Goal: Transaction & Acquisition: Purchase product/service

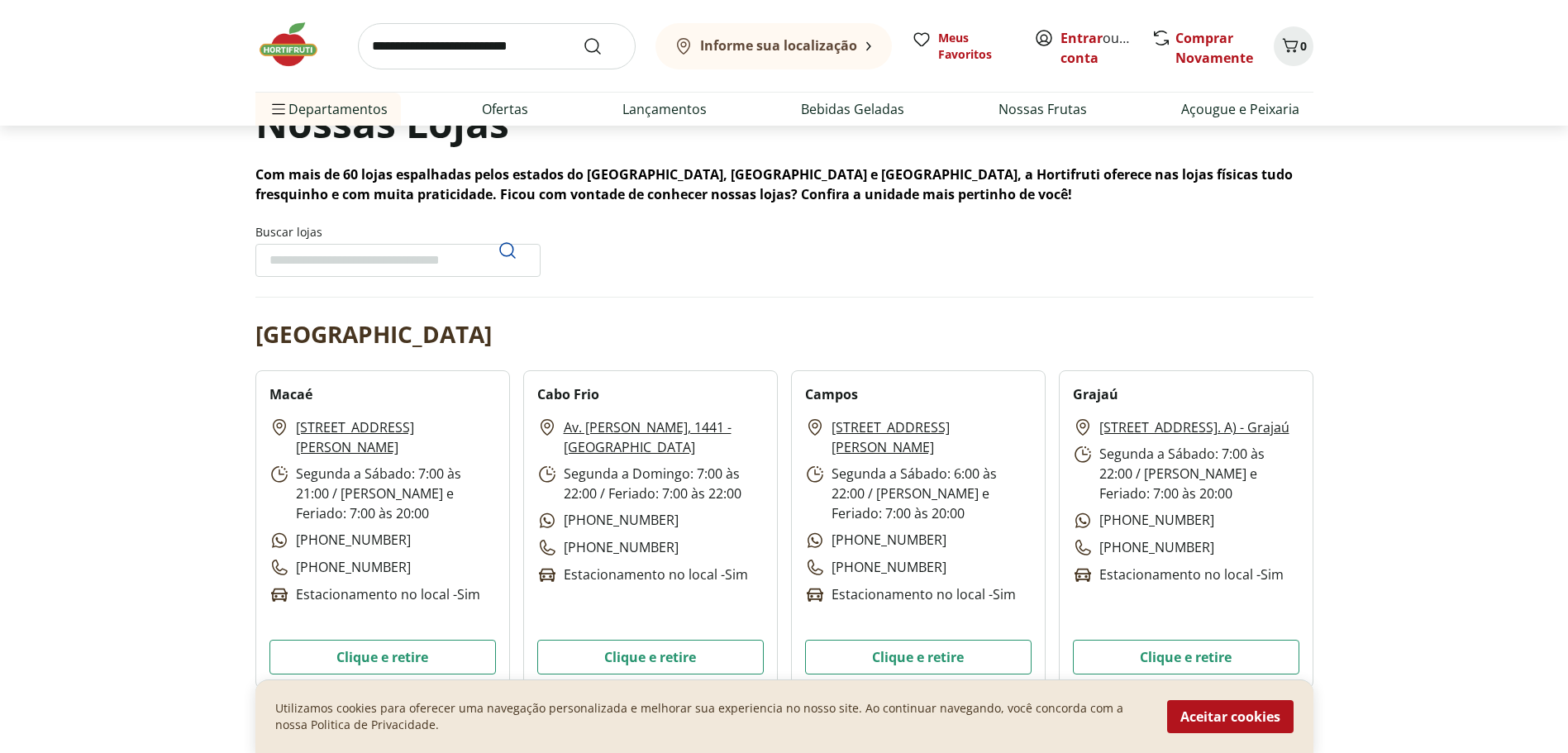
scroll to position [413, 0]
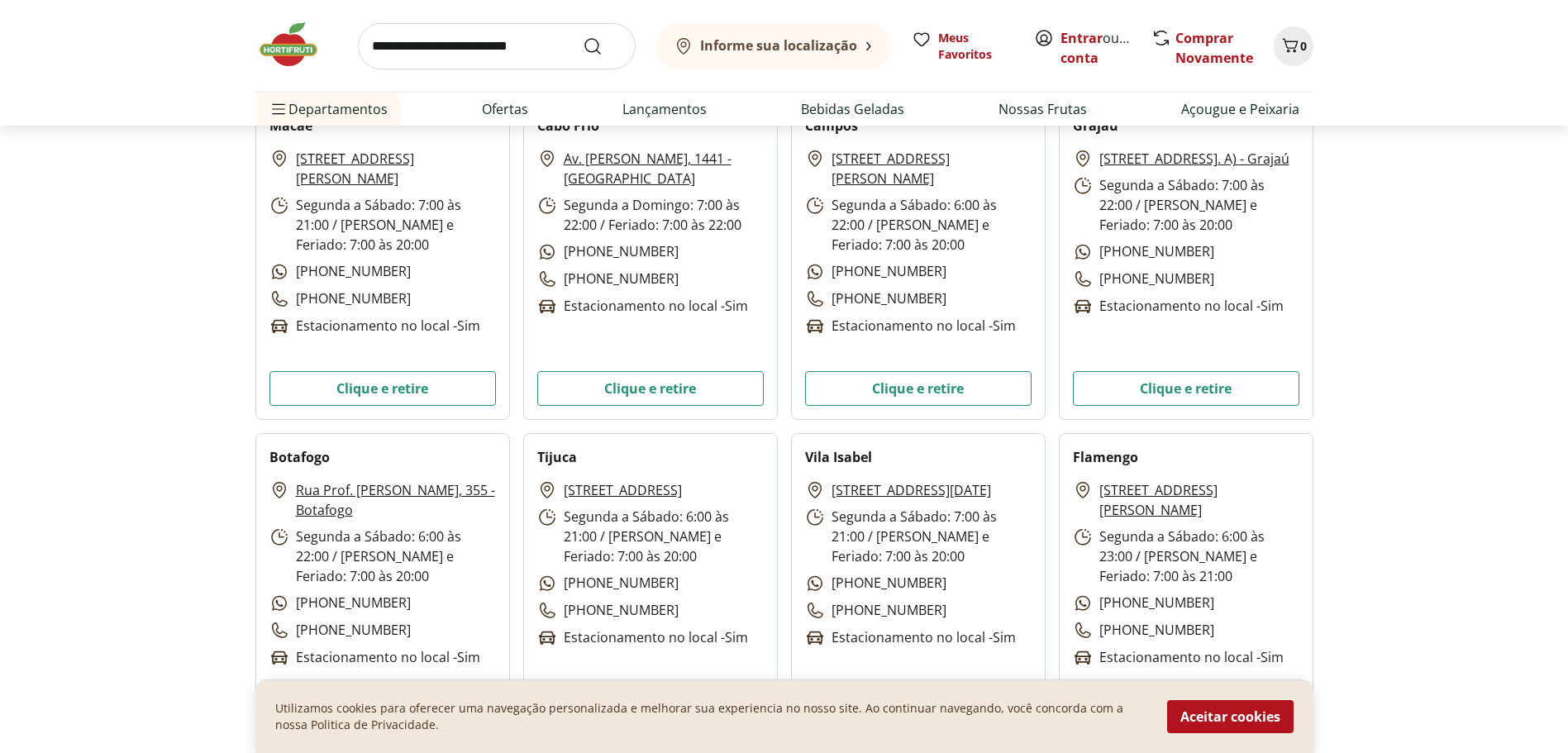
drag, startPoint x: 1232, startPoint y: 722, endPoint x: 1276, endPoint y: 721, distance: 44.0
click at [1237, 722] on button "Aceitar cookies" at bounding box center [1230, 716] width 126 height 33
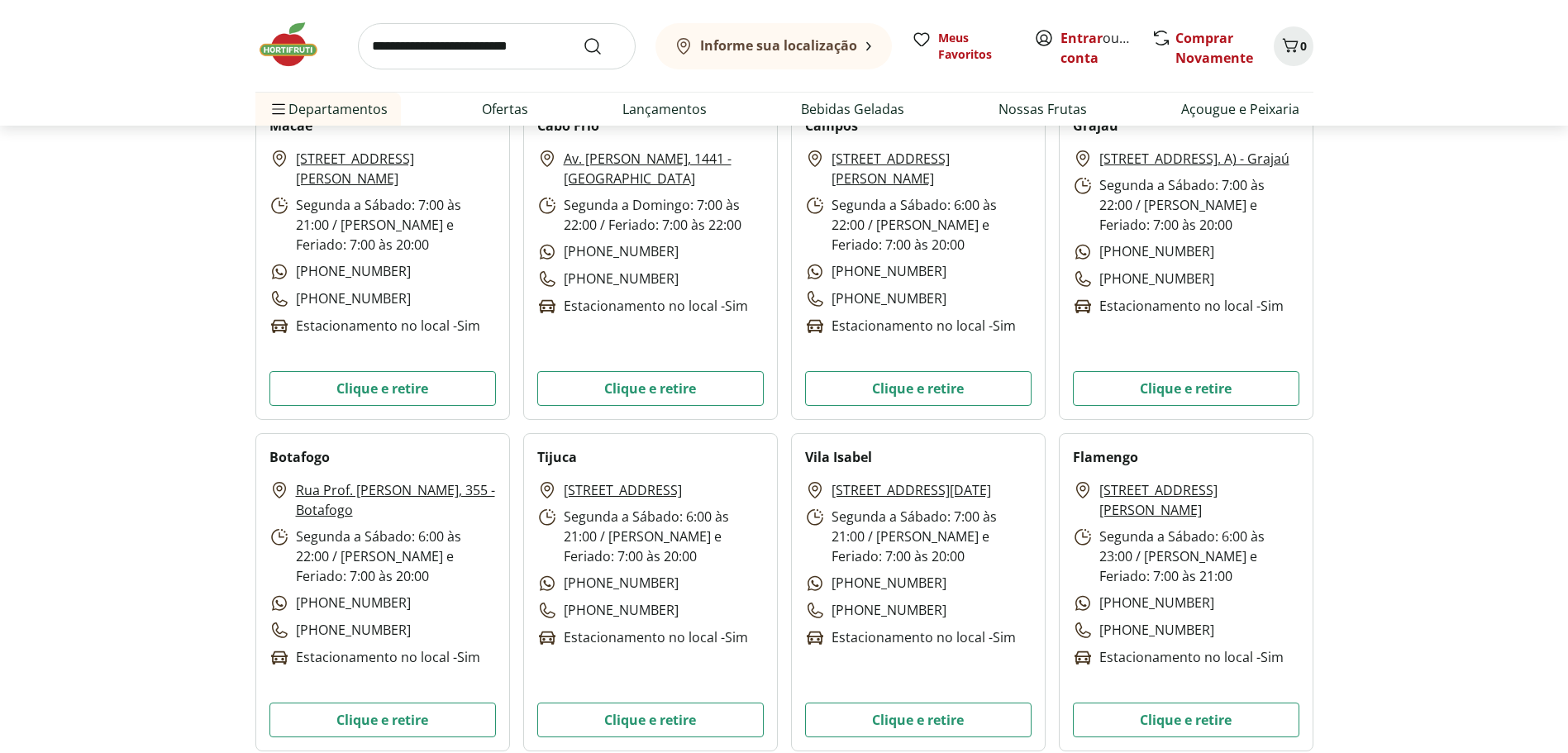
click at [795, 44] on b "Informe sua localização" at bounding box center [778, 45] width 157 height 18
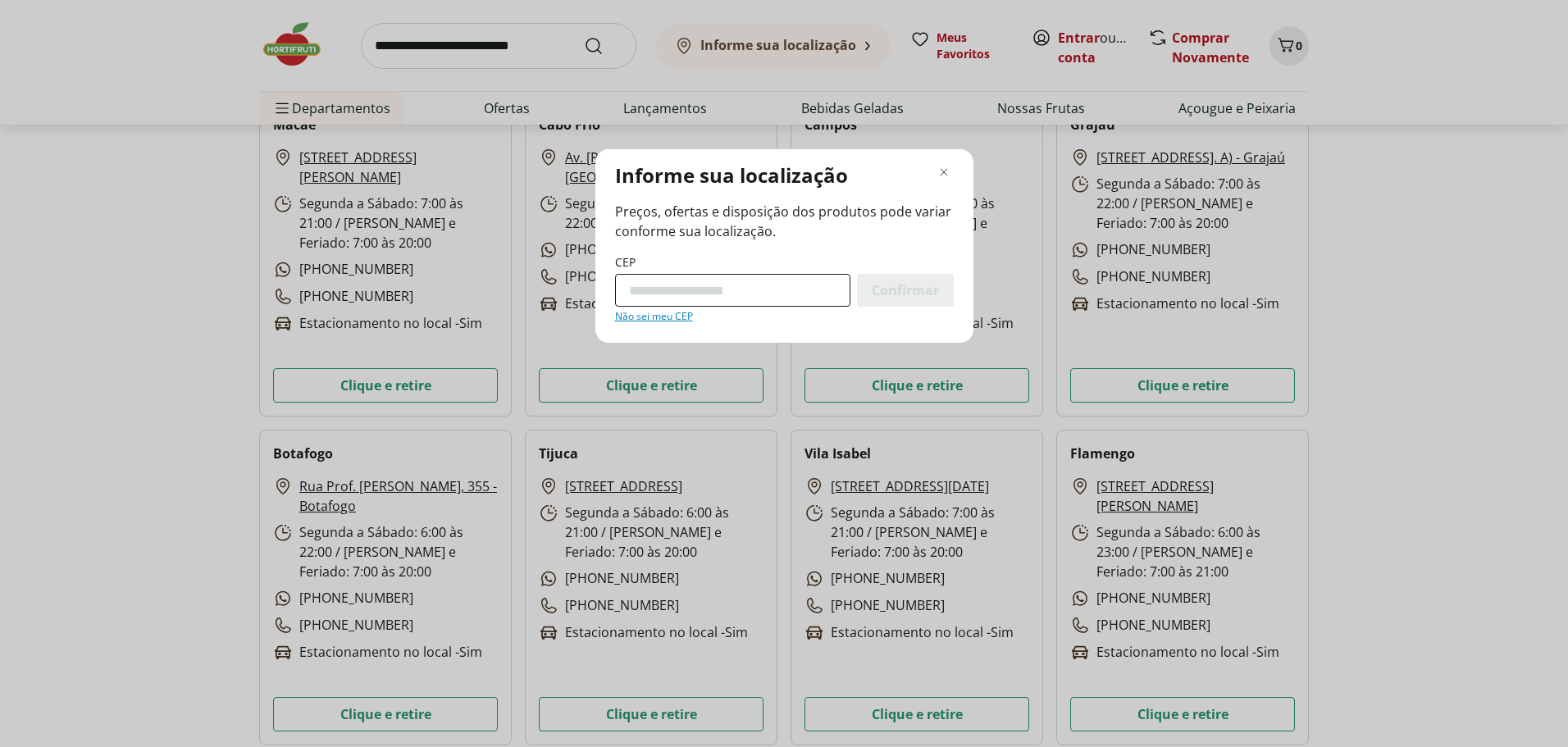
click at [741, 294] on input "CEP" at bounding box center [732, 290] width 235 height 33
type input "*********"
click at [890, 288] on span "Confirmar" at bounding box center [905, 290] width 67 height 13
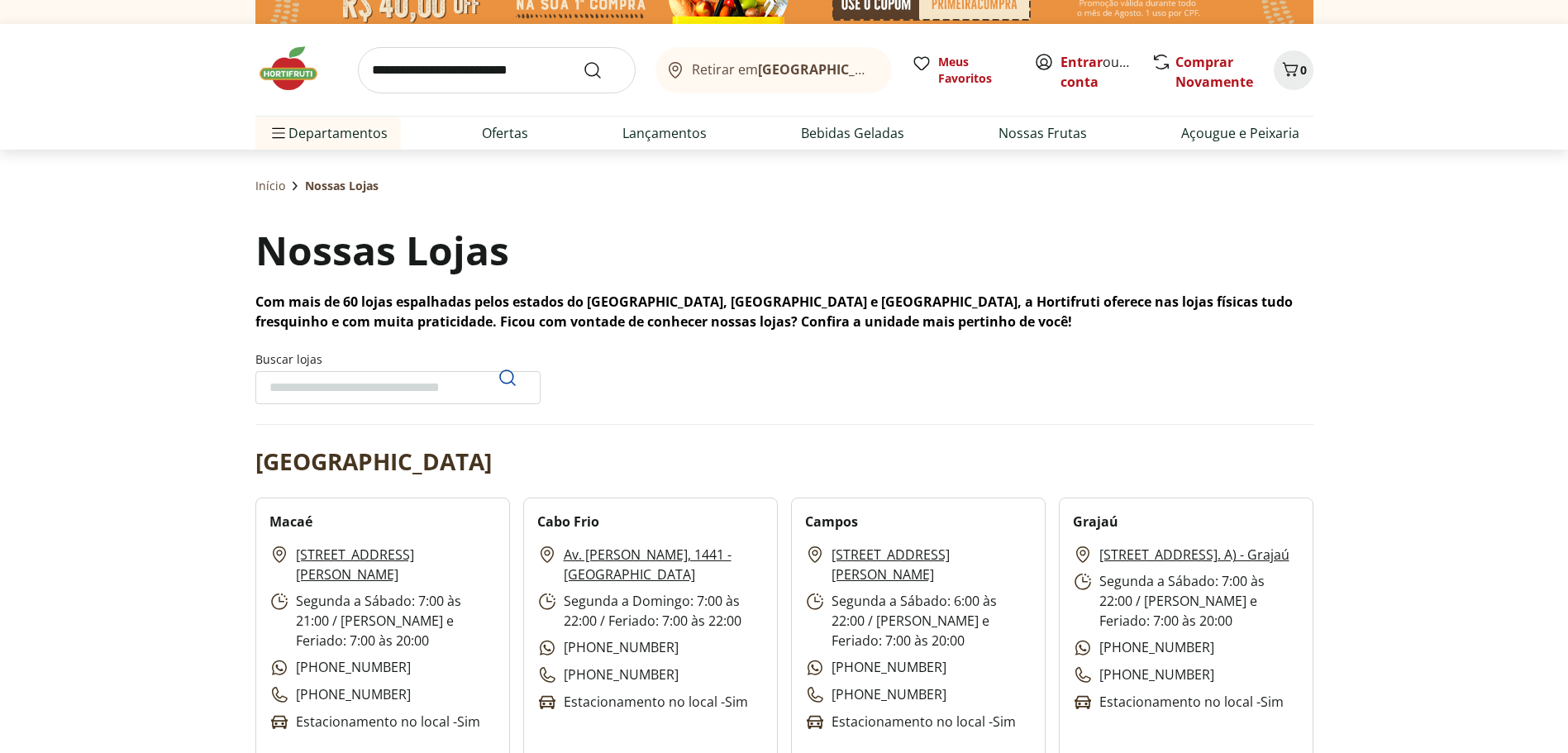
scroll to position [0, 0]
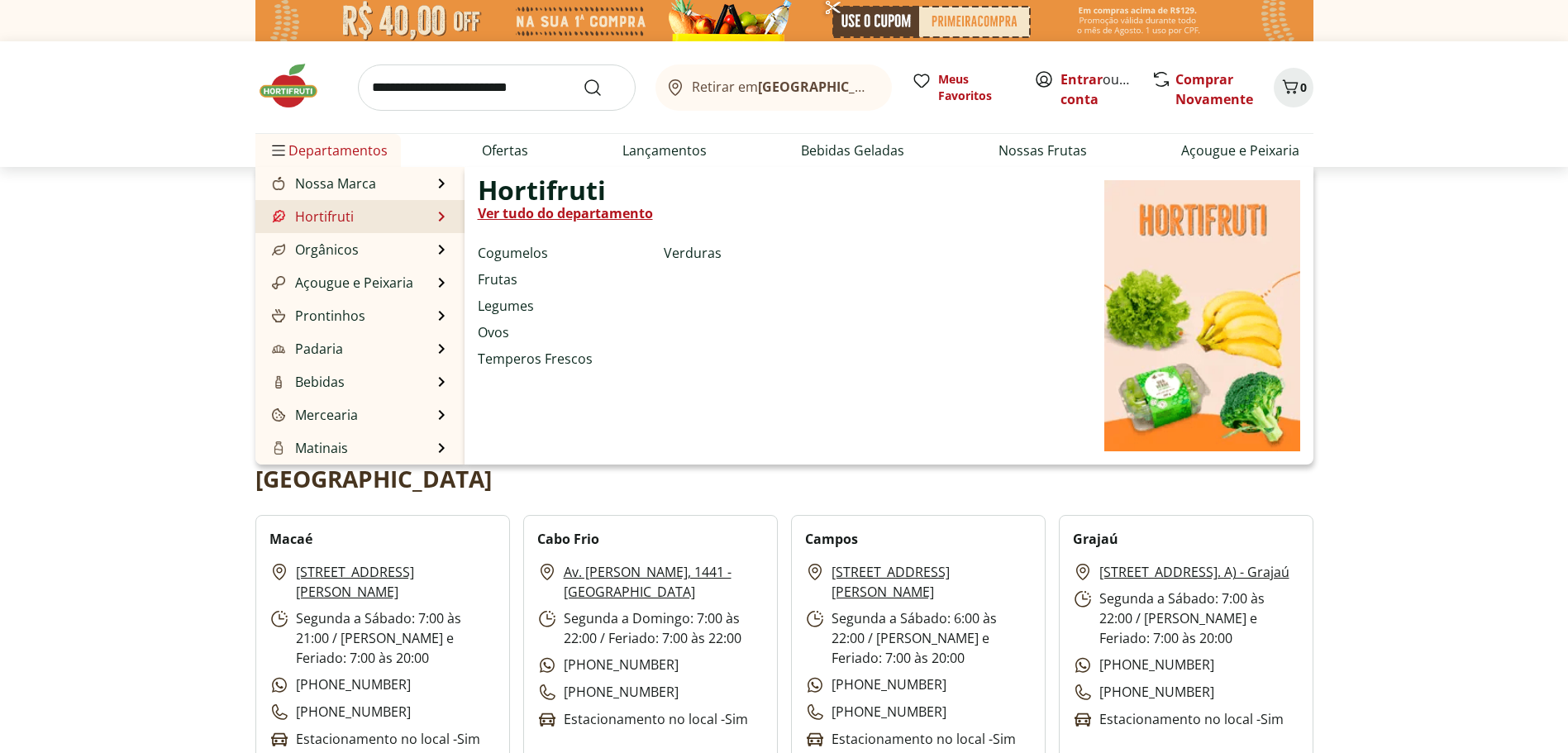
click at [583, 211] on link "Ver tudo do departamento" at bounding box center [565, 213] width 175 height 20
select select "**********"
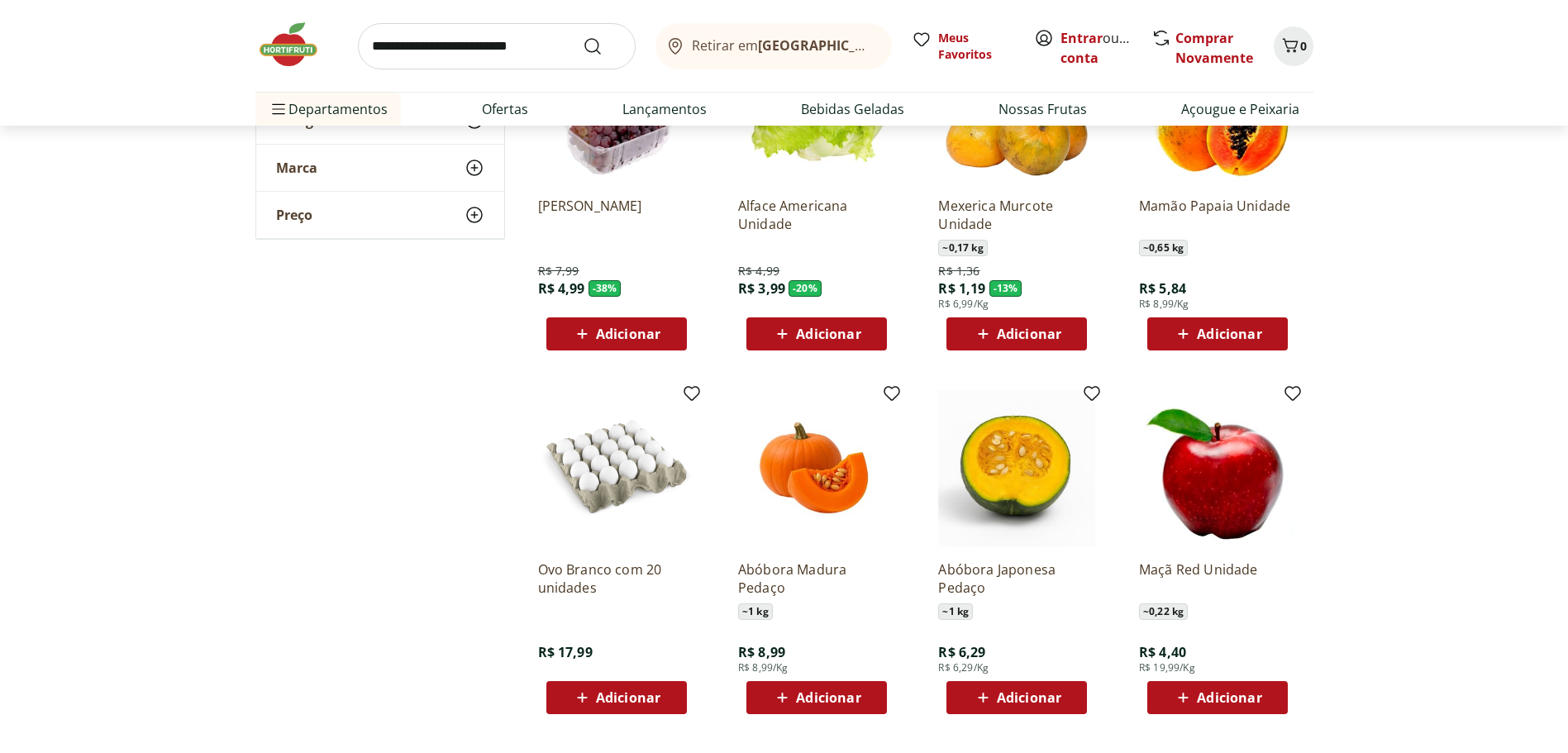
scroll to position [909, 0]
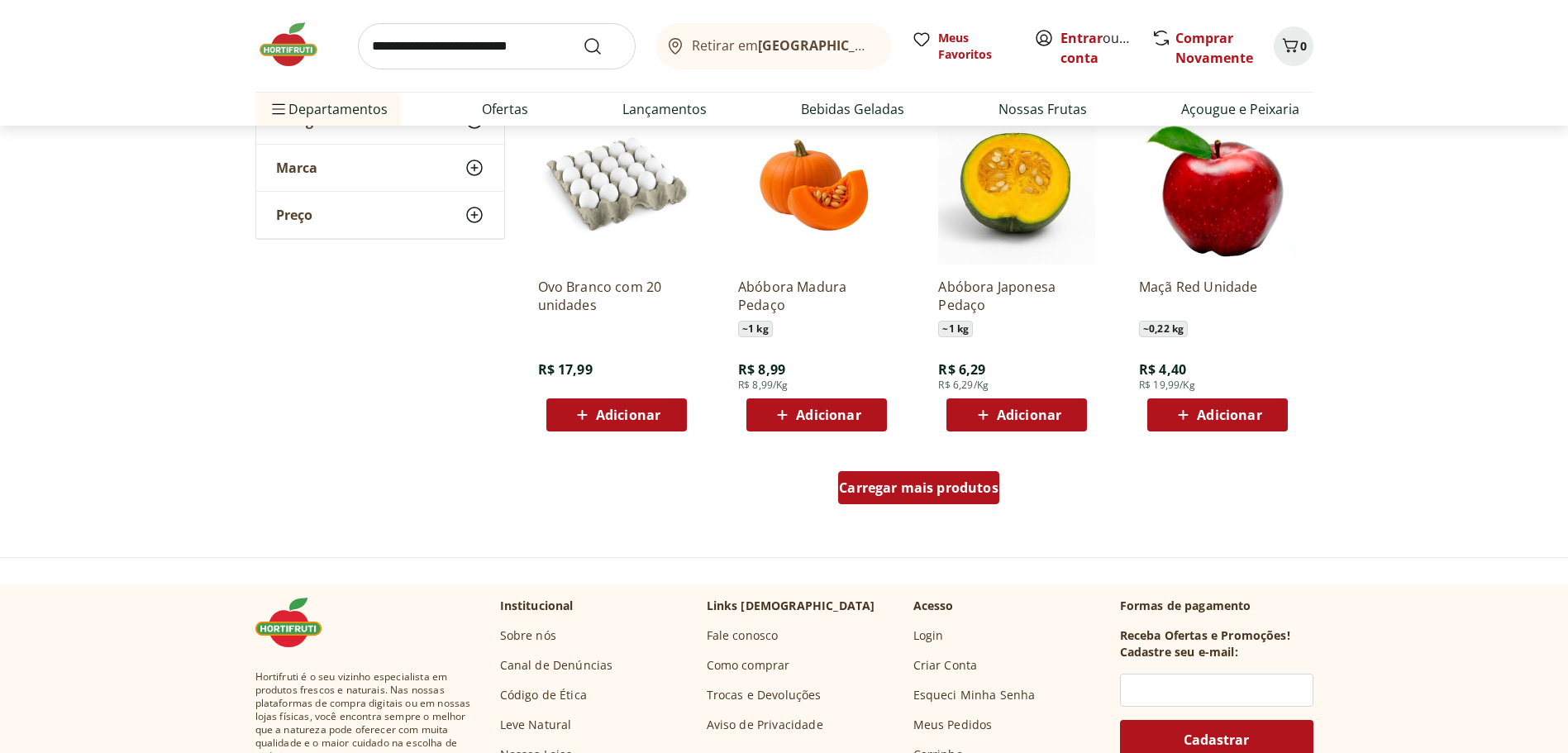
click at [906, 484] on span "Carregar mais produtos" at bounding box center [919, 487] width 160 height 13
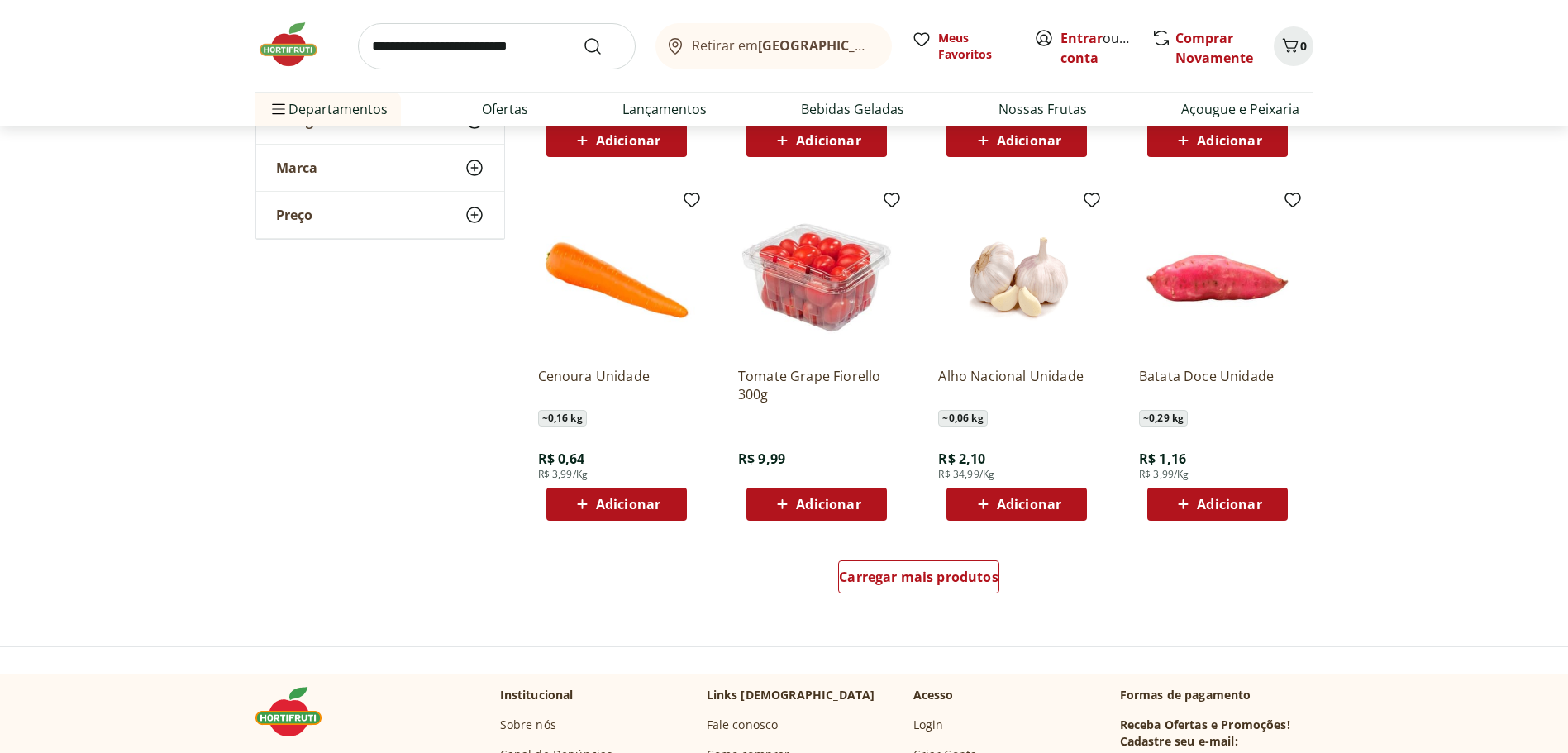
scroll to position [1902, 0]
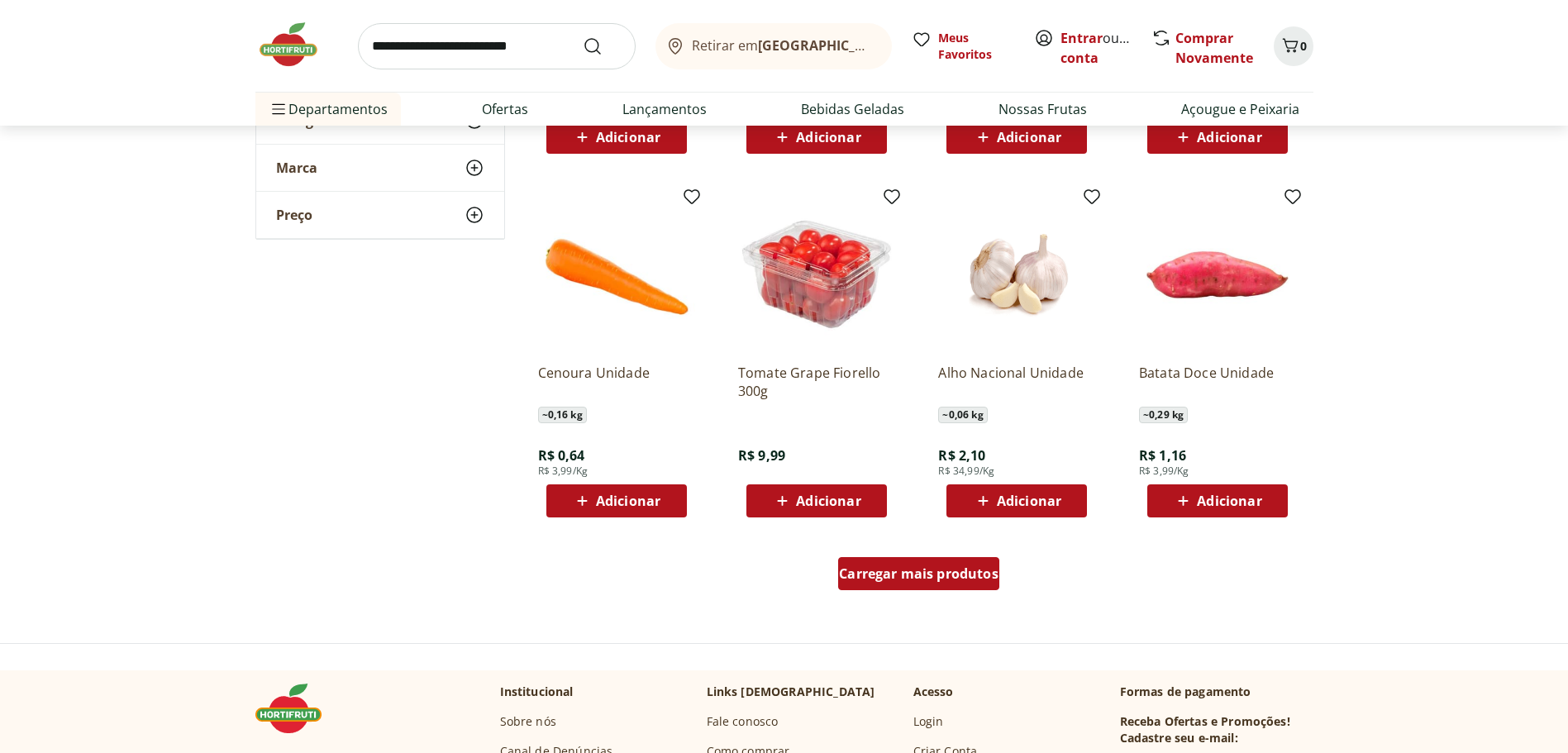
click at [931, 571] on span "Carregar mais produtos" at bounding box center [919, 573] width 160 height 13
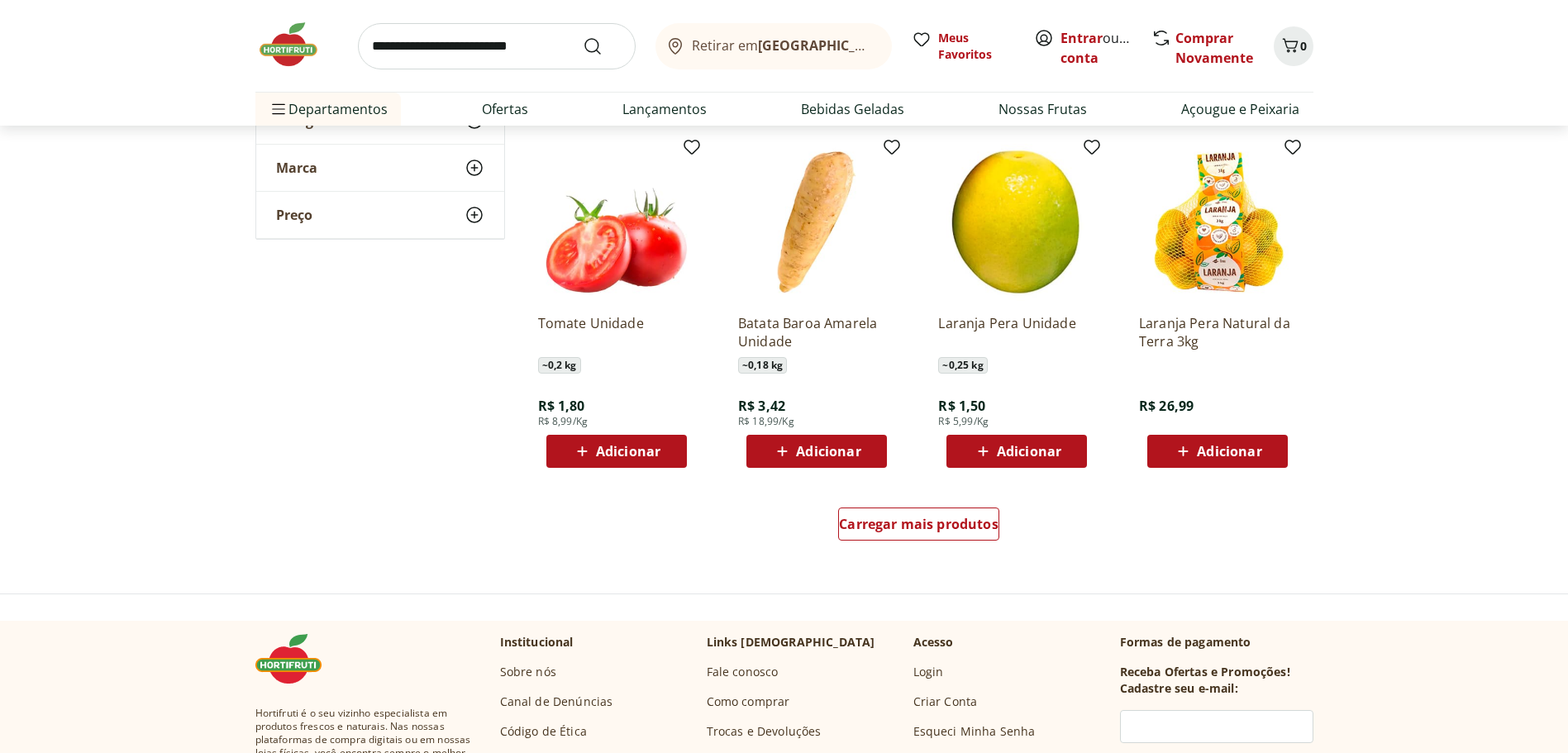
scroll to position [3059, 0]
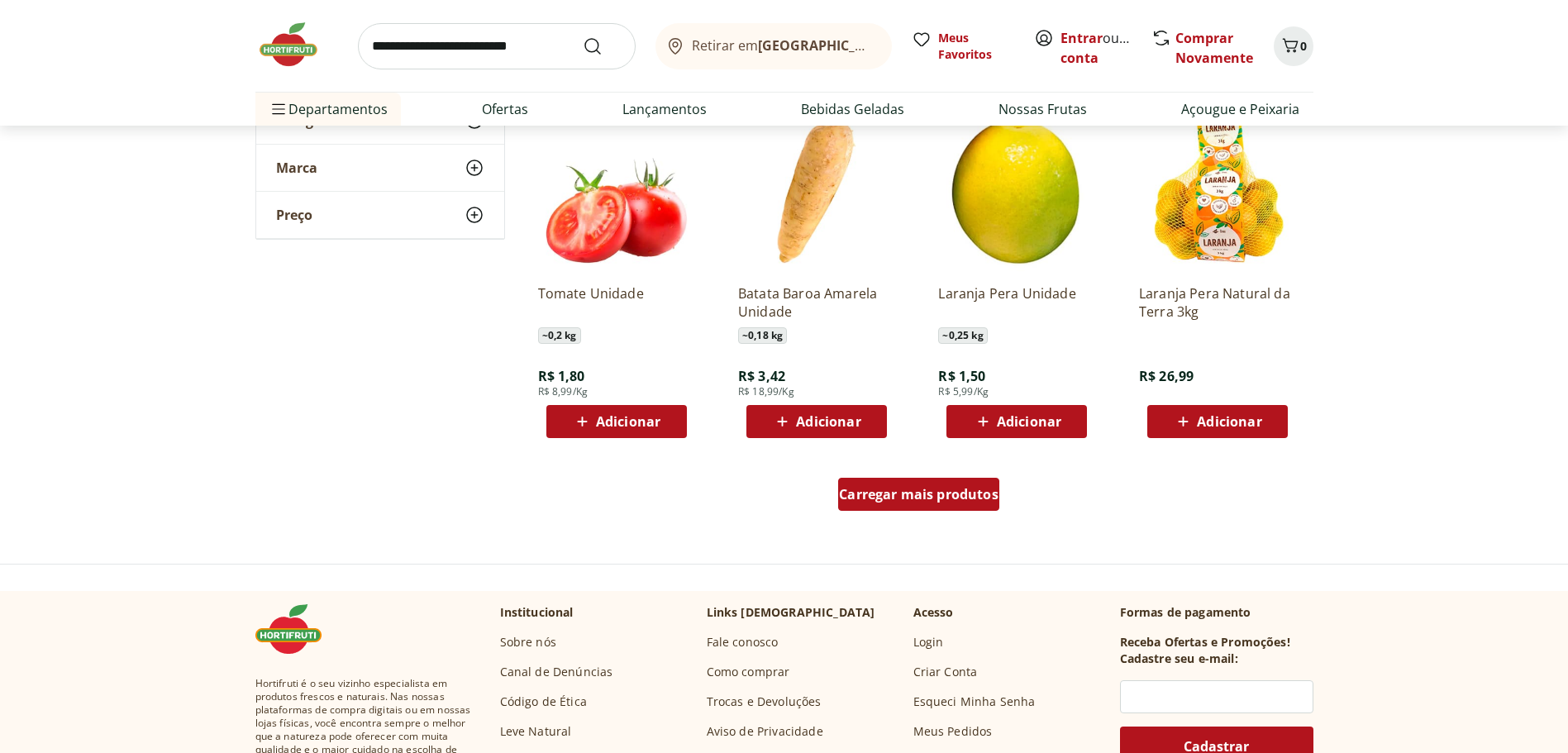
click at [941, 501] on span "Carregar mais produtos" at bounding box center [919, 494] width 160 height 13
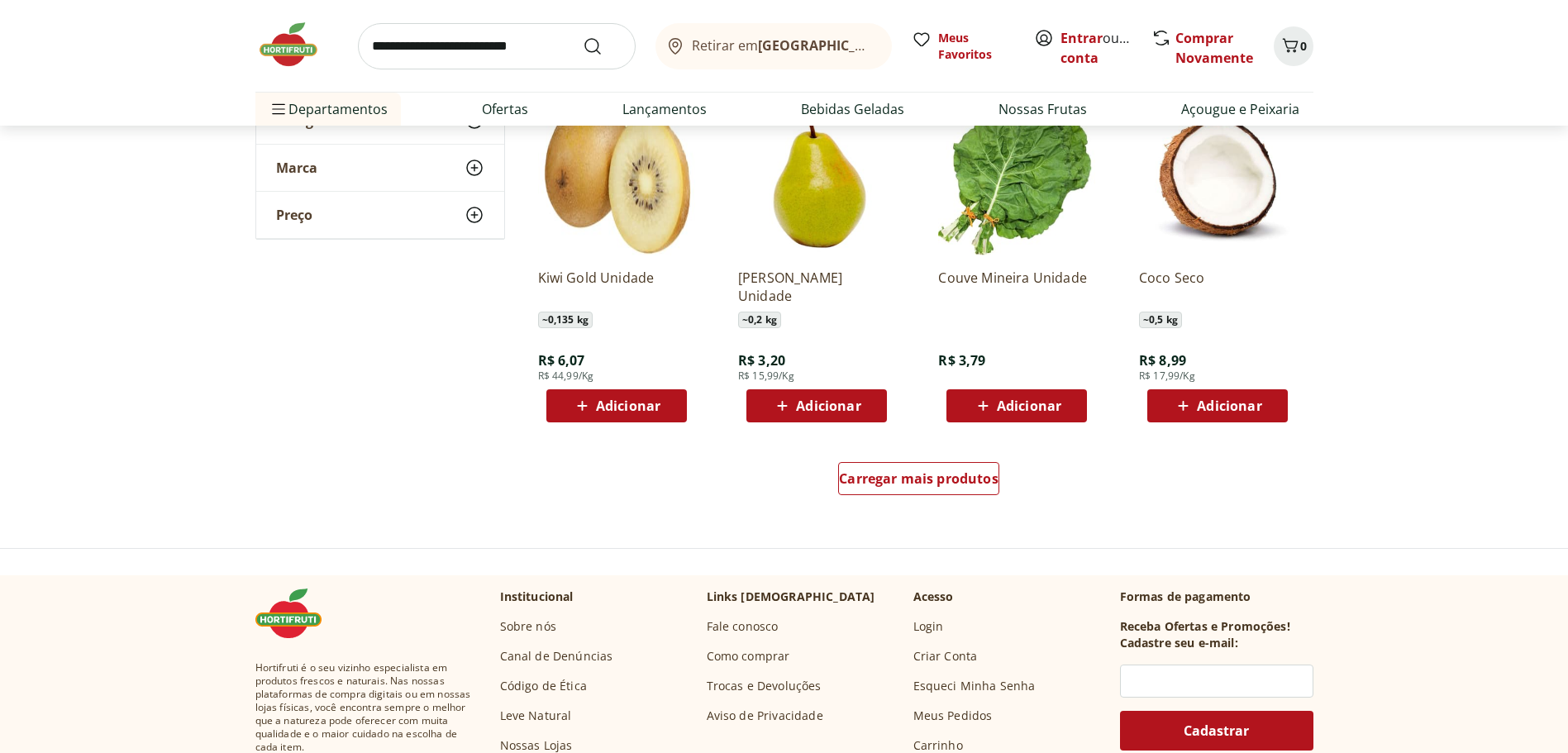
scroll to position [4216, 0]
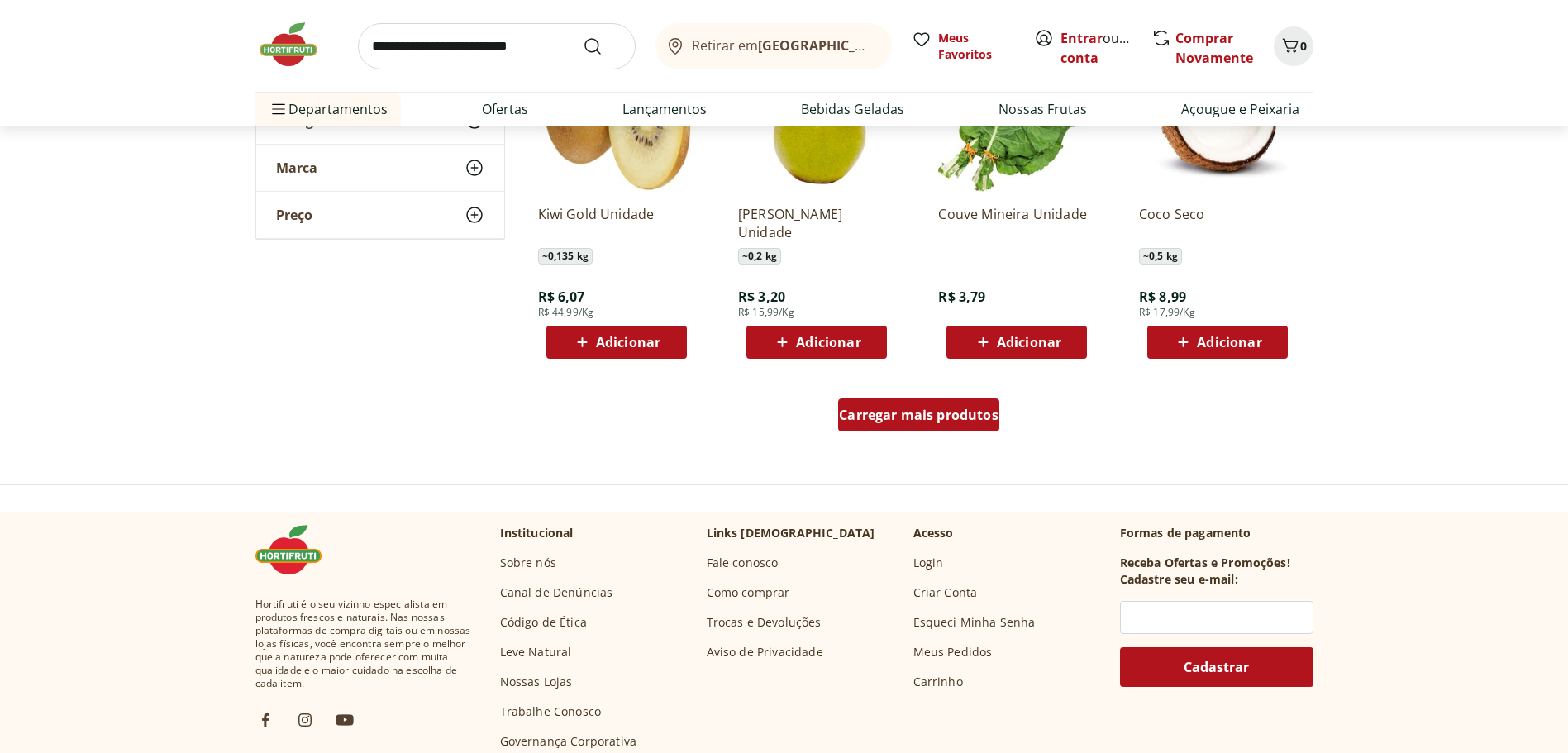
click at [925, 418] on span "Carregar mais produtos" at bounding box center [919, 415] width 160 height 13
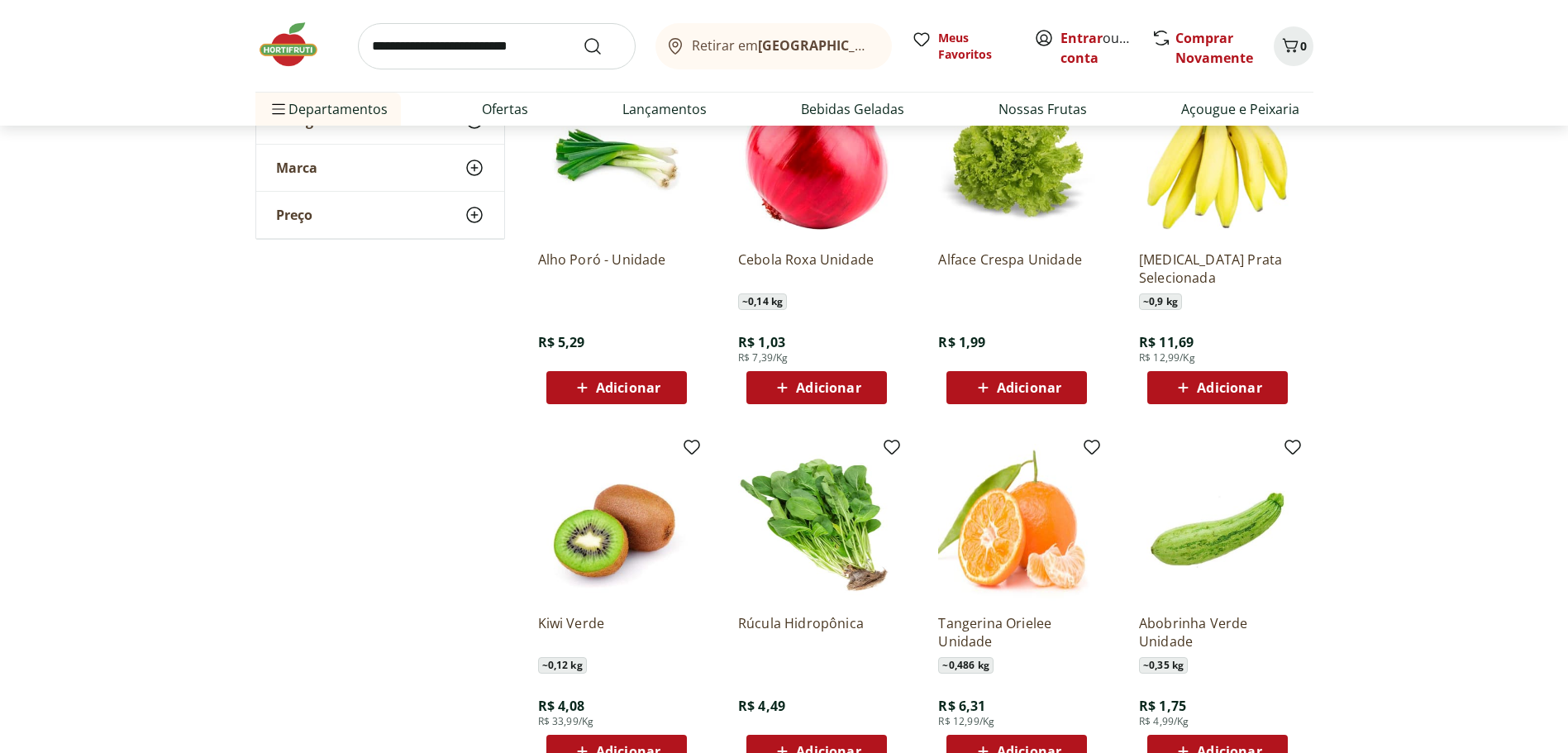
scroll to position [4382, 0]
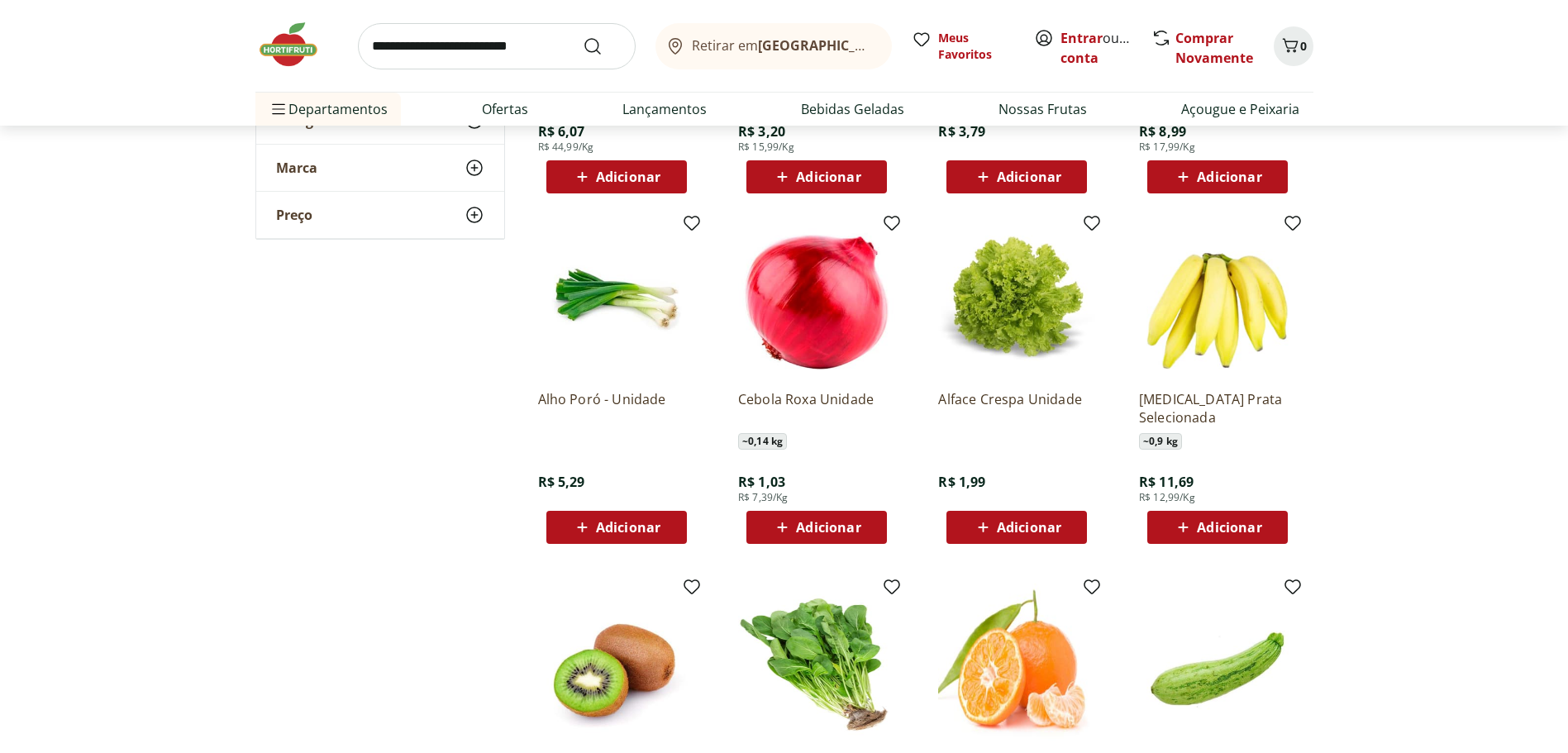
drag, startPoint x: 1232, startPoint y: 521, endPoint x: 1386, endPoint y: 523, distance: 154.0
click at [1256, 523] on span "Adicionar" at bounding box center [1230, 527] width 64 height 13
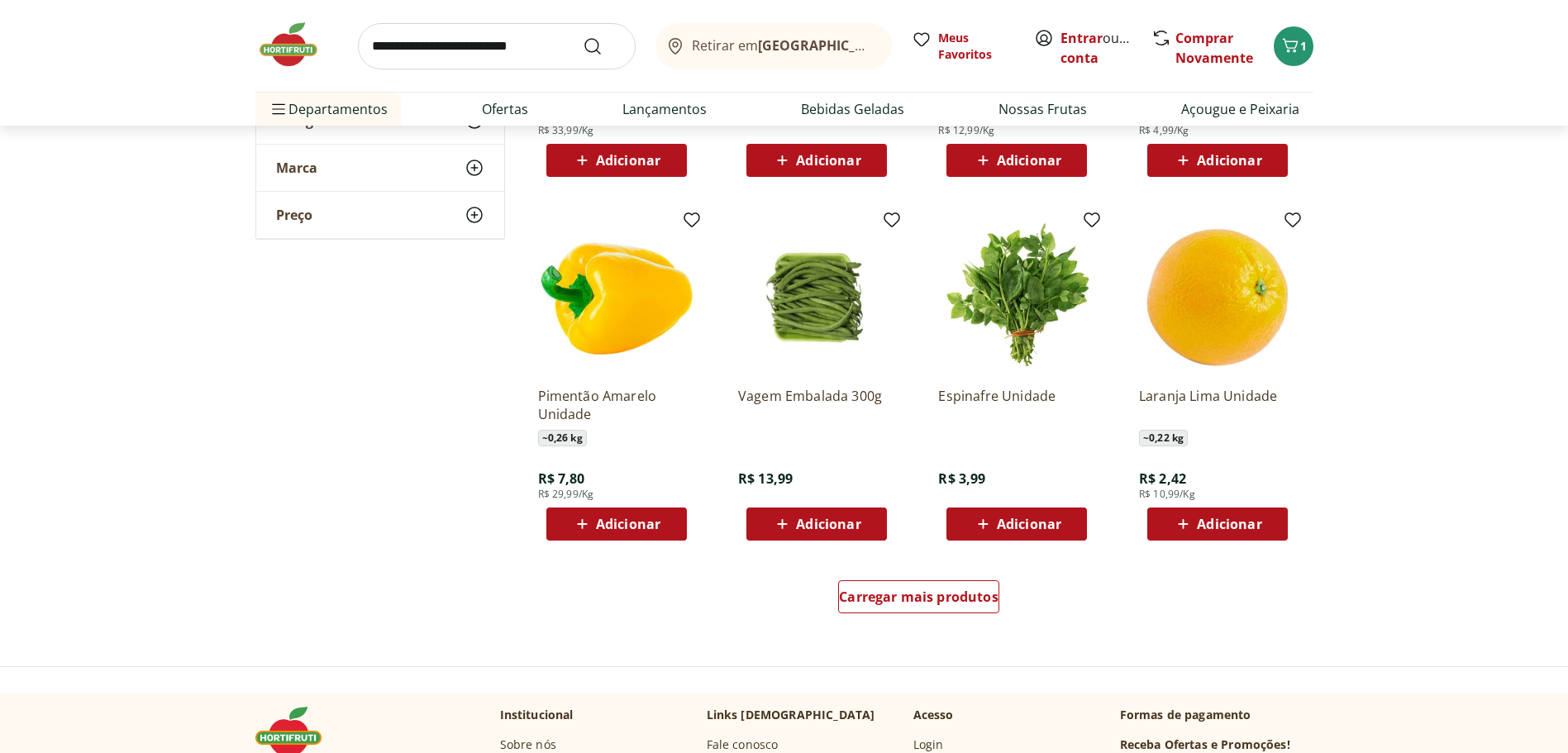
scroll to position [5125, 0]
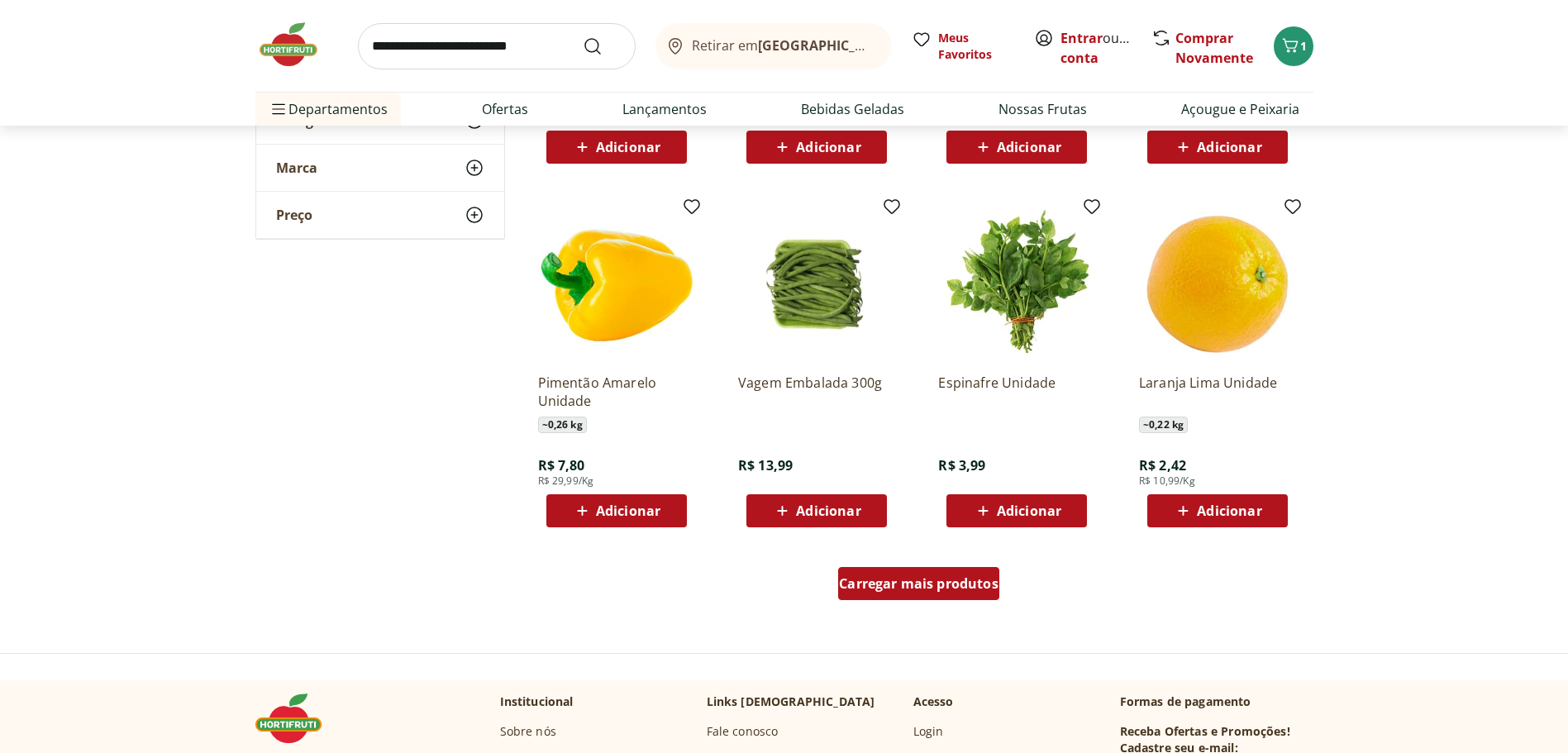
click at [946, 587] on span "Carregar mais produtos" at bounding box center [919, 583] width 160 height 13
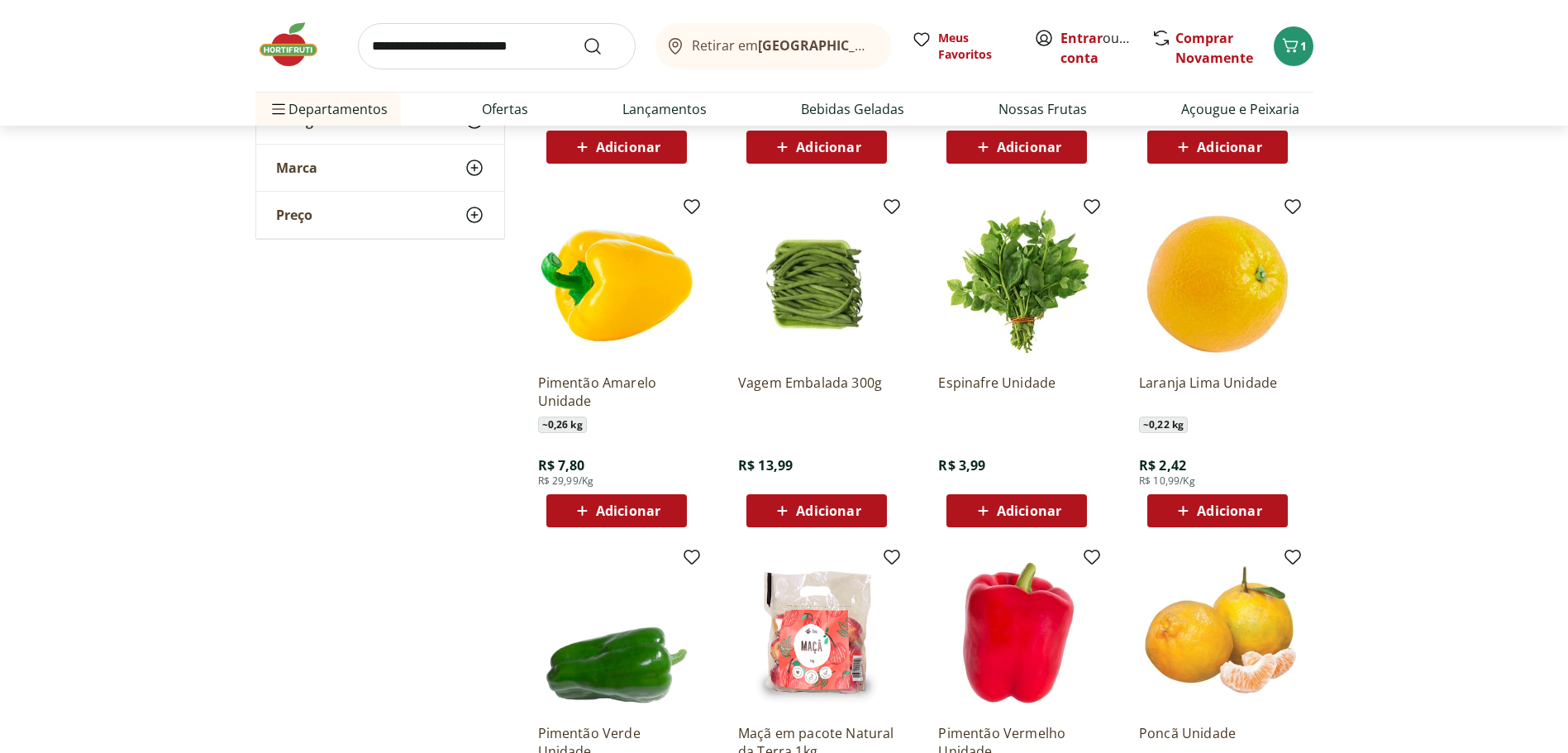
click at [815, 508] on span "Adicionar" at bounding box center [828, 511] width 64 height 13
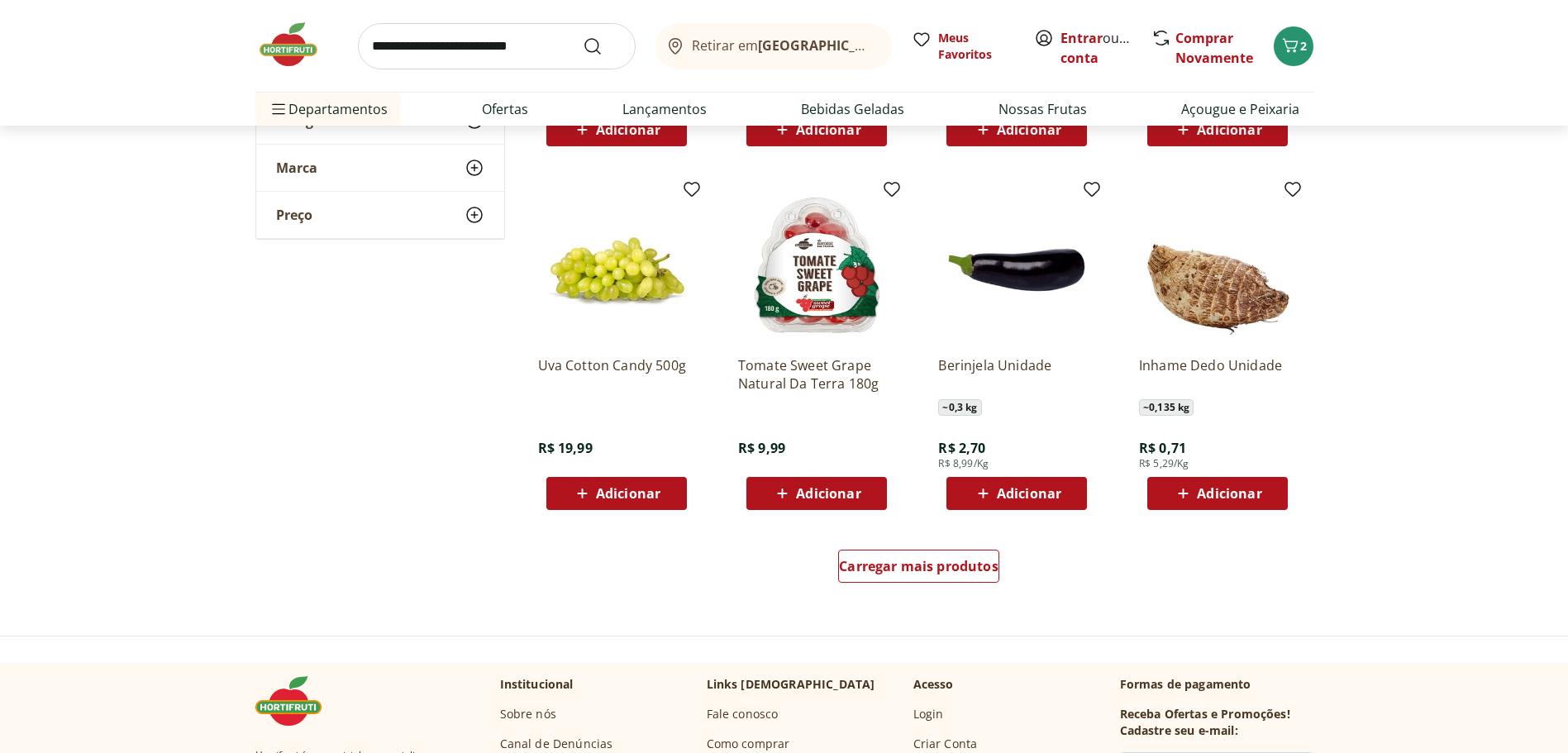
scroll to position [6283, 0]
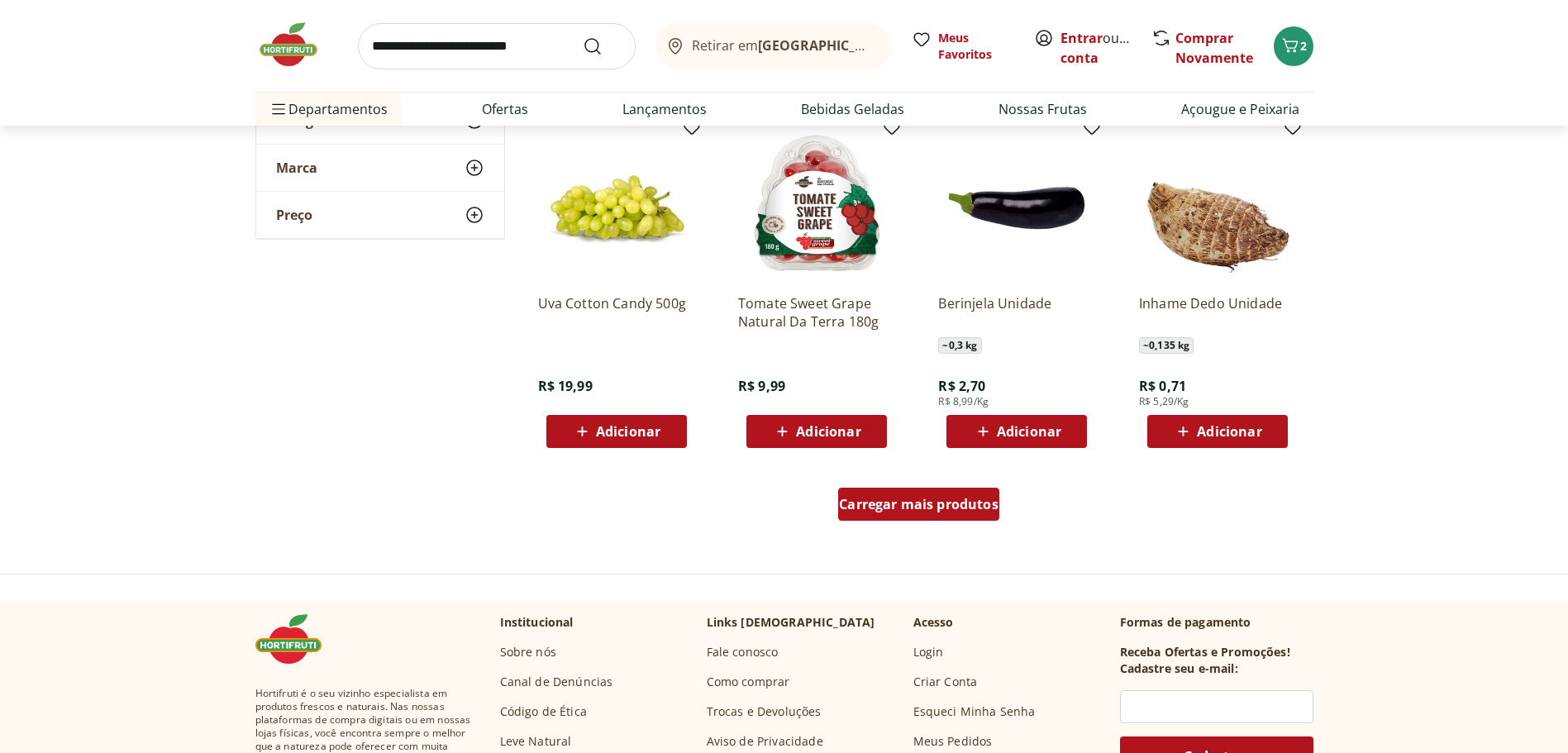
click at [936, 505] on span "Carregar mais produtos" at bounding box center [919, 504] width 160 height 13
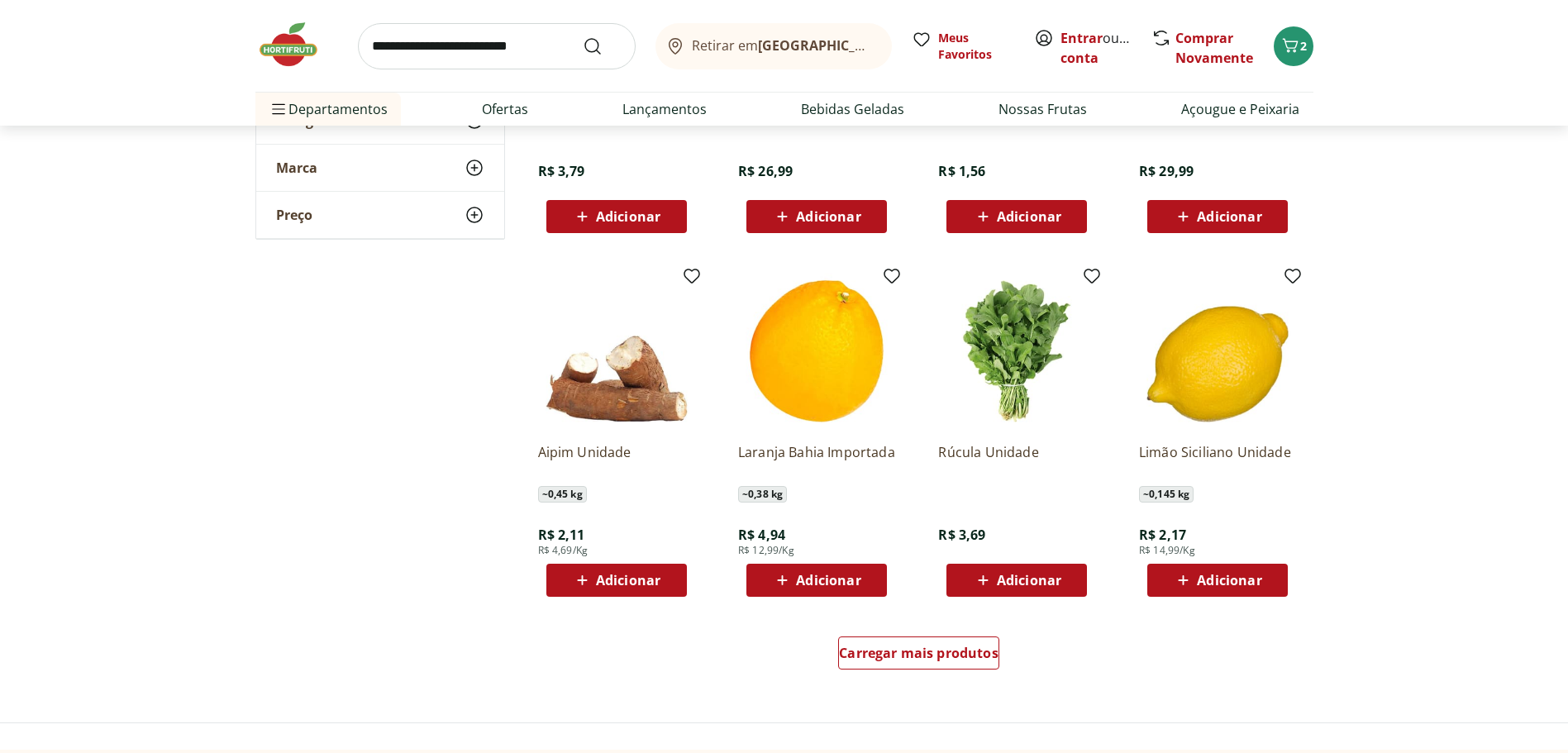
scroll to position [7276, 0]
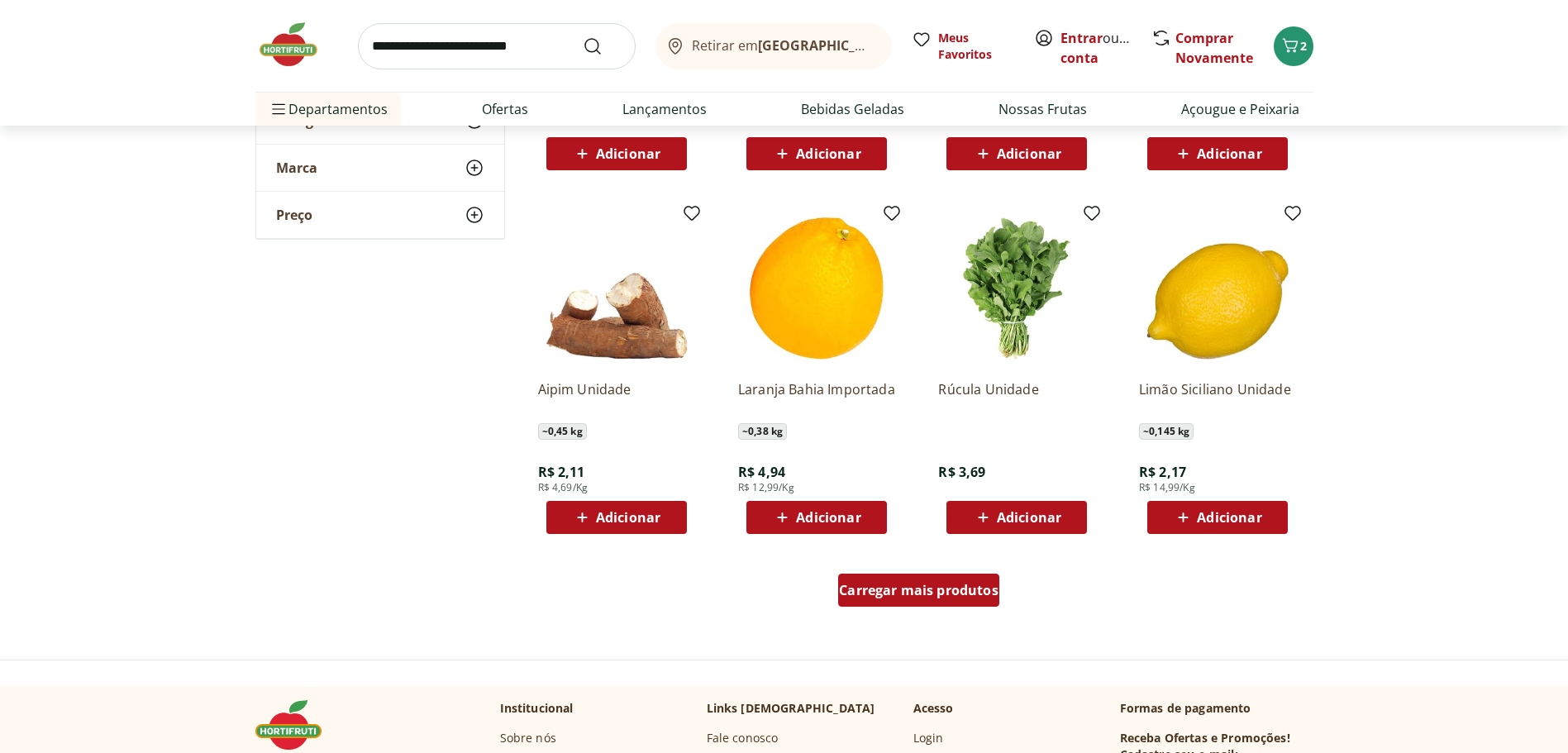
click at [901, 584] on span "Carregar mais produtos" at bounding box center [919, 590] width 160 height 13
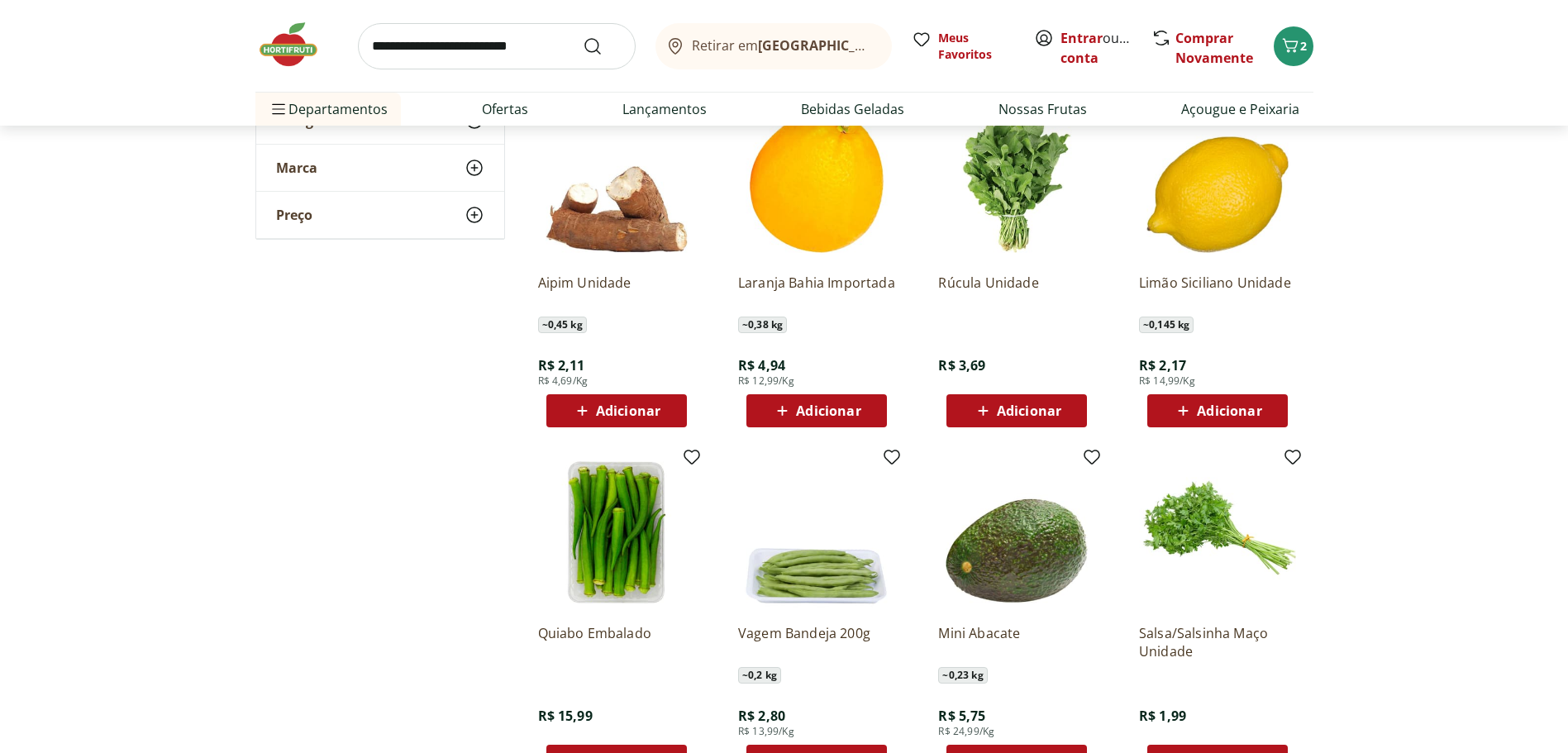
scroll to position [7606, 0]
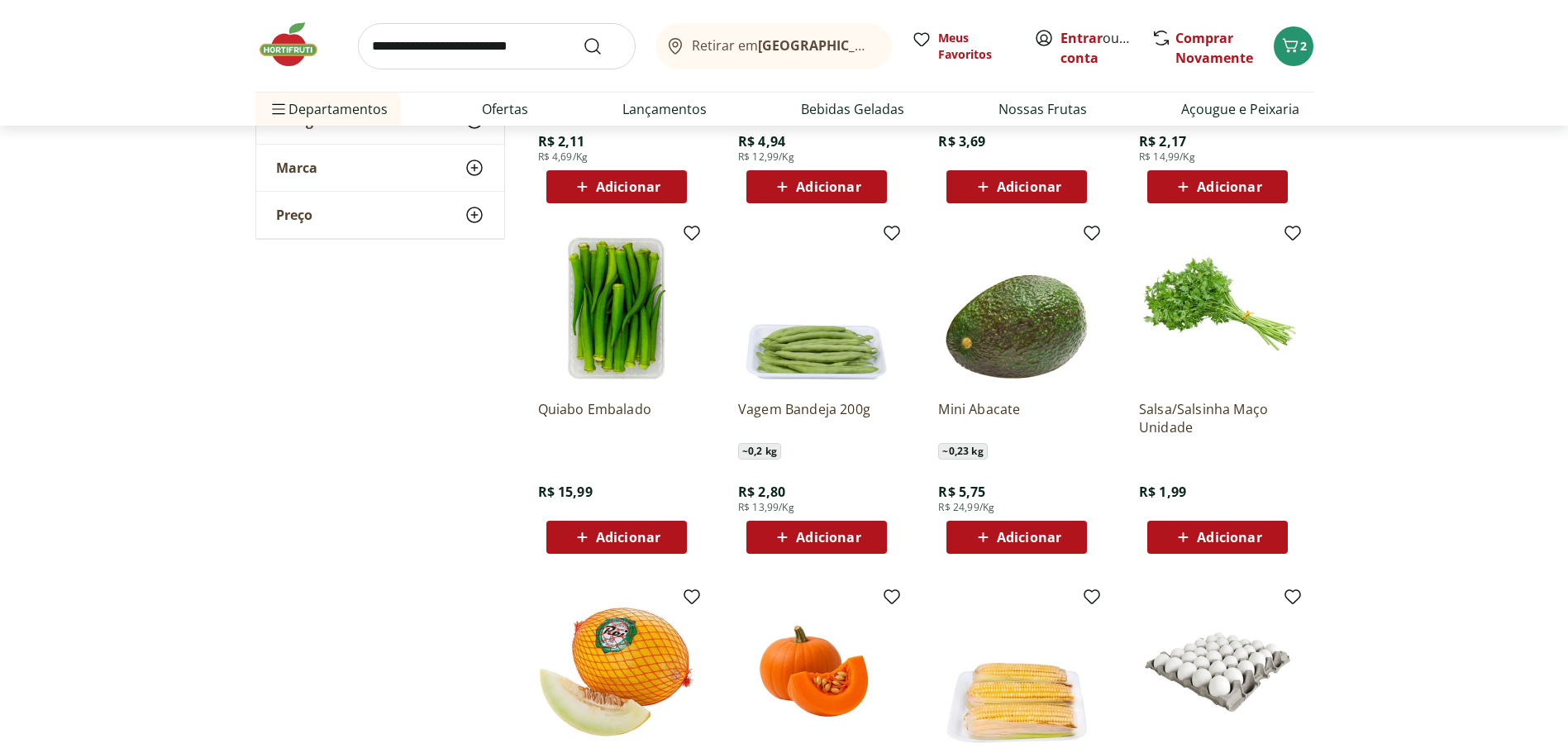
click at [796, 531] on span "Adicionar" at bounding box center [828, 537] width 64 height 13
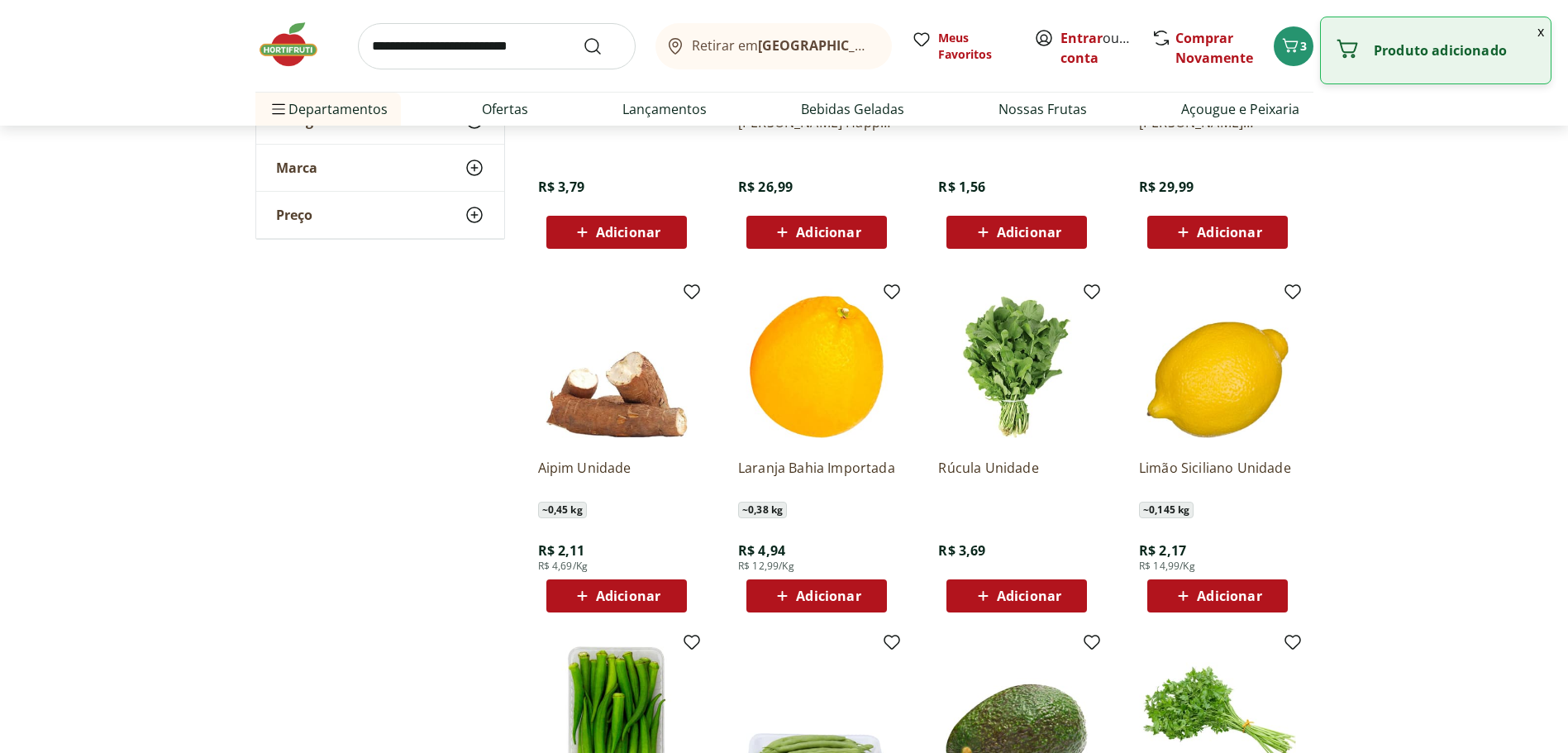
scroll to position [7193, 0]
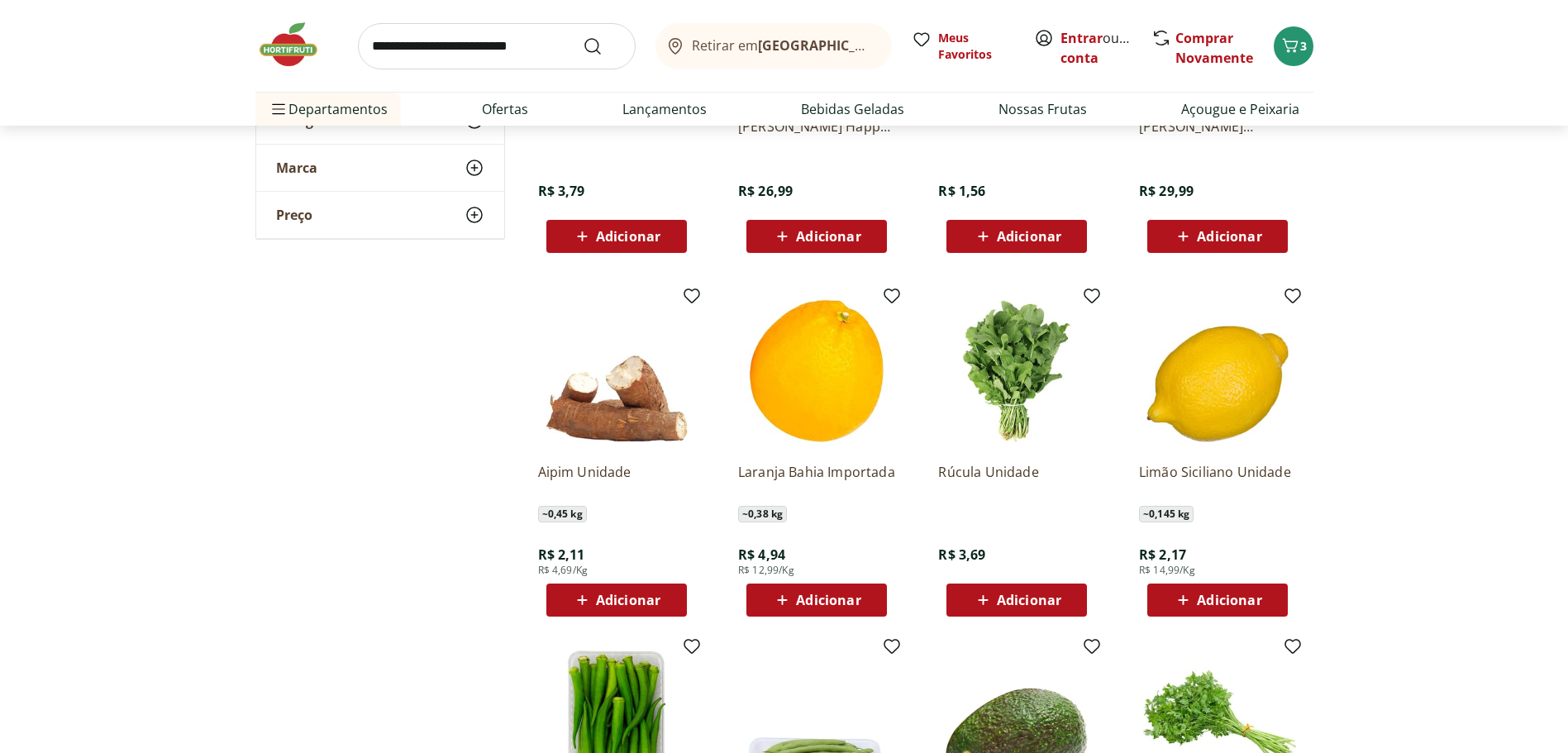
click at [628, 599] on span "Adicionar" at bounding box center [628, 600] width 64 height 13
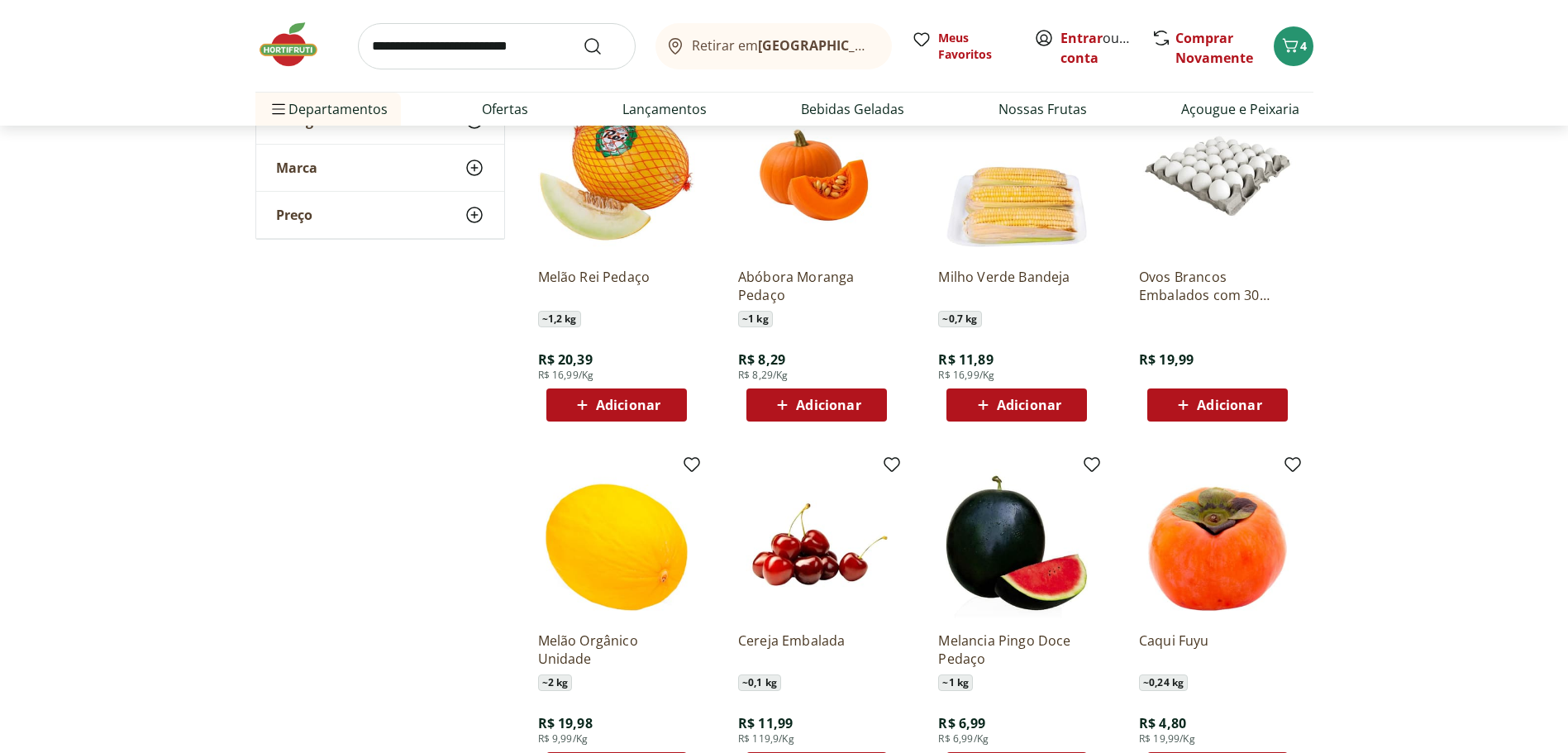
scroll to position [8515, 0]
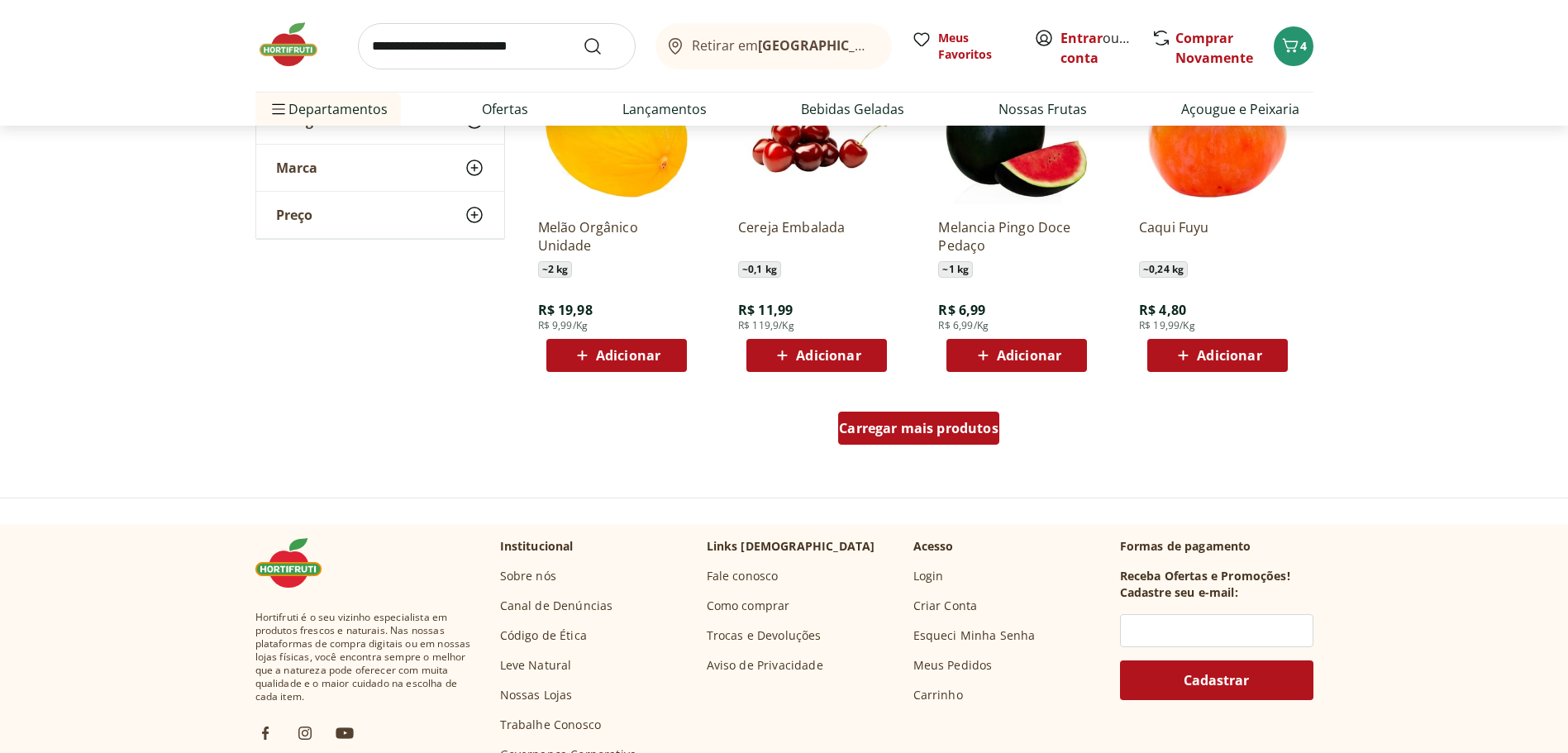
click at [893, 426] on span "Carregar mais produtos" at bounding box center [919, 428] width 160 height 13
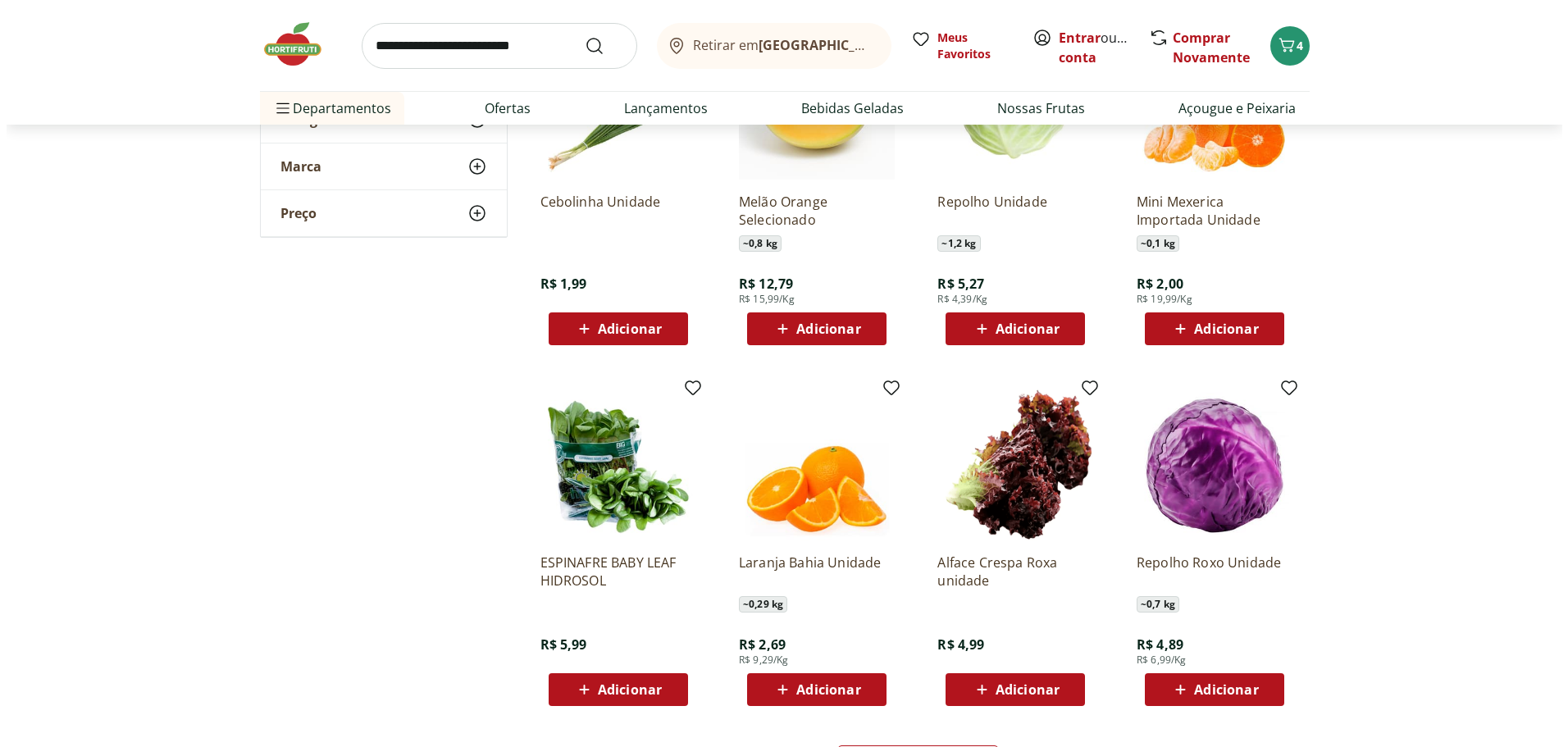
scroll to position [9185, 0]
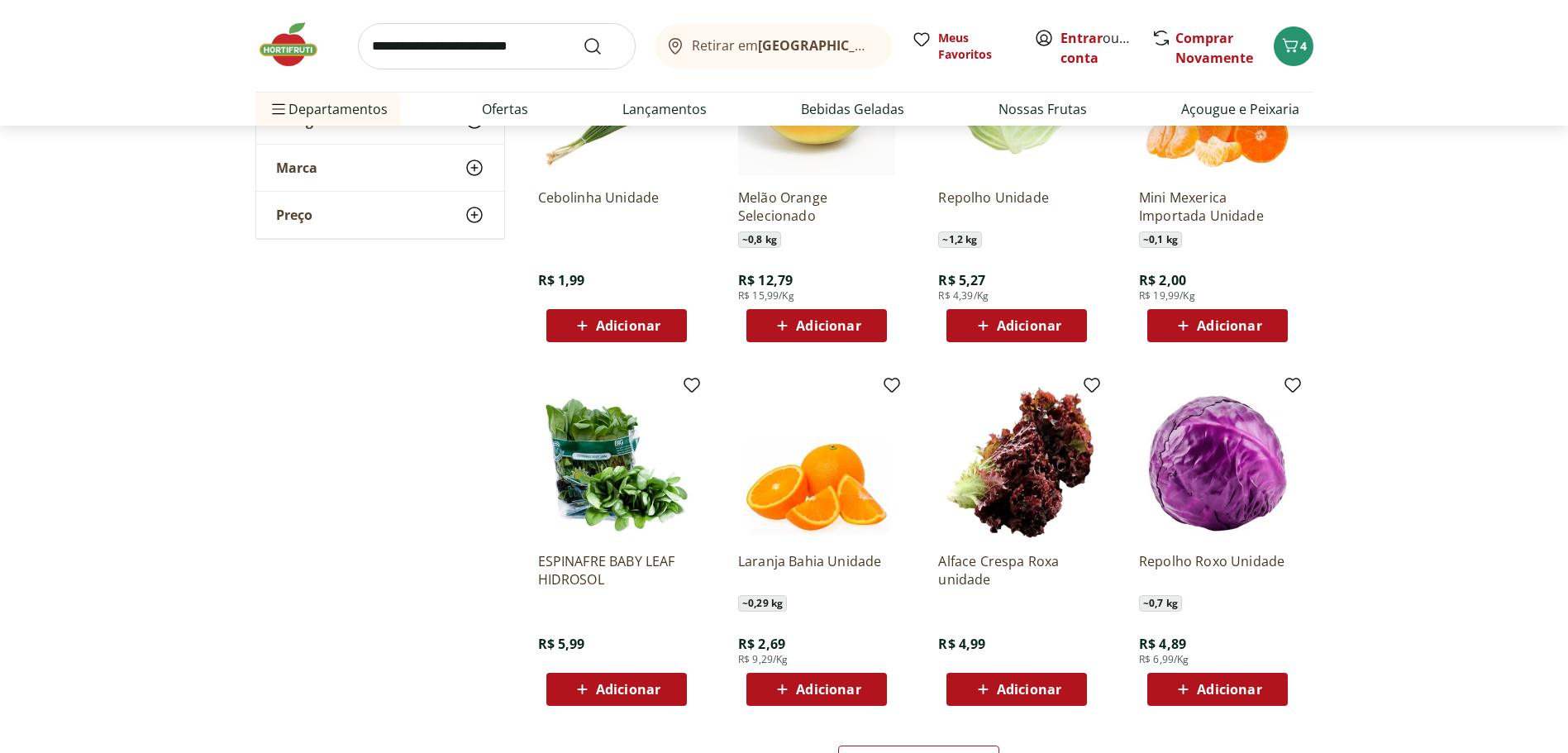
drag, startPoint x: 1215, startPoint y: 682, endPoint x: 1358, endPoint y: 662, distance: 144.4
click at [1222, 683] on span "Adicionar" at bounding box center [1230, 689] width 64 height 13
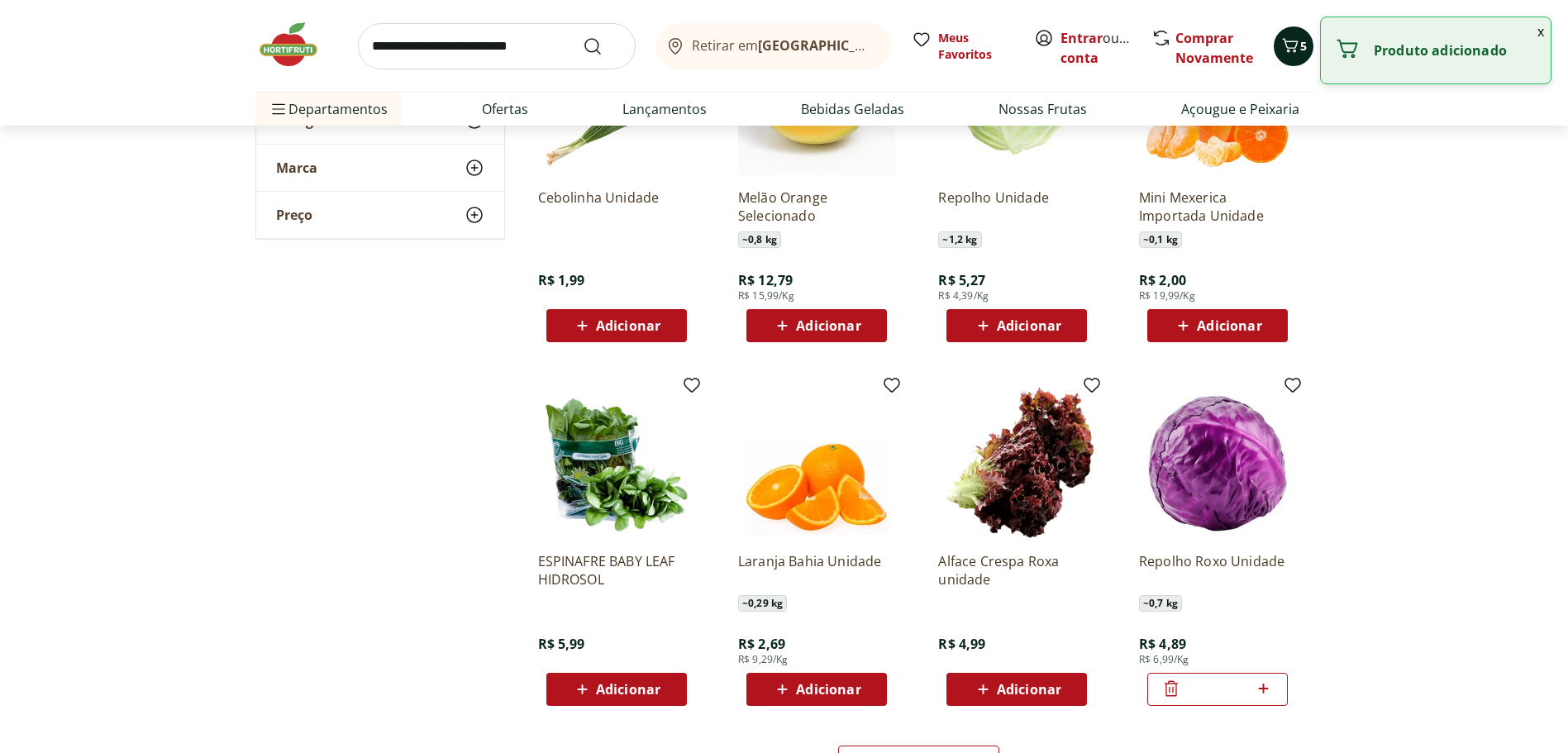
click at [1298, 47] on icon "Carrinho" at bounding box center [1290, 45] width 20 height 20
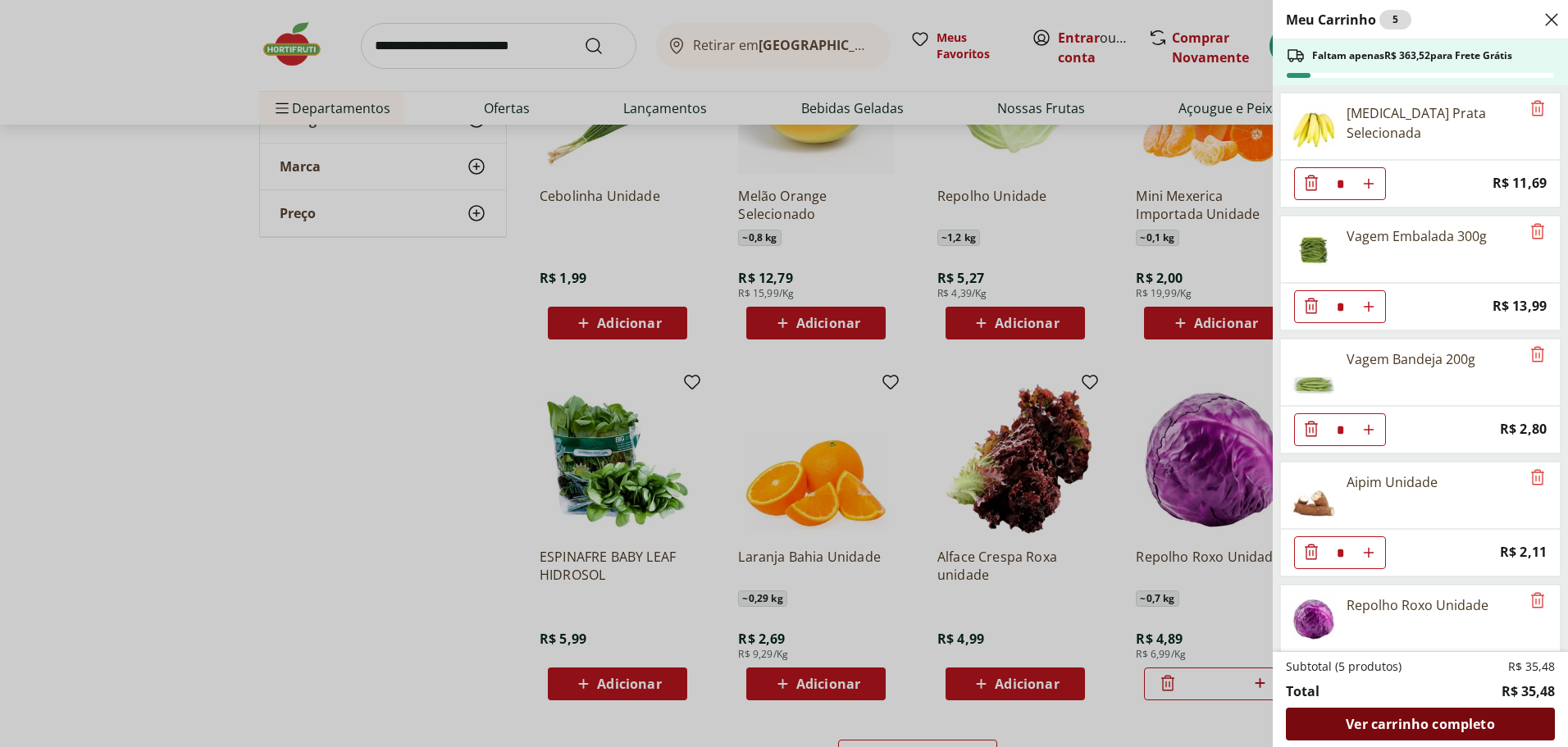
click at [1400, 726] on span "Ver carrinho completo" at bounding box center [1420, 724] width 149 height 13
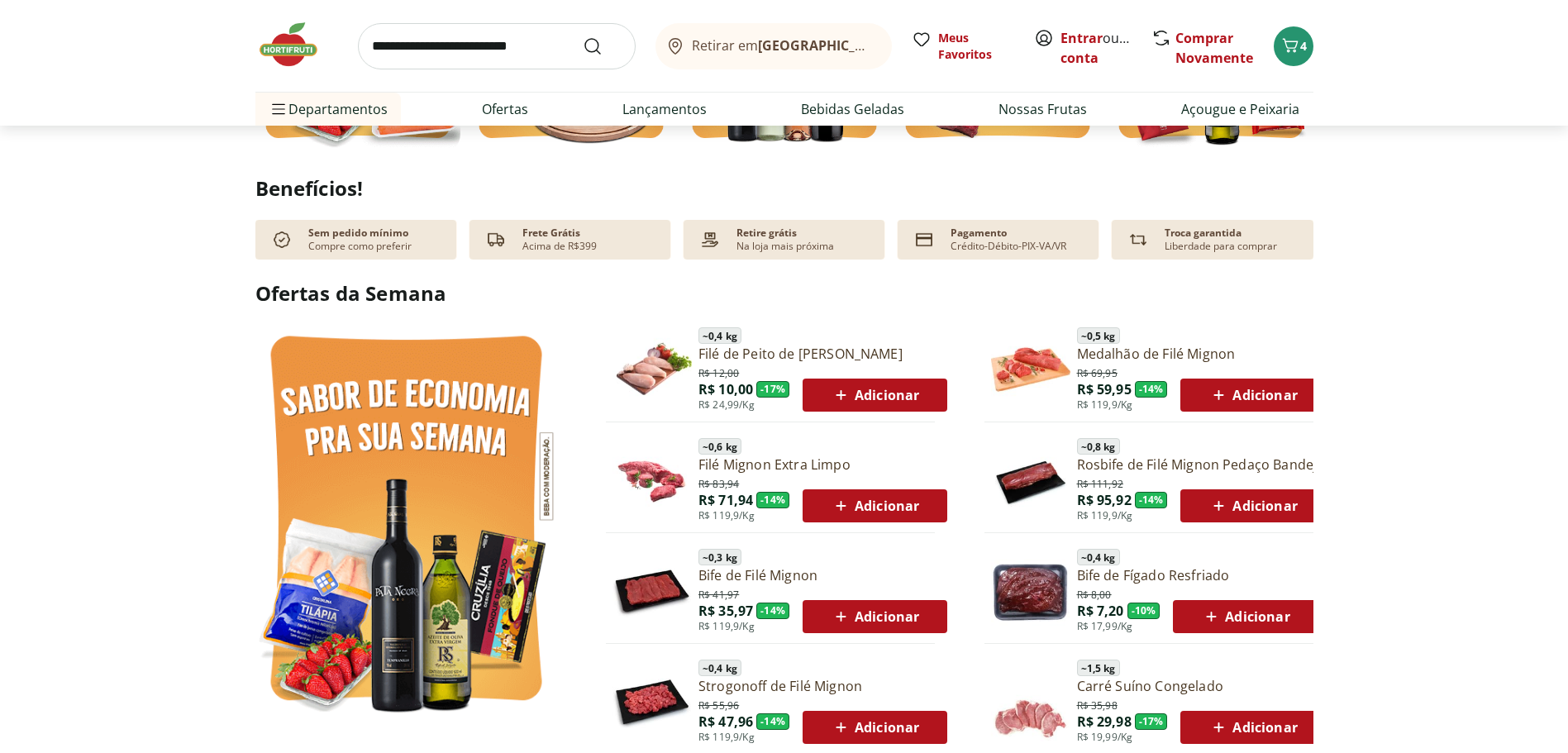
scroll to position [744, 0]
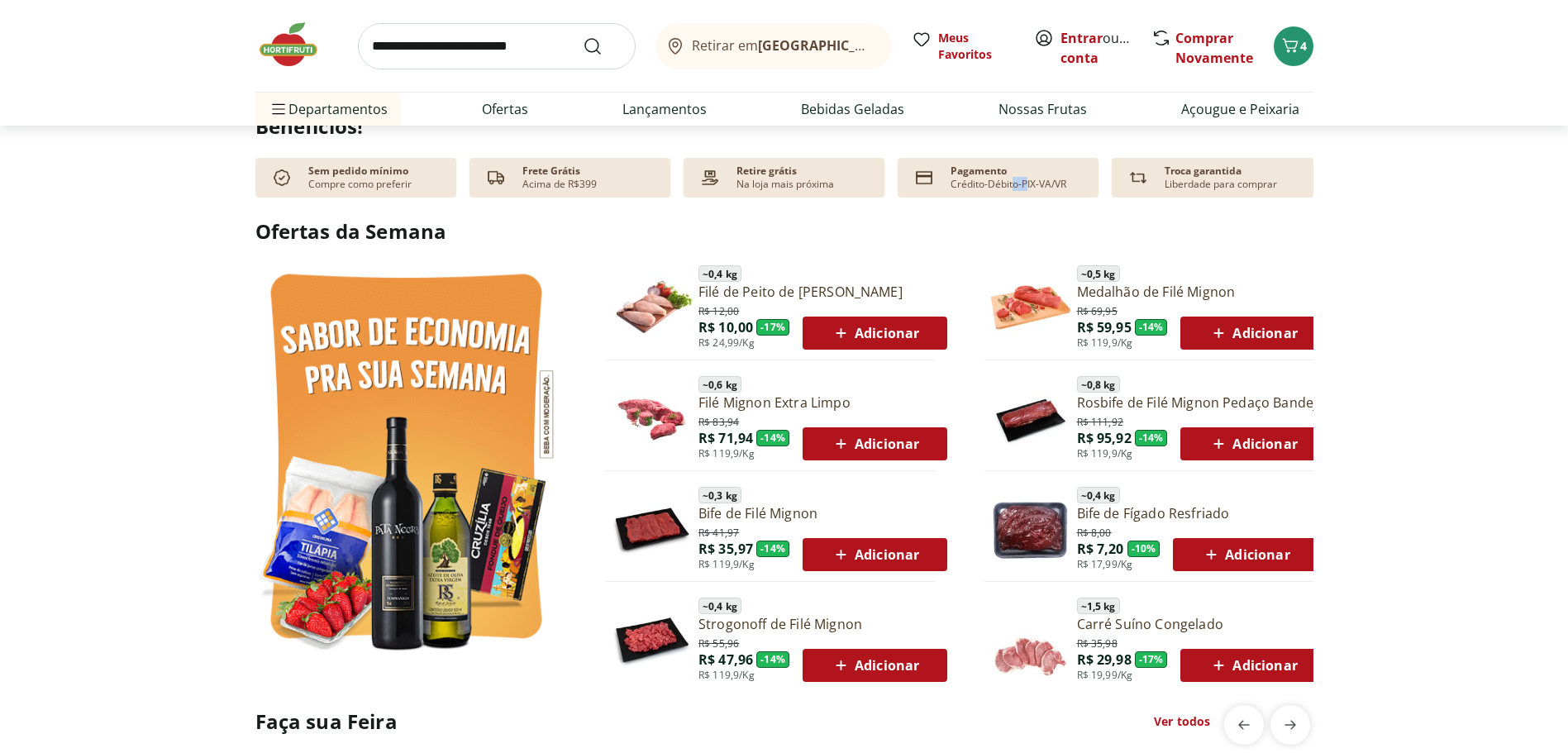
drag, startPoint x: 1026, startPoint y: 173, endPoint x: 1011, endPoint y: 172, distance: 15.0
click at [1011, 172] on div "Pagamento Crédito-Débito-PIX-VA/VR" at bounding box center [1008, 178] width 116 height 26
click at [913, 177] on img at bounding box center [924, 178] width 26 height 26
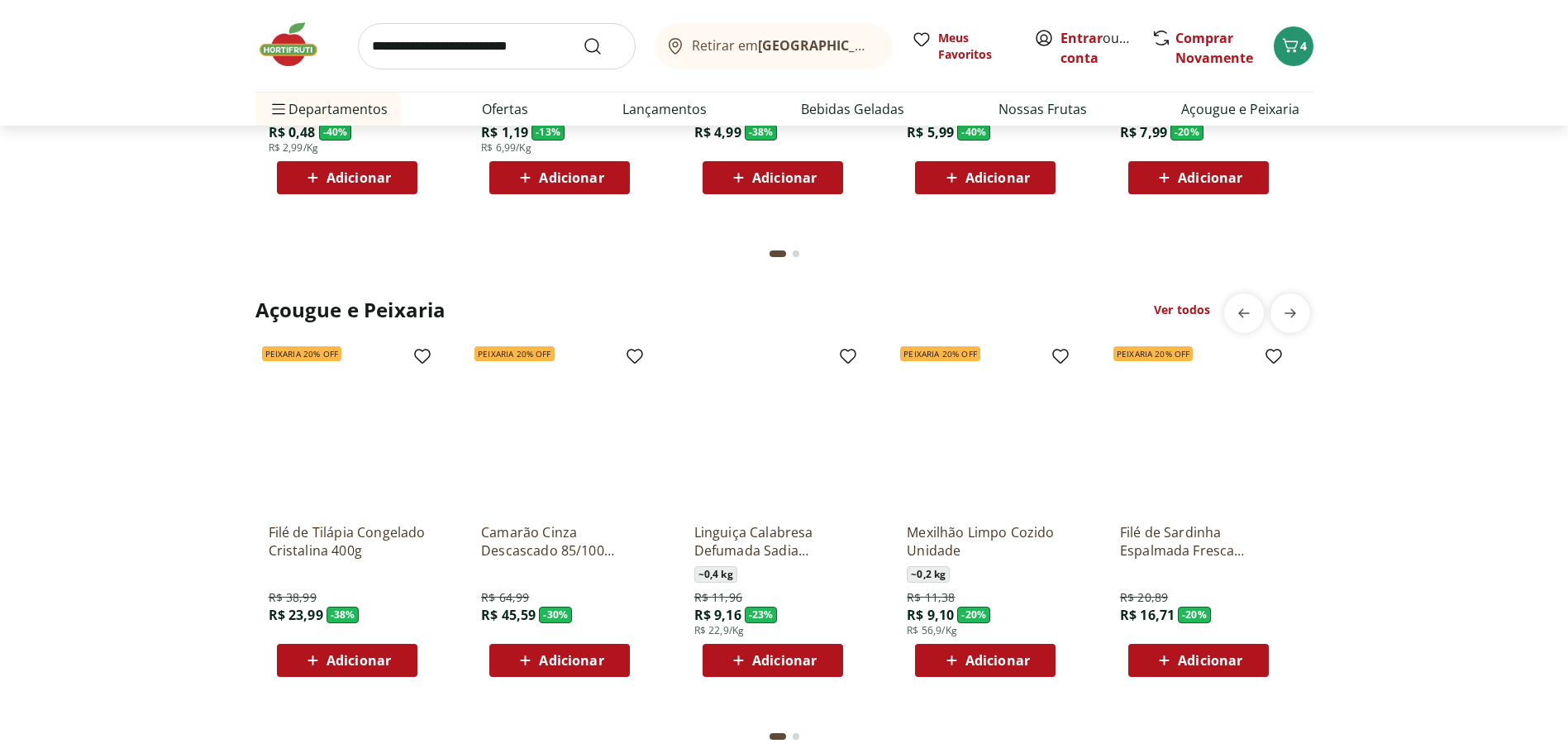
scroll to position [1653, 0]
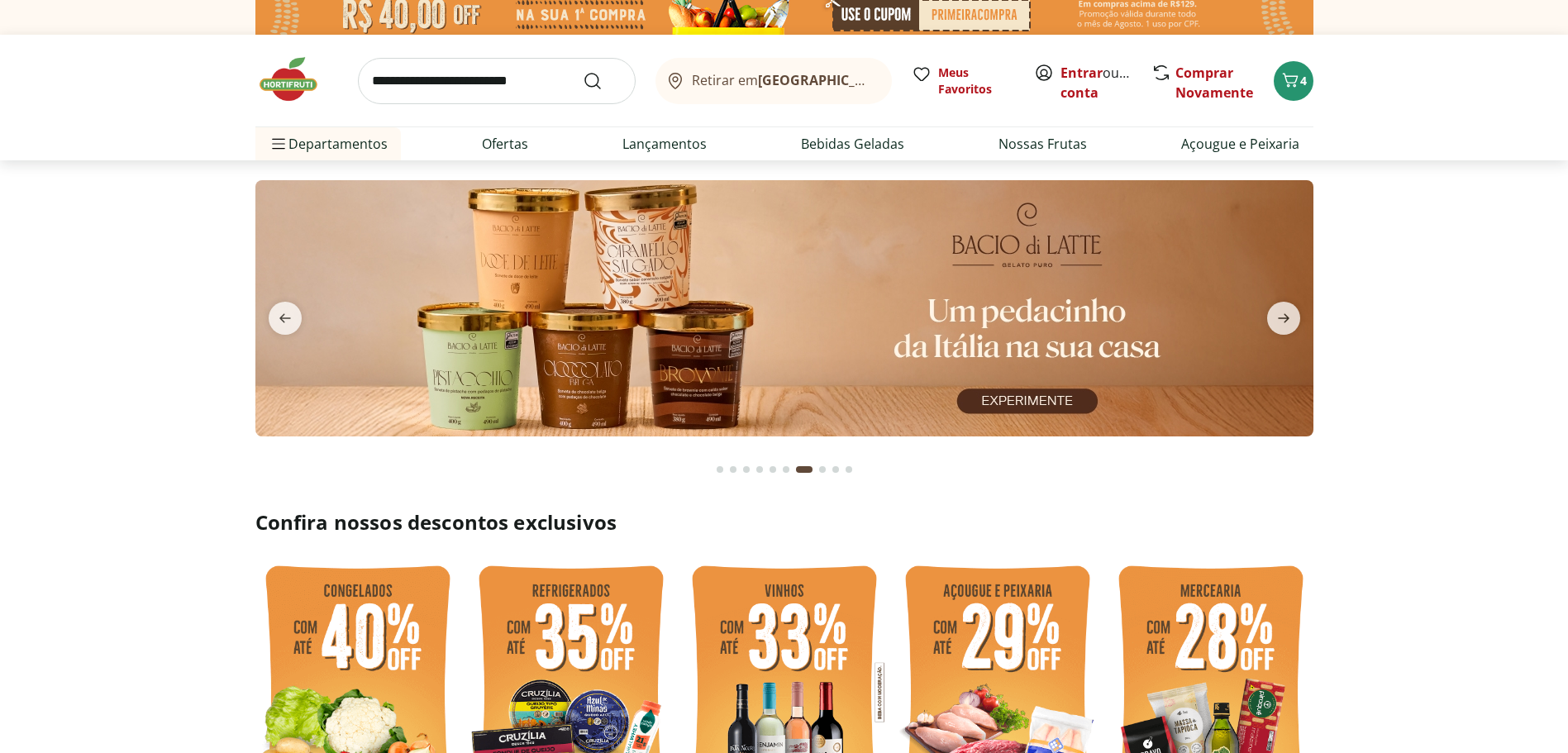
scroll to position [0, 0]
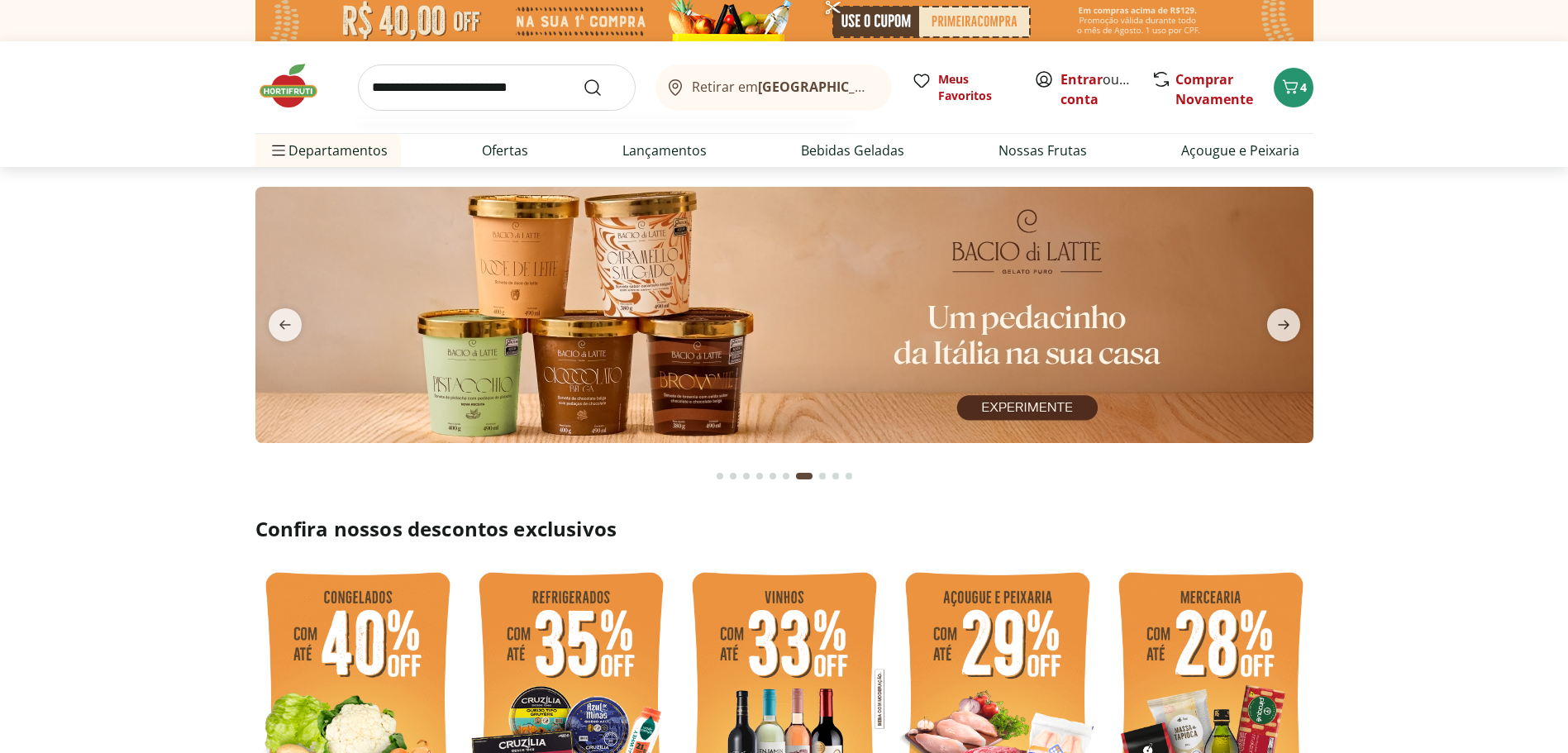
click at [523, 85] on input "search" at bounding box center [497, 87] width 278 height 46
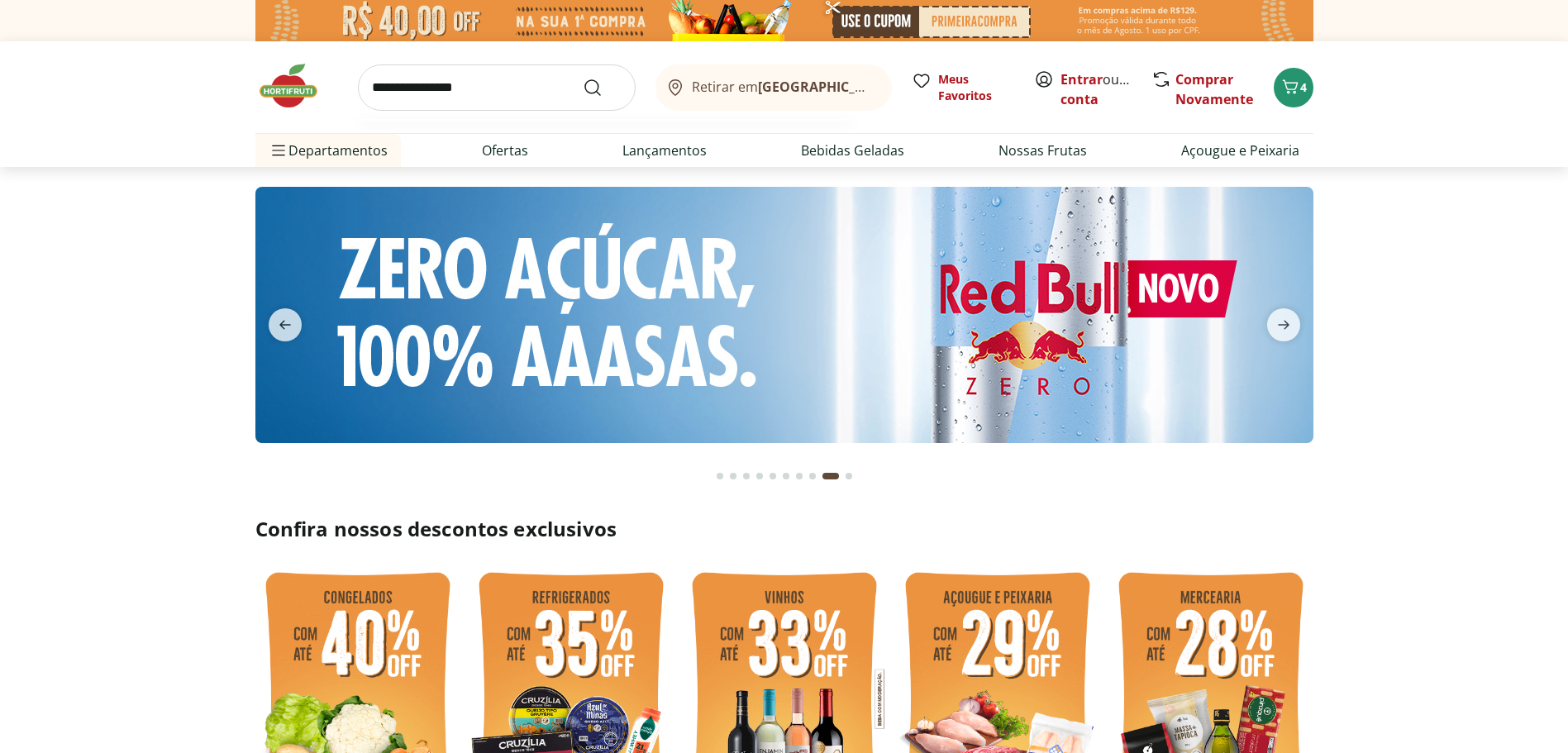
type input "**********"
click at [583, 78] on button "Submit Search" at bounding box center [603, 87] width 40 height 20
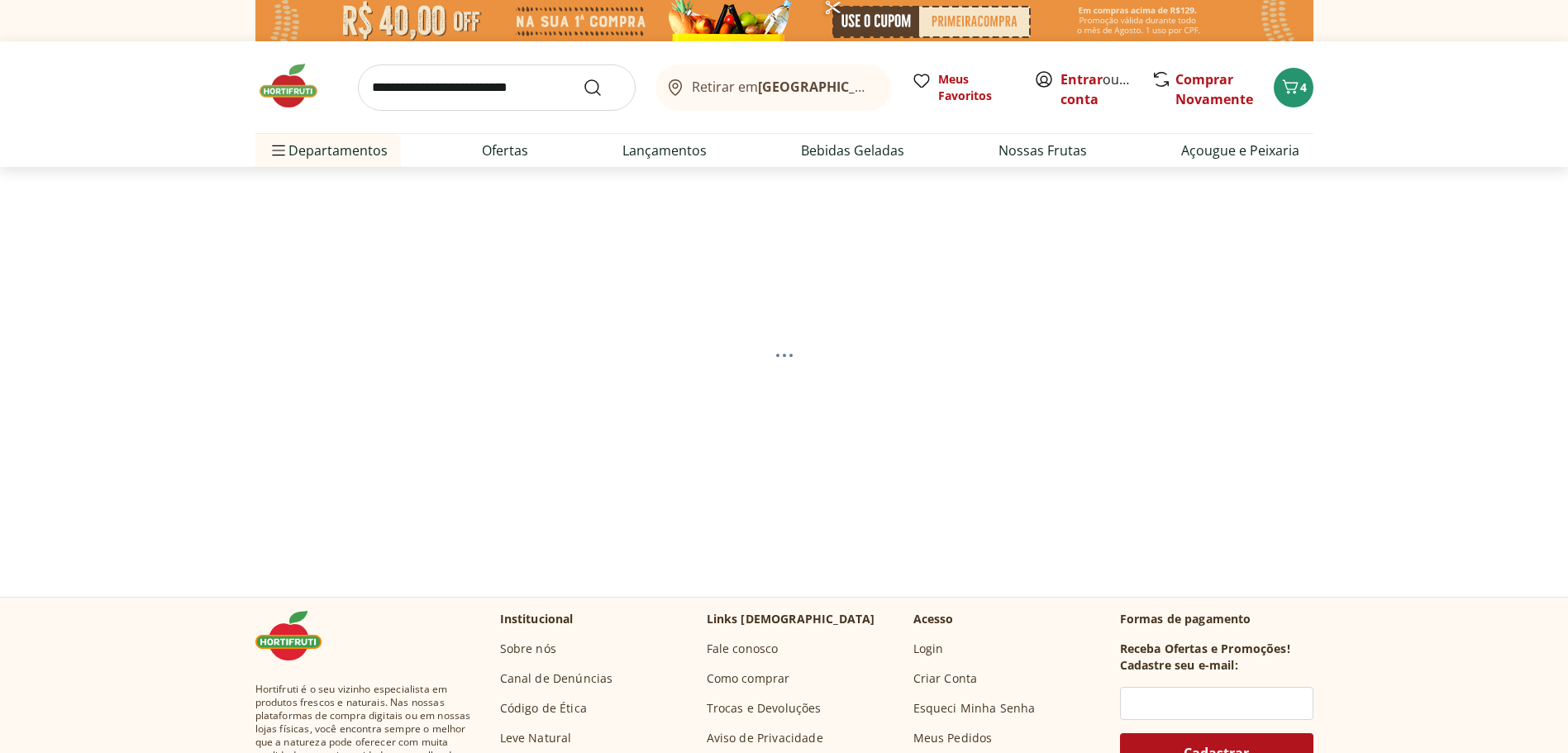
select select "**********"
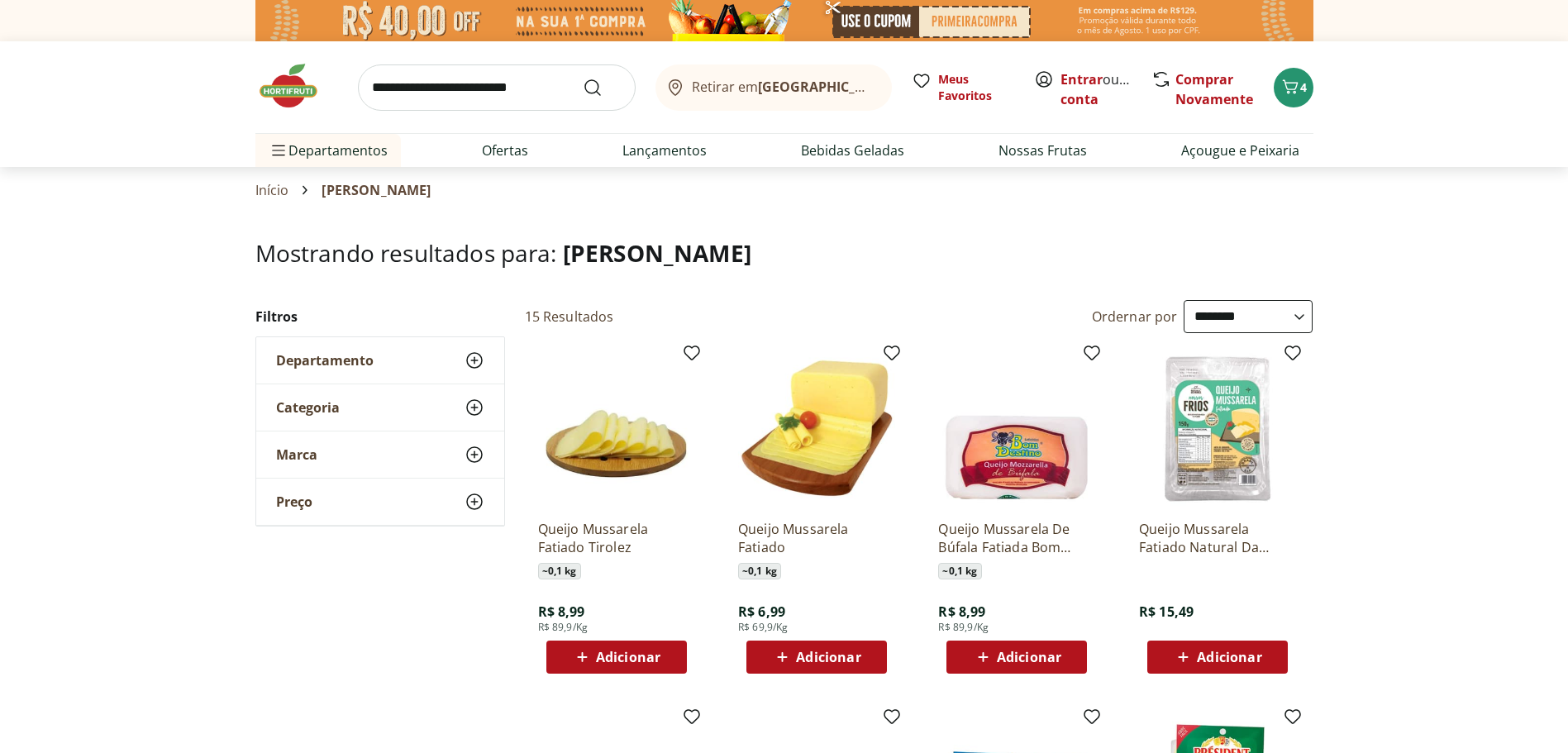
click at [848, 661] on span "Adicionar" at bounding box center [828, 657] width 64 height 13
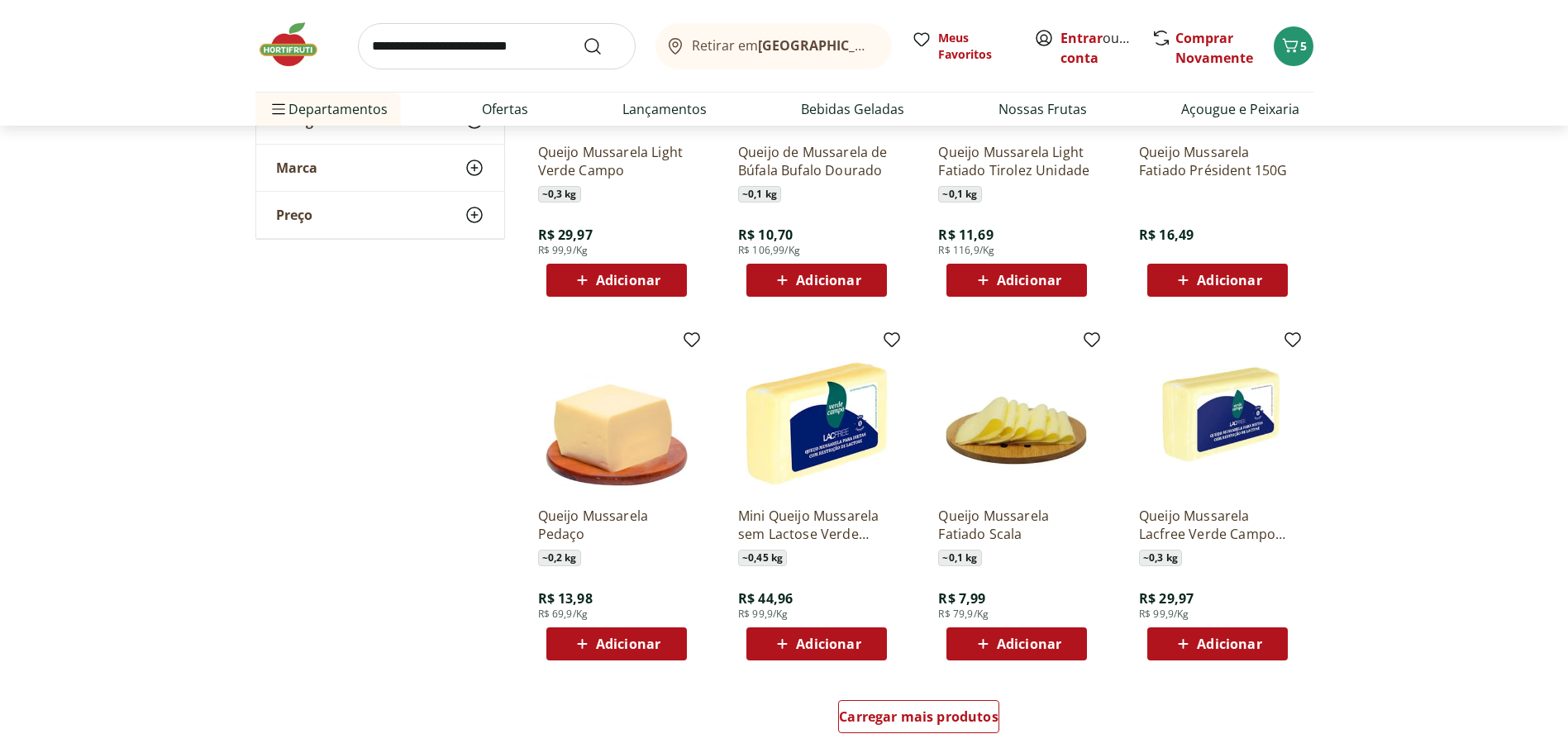
scroll to position [744, 0]
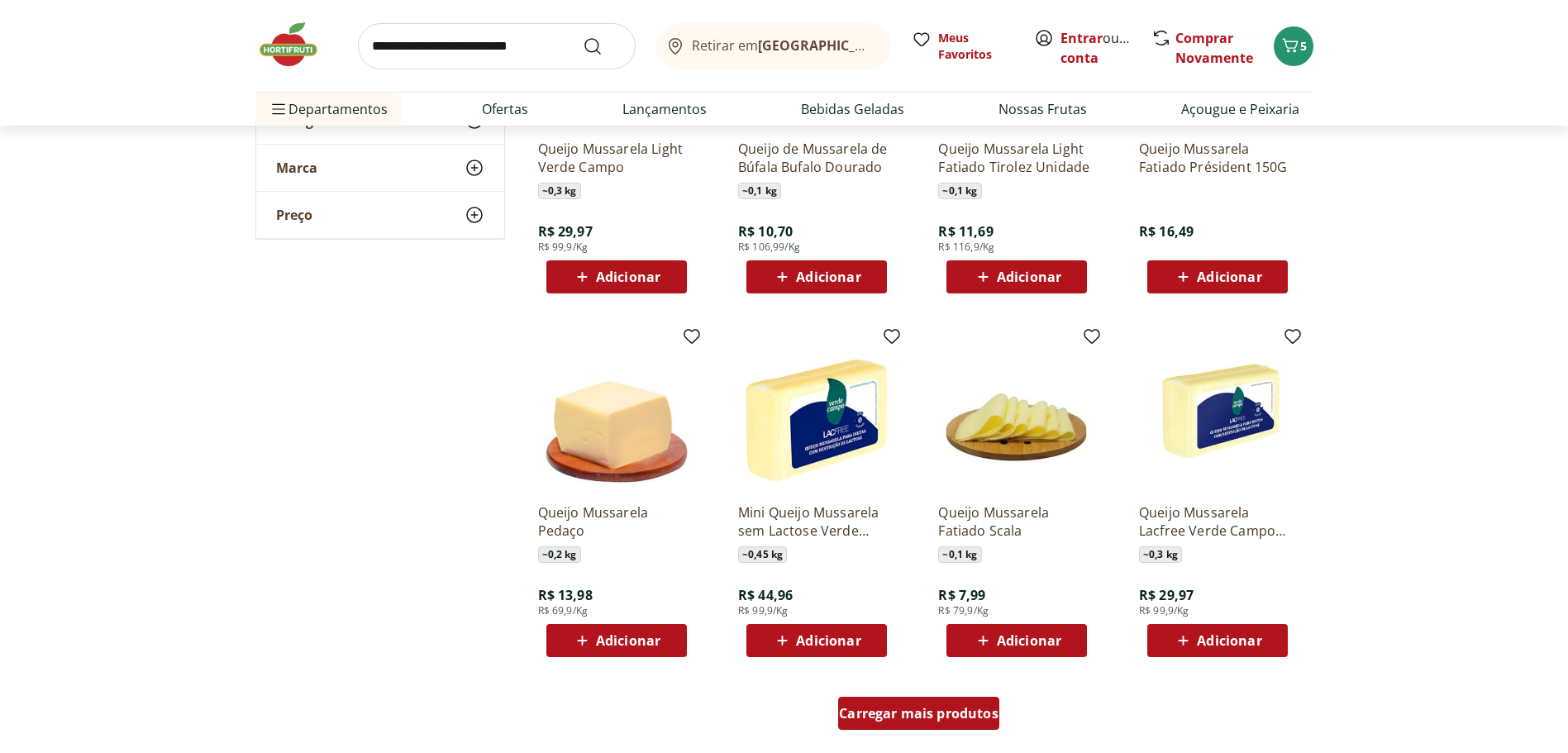
click at [941, 720] on span "Carregar mais produtos" at bounding box center [919, 713] width 160 height 13
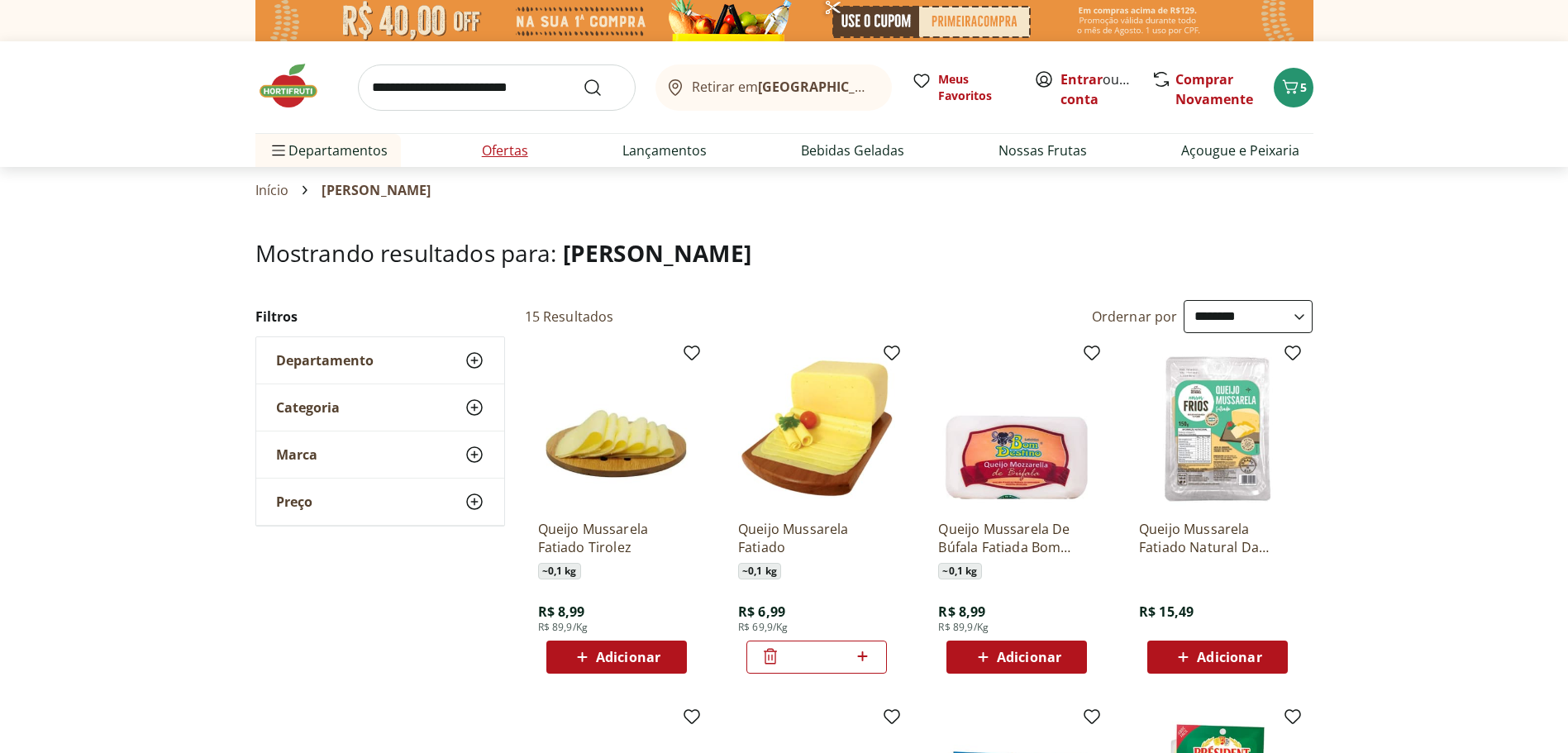
click at [490, 151] on link "Ofertas" at bounding box center [505, 150] width 46 height 20
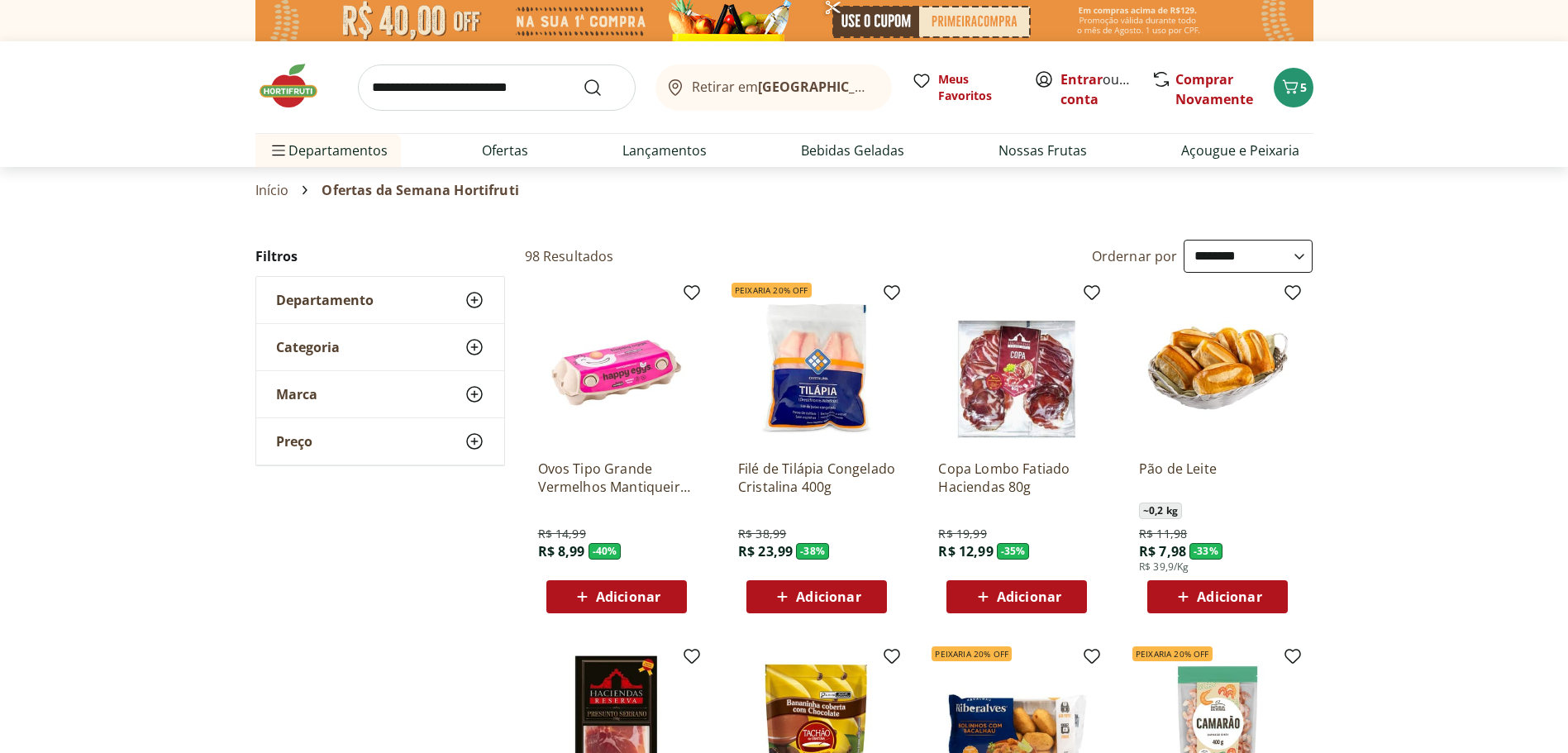
click at [1258, 254] on select "**********" at bounding box center [1248, 256] width 129 height 33
click at [1184, 240] on select "**********" at bounding box center [1248, 256] width 129 height 33
select select "*********"
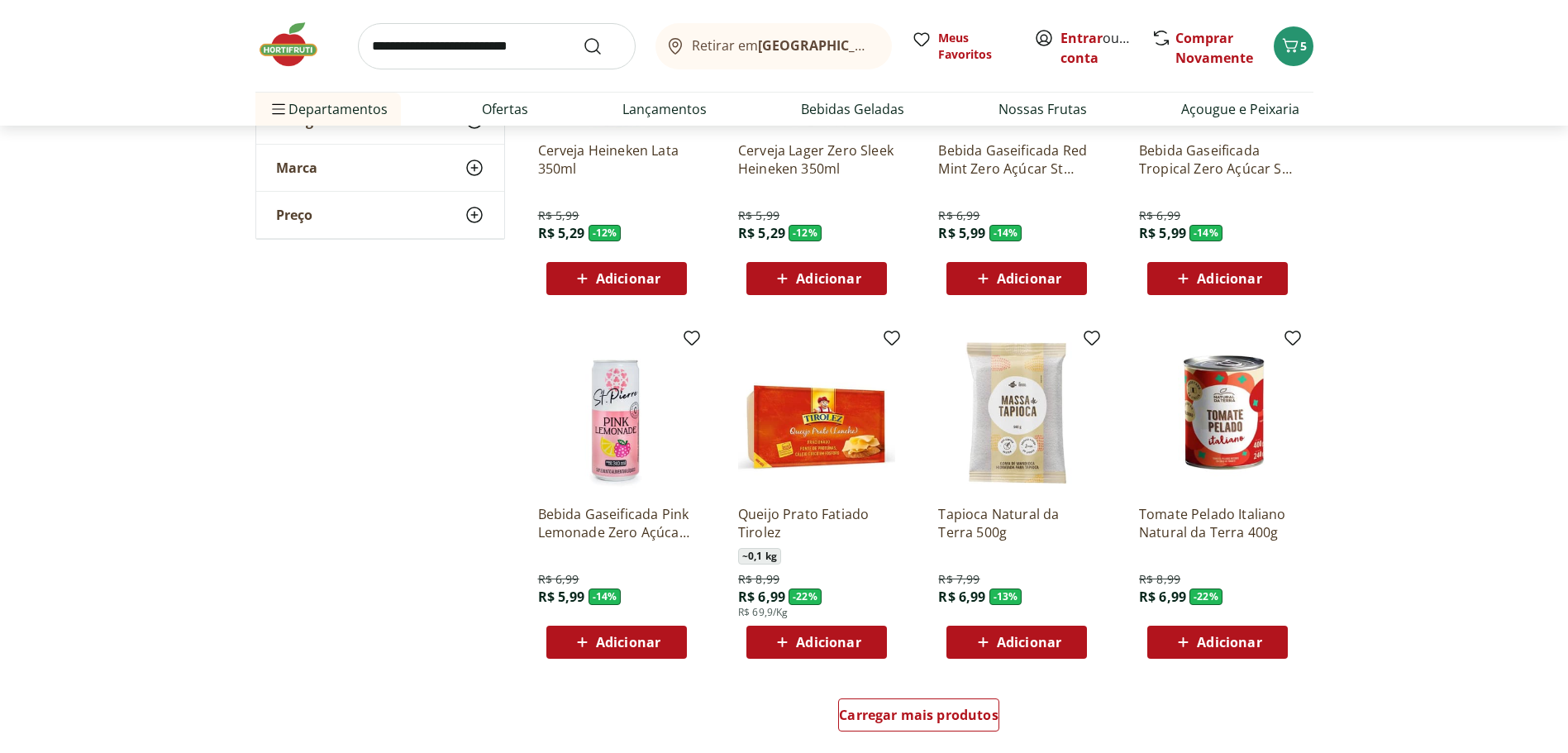
scroll to position [827, 0]
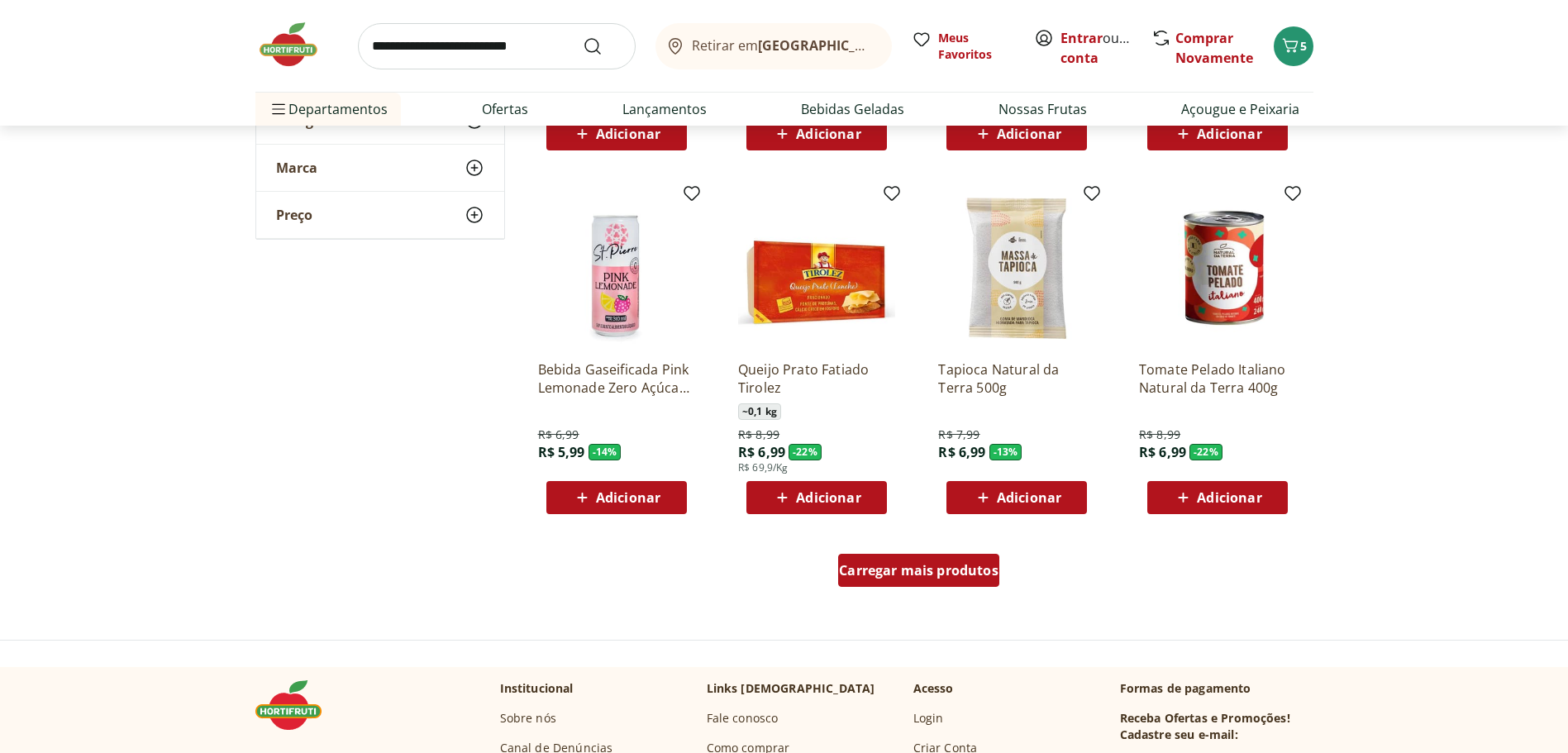
click at [934, 571] on span "Carregar mais produtos" at bounding box center [919, 570] width 160 height 13
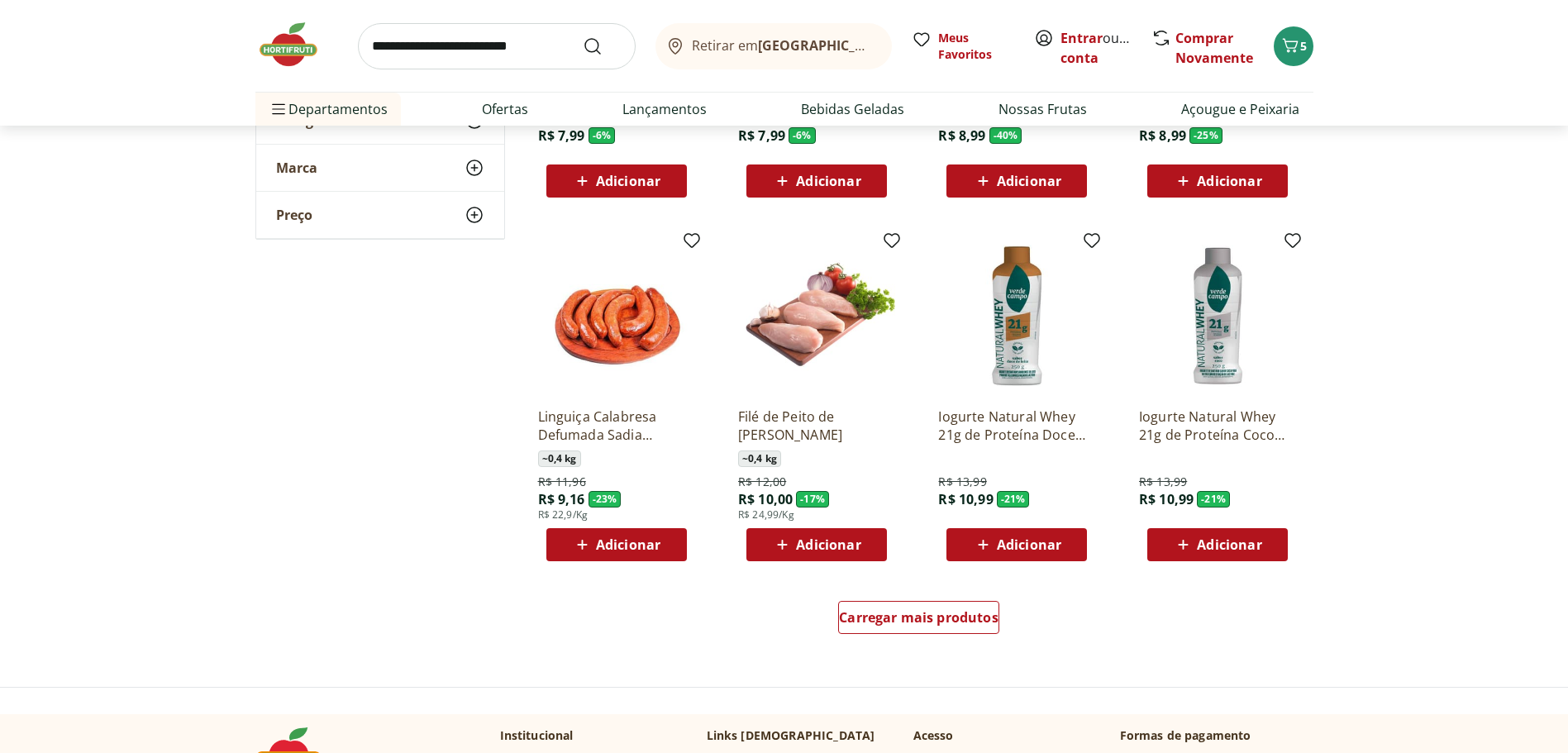
scroll to position [1902, 0]
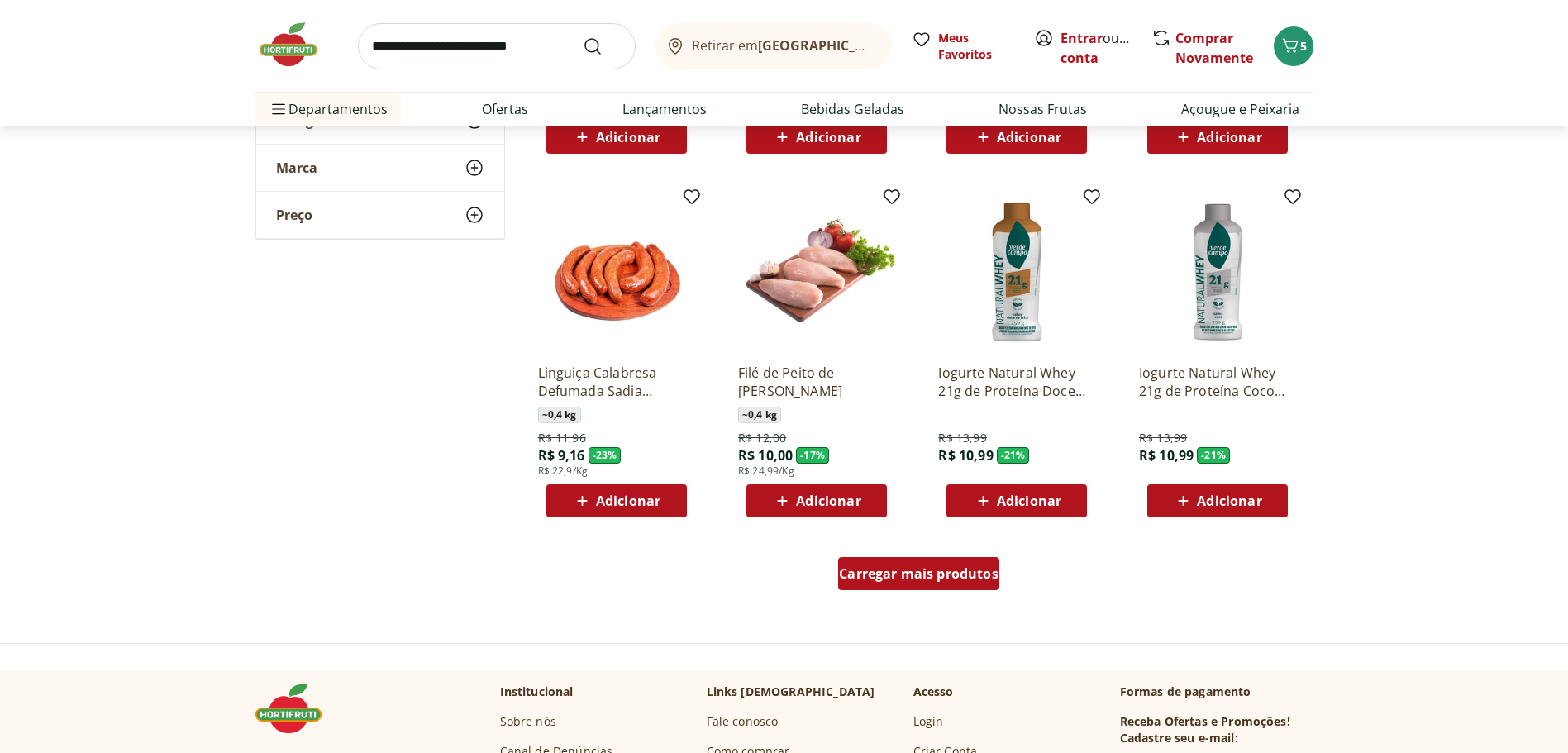
click at [949, 576] on span "Carregar mais produtos" at bounding box center [919, 573] width 160 height 13
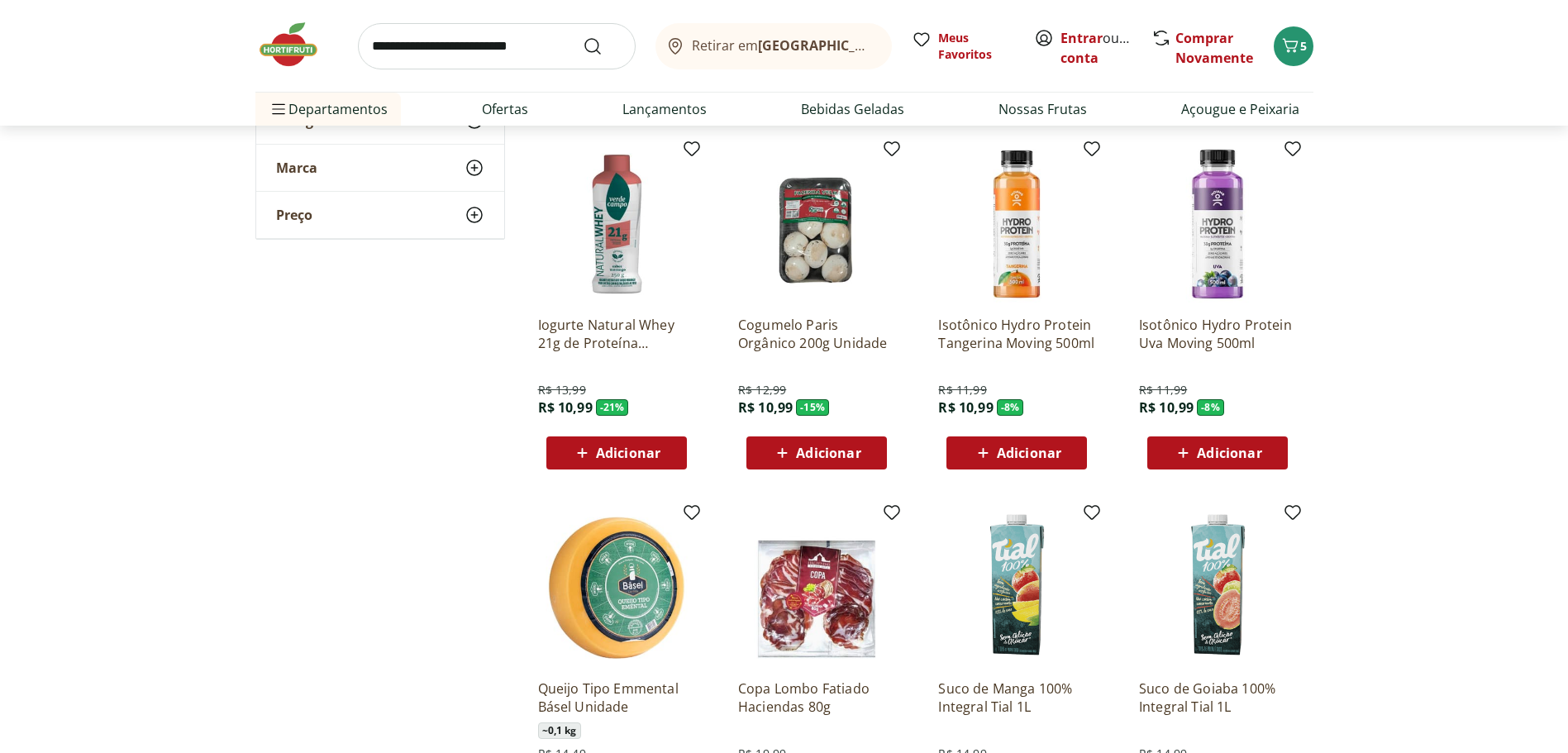
scroll to position [2315, 0]
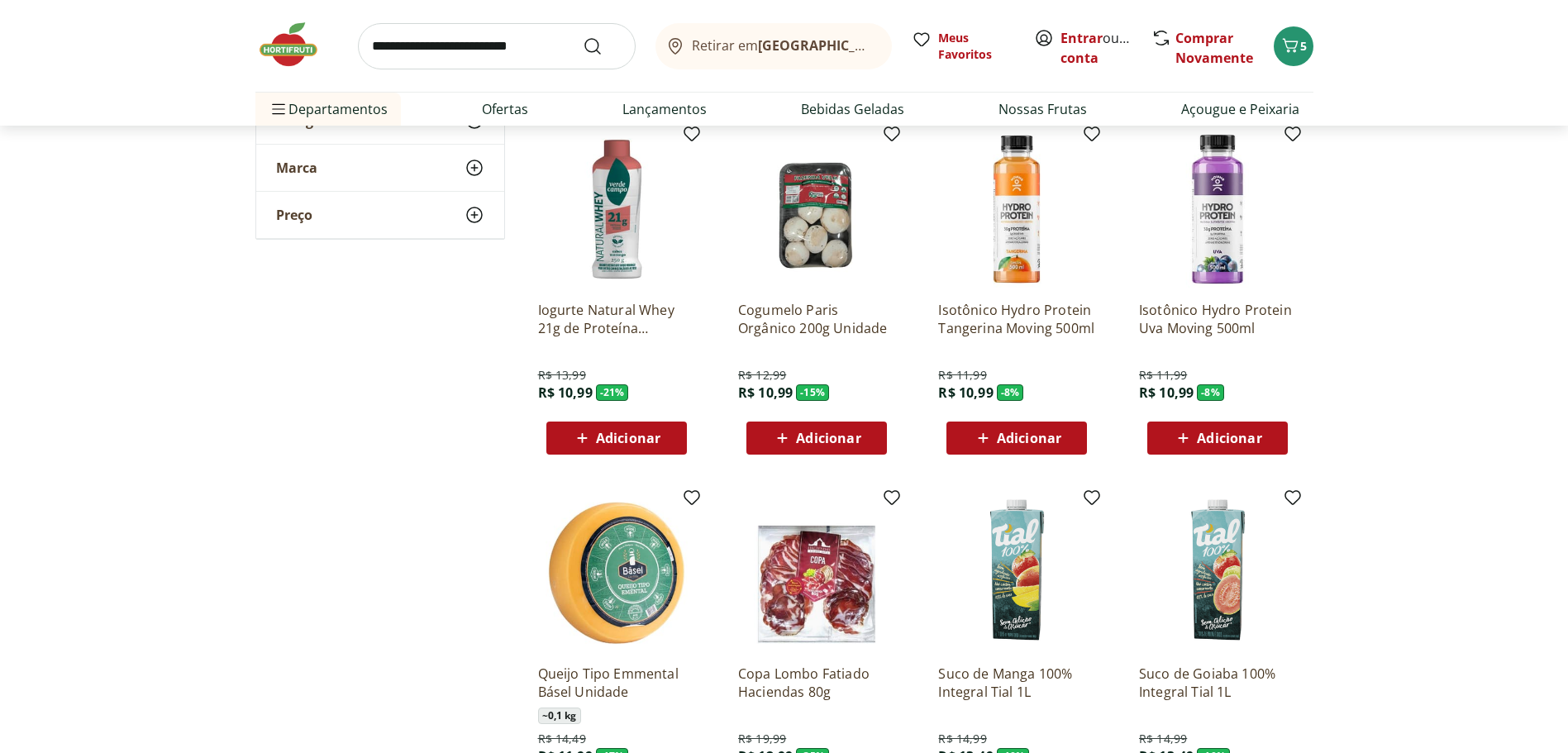
drag, startPoint x: 809, startPoint y: 442, endPoint x: 923, endPoint y: 420, distance: 116.1
click at [810, 442] on span "Adicionar" at bounding box center [828, 438] width 64 height 13
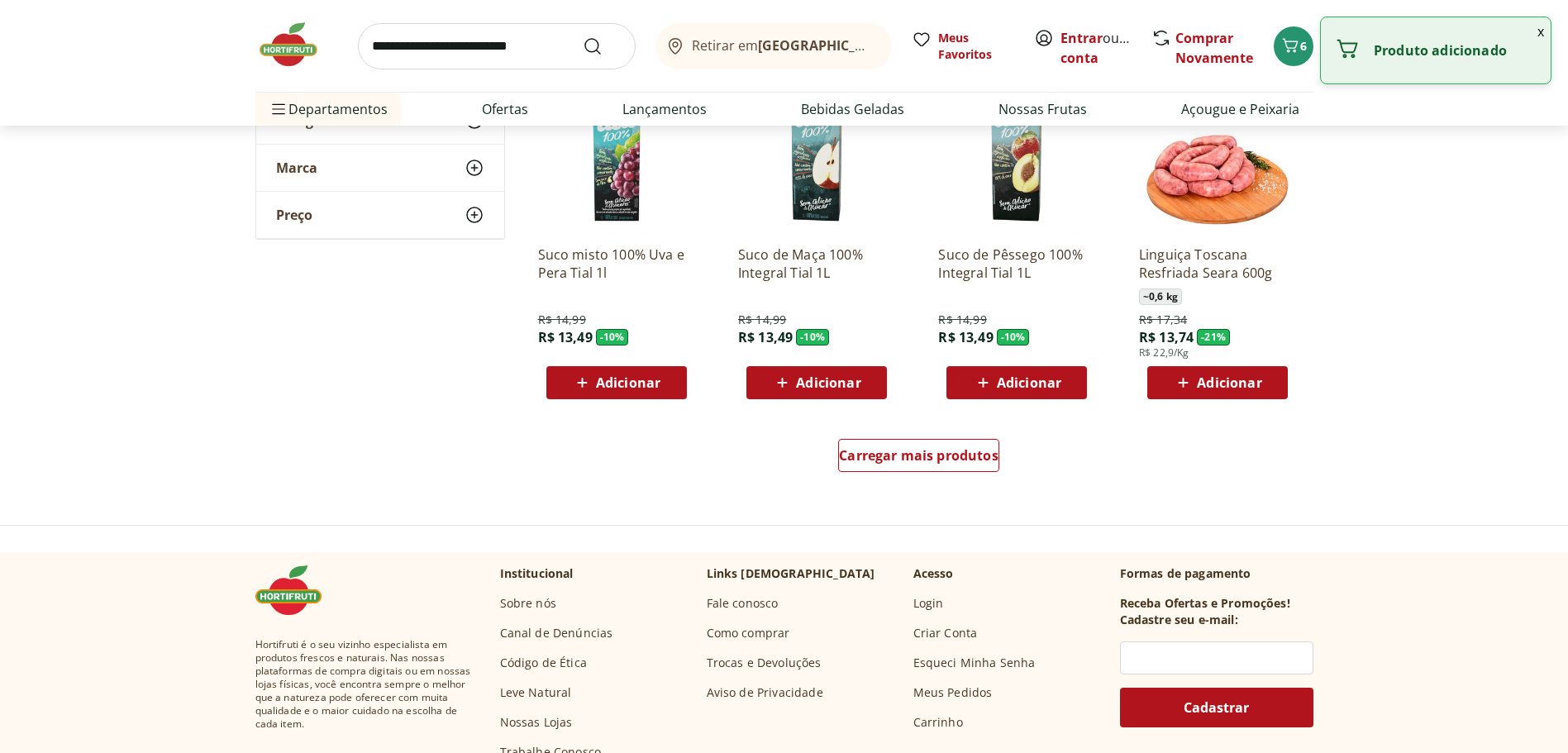
scroll to position [3142, 0]
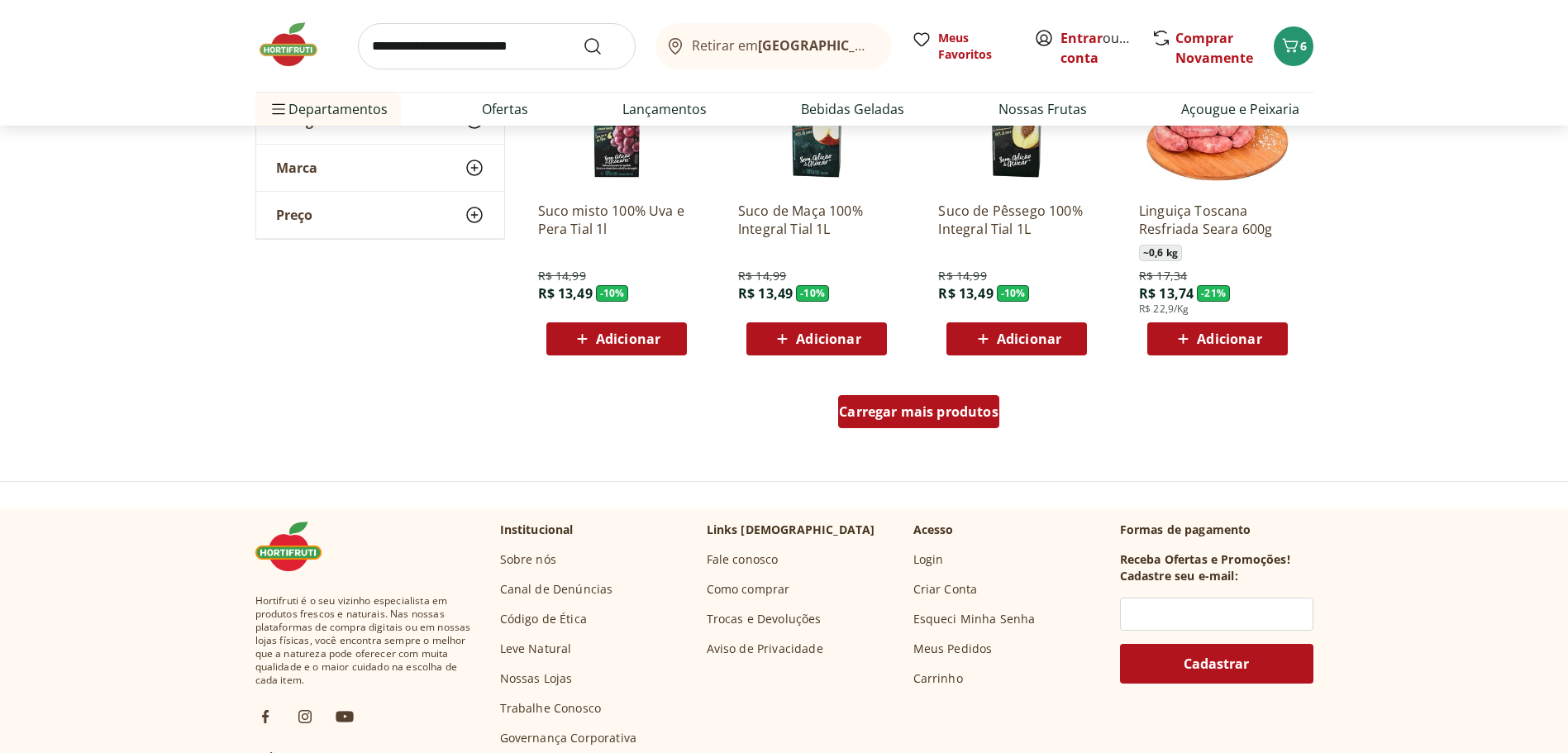
click at [889, 416] on span "Carregar mais produtos" at bounding box center [919, 411] width 160 height 13
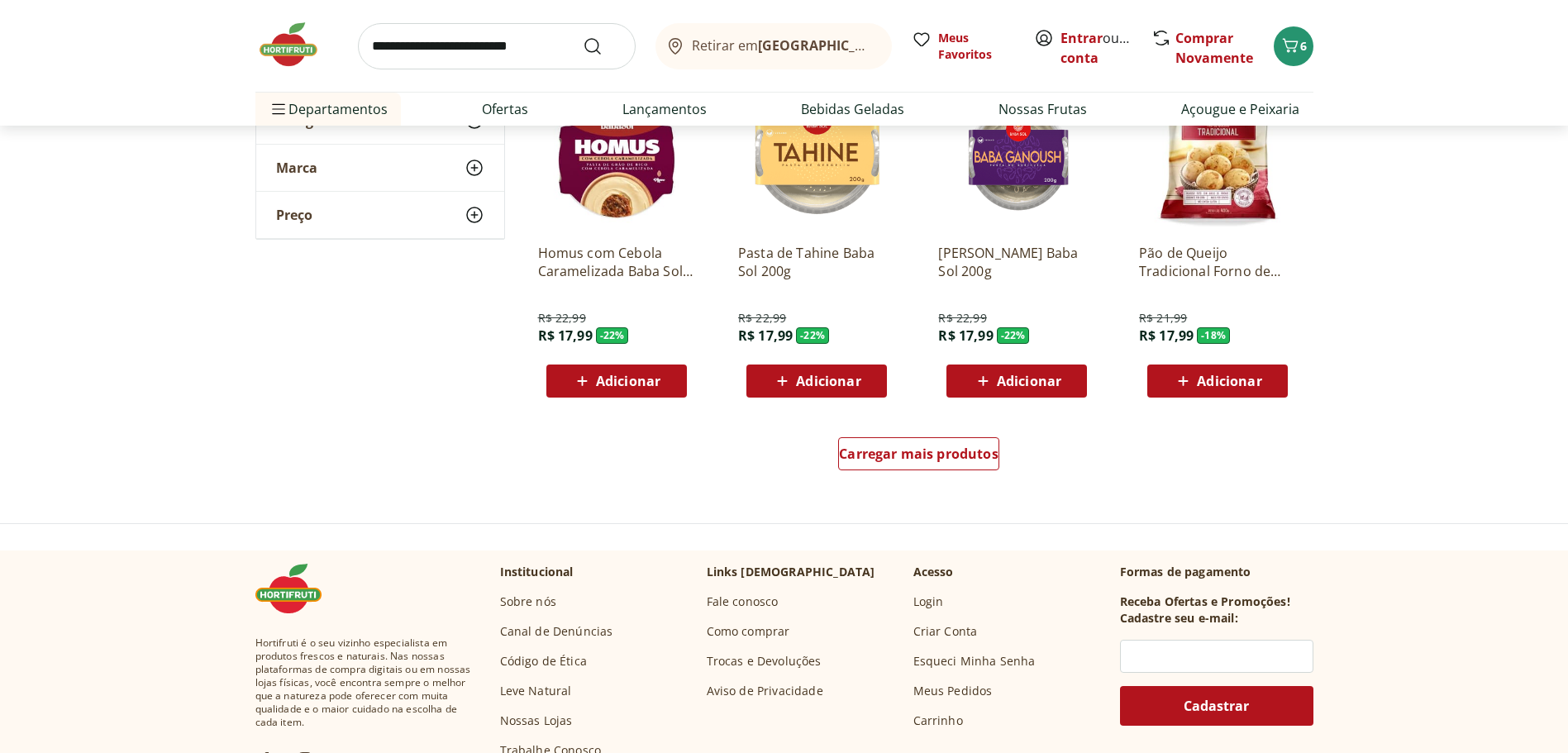
scroll to position [4216, 0]
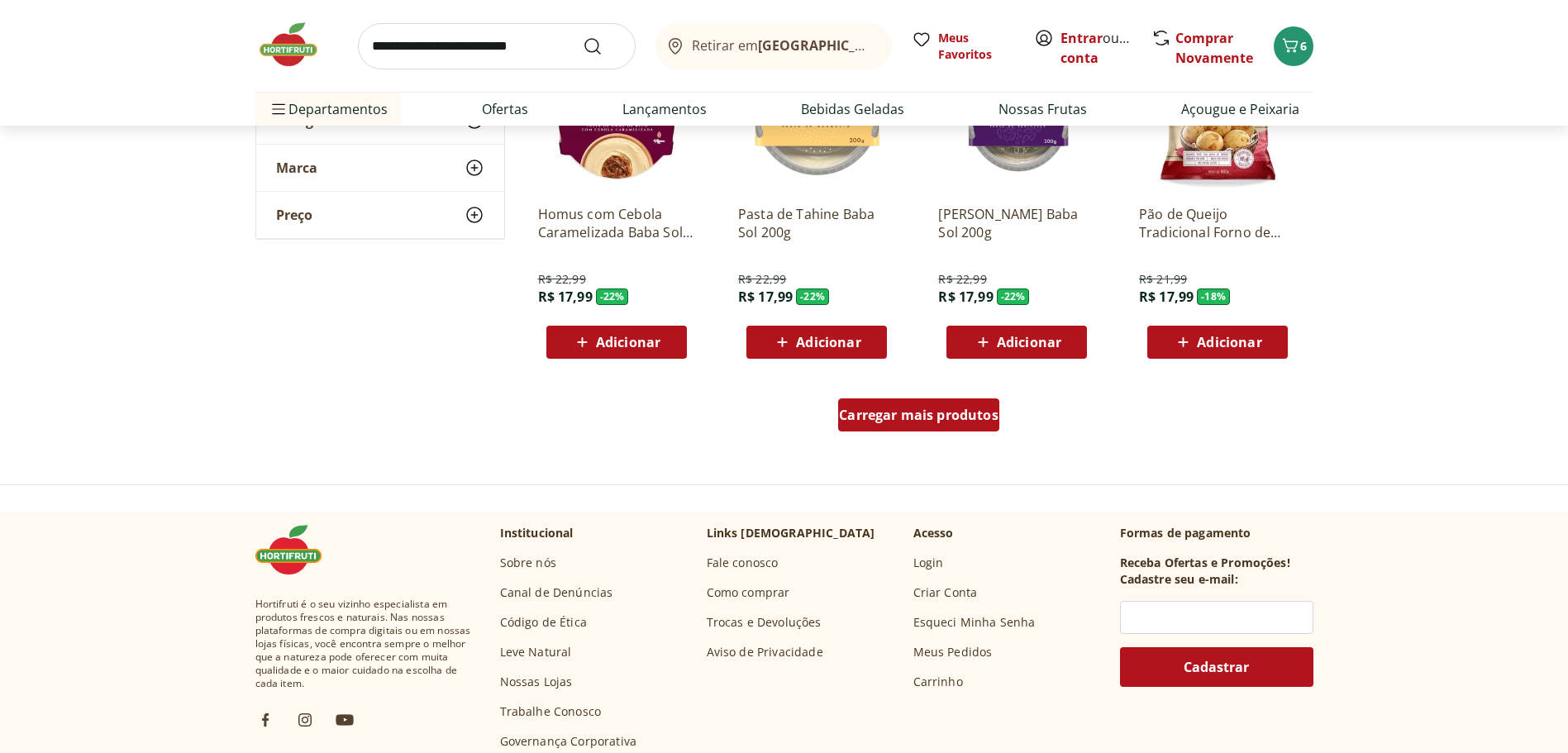
click at [880, 418] on span "Carregar mais produtos" at bounding box center [919, 415] width 160 height 13
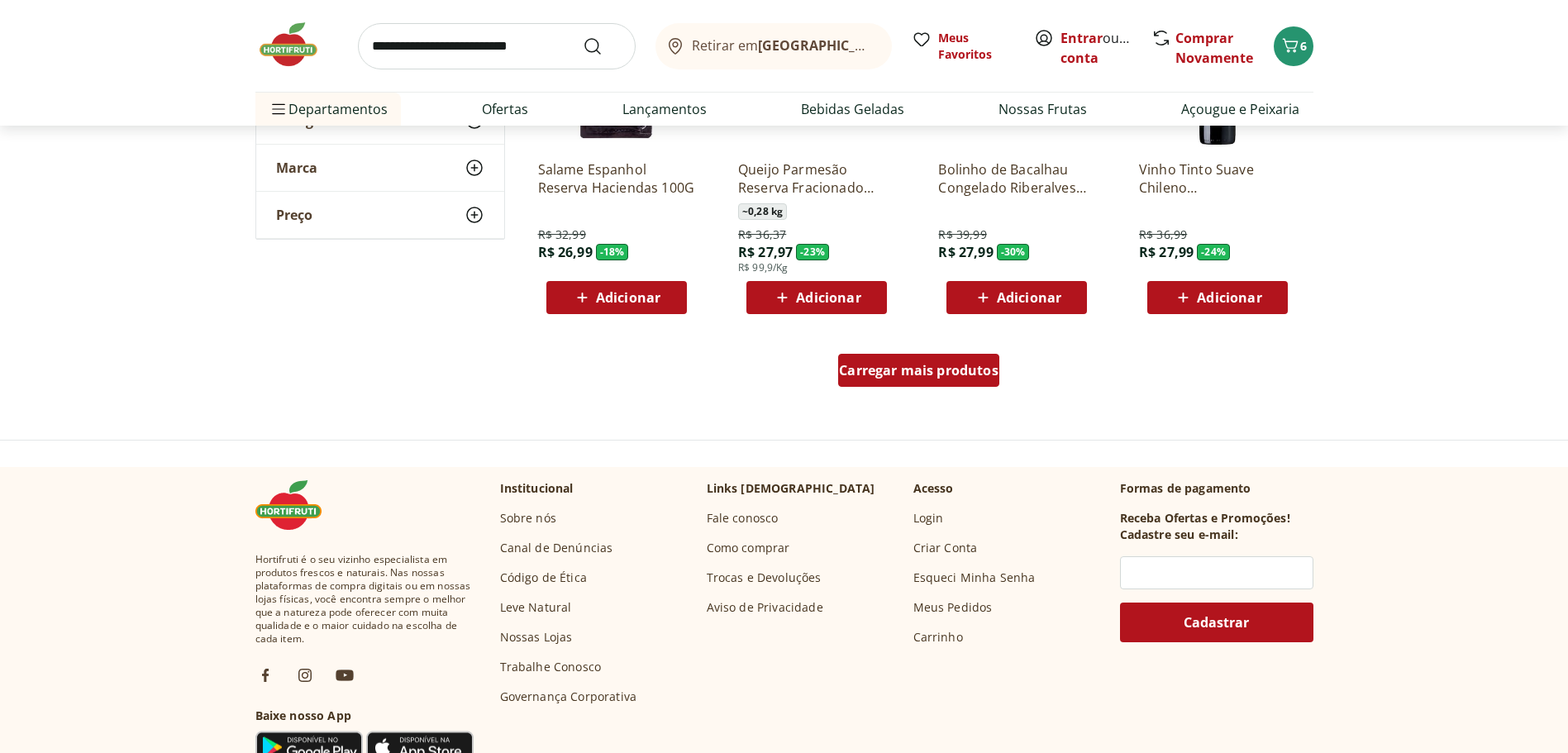
scroll to position [5374, 0]
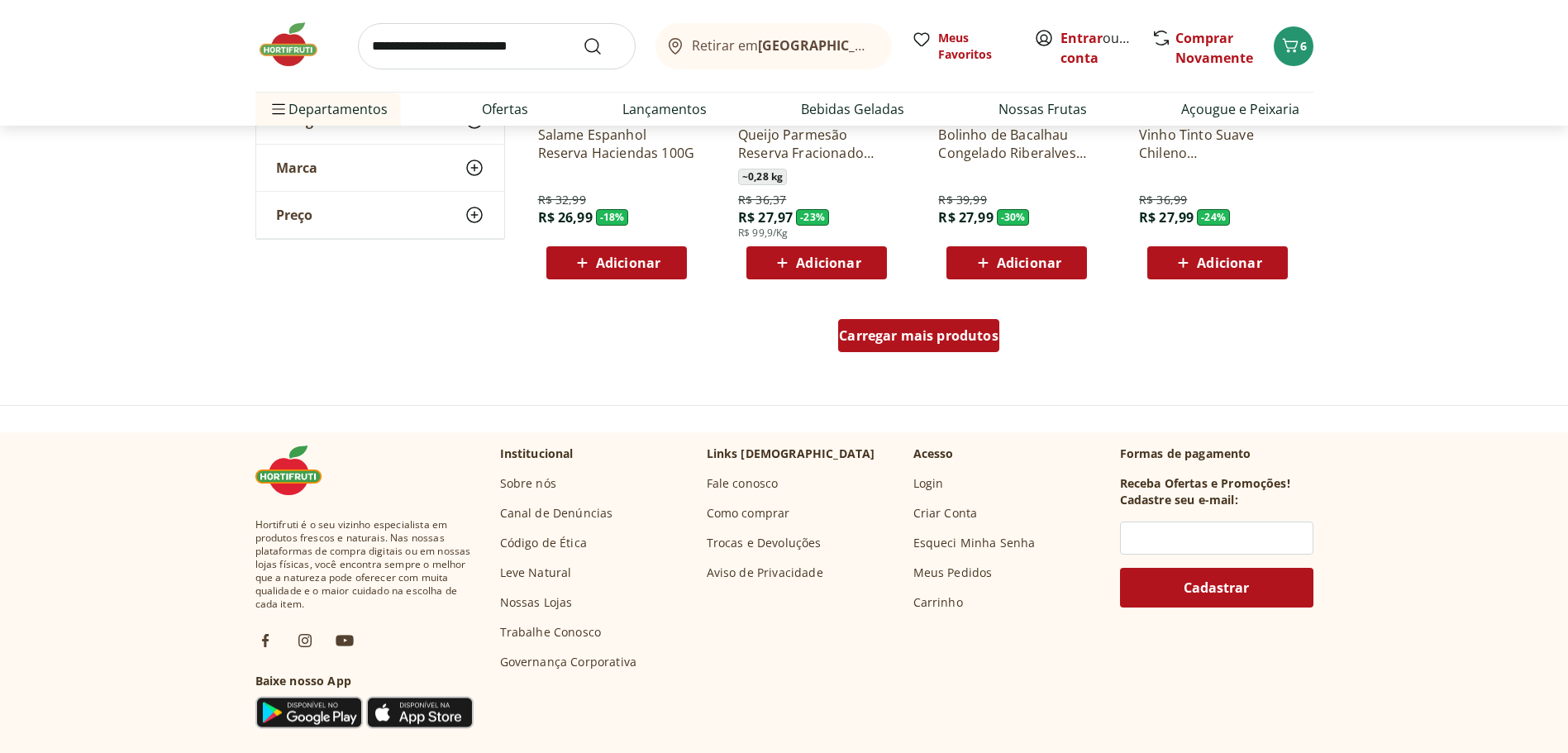
click at [886, 329] on span "Carregar mais produtos" at bounding box center [919, 336] width 160 height 13
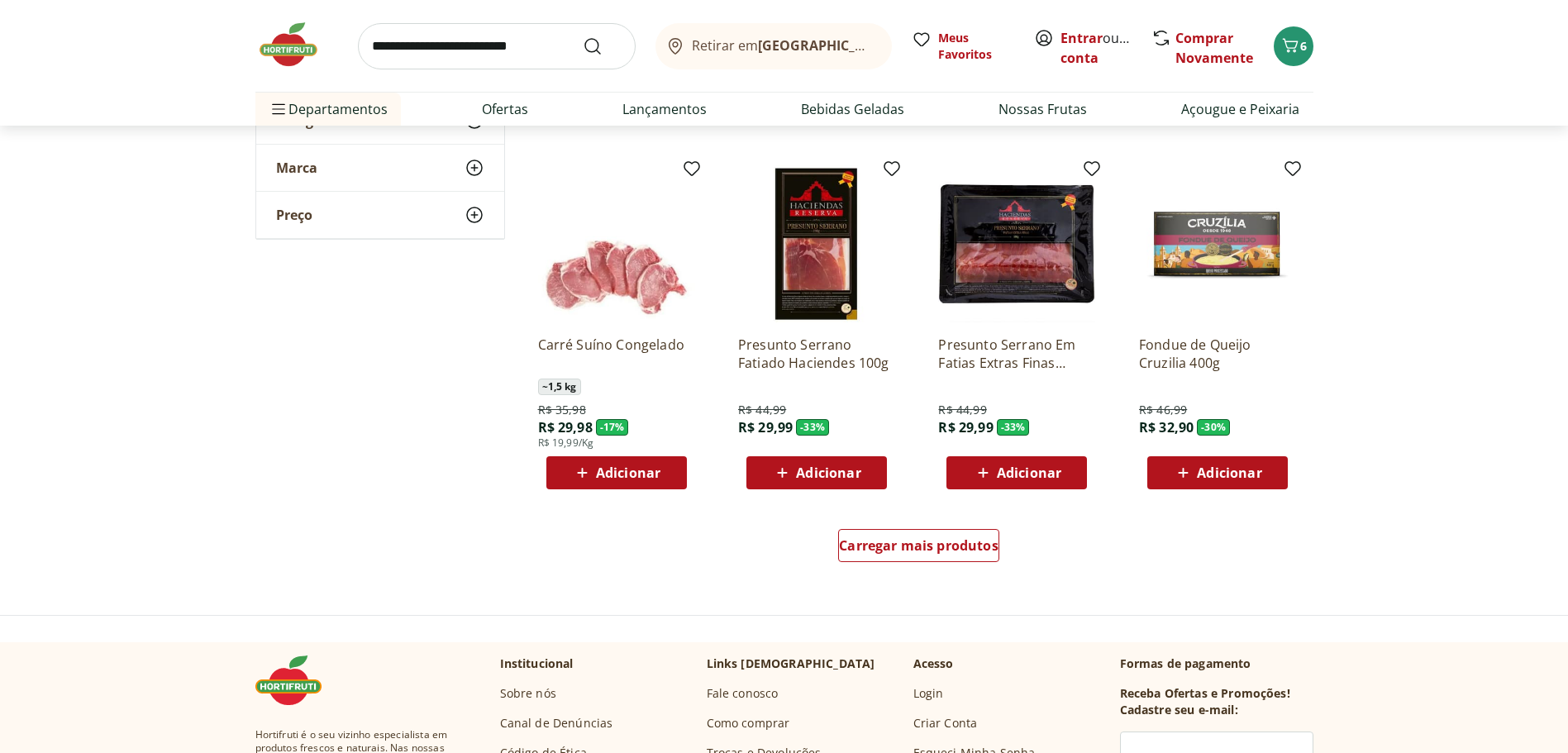
scroll to position [6283, 0]
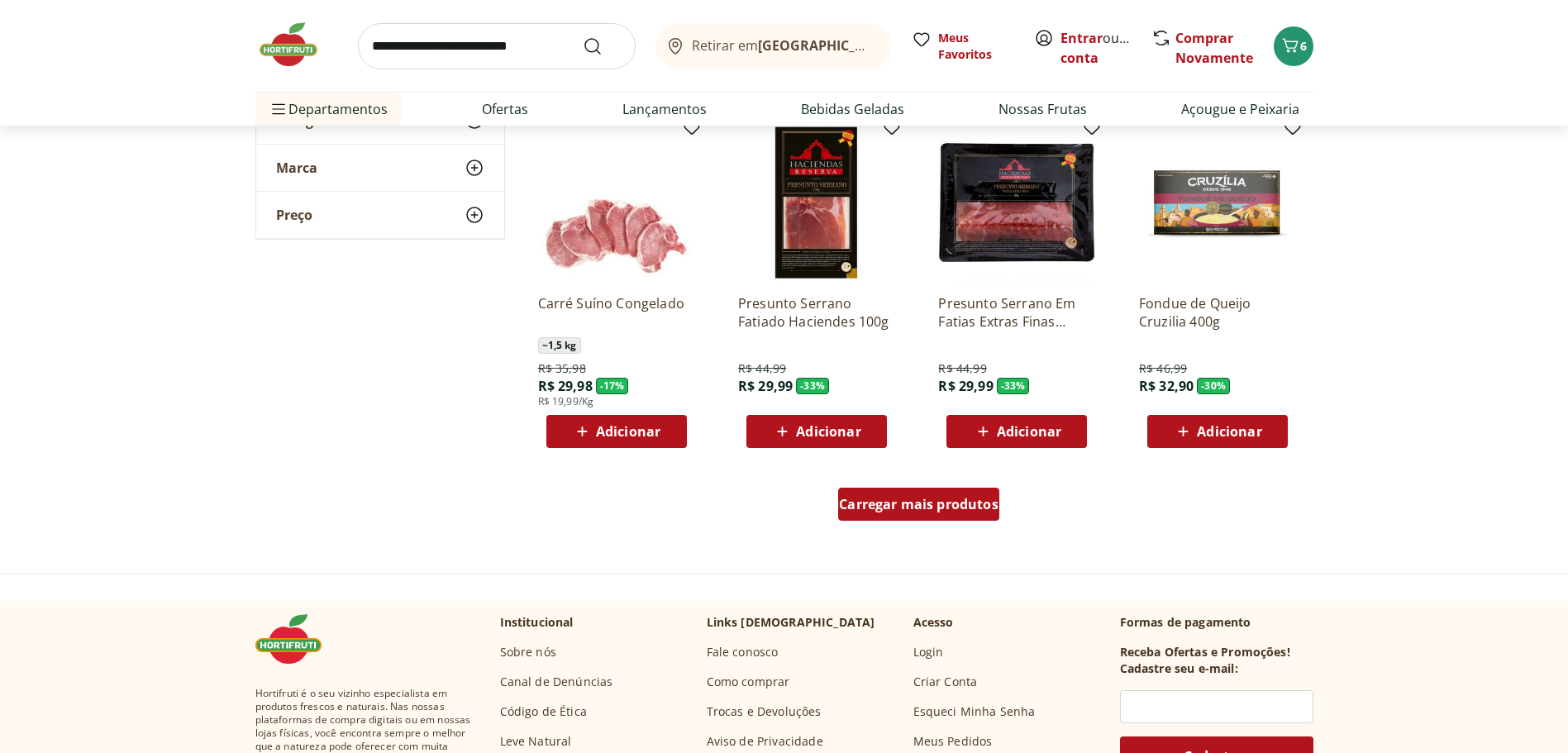
click at [913, 520] on div "Carregar mais produtos" at bounding box center [919, 505] width 161 height 33
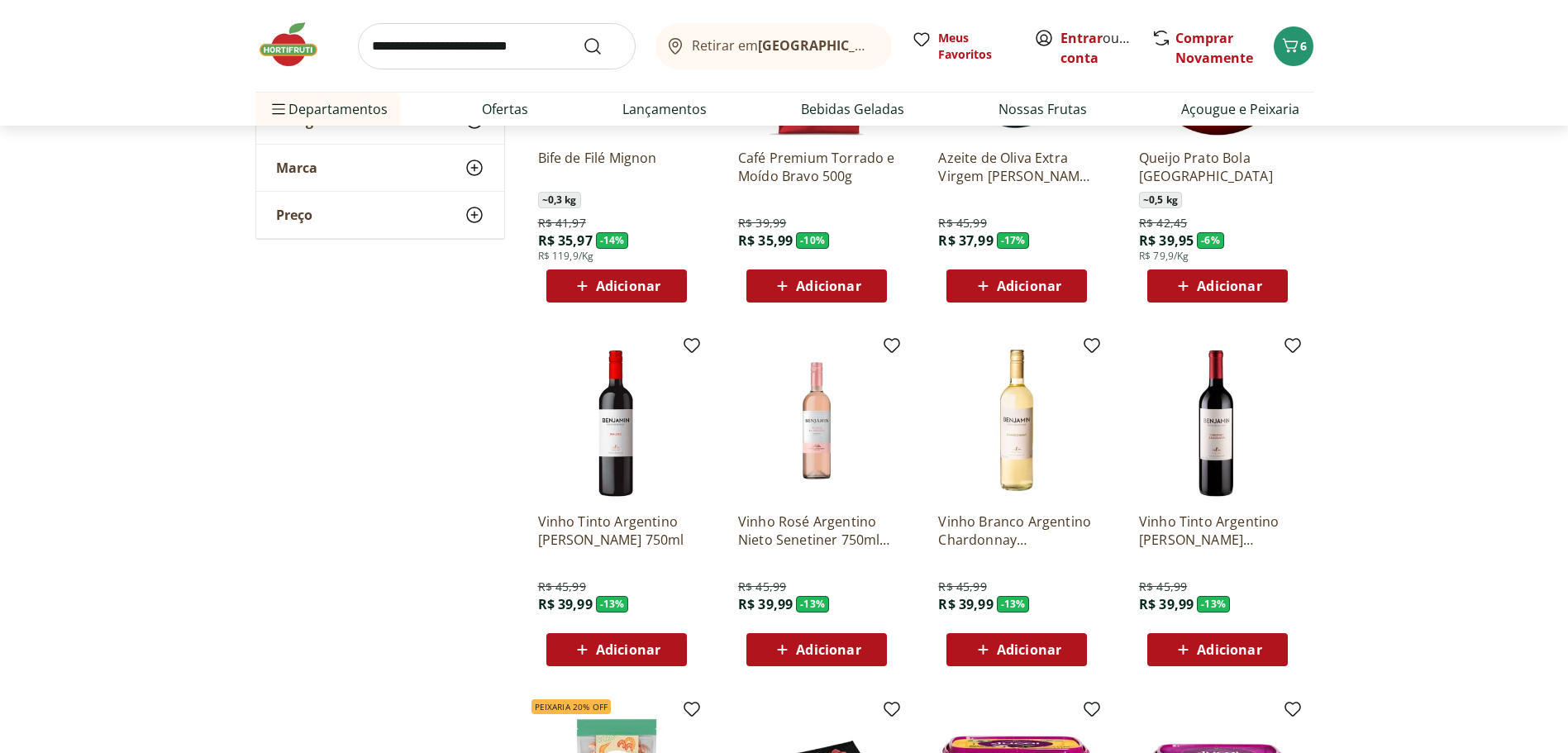
scroll to position [7357, 0]
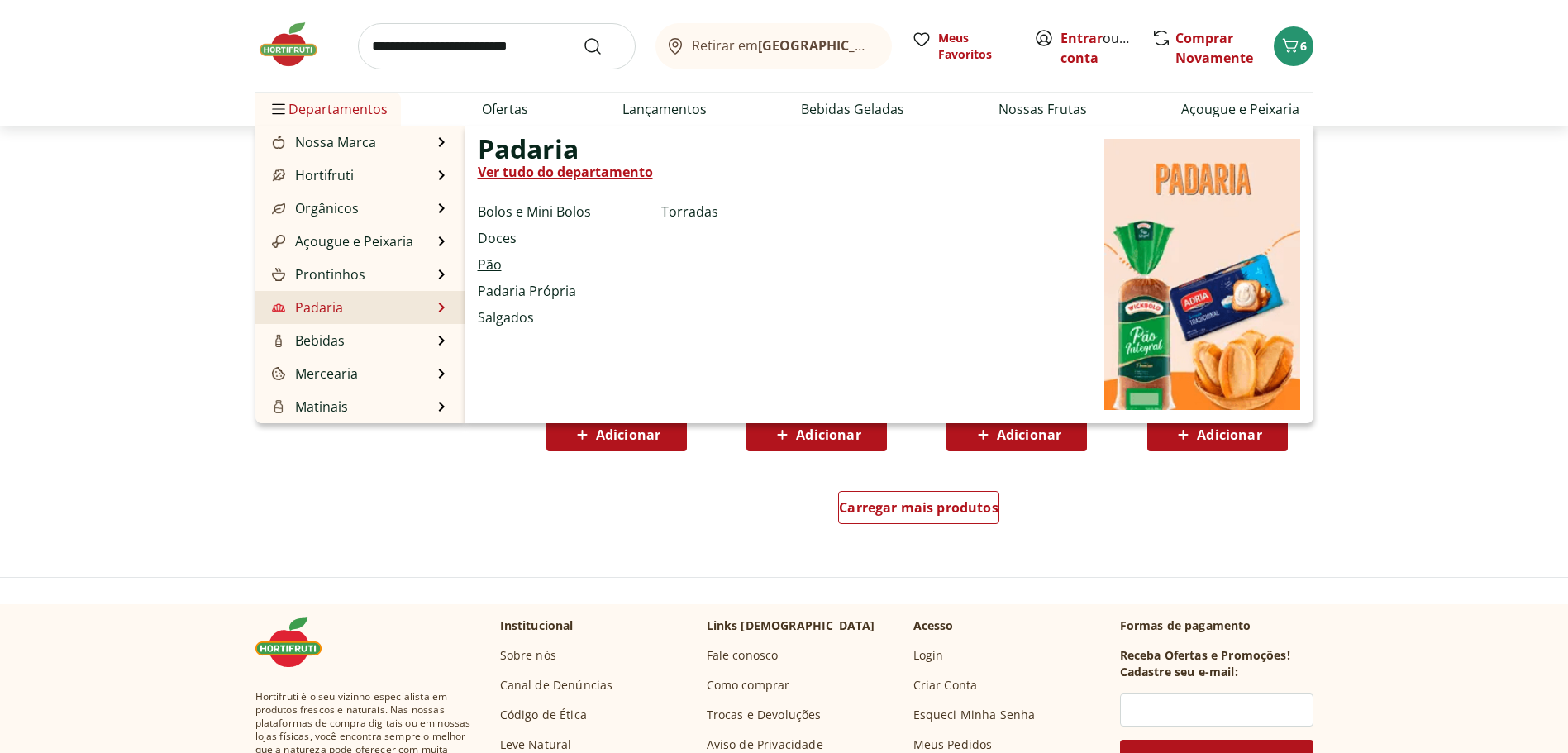
click at [491, 261] on link "Pão" at bounding box center [490, 264] width 24 height 20
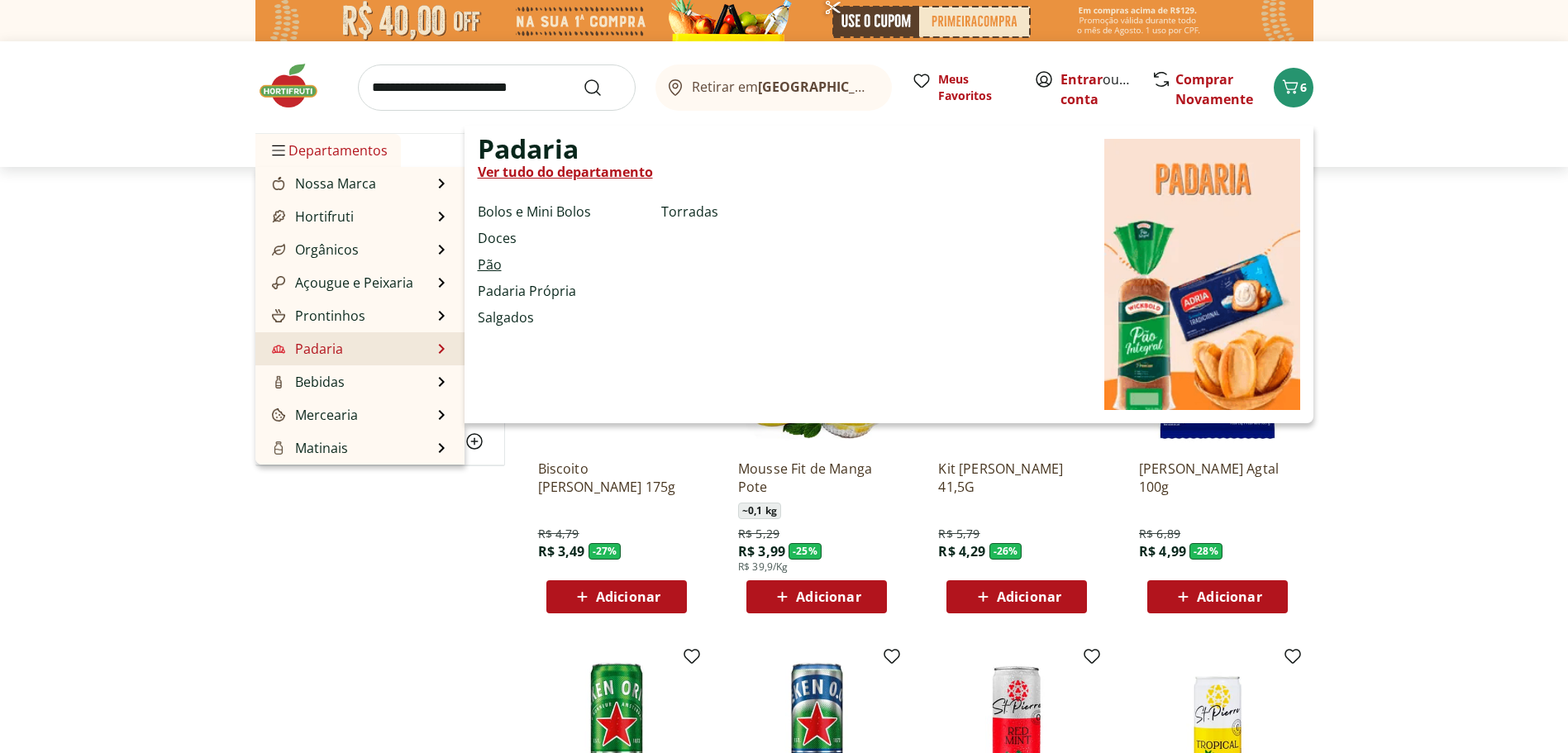
select select "**********"
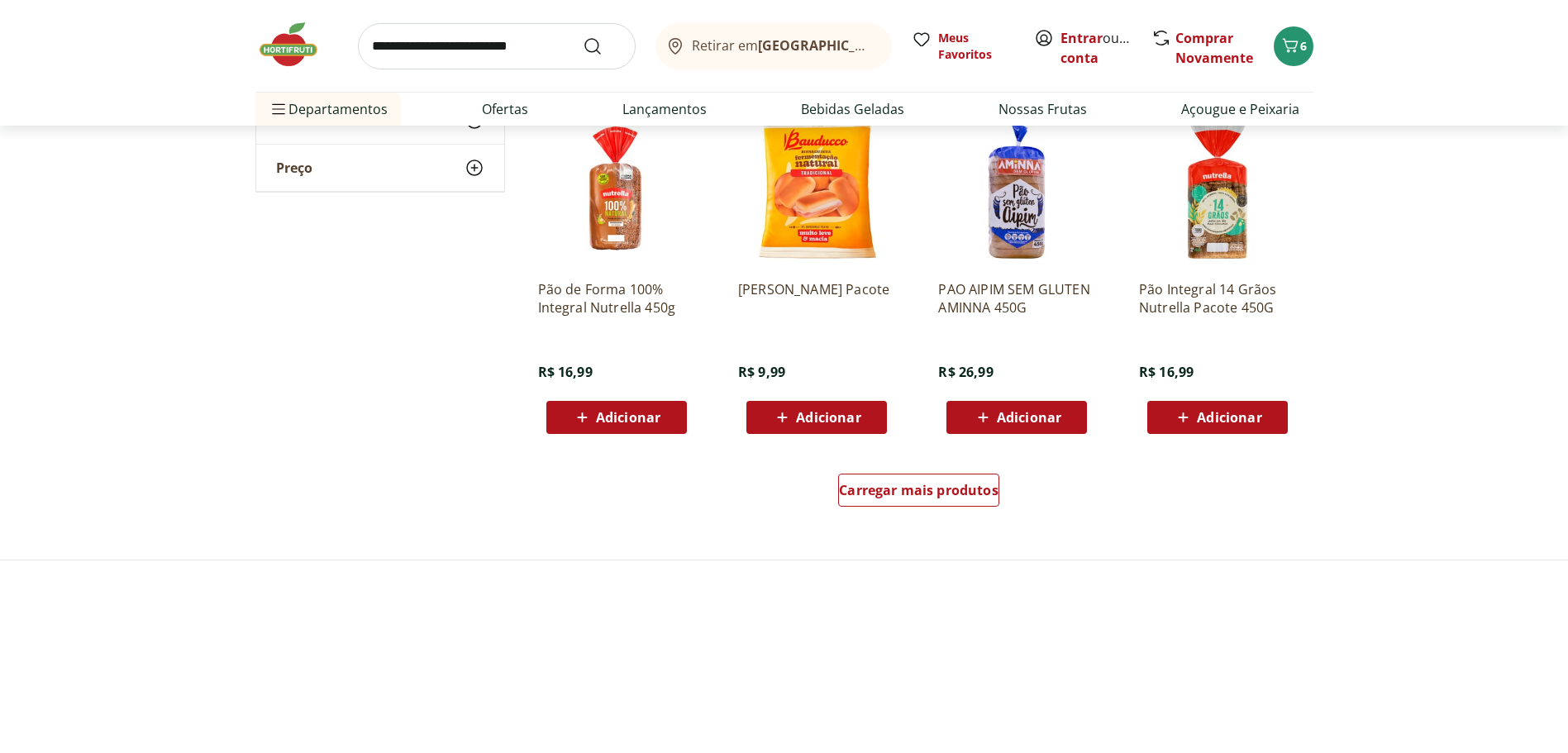
scroll to position [909, 0]
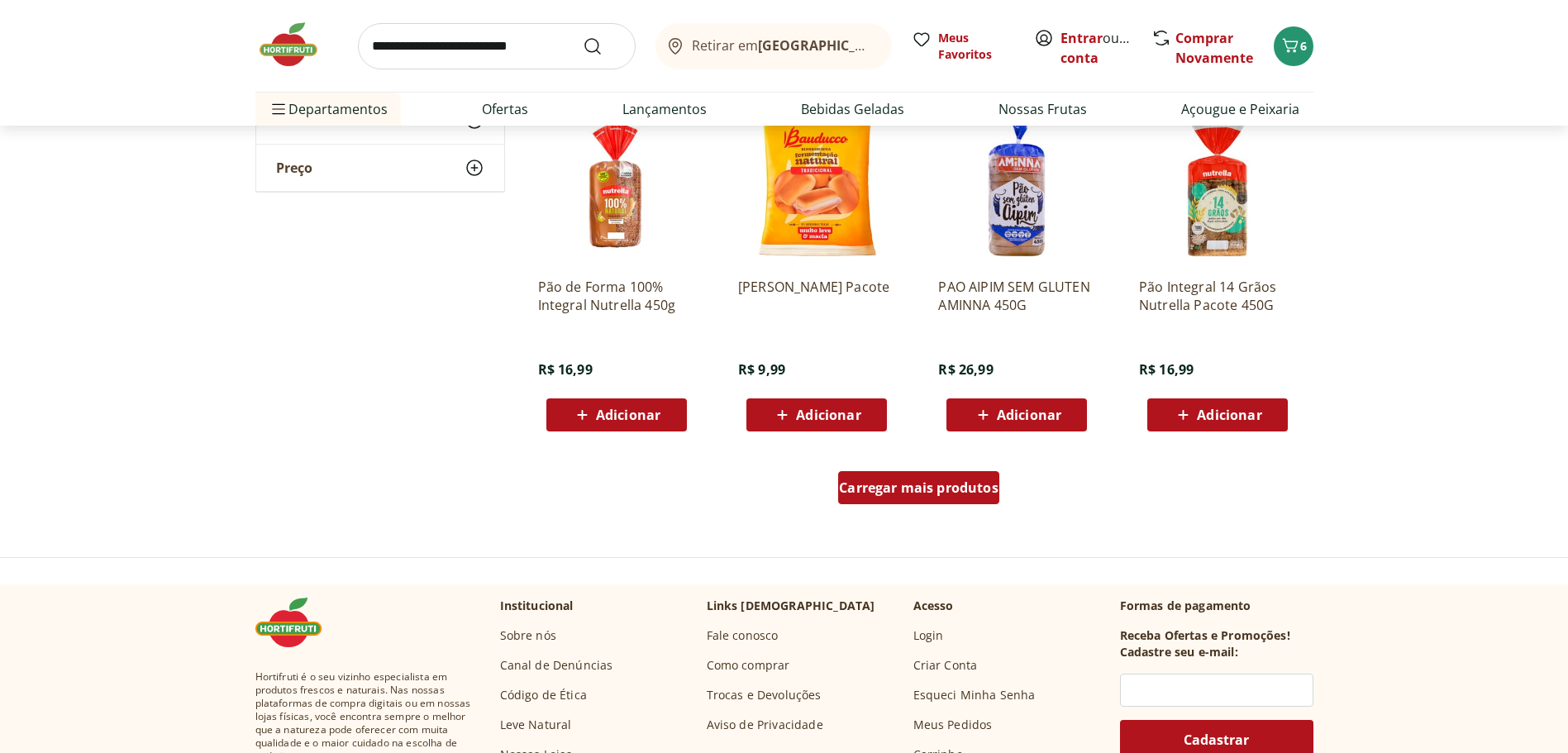
click at [936, 477] on div "Carregar mais produtos" at bounding box center [919, 488] width 161 height 33
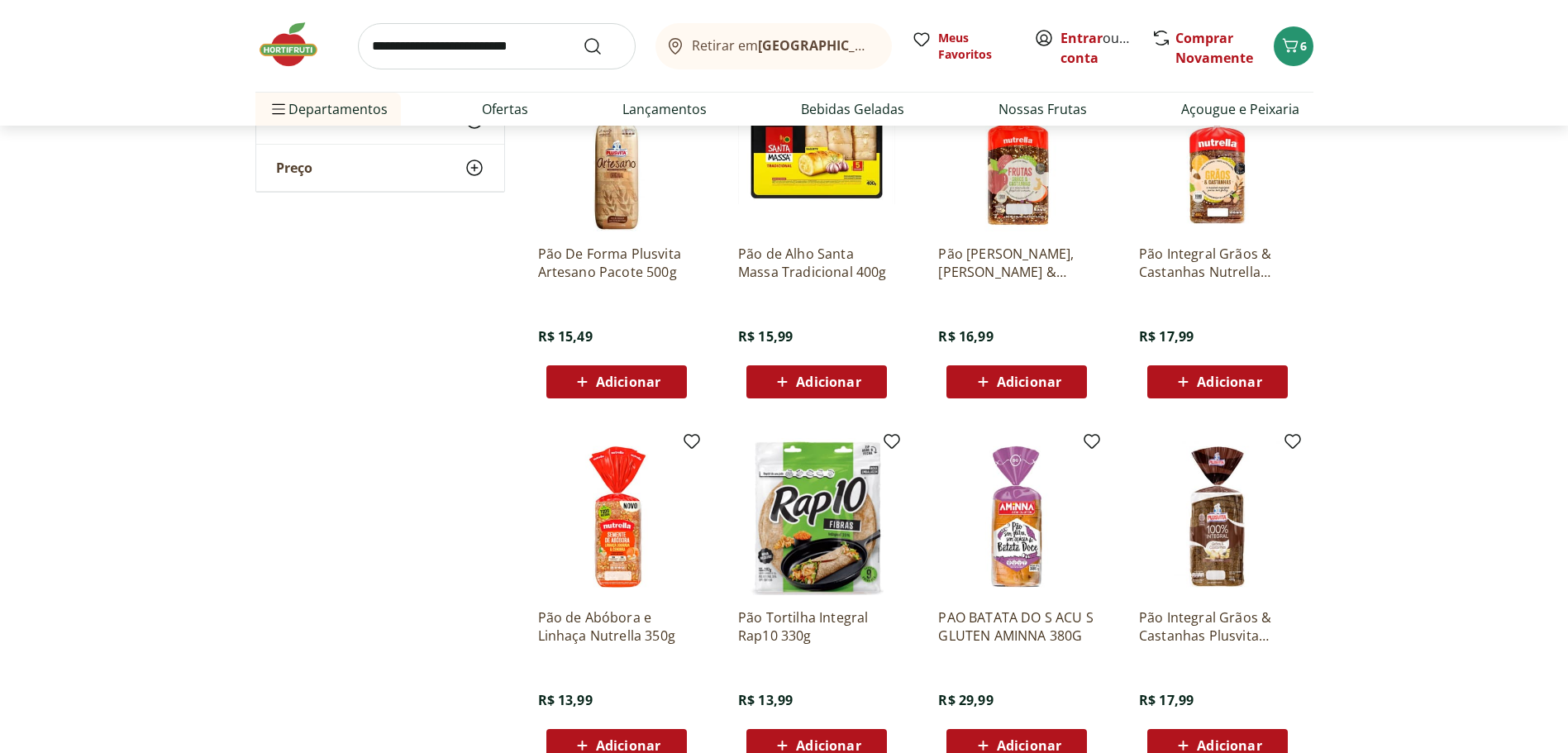
scroll to position [2066, 0]
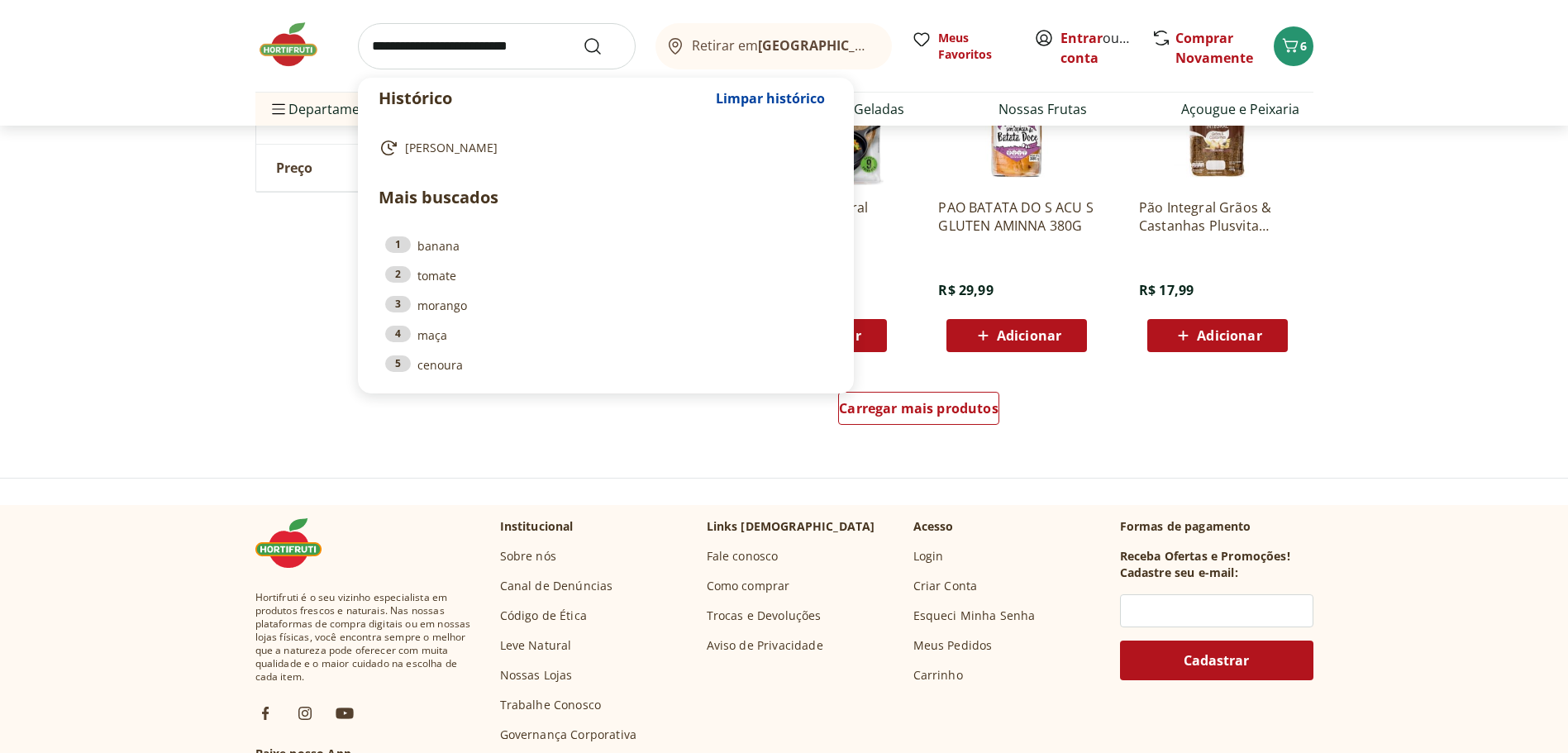
click at [453, 44] on input "search" at bounding box center [497, 46] width 278 height 46
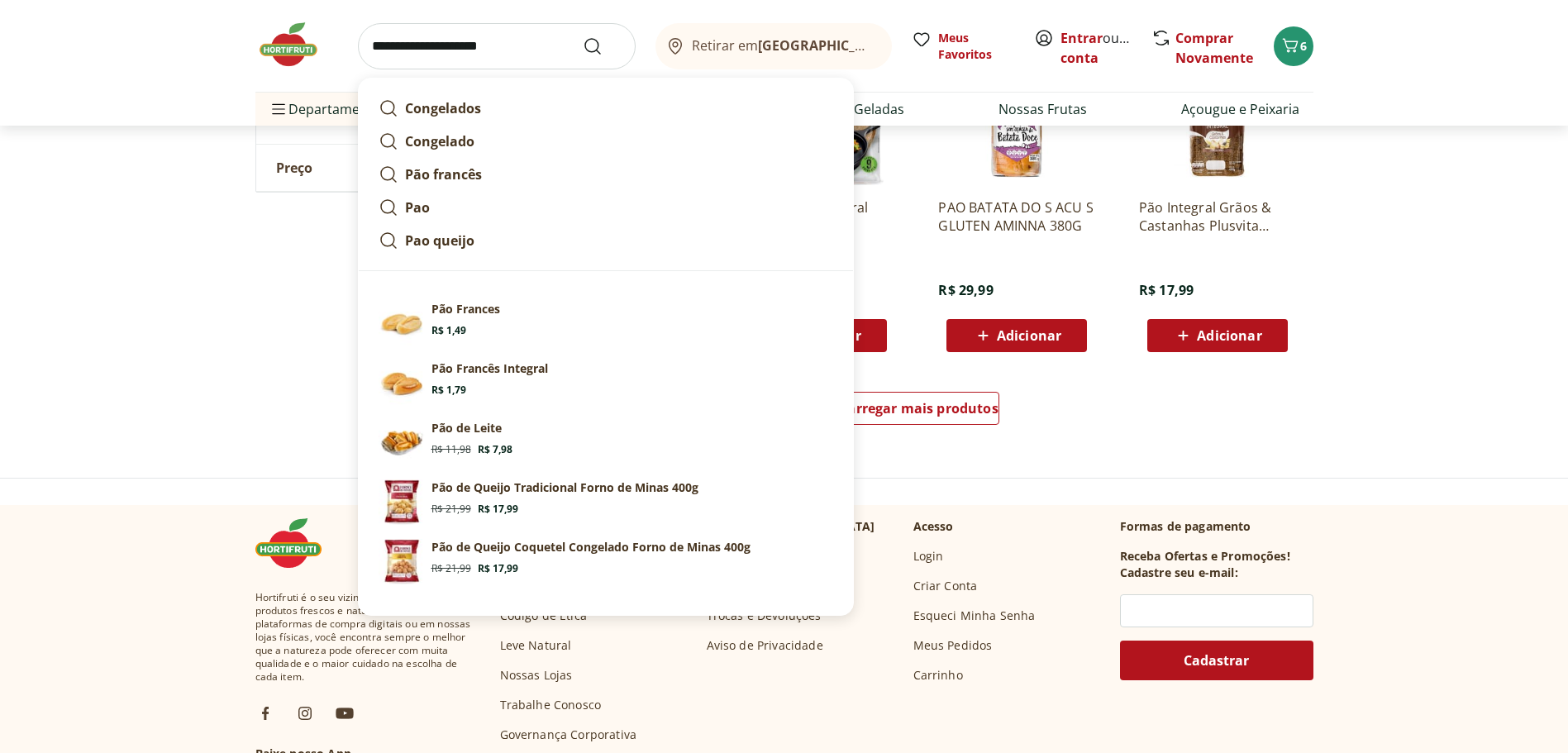
type input "**********"
click at [583, 37] on button "Submit Search" at bounding box center [603, 46] width 40 height 20
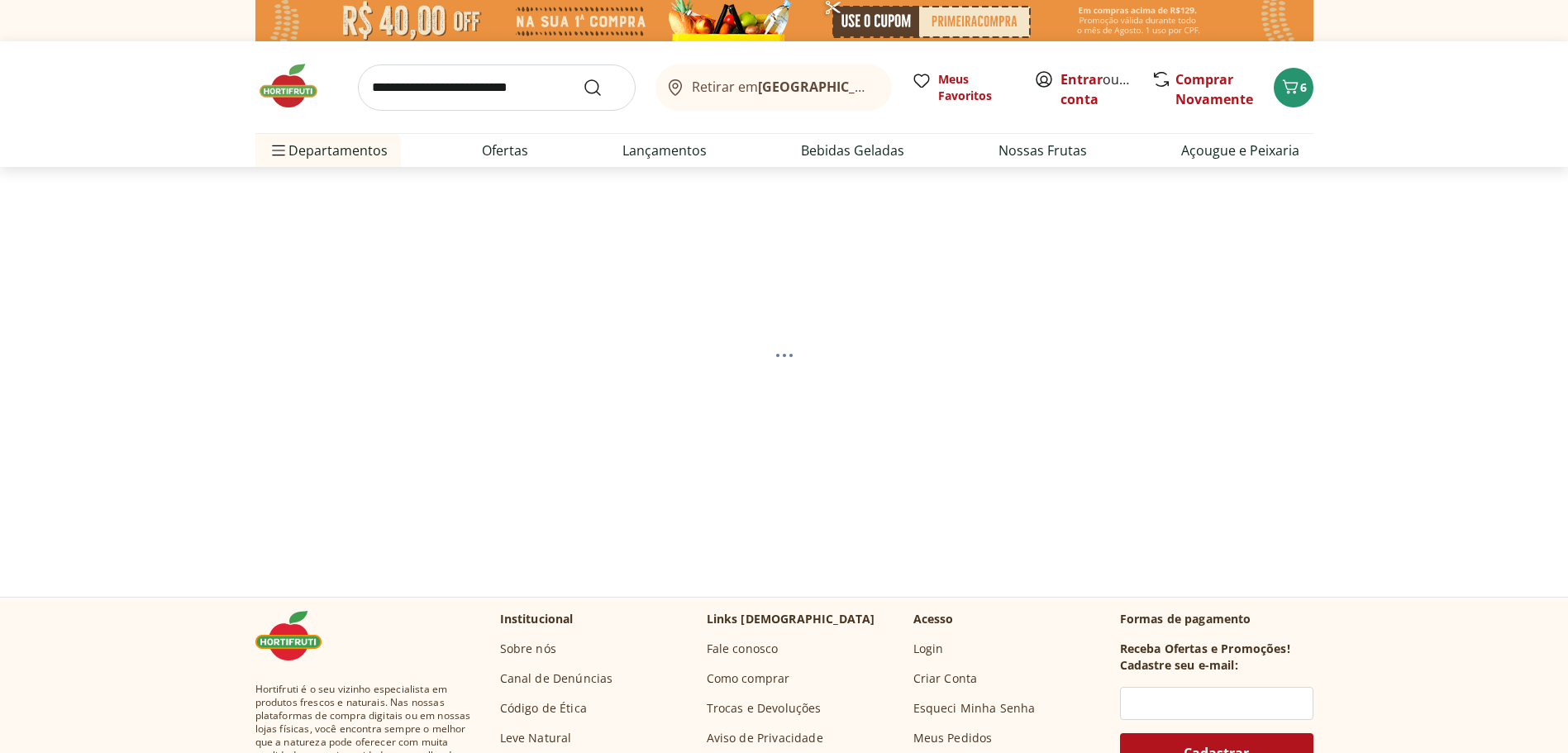
select select "**********"
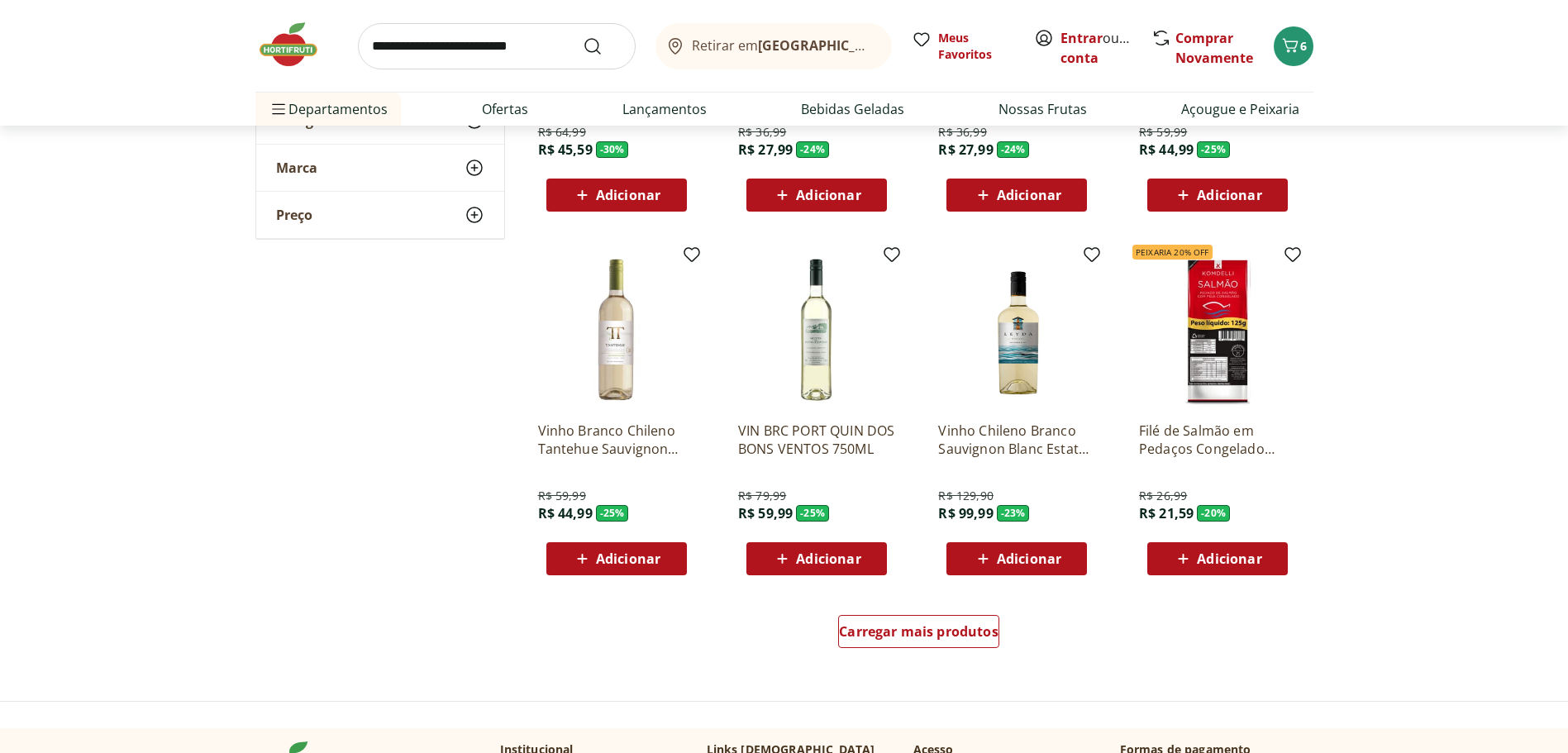
scroll to position [827, 0]
click at [895, 617] on div "Carregar mais produtos" at bounding box center [919, 631] width 161 height 33
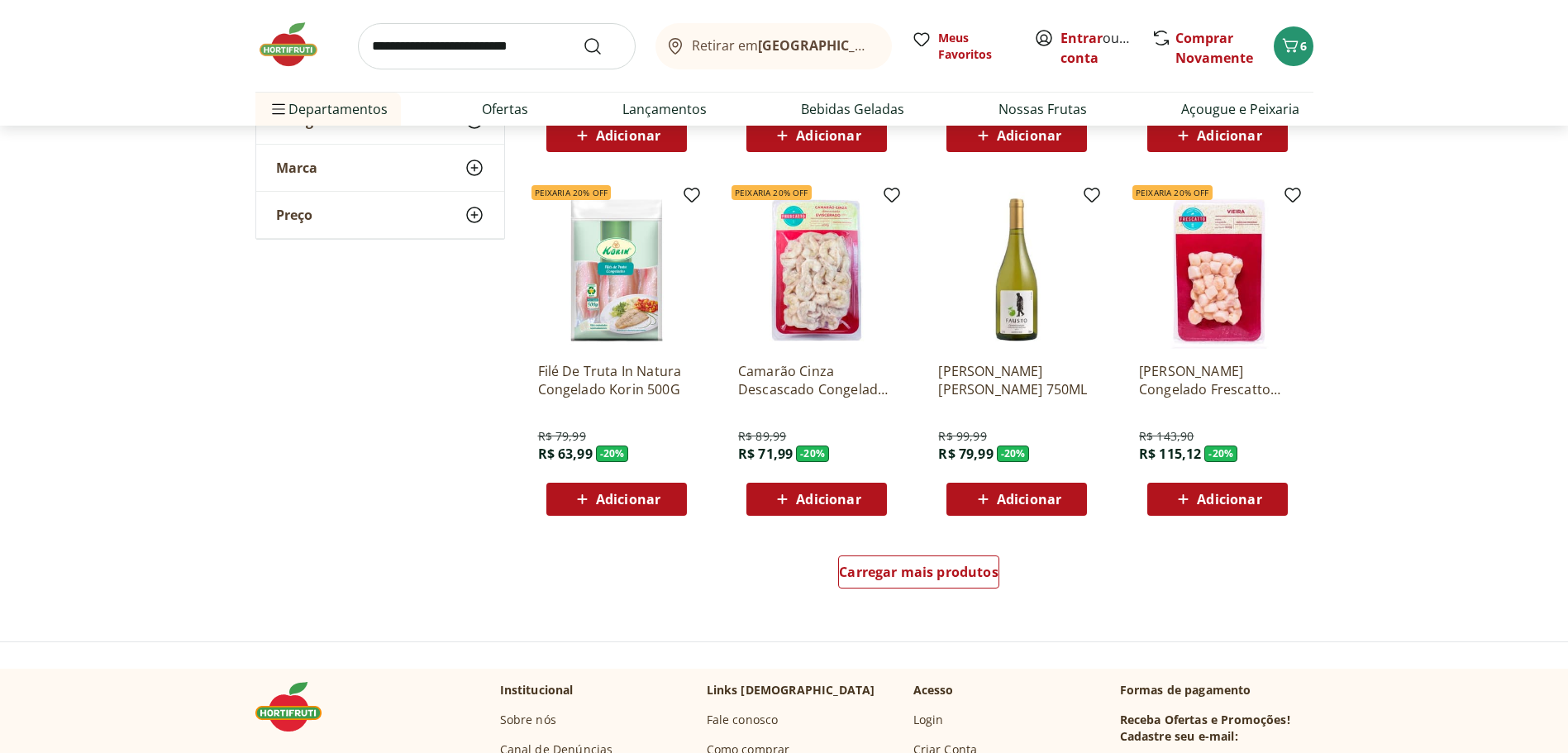
scroll to position [1984, 0]
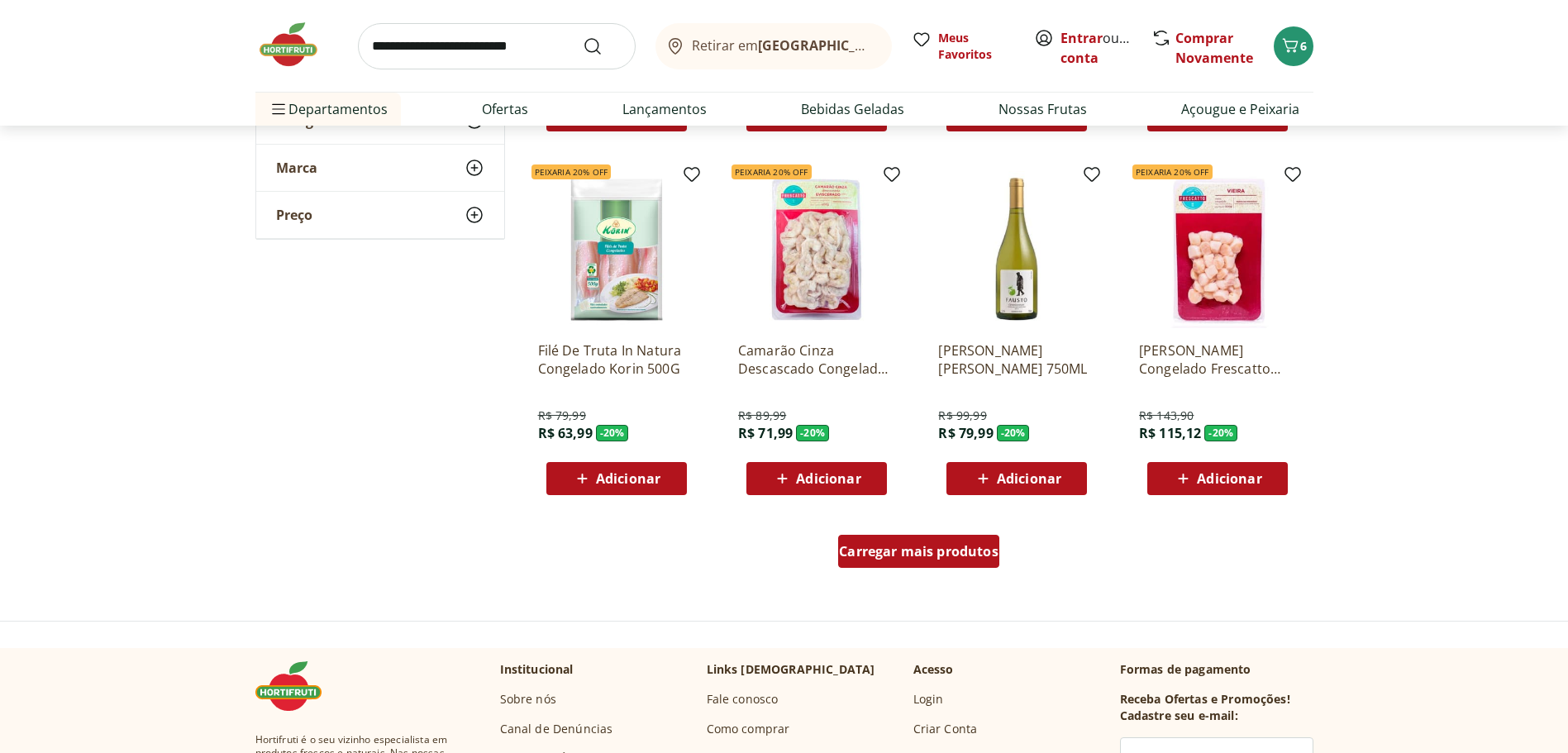
click at [926, 542] on div "Carregar mais produtos" at bounding box center [919, 552] width 161 height 33
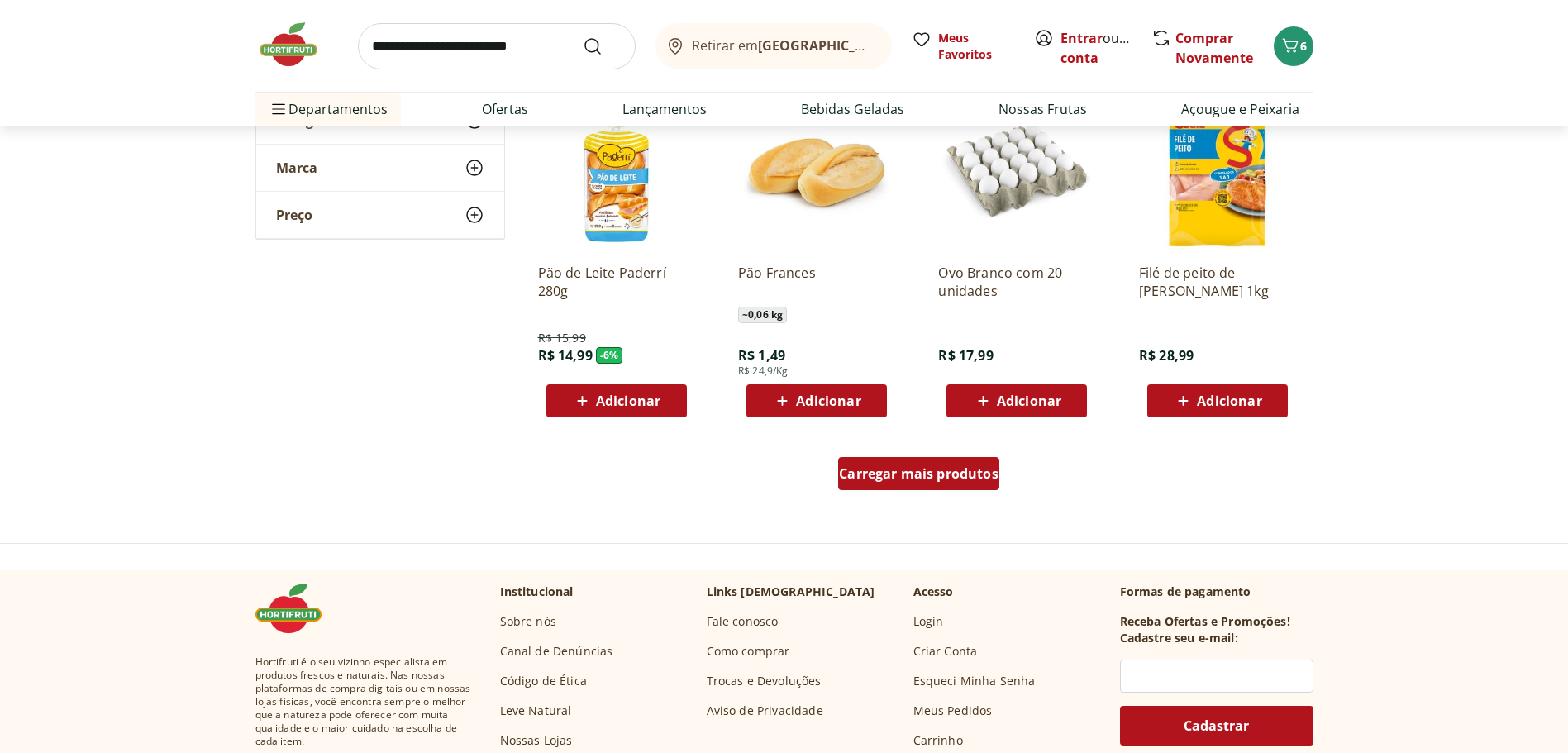
scroll to position [3142, 0]
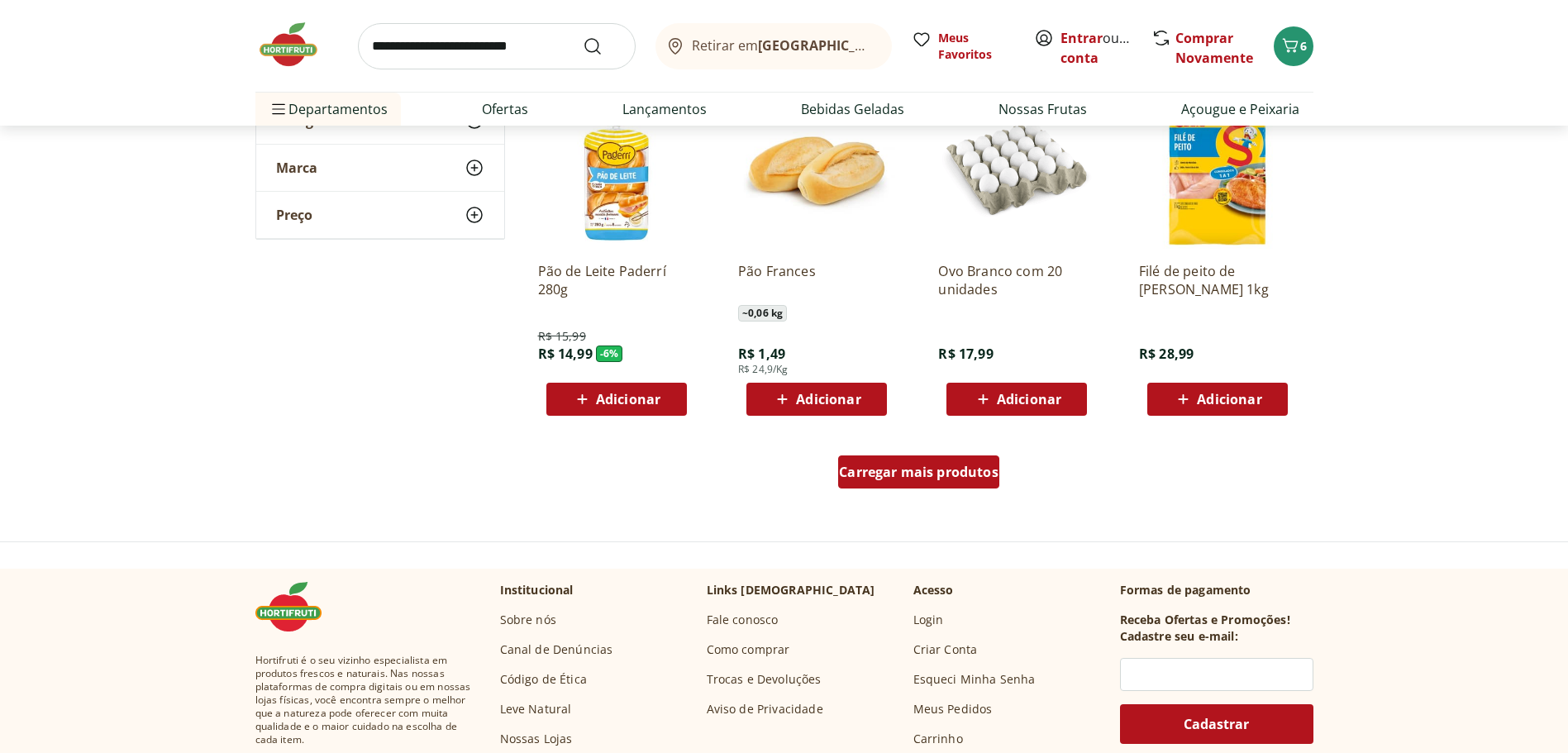
click at [940, 467] on span "Carregar mais produtos" at bounding box center [919, 471] width 160 height 13
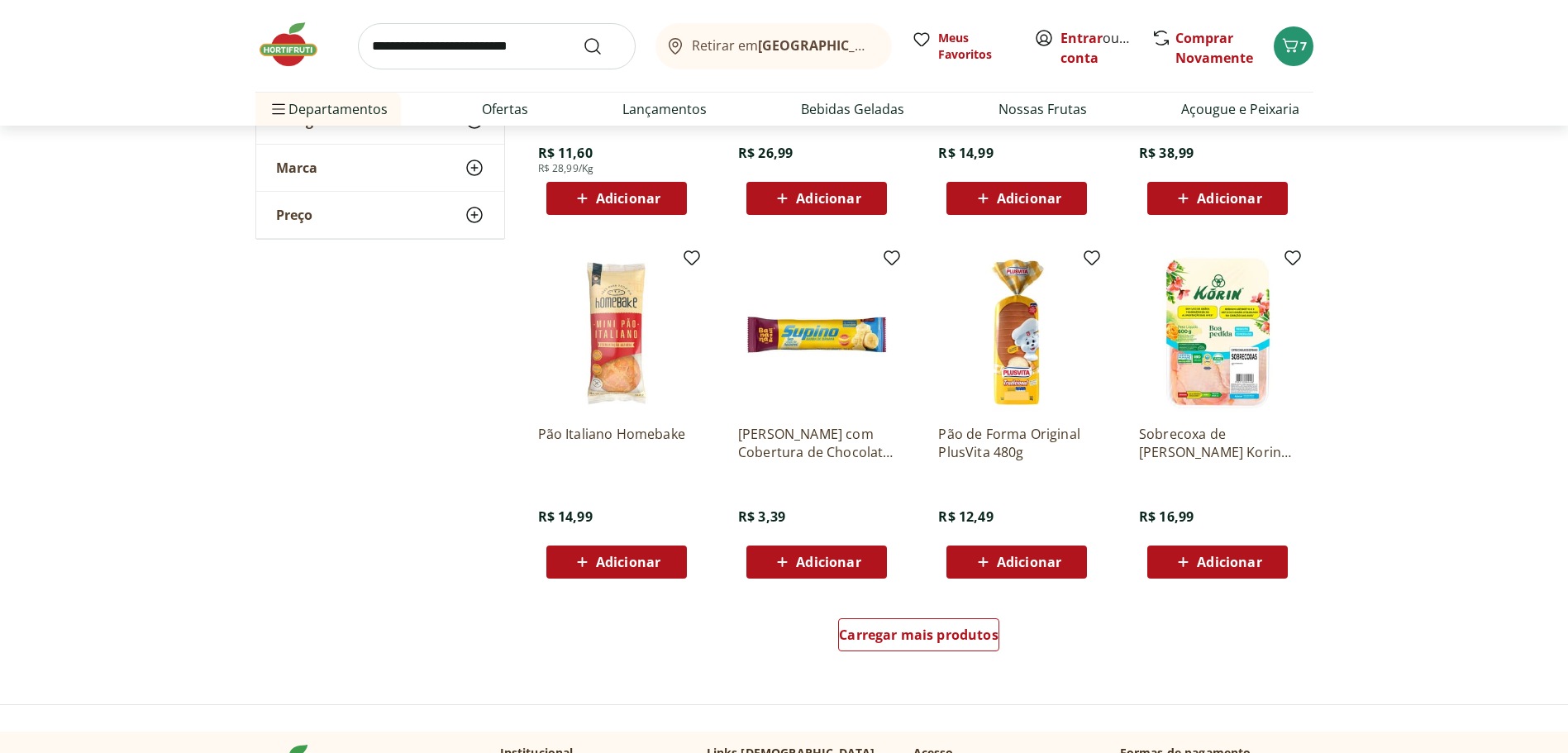
scroll to position [4216, 0]
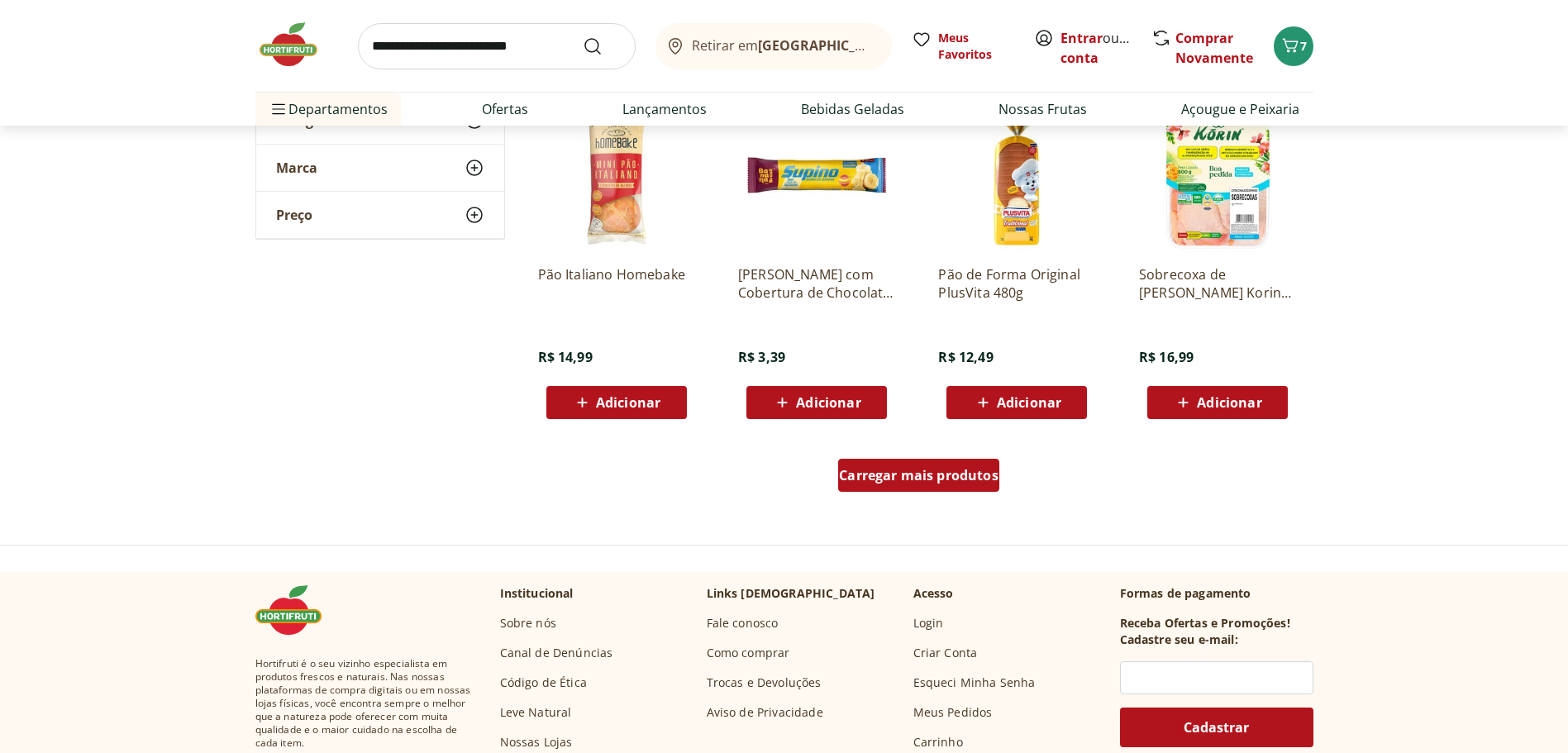
click at [901, 471] on span "Carregar mais produtos" at bounding box center [919, 475] width 160 height 13
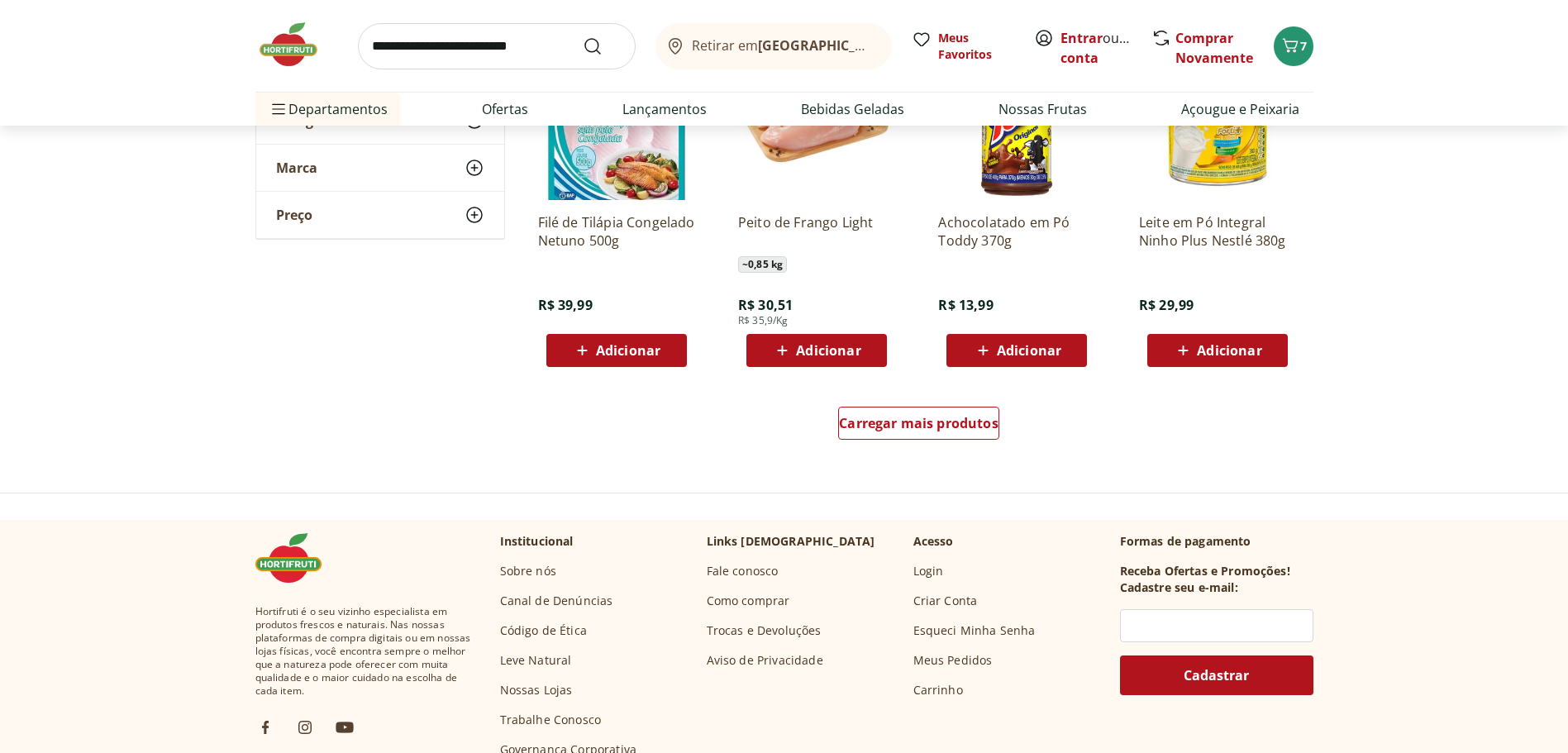
scroll to position [5374, 0]
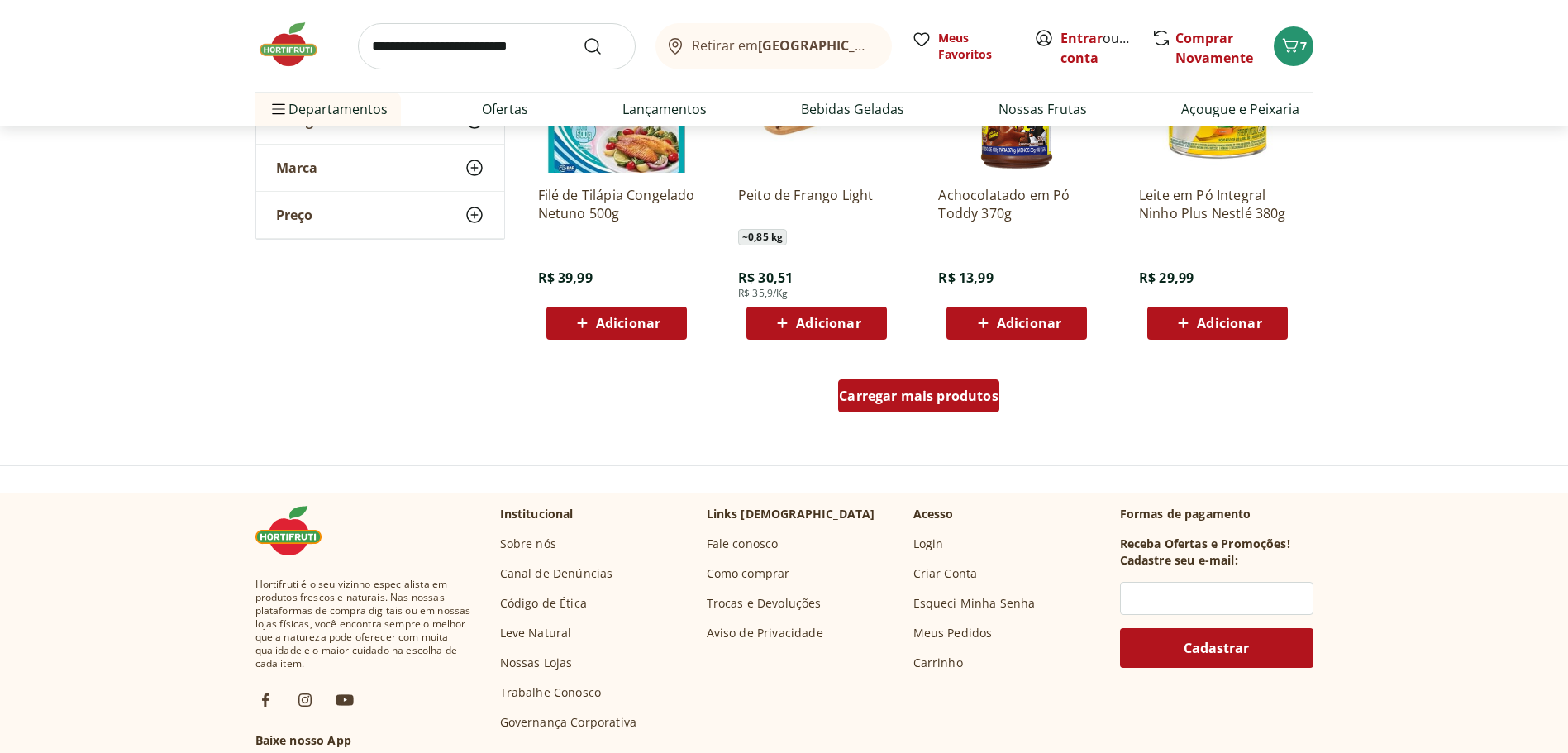
click at [919, 403] on span "Carregar mais produtos" at bounding box center [919, 396] width 160 height 13
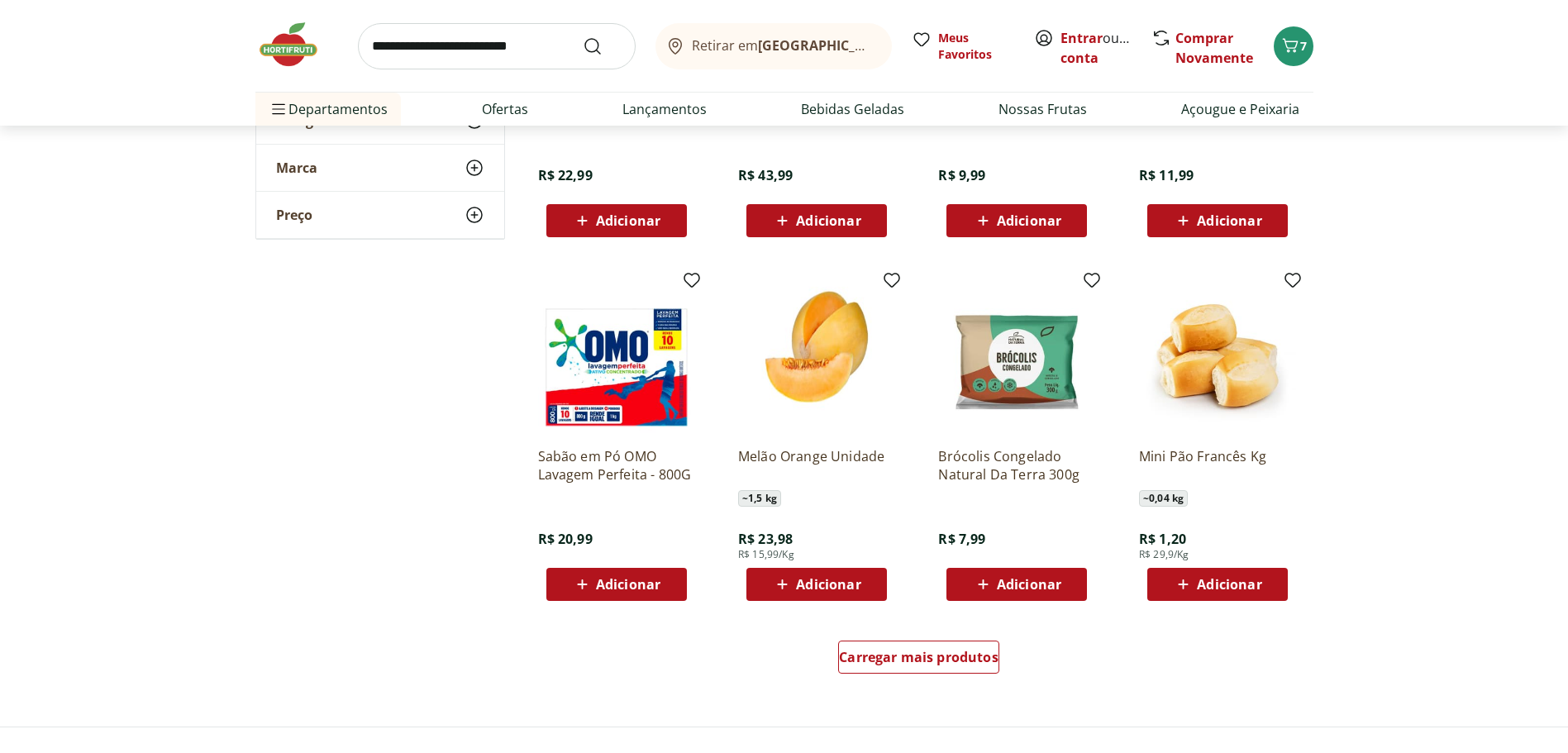
scroll to position [6200, 0]
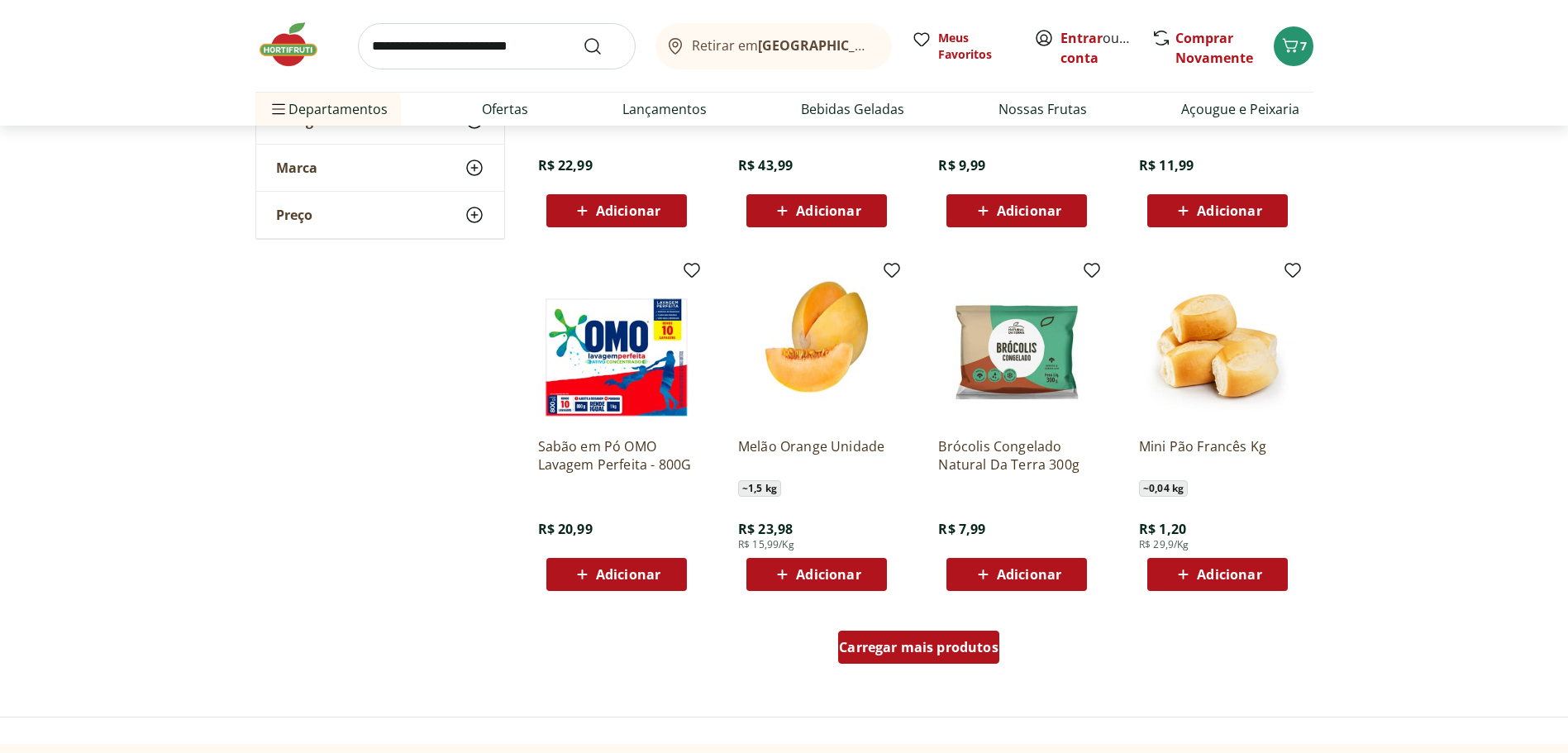
click at [882, 641] on span "Carregar mais produtos" at bounding box center [919, 647] width 160 height 13
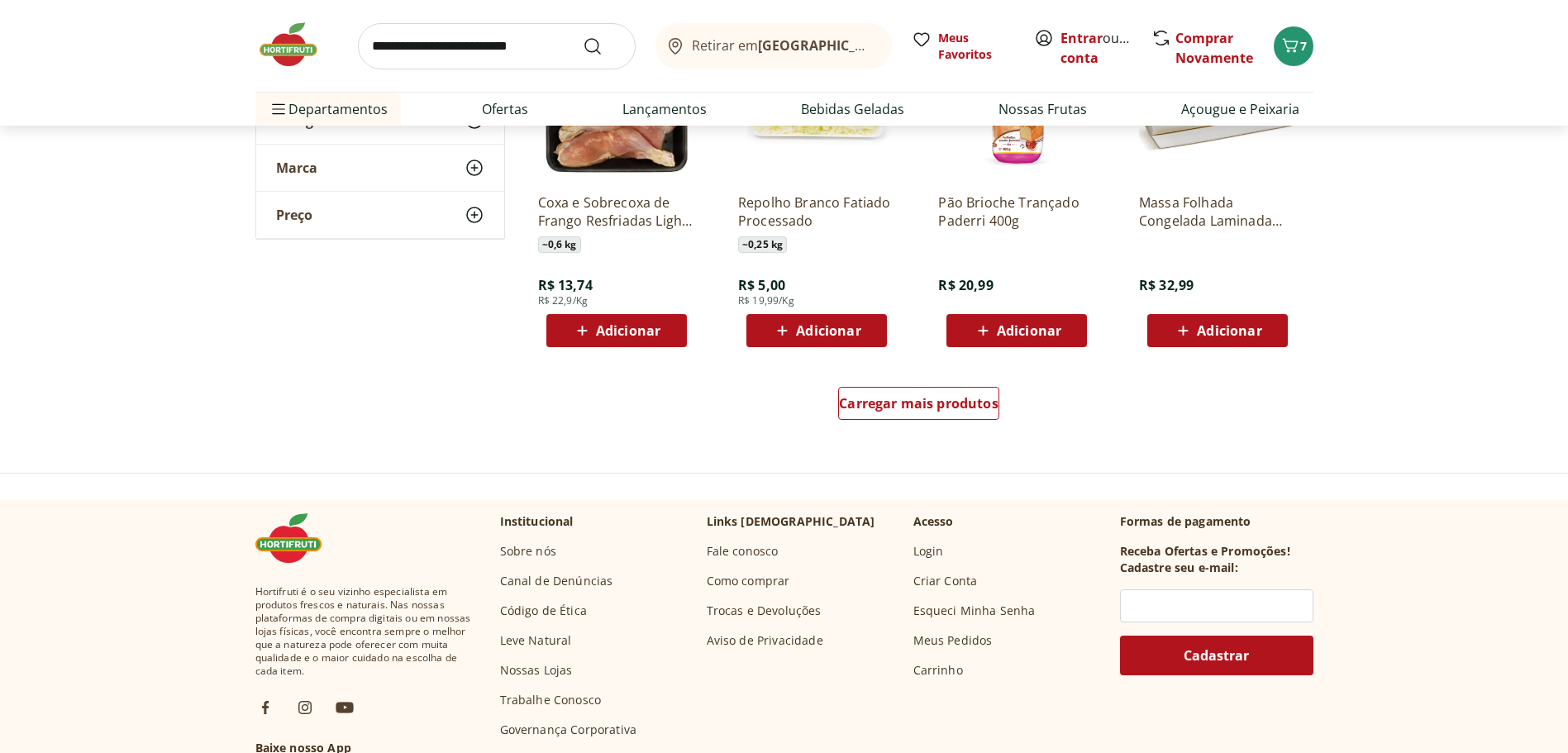
scroll to position [7606, 0]
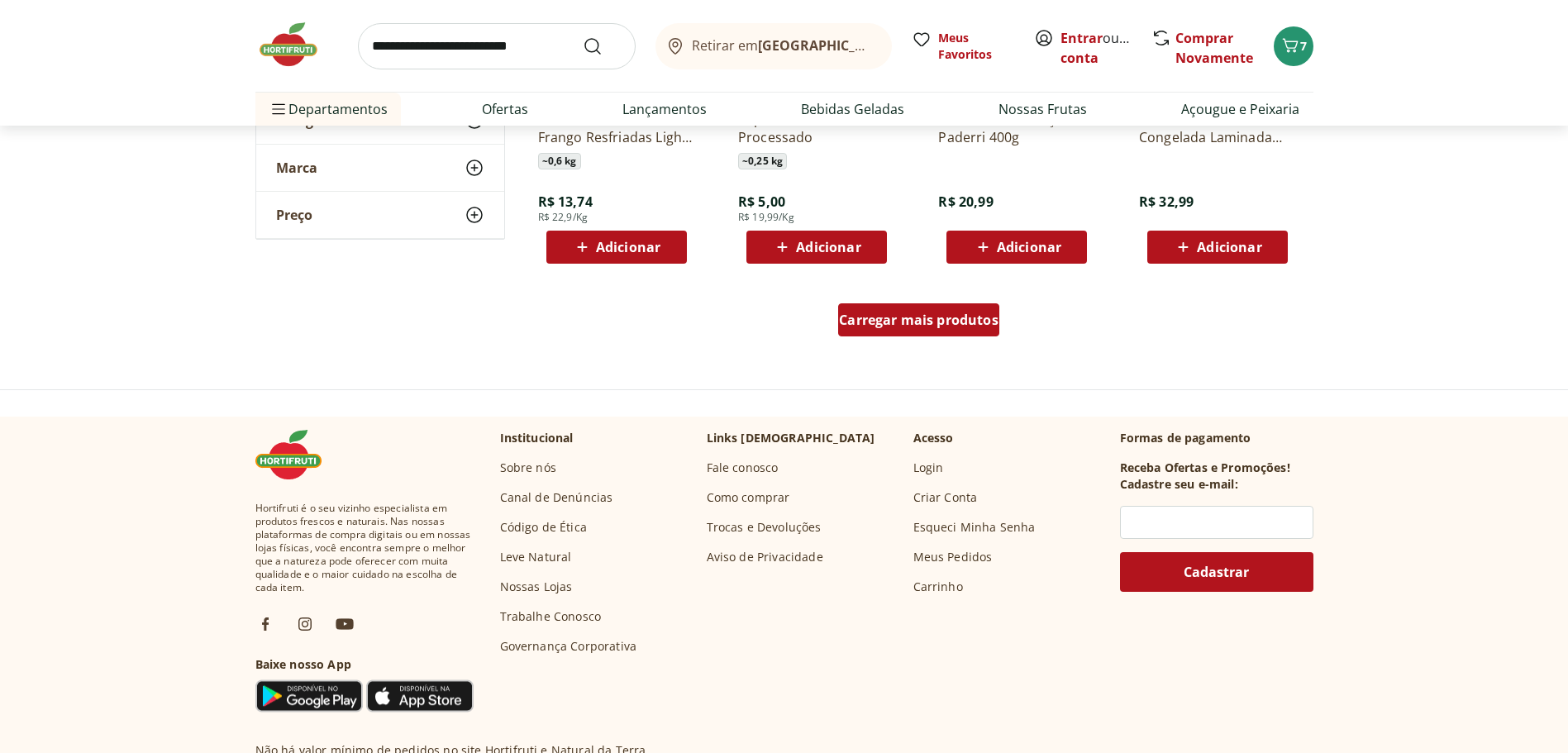
click at [940, 322] on span "Carregar mais produtos" at bounding box center [919, 320] width 160 height 13
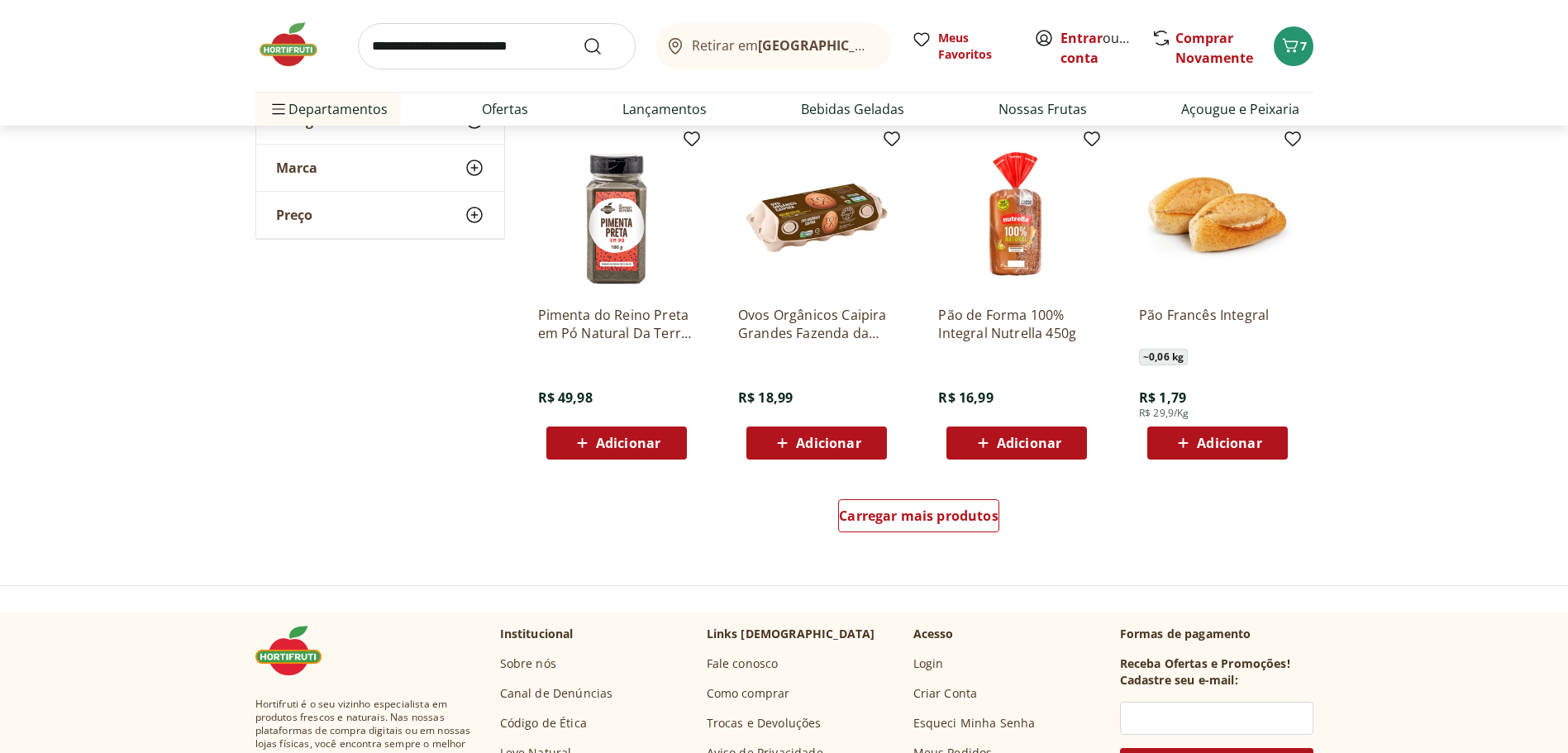
scroll to position [8515, 0]
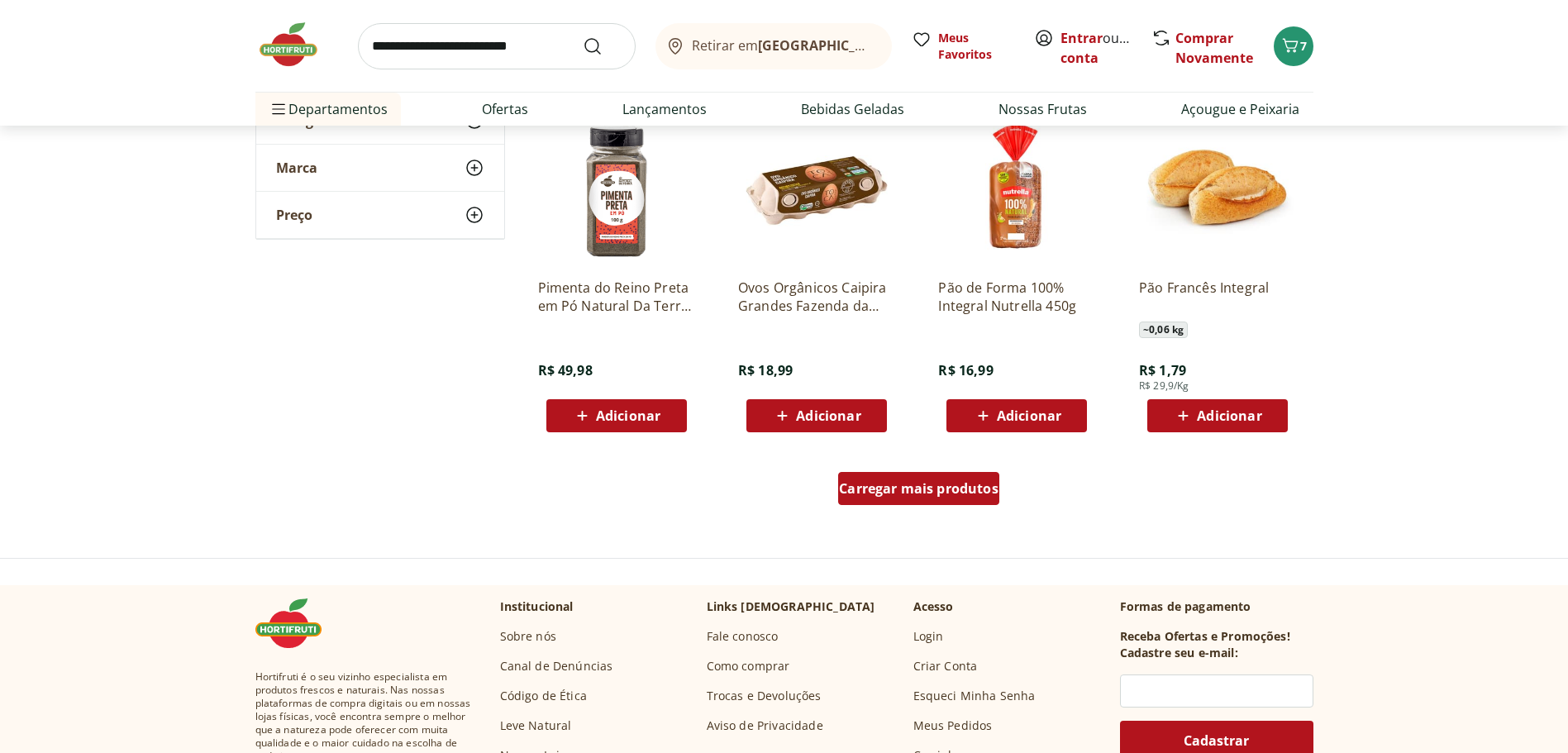
click at [913, 485] on span "Carregar mais produtos" at bounding box center [919, 488] width 160 height 13
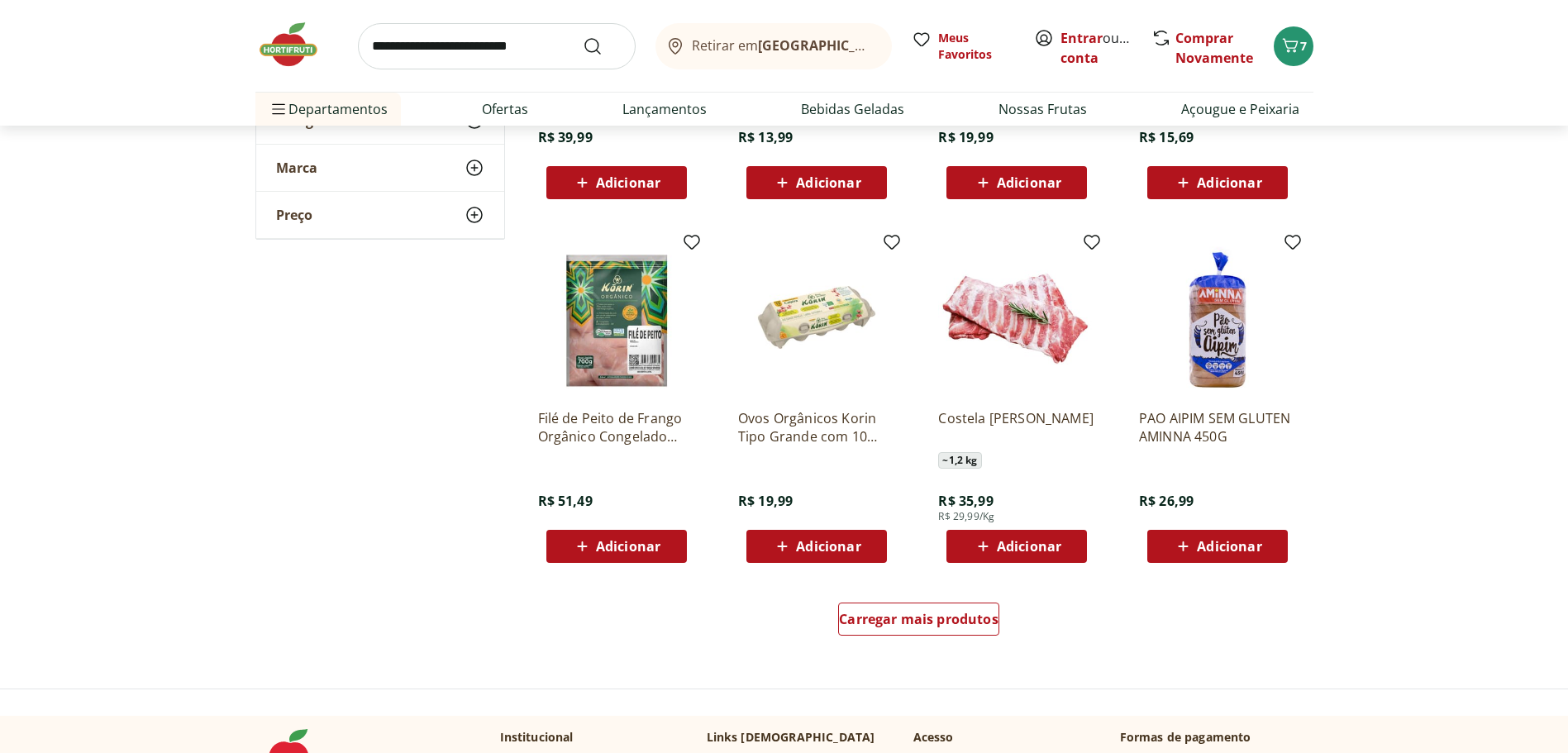
scroll to position [9755, 0]
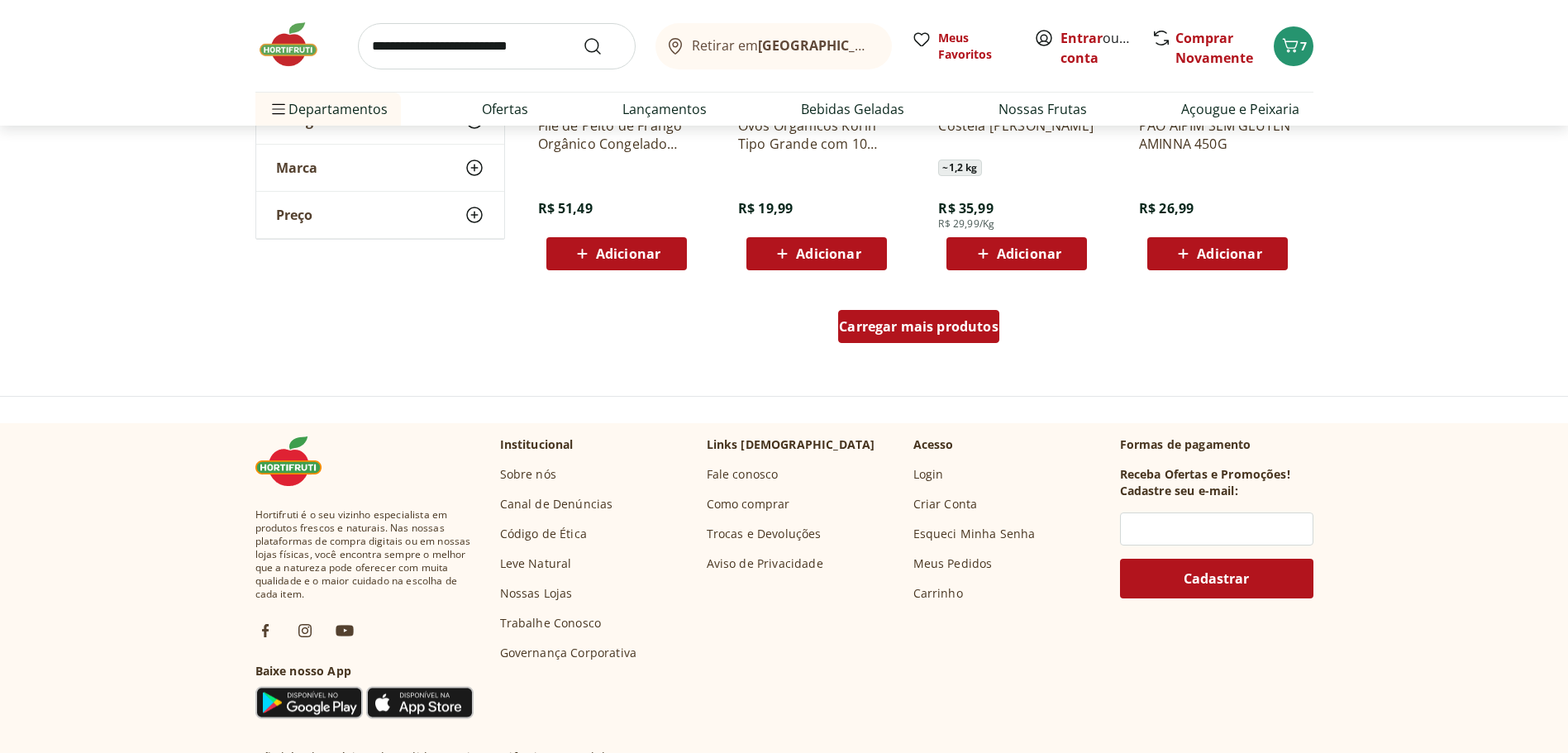
click at [925, 322] on span "Carregar mais produtos" at bounding box center [919, 326] width 160 height 13
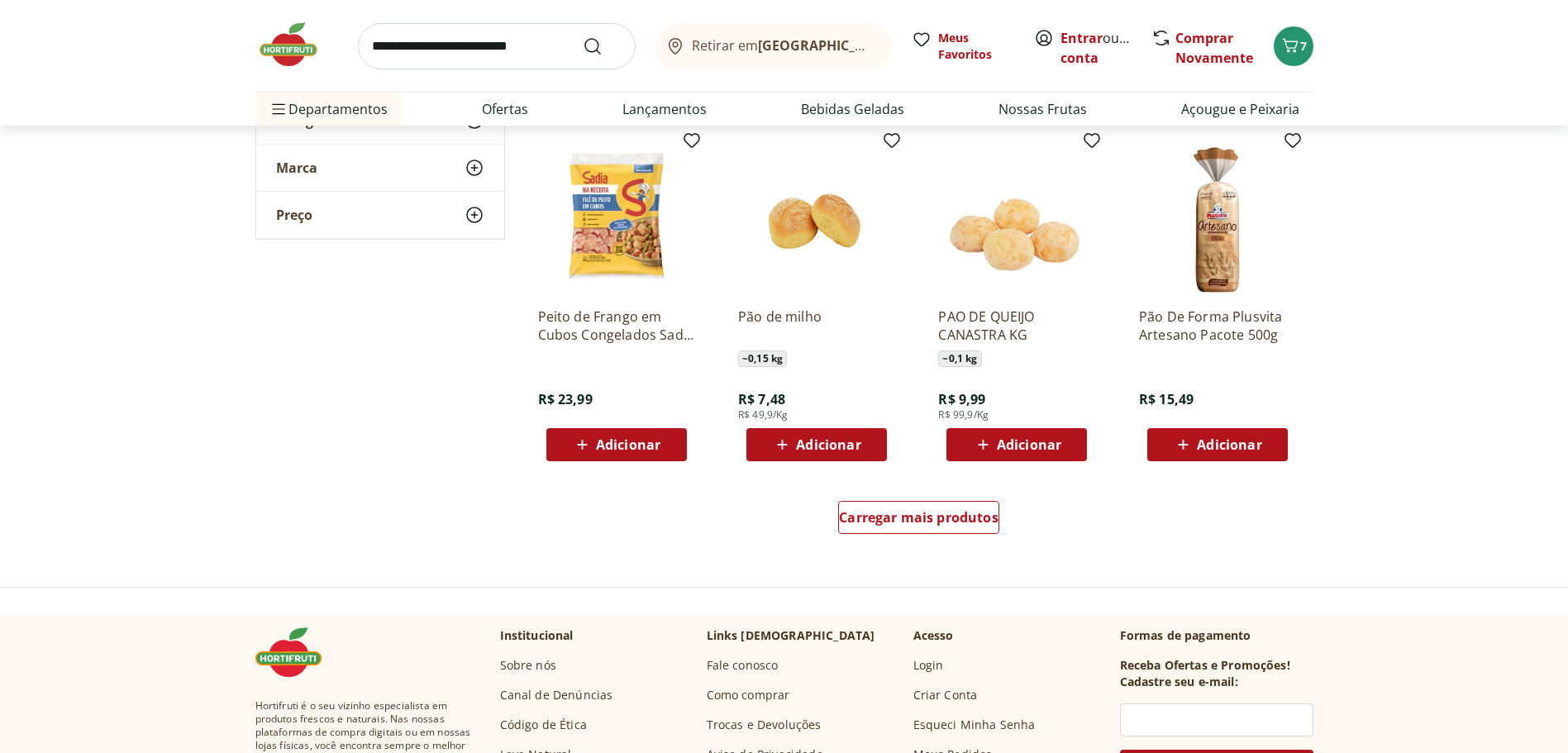
scroll to position [10665, 0]
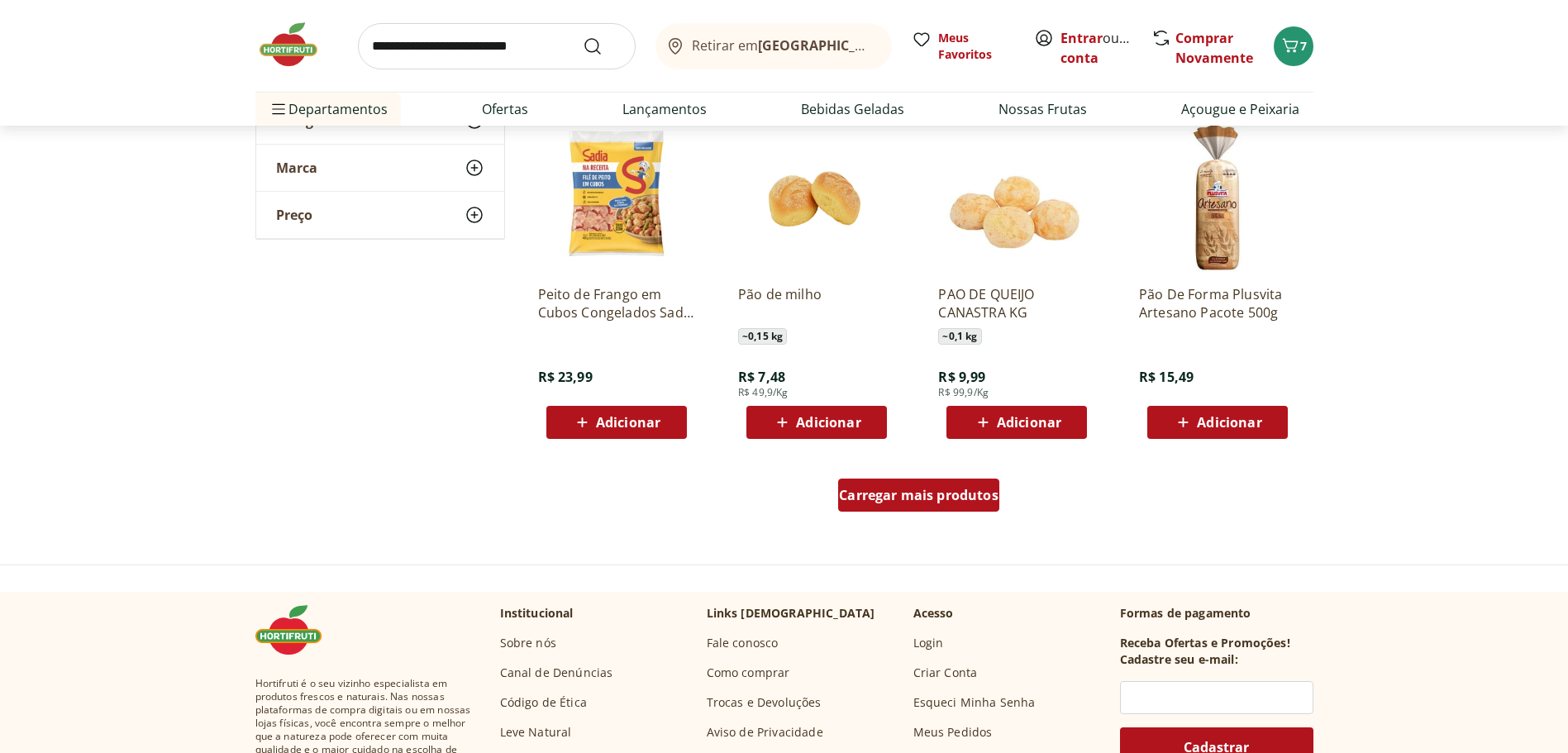
click at [893, 489] on span "Carregar mais produtos" at bounding box center [919, 495] width 160 height 13
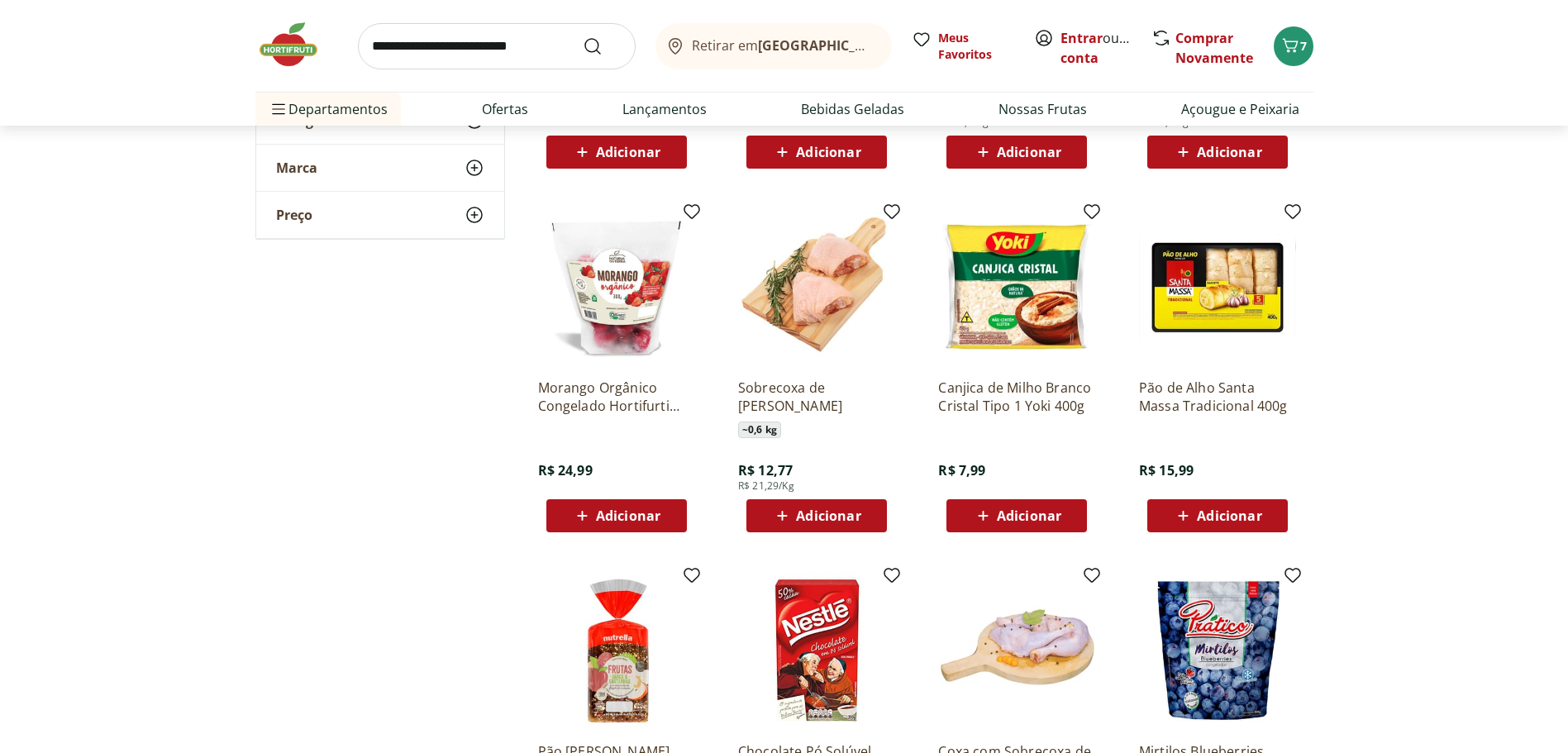
scroll to position [11574, 0]
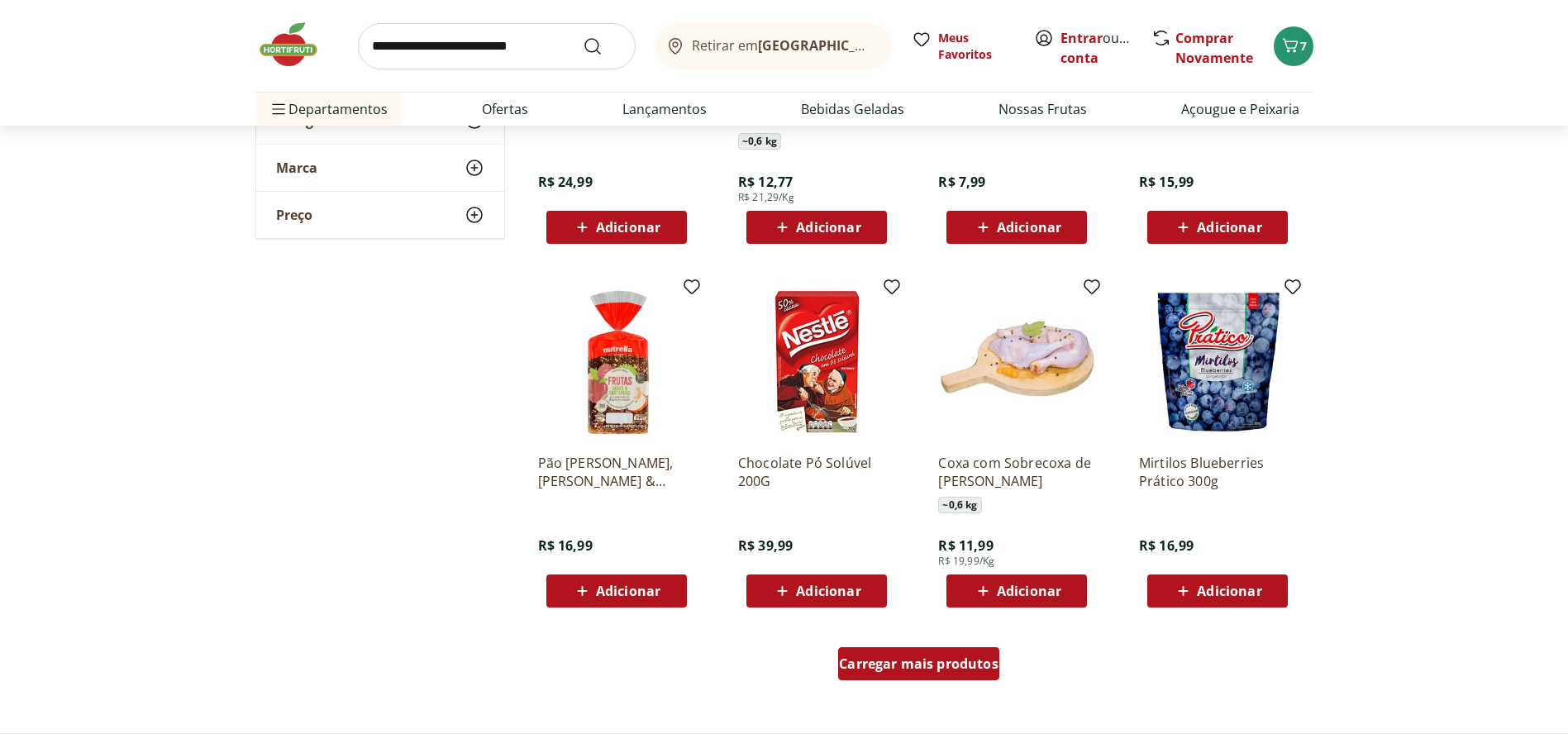
click at [918, 667] on span "Carregar mais produtos" at bounding box center [919, 663] width 160 height 13
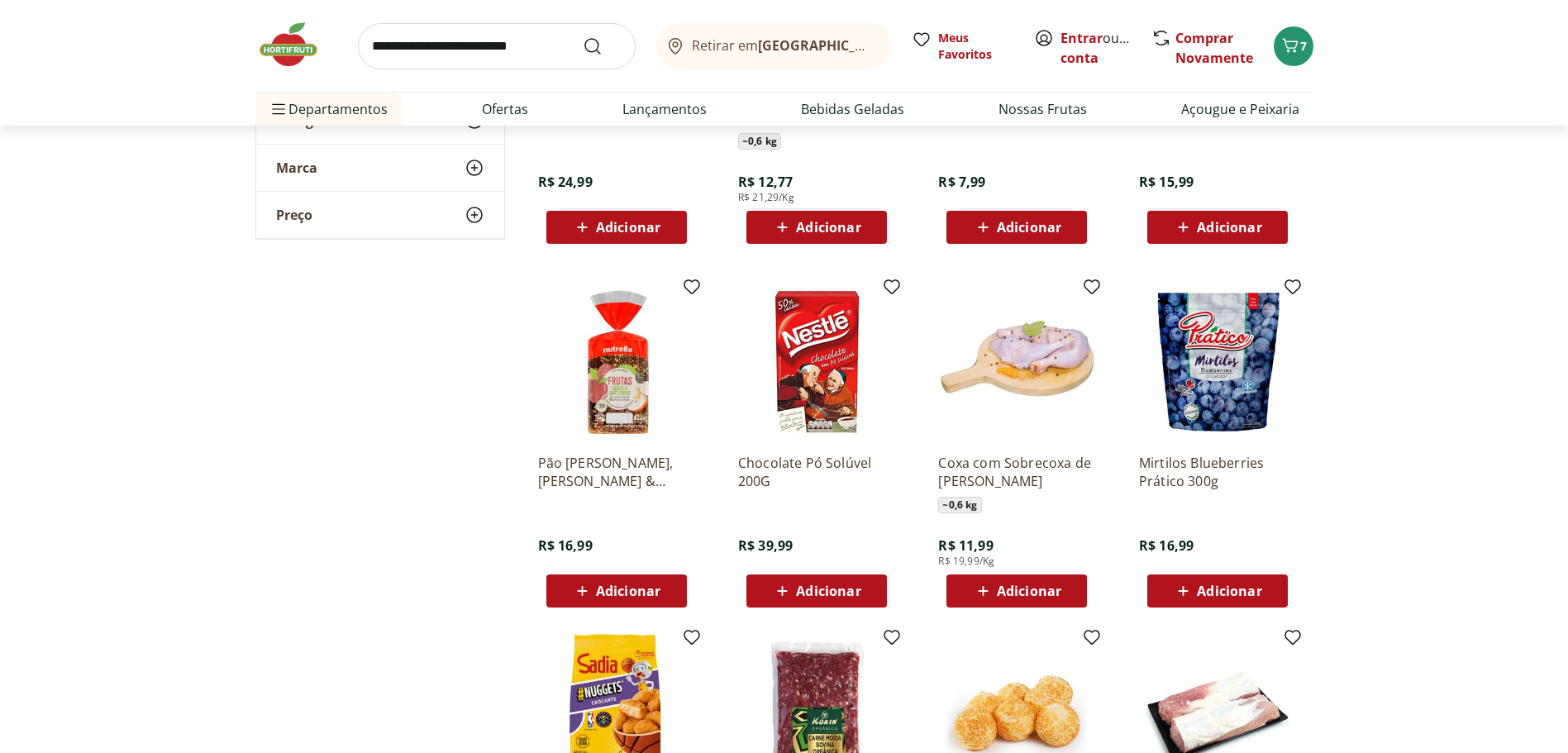
click at [1213, 585] on span "Adicionar" at bounding box center [1230, 591] width 64 height 13
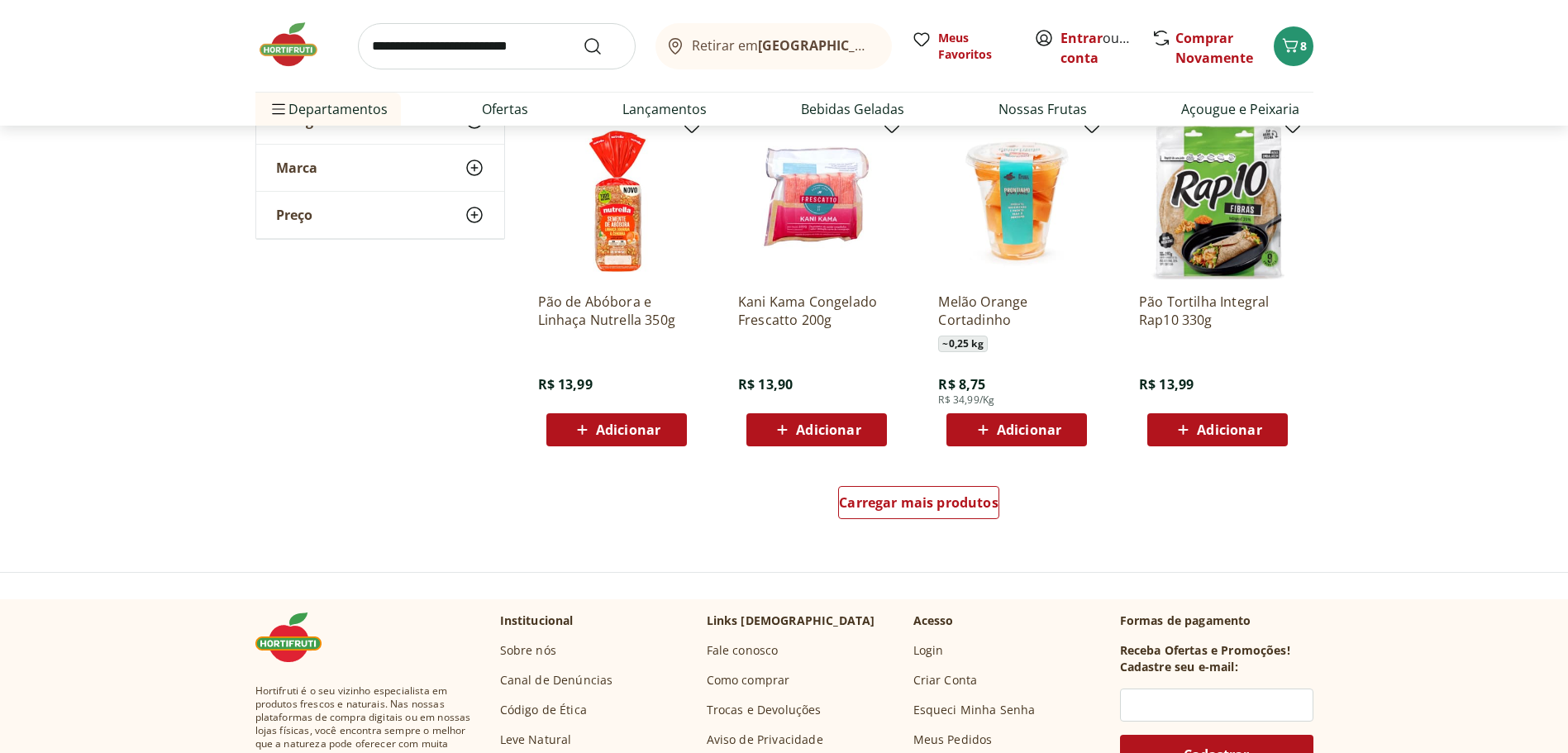
scroll to position [12814, 0]
click at [903, 495] on span "Carregar mais produtos" at bounding box center [919, 501] width 160 height 13
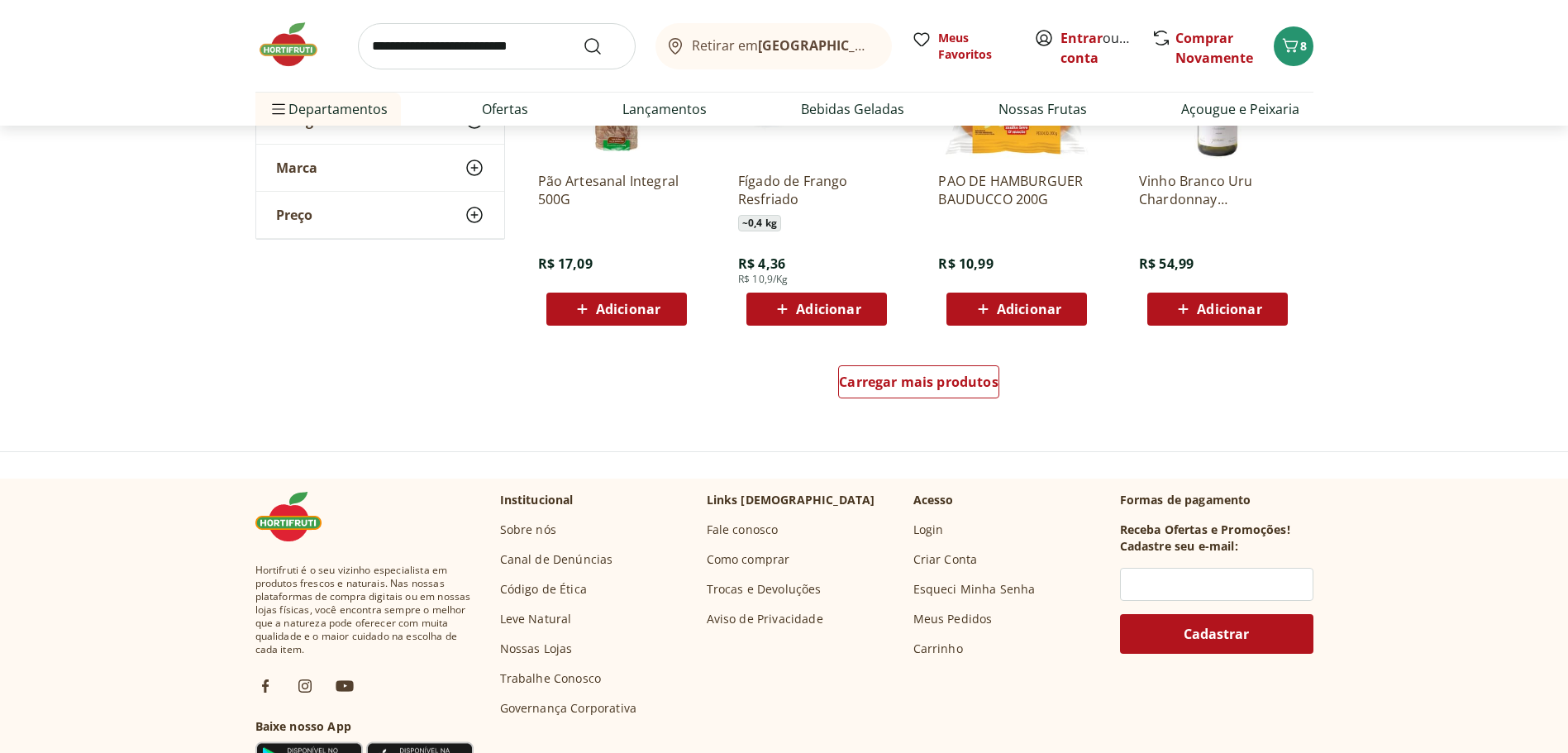
scroll to position [14054, 0]
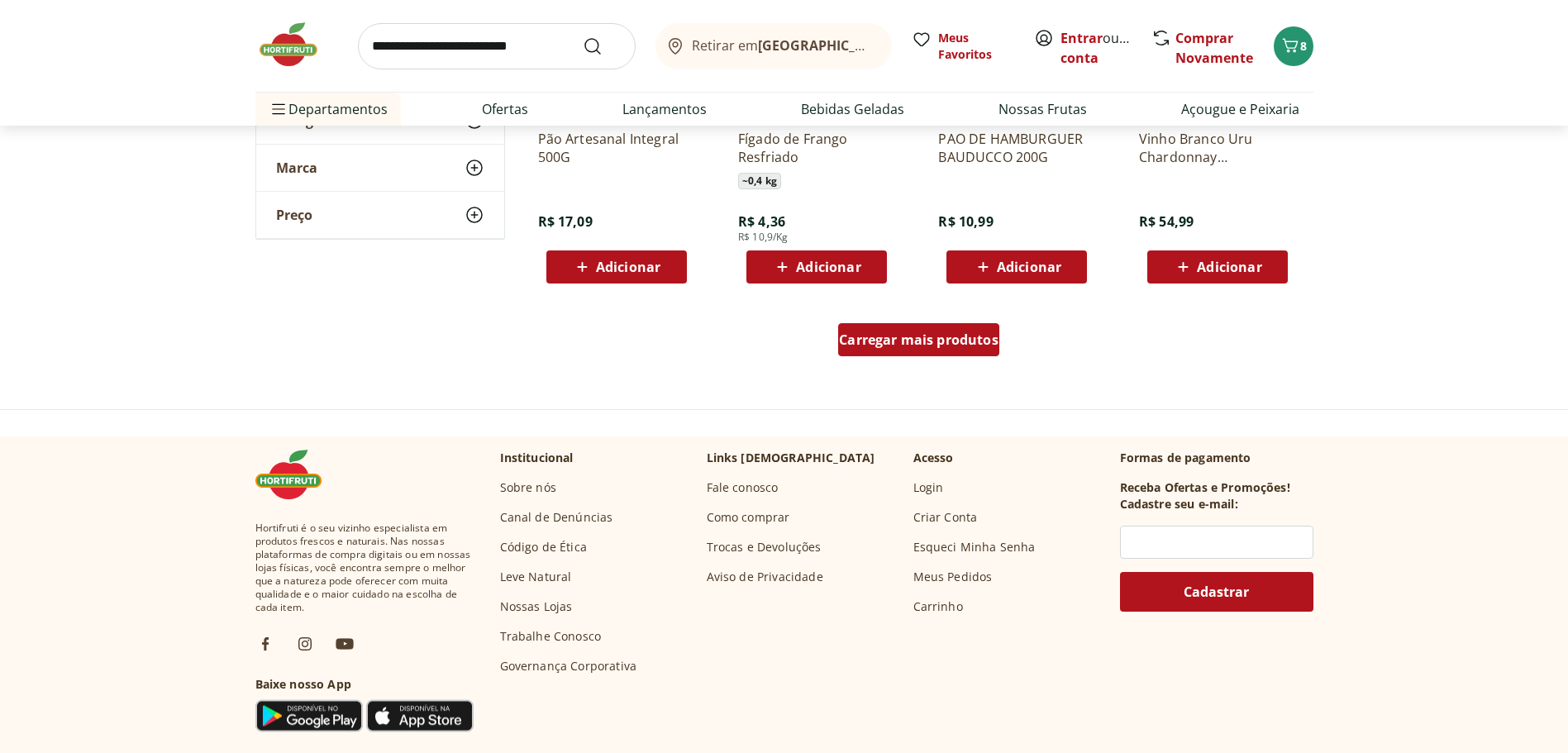
click at [919, 338] on span "Carregar mais produtos" at bounding box center [919, 339] width 160 height 13
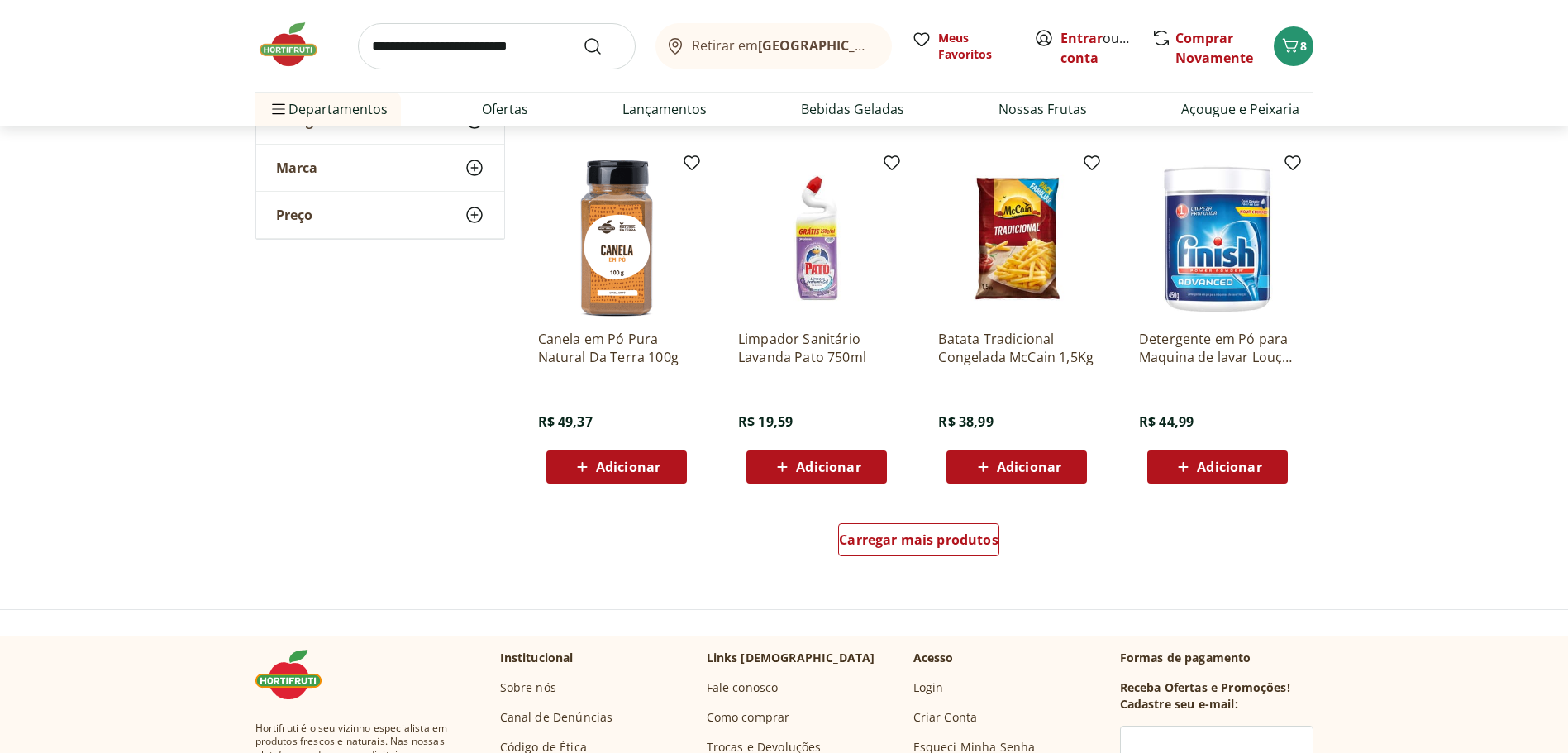
scroll to position [14964, 0]
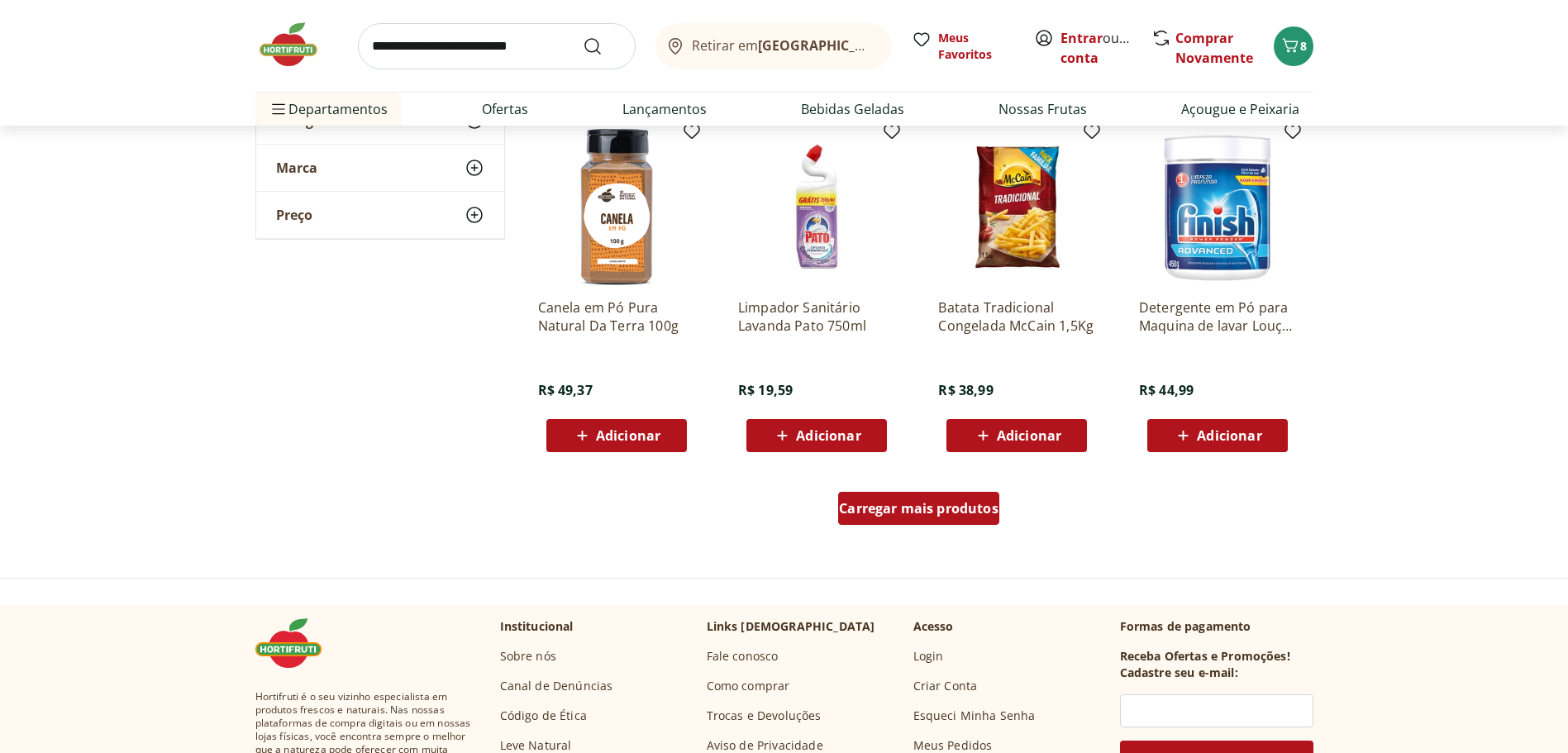
click at [897, 504] on span "Carregar mais produtos" at bounding box center [919, 508] width 160 height 13
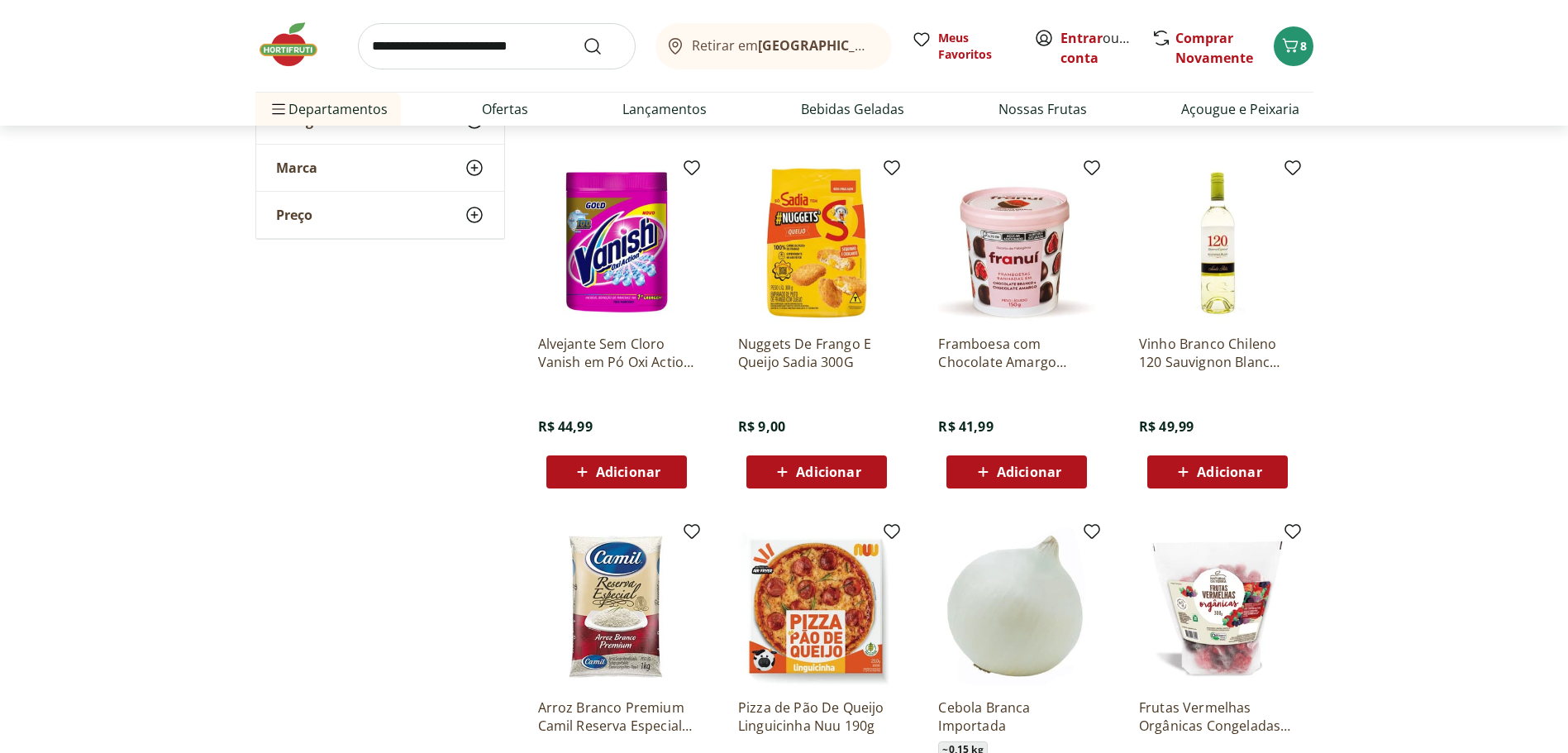
scroll to position [15708, 0]
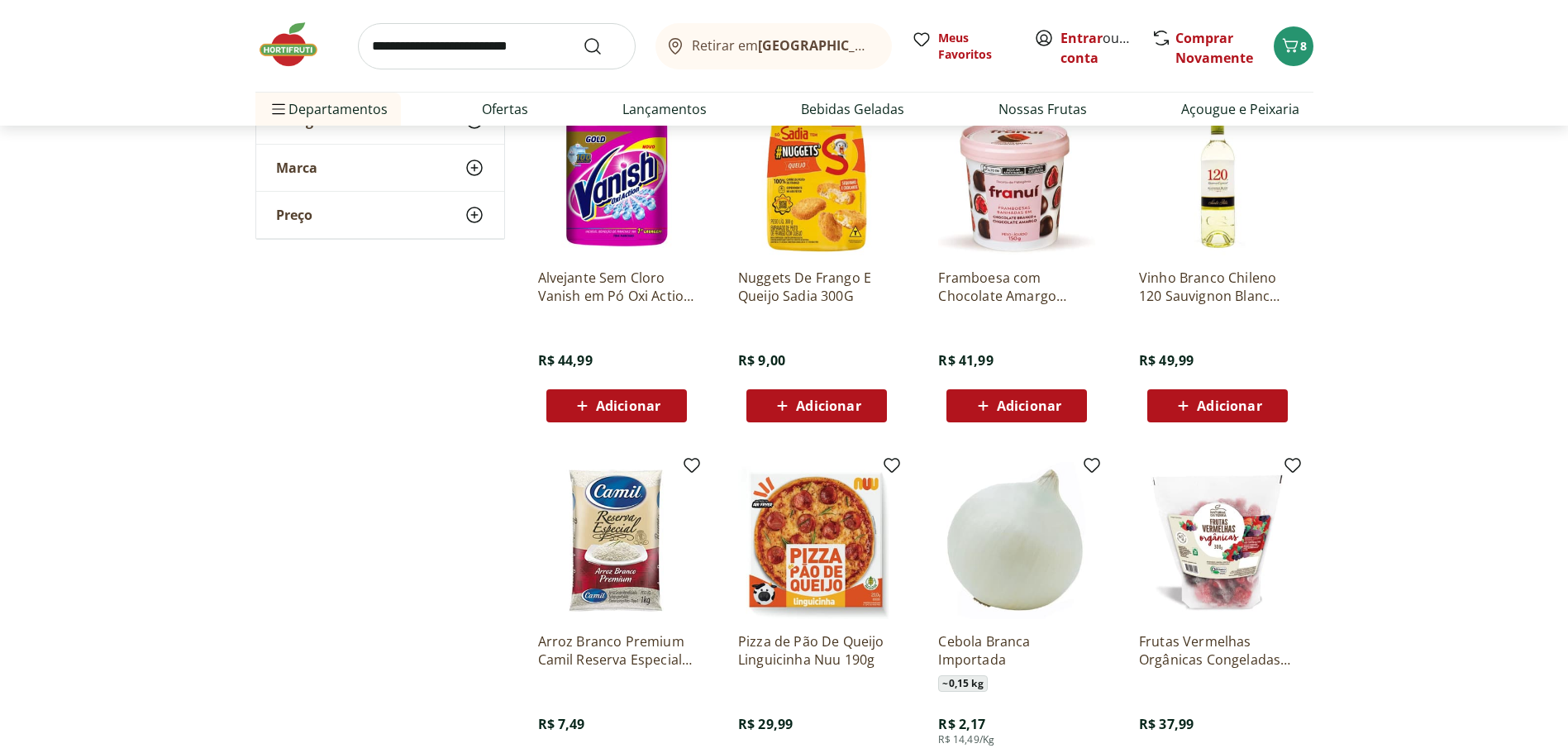
click at [1030, 405] on span "Adicionar" at bounding box center [1029, 405] width 64 height 13
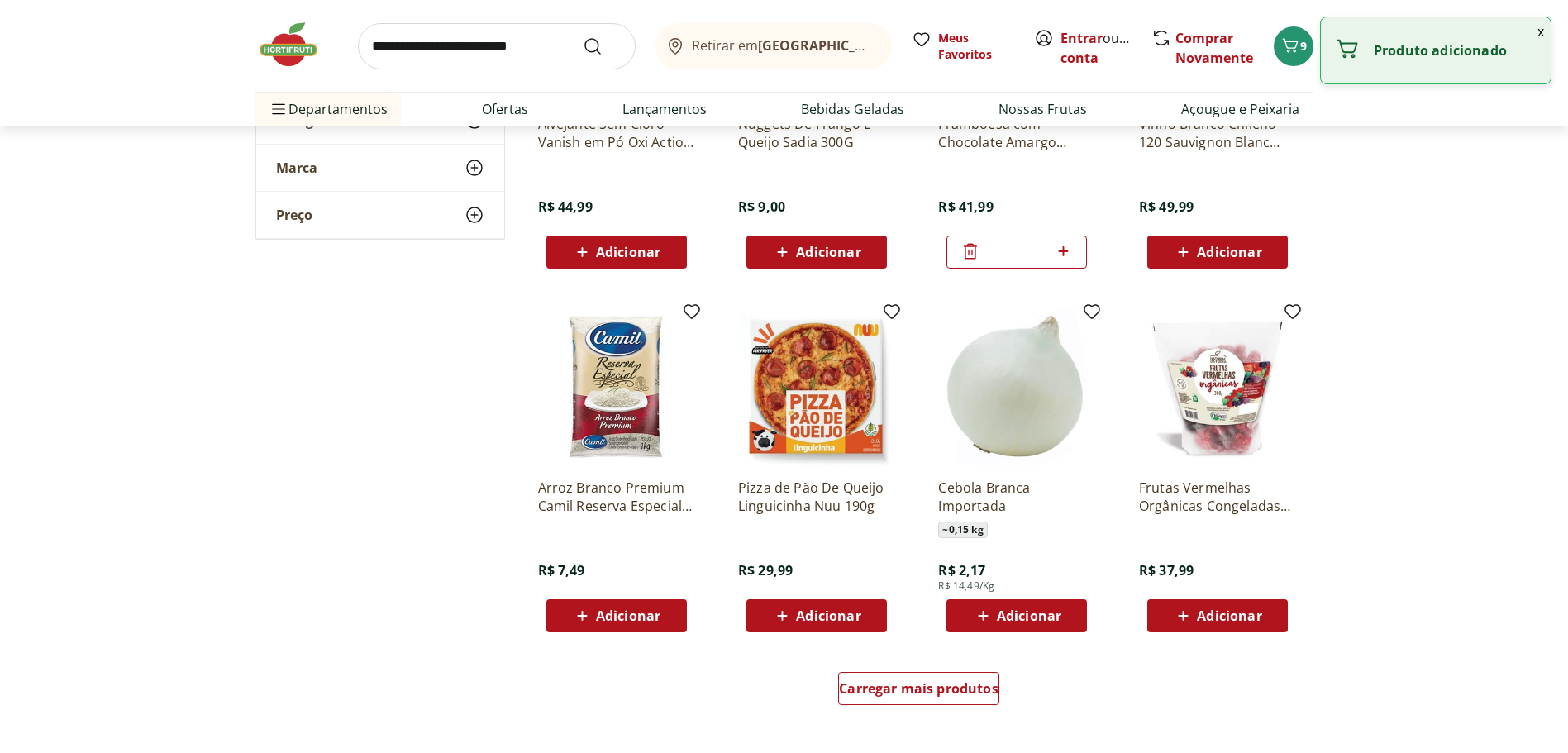
scroll to position [16122, 0]
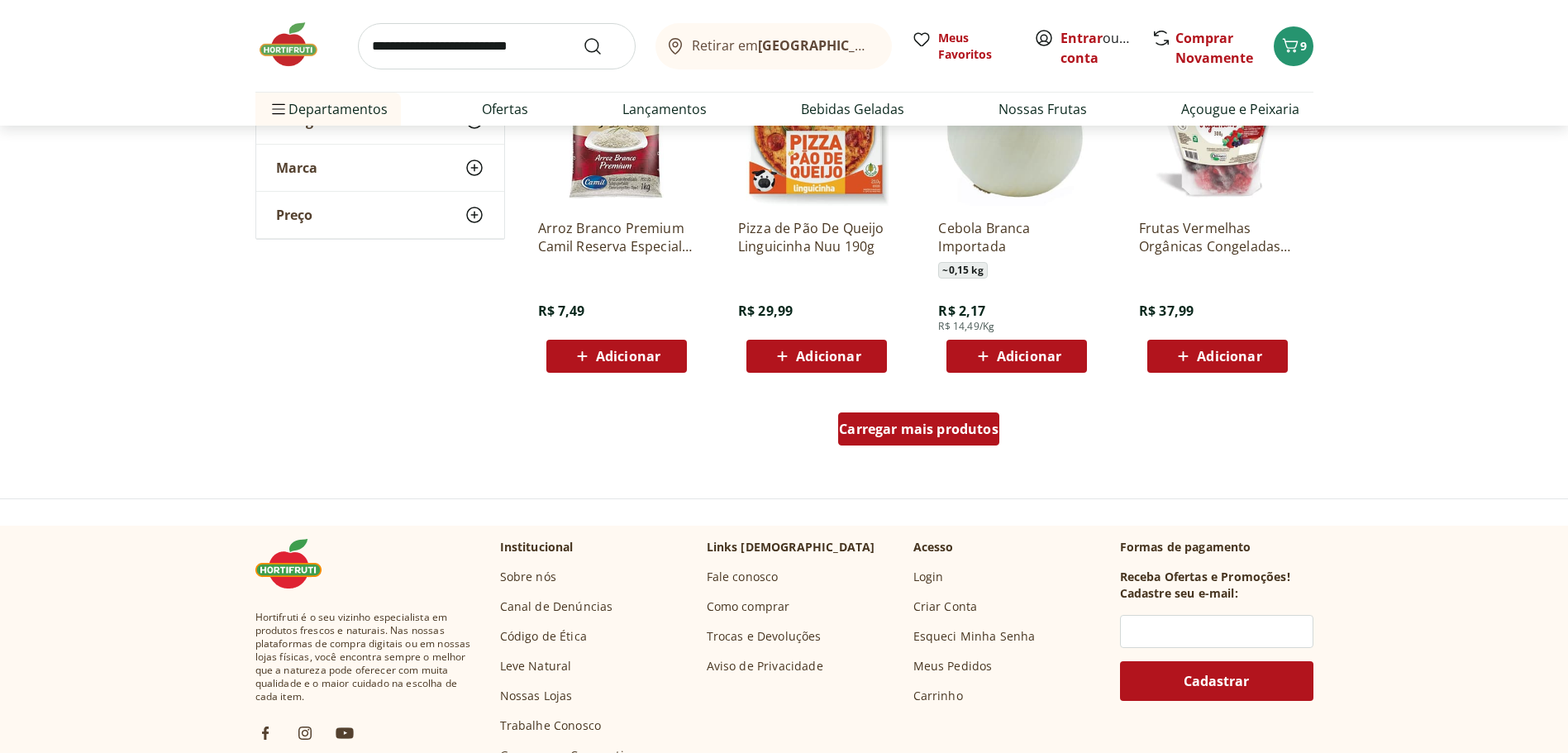
click at [906, 418] on div "Carregar mais produtos" at bounding box center [919, 429] width 161 height 33
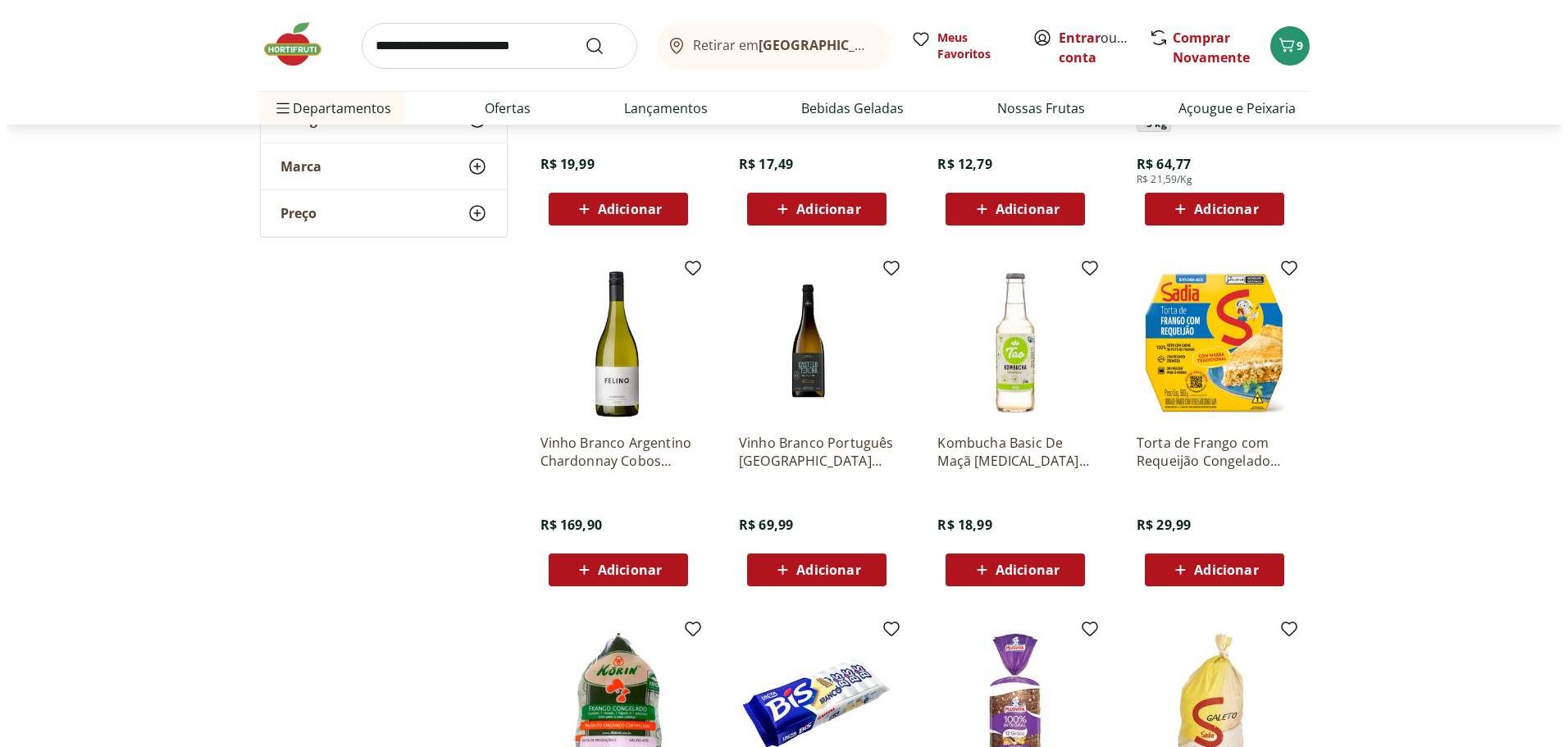
scroll to position [16977, 0]
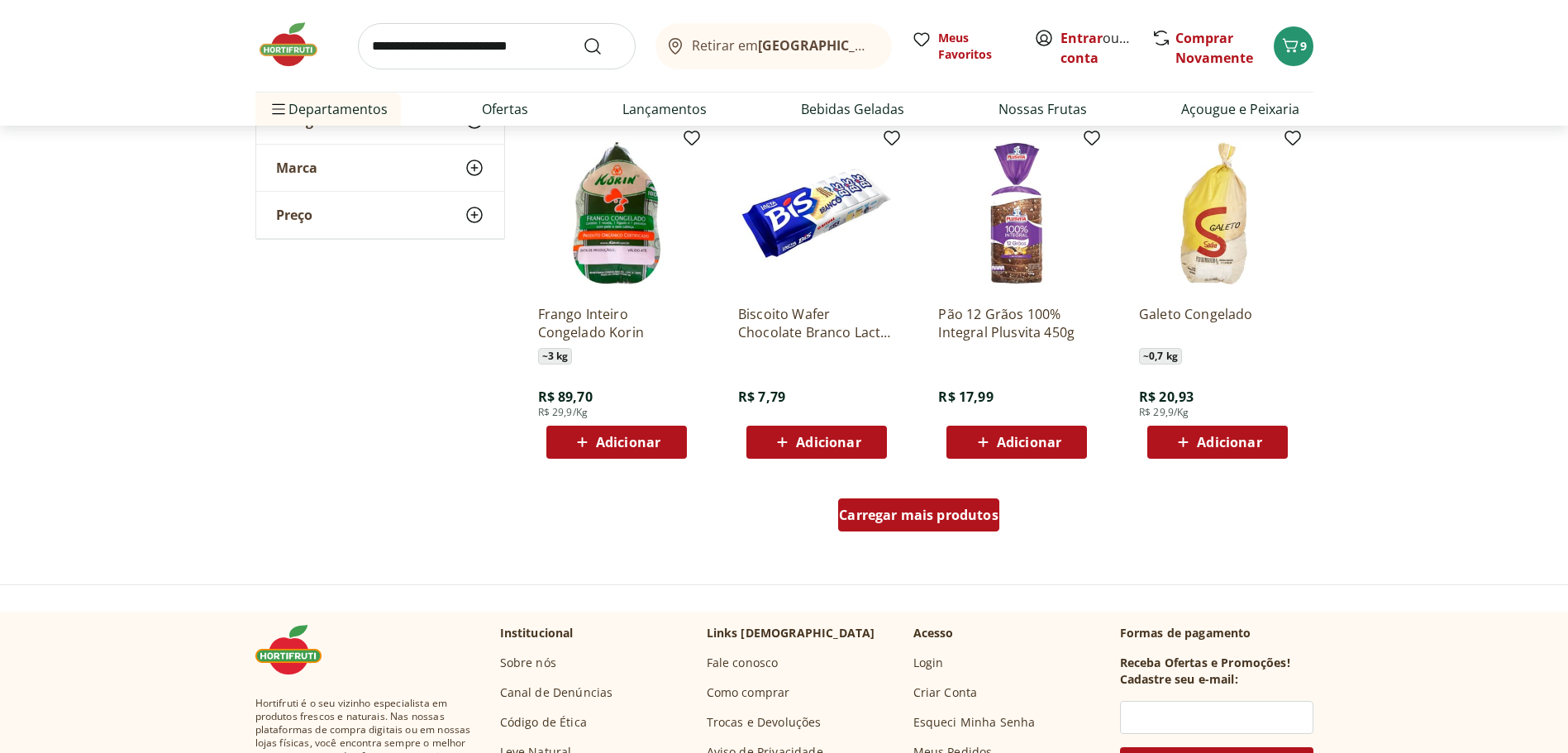
click at [895, 515] on span "Carregar mais produtos" at bounding box center [919, 514] width 160 height 13
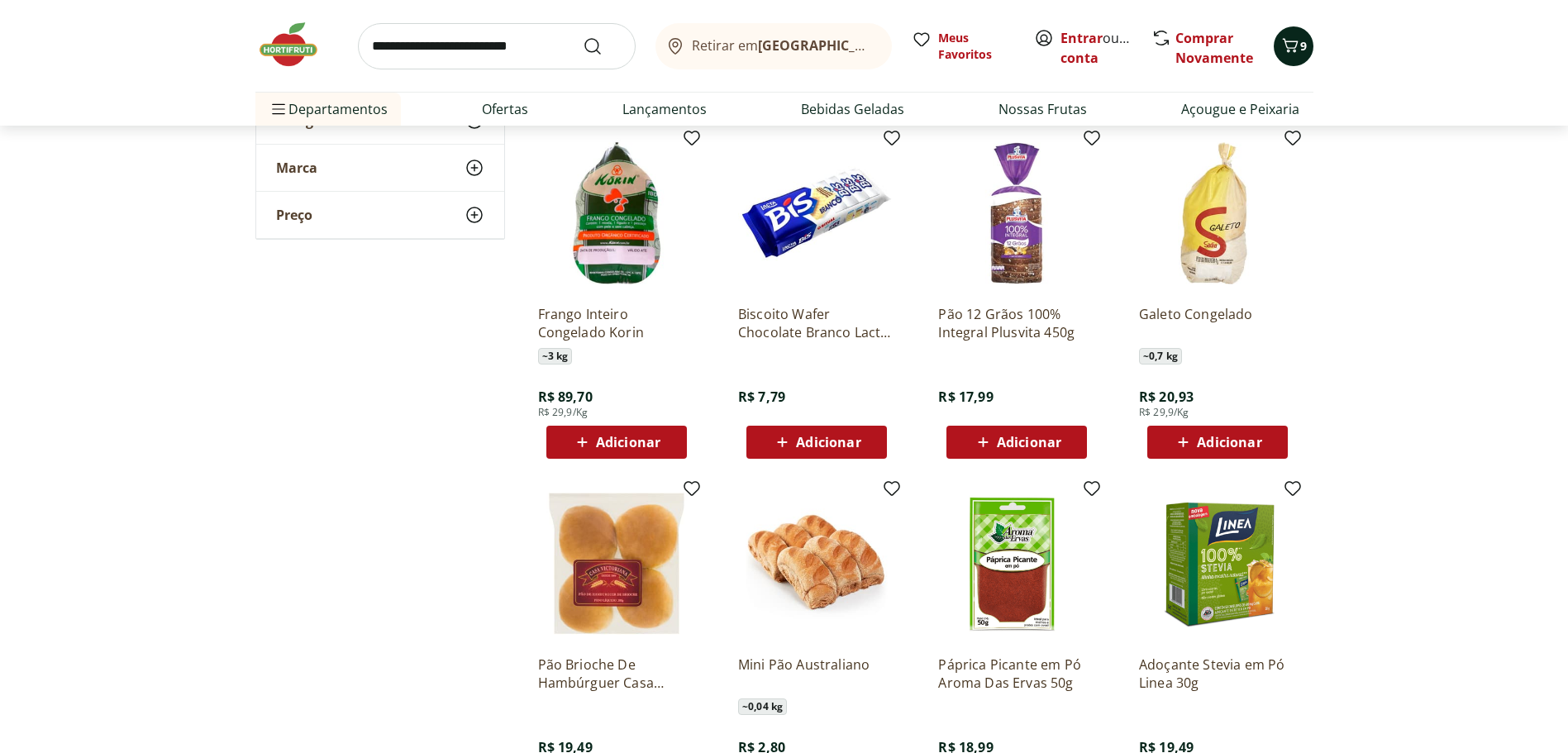
click at [1307, 45] on span "9" at bounding box center [1304, 46] width 7 height 16
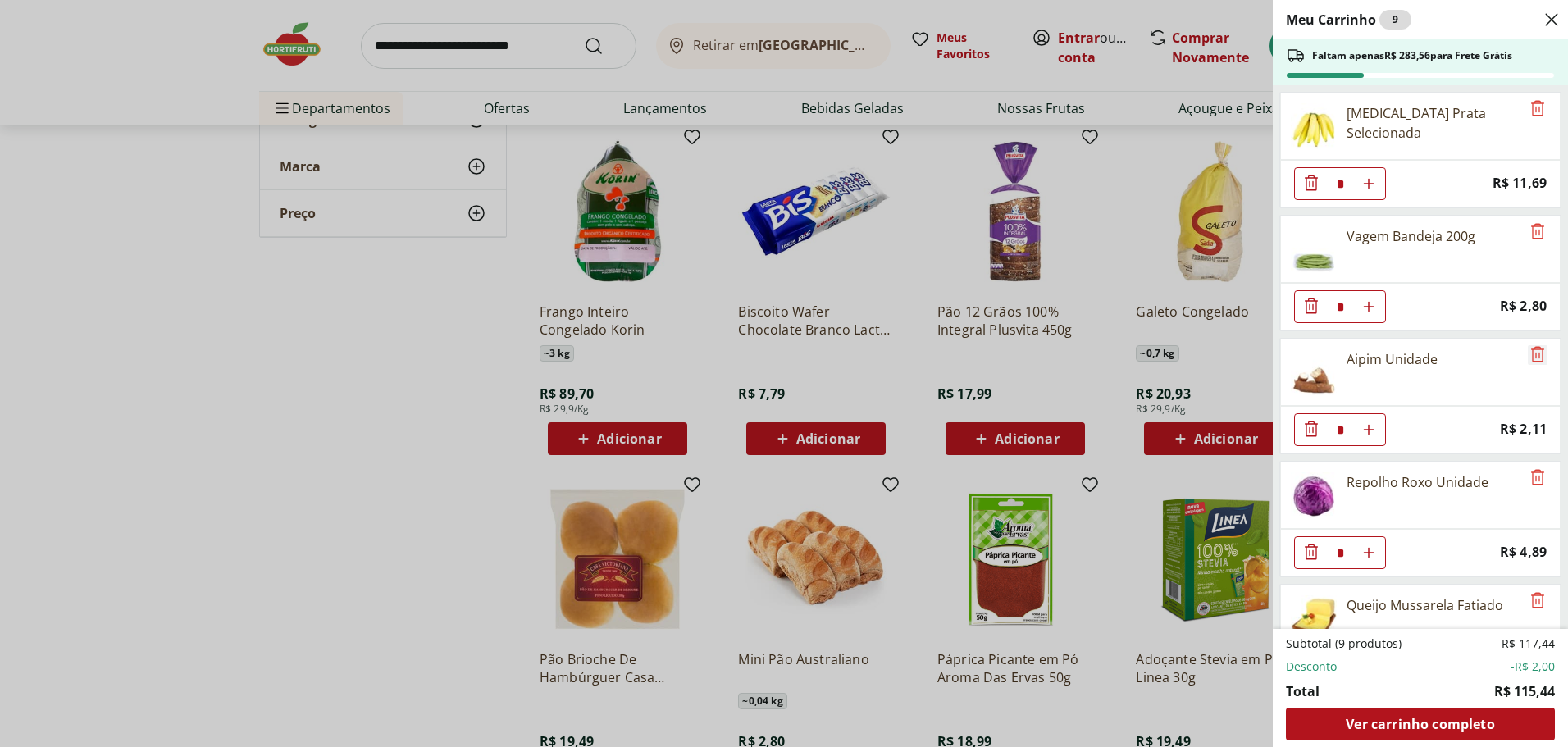
click at [1527, 354] on icon "Remove" at bounding box center [1537, 354] width 20 height 20
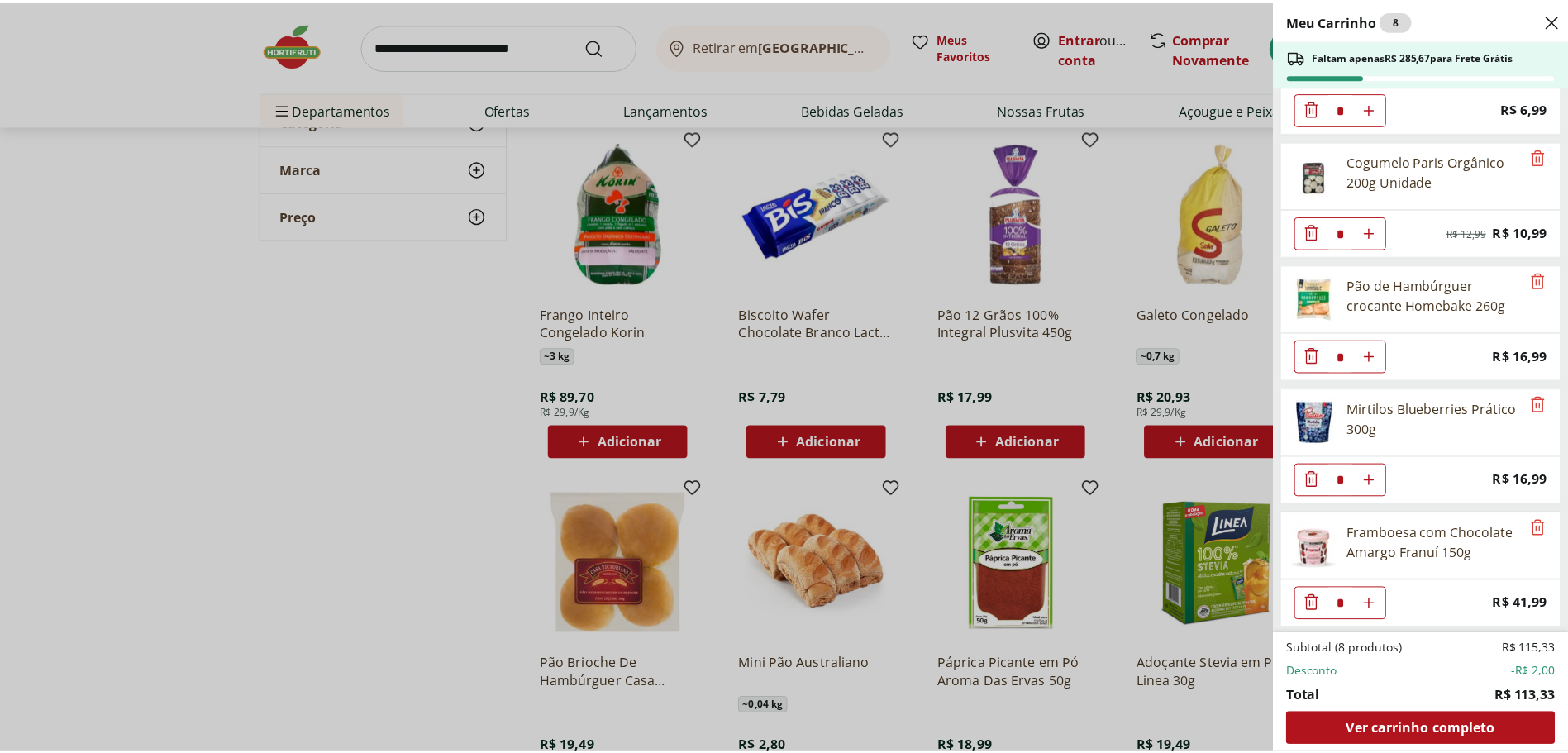
scroll to position [451, 0]
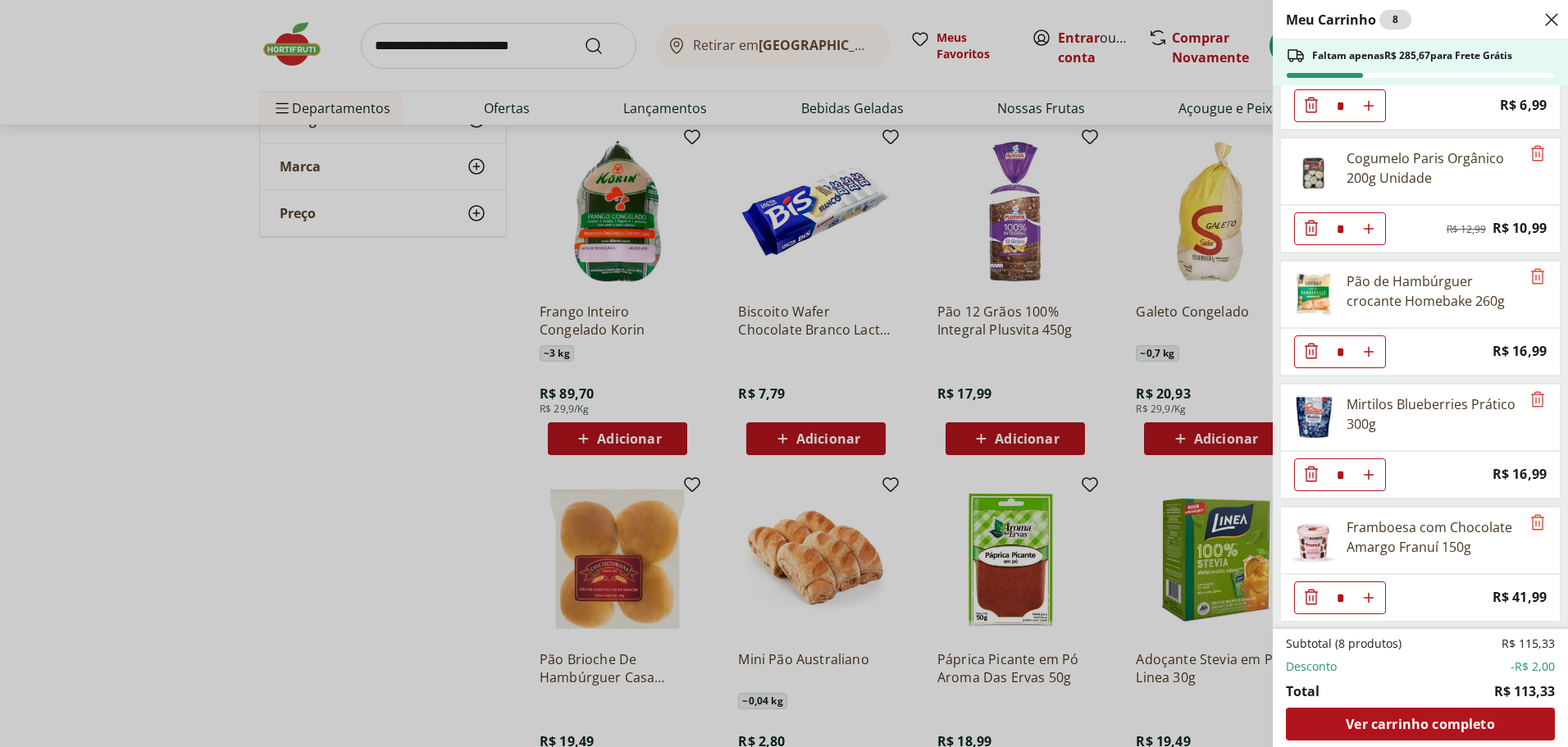
click at [296, 418] on div "Meu Carrinho 8 Faltam apenas R$ 285,67 para Frete Grátis Banan Prata Selecionad…" at bounding box center [784, 374] width 1568 height 747
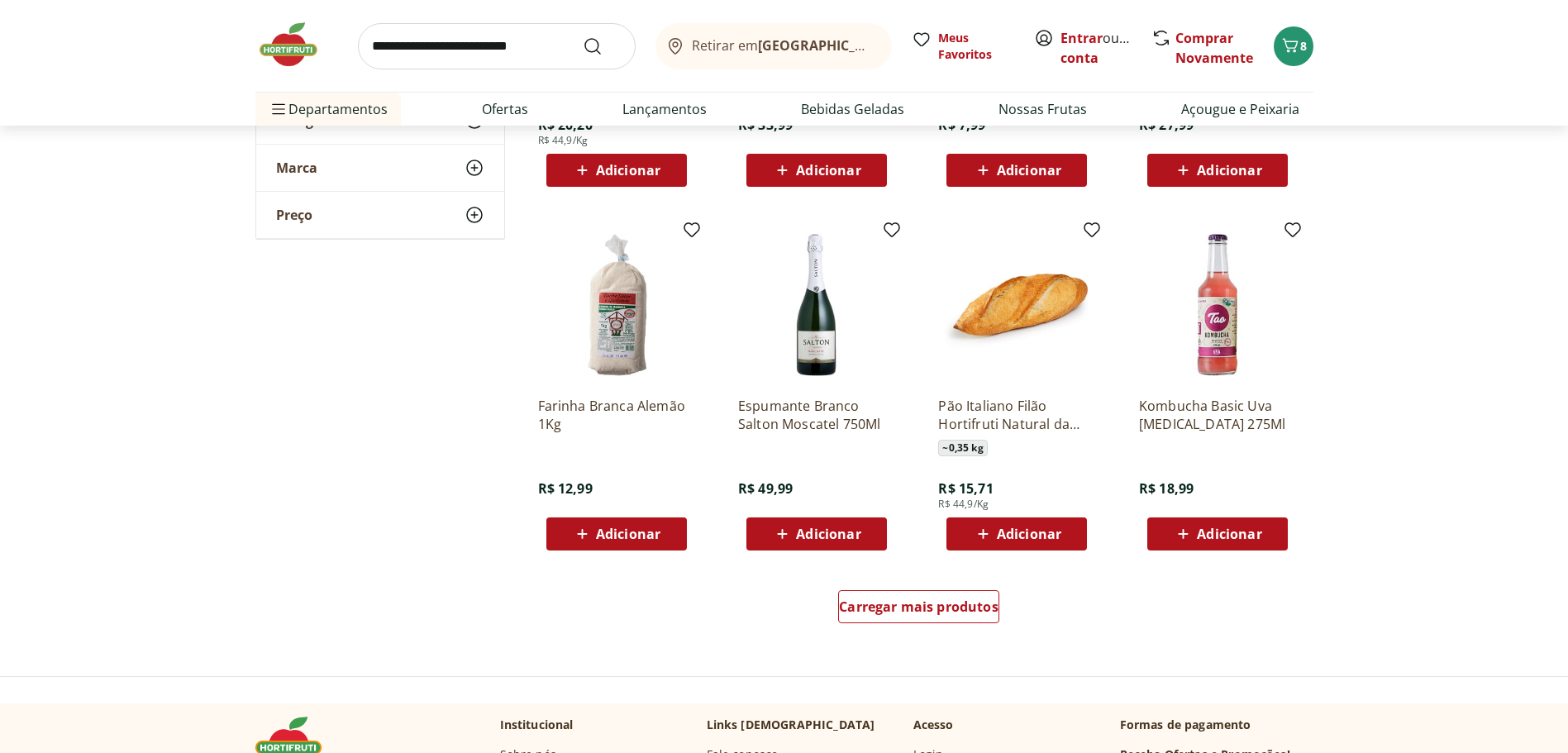
scroll to position [18105, 0]
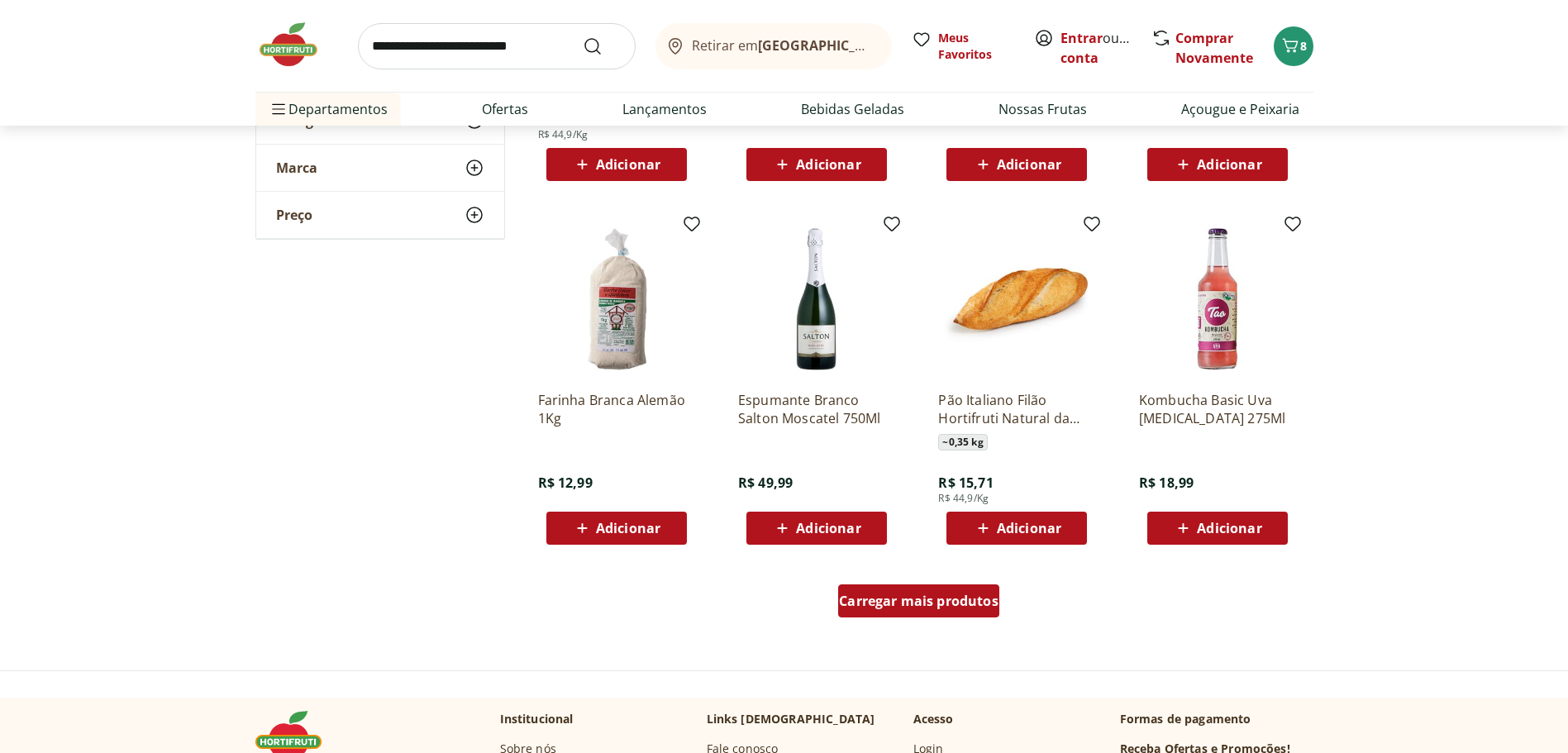
click at [914, 610] on div "Carregar mais produtos" at bounding box center [919, 601] width 161 height 33
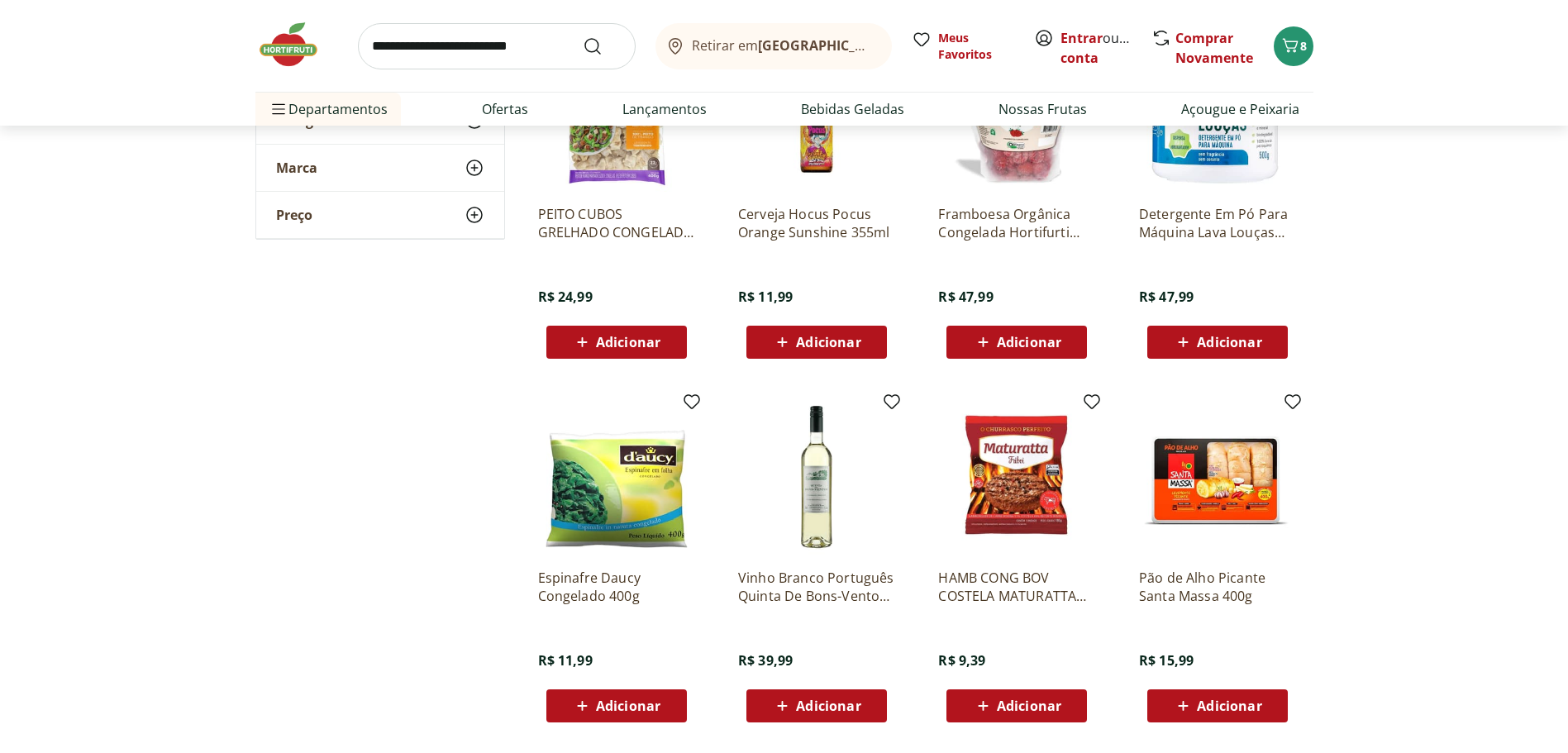
scroll to position [19263, 0]
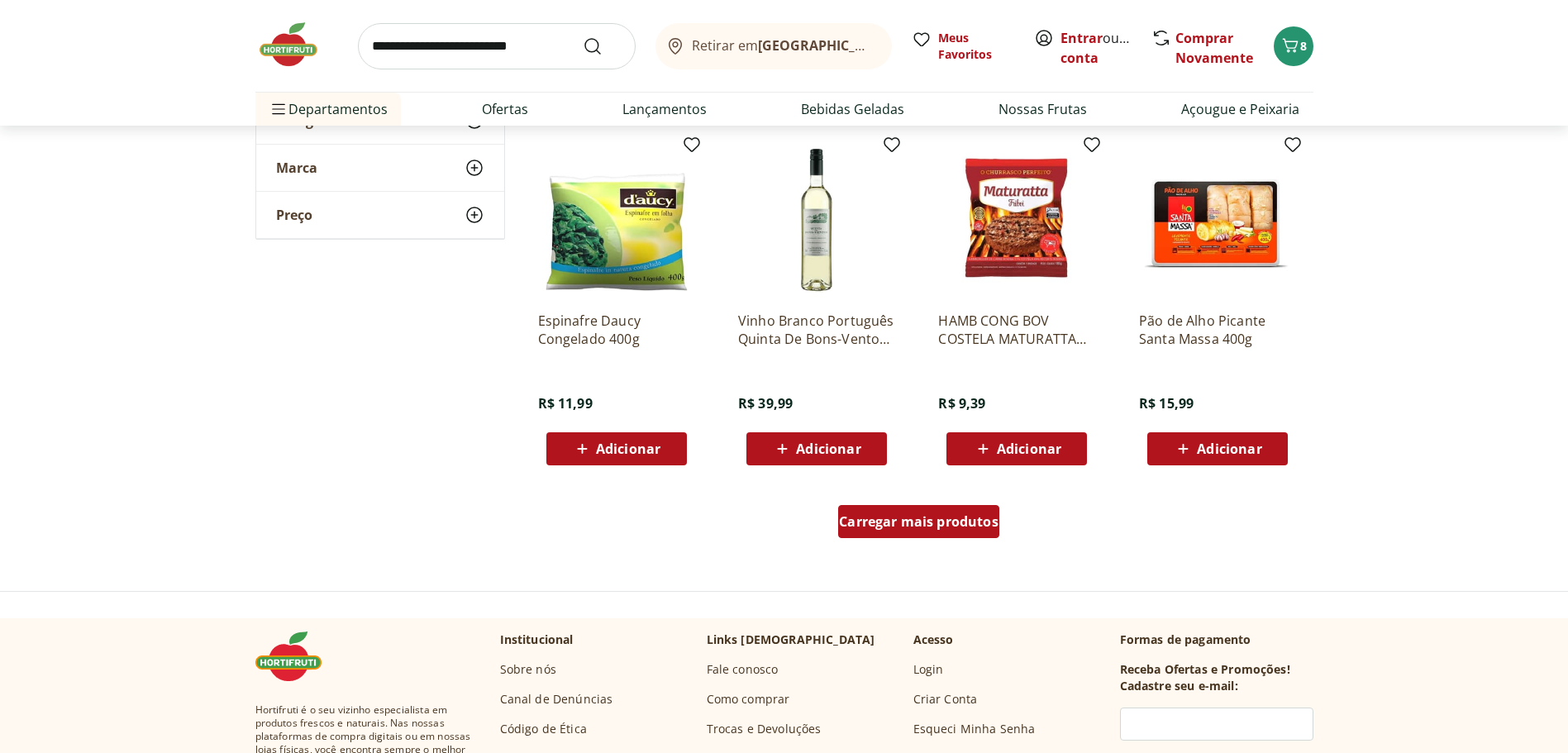
click at [877, 524] on span "Carregar mais produtos" at bounding box center [919, 521] width 160 height 13
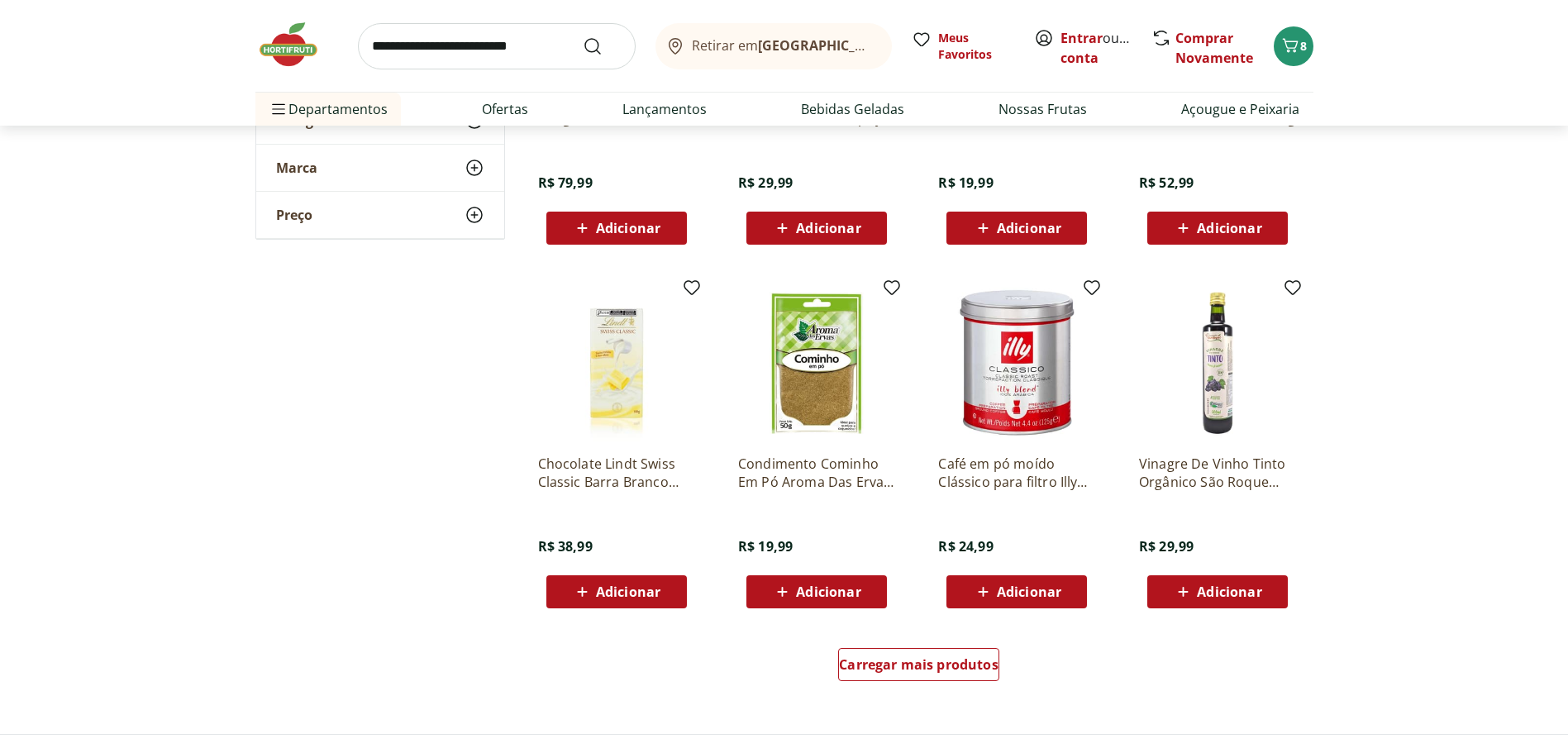
scroll to position [20420, 0]
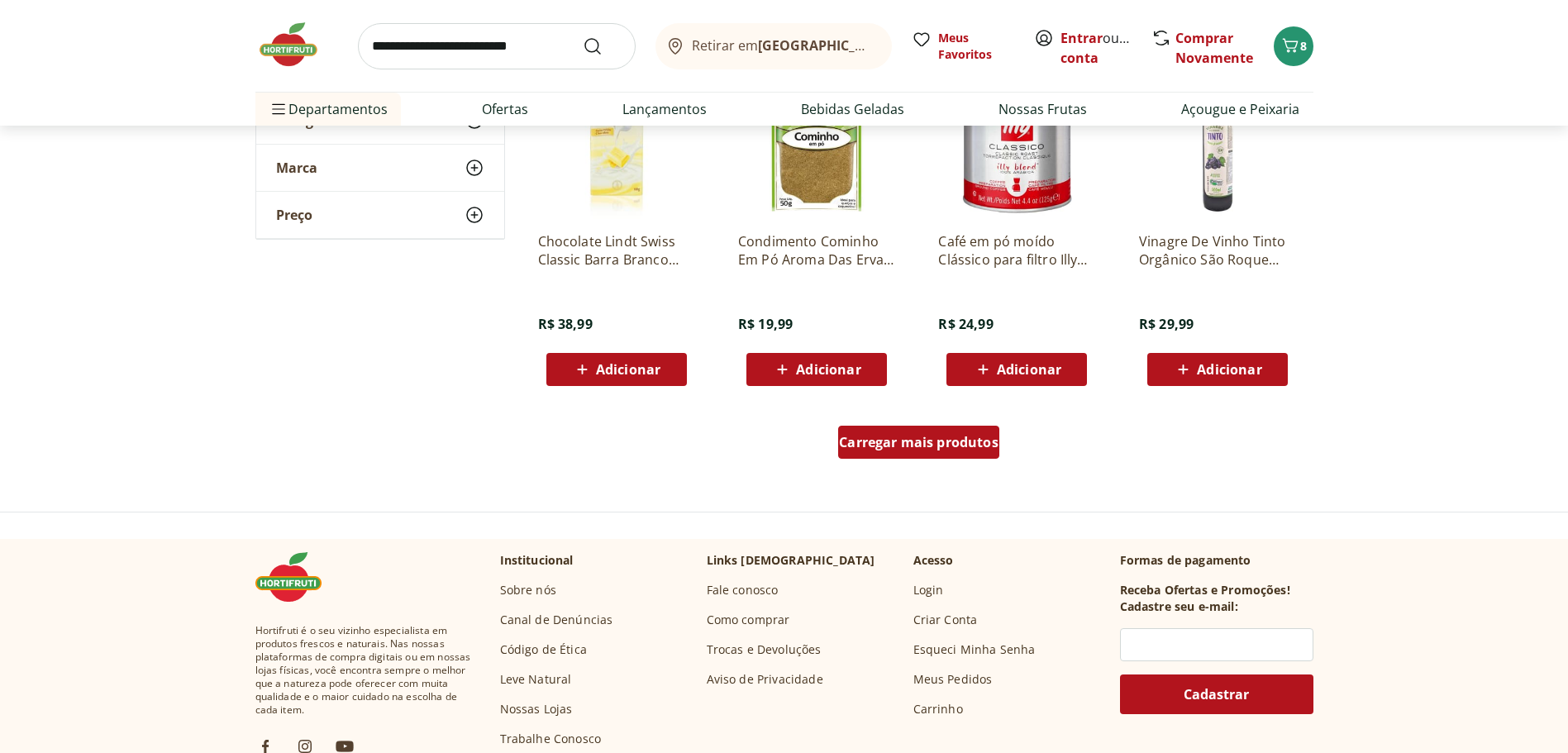
click at [942, 444] on span "Carregar mais produtos" at bounding box center [919, 442] width 160 height 13
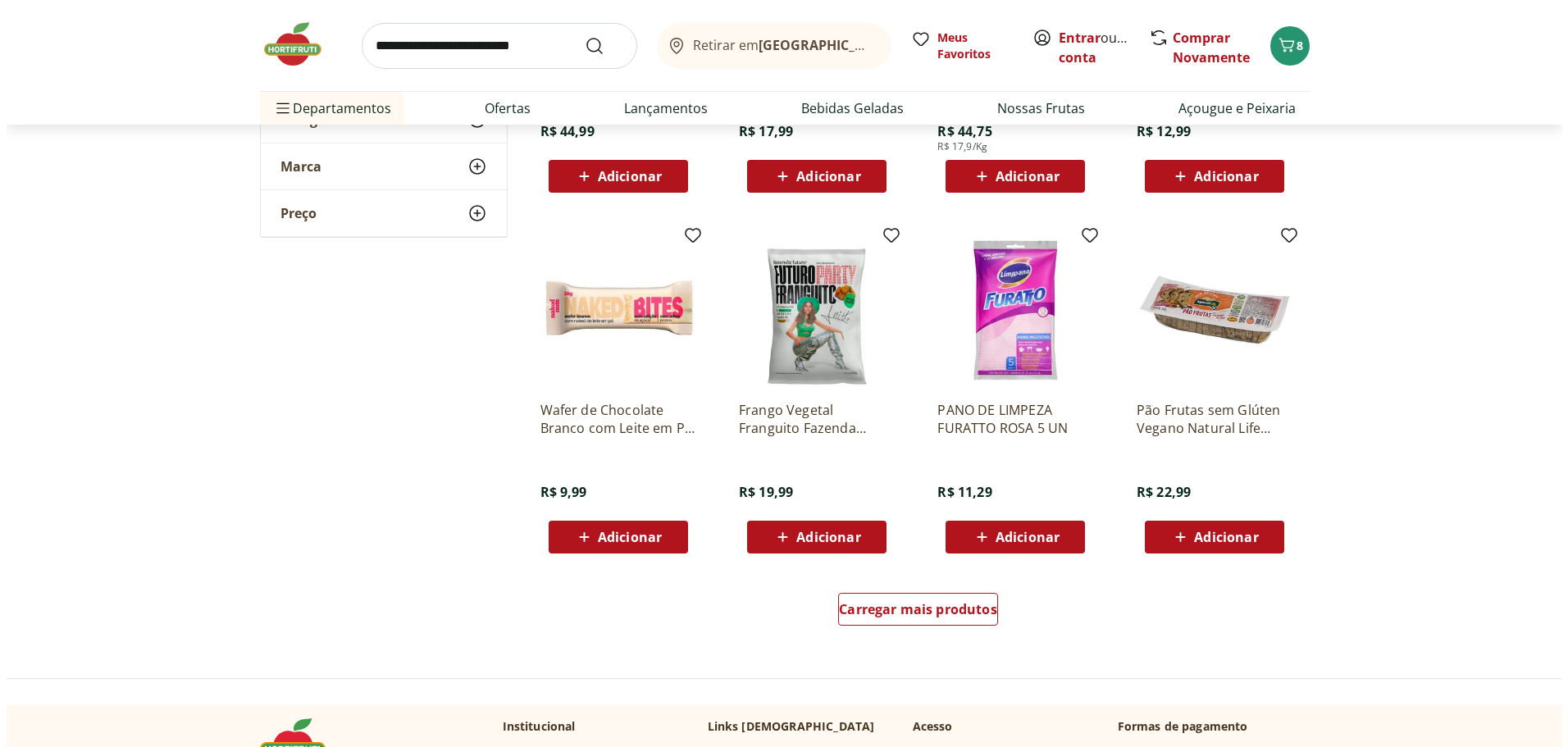
scroll to position [21160, 0]
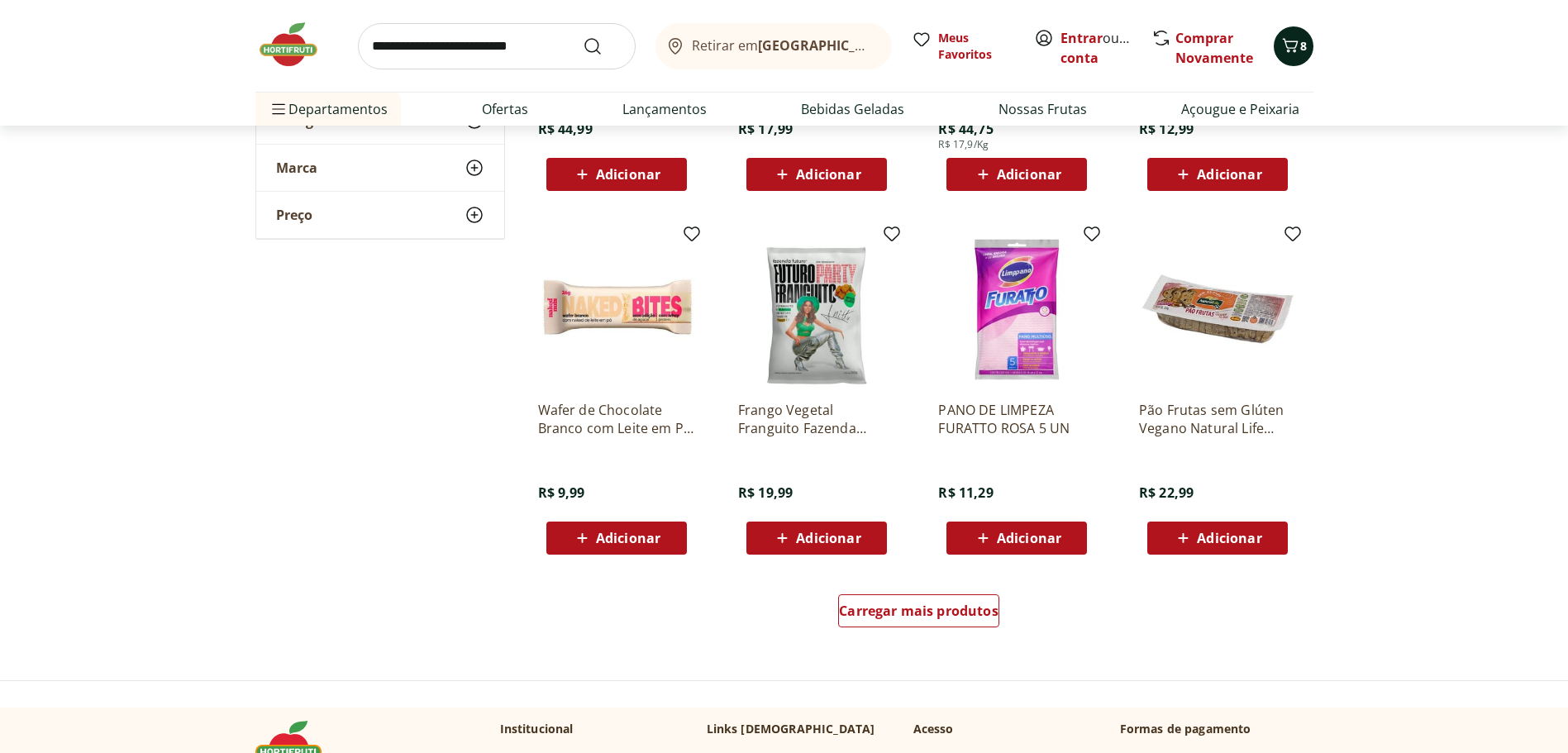
click at [1310, 44] on button "8" at bounding box center [1294, 46] width 40 height 40
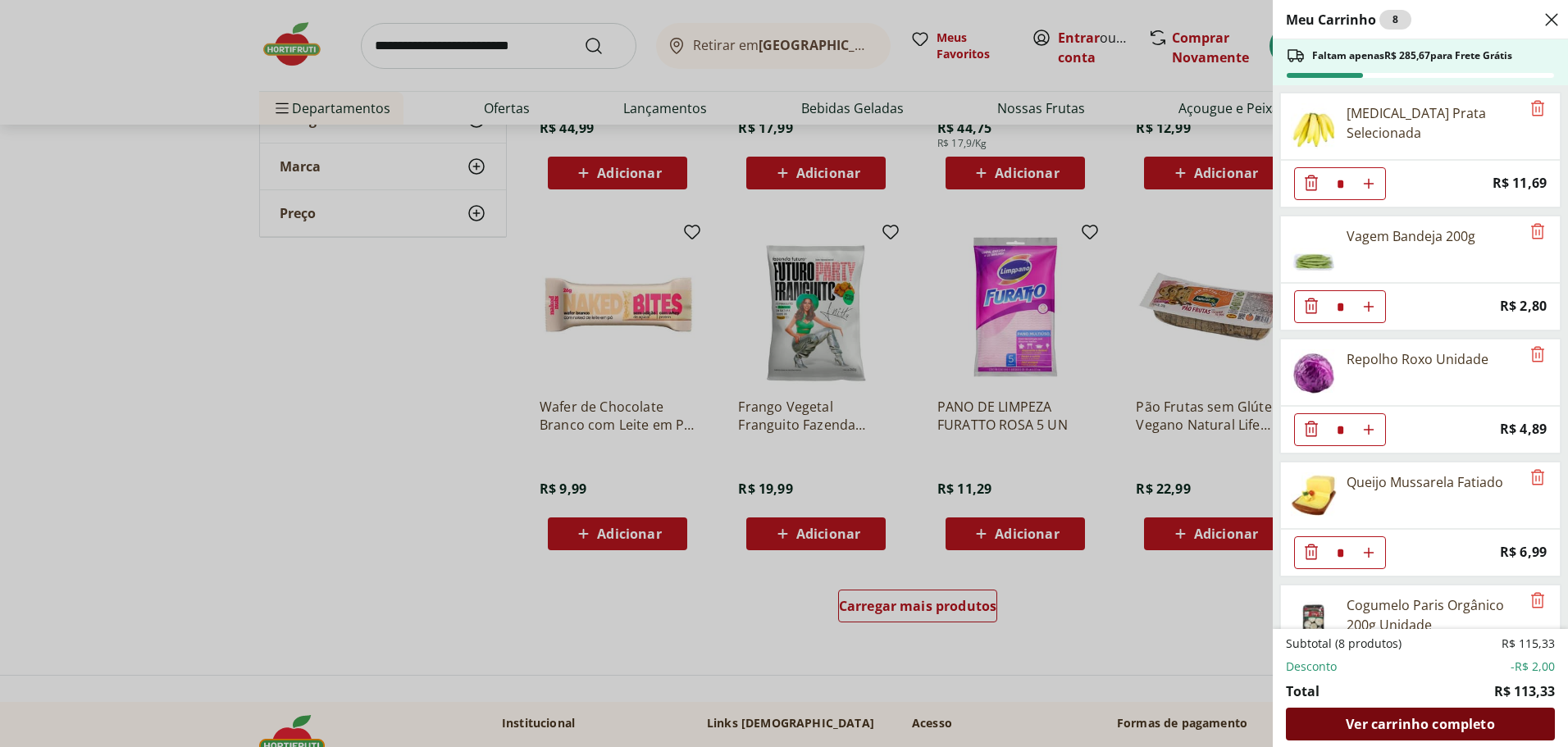
click at [1406, 713] on div "Ver carrinho completo" at bounding box center [1419, 725] width 269 height 33
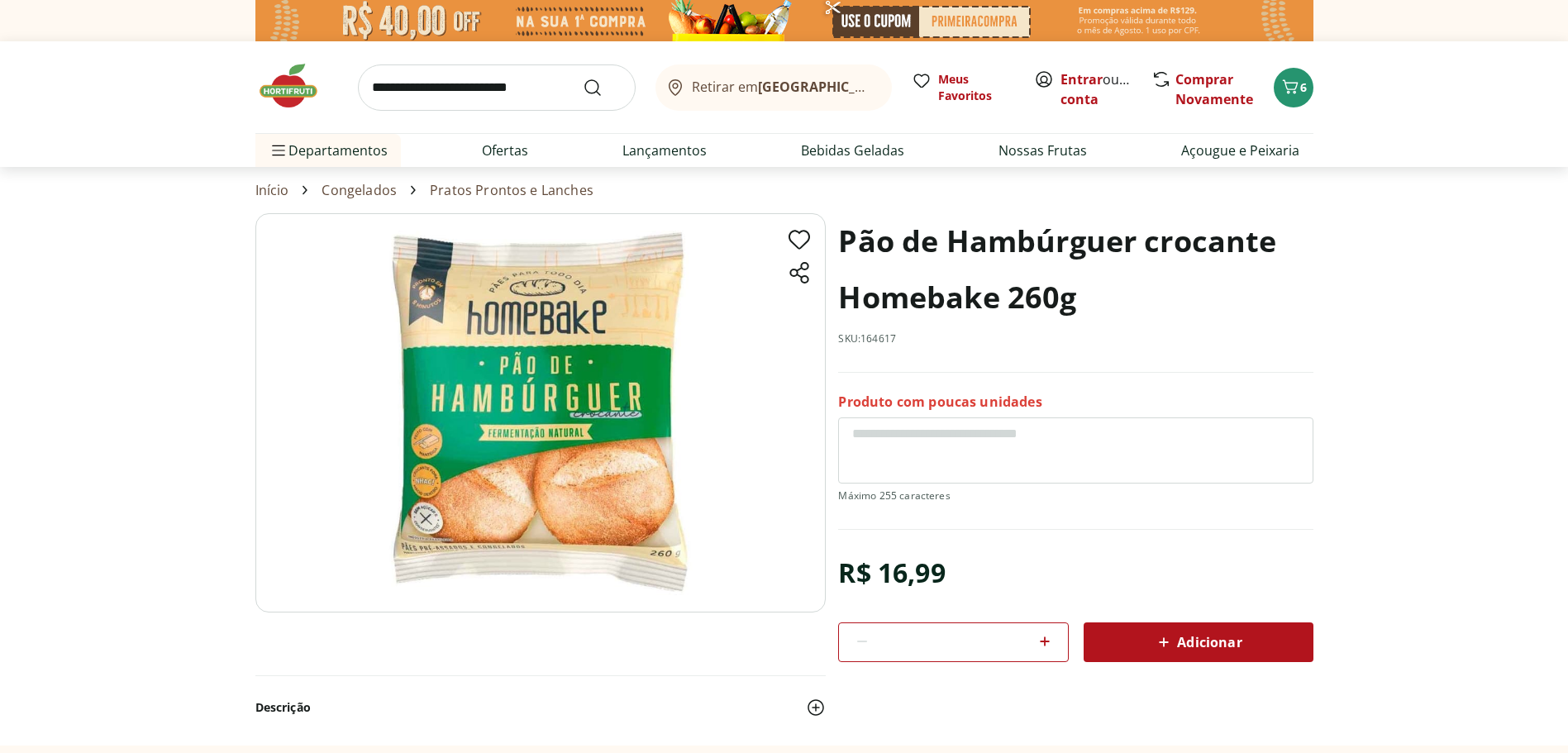
click at [442, 499] on img at bounding box center [540, 413] width 571 height 399
click at [515, 378] on img at bounding box center [540, 413] width 571 height 399
click at [426, 479] on img at bounding box center [540, 413] width 571 height 399
click at [297, 703] on button "Descrição" at bounding box center [540, 708] width 571 height 37
click at [512, 429] on img at bounding box center [540, 413] width 571 height 399
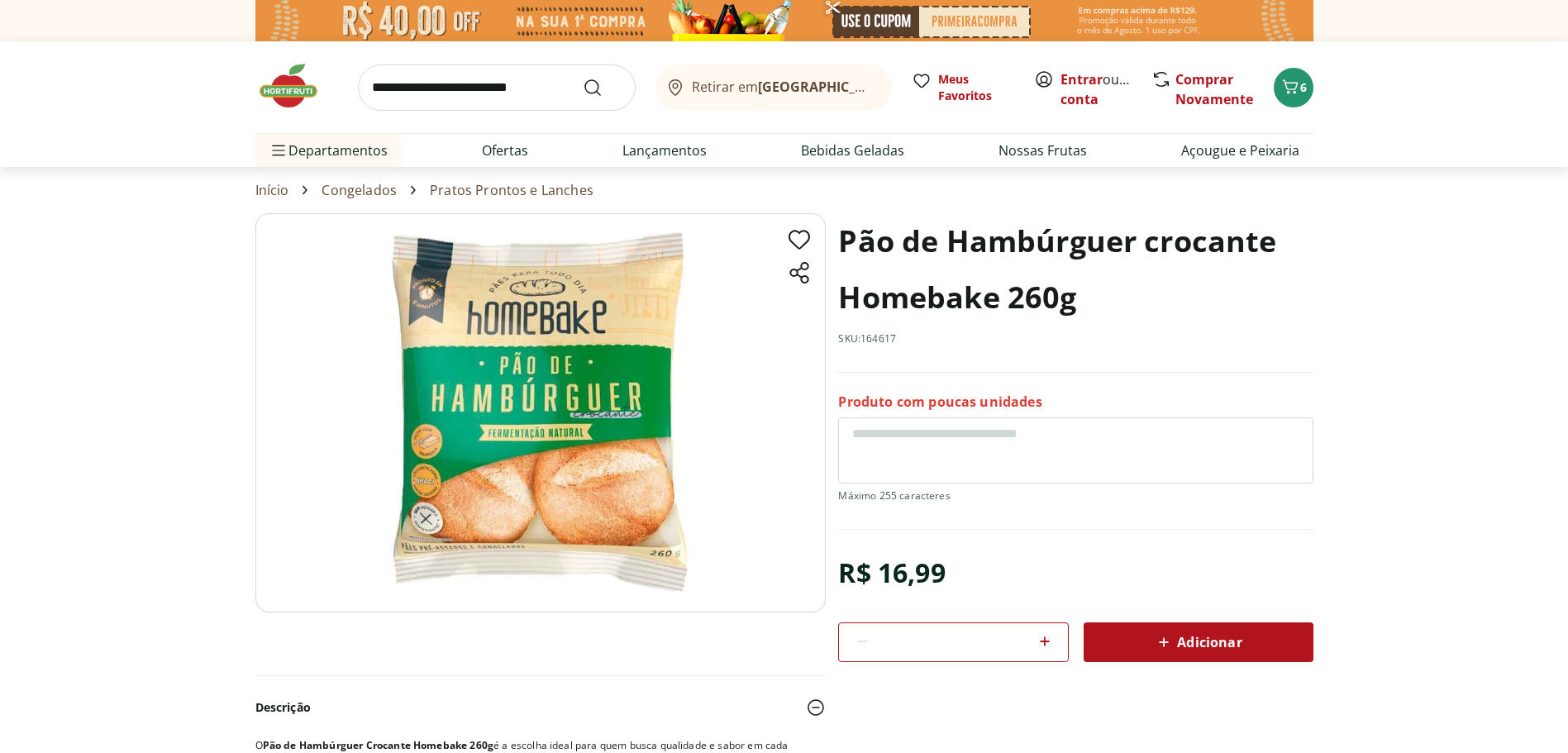
click at [512, 429] on img at bounding box center [540, 413] width 571 height 399
click at [600, 314] on img at bounding box center [540, 413] width 571 height 399
click at [1149, 639] on div "Adicionar" at bounding box center [1198, 642] width 203 height 30
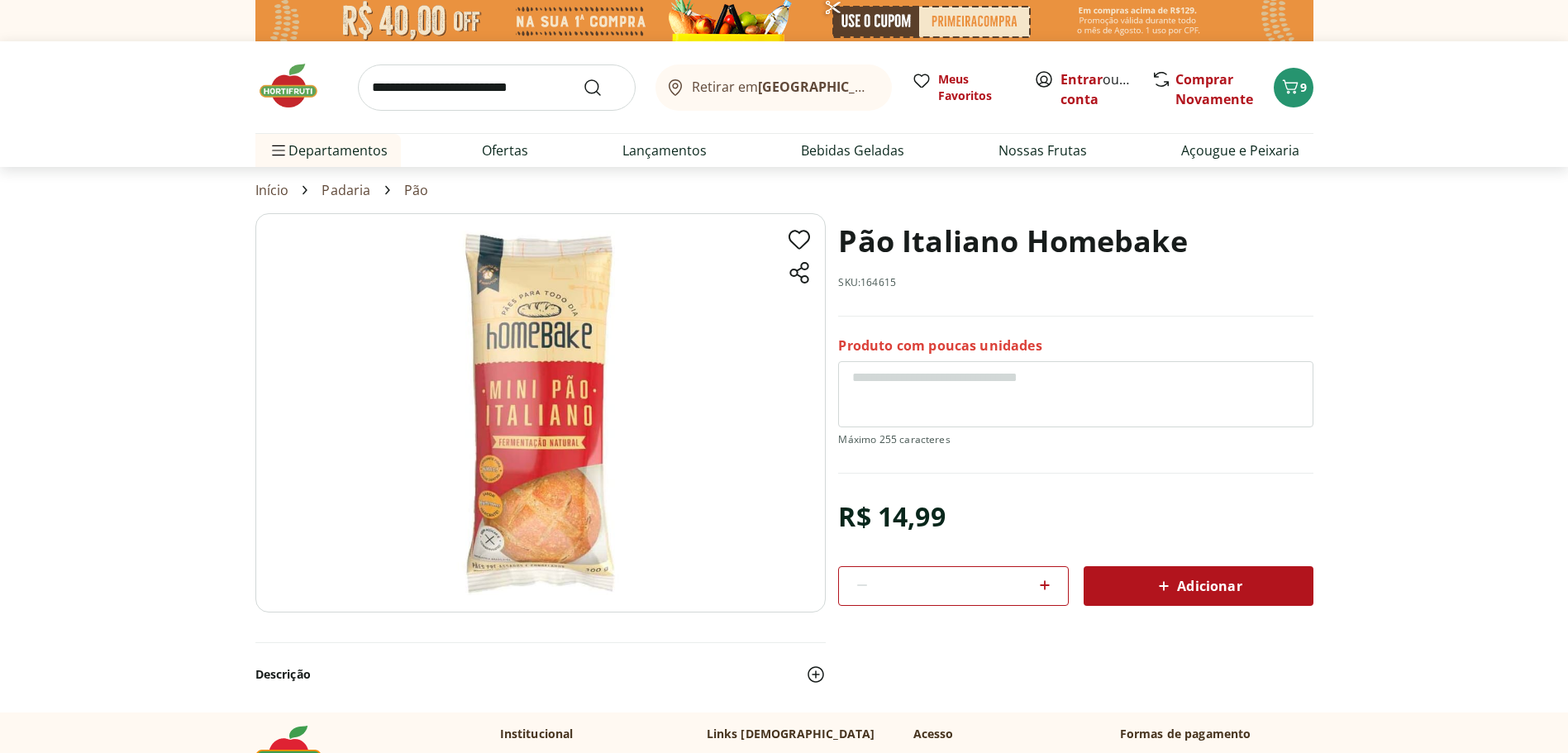
click at [557, 508] on img at bounding box center [540, 413] width 571 height 399
click at [548, 404] on img at bounding box center [540, 413] width 571 height 399
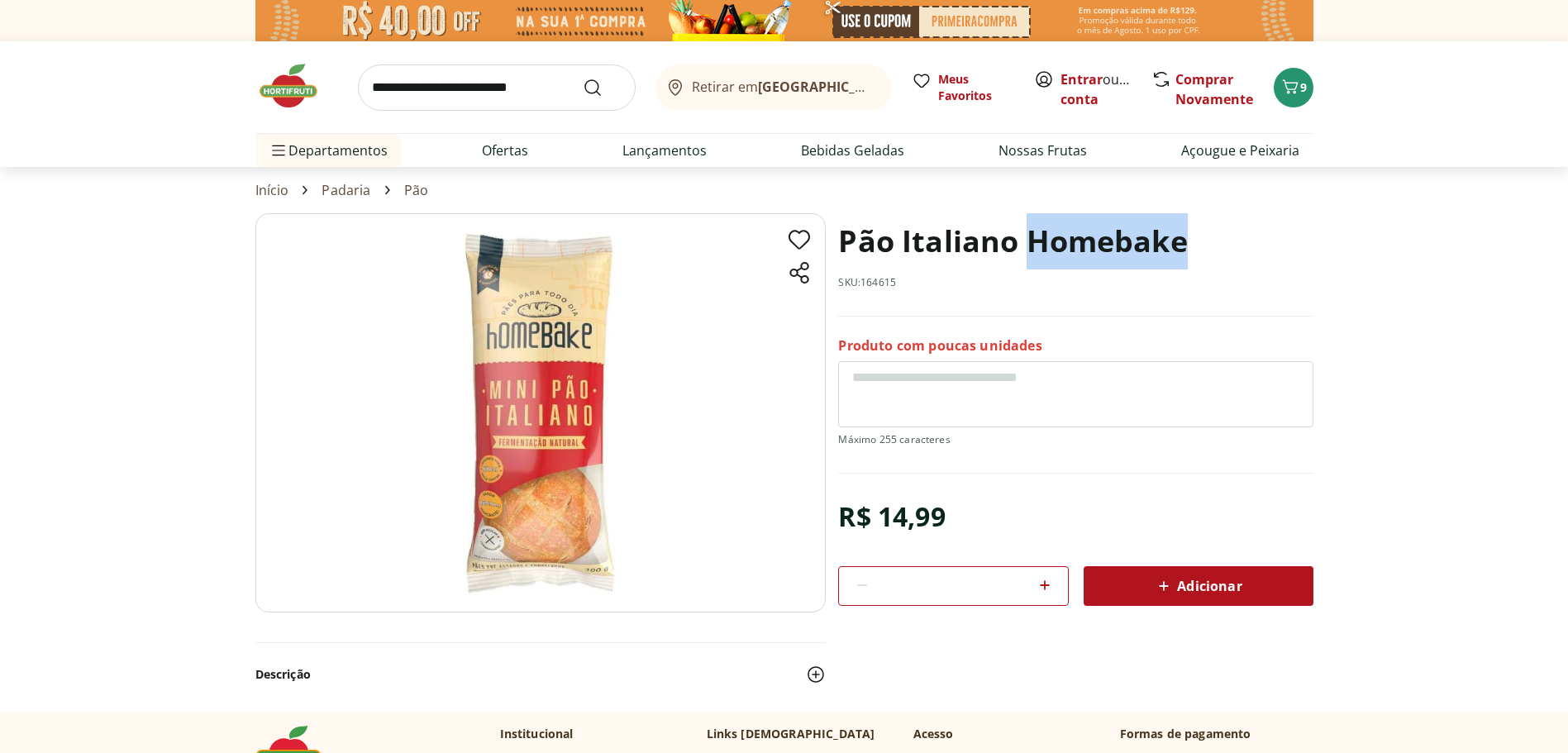
drag, startPoint x: 1204, startPoint y: 235, endPoint x: 1028, endPoint y: 247, distance: 176.4
click at [1028, 247] on div "Pão Italiano Homebake SKU: 164615" at bounding box center [1076, 265] width 474 height 104
drag, startPoint x: 1070, startPoint y: 243, endPoint x: 848, endPoint y: 240, distance: 222.0
click at [848, 240] on h1 "Pão Italiano Homebake" at bounding box center [1013, 241] width 349 height 57
drag, startPoint x: 840, startPoint y: 239, endPoint x: 1204, endPoint y: 234, distance: 364.0
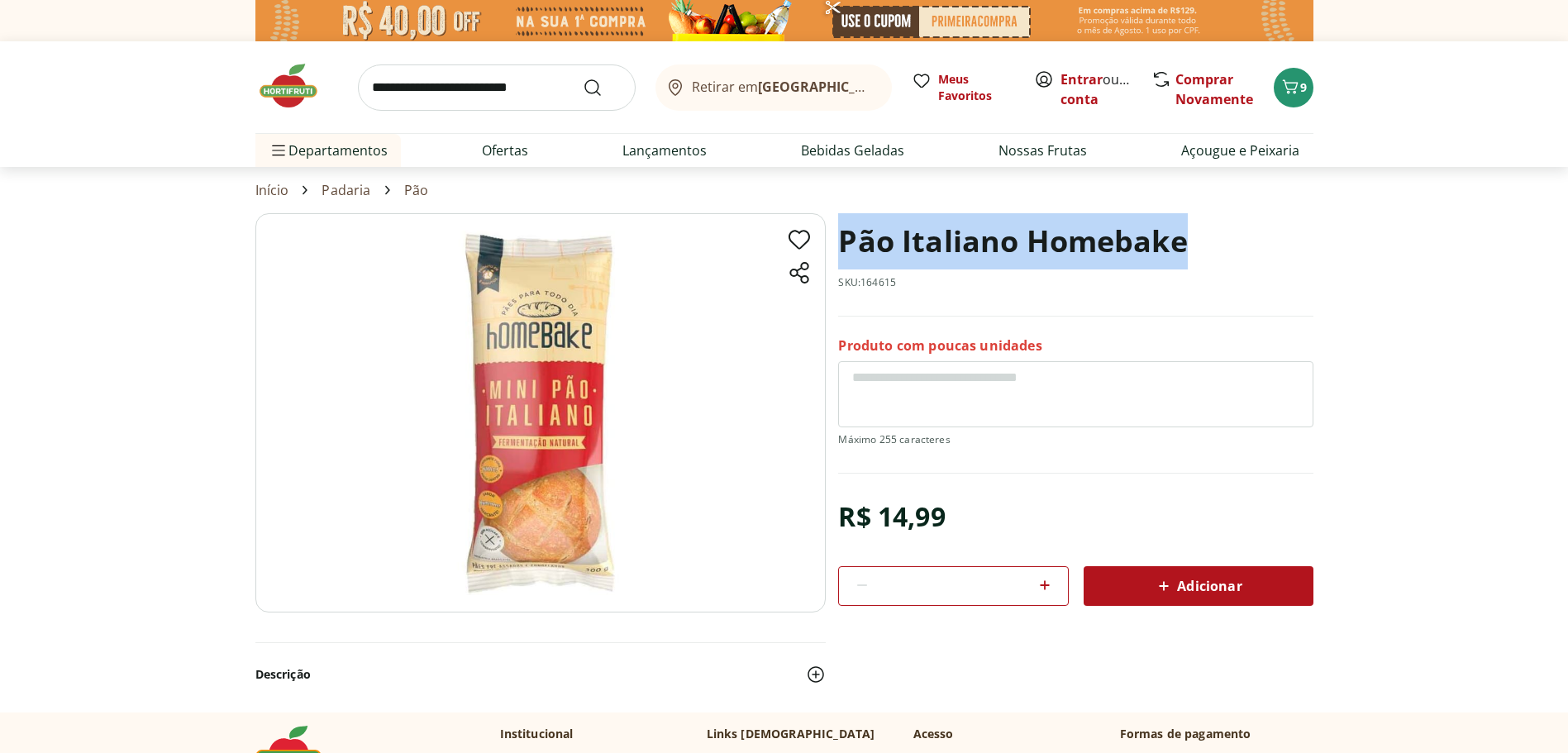
click at [1203, 234] on div "Pão Italiano Homebake SKU: 164615" at bounding box center [1076, 265] width 474 height 104
drag, startPoint x: 1120, startPoint y: 227, endPoint x: 1120, endPoint y: 240, distance: 13.0
copy h1 "Pão Italiano Homebake"
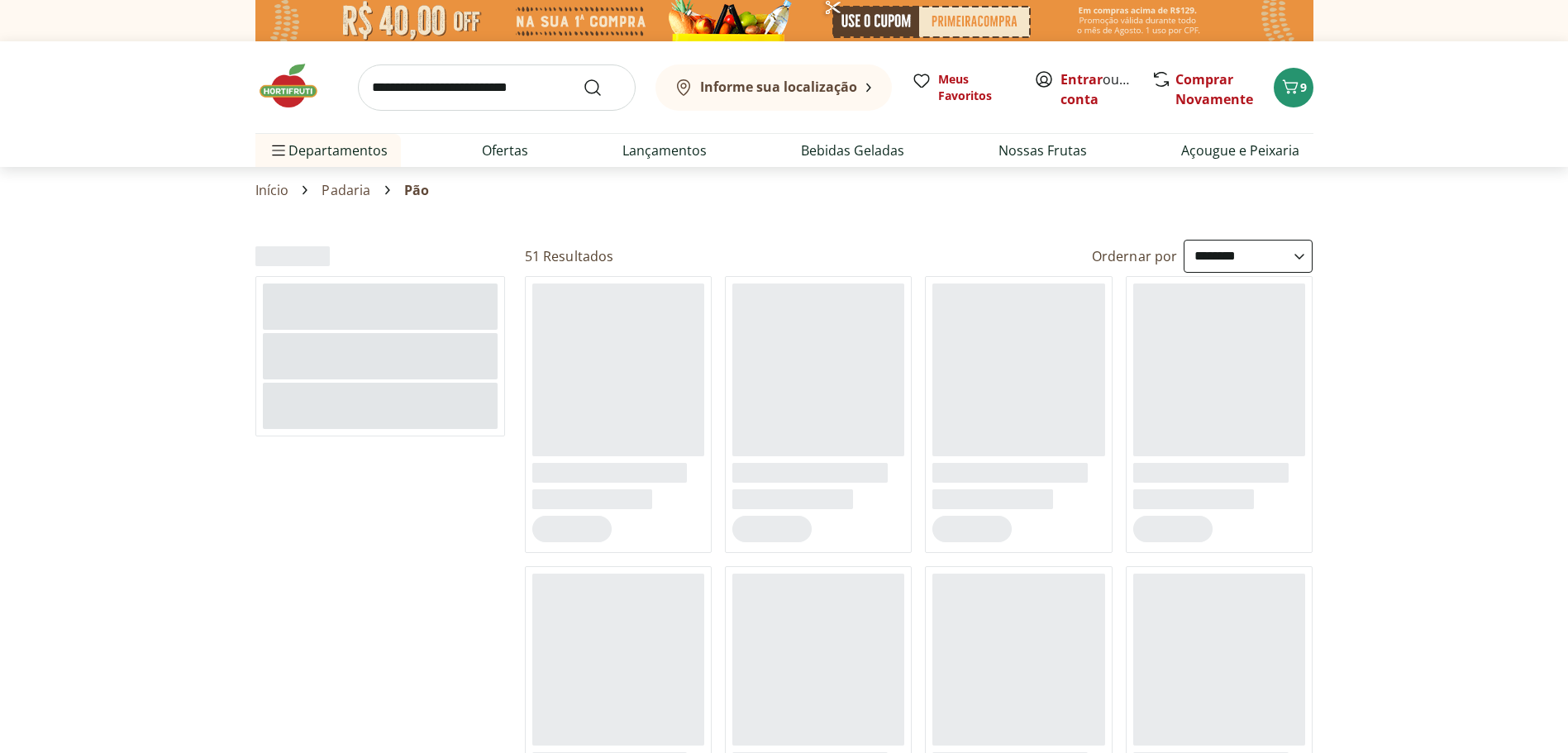
select select "**********"
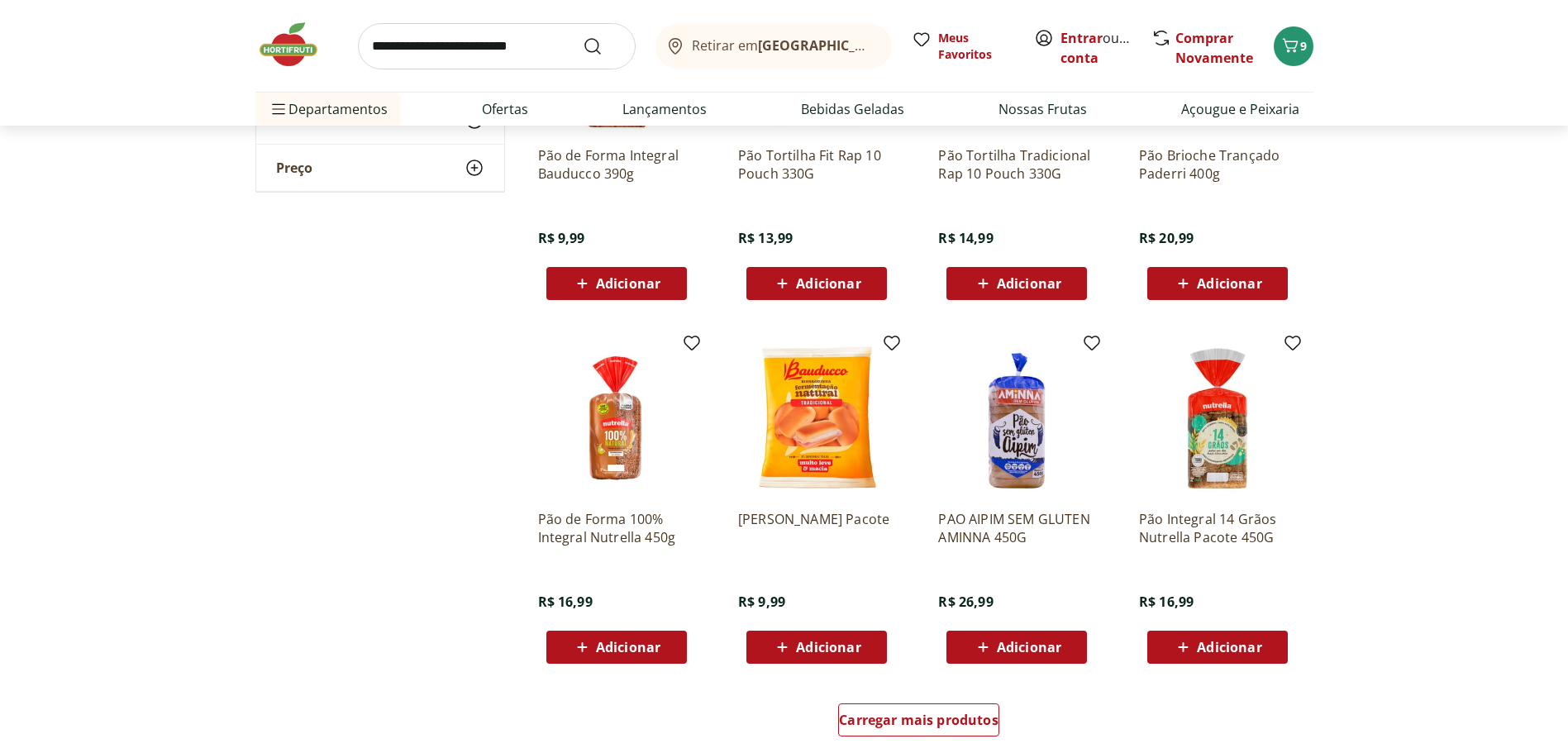
scroll to position [744, 0]
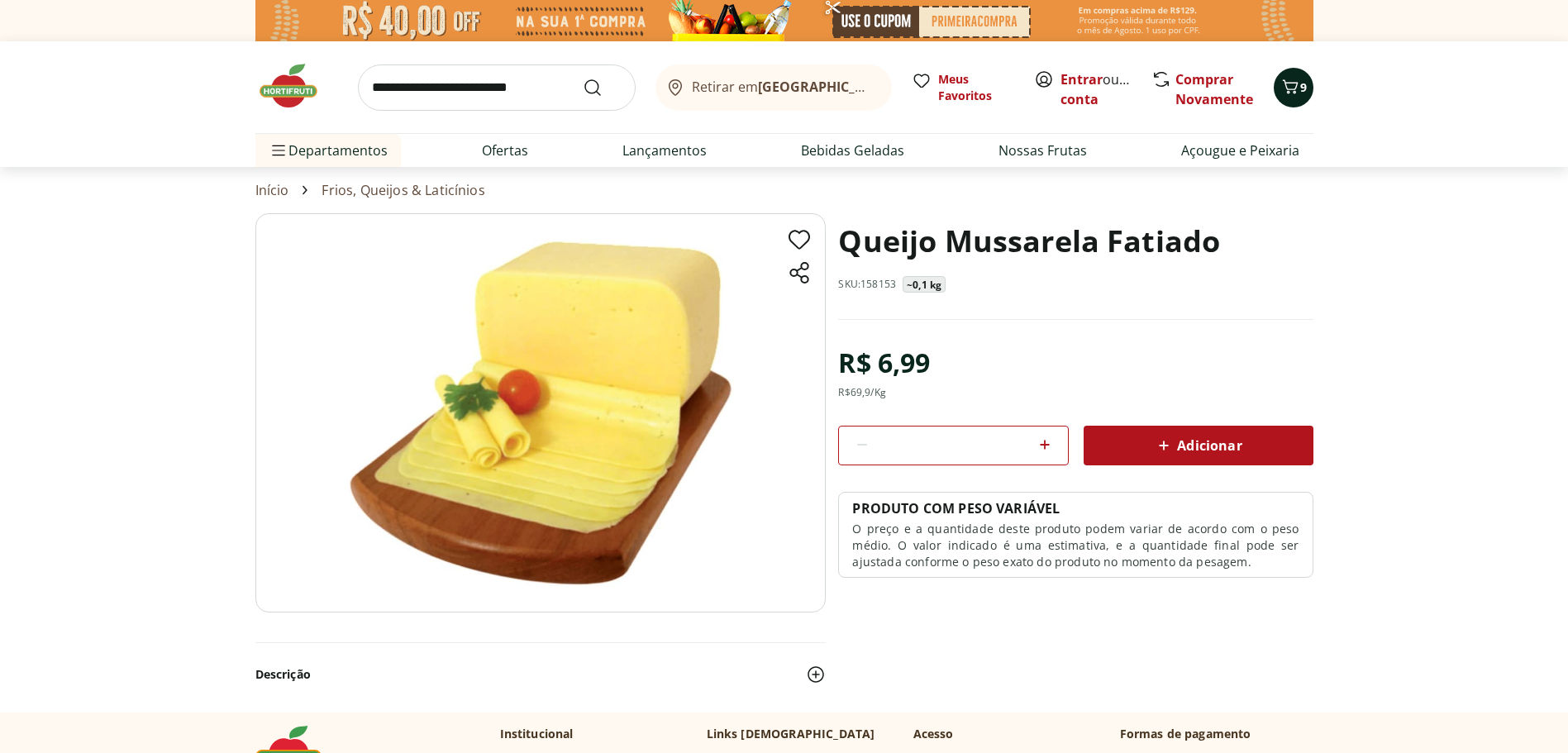
click at [1300, 88] on div "9" at bounding box center [1293, 87] width 13 height 26
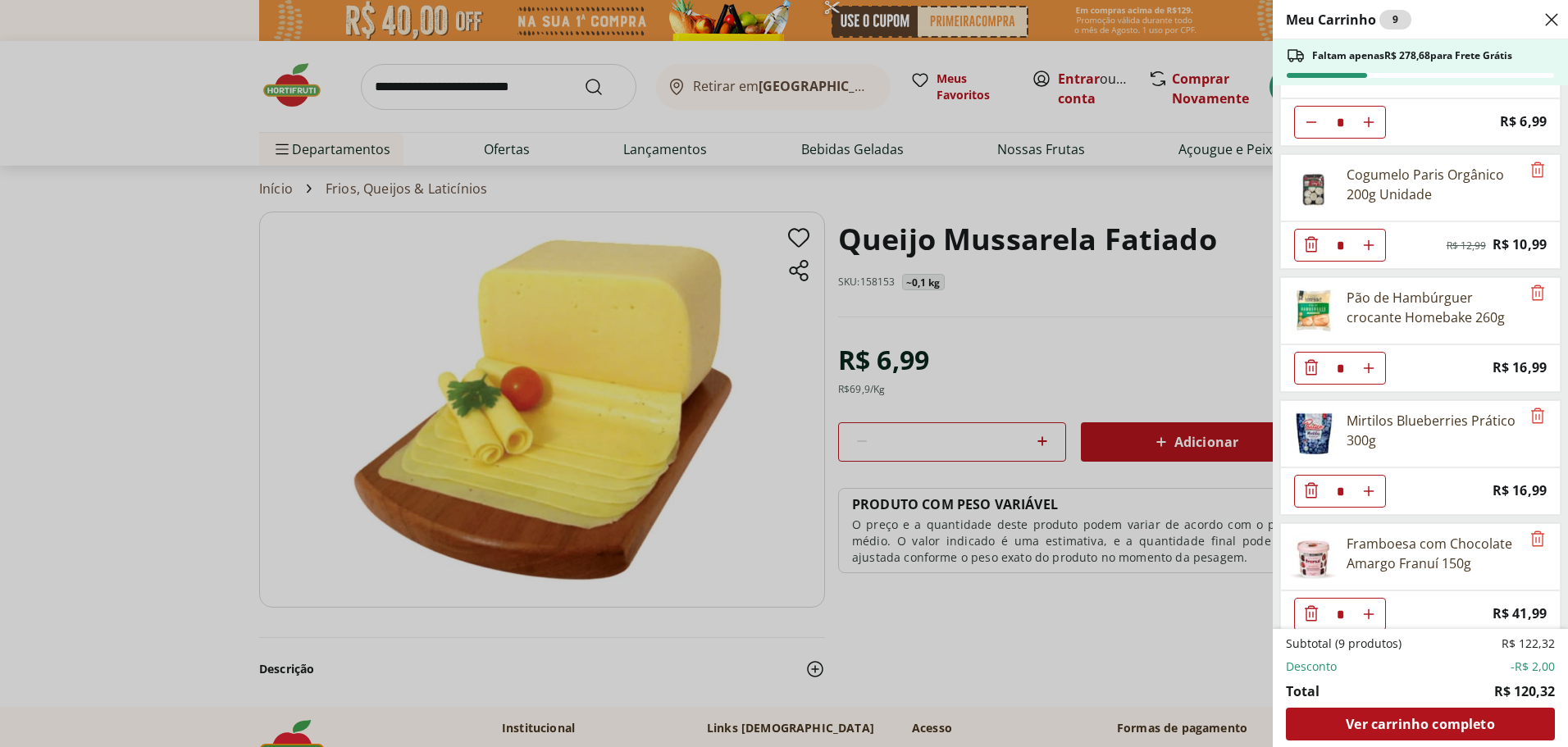
scroll to position [447, 0]
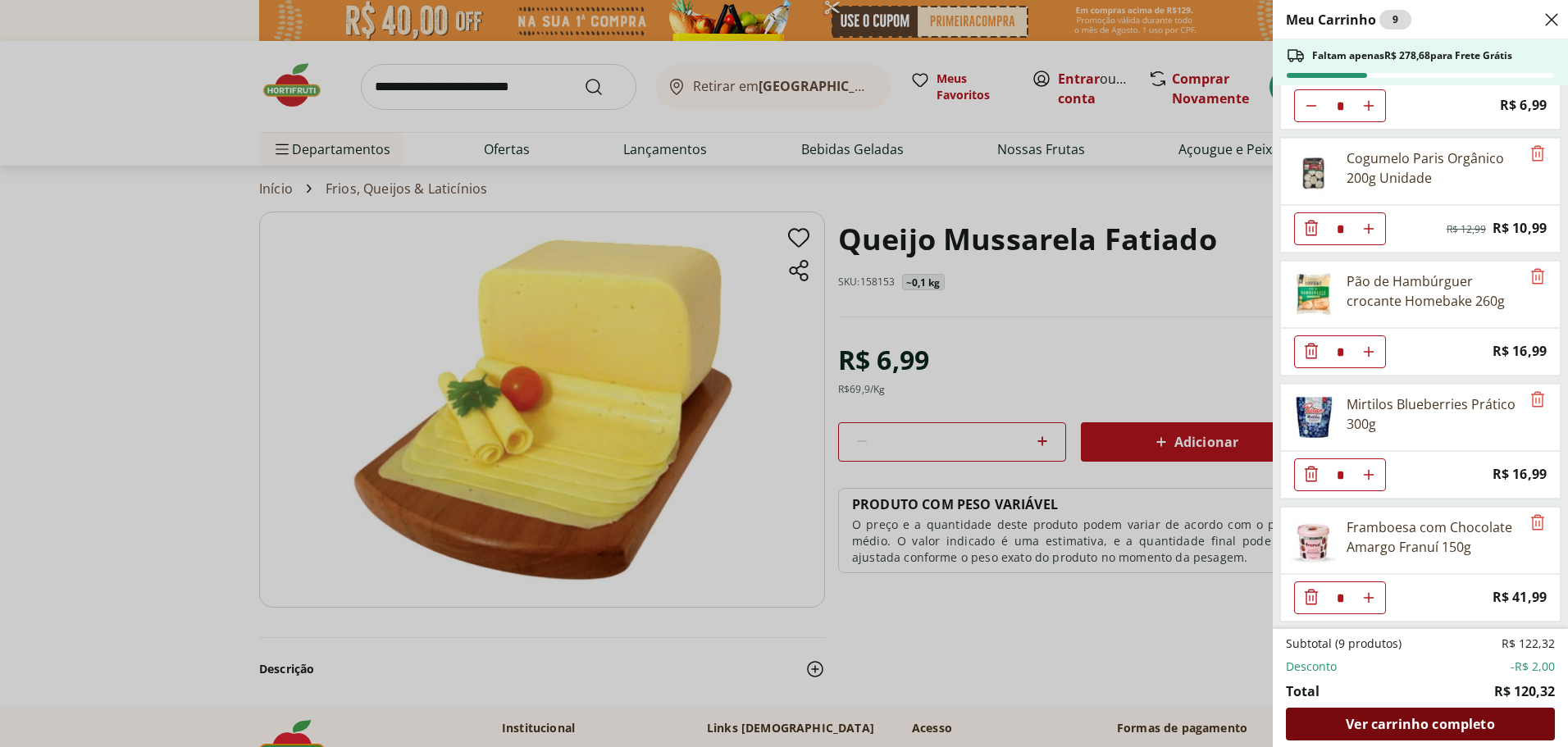
click at [1364, 718] on span "Ver carrinho completo" at bounding box center [1420, 724] width 149 height 13
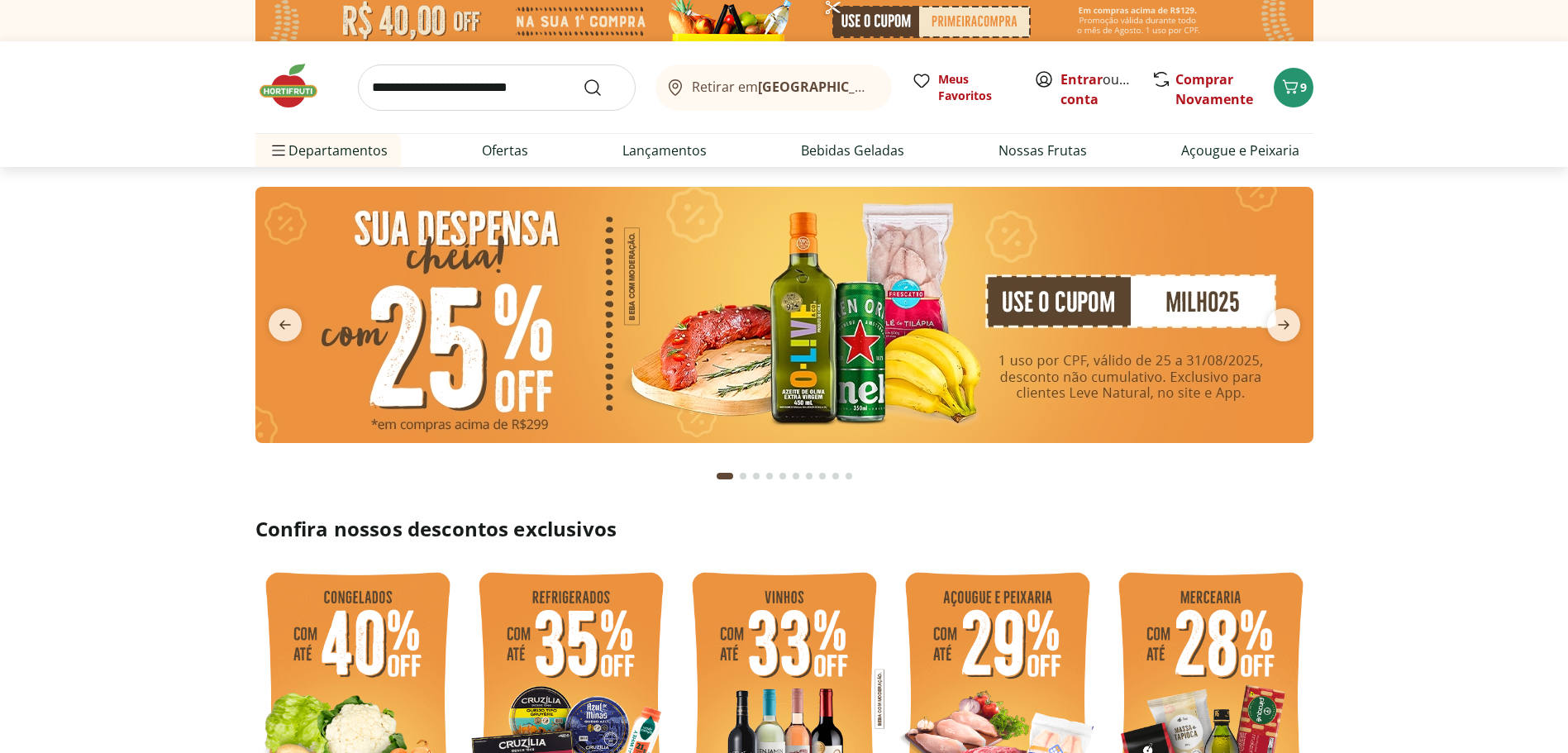
click at [852, 19] on img at bounding box center [784, 20] width 1058 height 41
click at [947, 19] on img at bounding box center [784, 20] width 1058 height 41
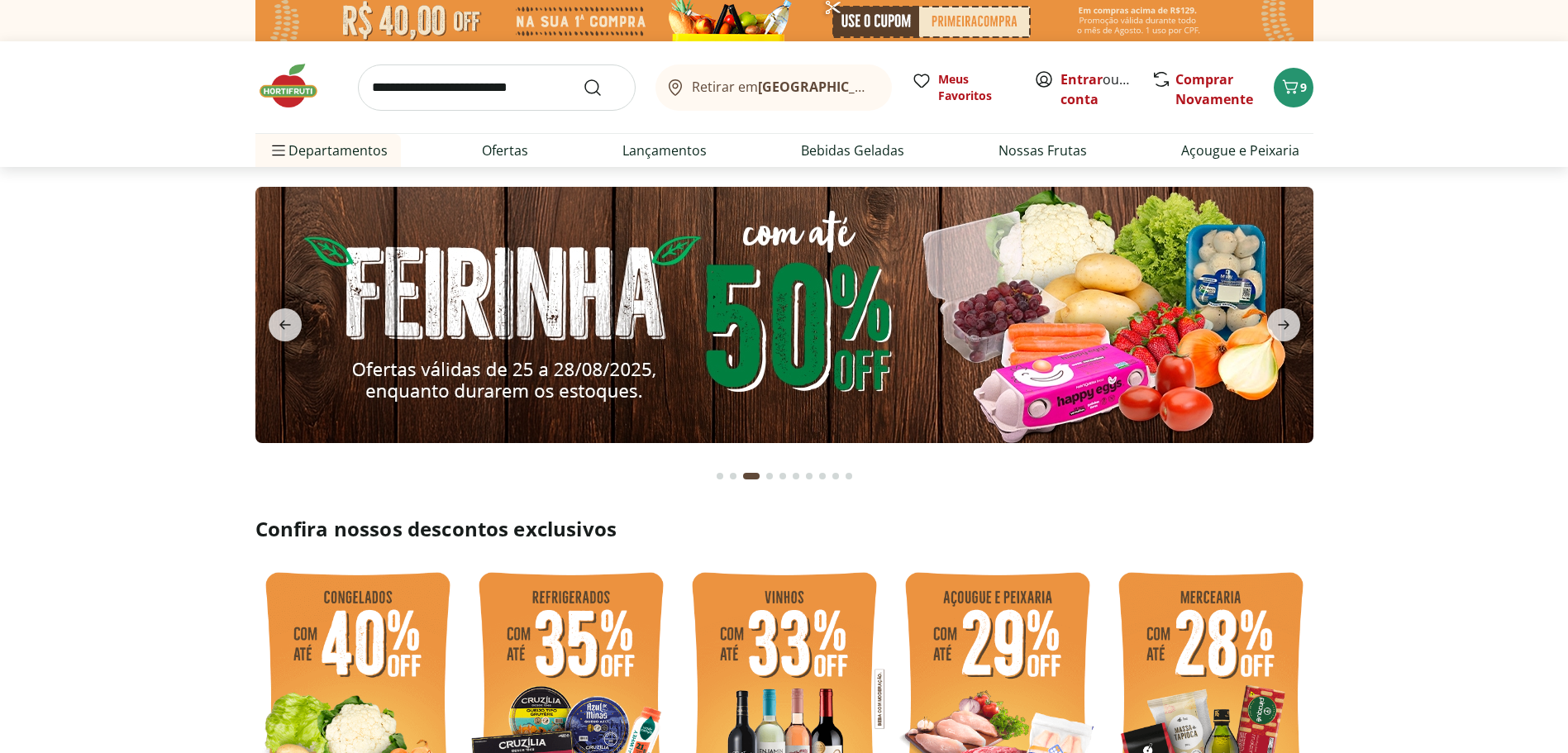
click at [890, 268] on img at bounding box center [784, 315] width 1058 height 256
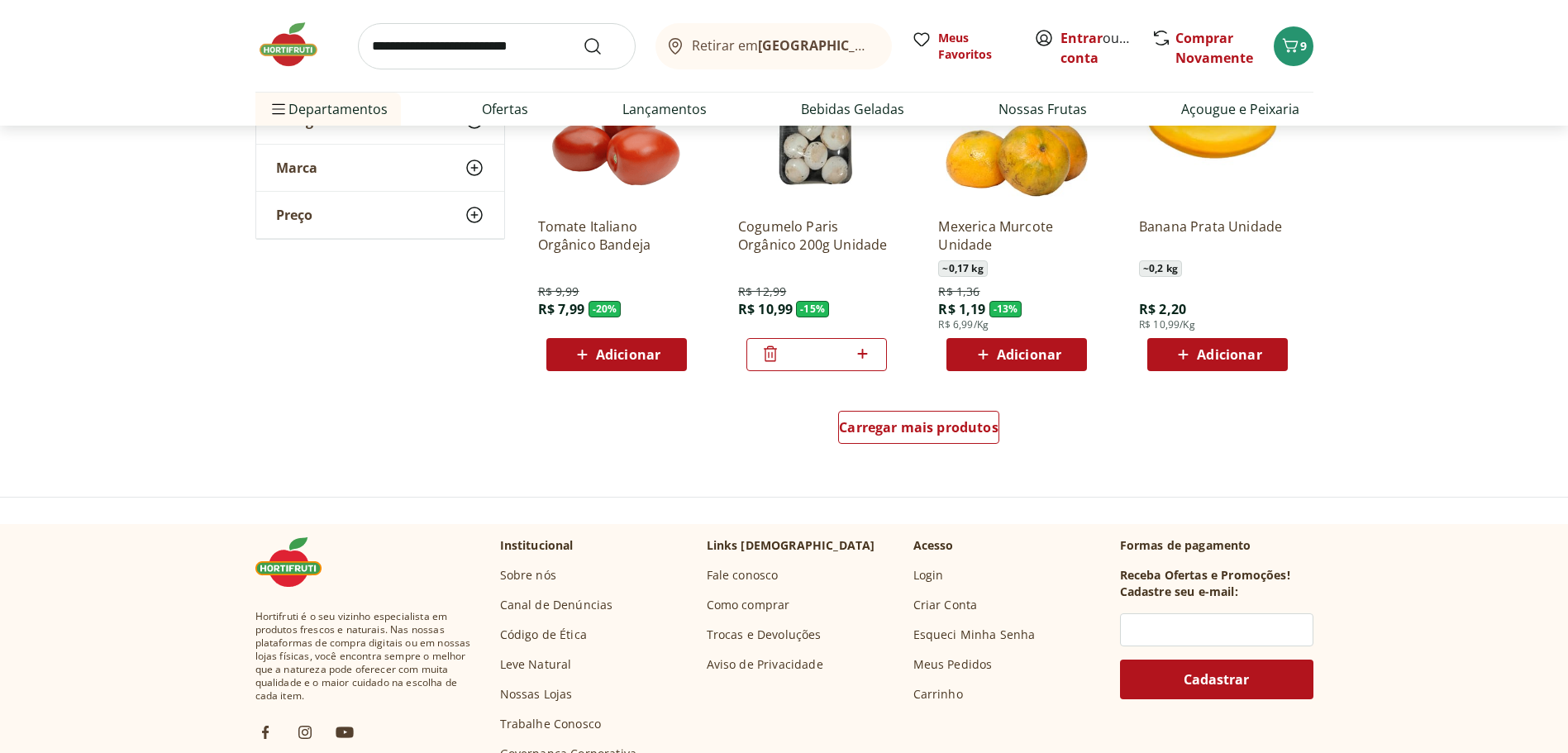
scroll to position [992, 0]
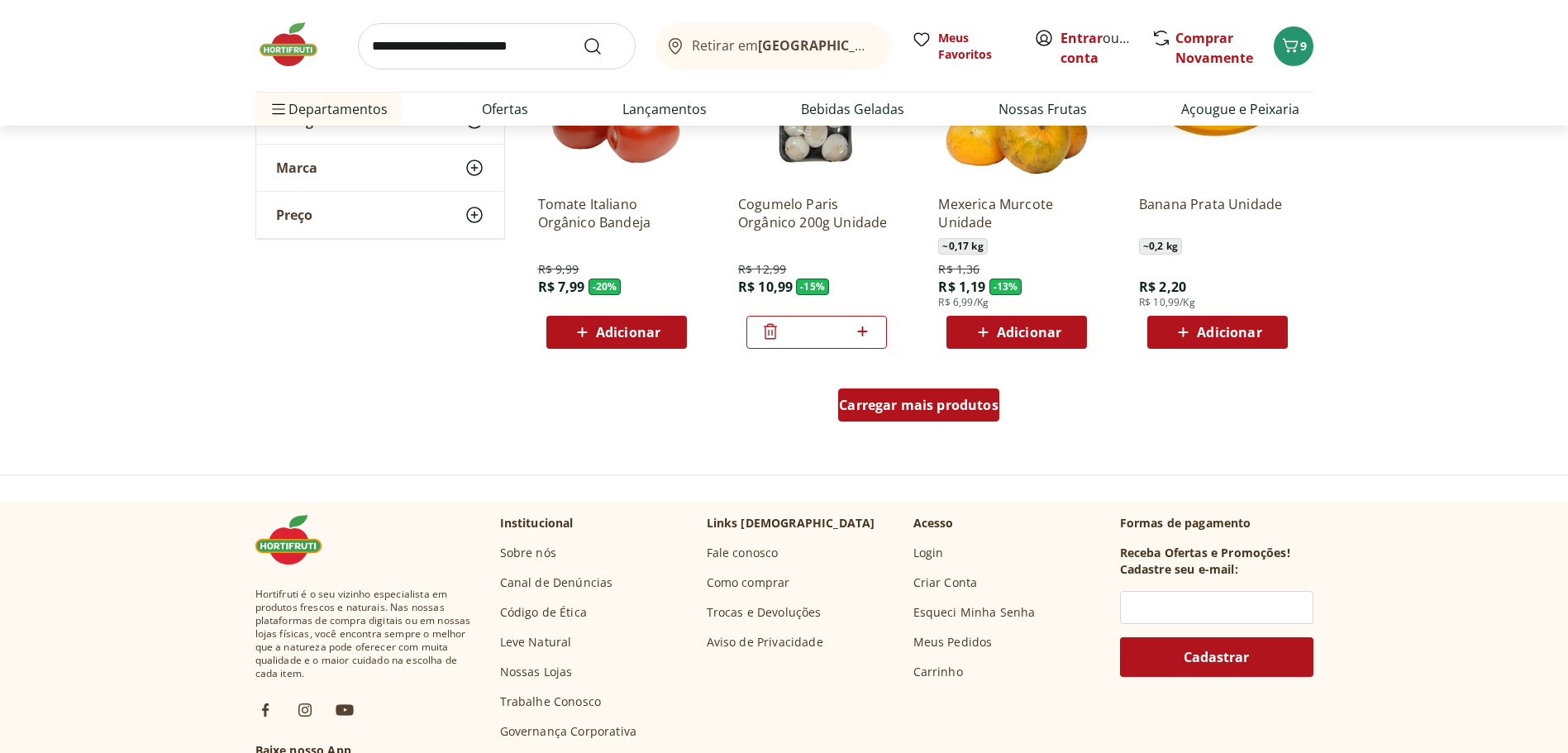
click at [897, 398] on span "Carregar mais produtos" at bounding box center [919, 404] width 160 height 13
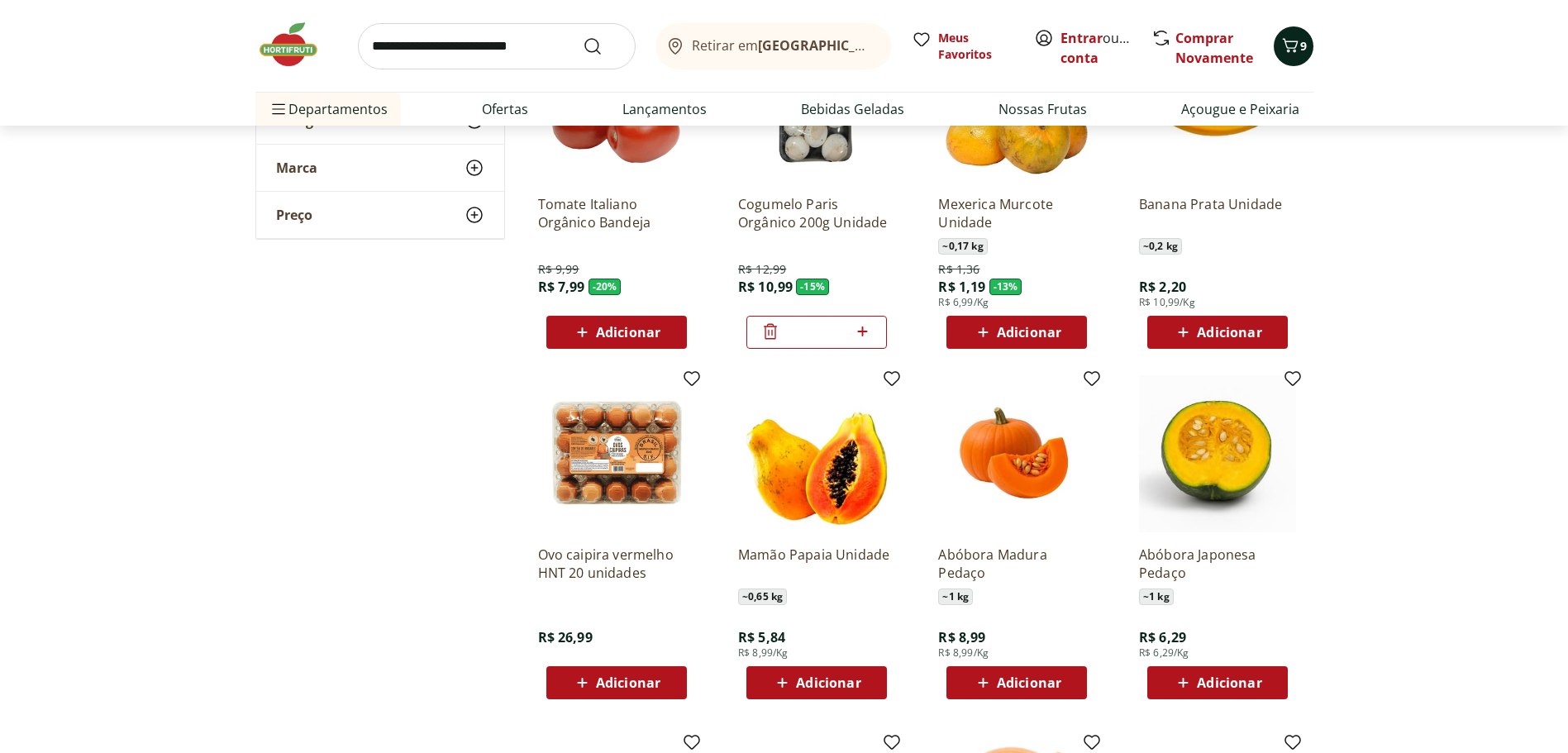
click at [1295, 51] on icon "Carrinho" at bounding box center [1290, 45] width 16 height 14
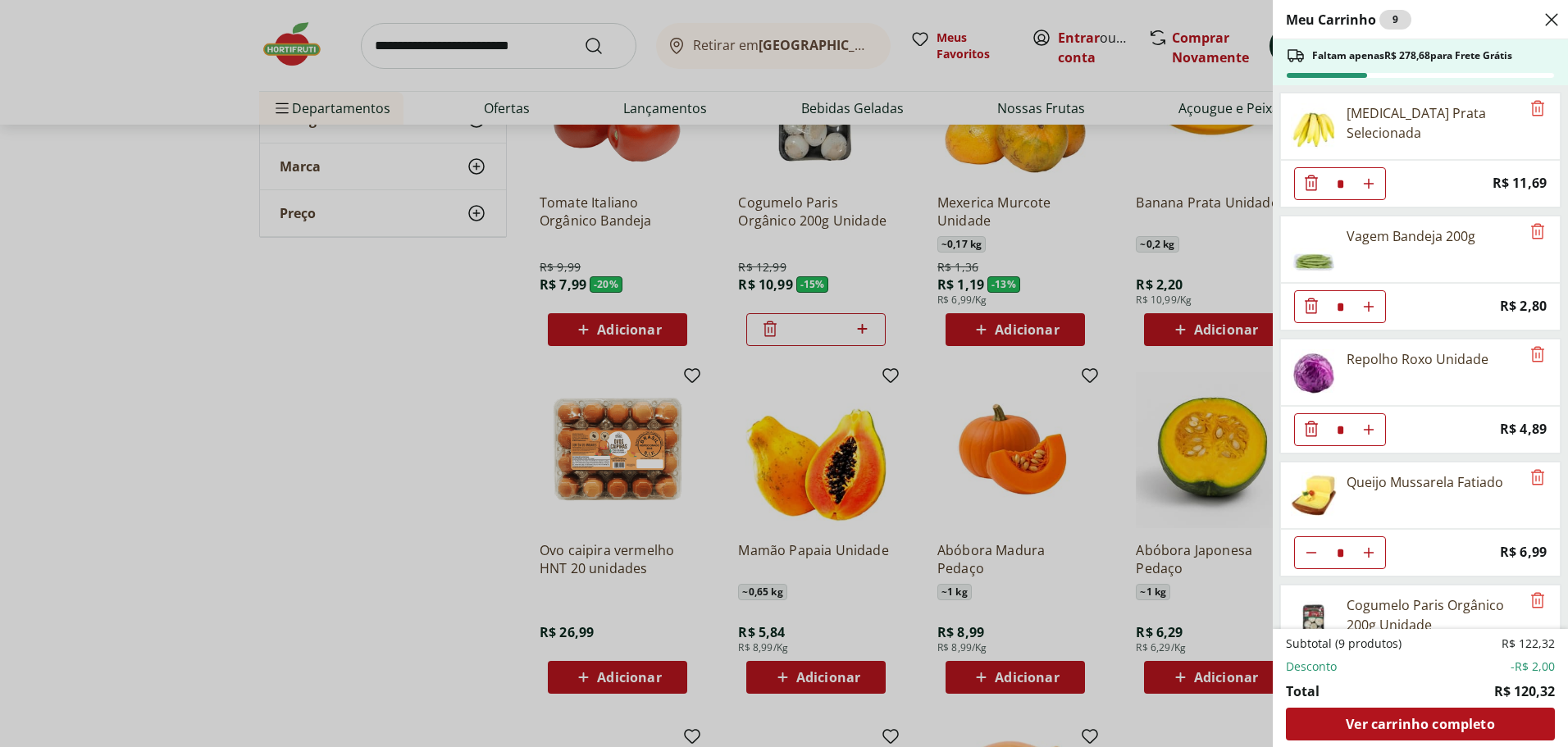
click at [1284, 51] on div "Faltam apenas R$ 278,68 para Frete Grátis" at bounding box center [1419, 62] width 295 height 46
click at [1548, 22] on icon "Close" at bounding box center [1551, 19] width 20 height 20
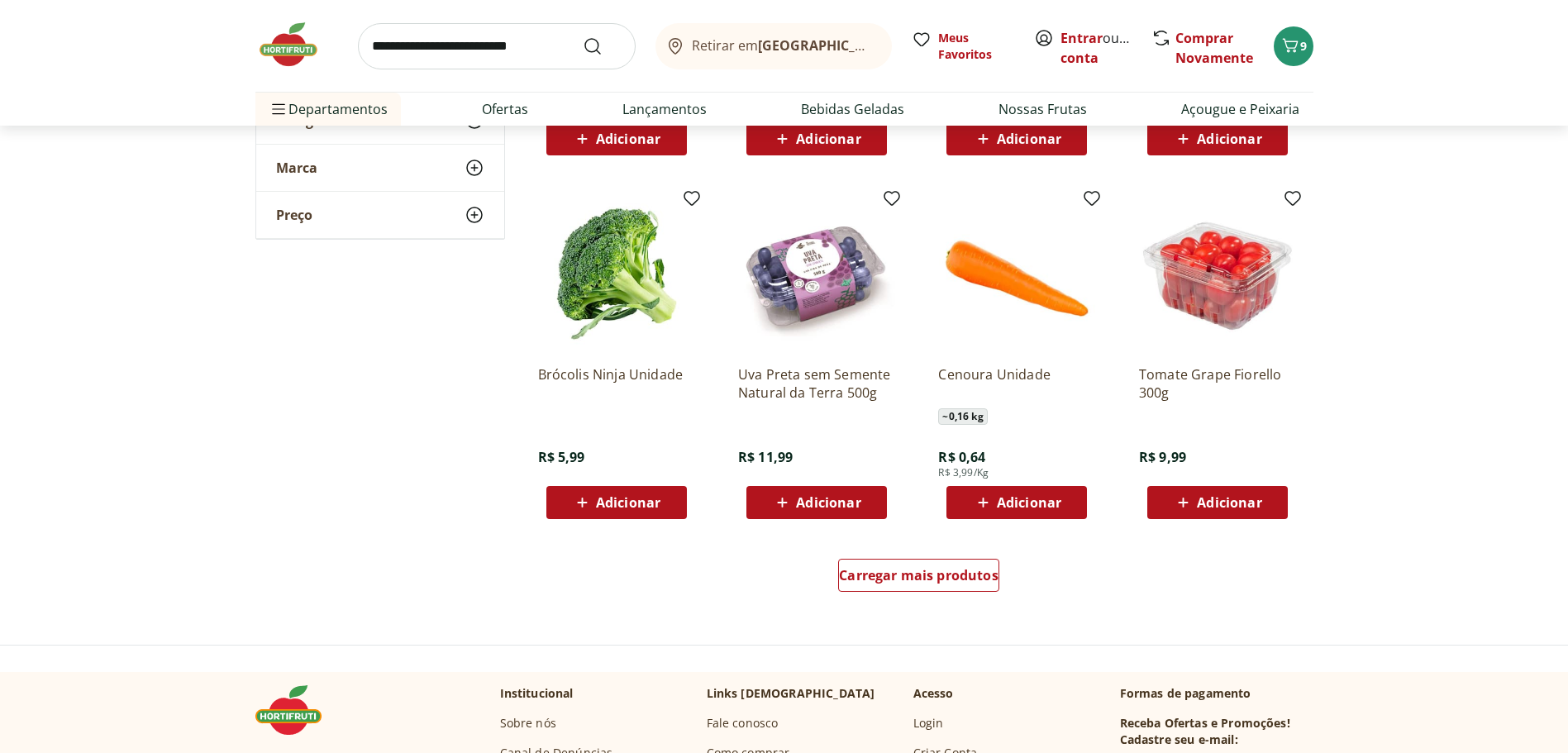
scroll to position [1902, 0]
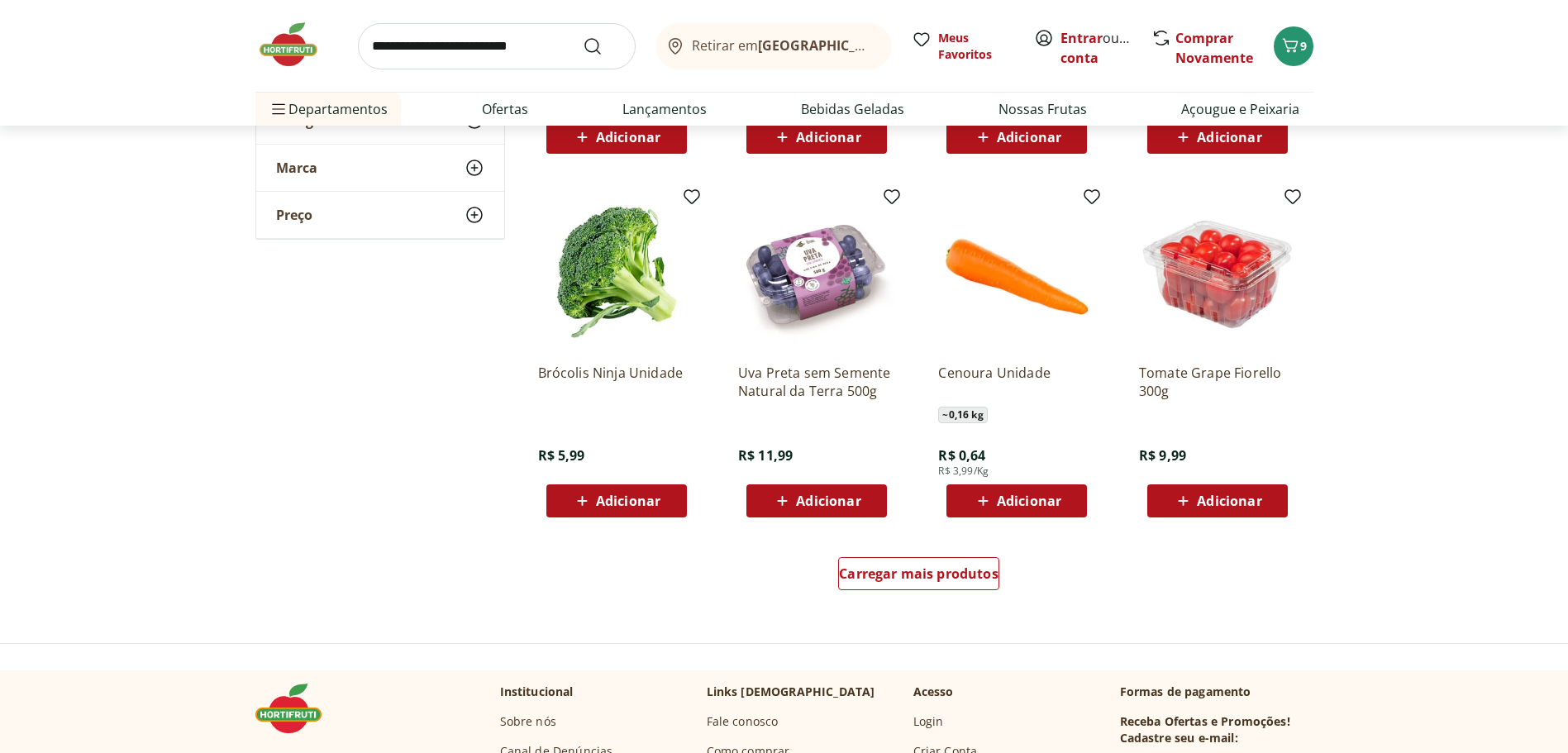
click at [1017, 497] on span "Adicionar" at bounding box center [1029, 500] width 64 height 13
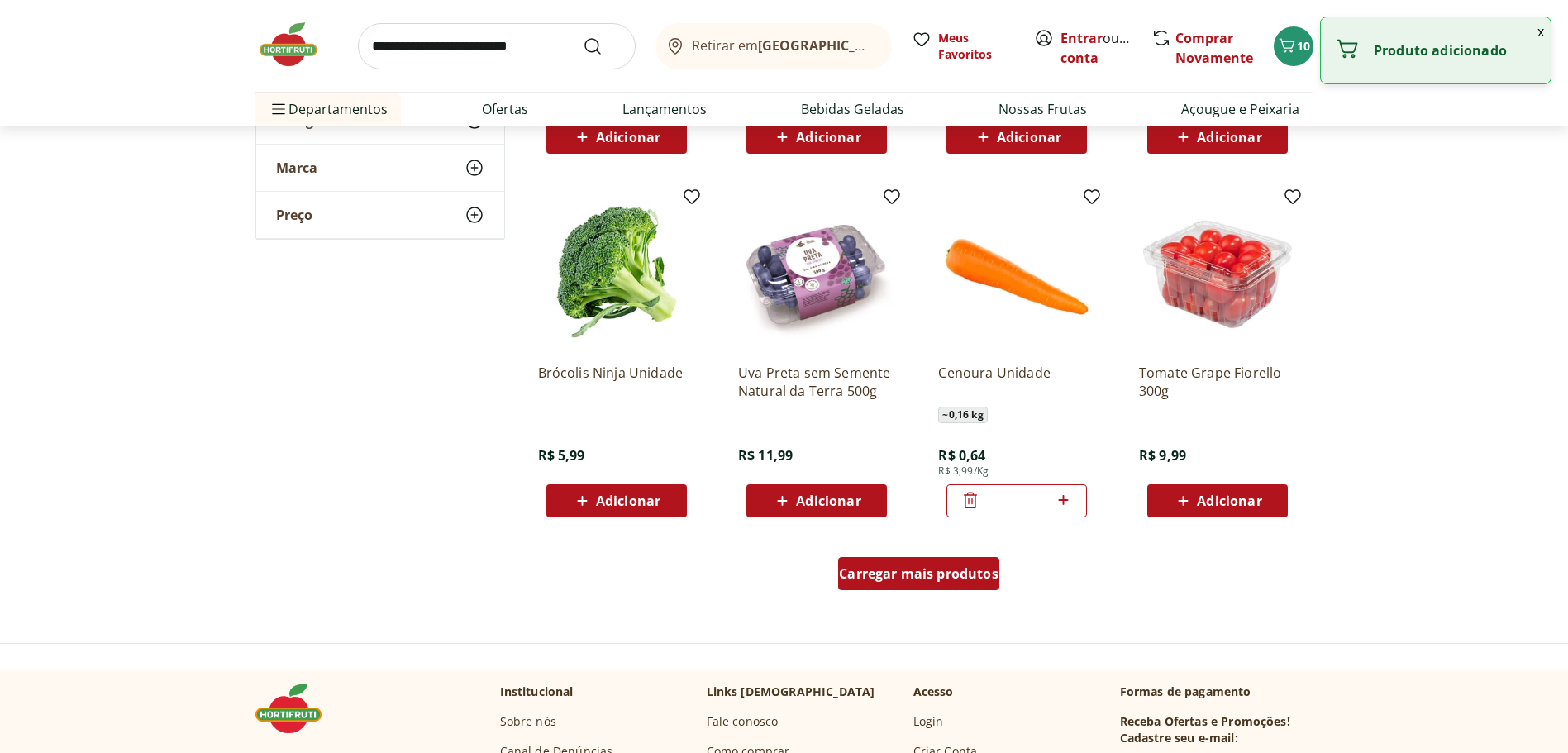
click at [899, 579] on span "Carregar mais produtos" at bounding box center [919, 573] width 160 height 13
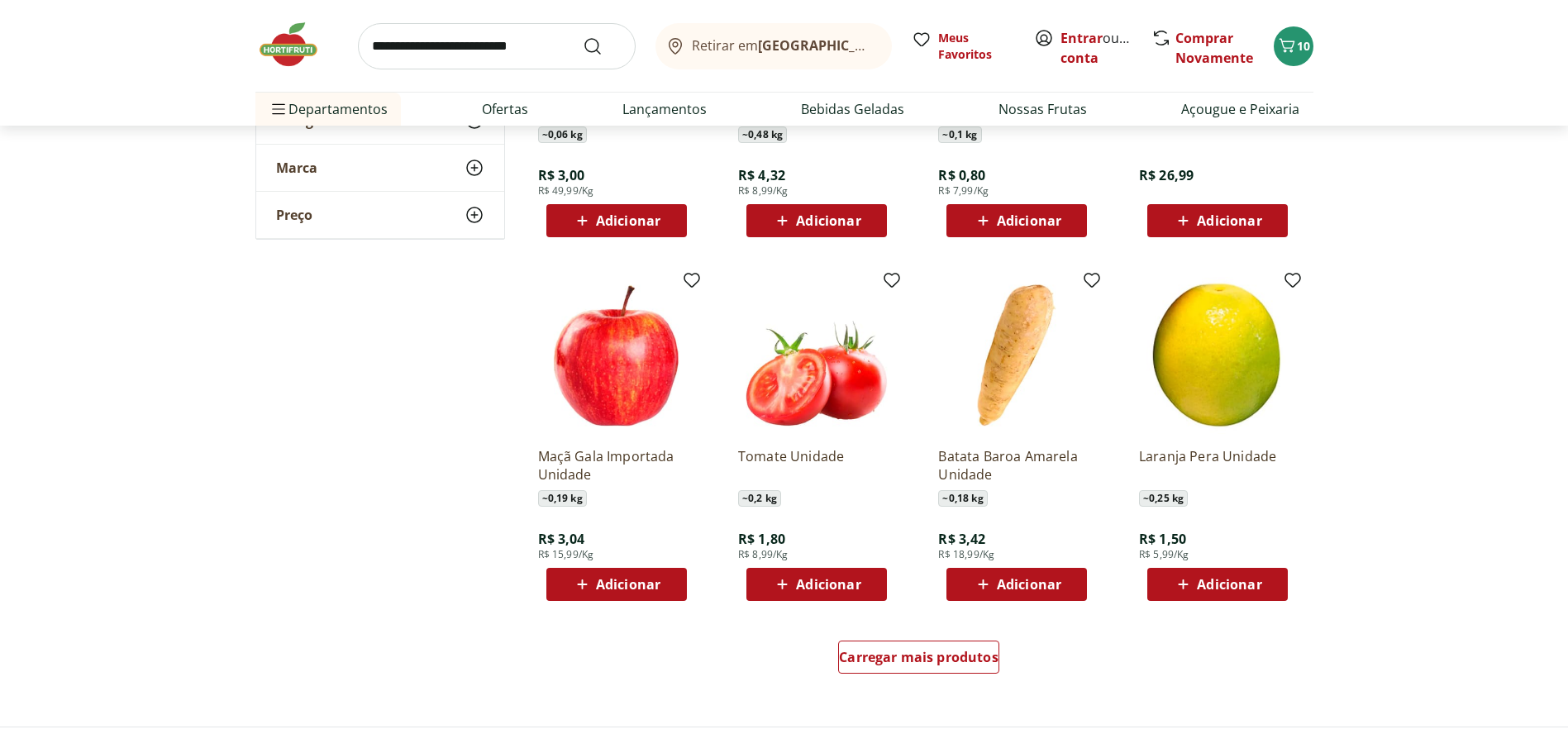
scroll to position [2976, 0]
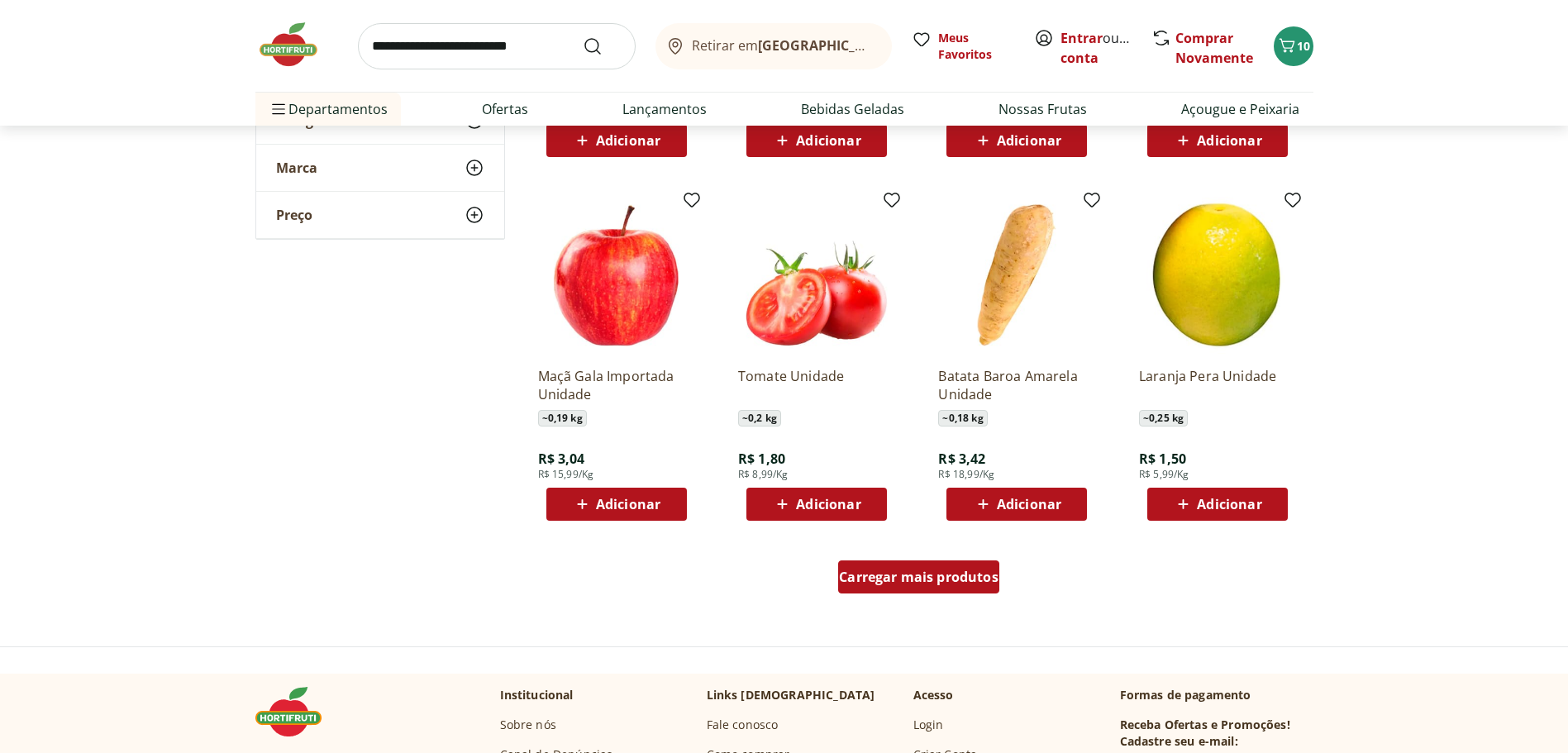
click at [933, 579] on span "Carregar mais produtos" at bounding box center [919, 577] width 160 height 13
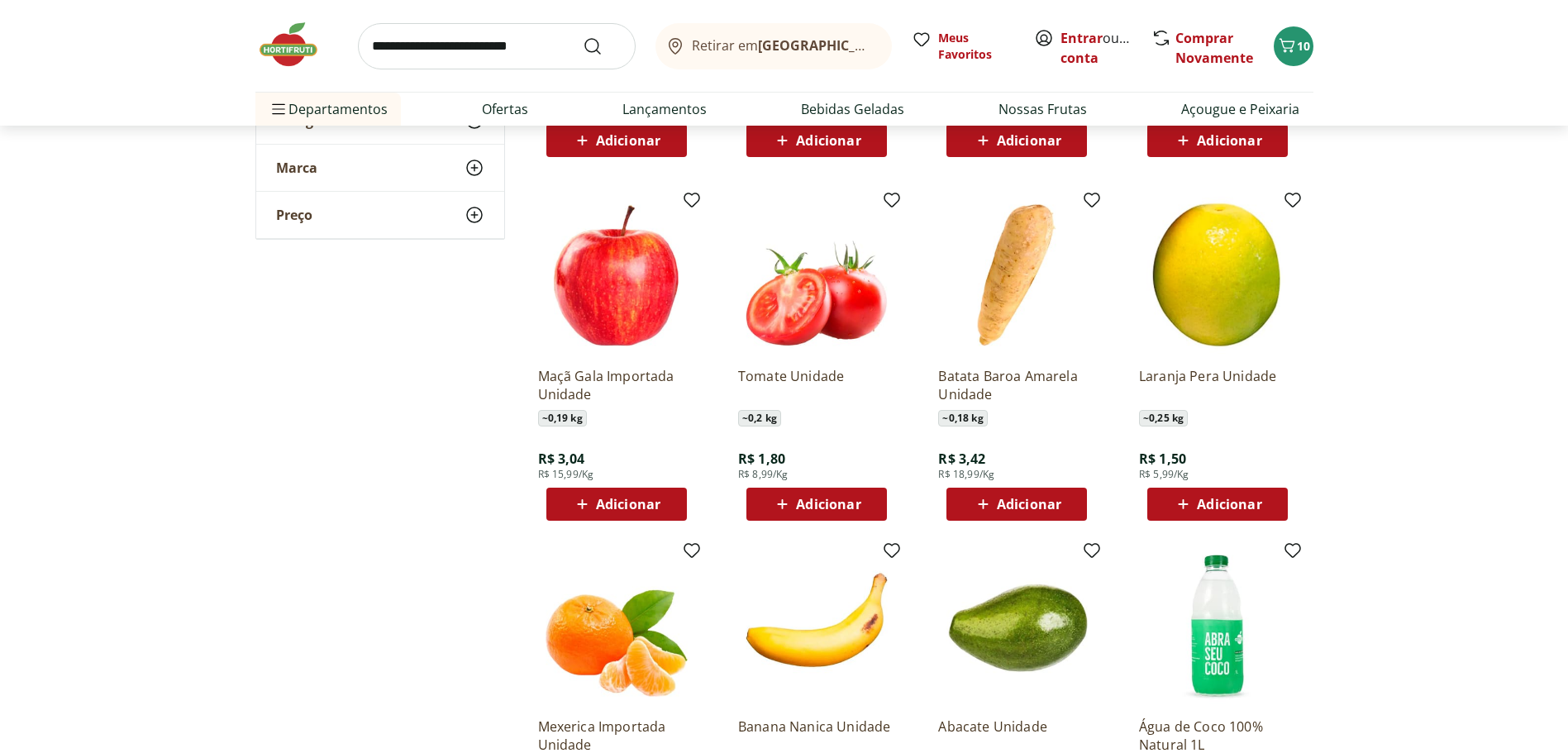
click at [1003, 499] on span "Adicionar" at bounding box center [1029, 504] width 64 height 13
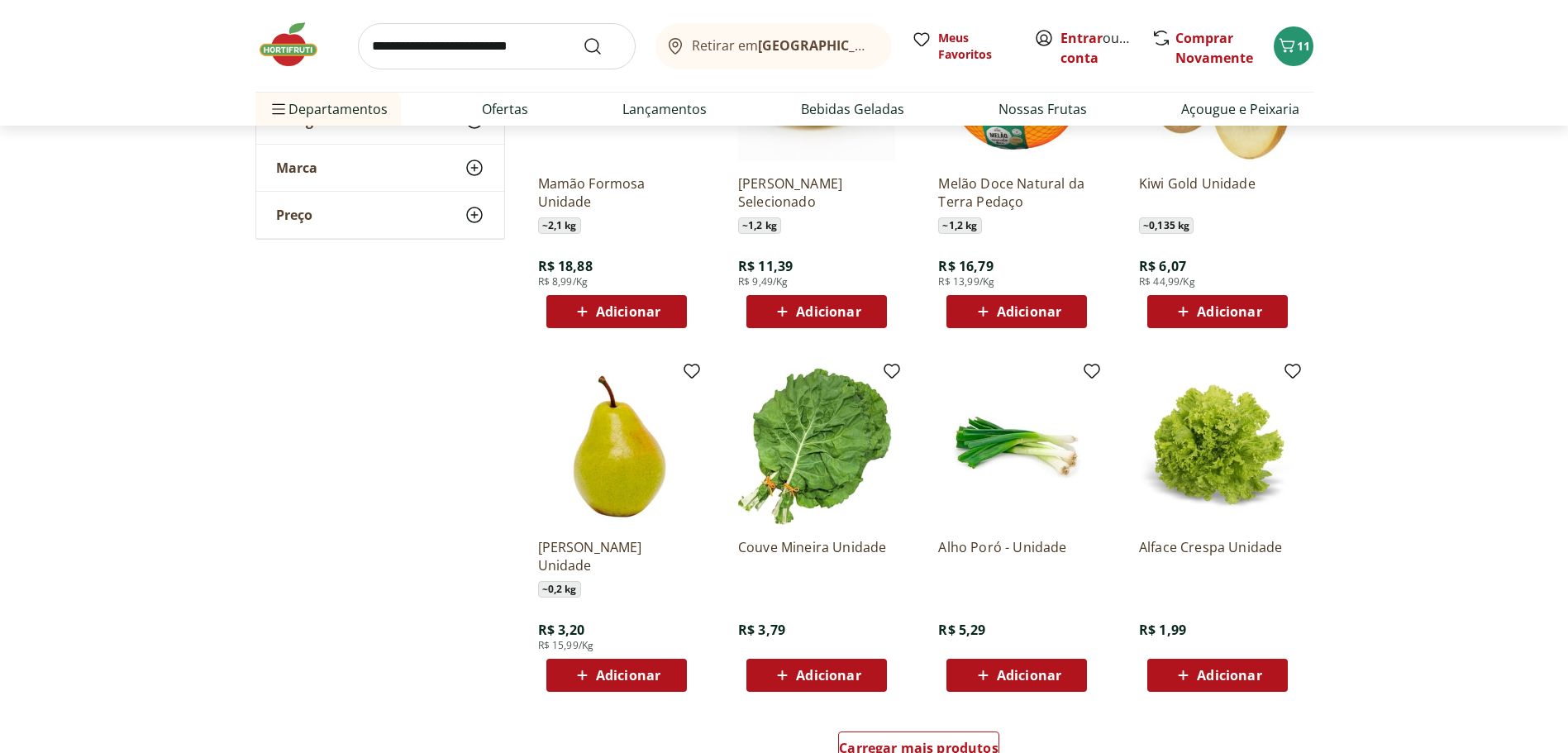
scroll to position [4051, 0]
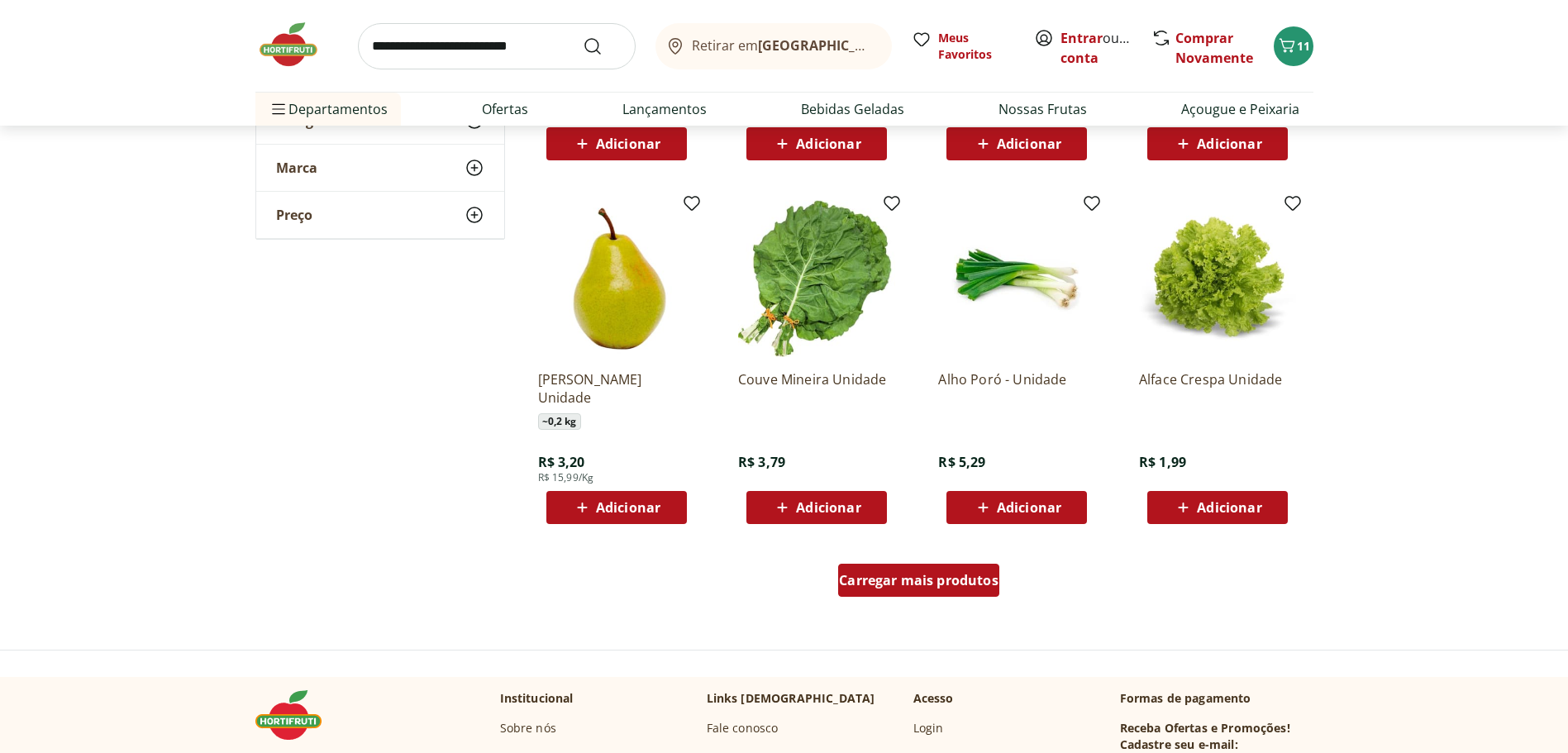
click at [904, 587] on span "Carregar mais produtos" at bounding box center [919, 580] width 160 height 13
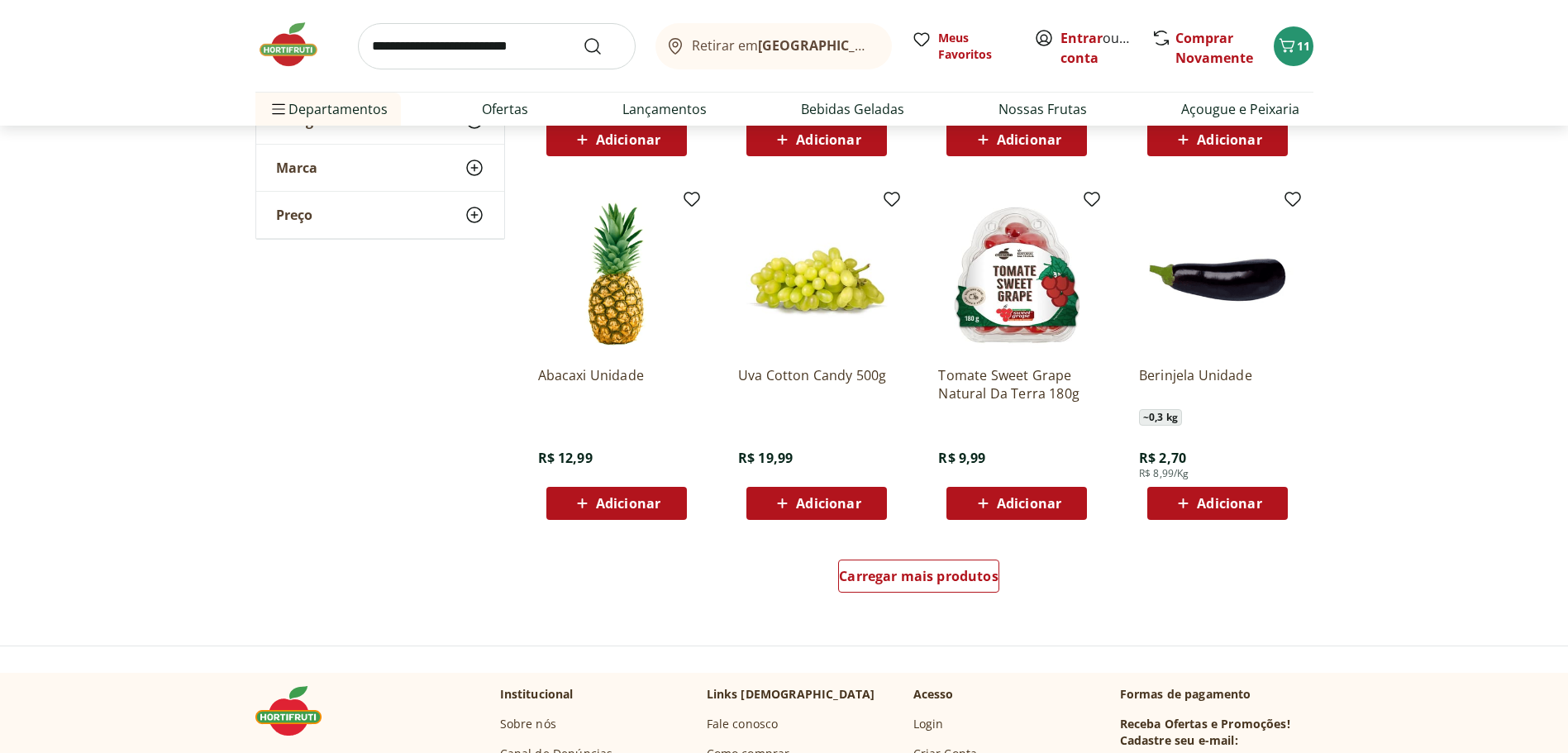
scroll to position [5208, 0]
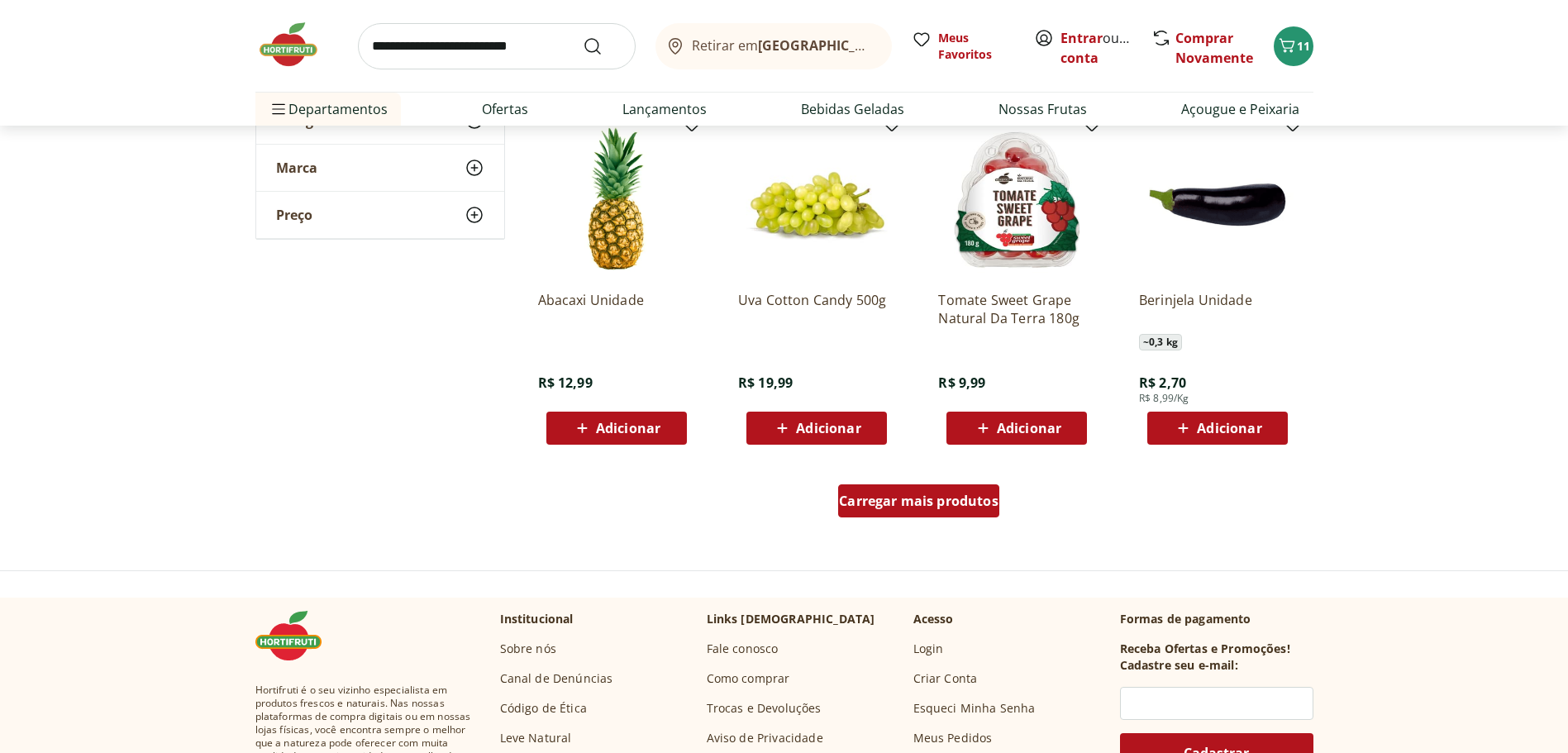
click at [945, 505] on span "Carregar mais produtos" at bounding box center [919, 500] width 160 height 13
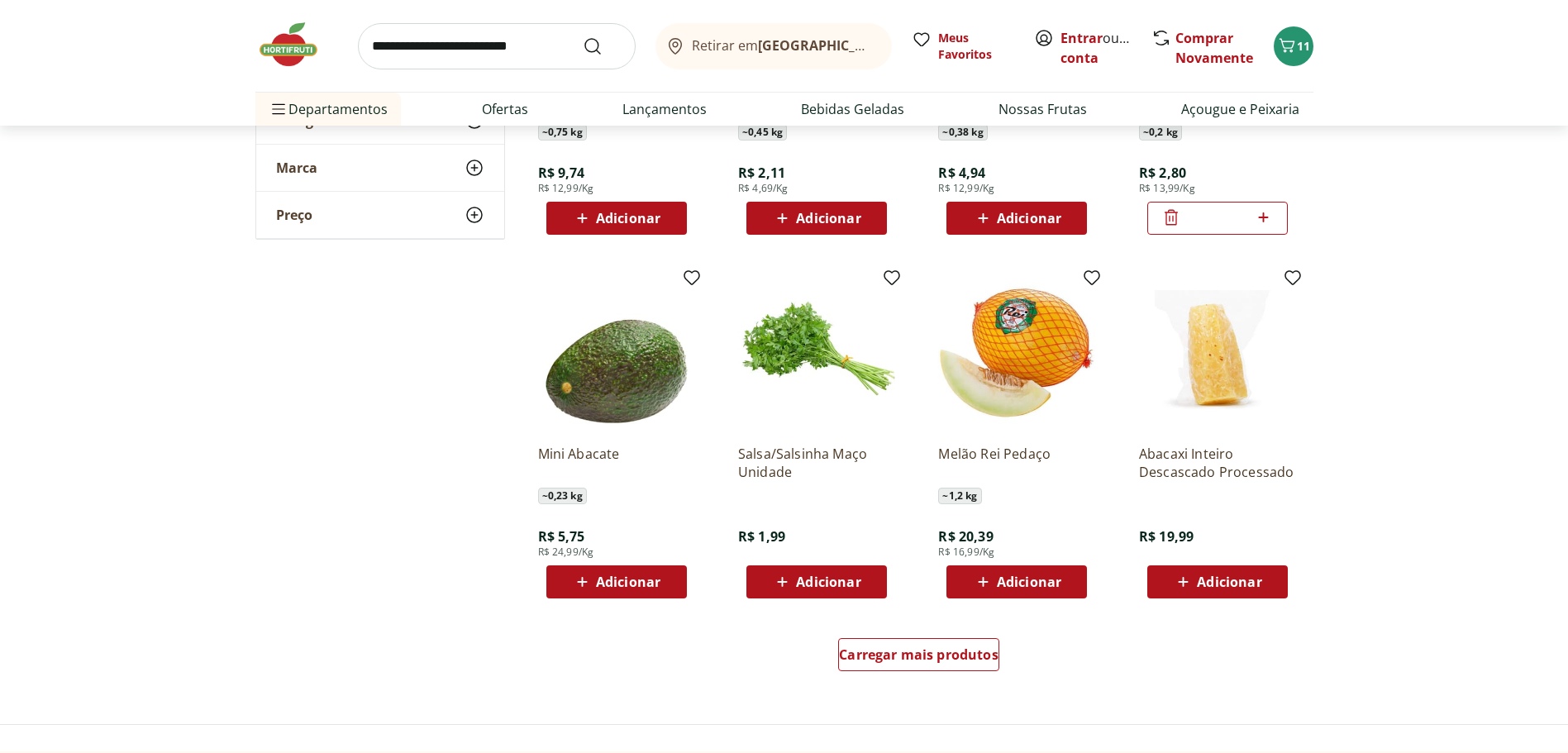
scroll to position [6200, 0]
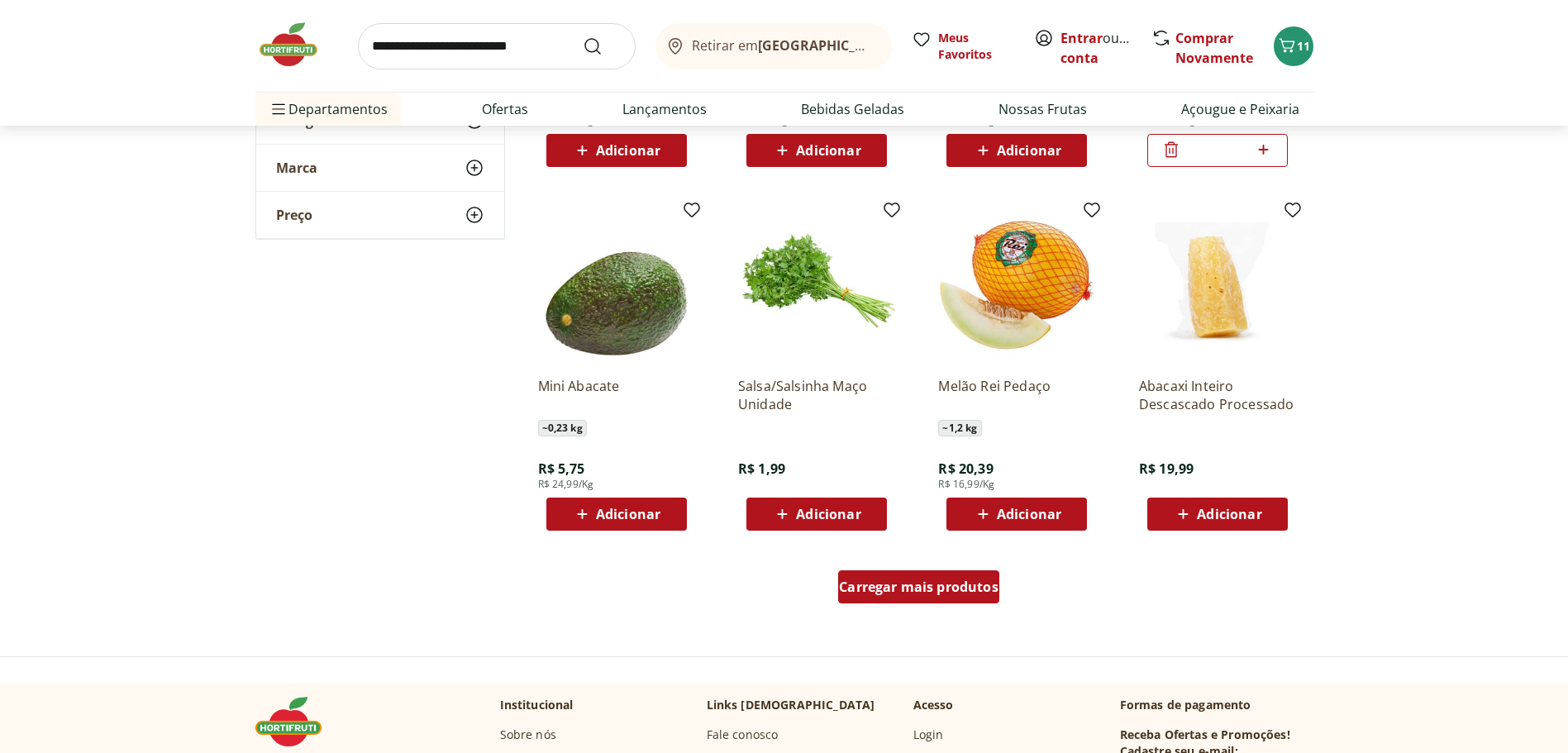
click at [933, 593] on span "Carregar mais produtos" at bounding box center [919, 587] width 160 height 13
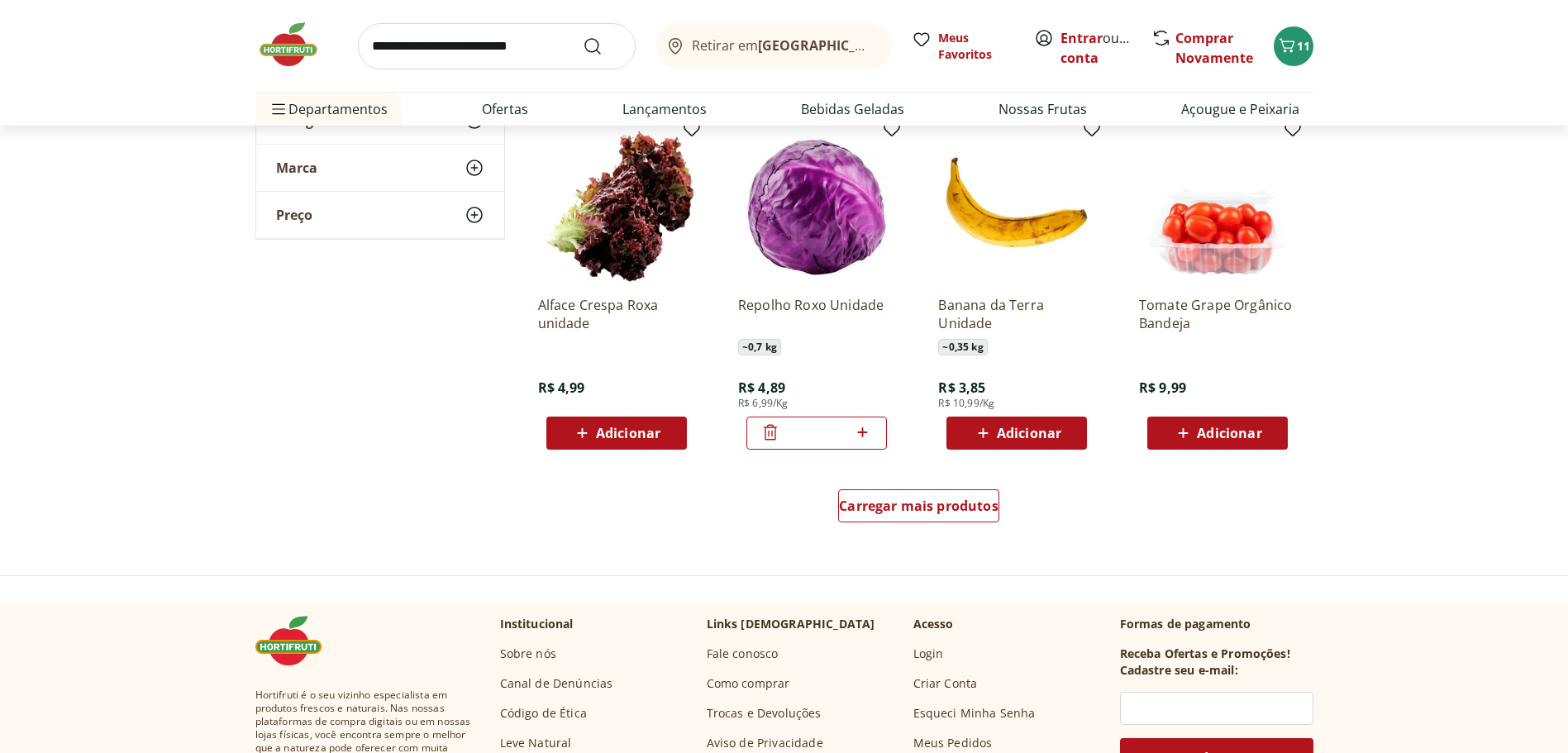
scroll to position [7440, 0]
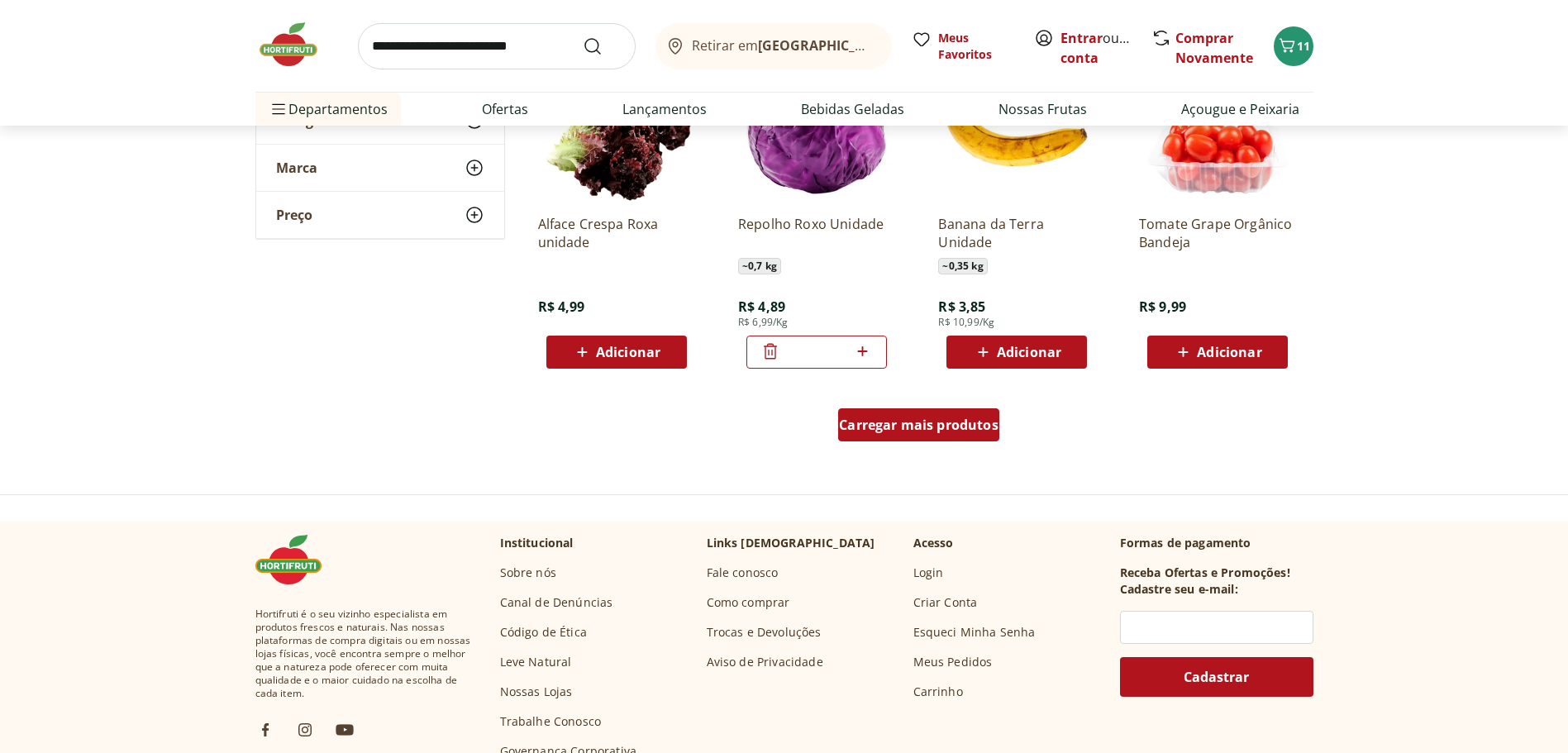
click at [905, 431] on span "Carregar mais produtos" at bounding box center [919, 424] width 160 height 13
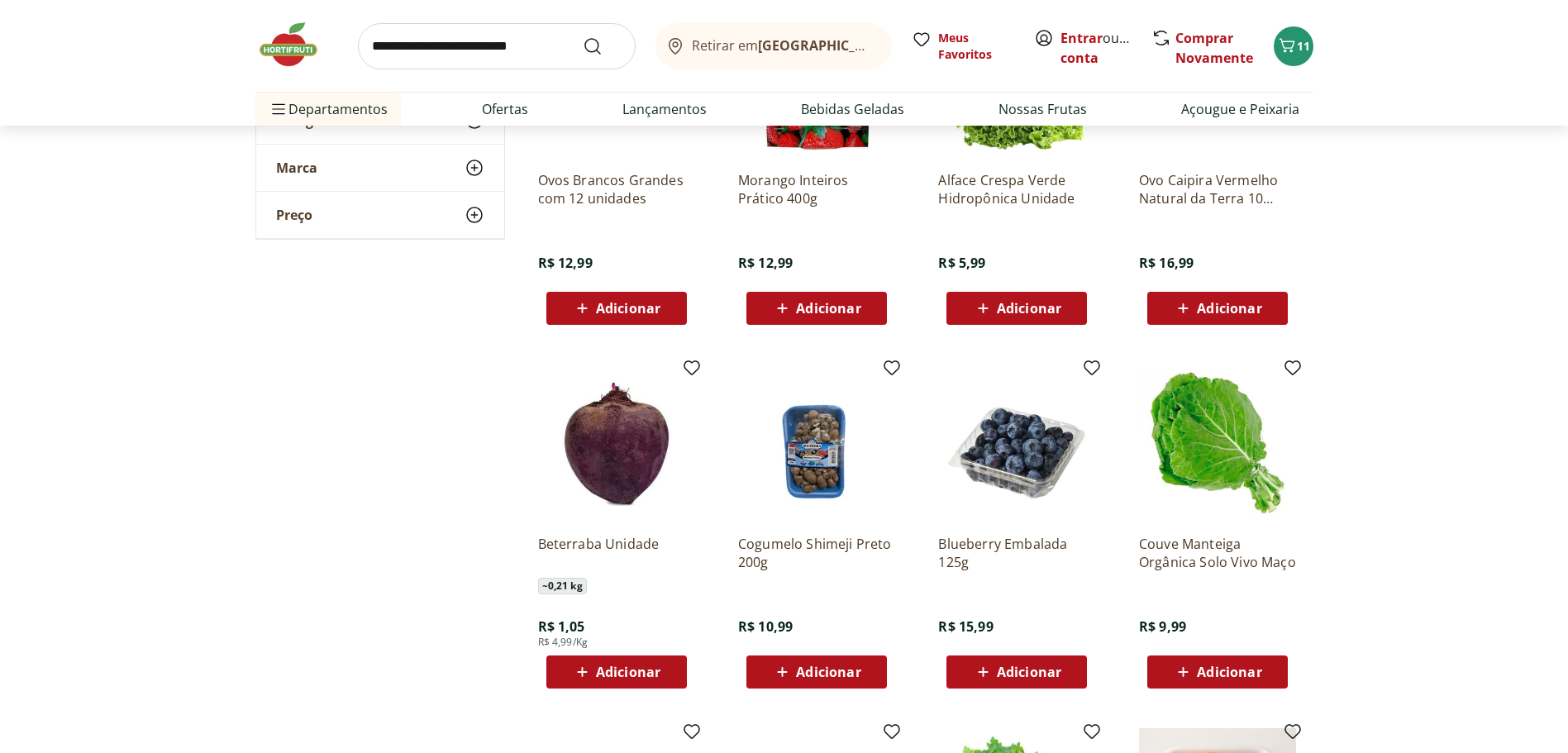
scroll to position [7854, 0]
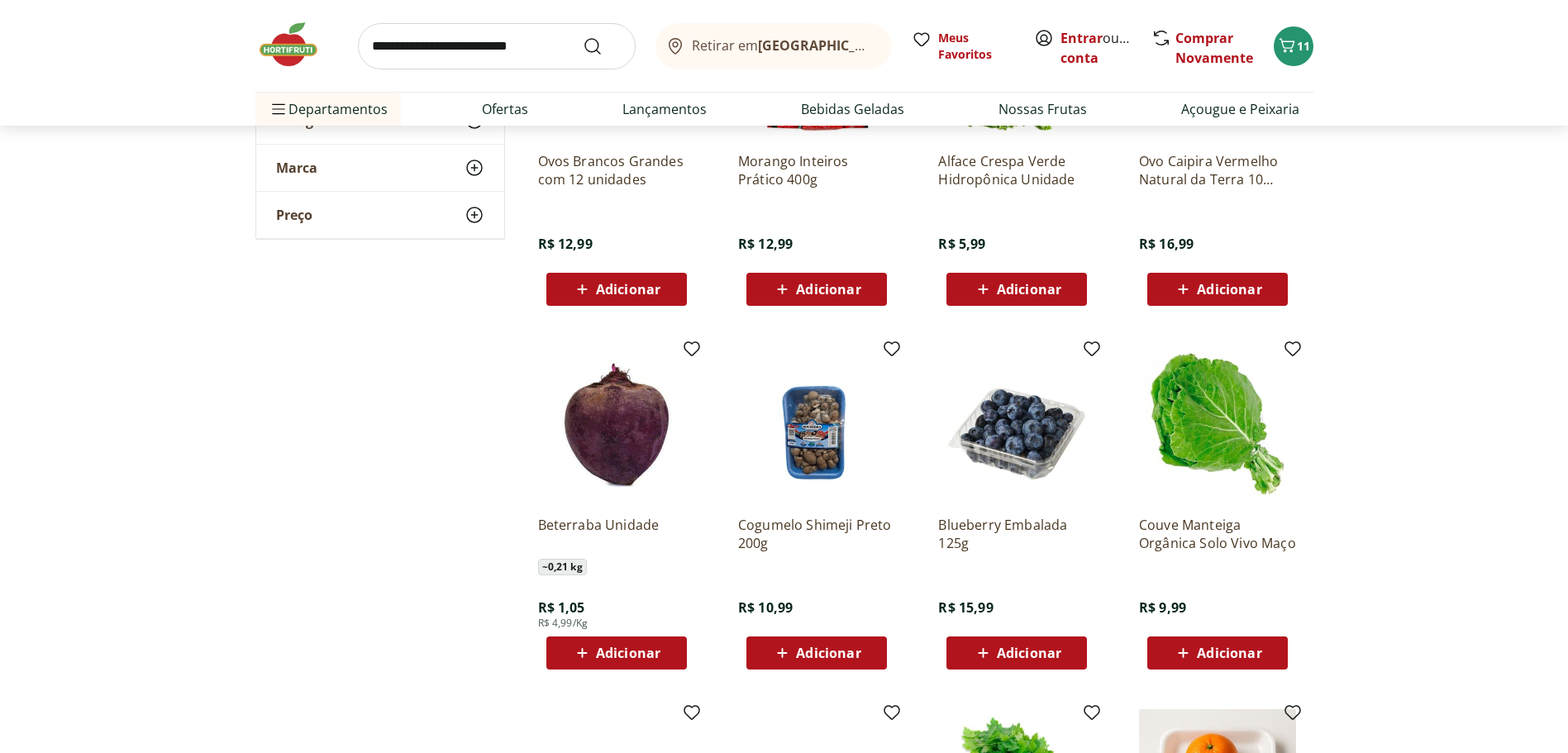
click at [987, 644] on icon at bounding box center [983, 653] width 21 height 20
click at [585, 656] on icon at bounding box center [582, 653] width 21 height 20
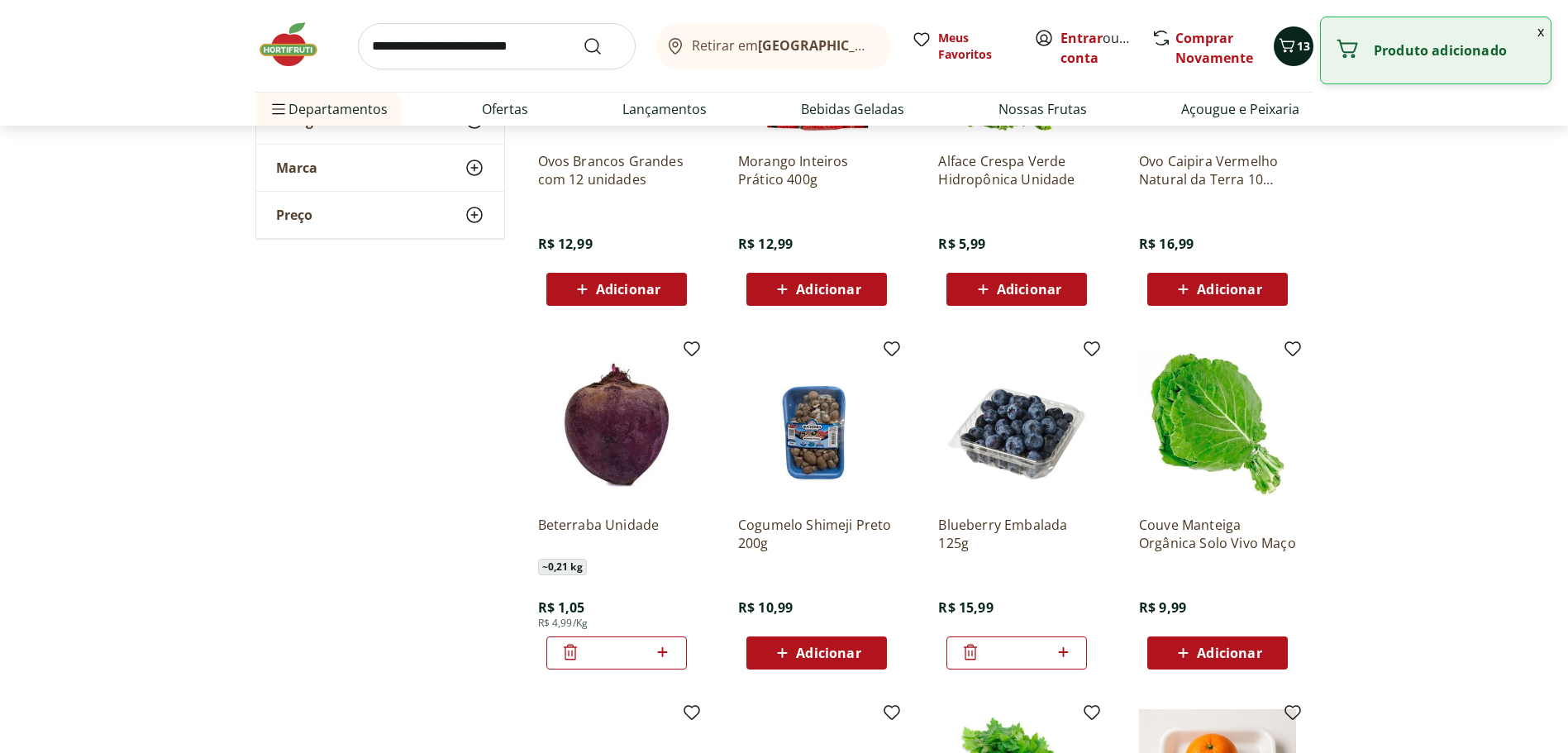
click at [1291, 51] on icon "Carrinho" at bounding box center [1286, 45] width 16 height 14
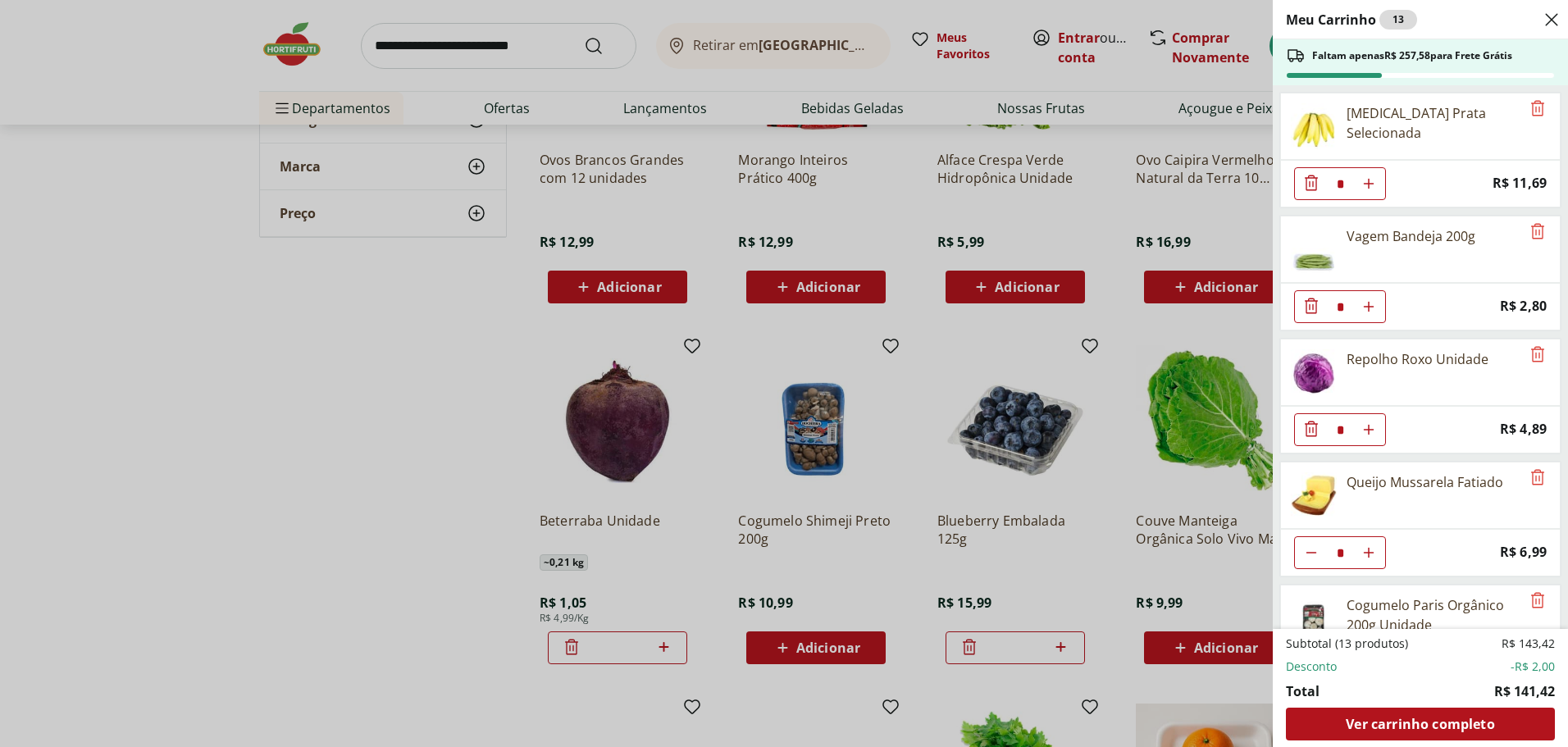
click at [322, 397] on div "Meu Carrinho 13 Faltam apenas R$ 257,58 para Frete Grátis Banan Prata Seleciona…" at bounding box center [784, 374] width 1568 height 747
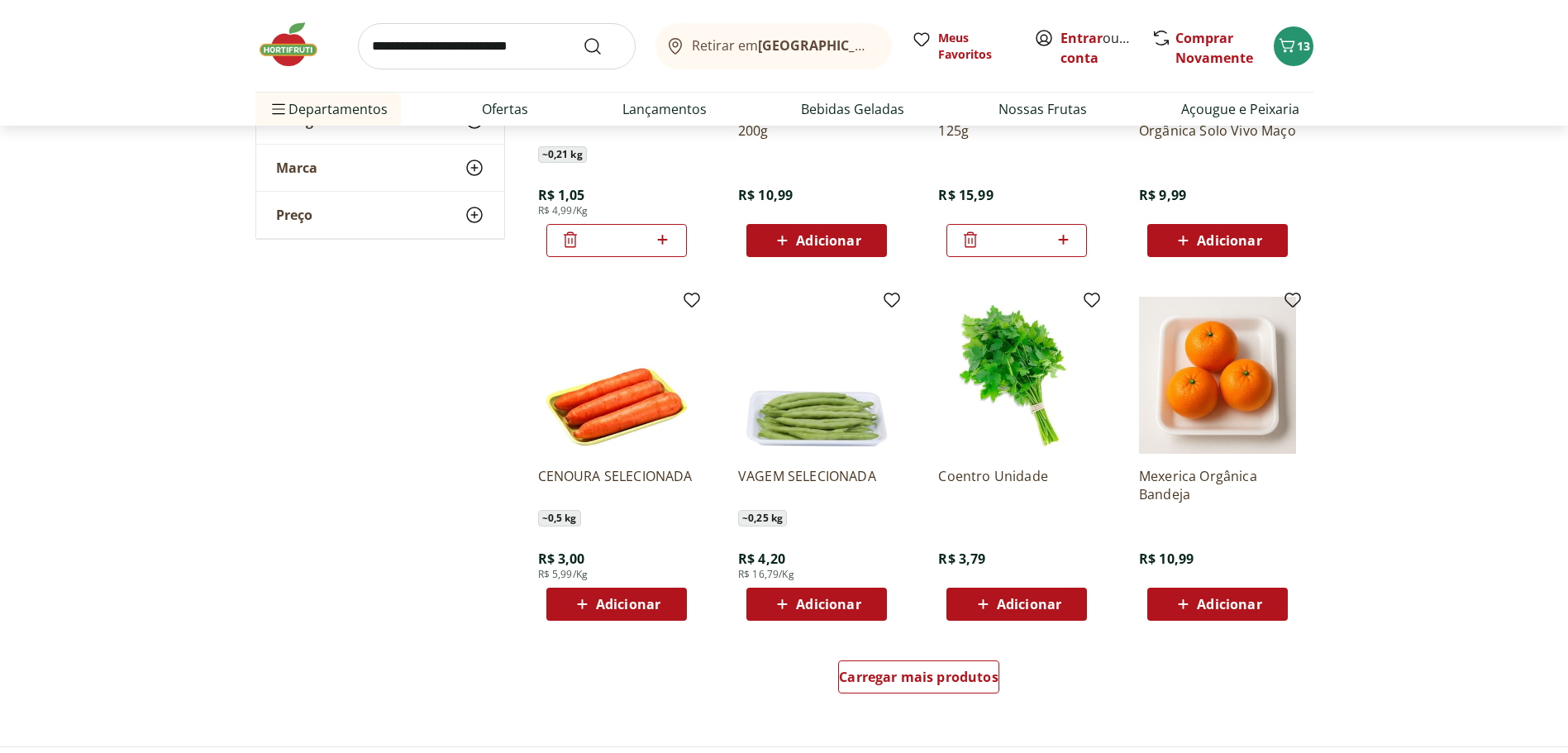
scroll to position [8267, 0]
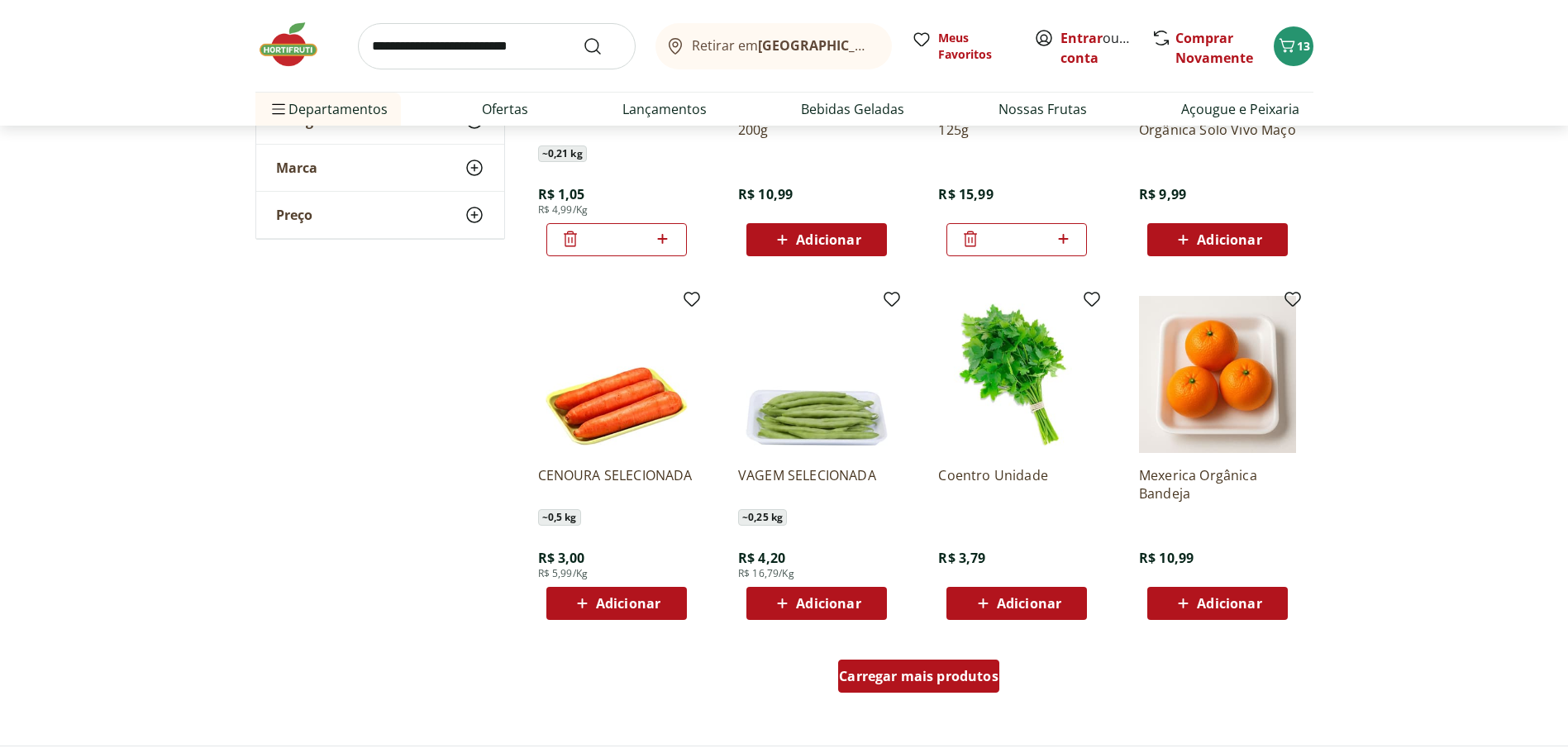
click at [895, 677] on span "Carregar mais produtos" at bounding box center [919, 675] width 160 height 13
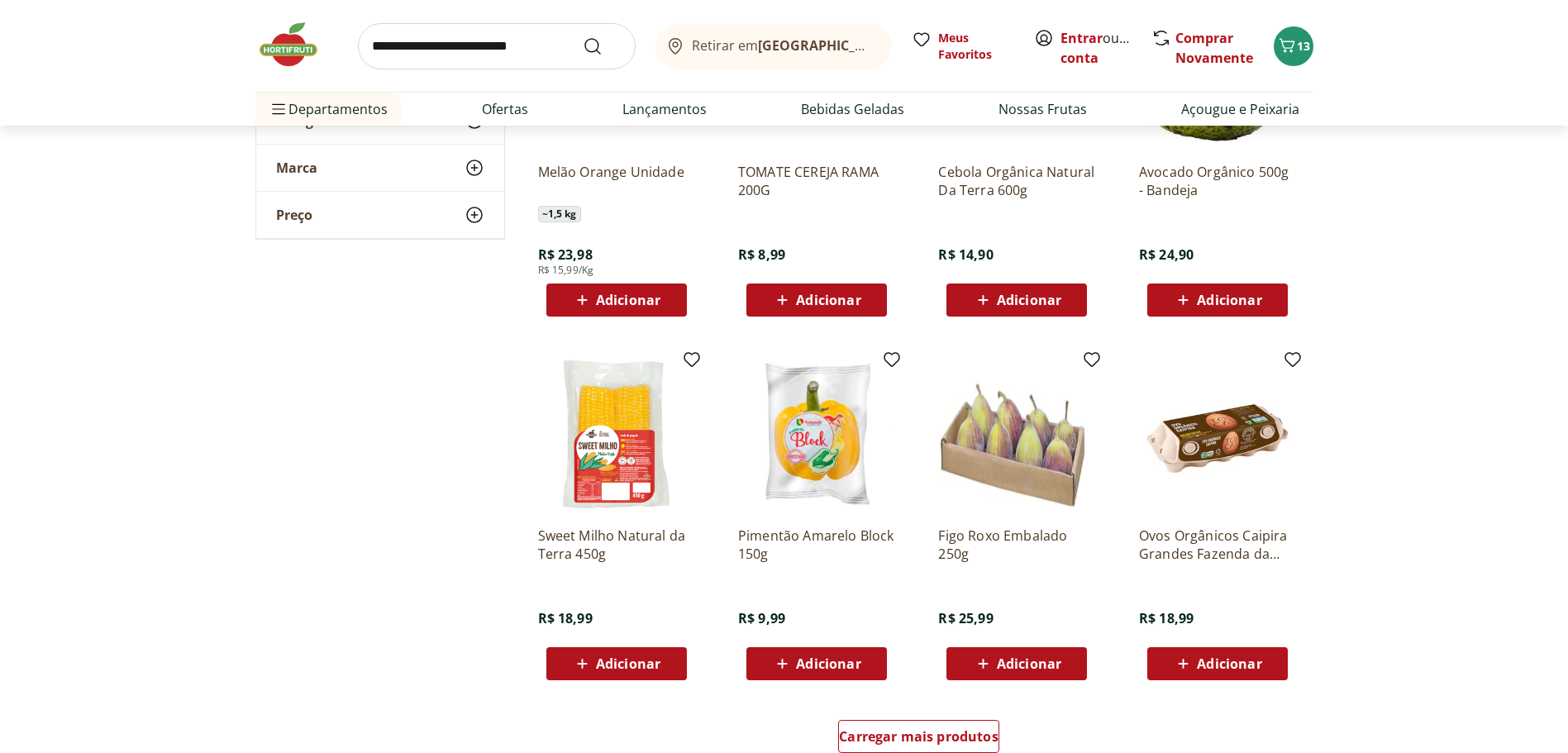
scroll to position [9590, 0]
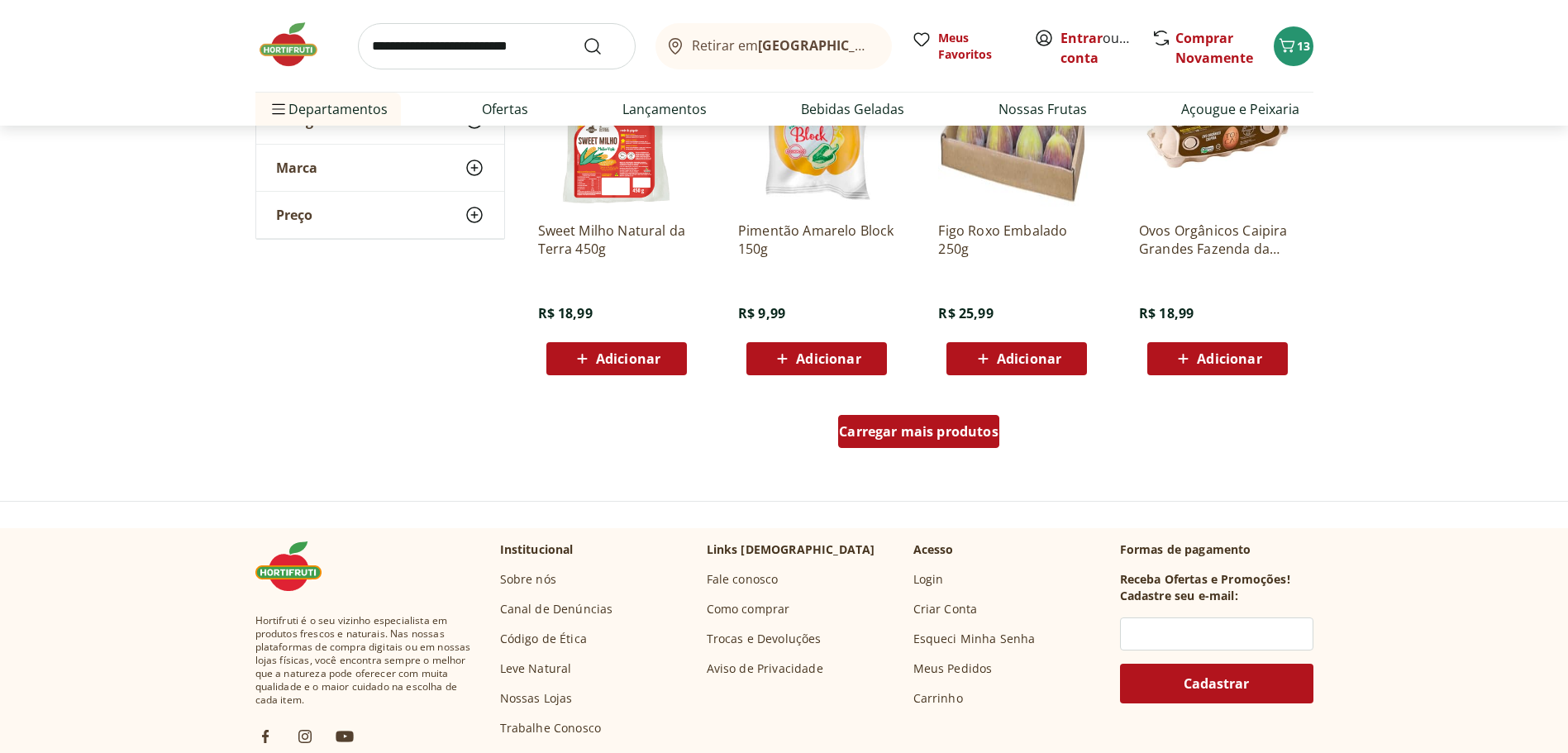
click at [910, 438] on span "Carregar mais produtos" at bounding box center [919, 431] width 160 height 13
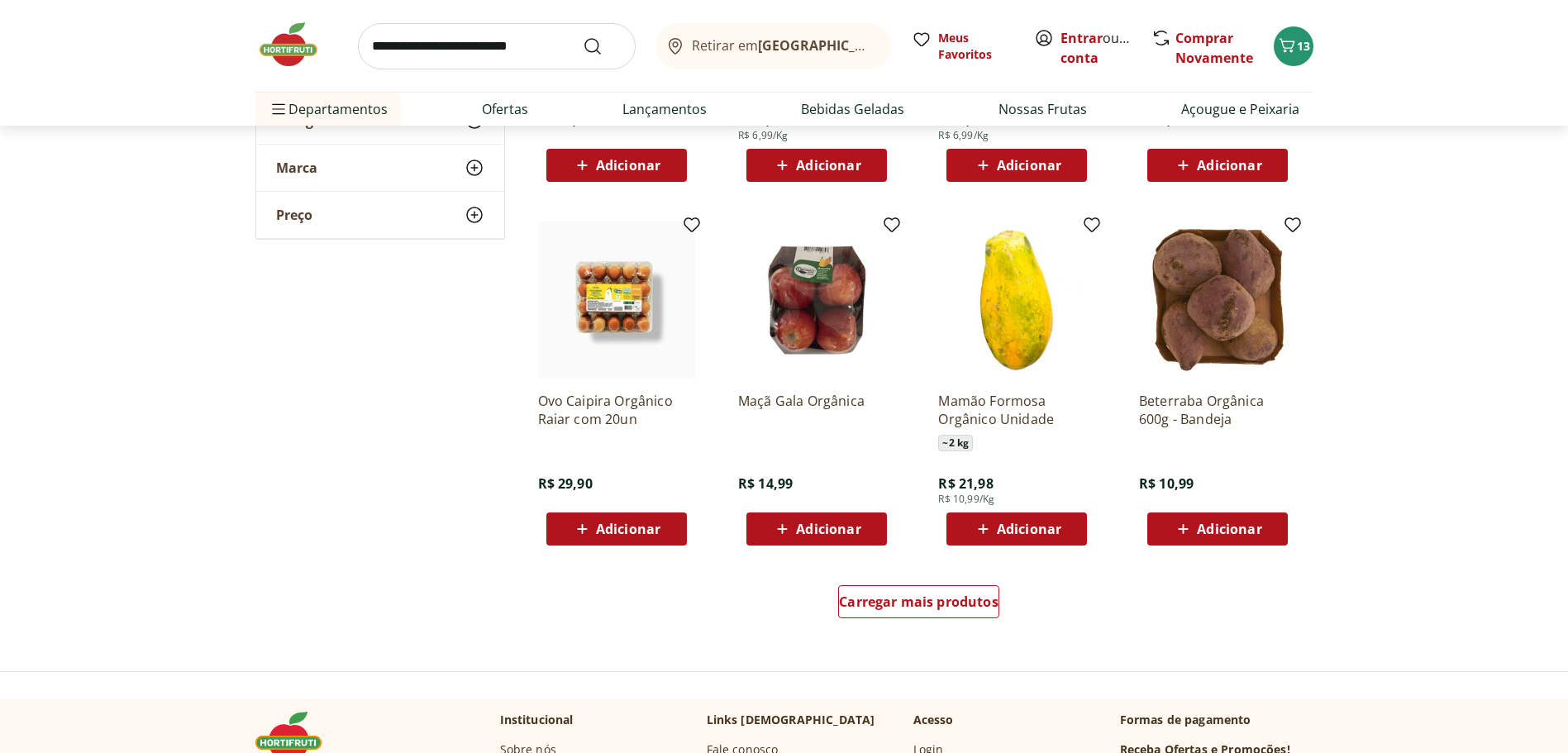
scroll to position [10499, 0]
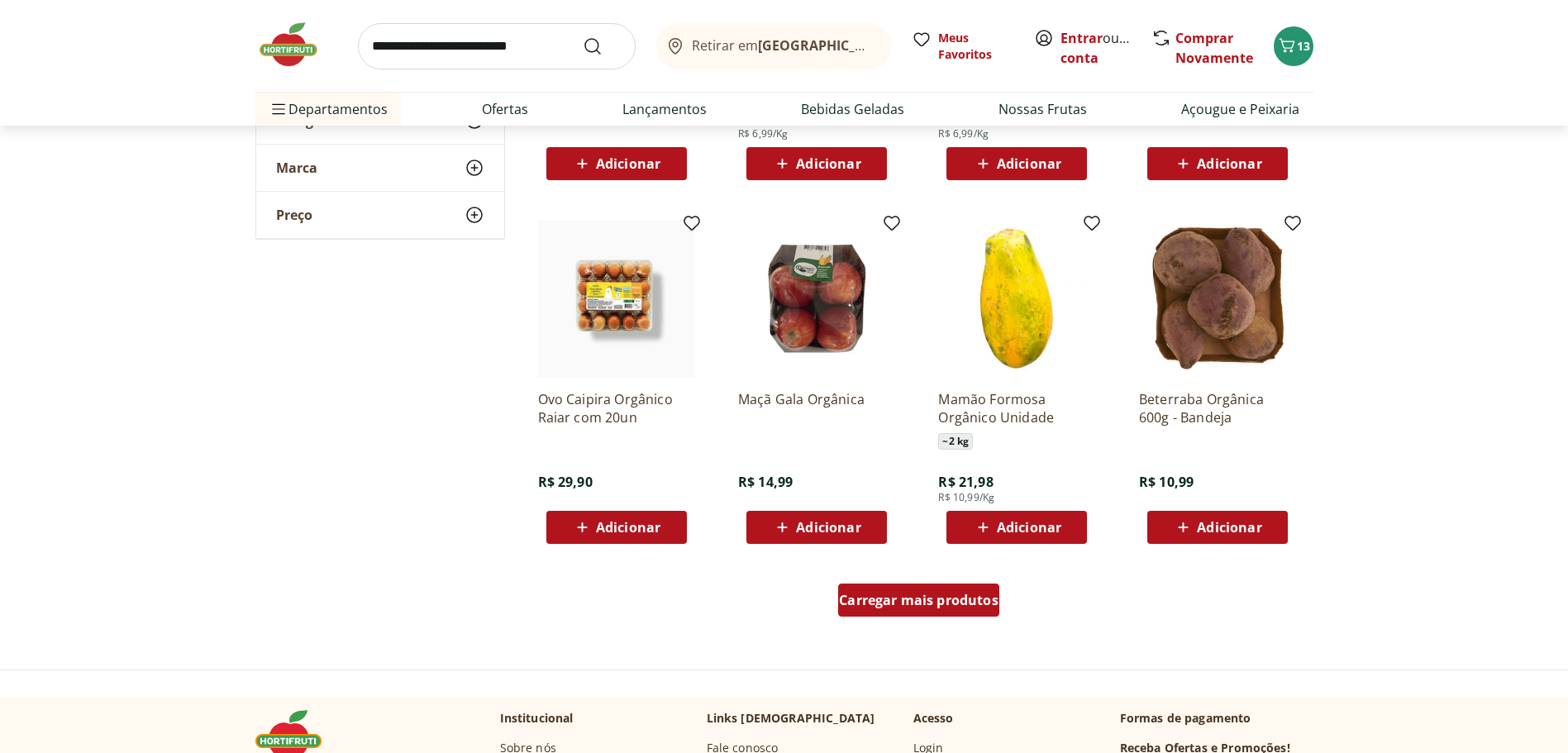
click at [907, 599] on span "Carregar mais produtos" at bounding box center [919, 600] width 160 height 13
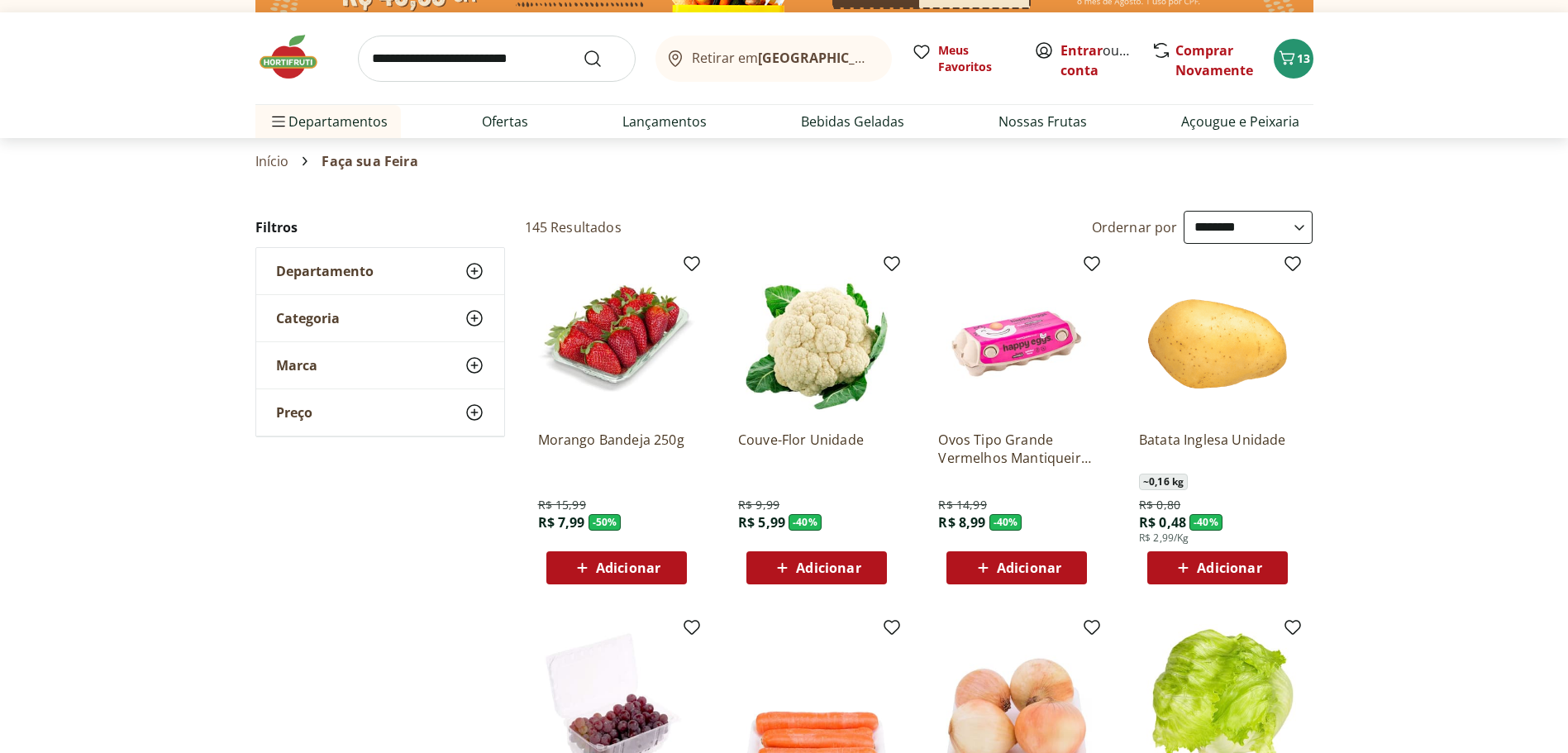
scroll to position [0, 0]
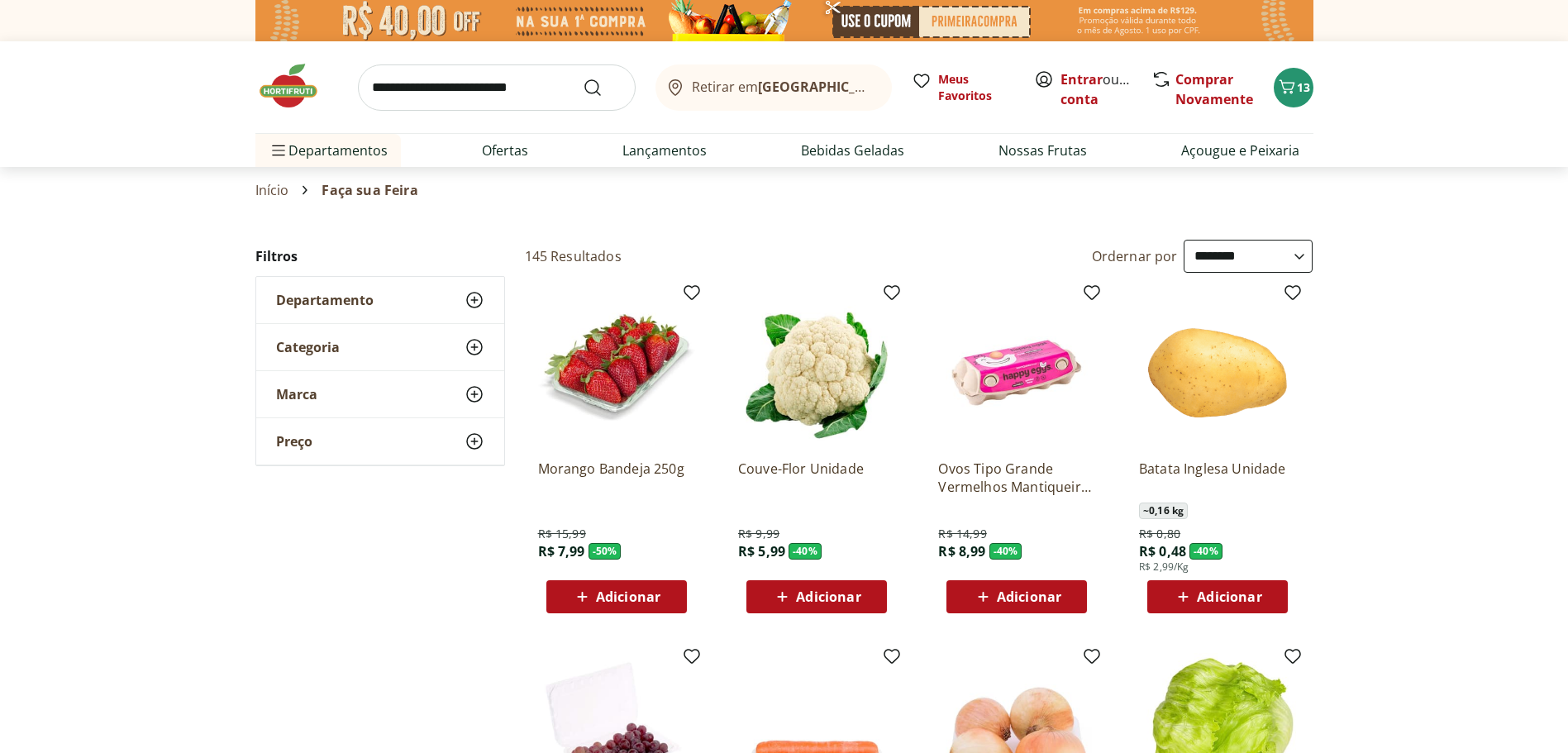
click at [1198, 257] on select "**********" at bounding box center [1248, 256] width 129 height 33
click at [1184, 240] on select "**********" at bounding box center [1248, 256] width 129 height 33
select select "*********"
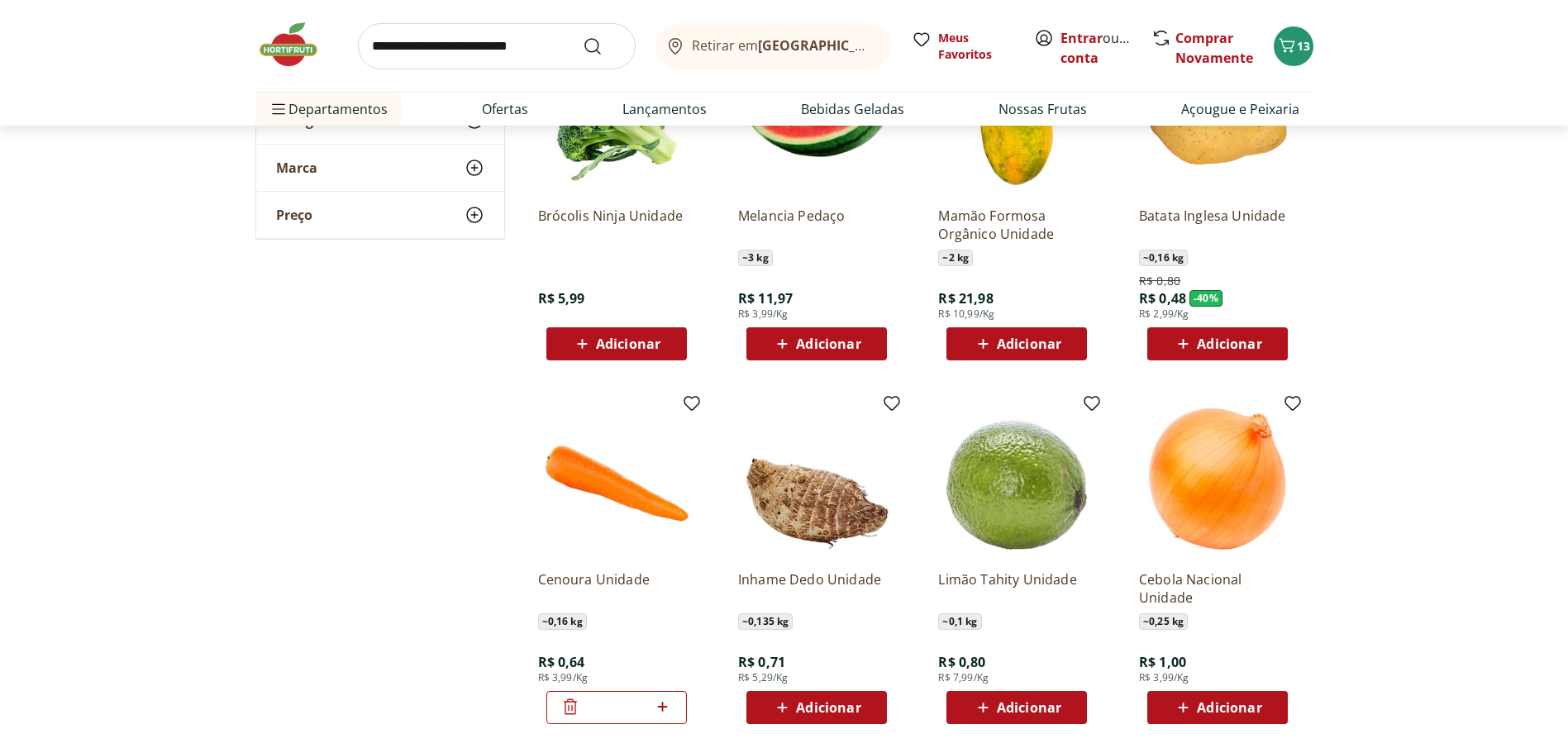
scroll to position [413, 0]
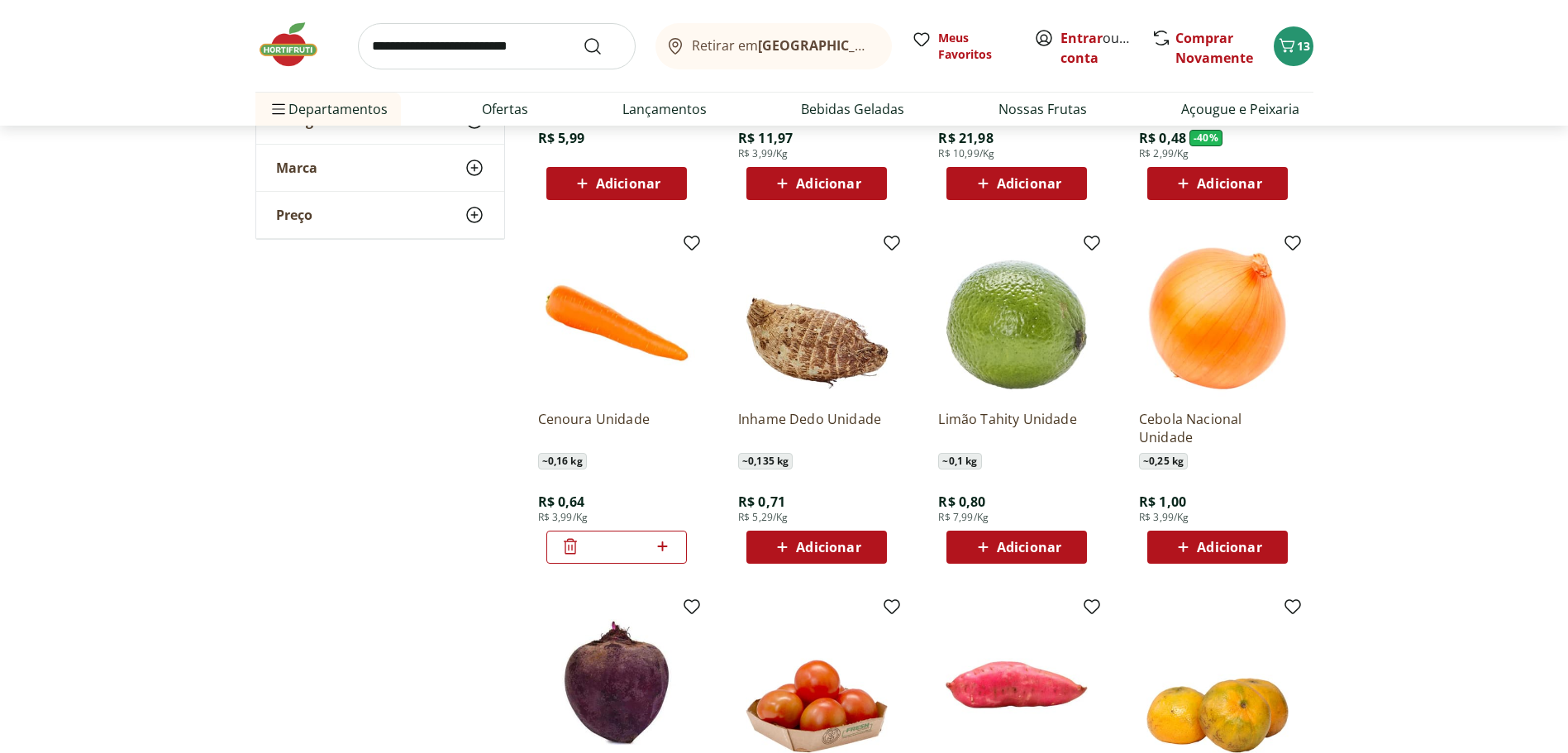
click at [1011, 310] on img at bounding box center [1017, 318] width 157 height 157
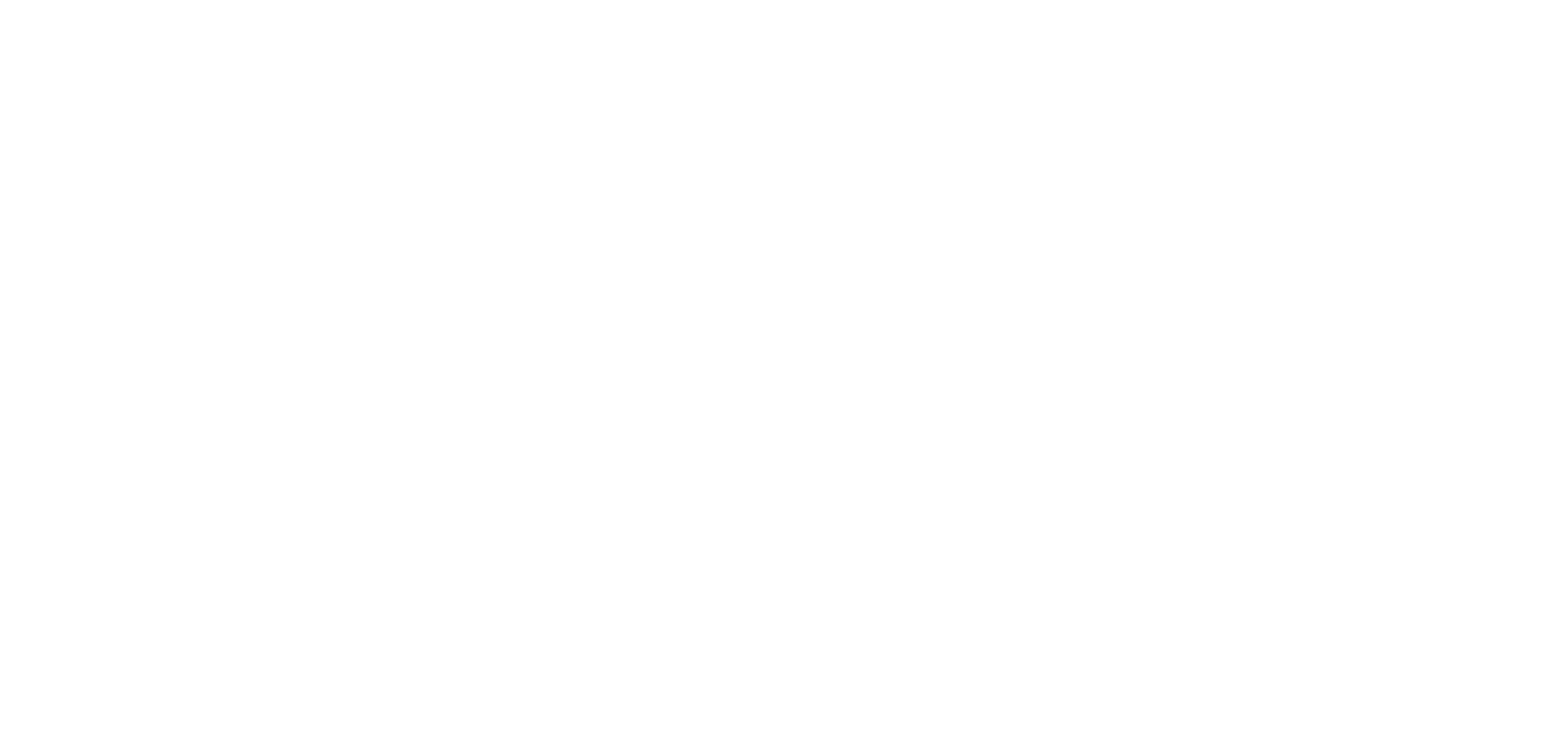
select select "*********"
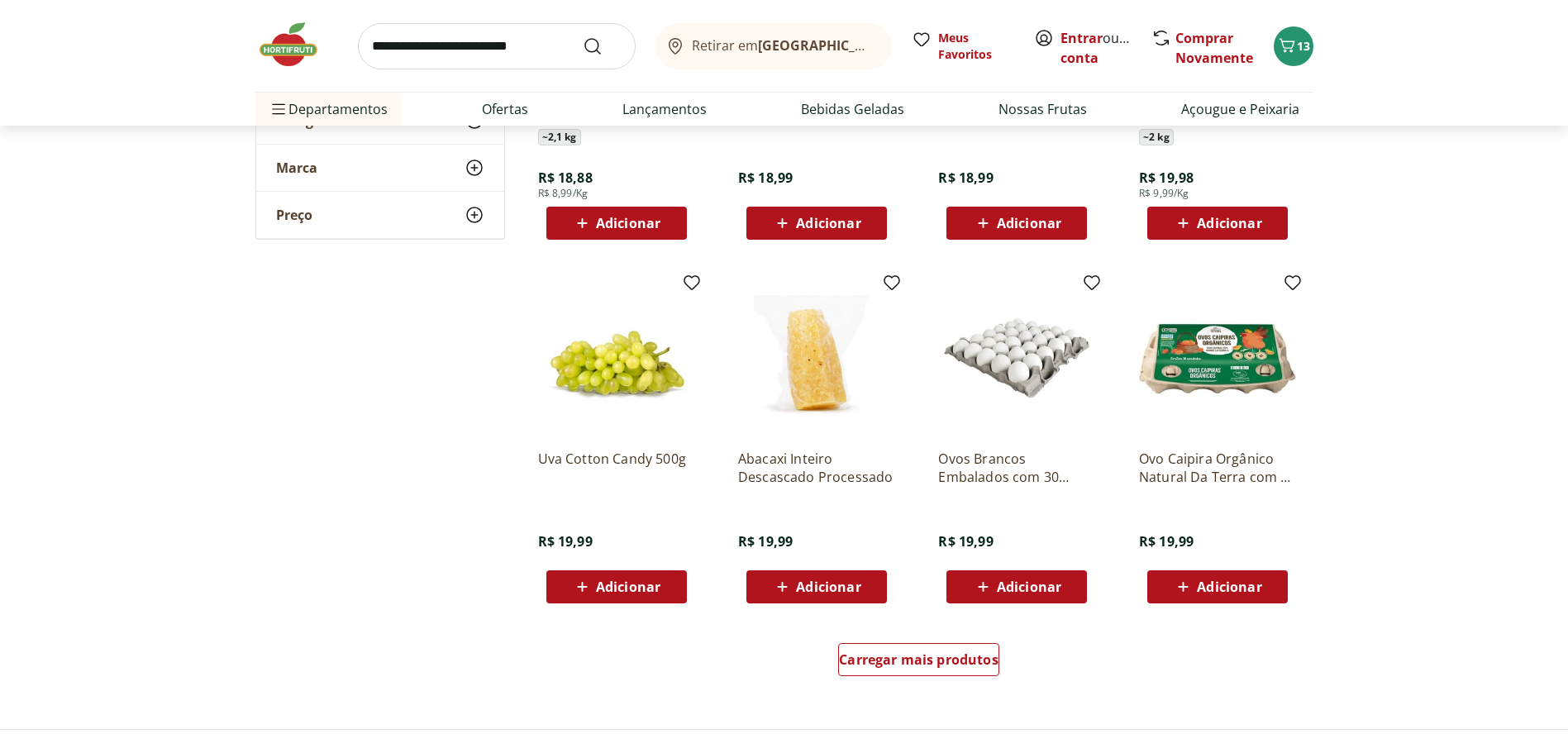
scroll to position [11574, 0]
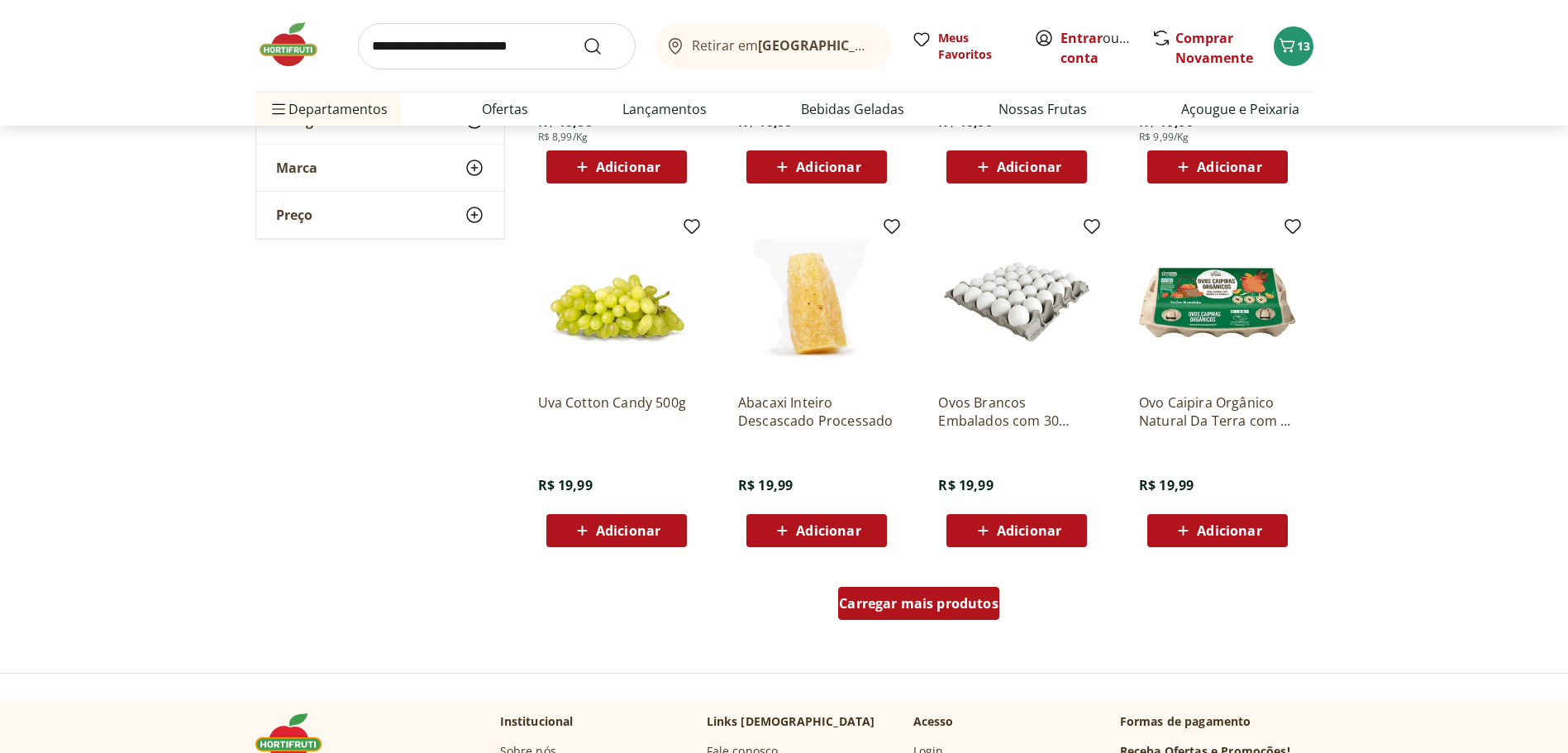
click at [906, 600] on span "Carregar mais produtos" at bounding box center [919, 603] width 160 height 13
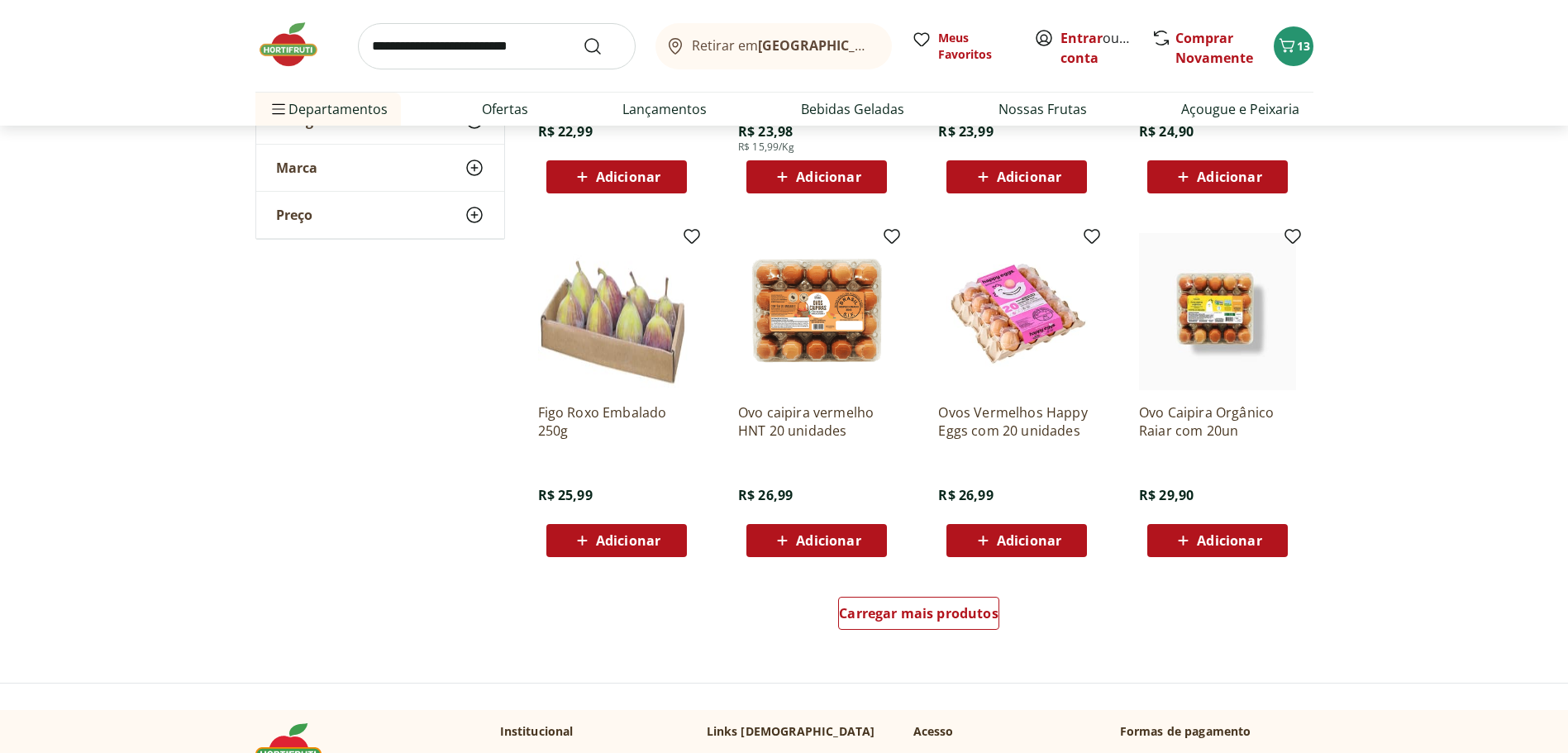
scroll to position [12648, 0]
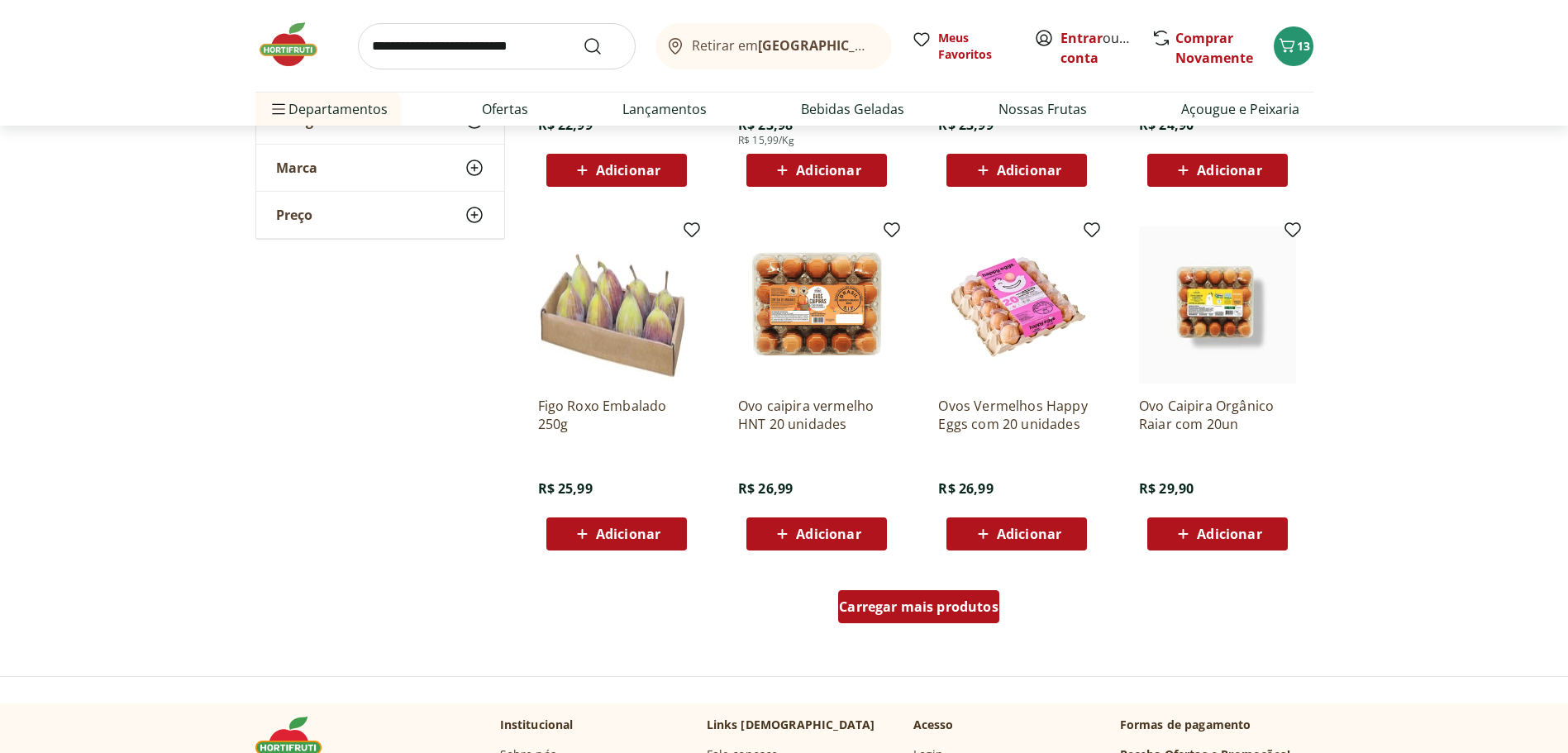
click at [909, 613] on span "Carregar mais produtos" at bounding box center [919, 607] width 160 height 13
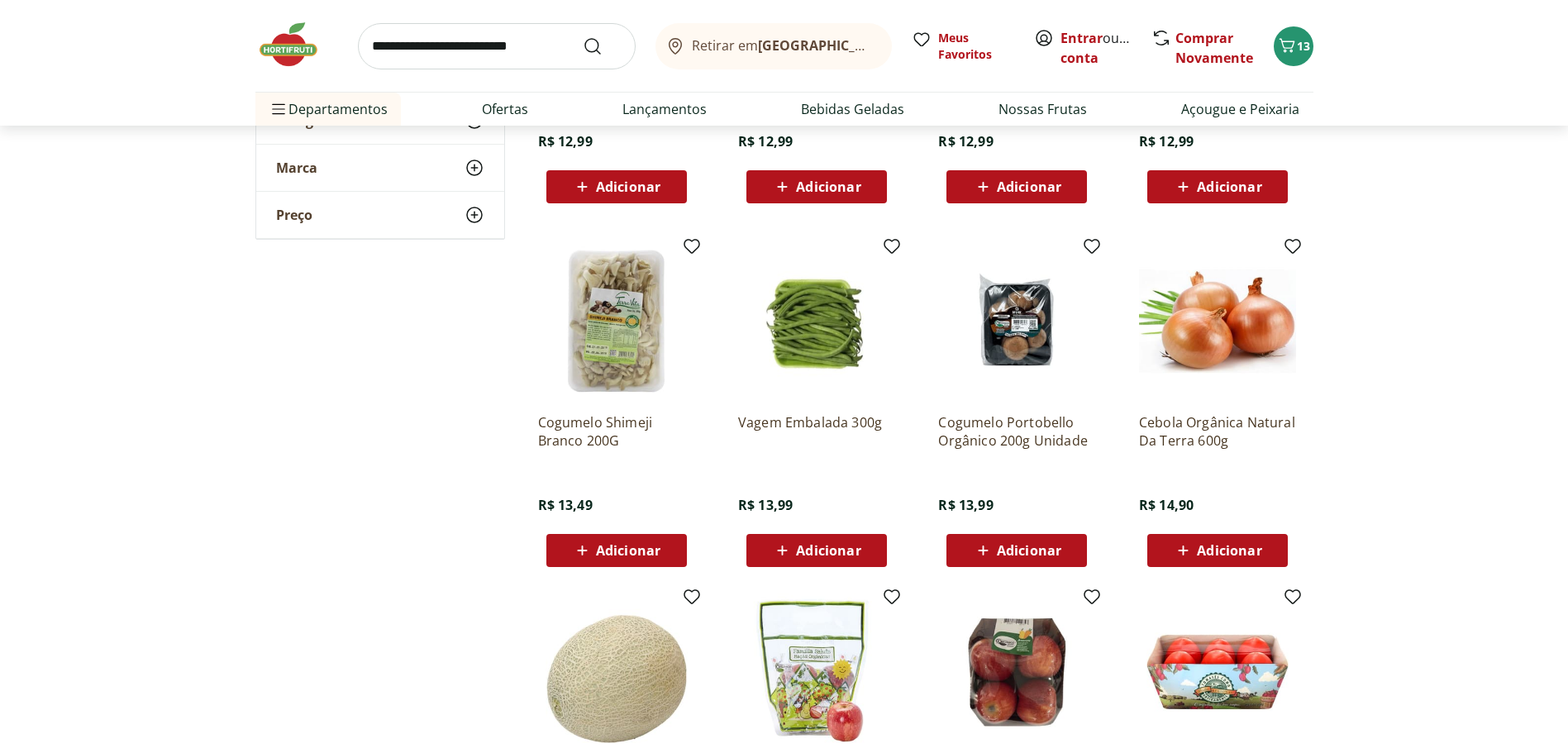
scroll to position [9094, 0]
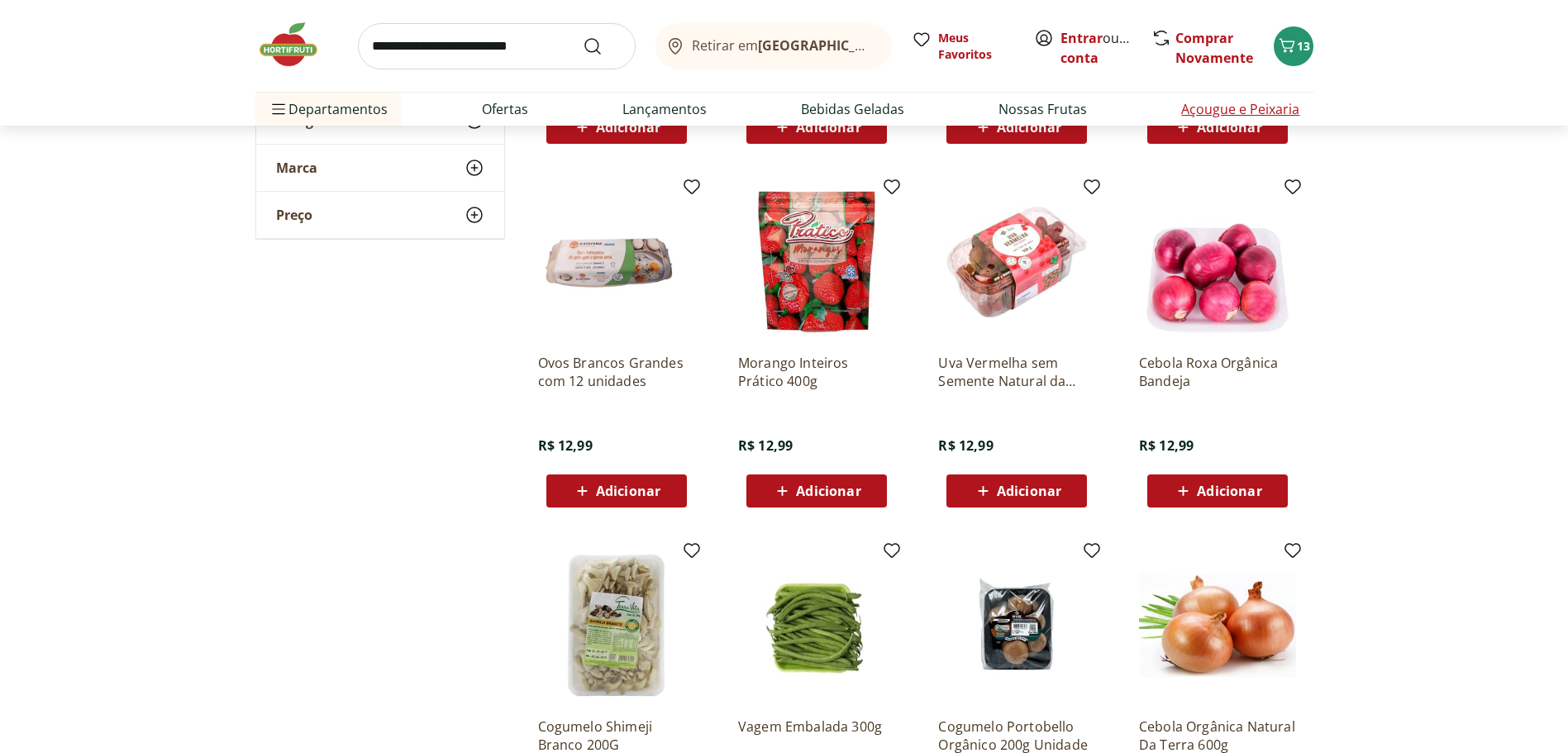
click at [1264, 108] on link "Açougue e Peixaria" at bounding box center [1241, 109] width 119 height 20
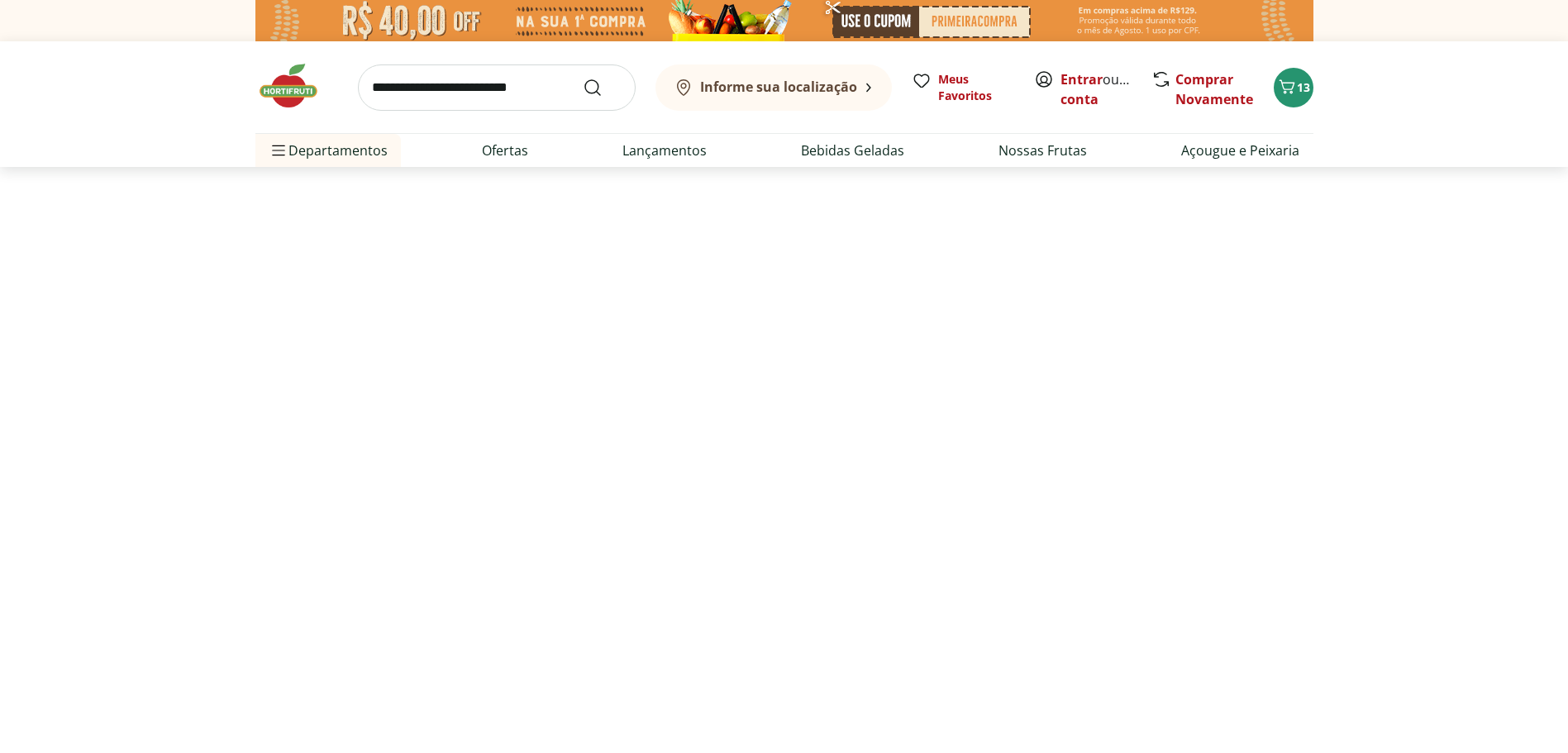
select select "**********"
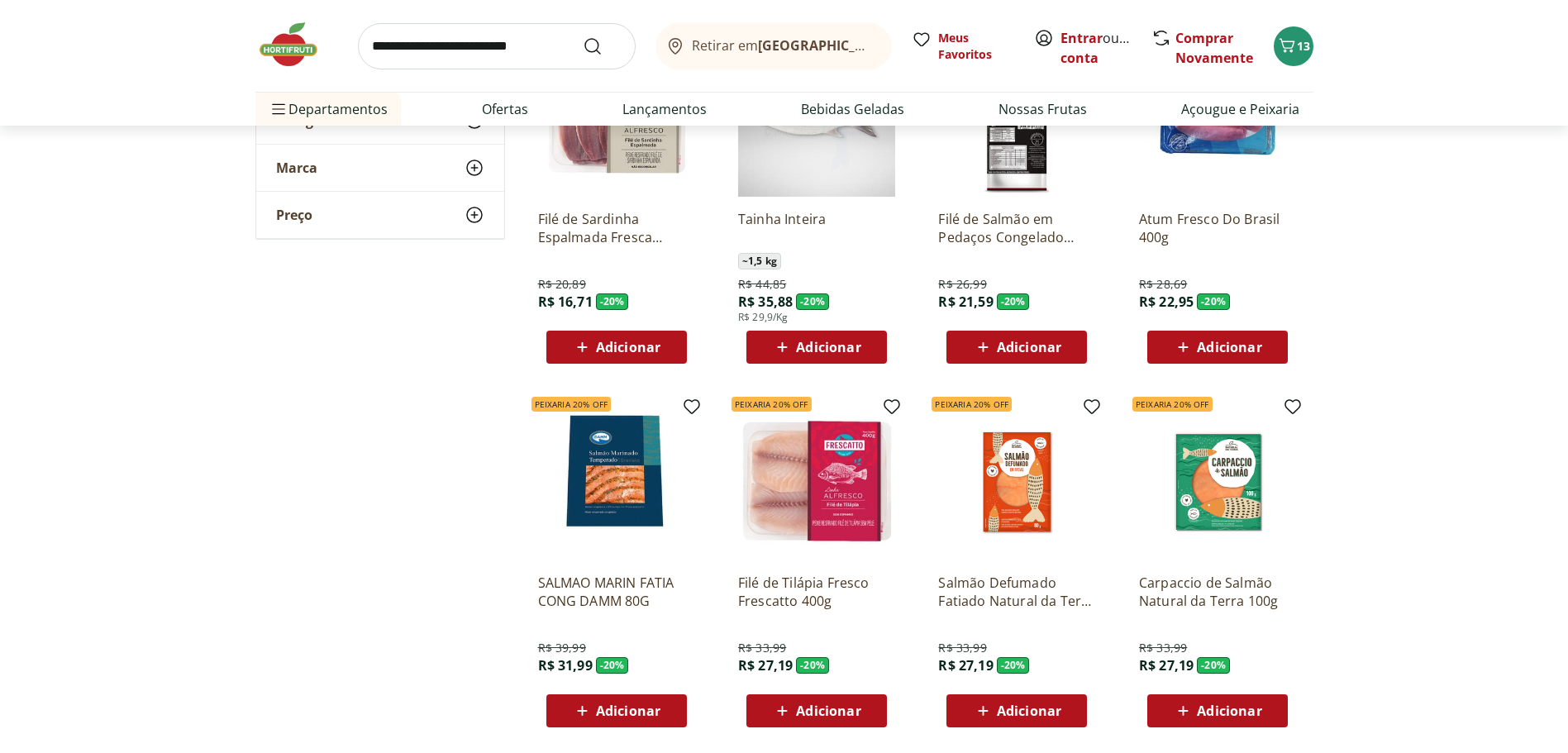
scroll to position [992, 0]
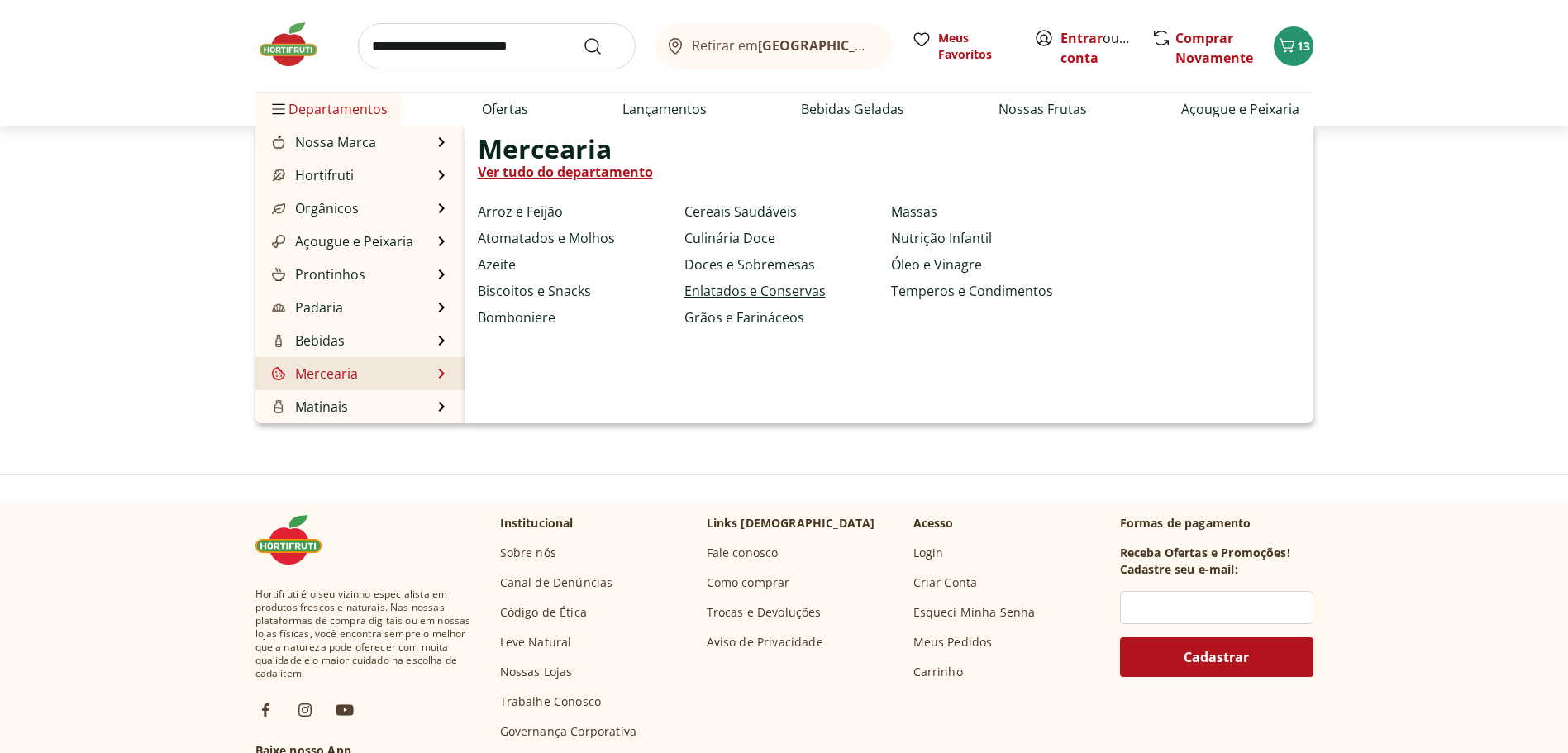
click at [770, 288] on link "Enlatados e Conservas" at bounding box center [755, 291] width 141 height 20
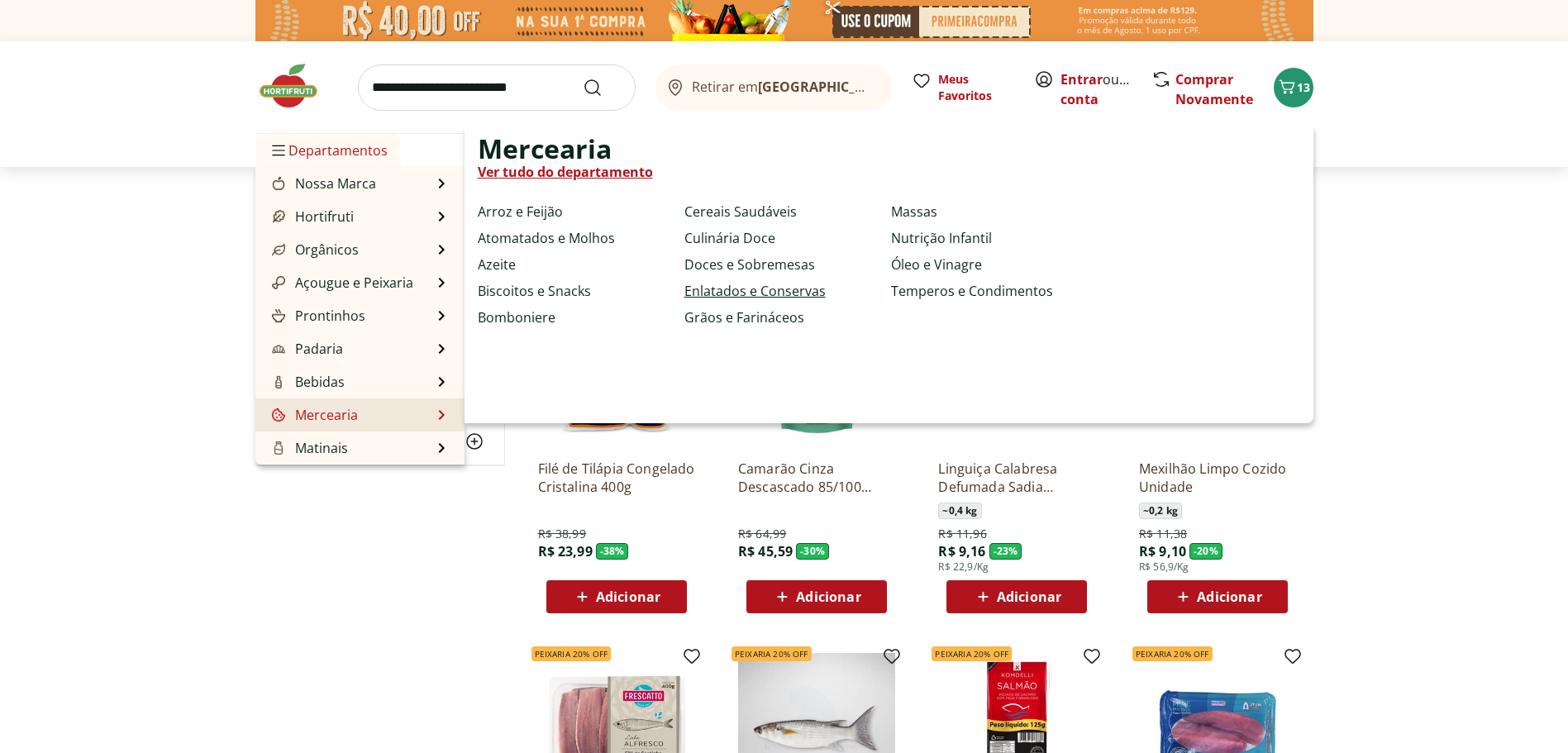
select select "**********"
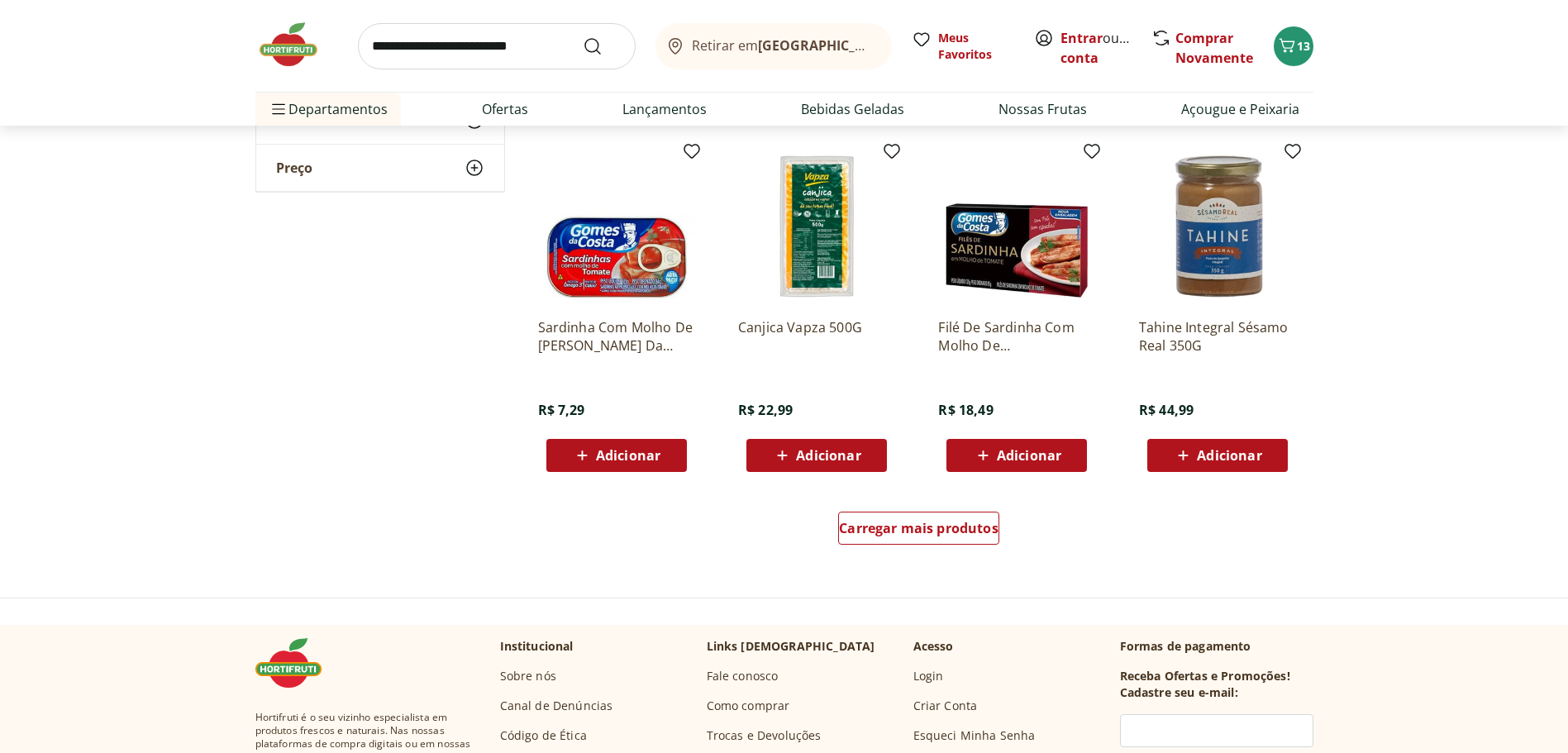
scroll to position [909, 0]
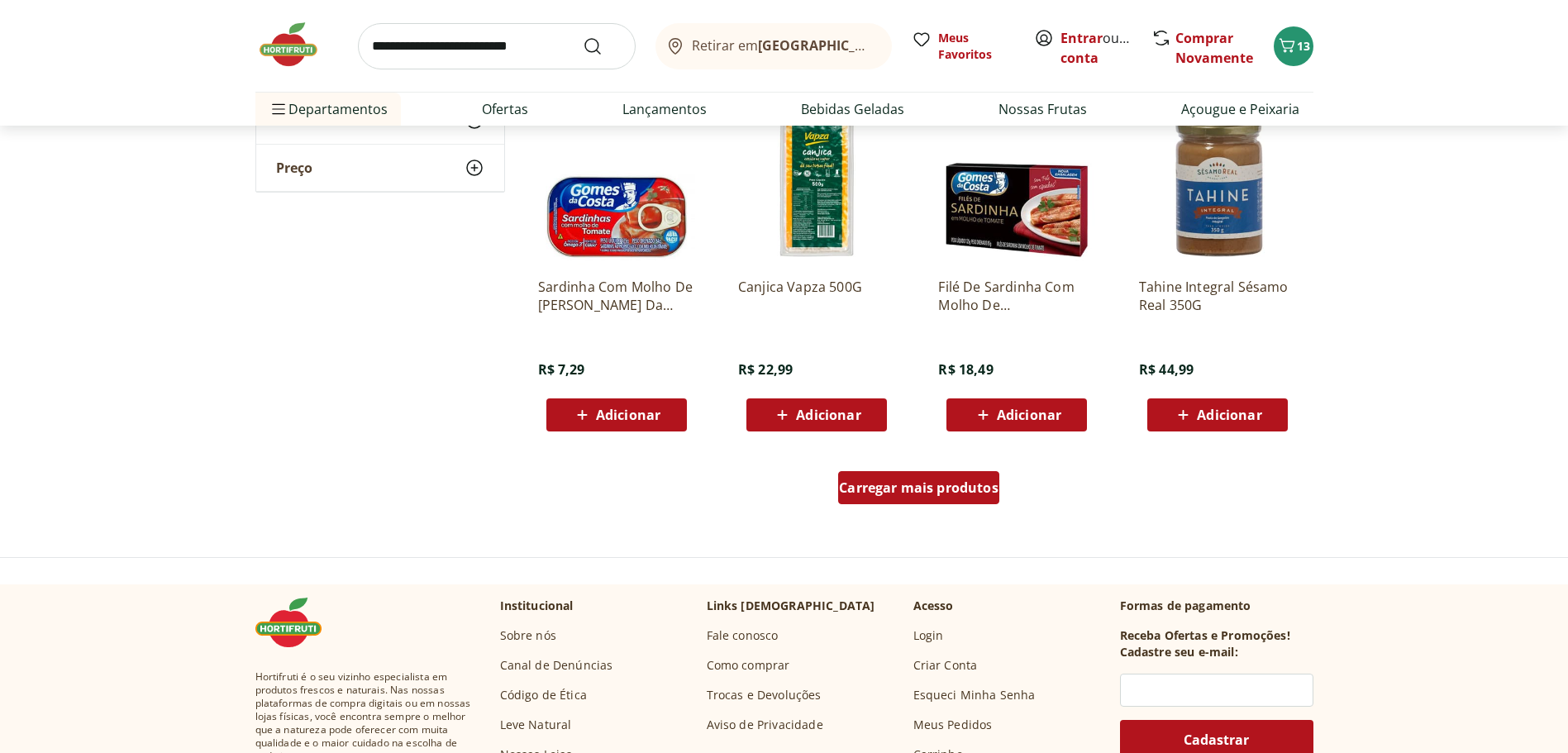
click at [895, 491] on span "Carregar mais produtos" at bounding box center [919, 487] width 160 height 13
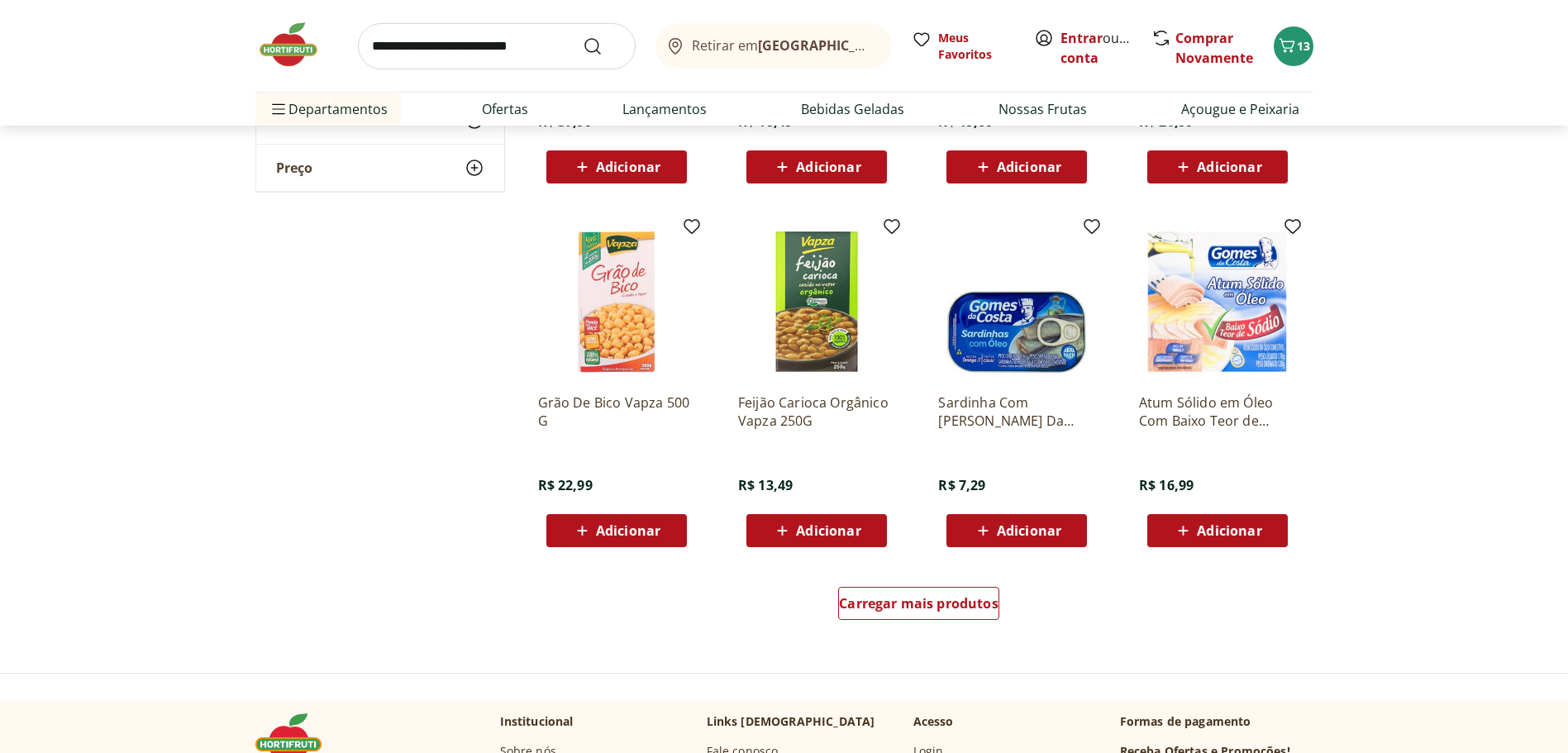
scroll to position [1902, 0]
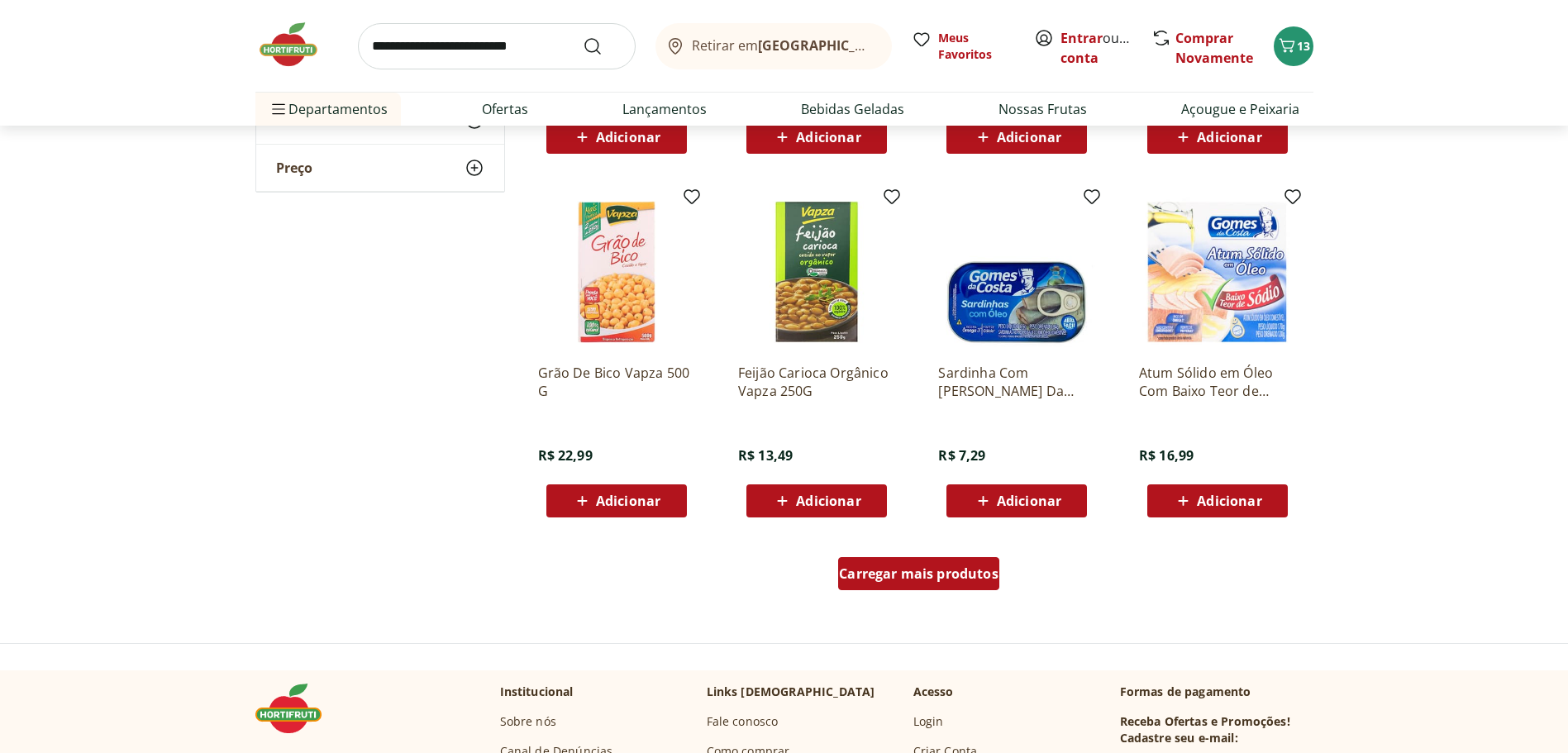
click at [871, 574] on span "Carregar mais produtos" at bounding box center [919, 573] width 160 height 13
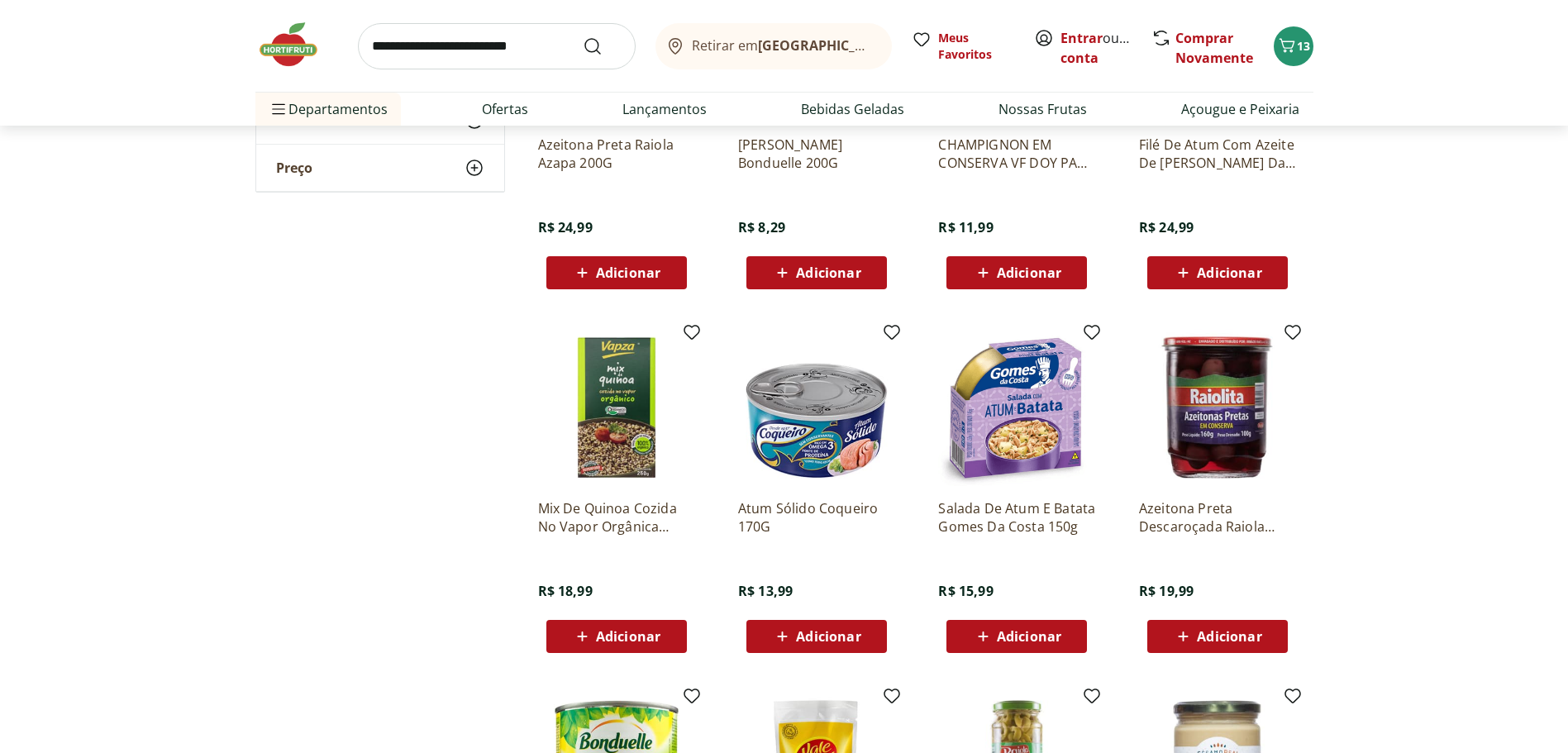
scroll to position [2893, 0]
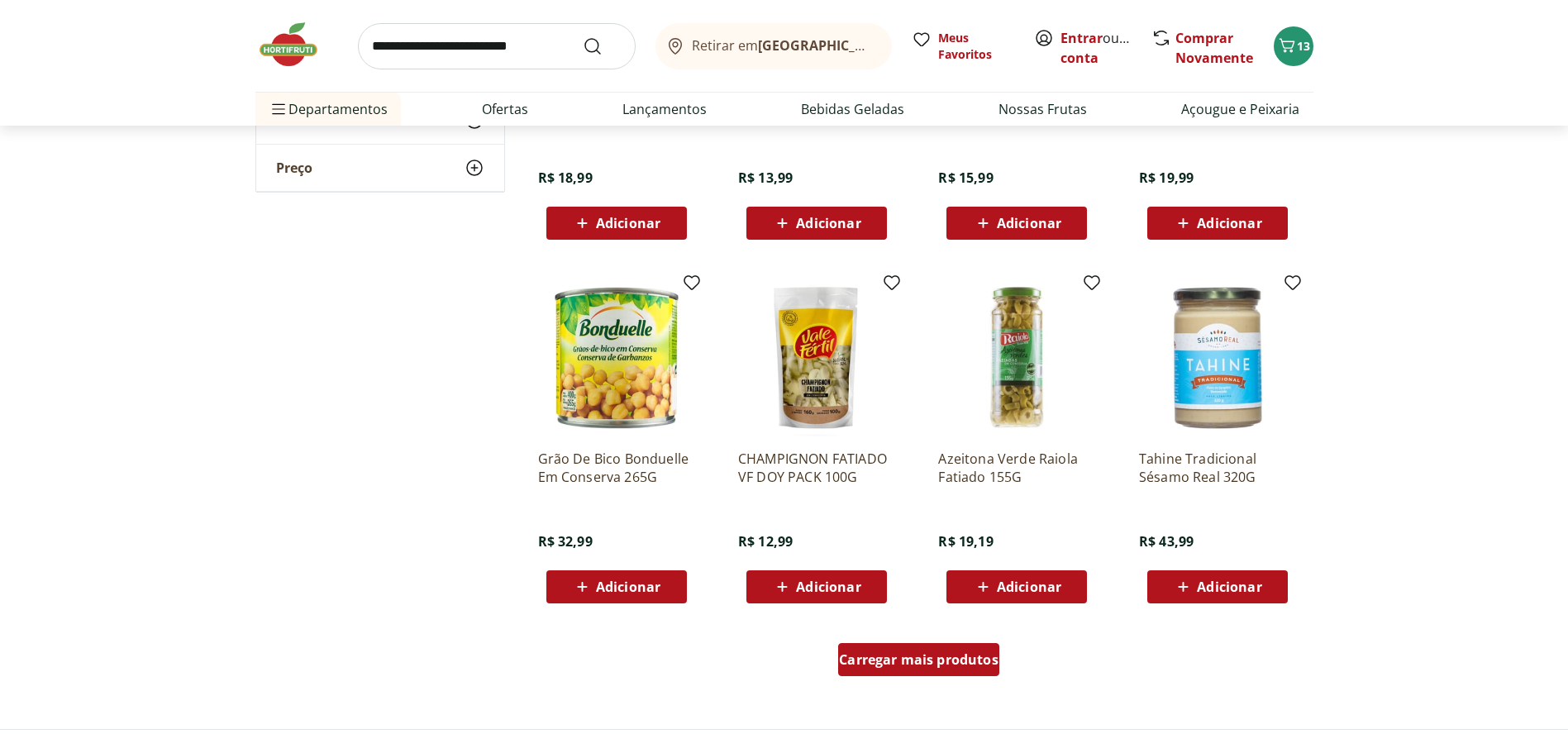
click at [911, 662] on span "Carregar mais produtos" at bounding box center [919, 659] width 160 height 13
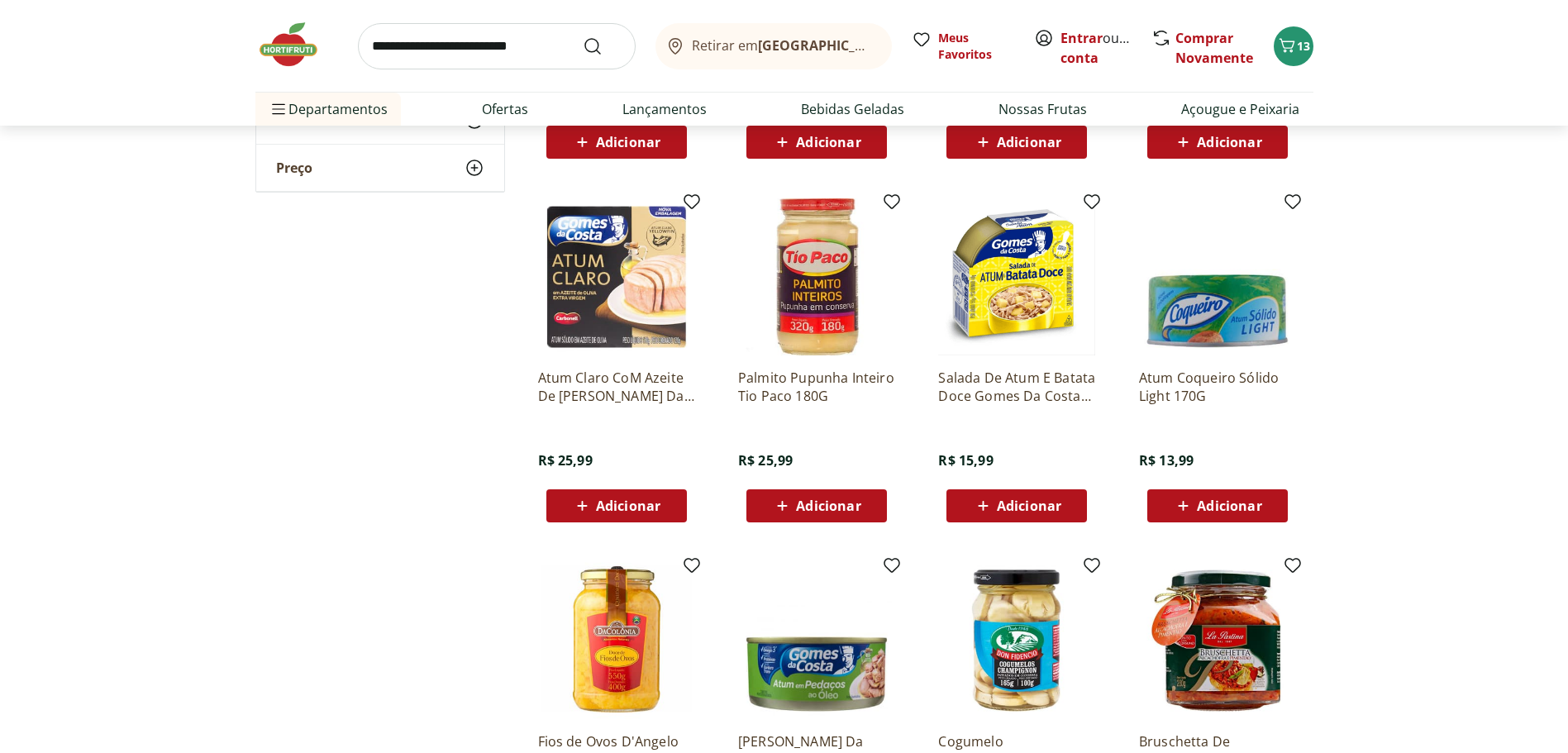
scroll to position [4051, 0]
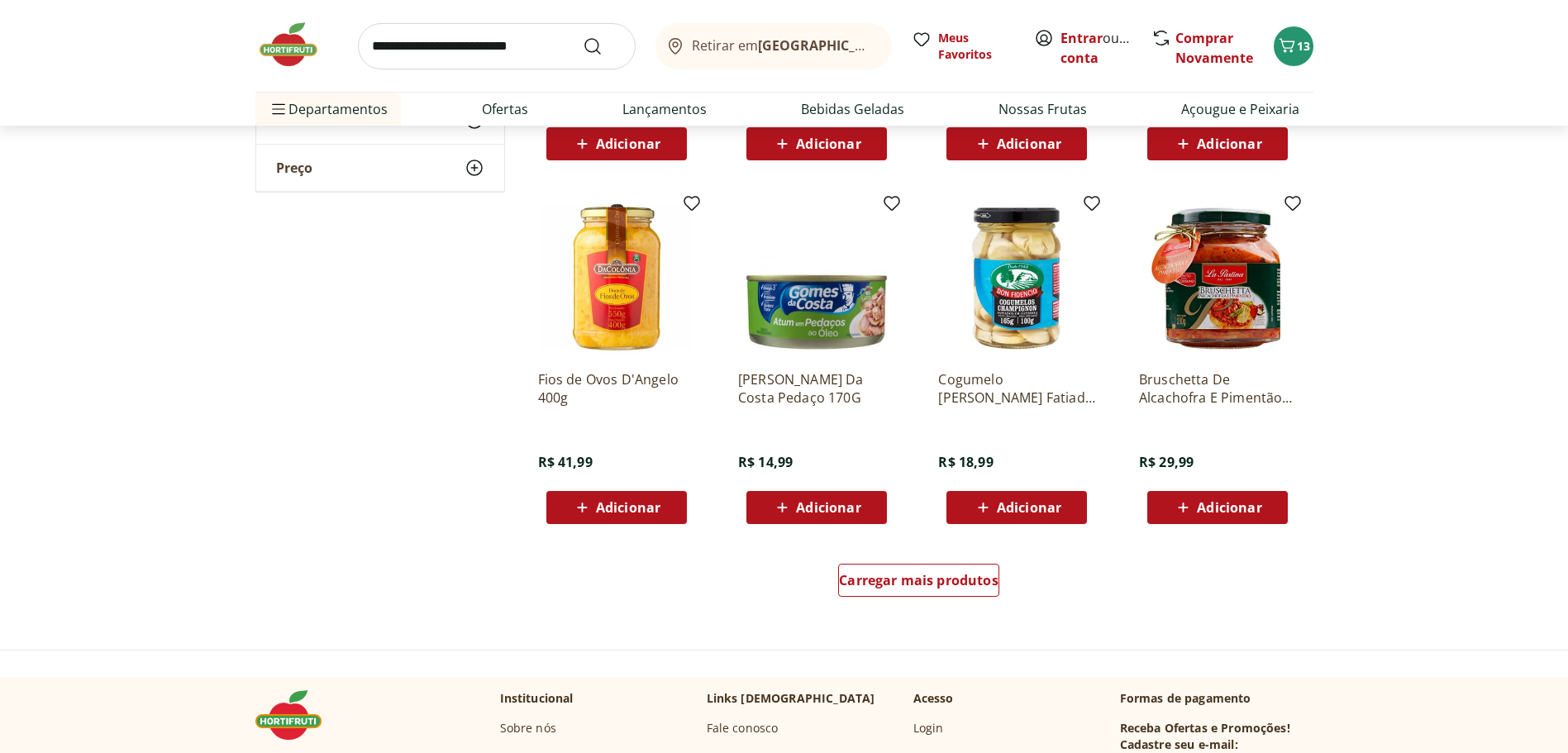
click at [1241, 392] on p "Bruschetta De Alcachofra E Pimentão La Pastina 280G" at bounding box center [1218, 389] width 157 height 37
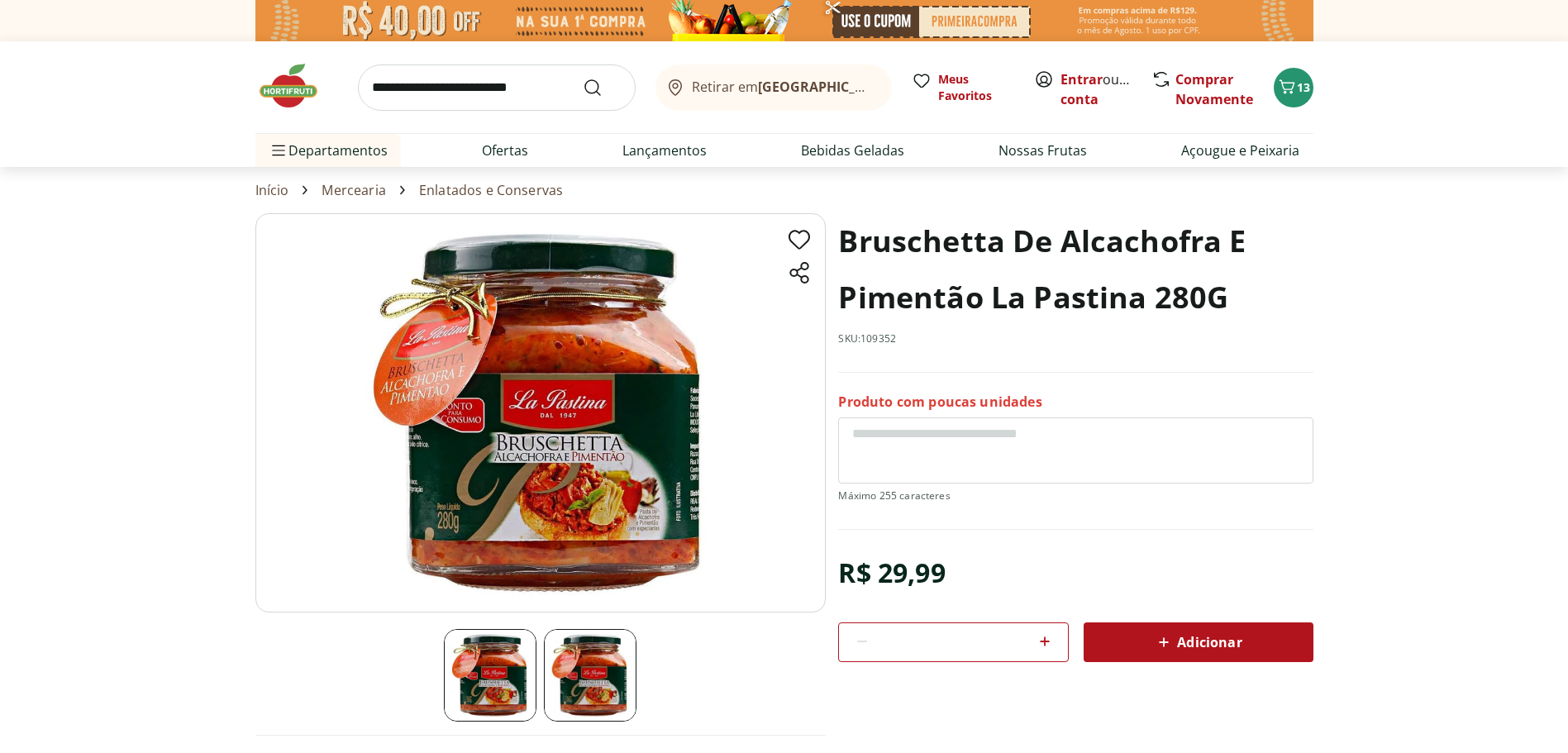
click at [530, 508] on img at bounding box center [540, 413] width 571 height 399
click at [587, 646] on img at bounding box center [590, 675] width 92 height 92
click at [1279, 88] on icon "Carrinho" at bounding box center [1287, 86] width 20 height 20
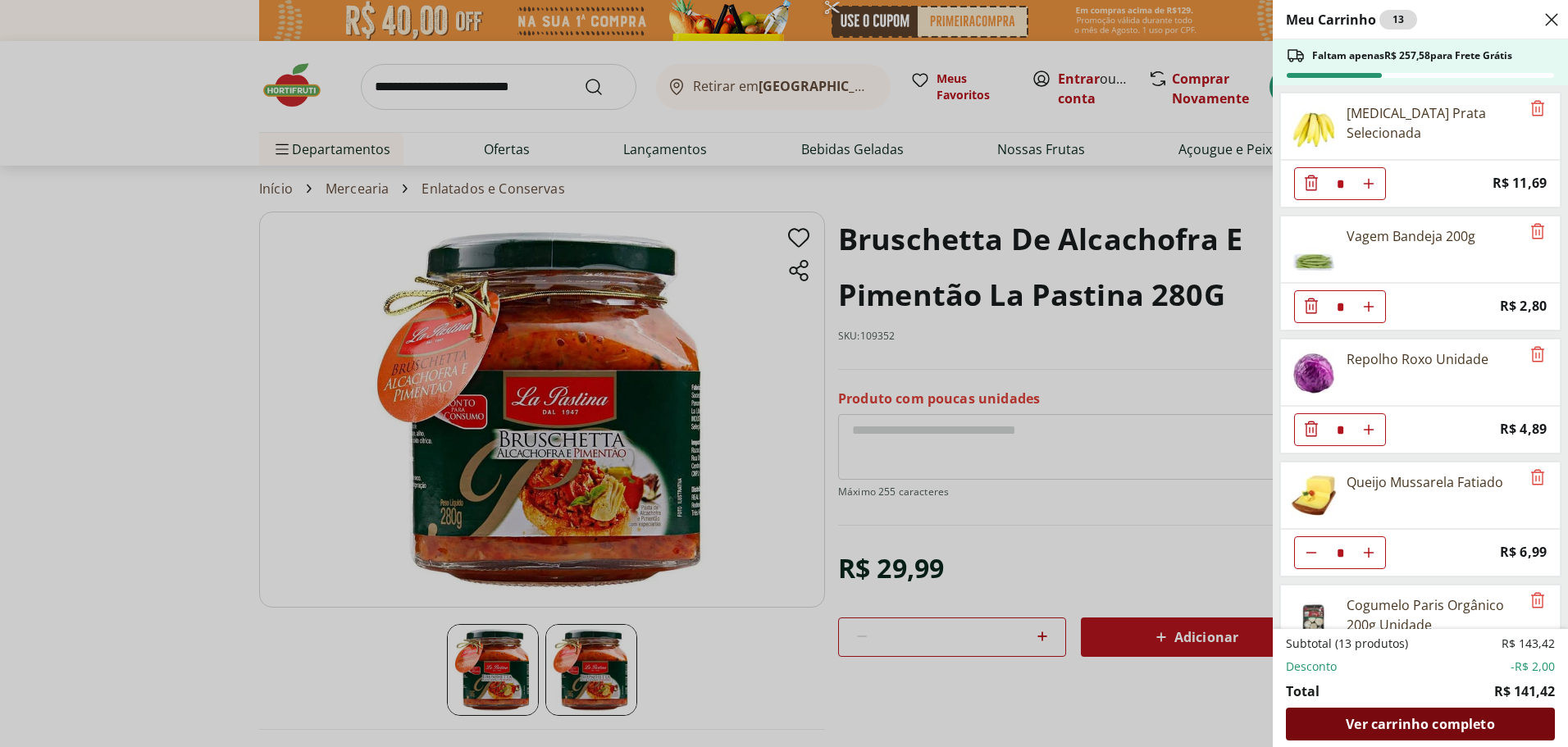
click at [1407, 728] on span "Ver carrinho completo" at bounding box center [1420, 724] width 149 height 13
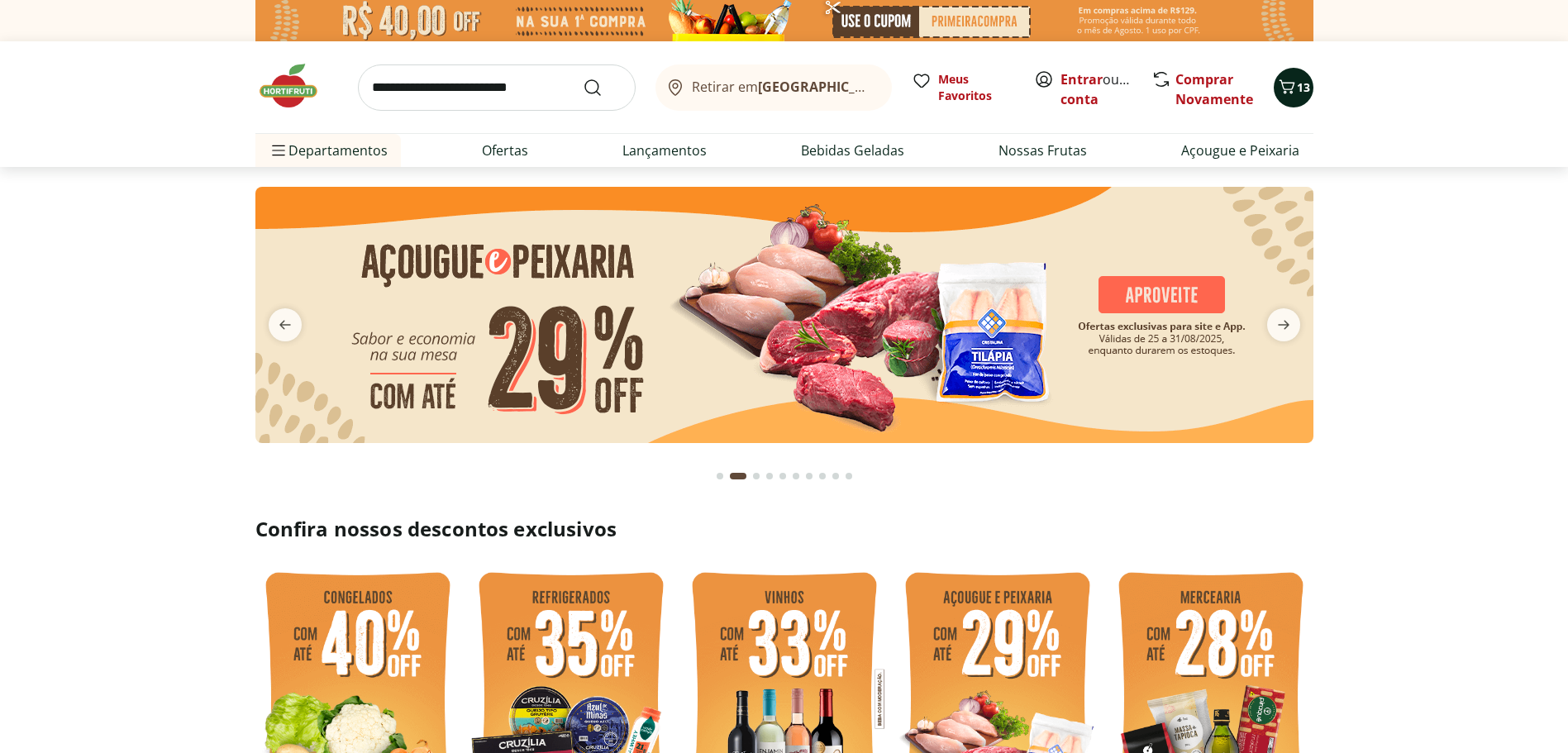
click at [1309, 85] on span "13" at bounding box center [1303, 87] width 13 height 16
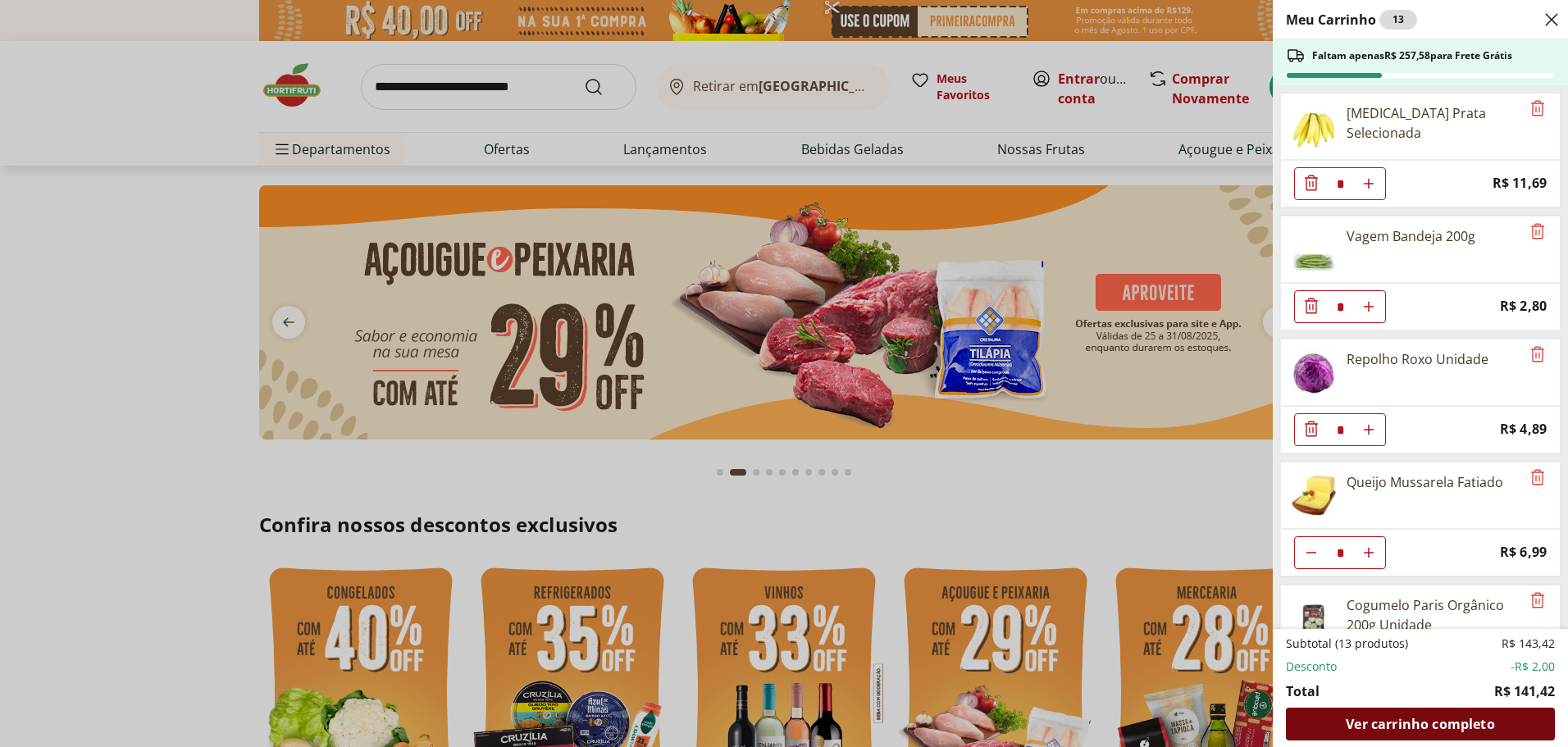
click at [1359, 718] on span "Ver carrinho completo" at bounding box center [1420, 724] width 149 height 13
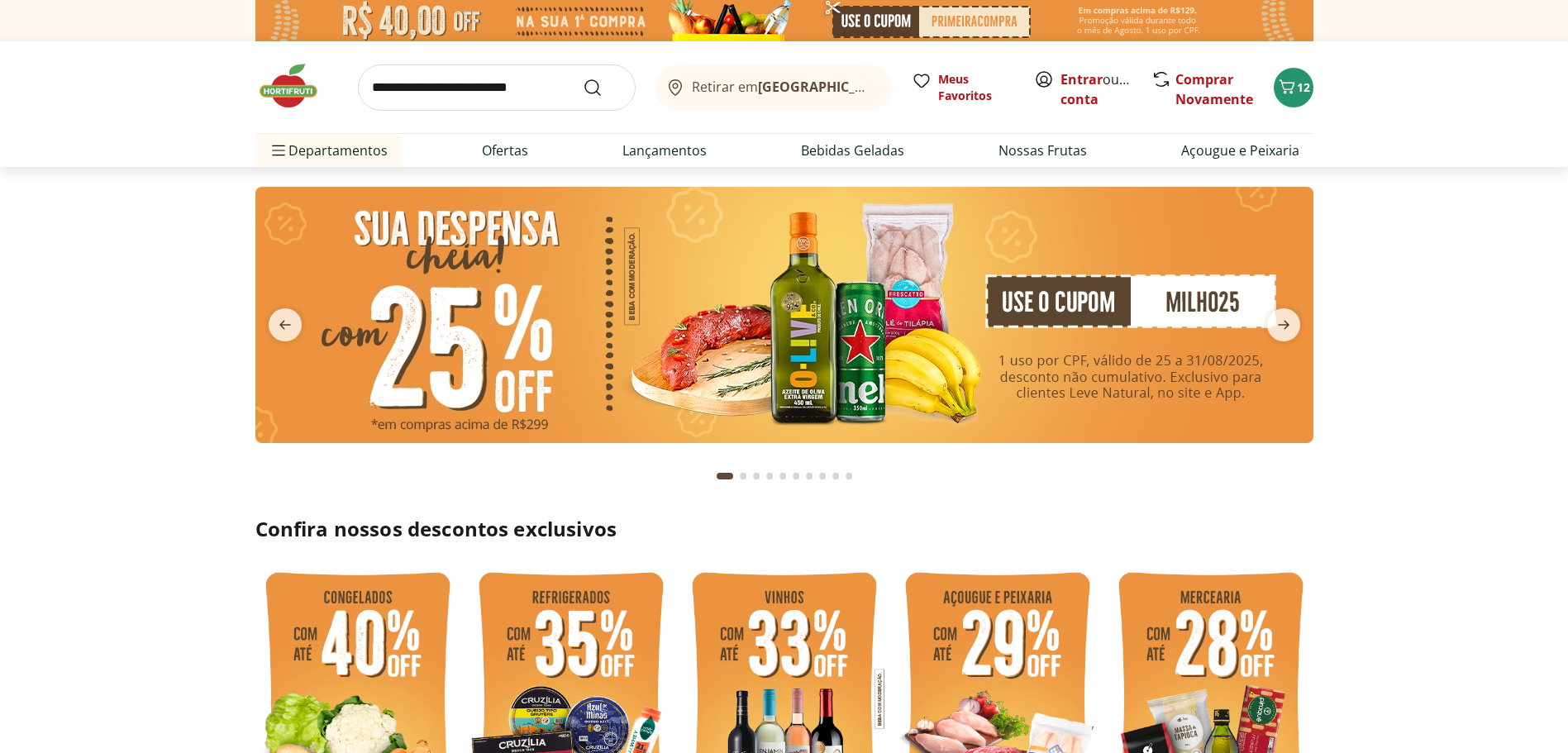
click at [519, 85] on input "search" at bounding box center [497, 87] width 278 height 46
type input "*******"
click at [583, 78] on button "Submit Search" at bounding box center [603, 87] width 40 height 20
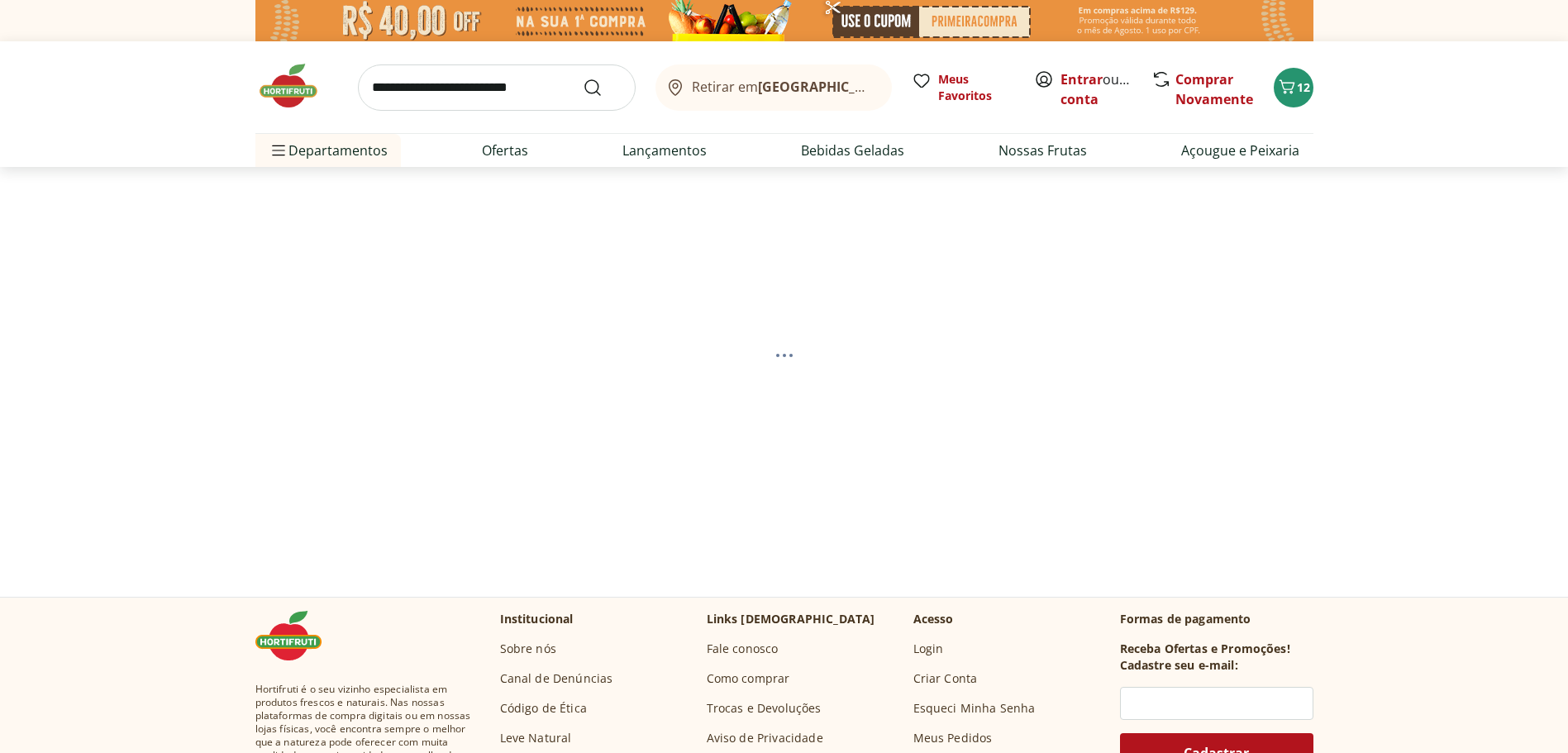
select select "**********"
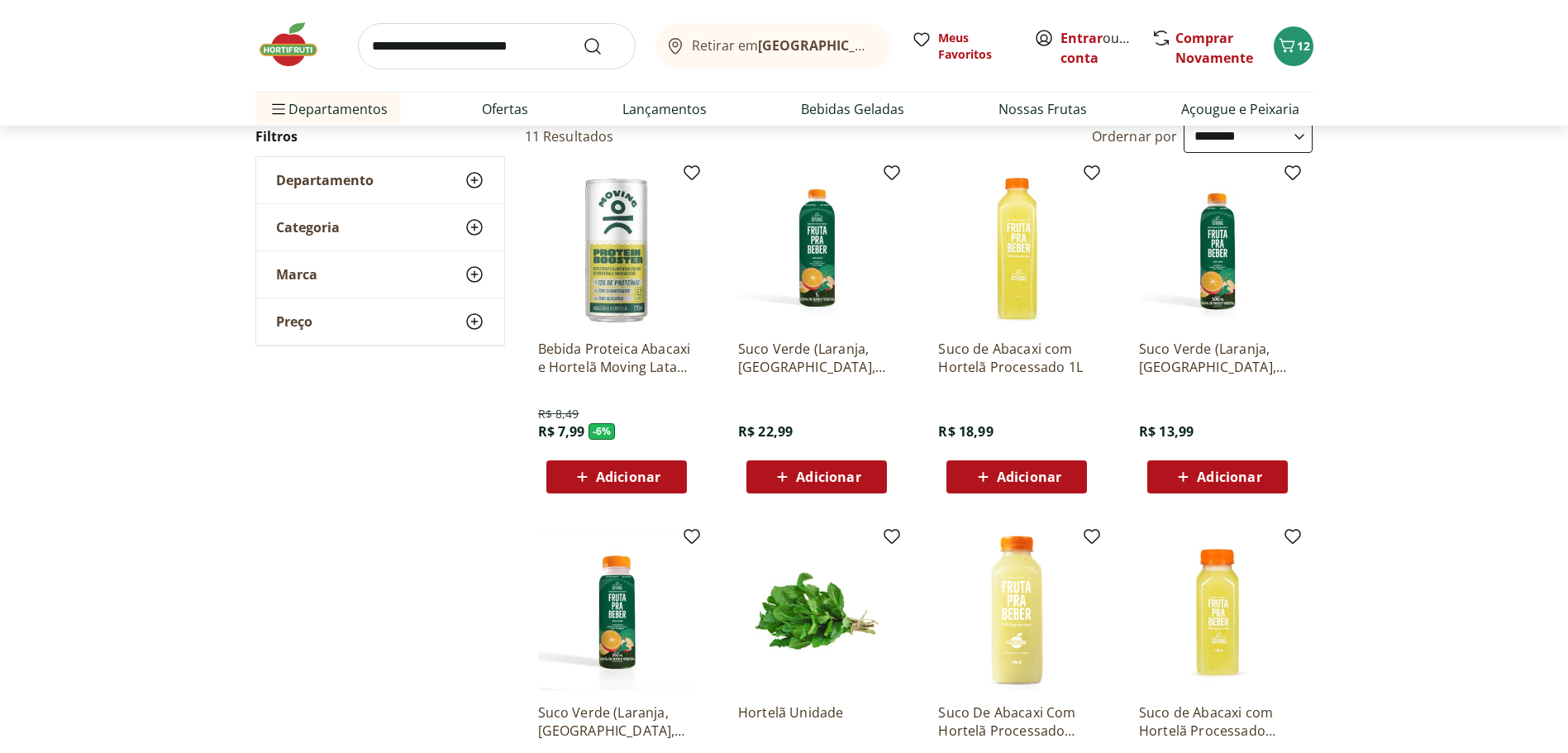
scroll to position [496, 0]
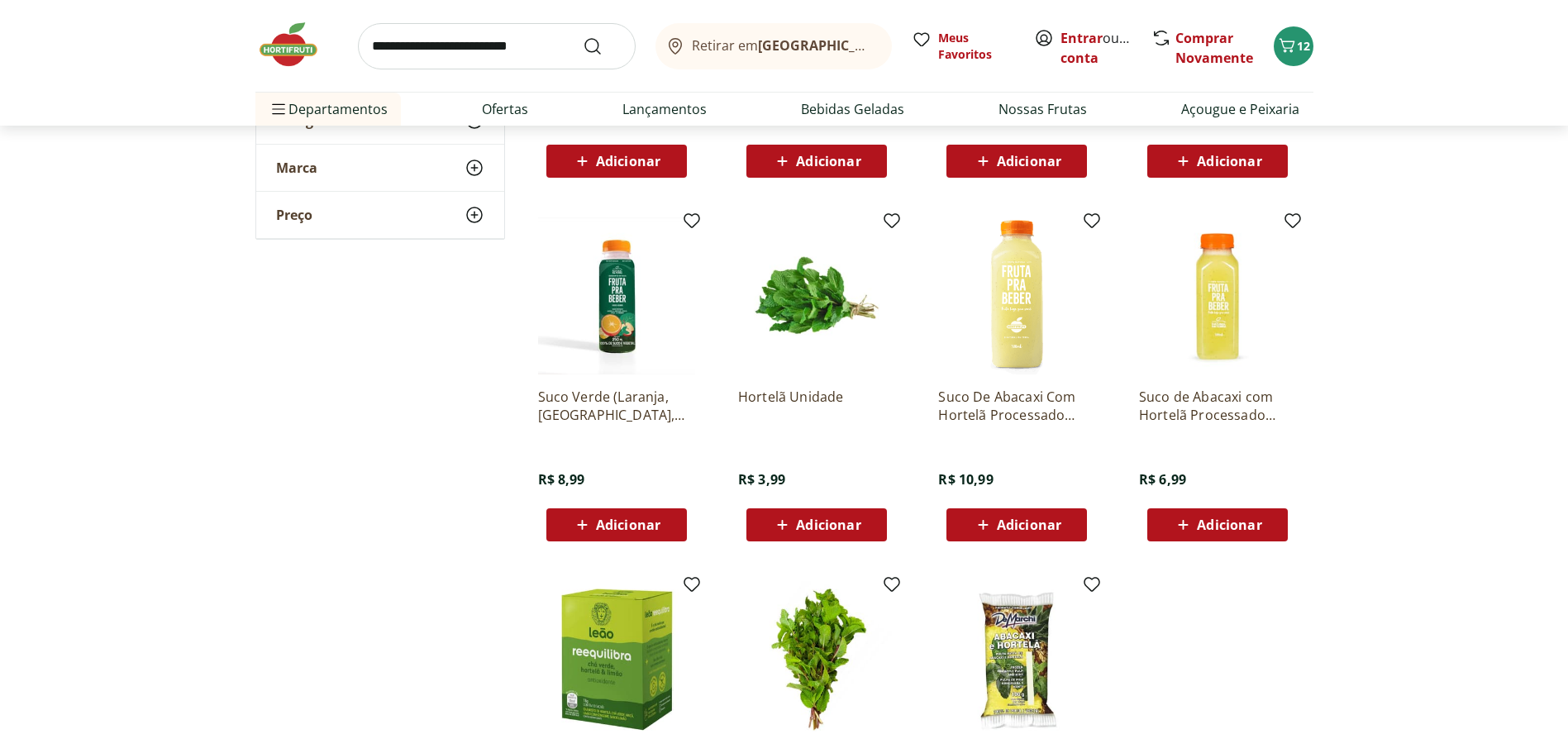
click at [811, 510] on div "Adicionar" at bounding box center [817, 525] width 114 height 30
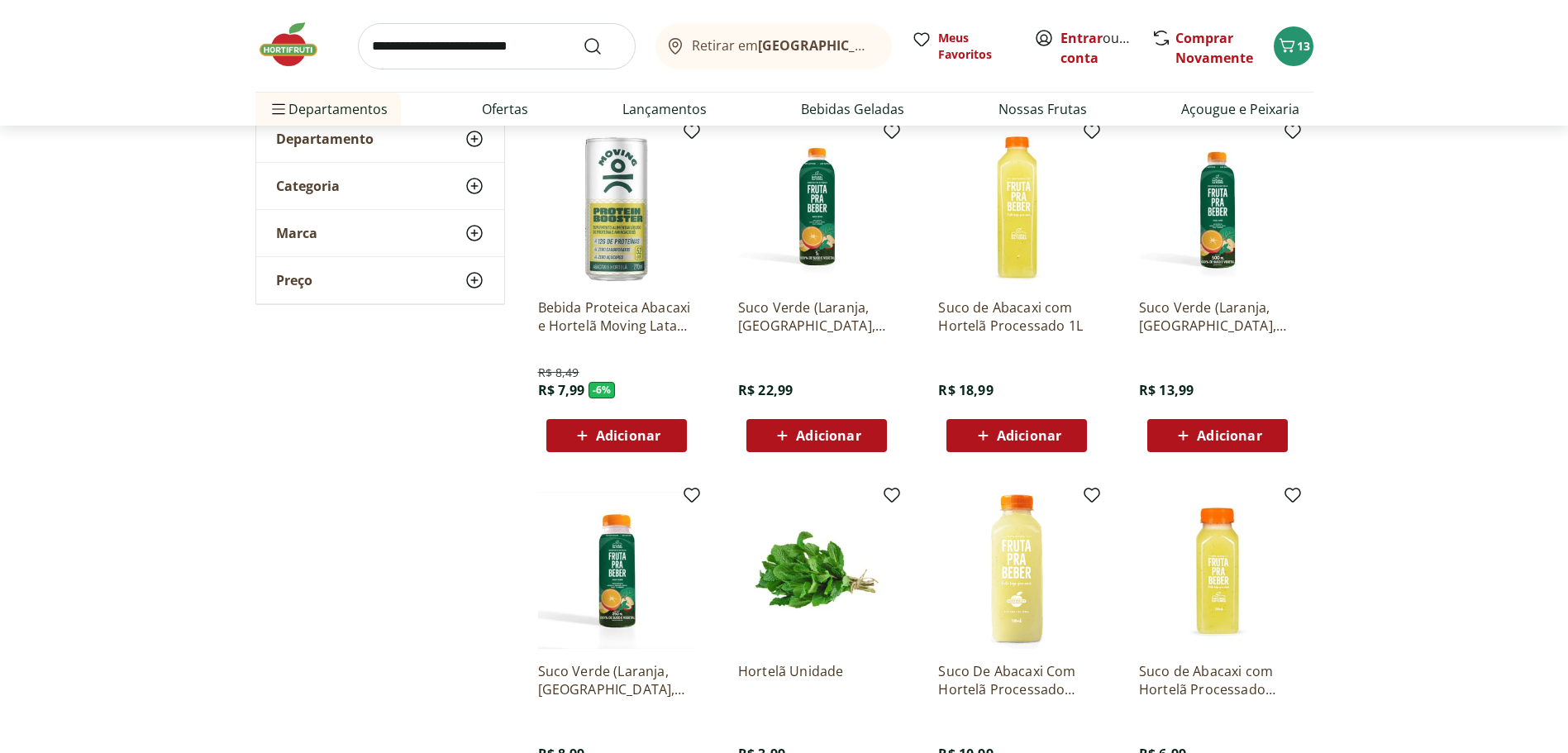
scroll to position [0, 0]
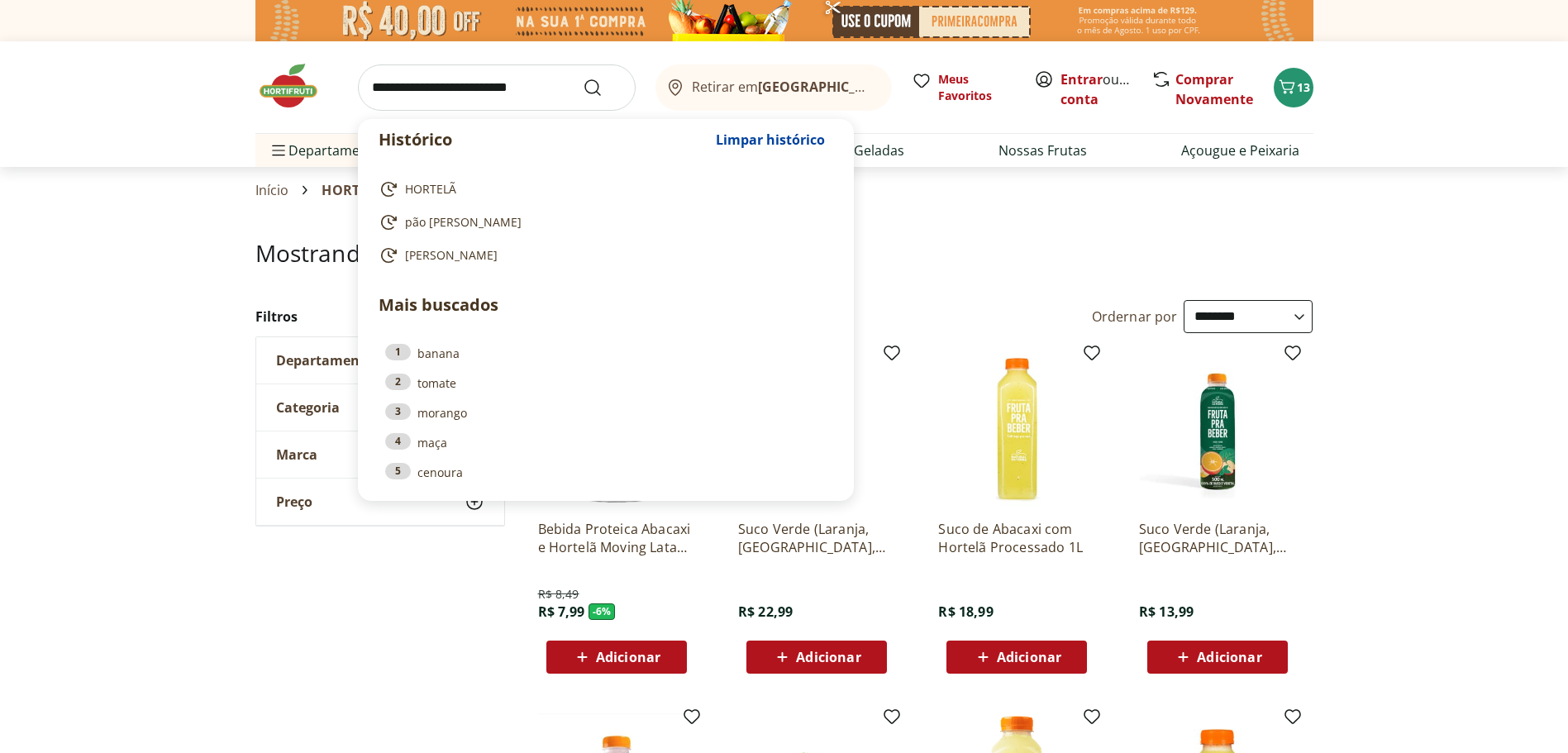
click at [533, 85] on input "search" at bounding box center [497, 87] width 278 height 46
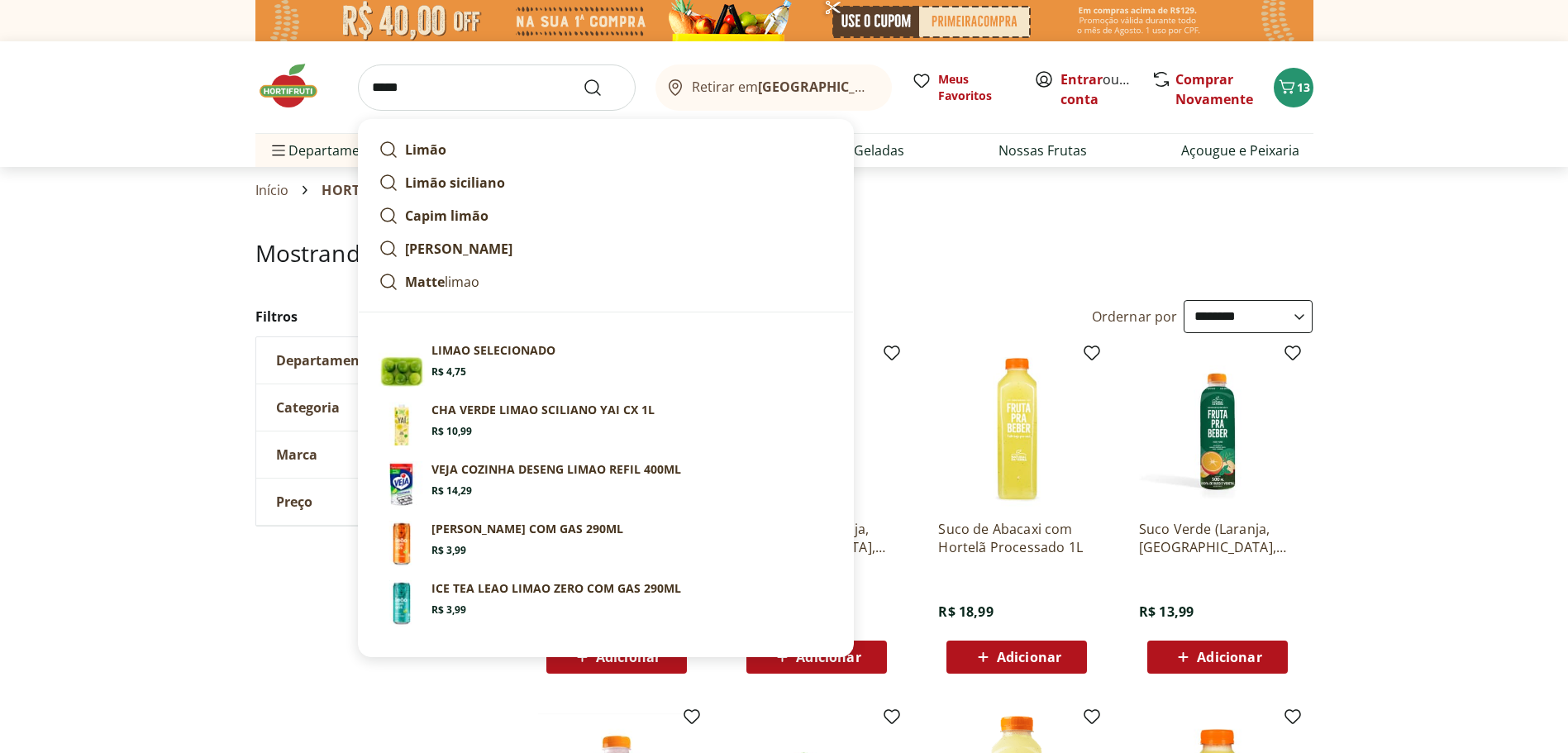
type input "*****"
click at [583, 78] on button "Submit Search" at bounding box center [603, 87] width 40 height 20
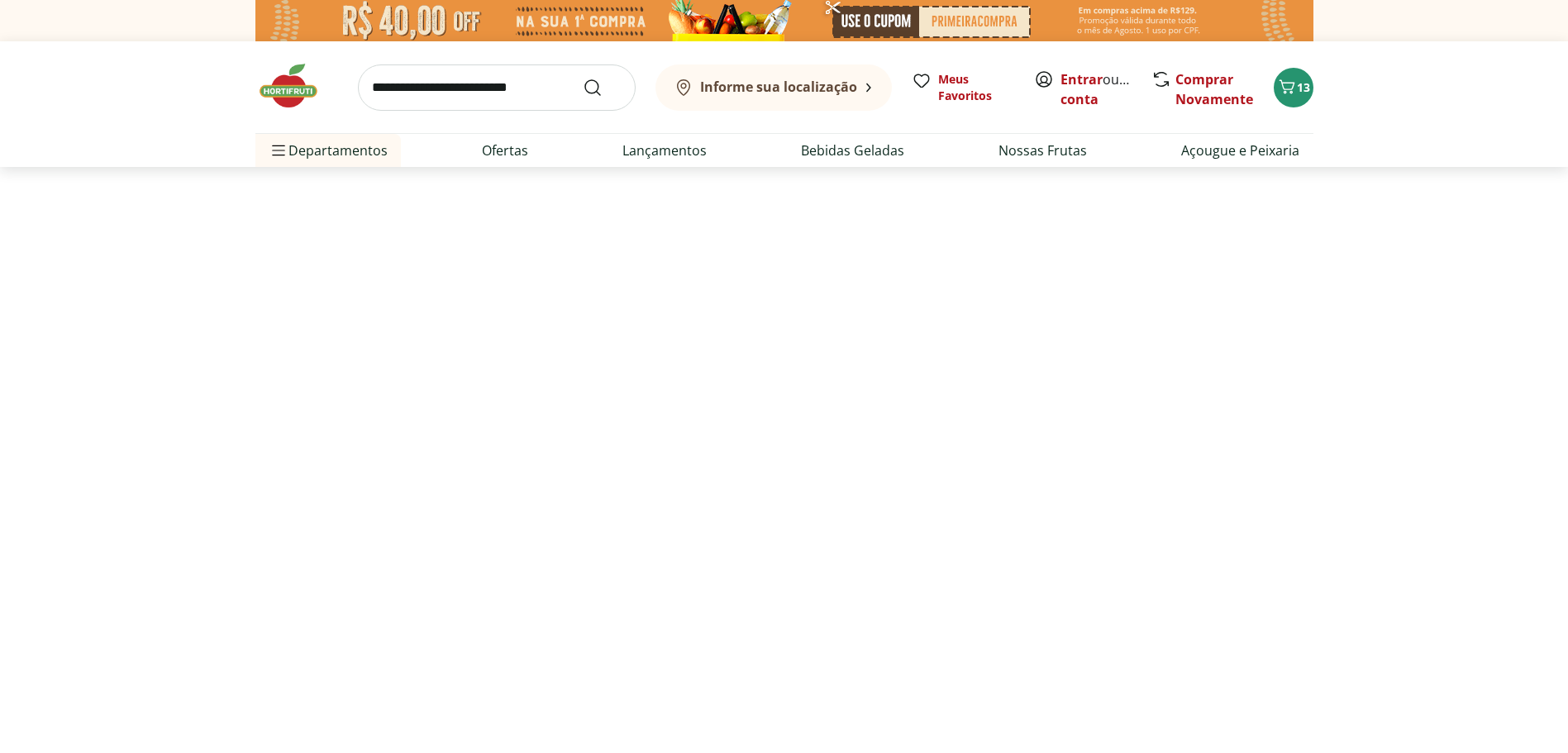
select select "**********"
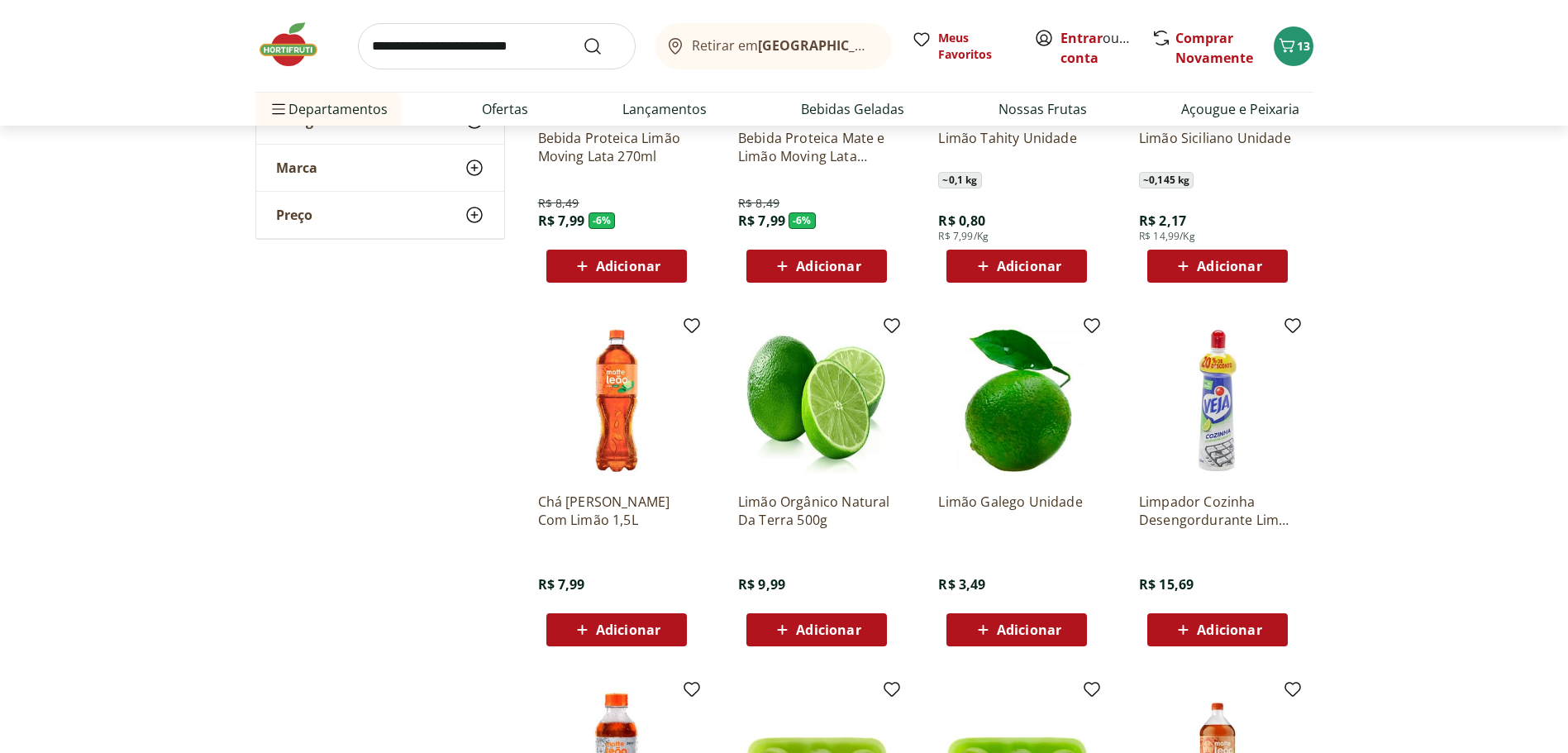
scroll to position [413, 0]
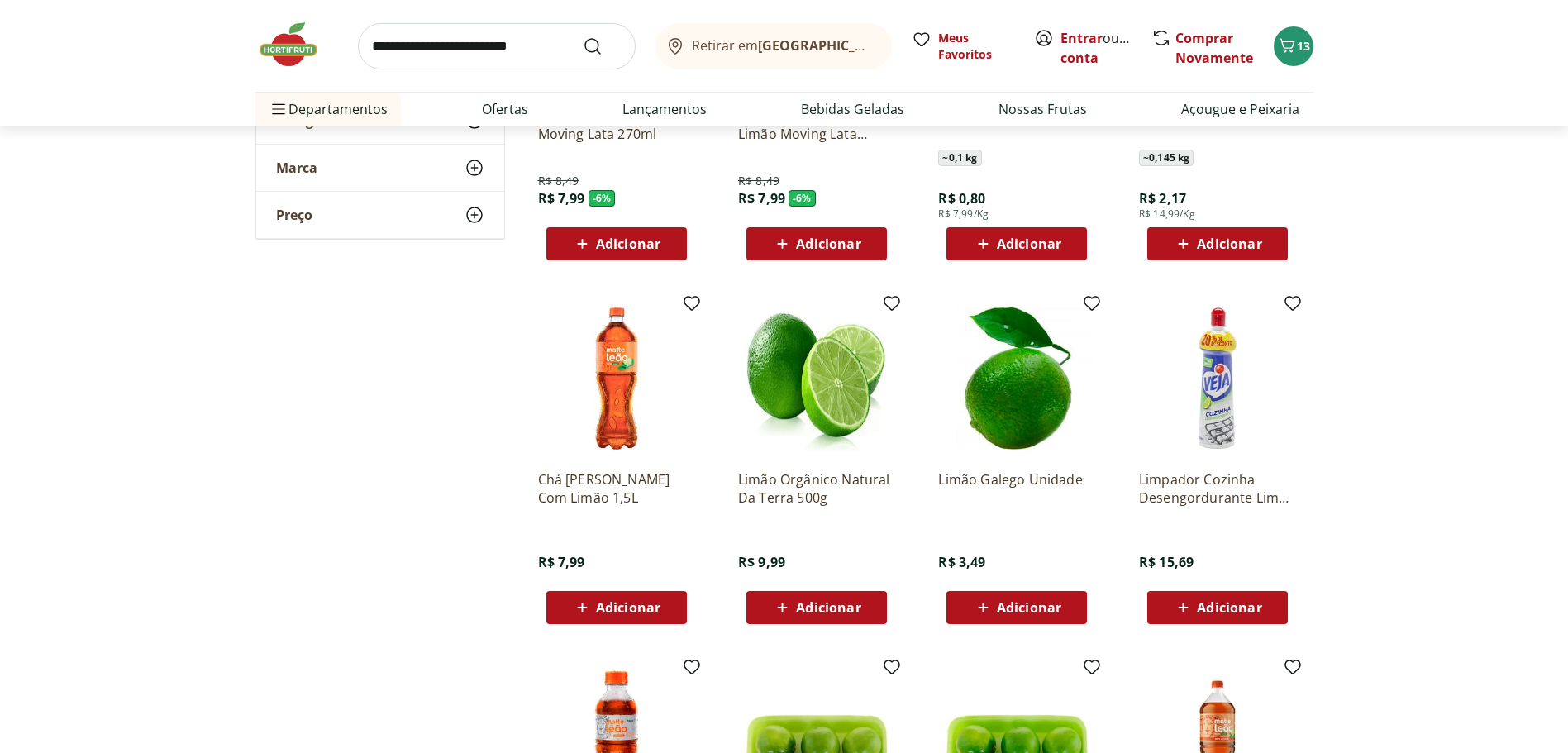
click at [1022, 241] on span "Adicionar" at bounding box center [1029, 243] width 64 height 13
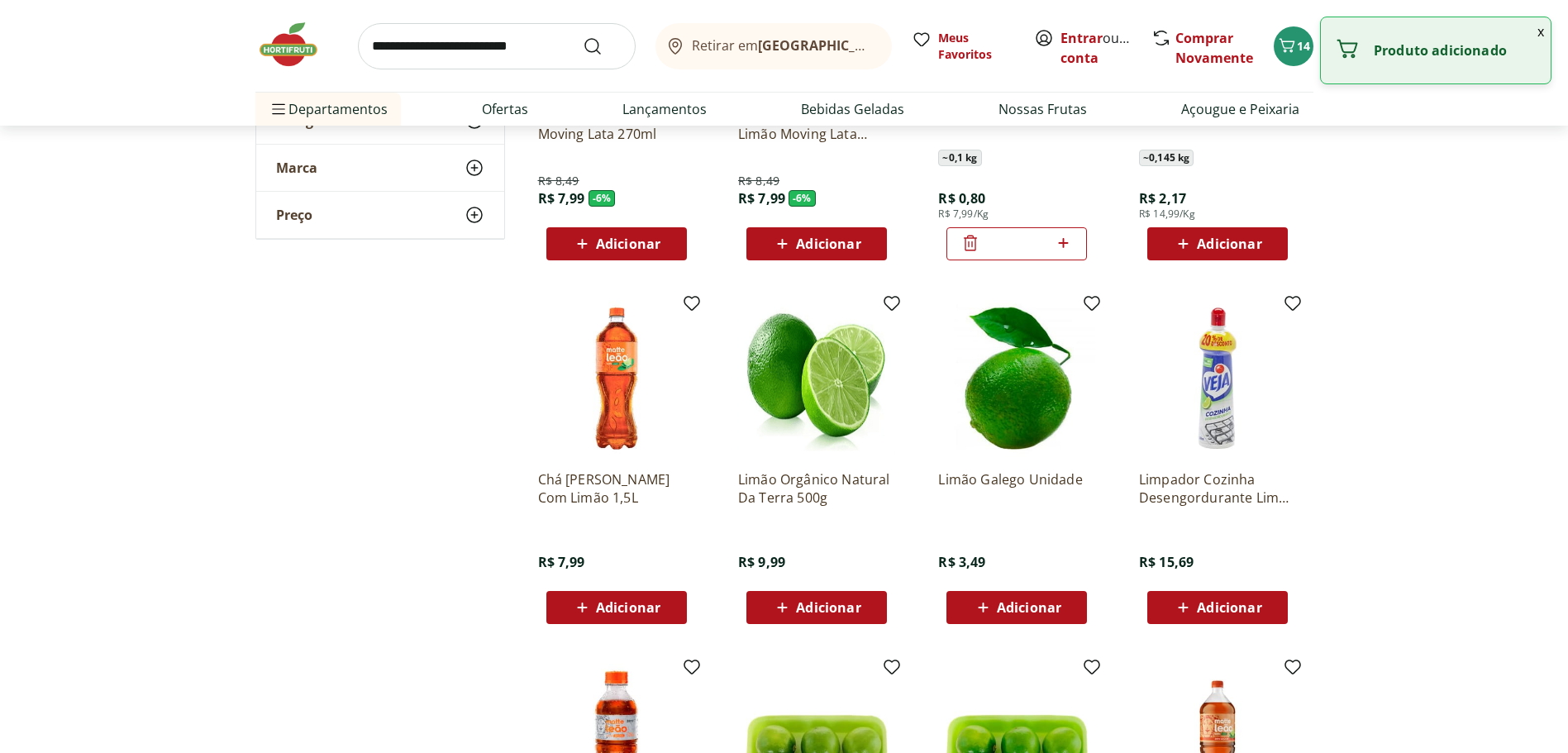
scroll to position [827, 0]
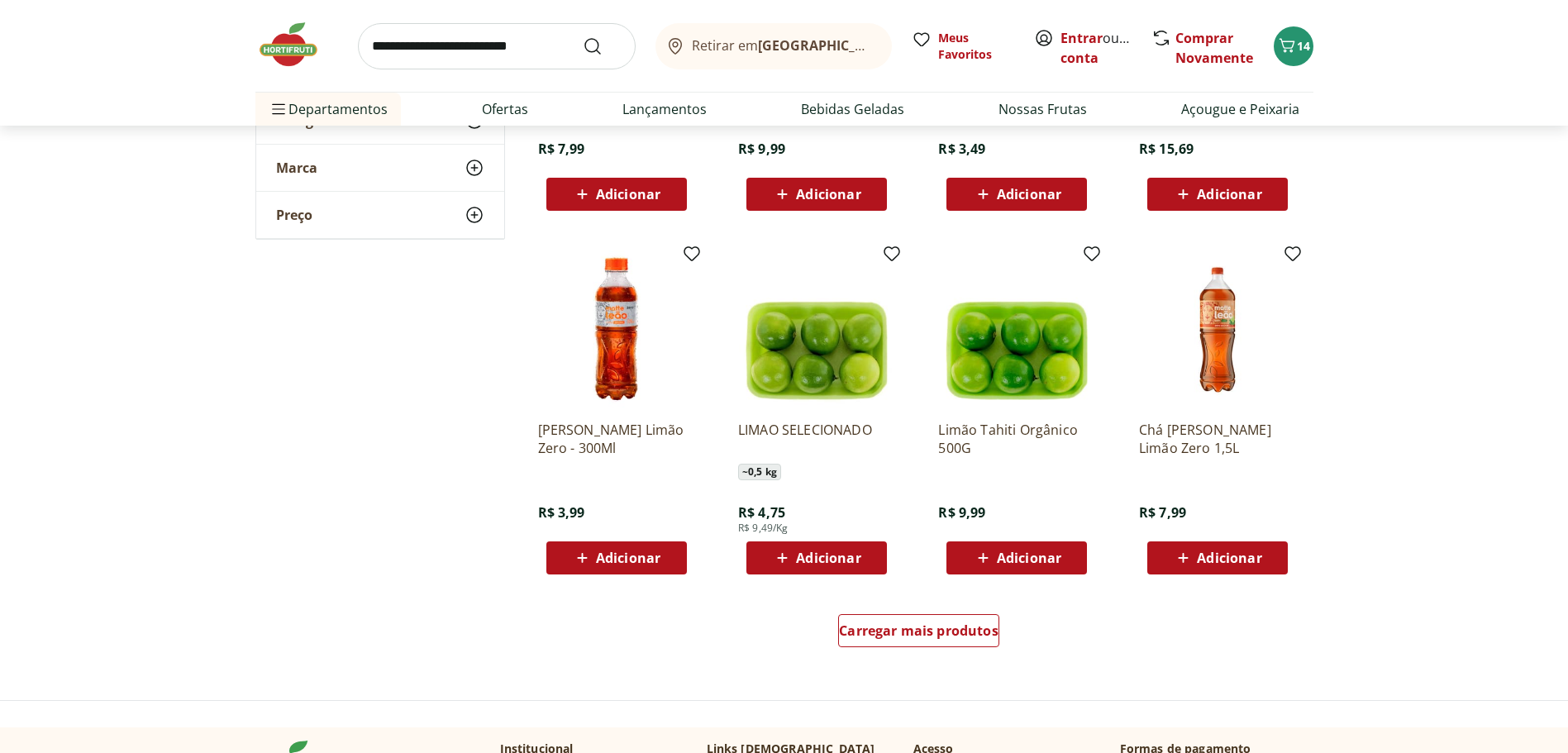
click at [823, 563] on span "Adicionar" at bounding box center [828, 558] width 64 height 13
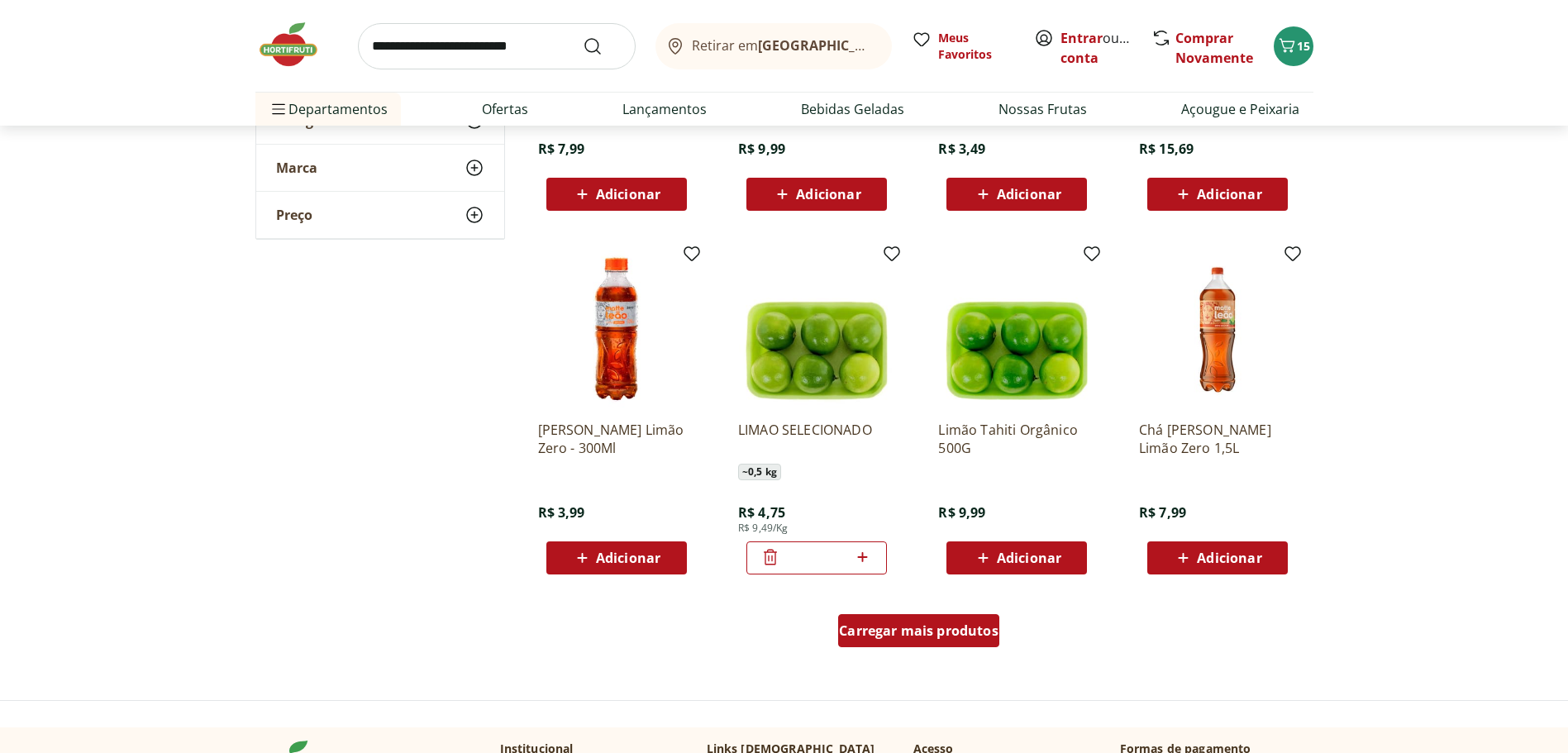
click at [897, 636] on span "Carregar mais produtos" at bounding box center [919, 630] width 160 height 13
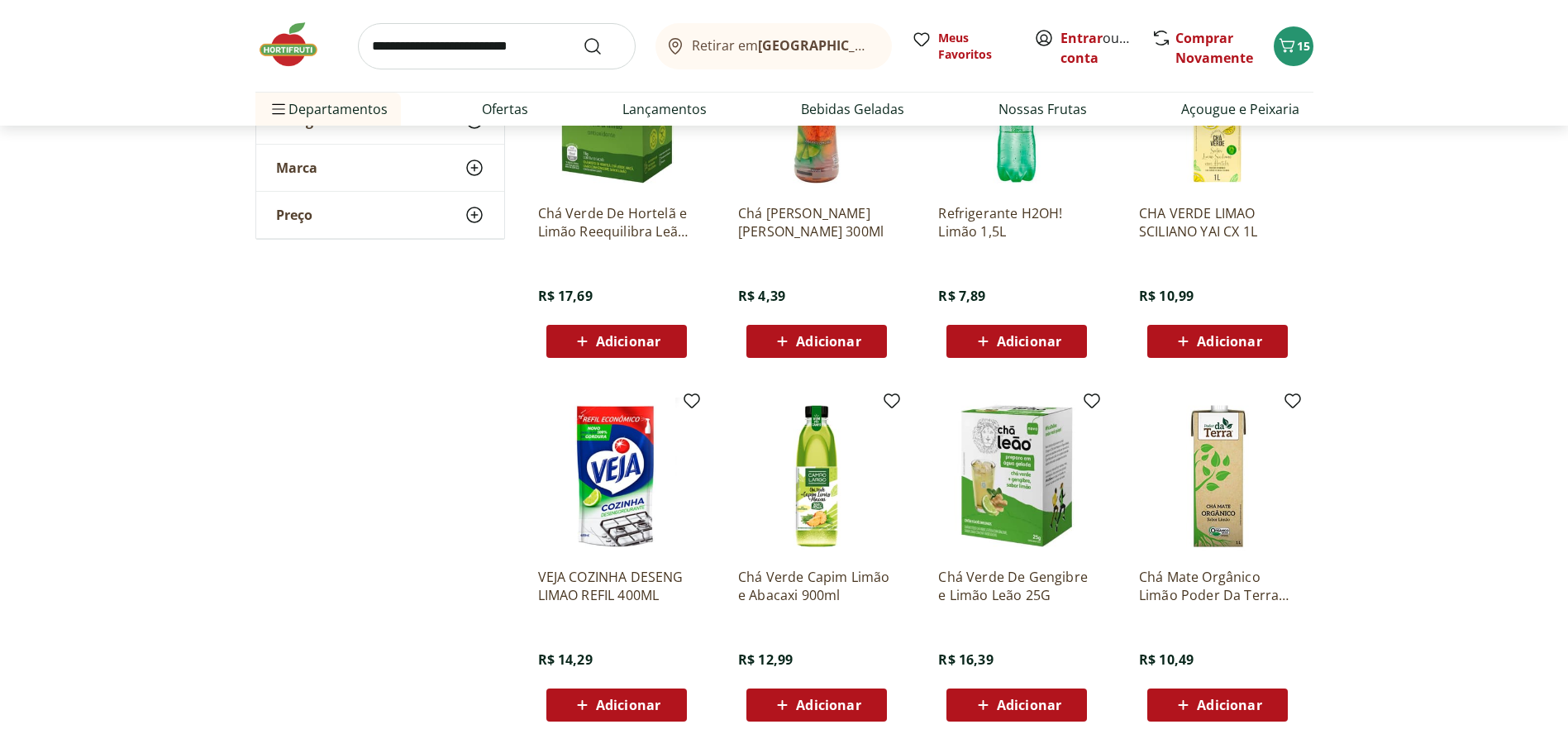
scroll to position [1984, 0]
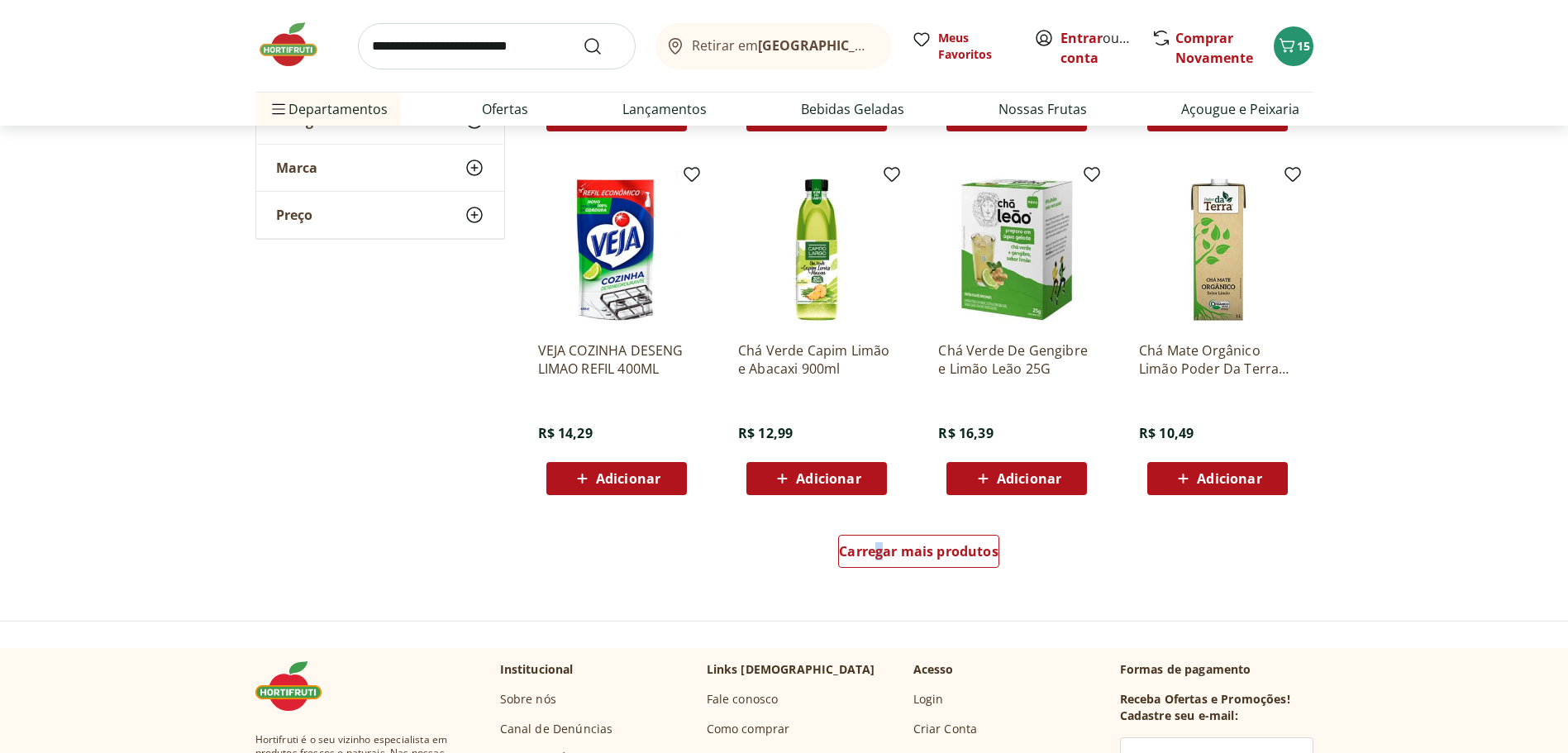
click at [878, 530] on div "Carregar mais produtos" at bounding box center [920, 554] width 802 height 79
click at [906, 545] on span "Carregar mais produtos" at bounding box center [919, 551] width 160 height 13
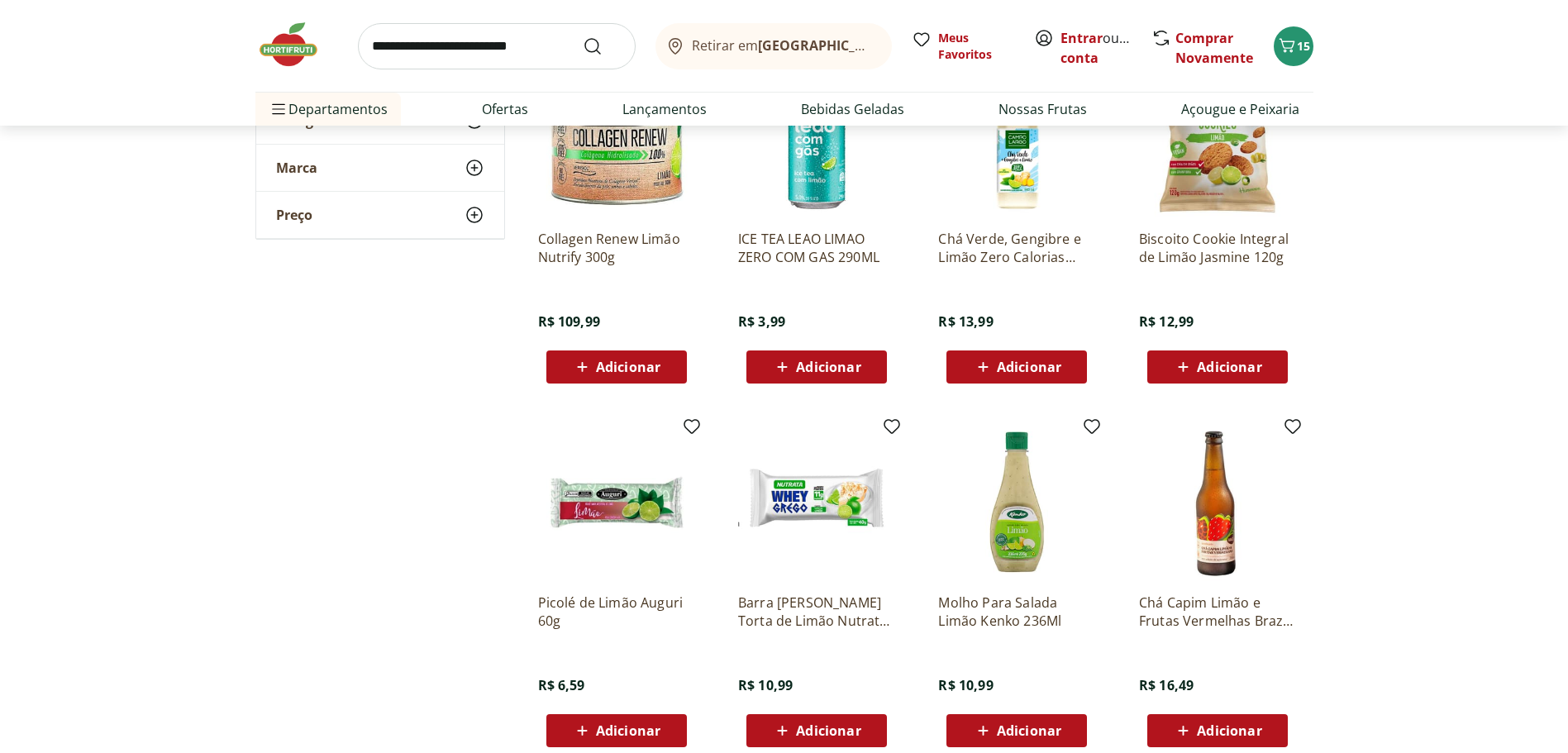
scroll to position [2811, 0]
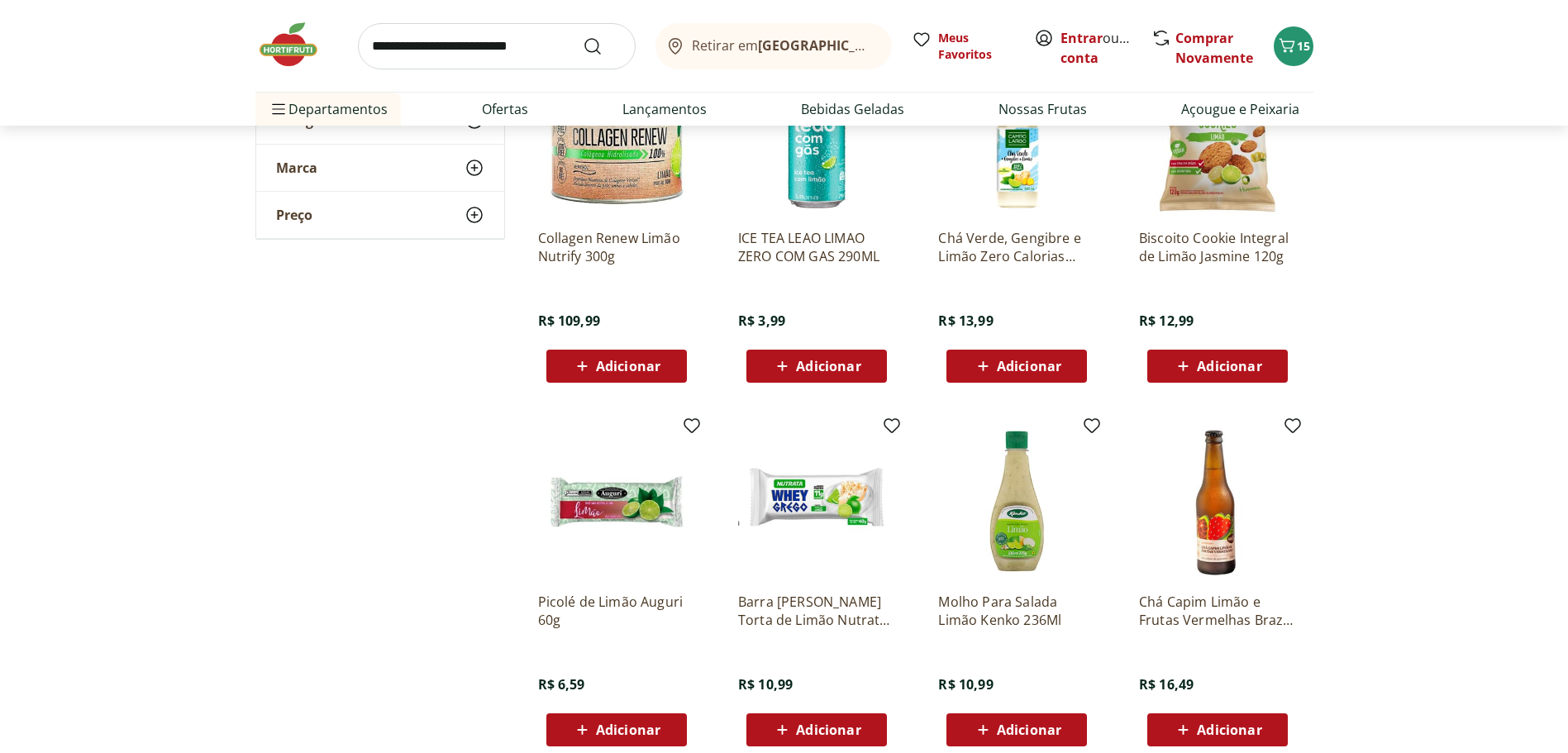
click at [825, 366] on span "Adicionar" at bounding box center [828, 366] width 64 height 13
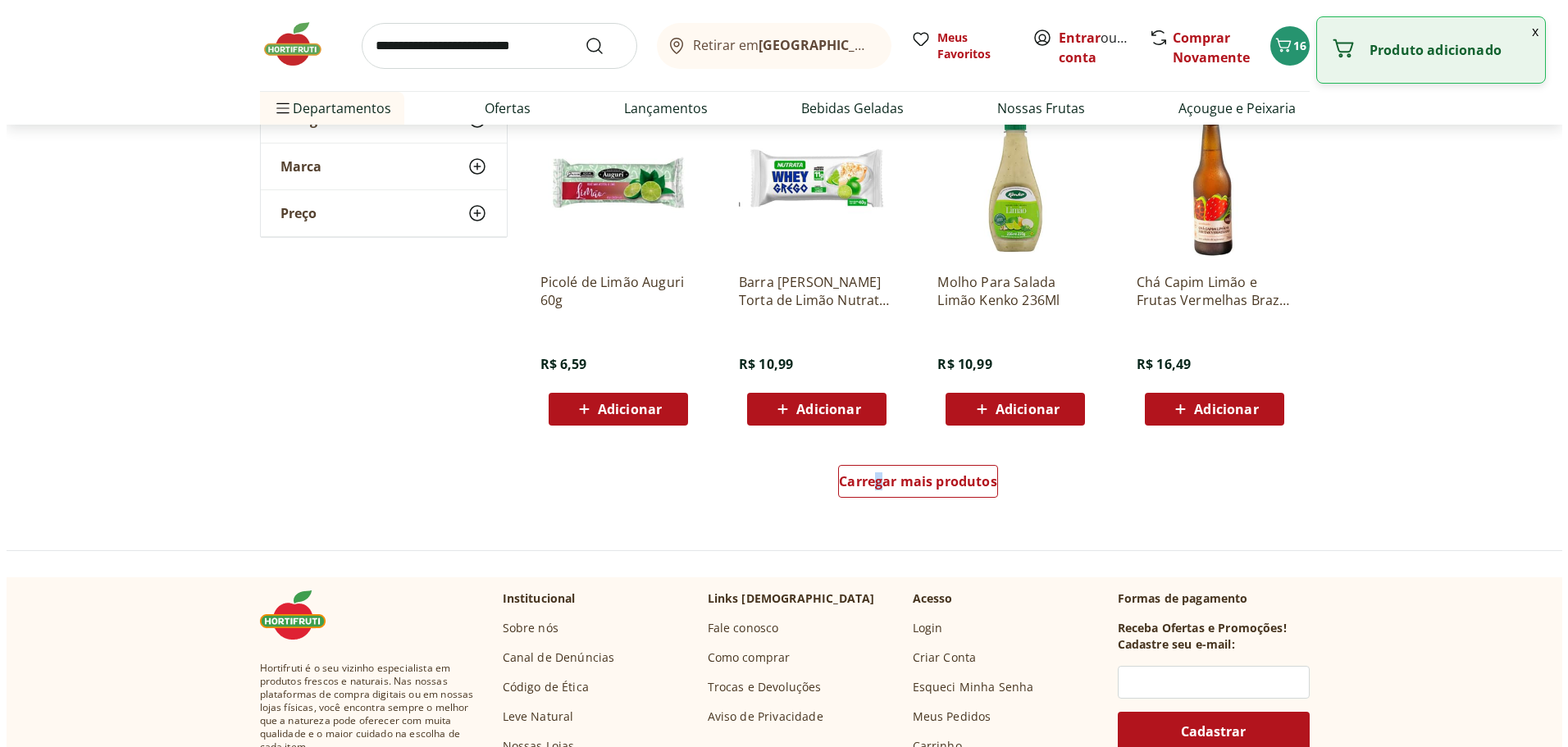
scroll to position [2953, 0]
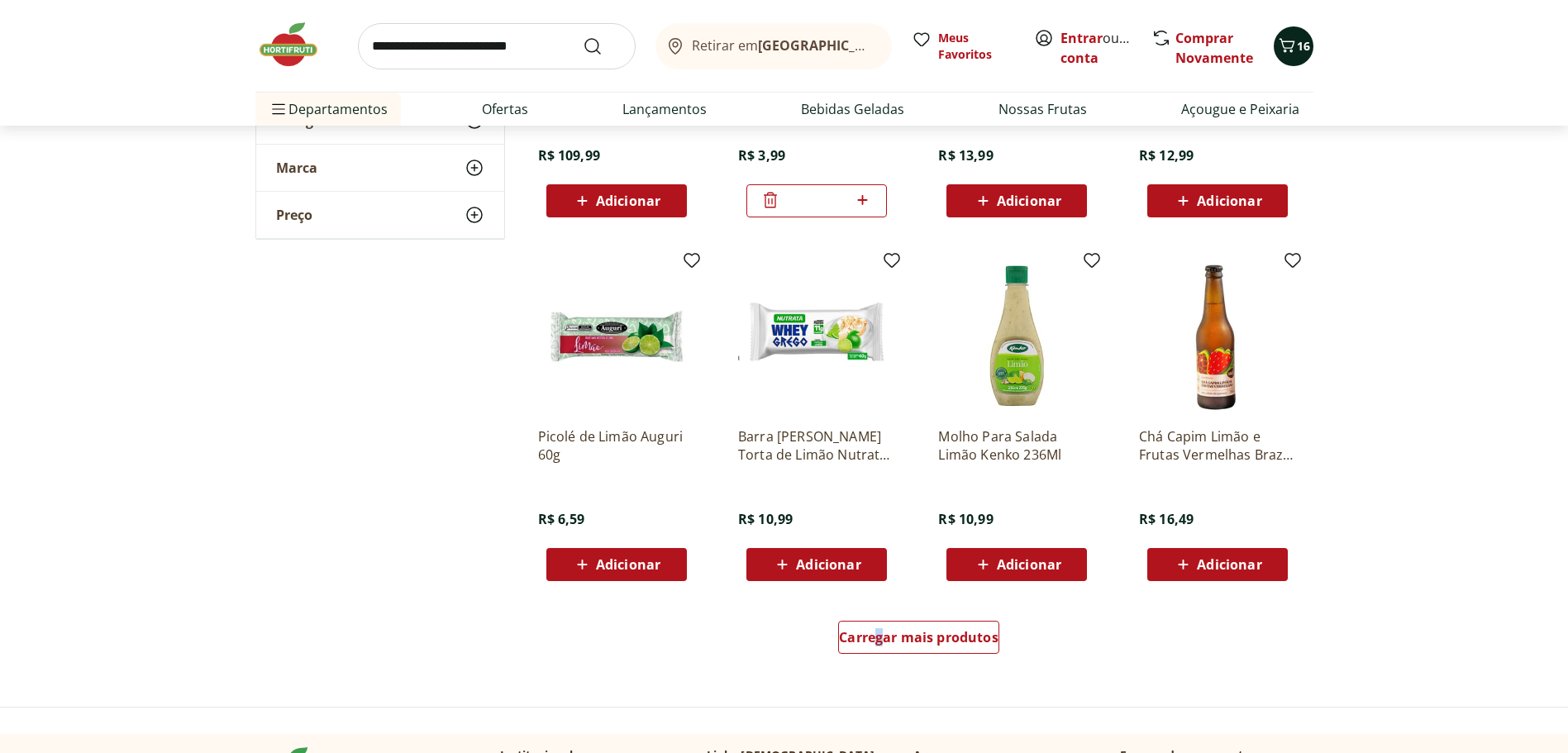
click at [1306, 49] on span "16" at bounding box center [1303, 46] width 13 height 16
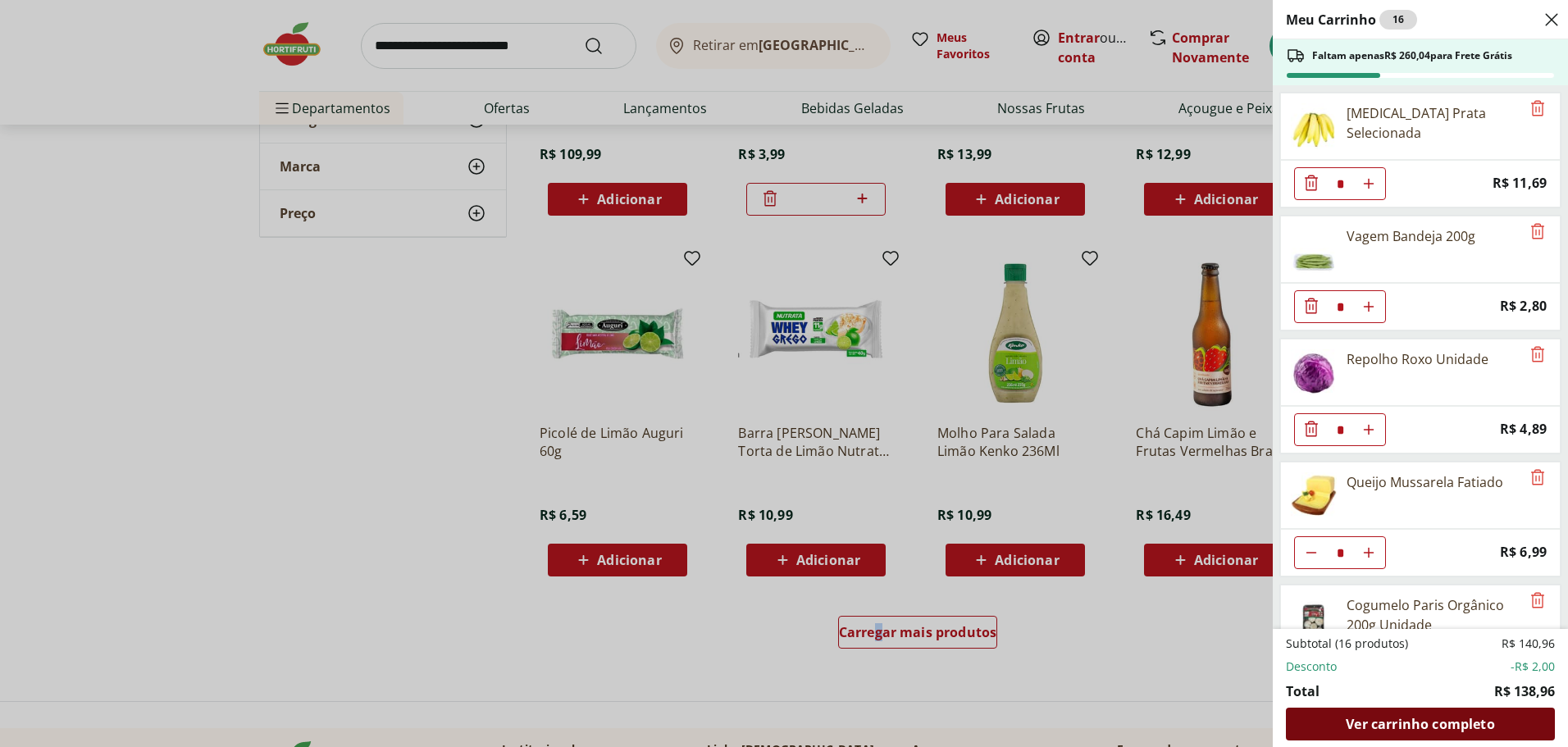
click at [1374, 729] on span "Ver carrinho completo" at bounding box center [1420, 724] width 149 height 13
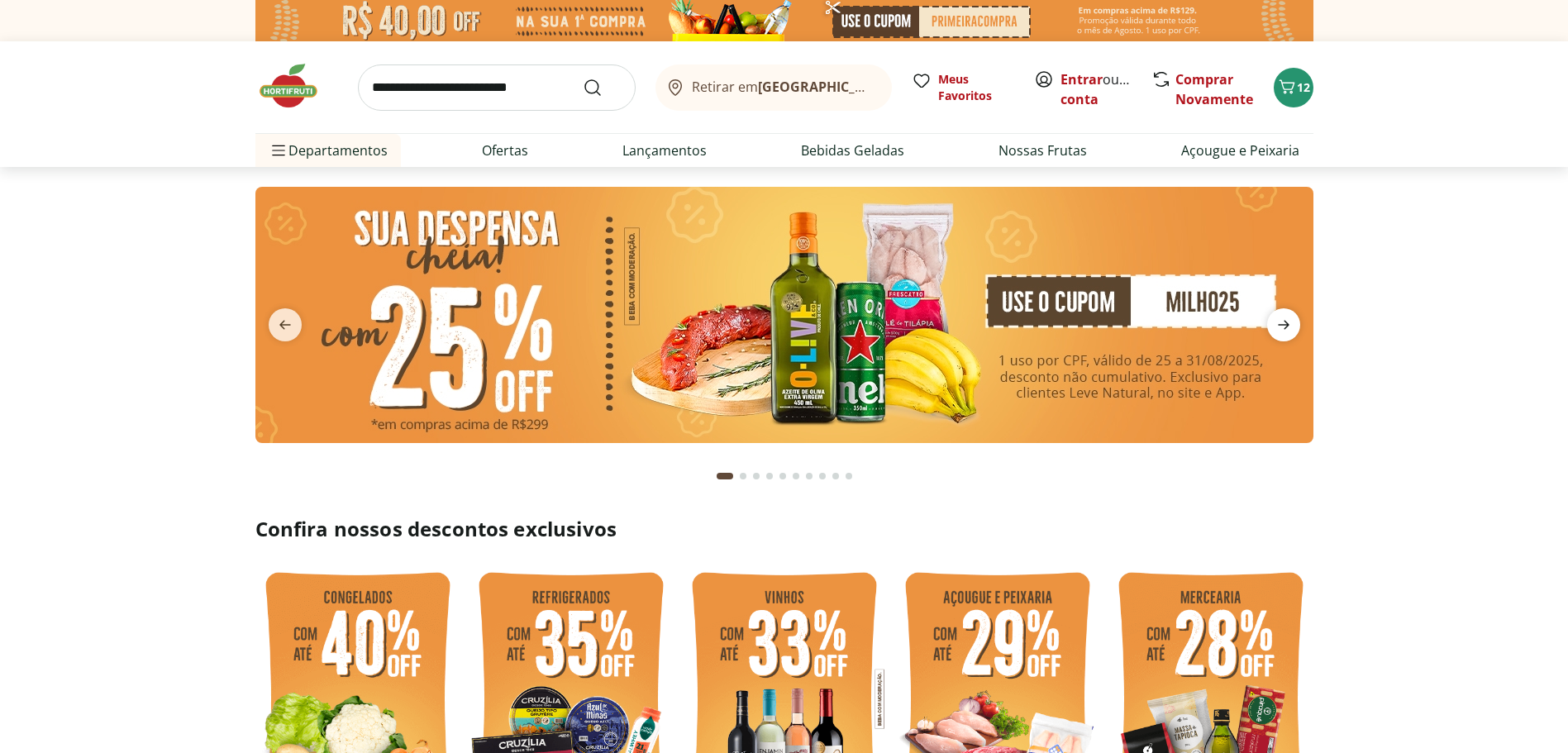
click at [1286, 320] on icon "next" at bounding box center [1284, 324] width 20 height 20
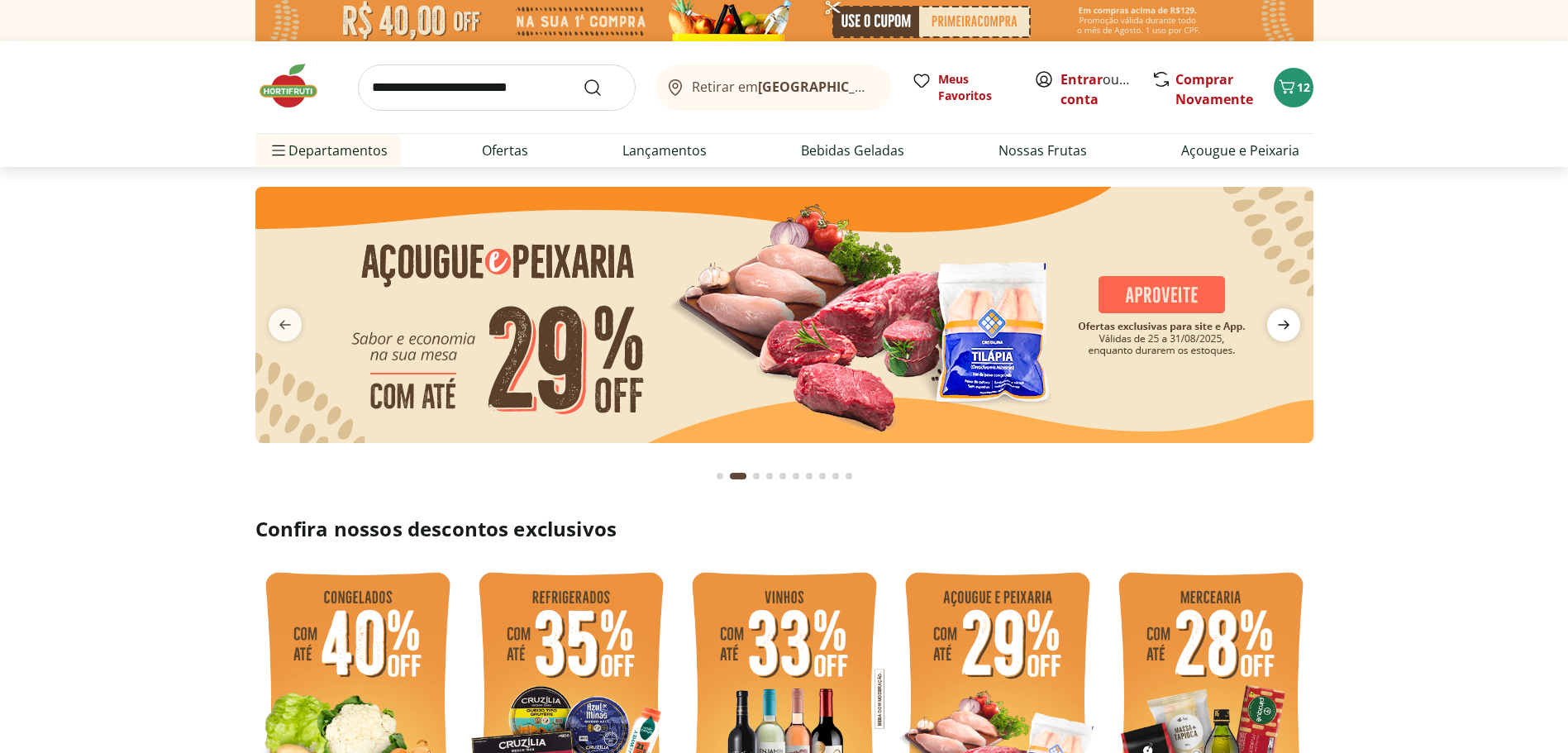
click at [1284, 320] on icon "next" at bounding box center [1284, 324] width 20 height 20
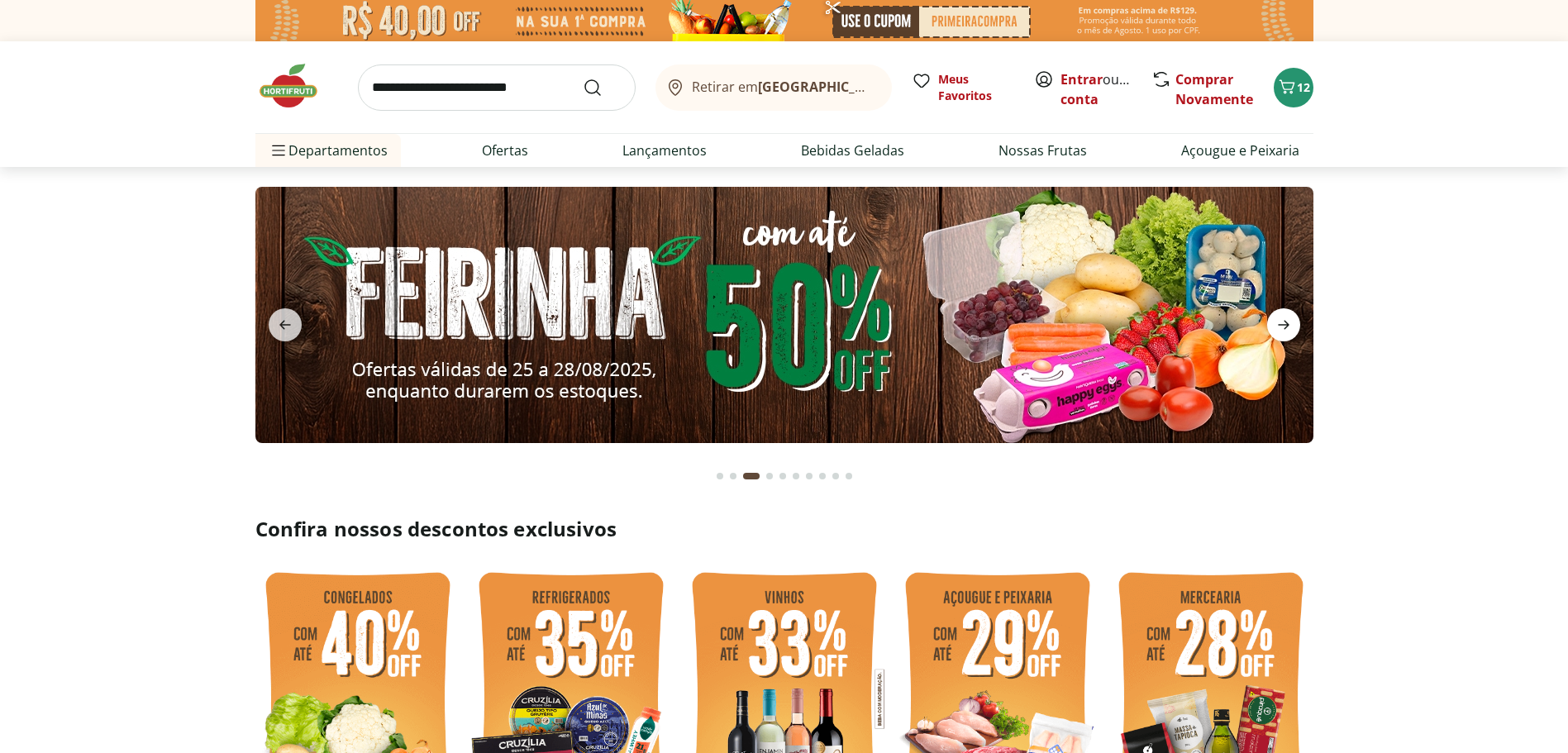
click at [1284, 320] on icon "next" at bounding box center [1284, 324] width 20 height 20
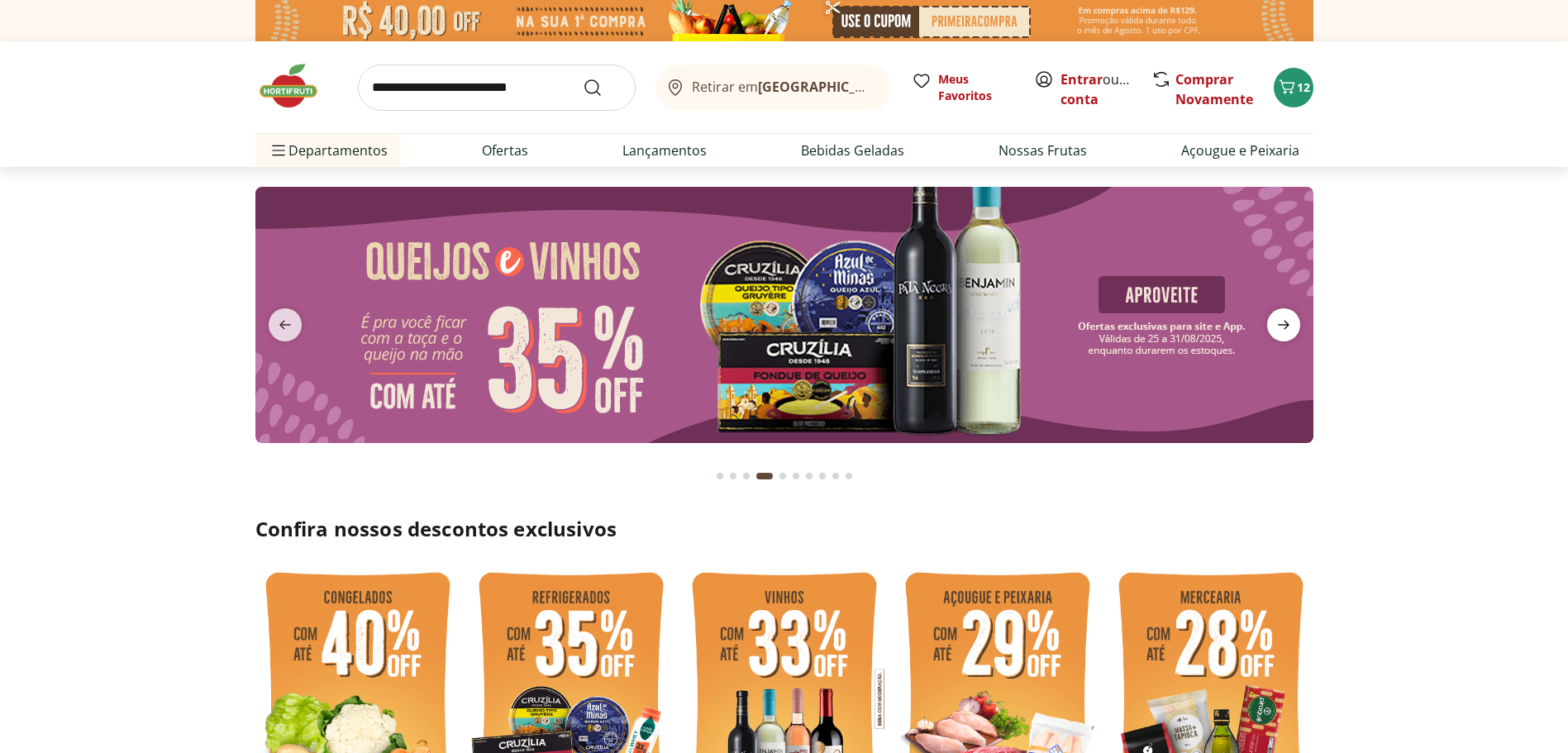
click at [1284, 320] on icon "next" at bounding box center [1284, 324] width 20 height 20
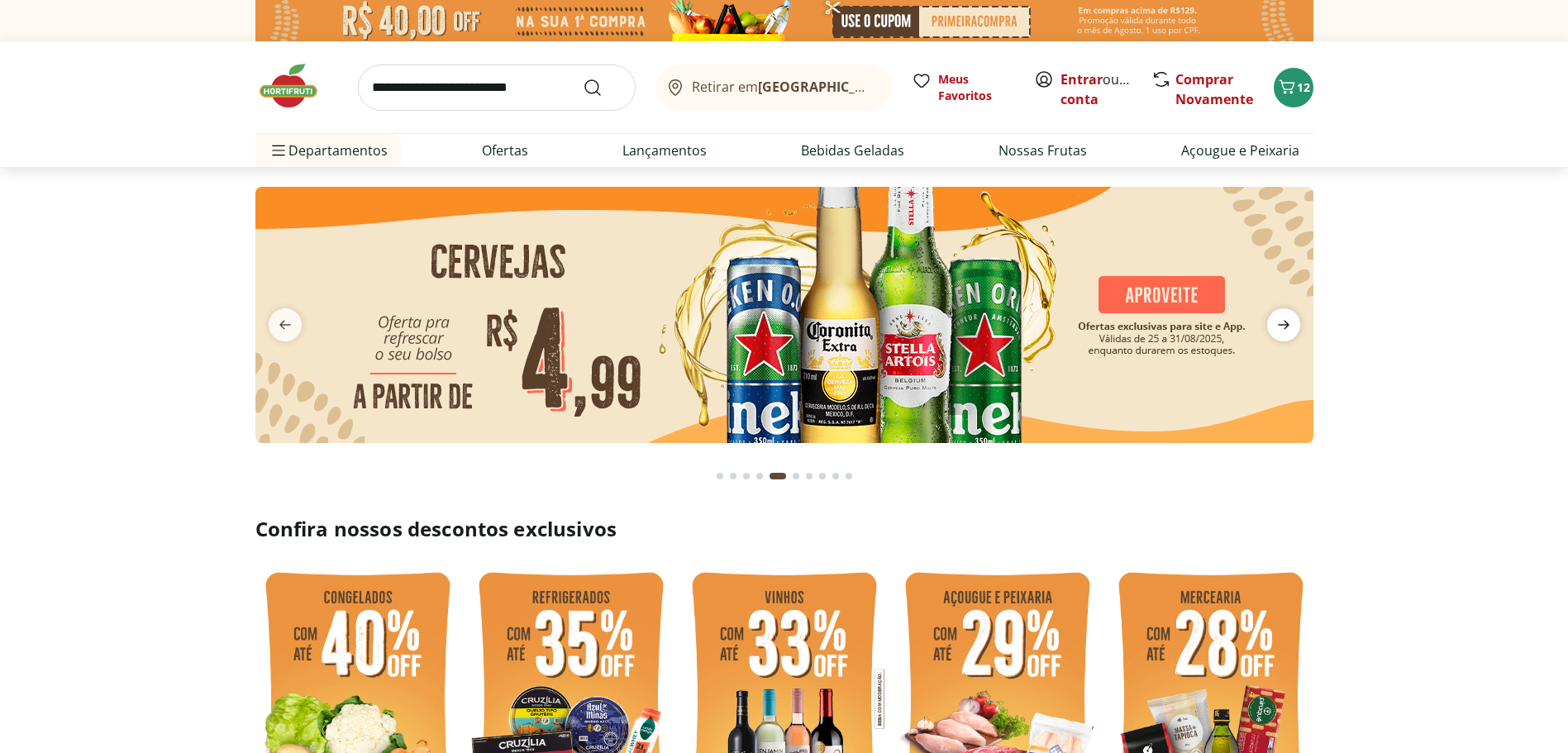
click at [1284, 320] on icon "next" at bounding box center [1284, 324] width 20 height 20
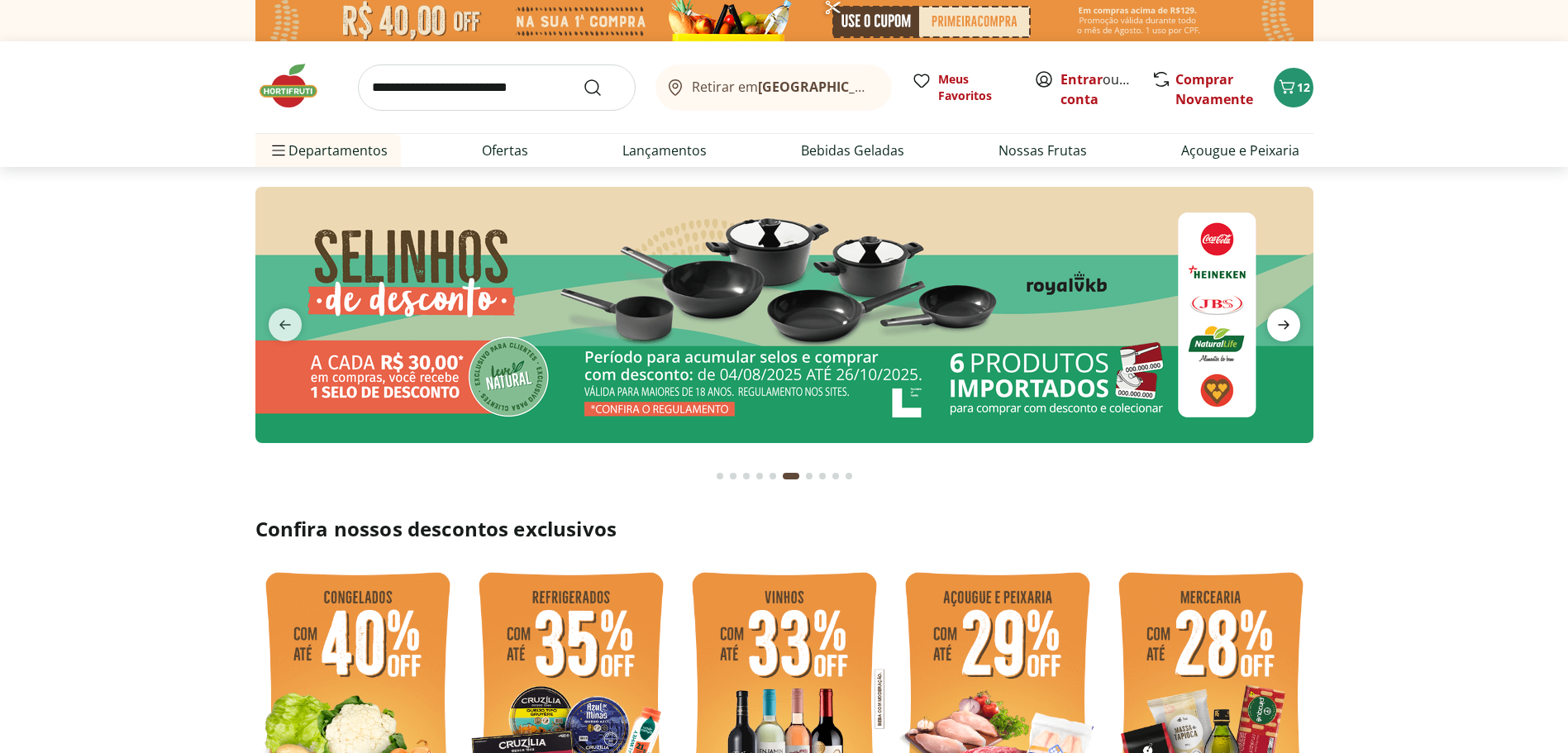
click at [1284, 320] on icon "next" at bounding box center [1284, 324] width 20 height 20
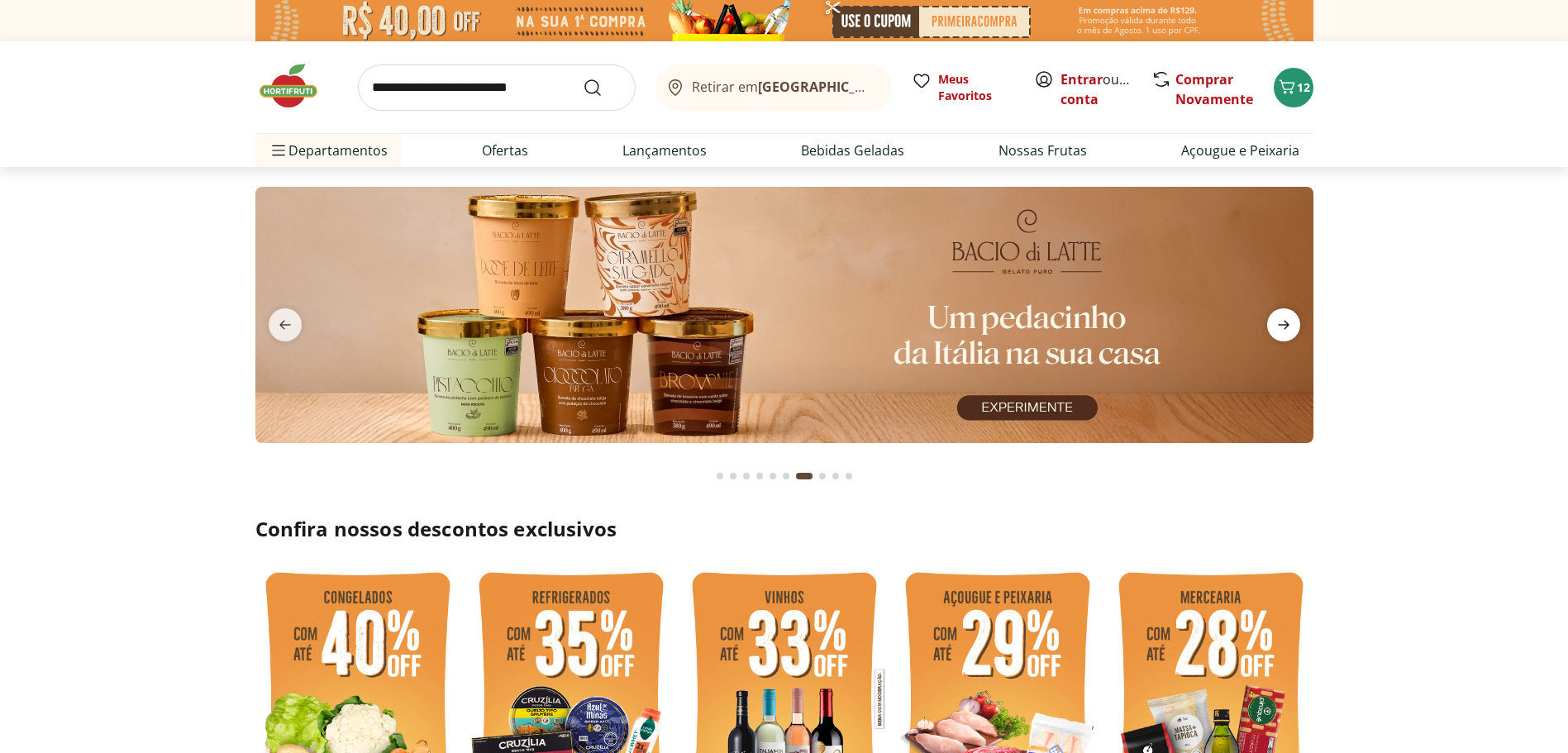
click at [1293, 322] on icon "next" at bounding box center [1284, 324] width 20 height 20
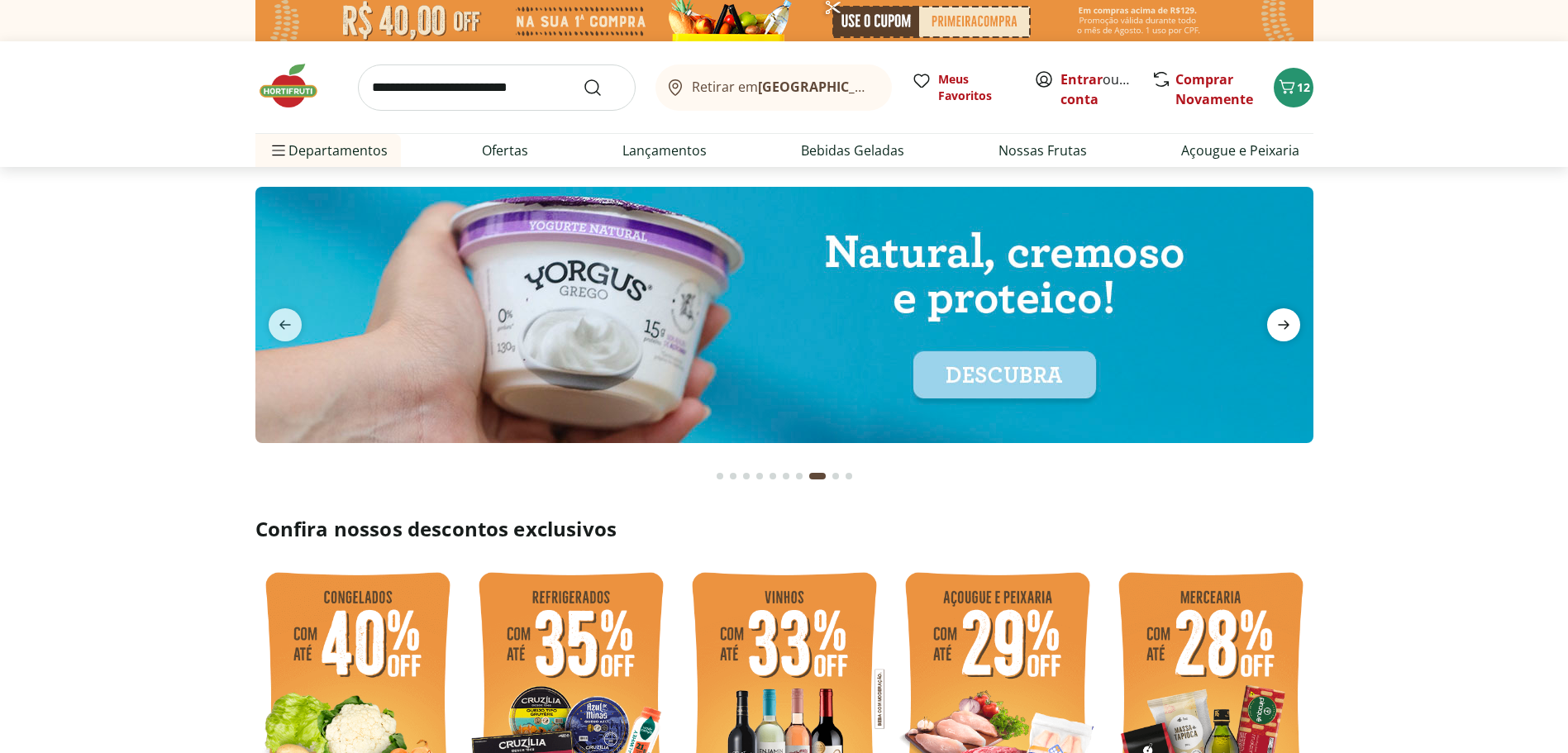
click at [1293, 322] on icon "next" at bounding box center [1284, 324] width 20 height 20
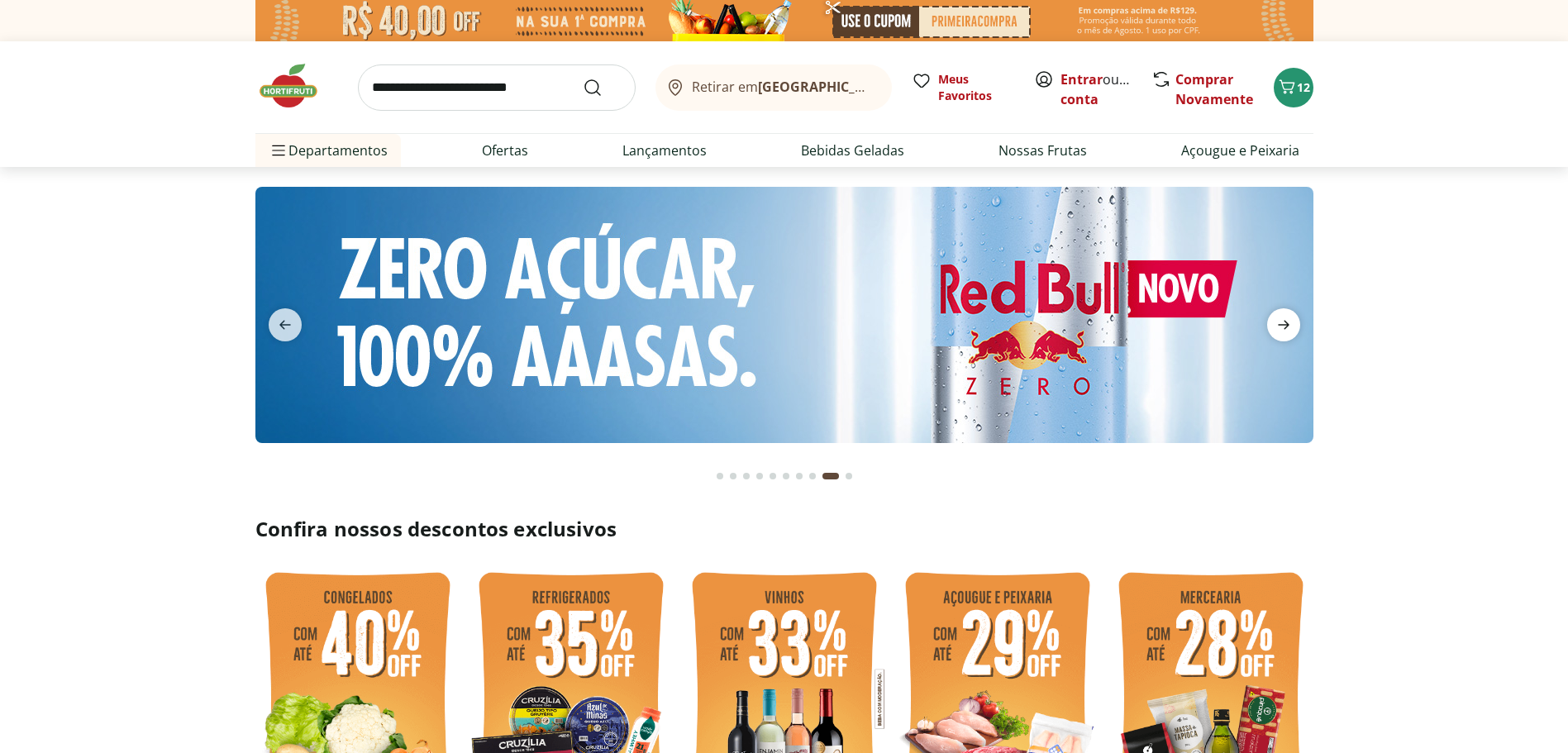
click at [1293, 322] on icon "next" at bounding box center [1284, 324] width 20 height 20
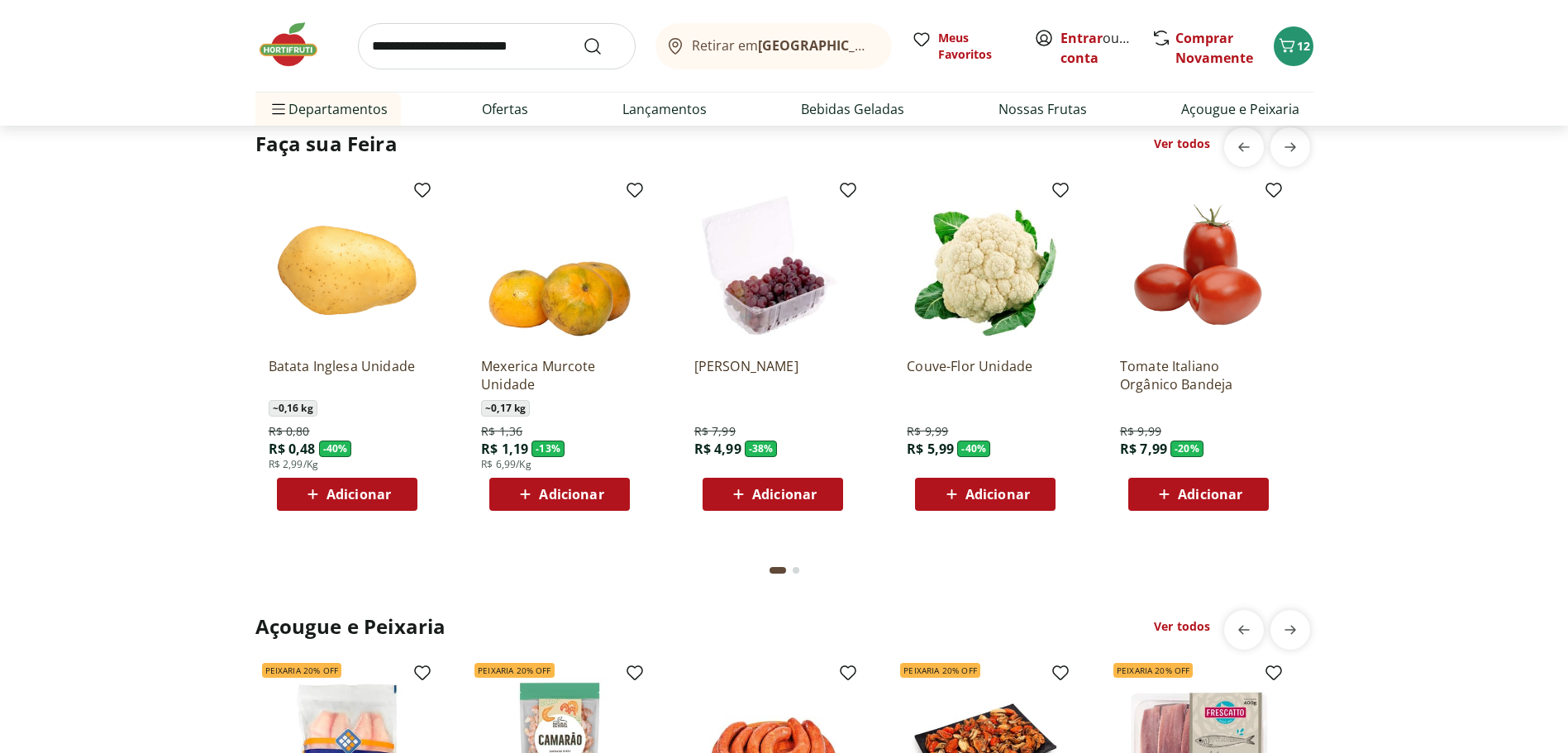
scroll to position [1323, 0]
click at [764, 491] on span "Adicionar" at bounding box center [784, 493] width 64 height 13
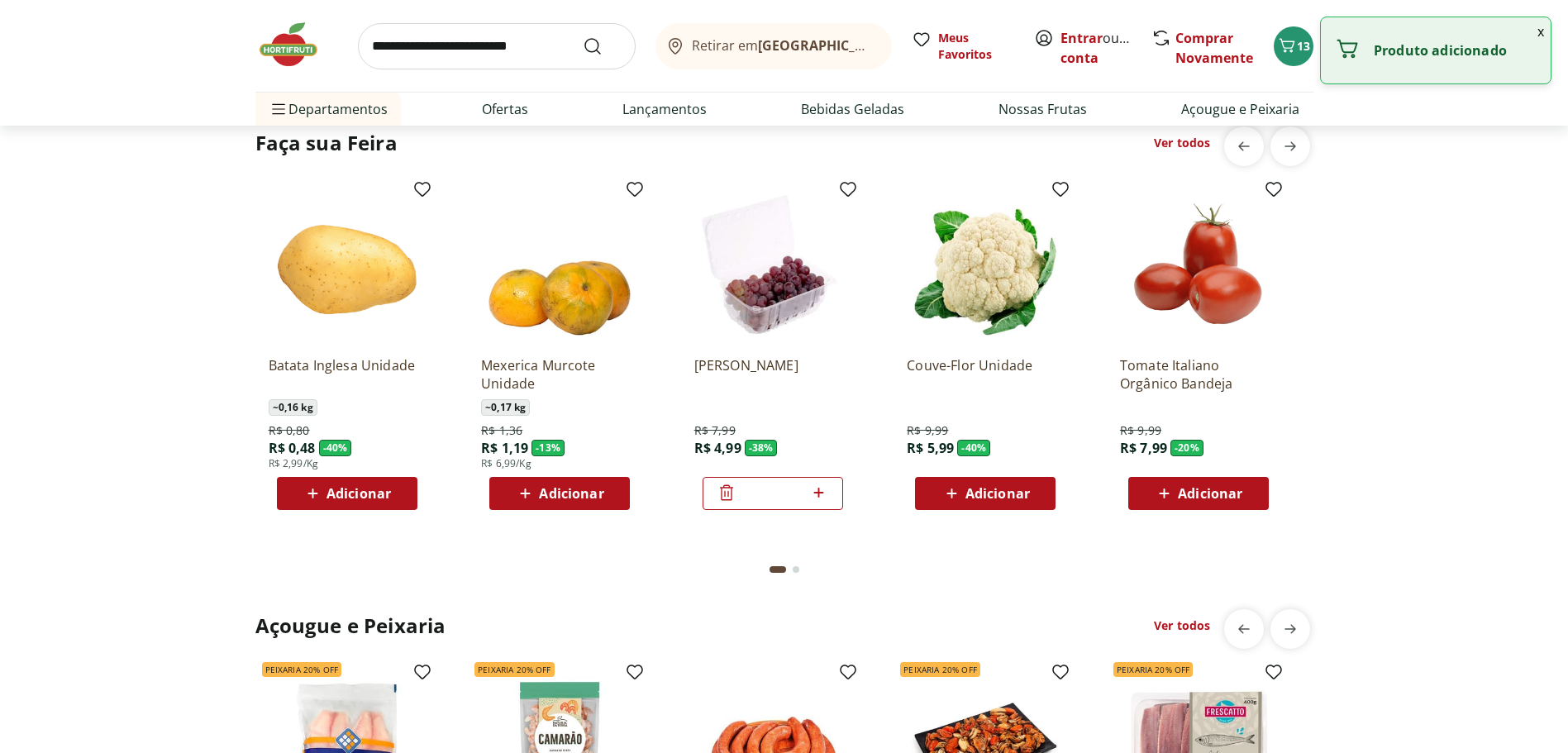
click at [1501, 487] on div "Faça sua Feira Ver todos Batata Inglesa Unidade ~ 0,16 kg R$ 0,80 R$ 0,48 - 40 …" at bounding box center [784, 357] width 1503 height 463
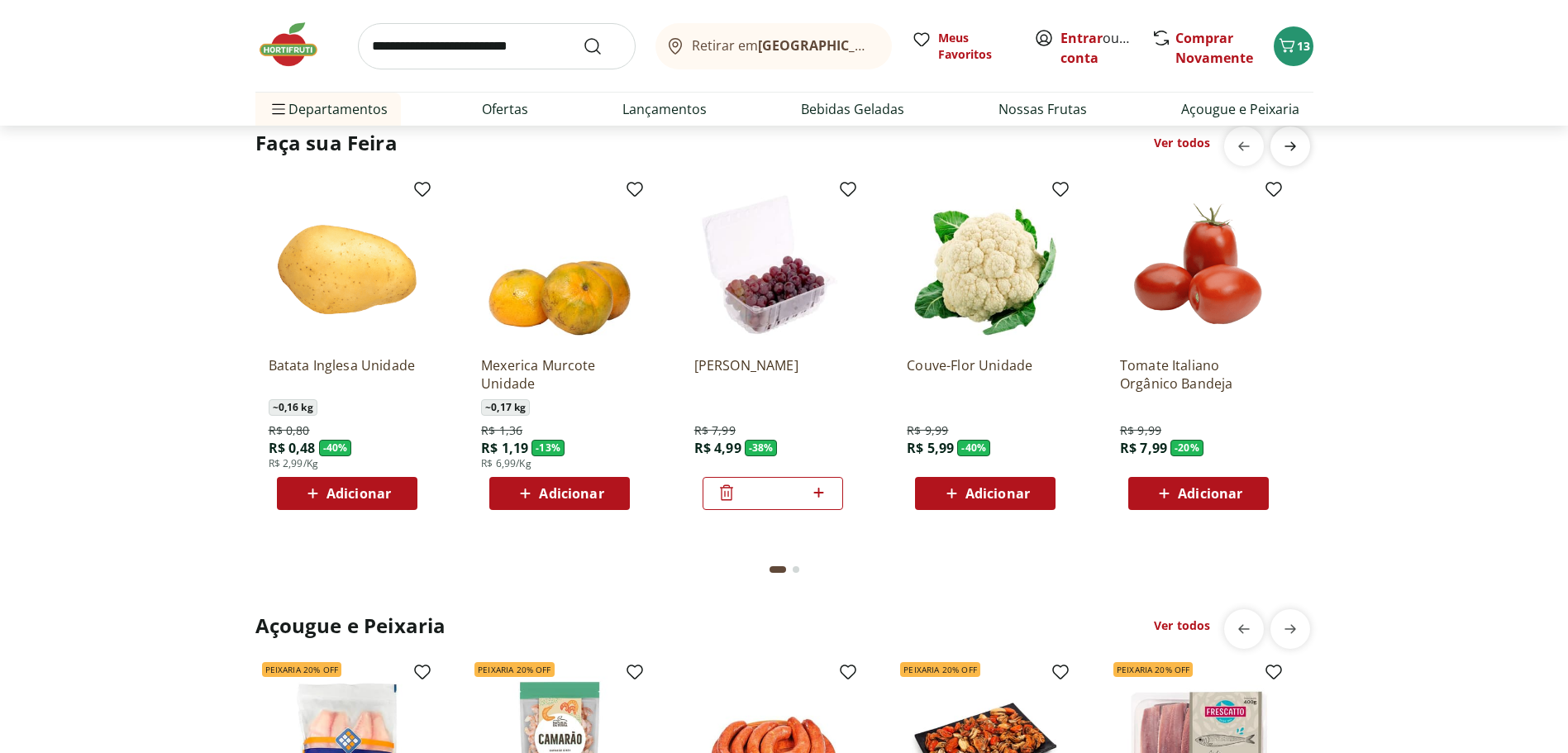
click at [1288, 138] on icon "next" at bounding box center [1290, 146] width 20 height 20
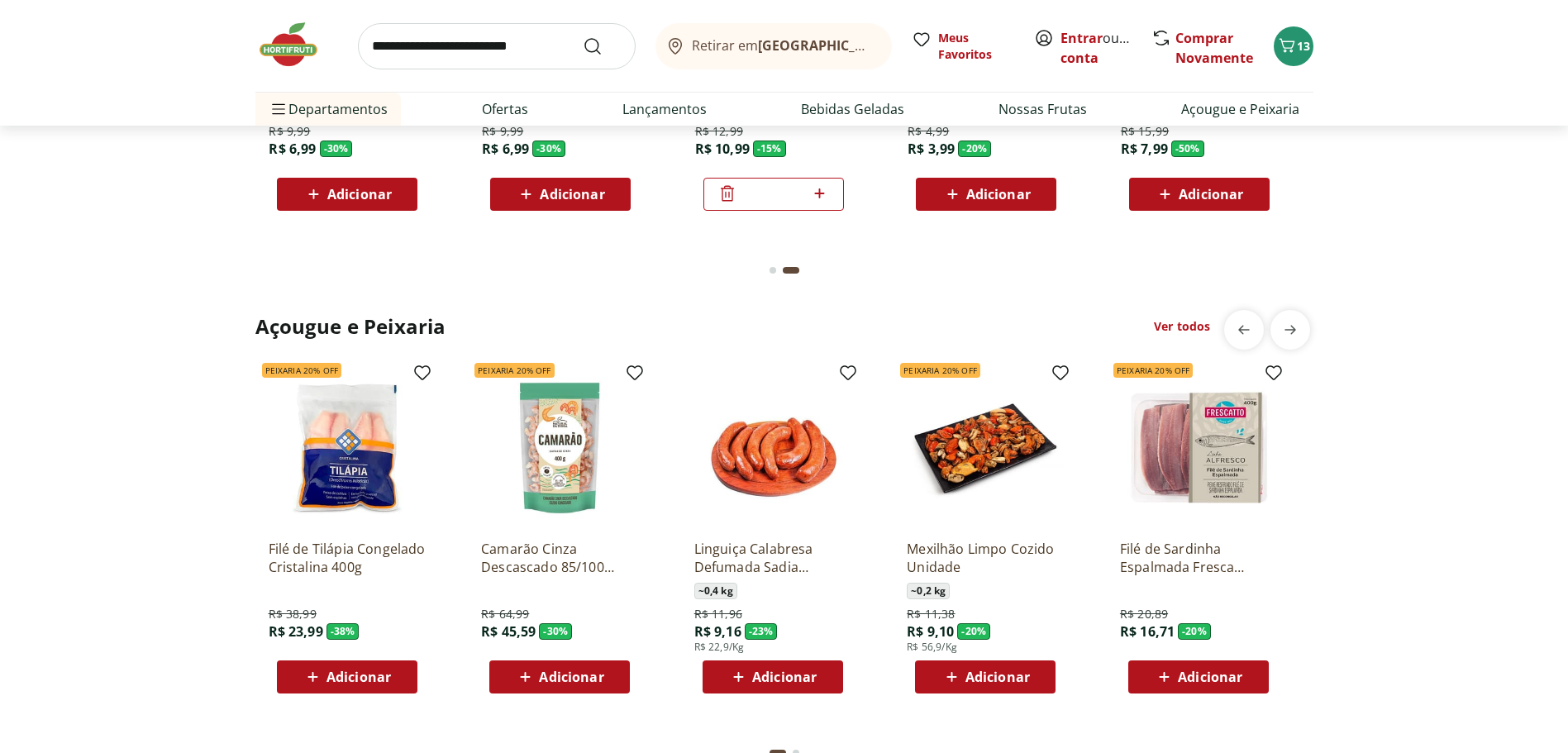
scroll to position [1653, 0]
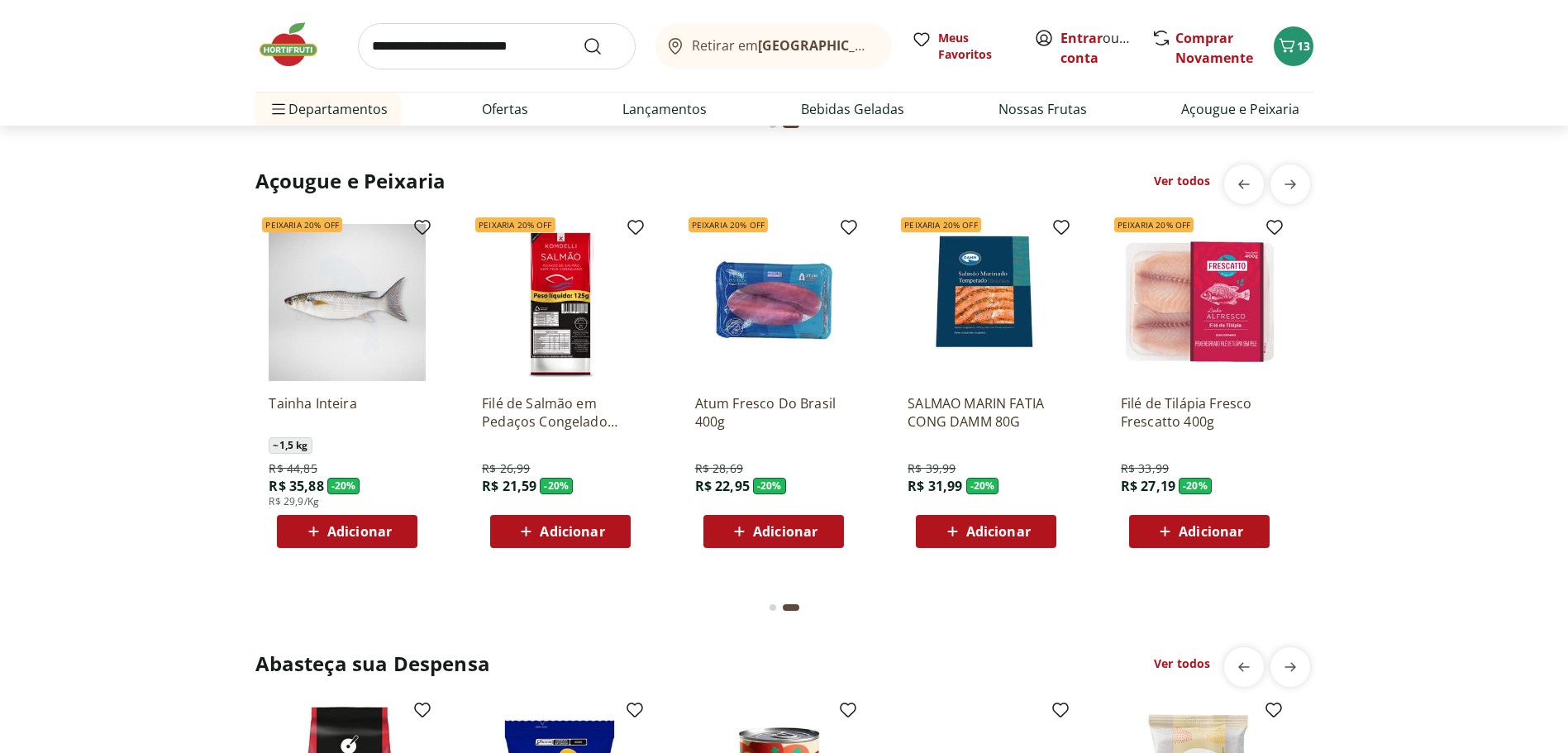
scroll to position [2066, 0]
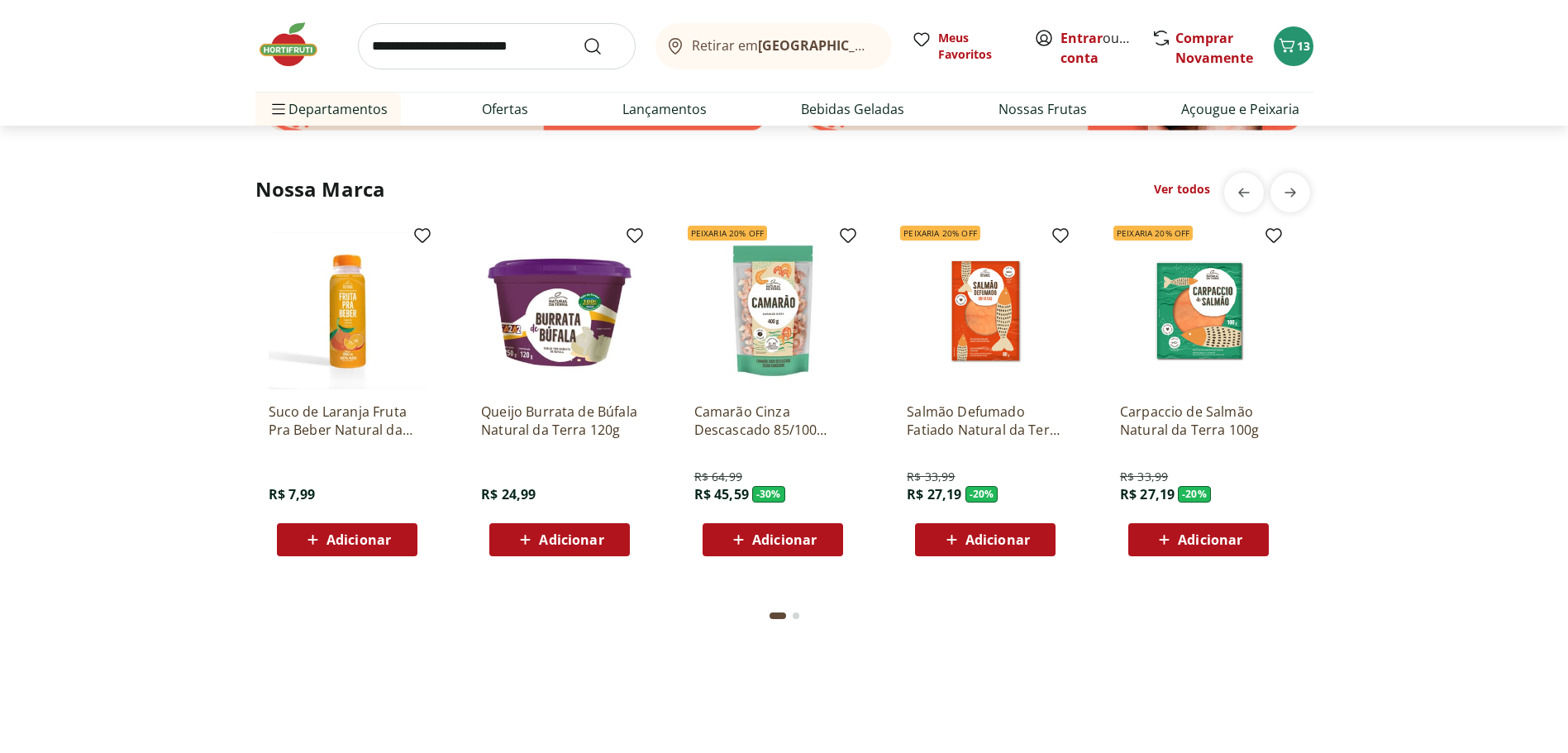
scroll to position [2976, 0]
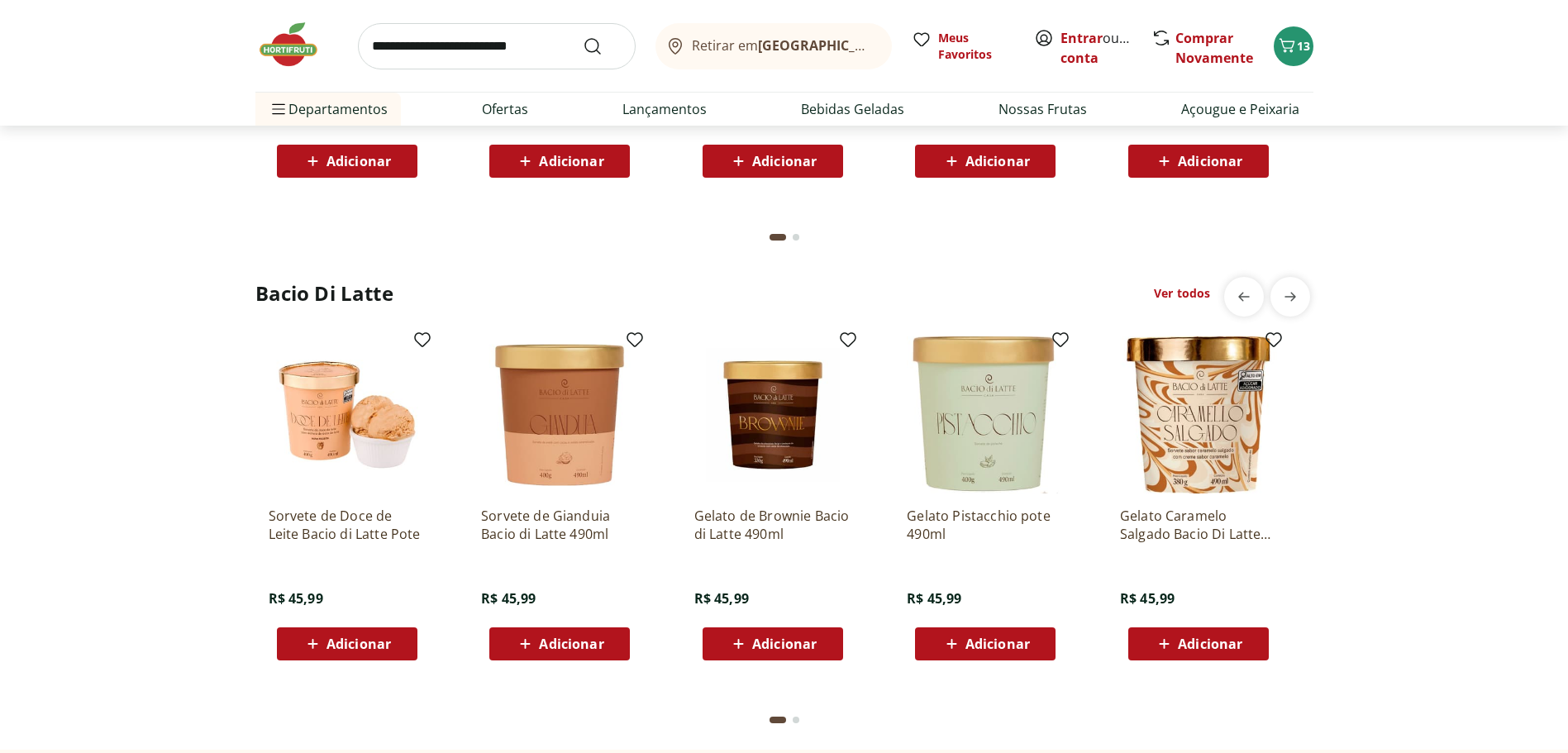
scroll to position [4216, 0]
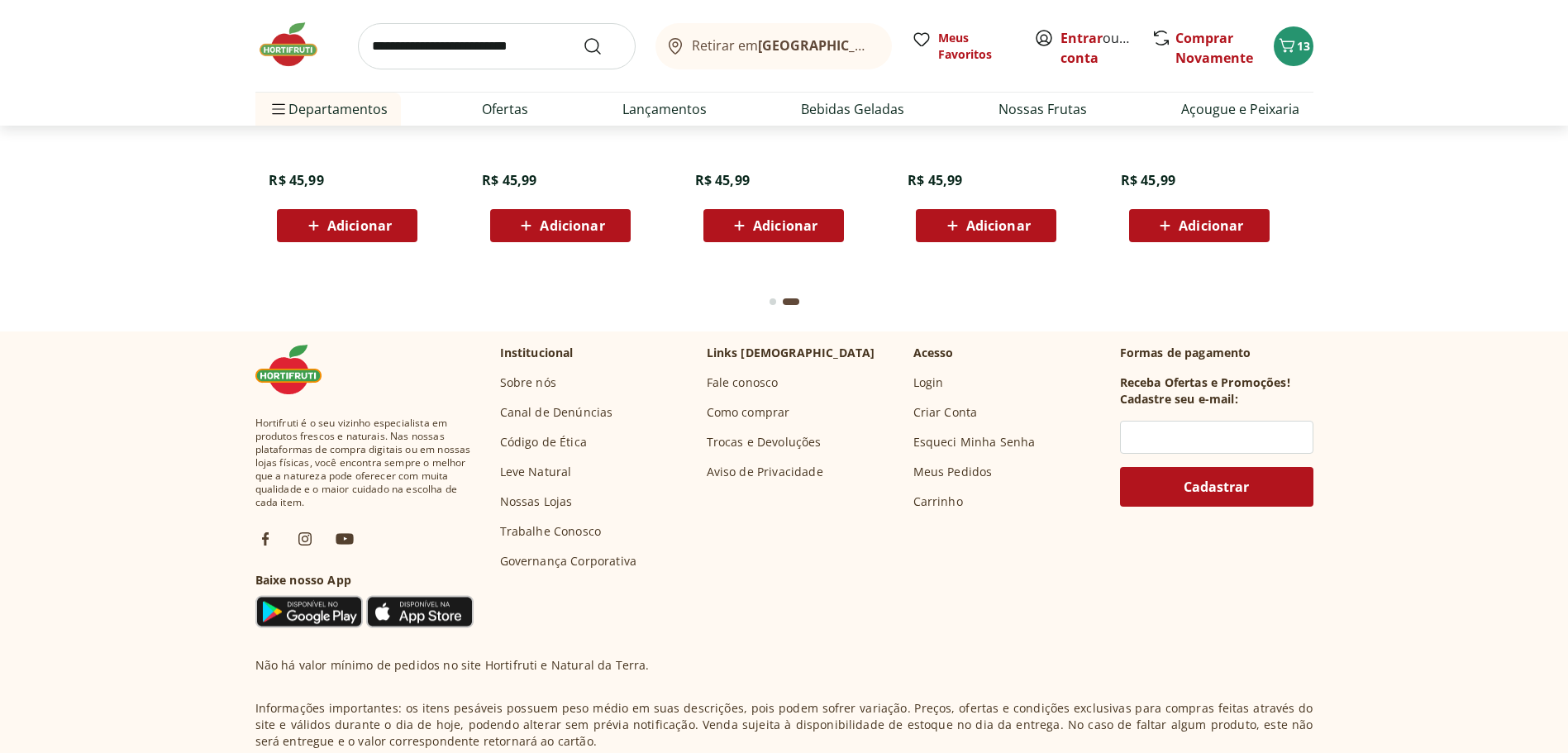
scroll to position [4299, 0]
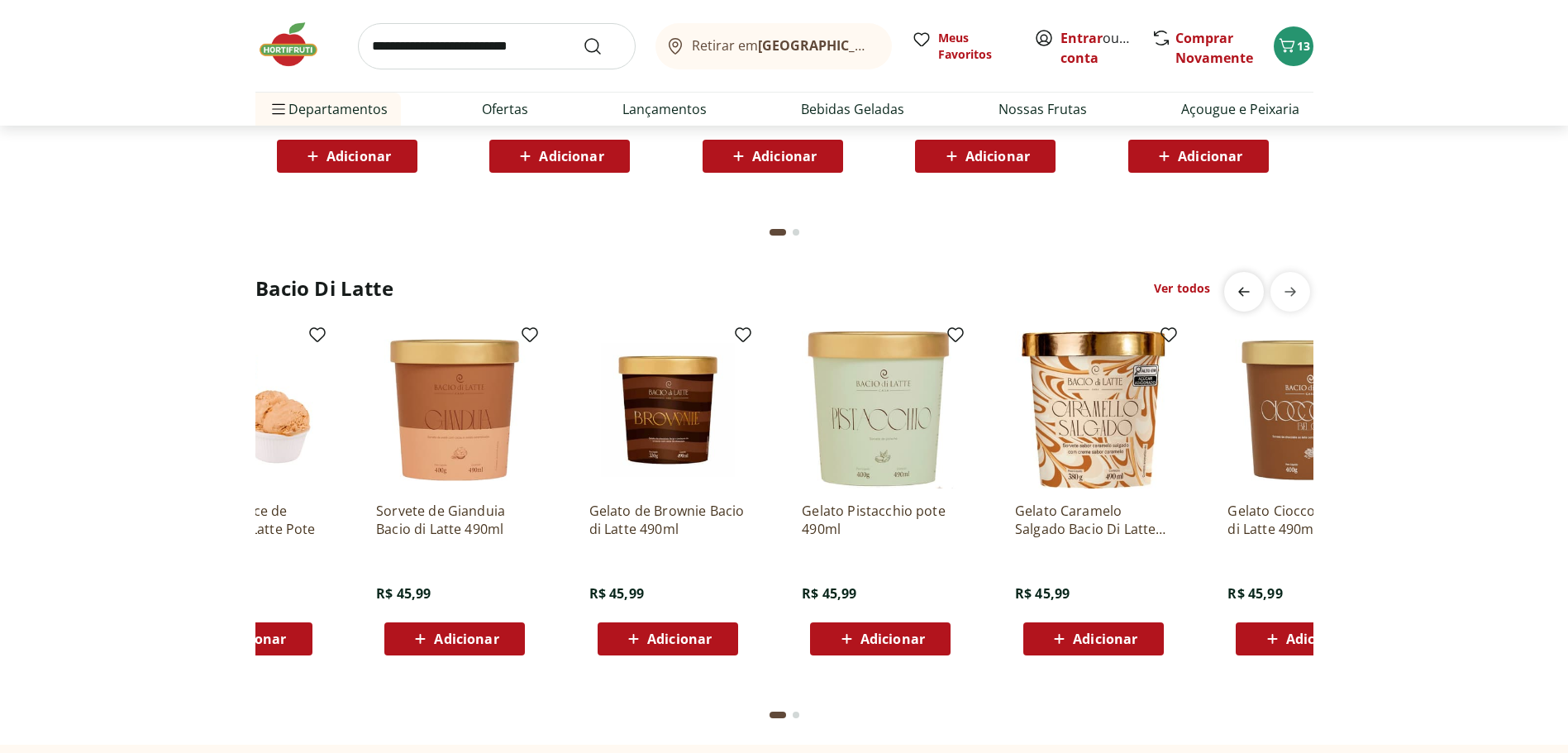
scroll to position [0, 0]
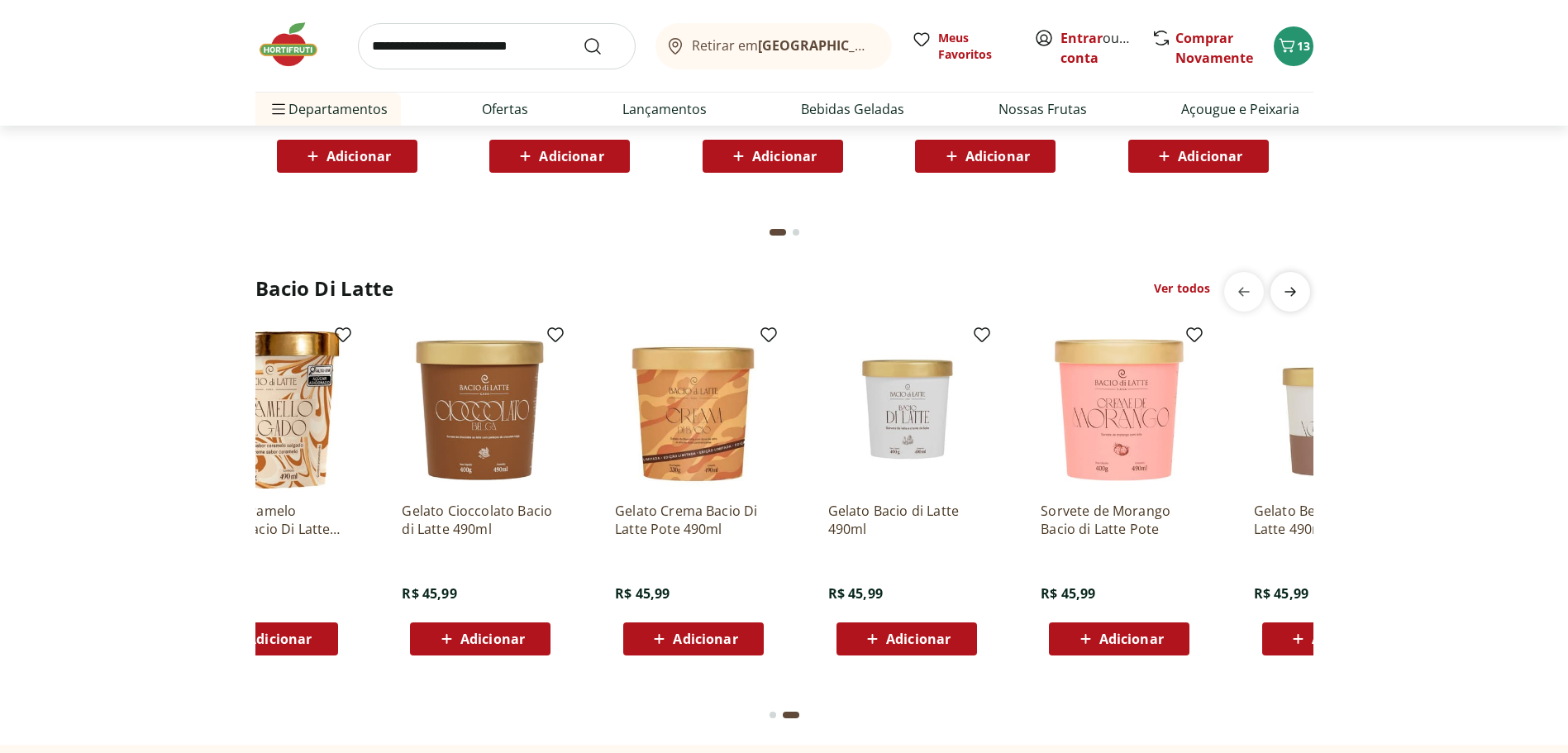
scroll to position [0, 1064]
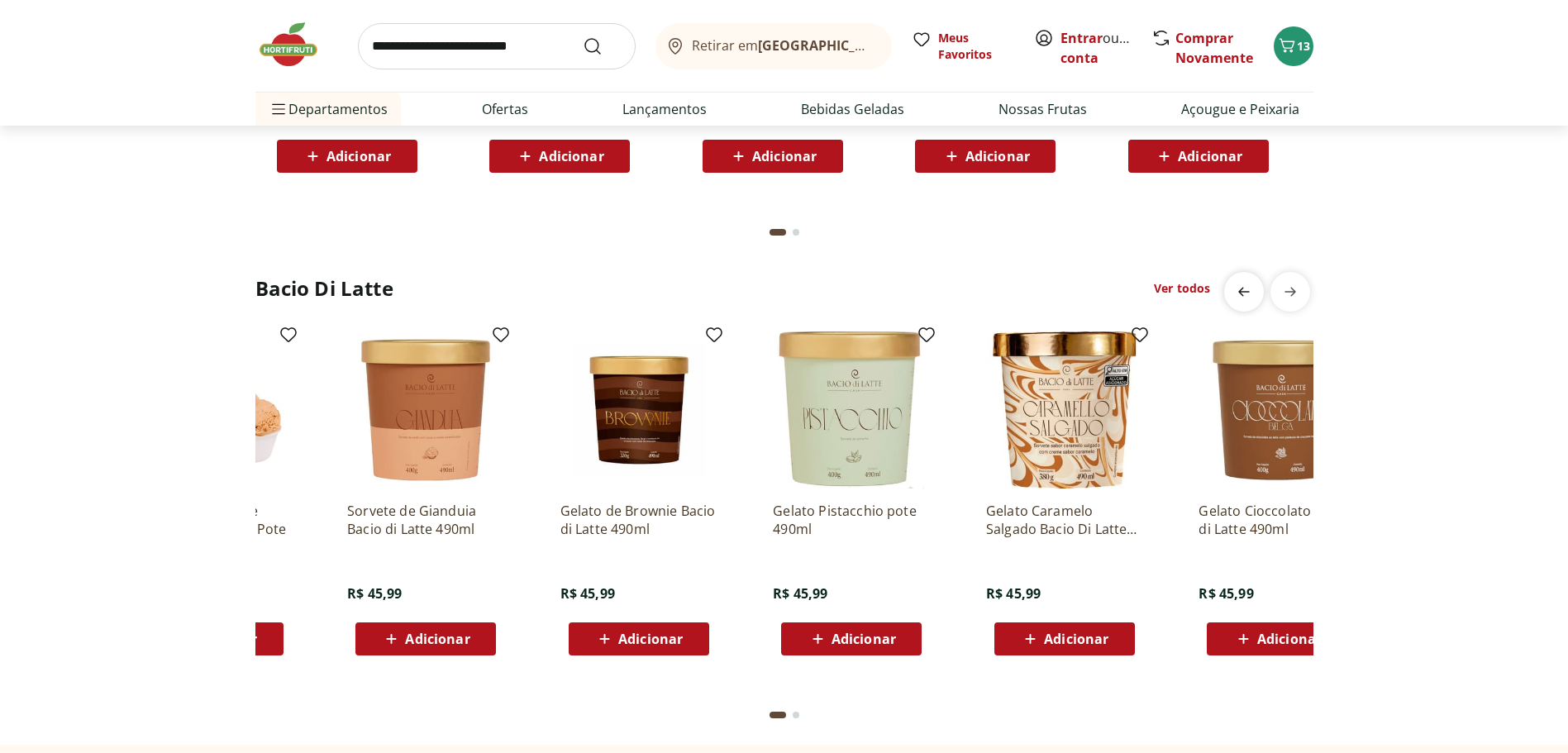
scroll to position [0, 0]
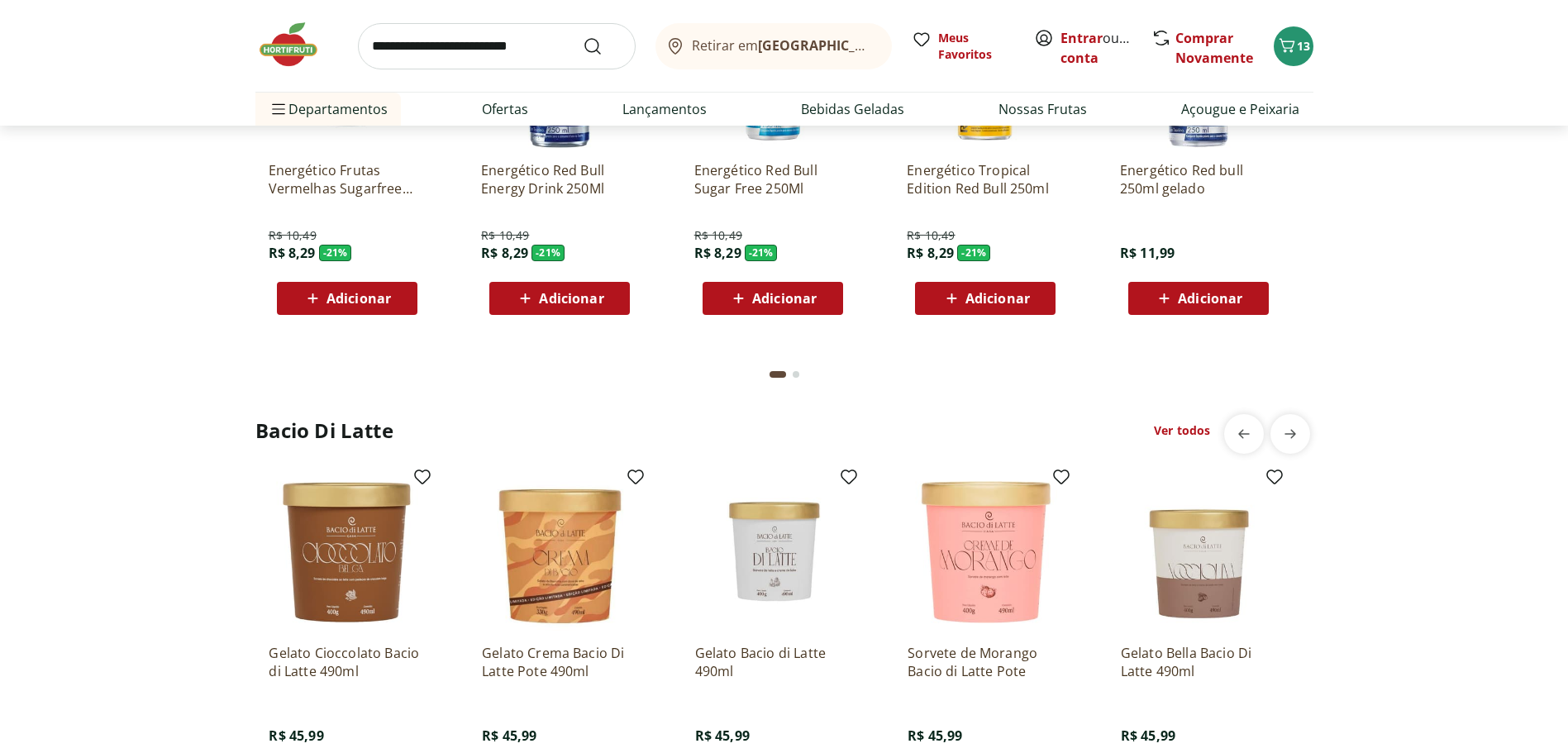
scroll to position [3885, 0]
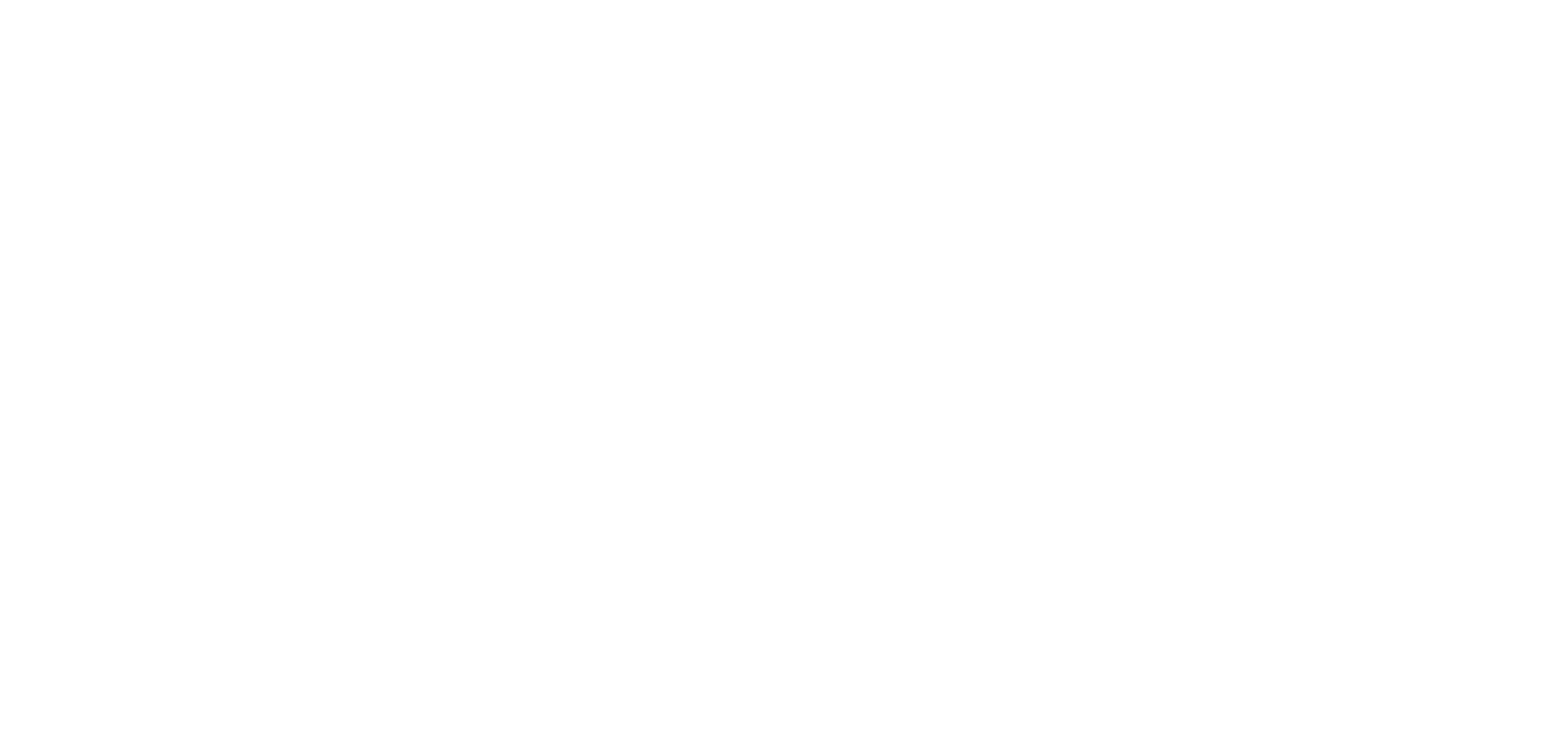
select select "**********"
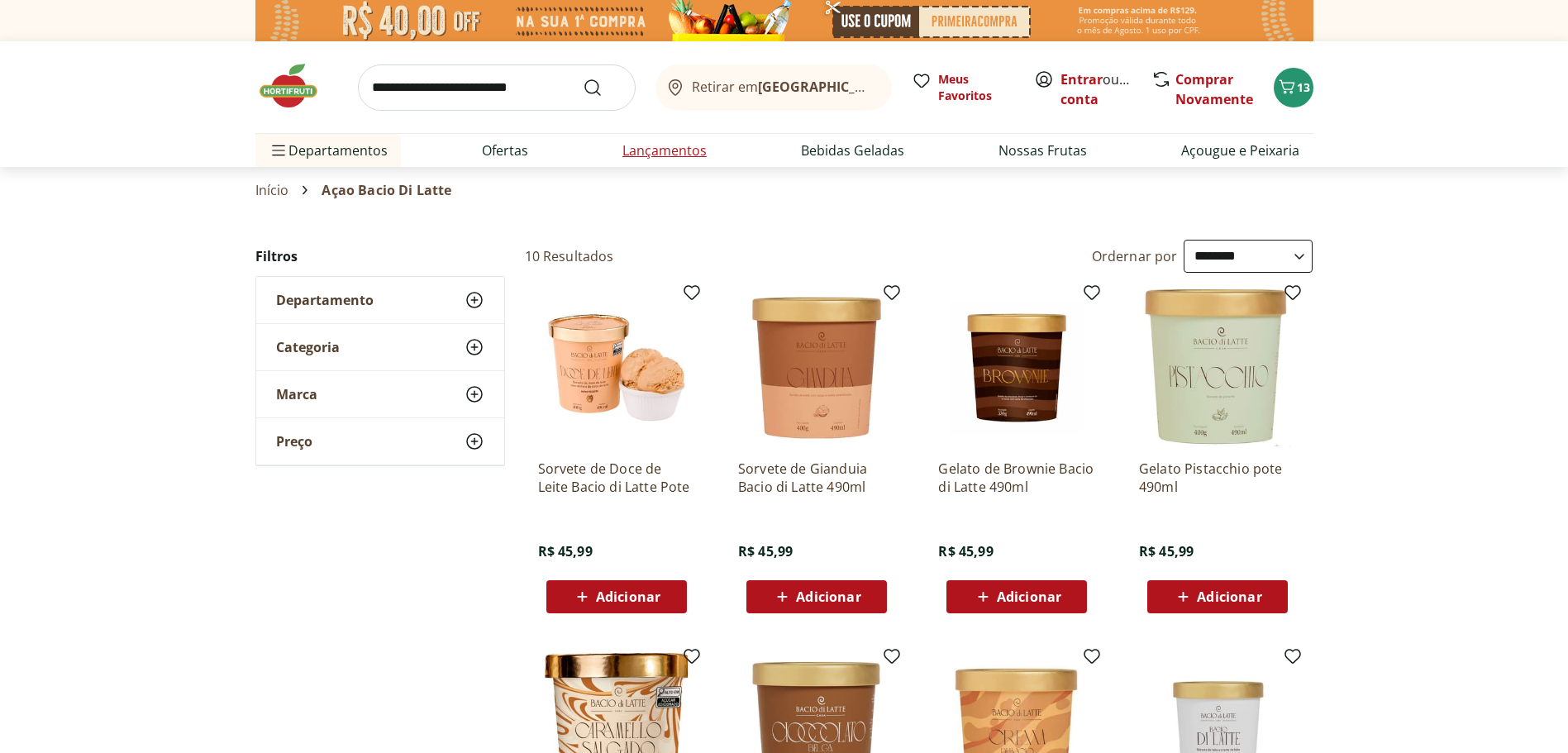
click at [704, 147] on link "Lançamentos" at bounding box center [664, 150] width 85 height 20
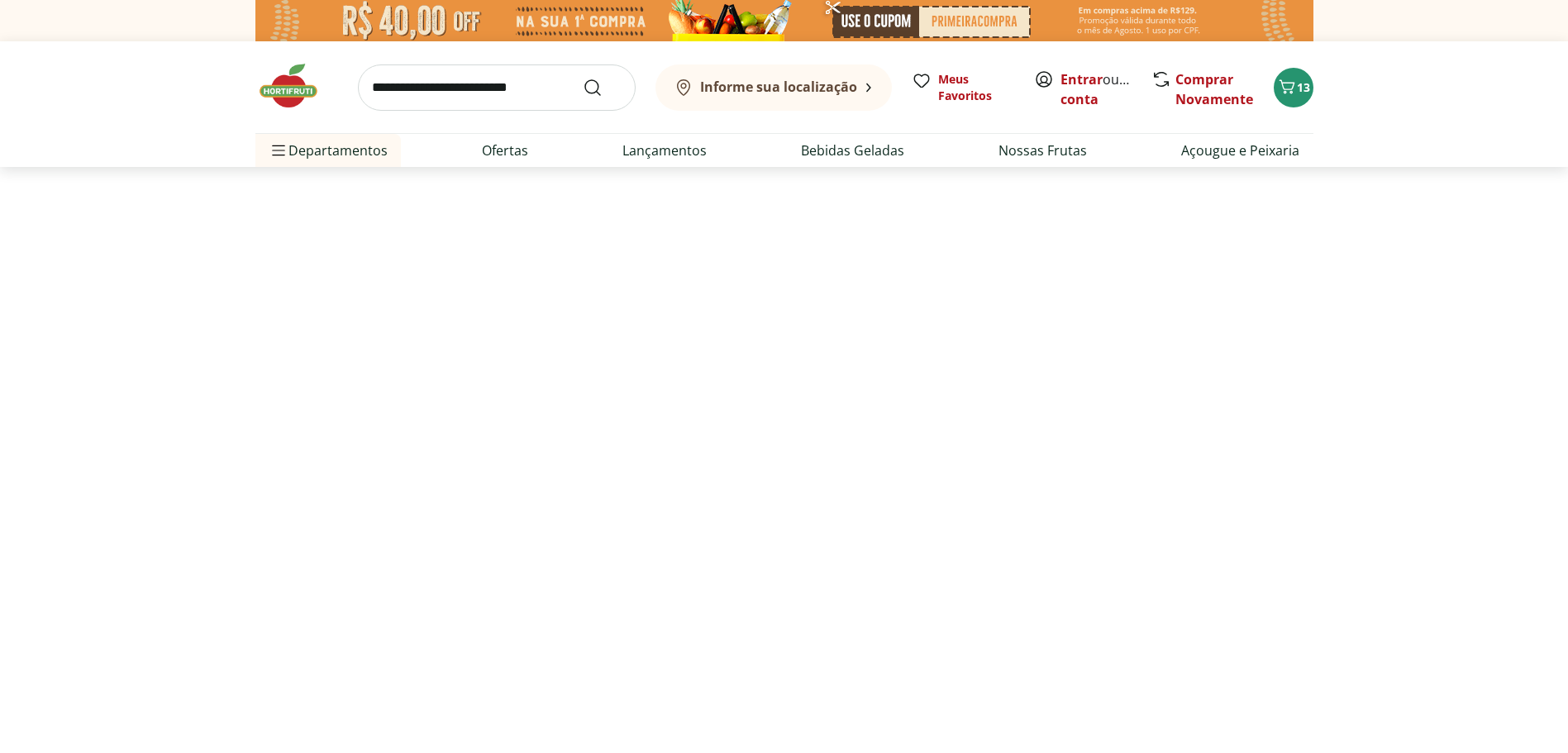
select select "**********"
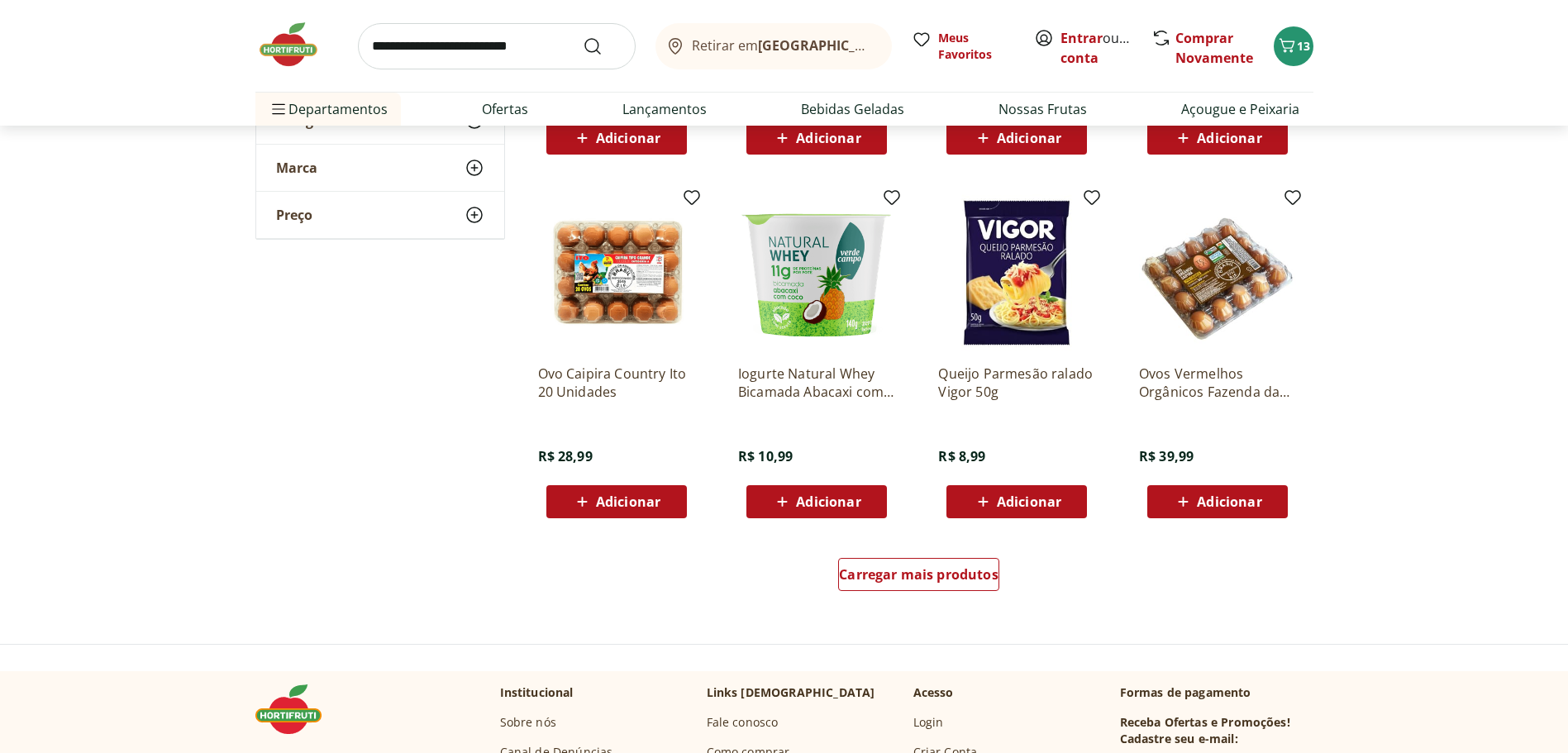
scroll to position [827, 0]
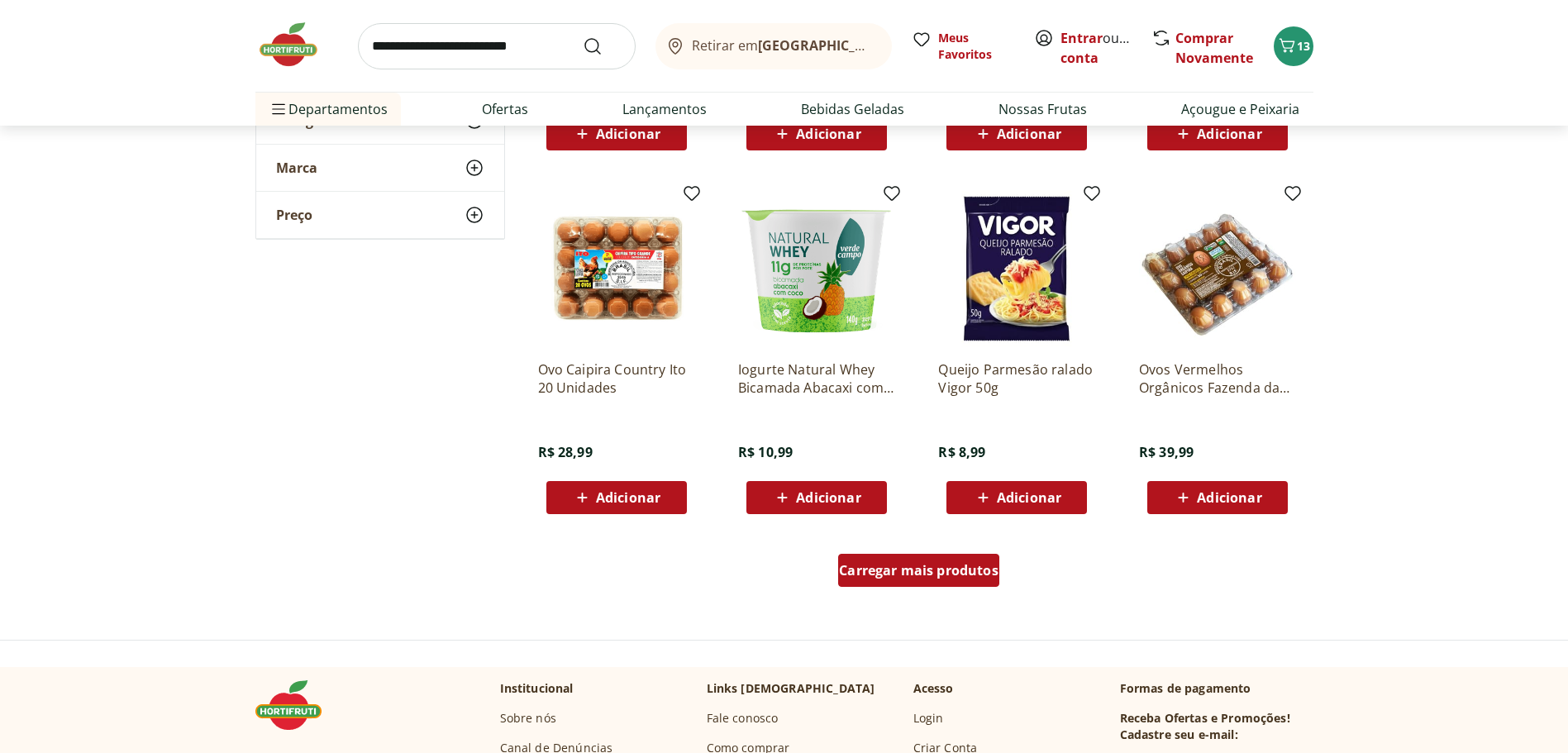
click at [890, 571] on span "Carregar mais produtos" at bounding box center [919, 570] width 160 height 13
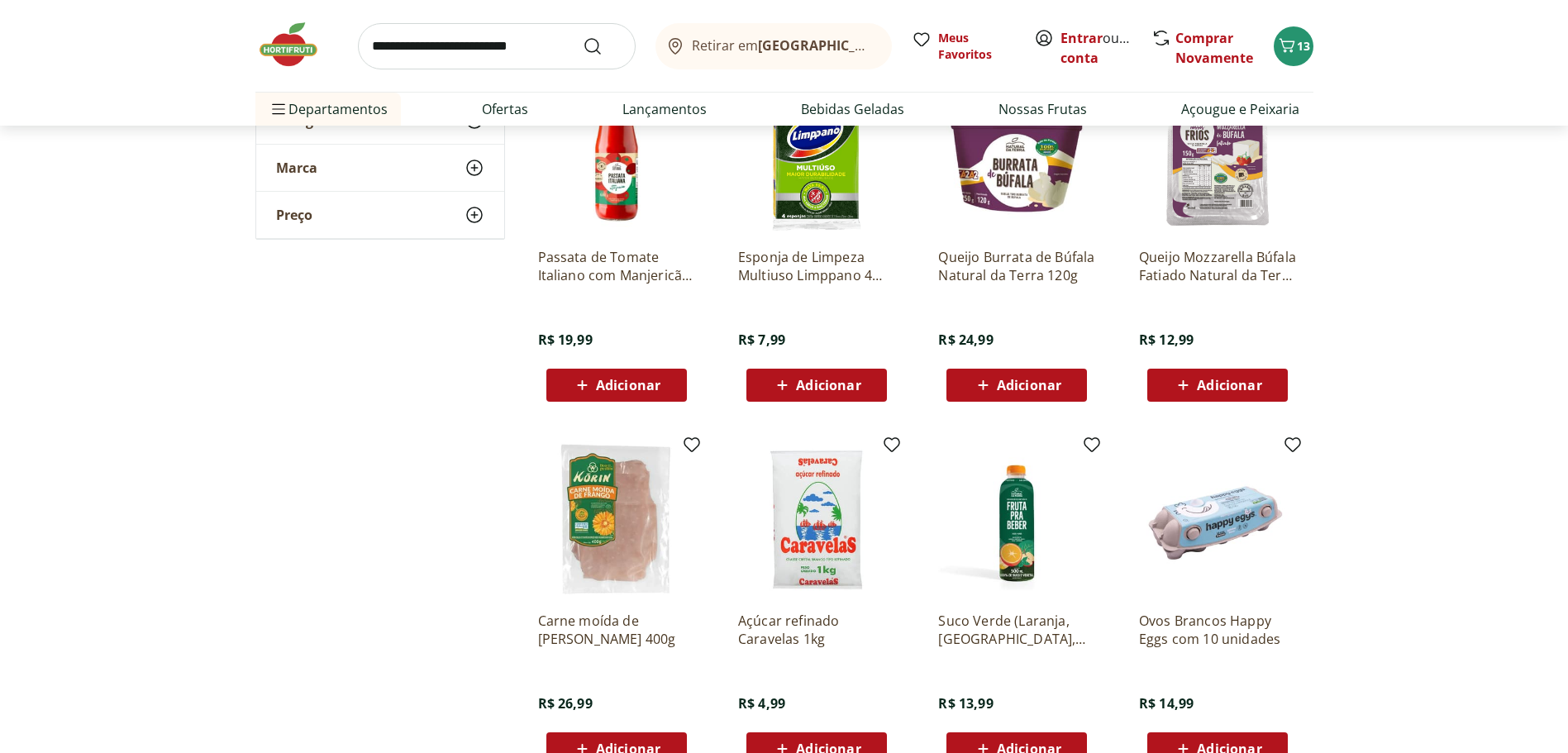
scroll to position [2066, 0]
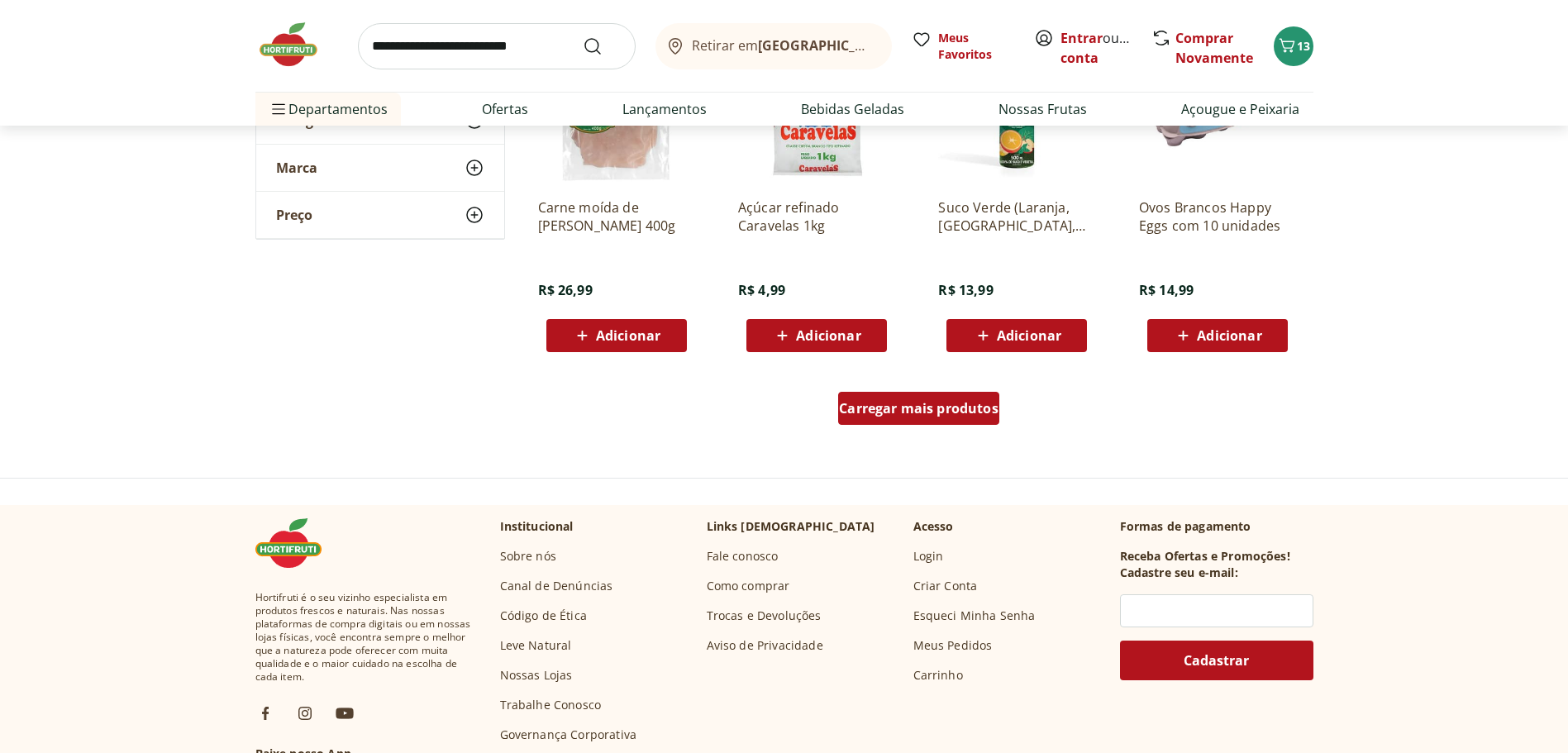
click at [938, 403] on span "Carregar mais produtos" at bounding box center [919, 408] width 160 height 13
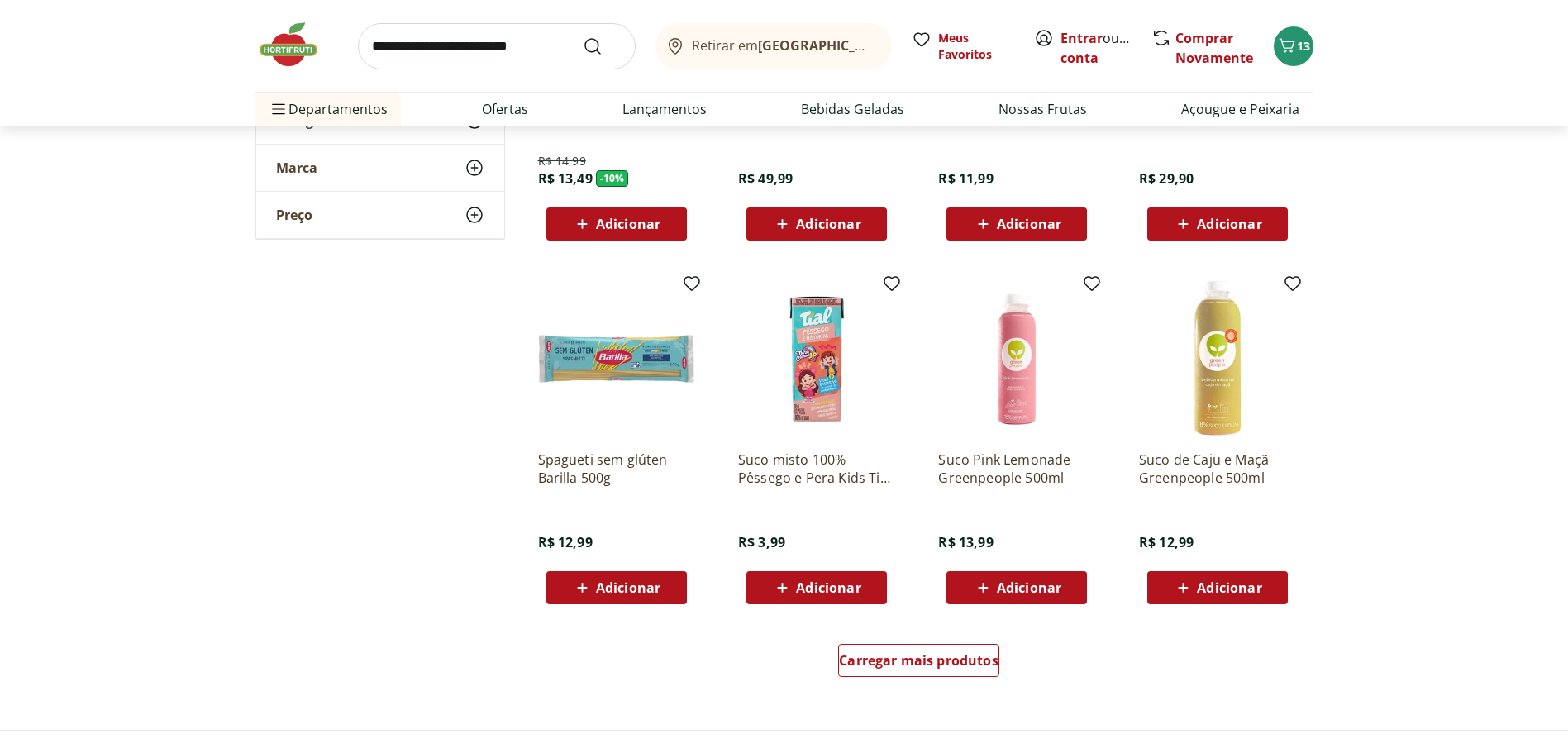
scroll to position [2893, 0]
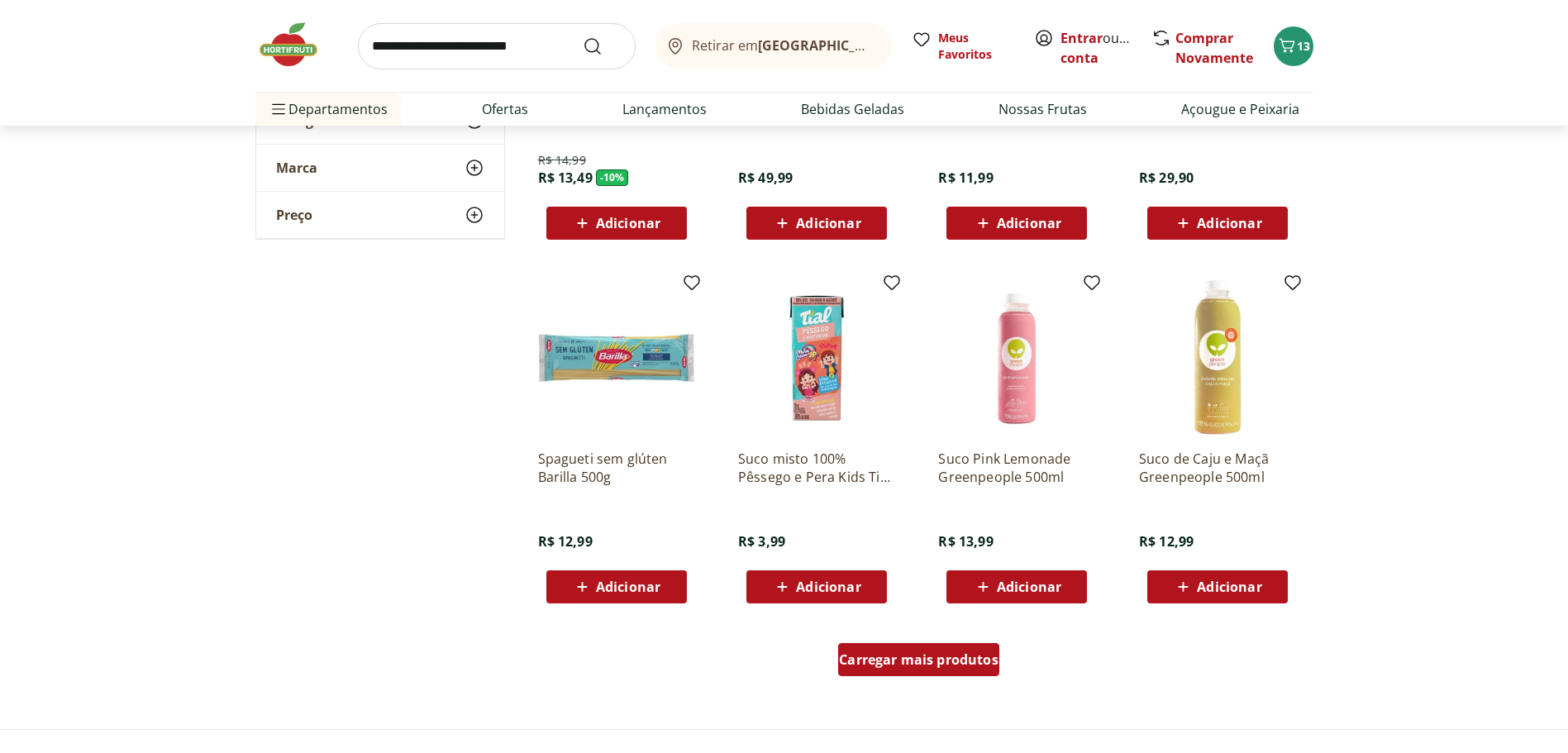
click at [941, 665] on span "Carregar mais produtos" at bounding box center [919, 659] width 160 height 13
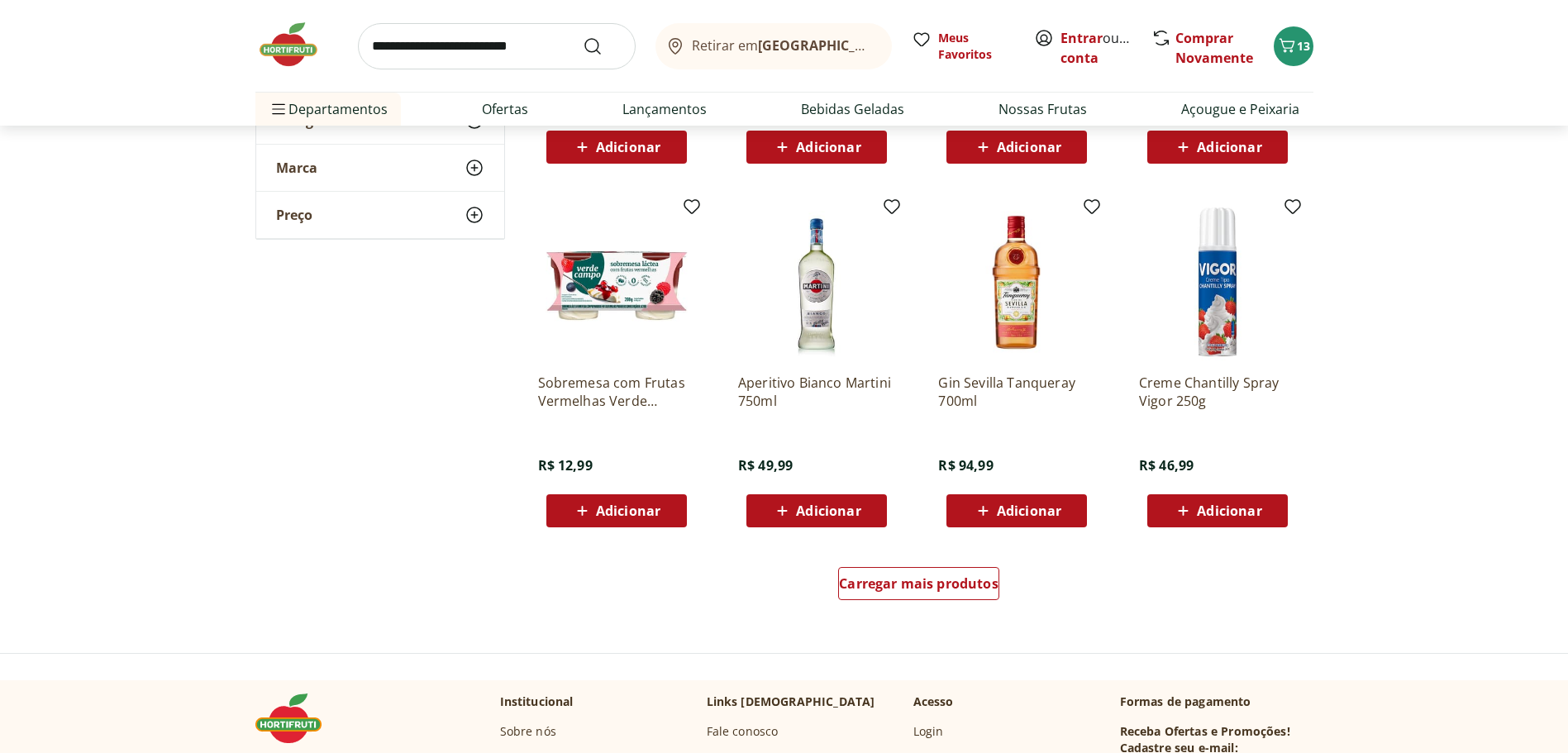
scroll to position [4051, 0]
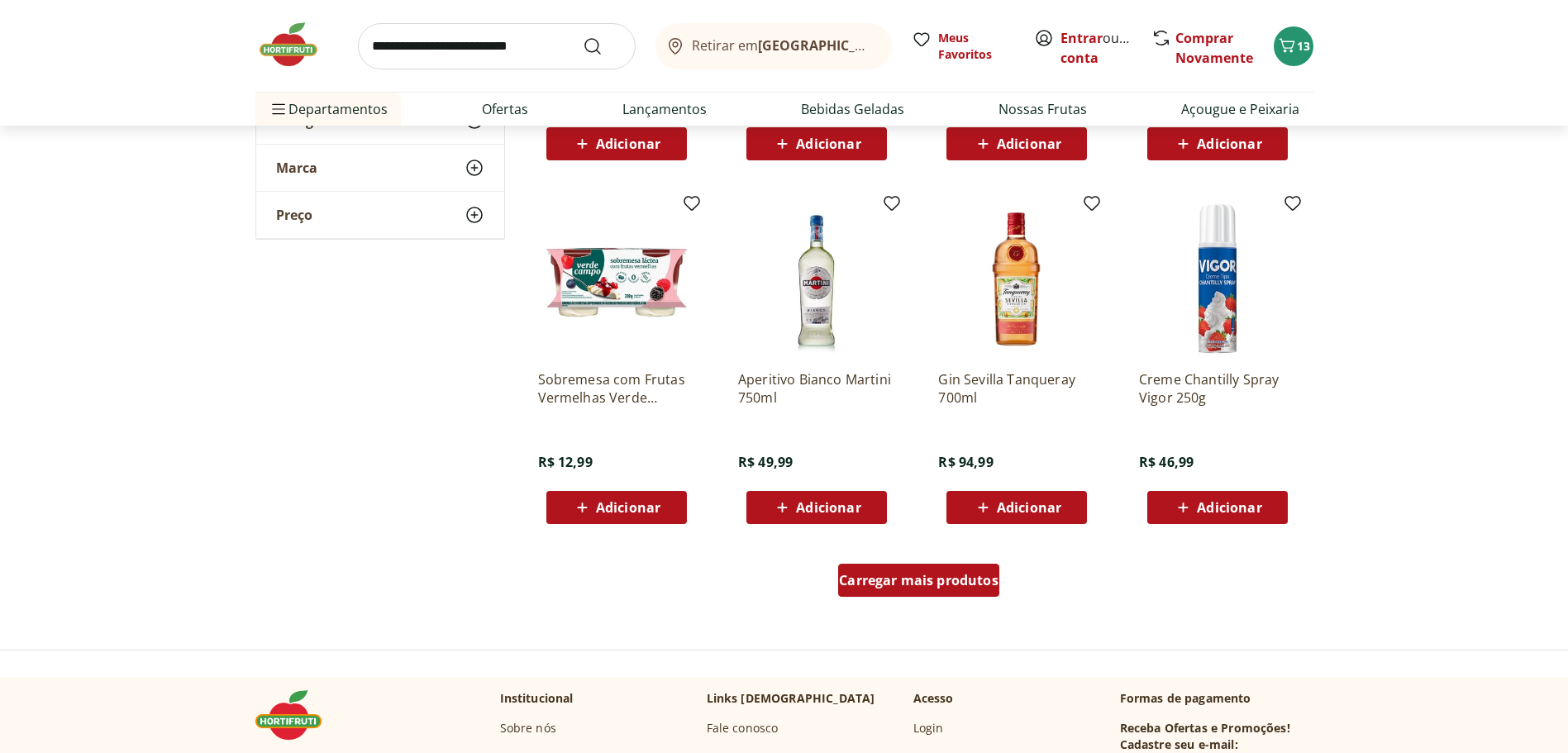
click at [925, 589] on div "Carregar mais produtos" at bounding box center [919, 580] width 161 height 33
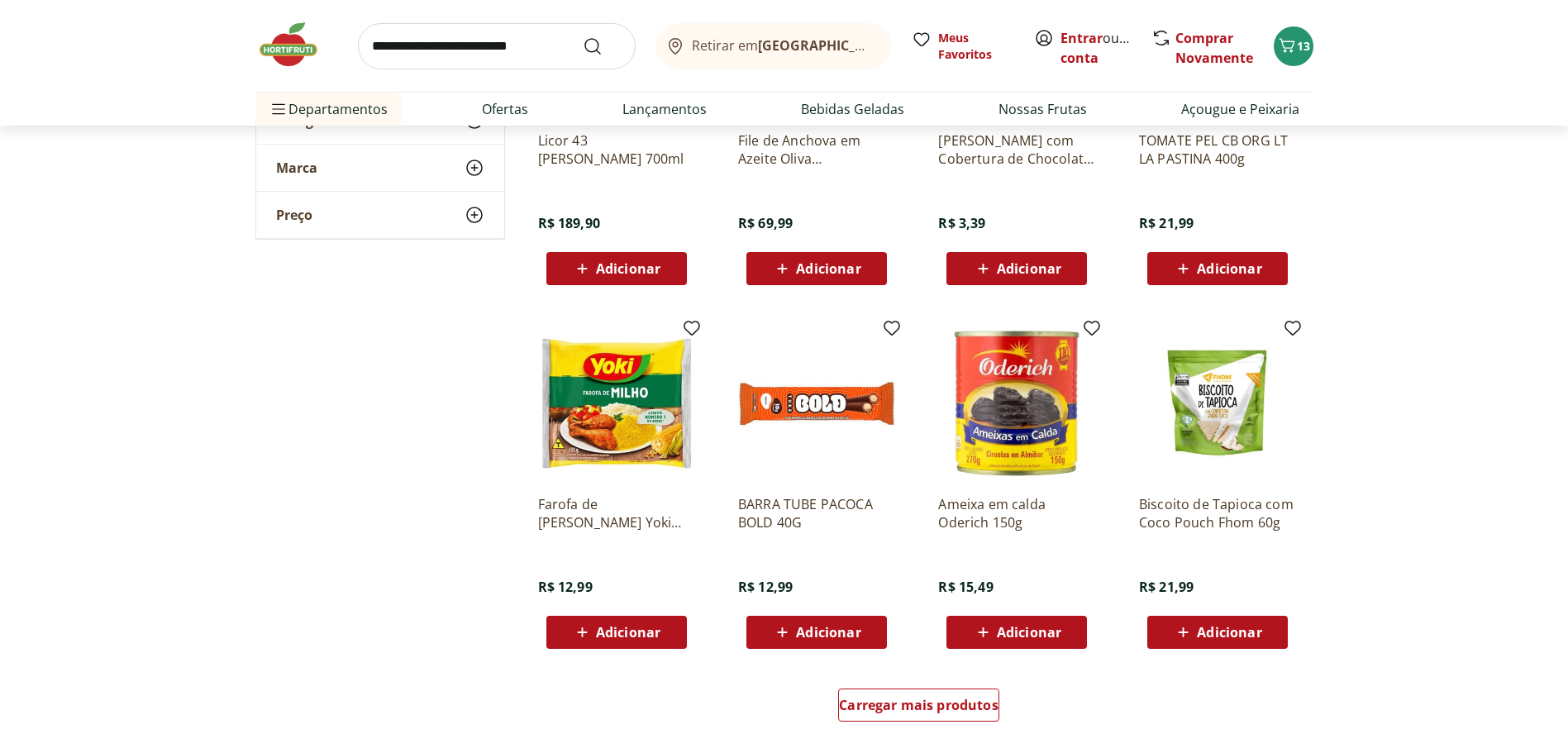
scroll to position [5043, 0]
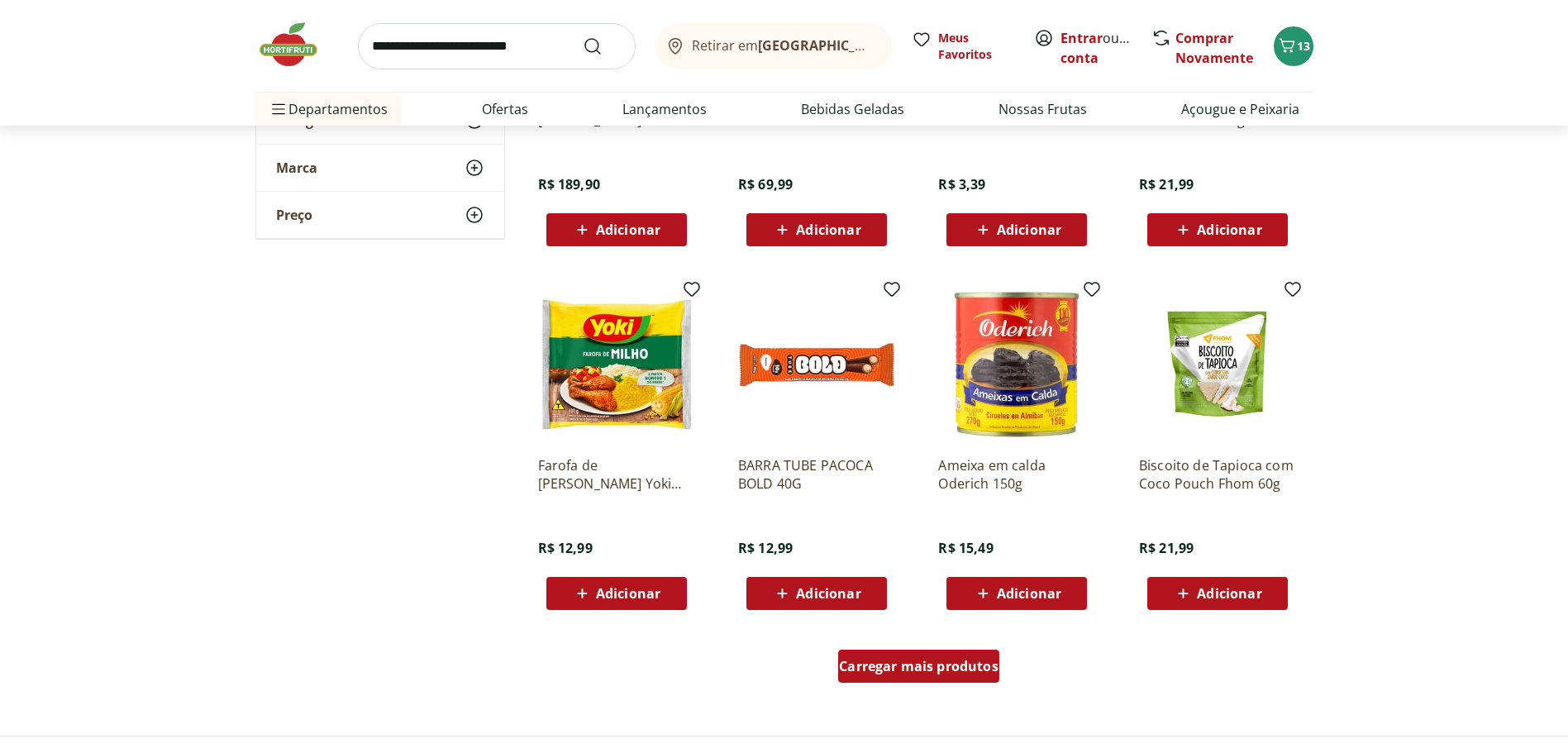
click at [929, 668] on span "Carregar mais produtos" at bounding box center [919, 666] width 160 height 13
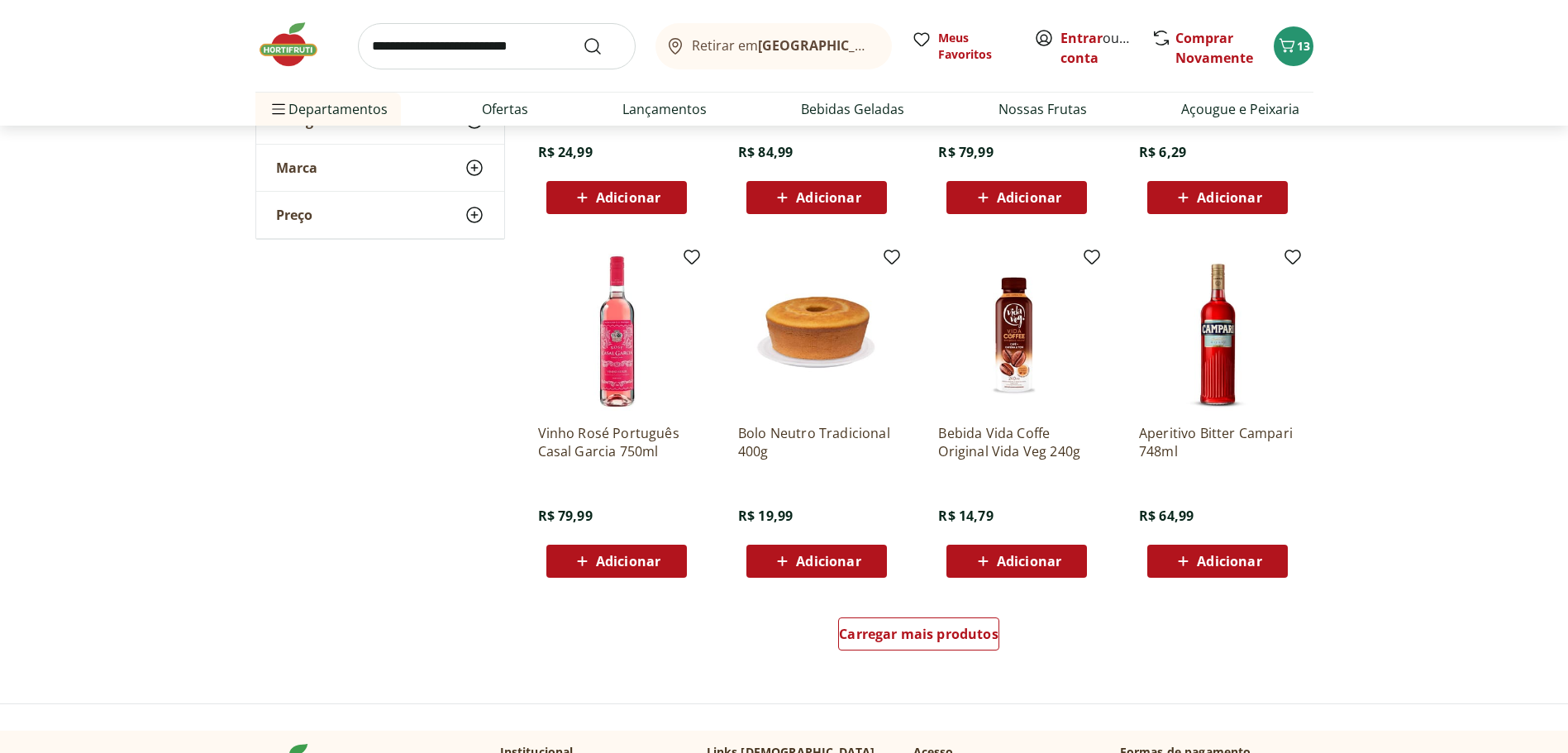
scroll to position [6283, 0]
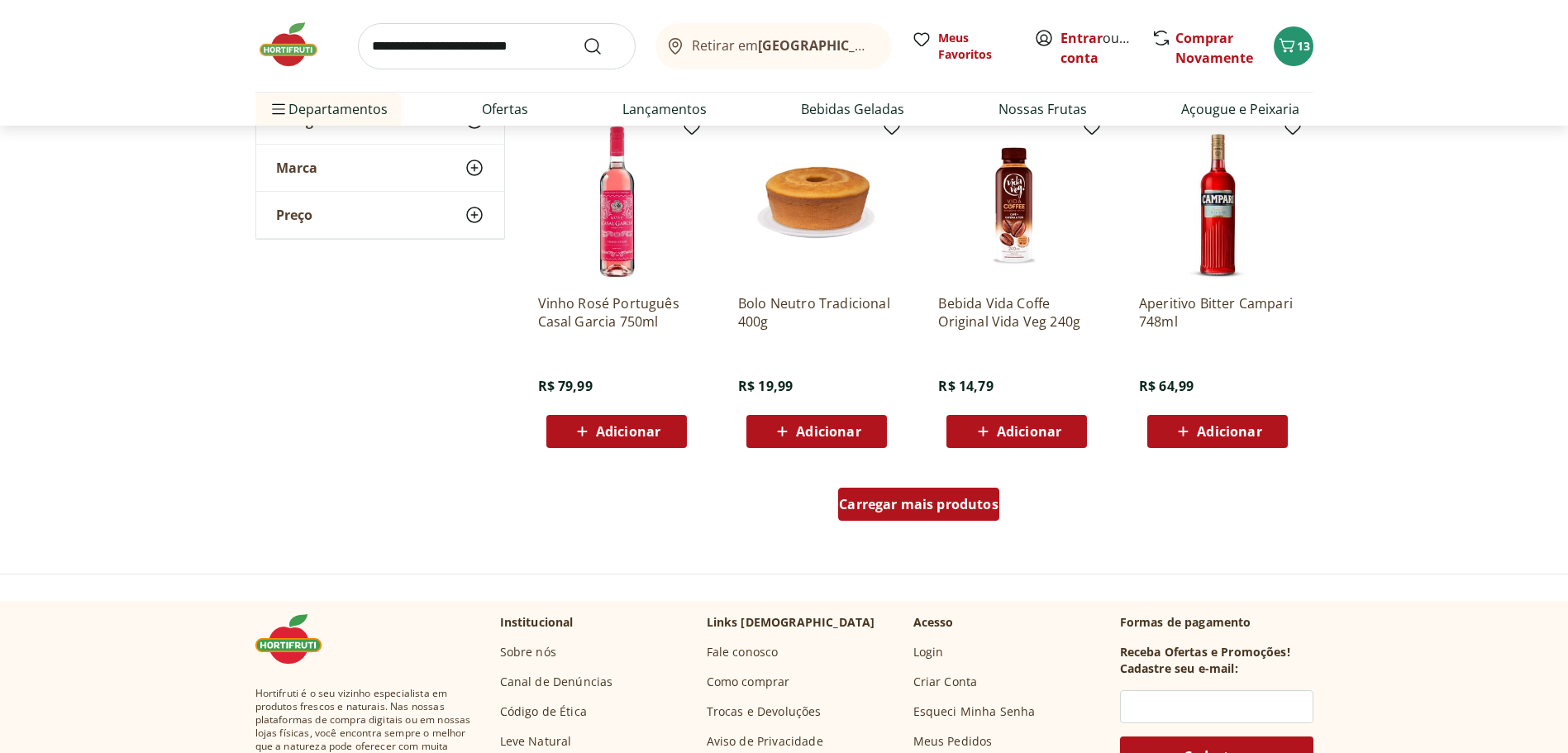
click at [920, 503] on span "Carregar mais produtos" at bounding box center [919, 504] width 160 height 13
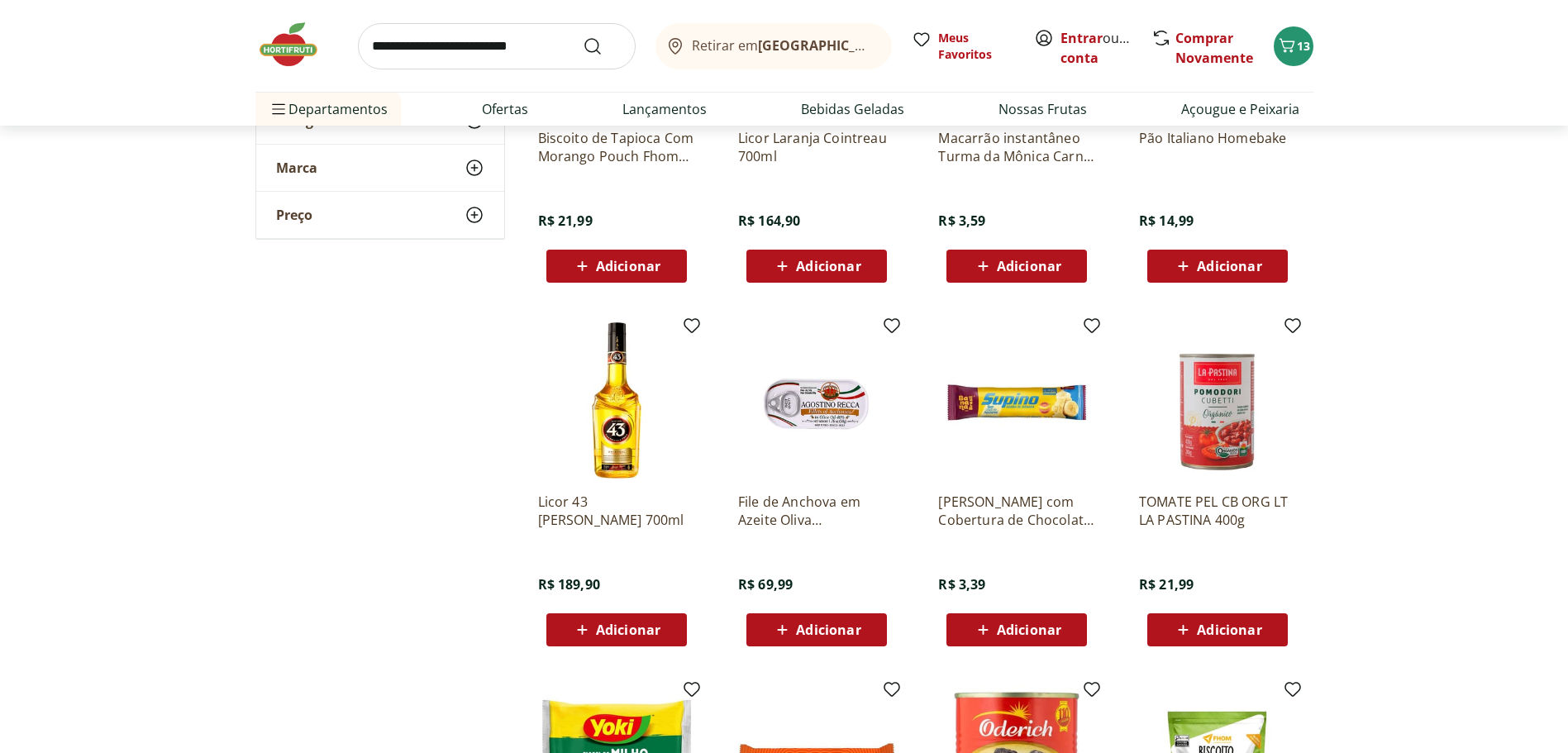
scroll to position [4299, 0]
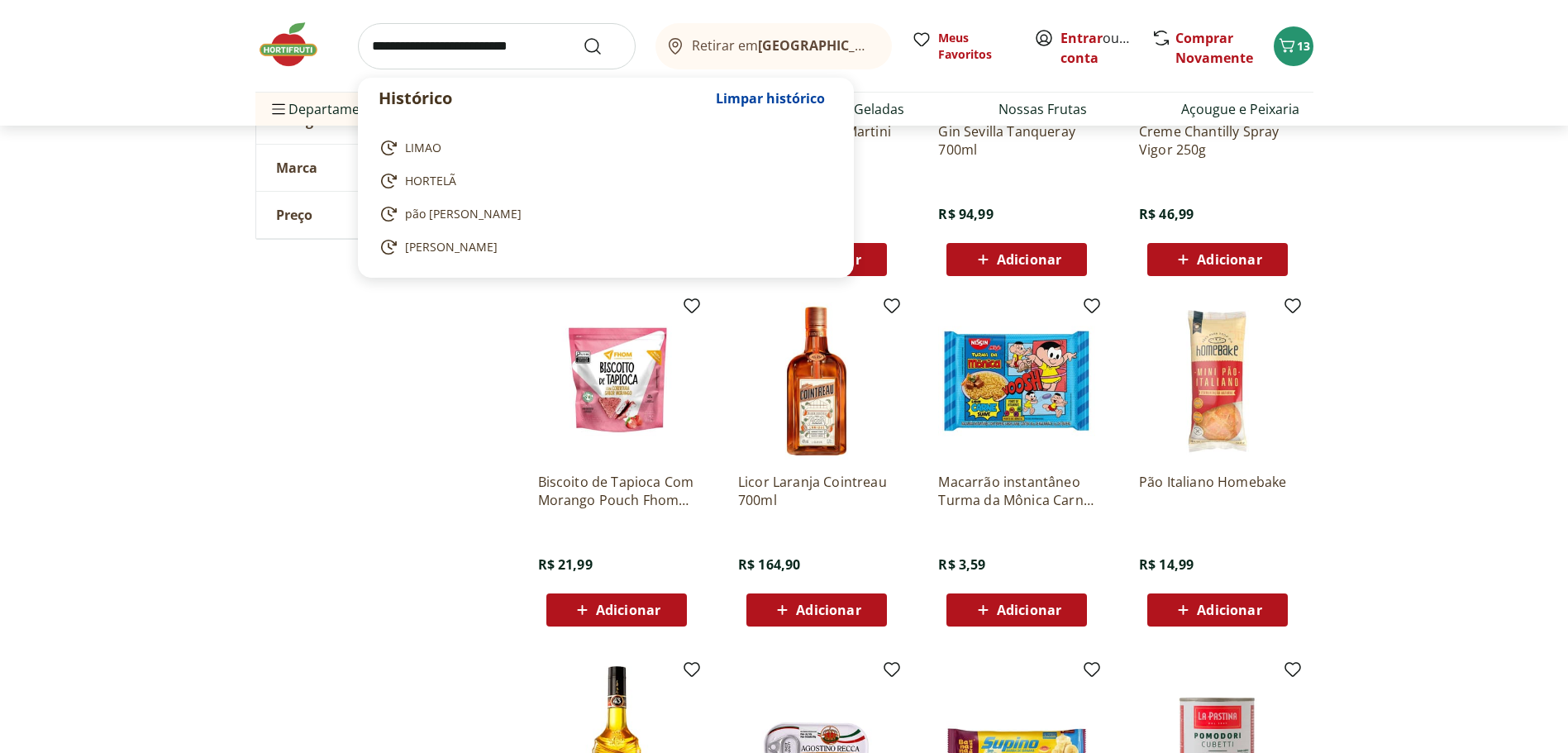
click at [553, 56] on input "search" at bounding box center [497, 46] width 278 height 46
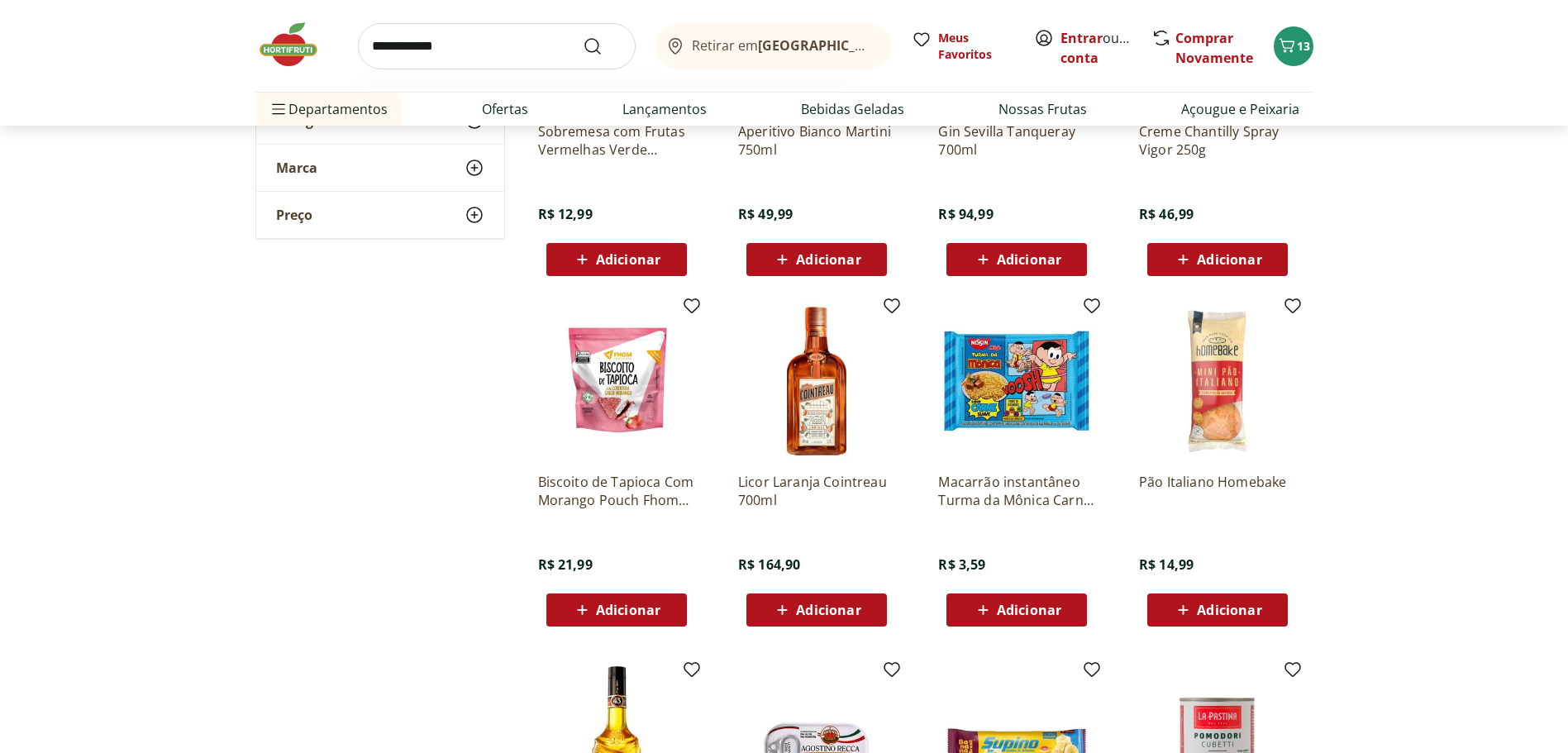
type input "**********"
click at [583, 37] on button "Submit Search" at bounding box center [603, 46] width 40 height 20
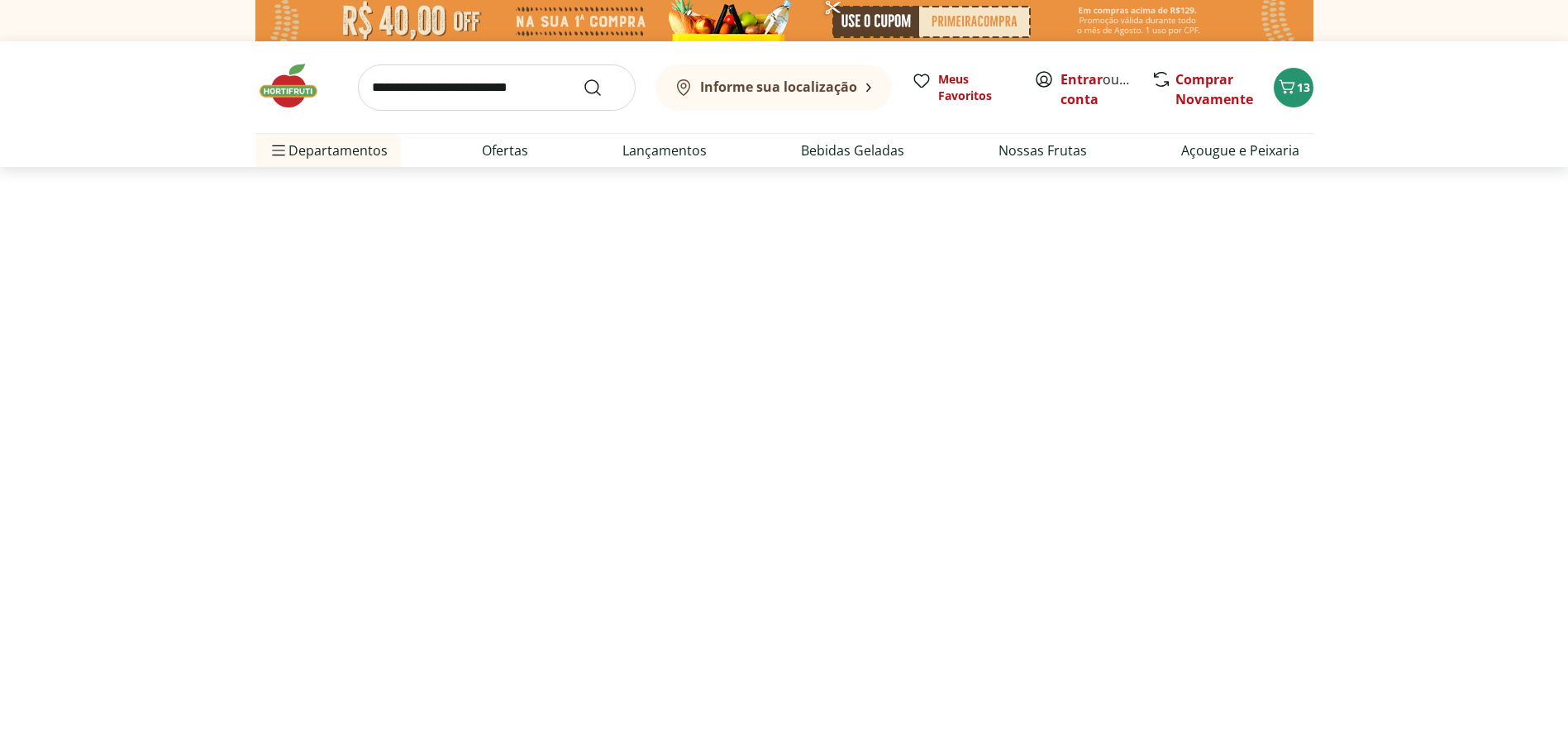
select select "**********"
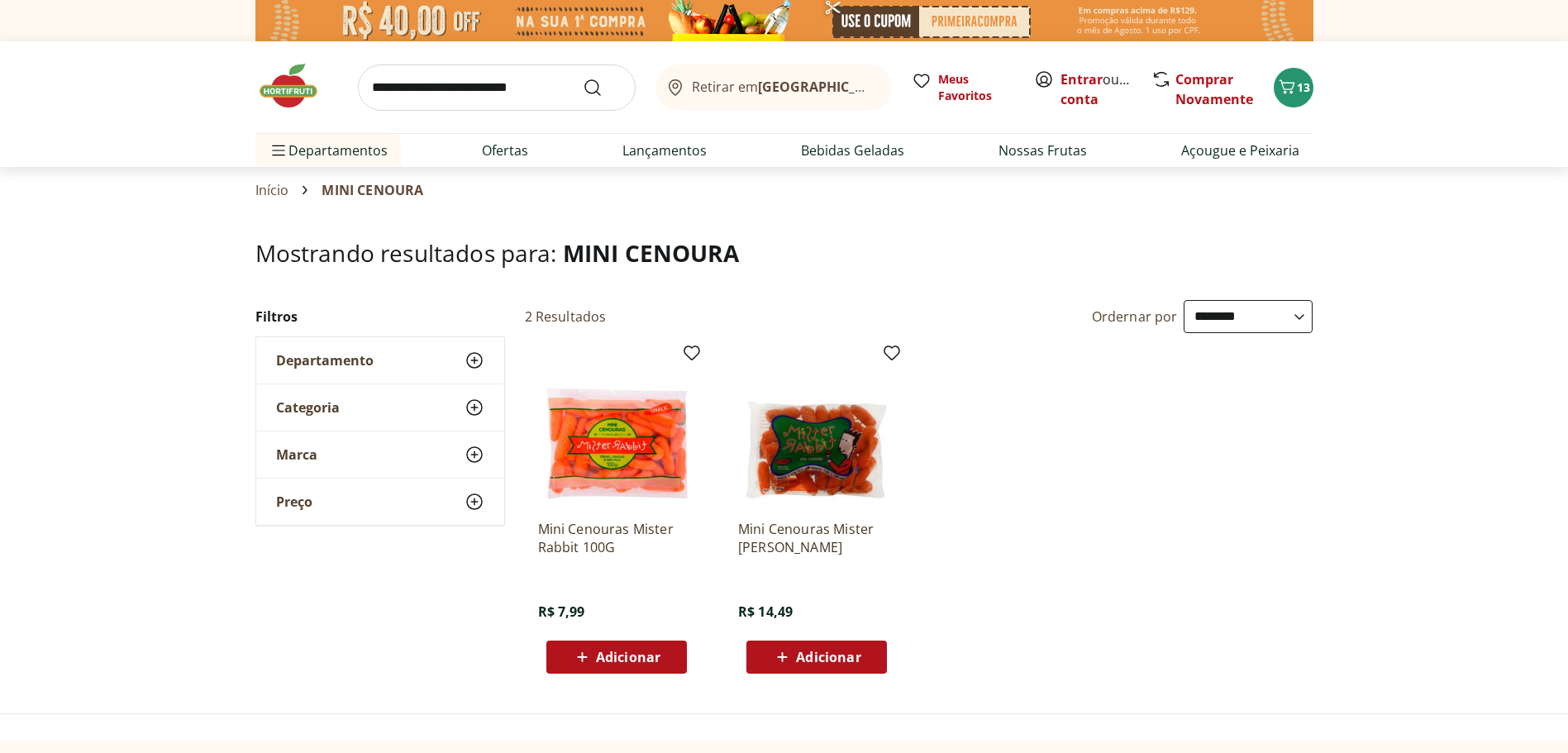
click at [575, 655] on icon at bounding box center [582, 657] width 21 height 20
click at [1301, 82] on span "14" at bounding box center [1303, 87] width 13 height 16
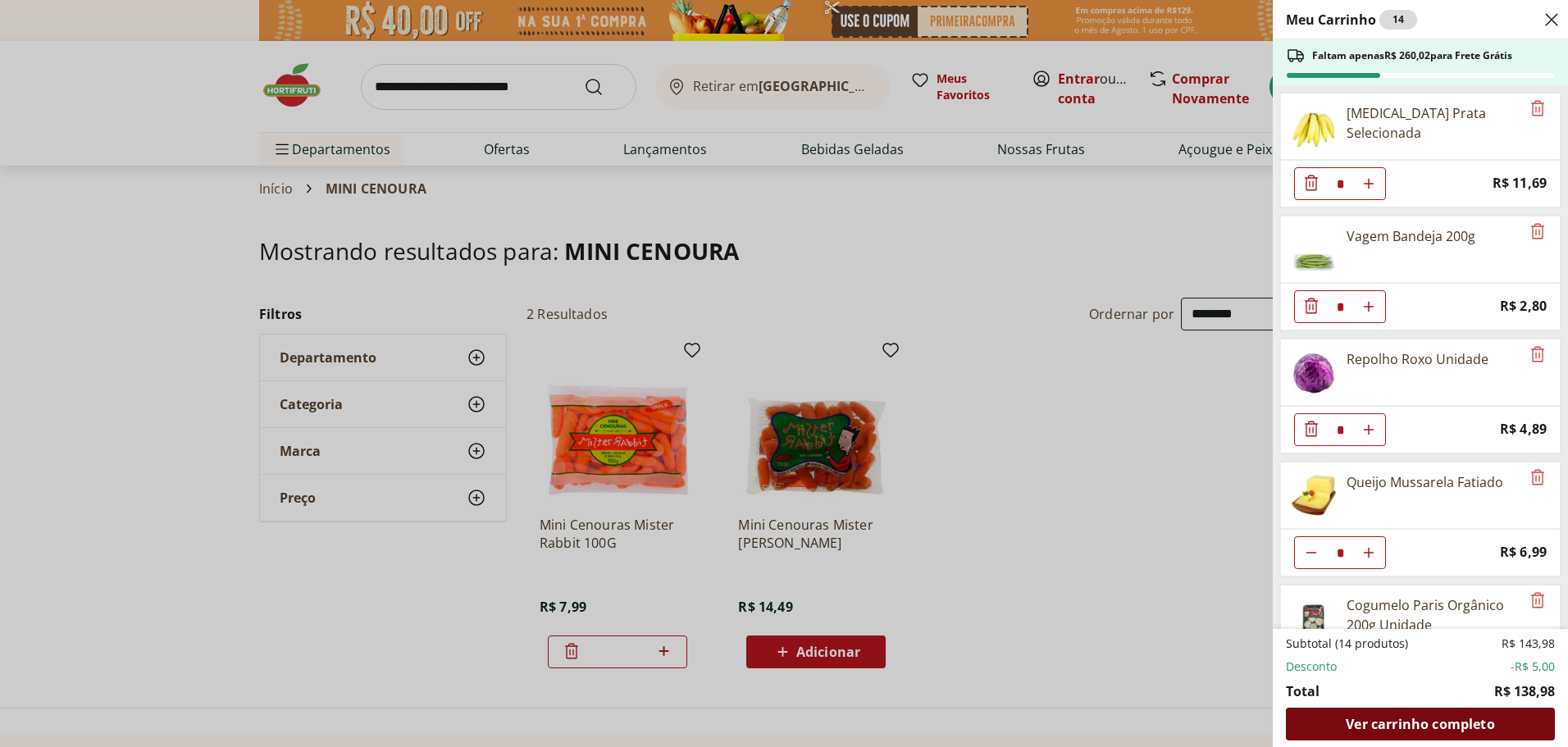
click at [1361, 720] on span "Ver carrinho completo" at bounding box center [1420, 724] width 149 height 13
